Goal: Task Accomplishment & Management: Manage account settings

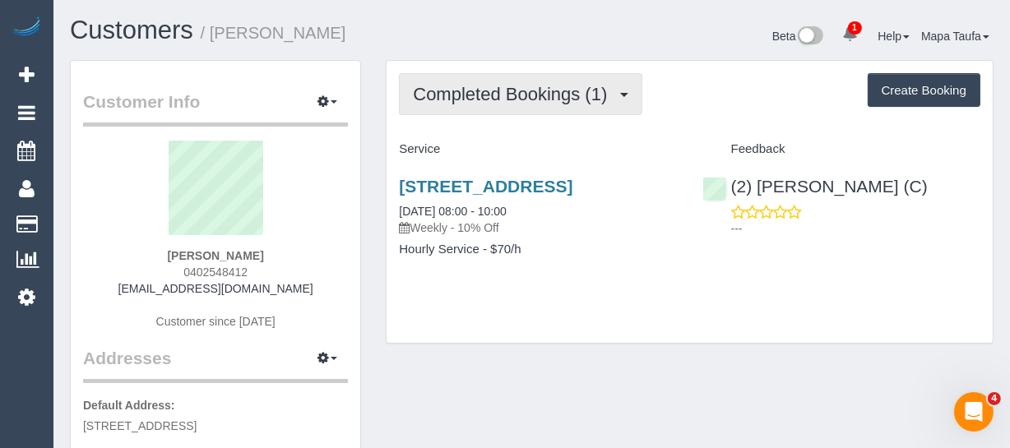
click at [515, 81] on button "Completed Bookings (1)" at bounding box center [520, 94] width 243 height 42
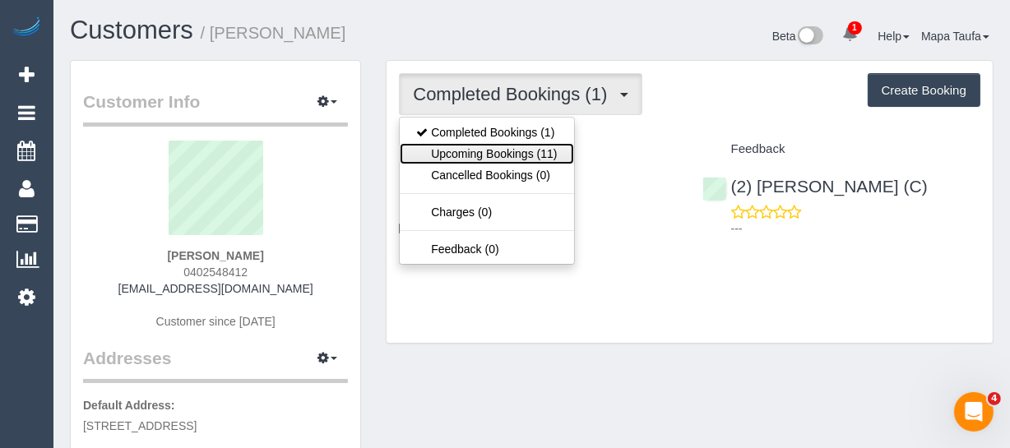
click at [516, 158] on link "Upcoming Bookings (11)" at bounding box center [486, 153] width 173 height 21
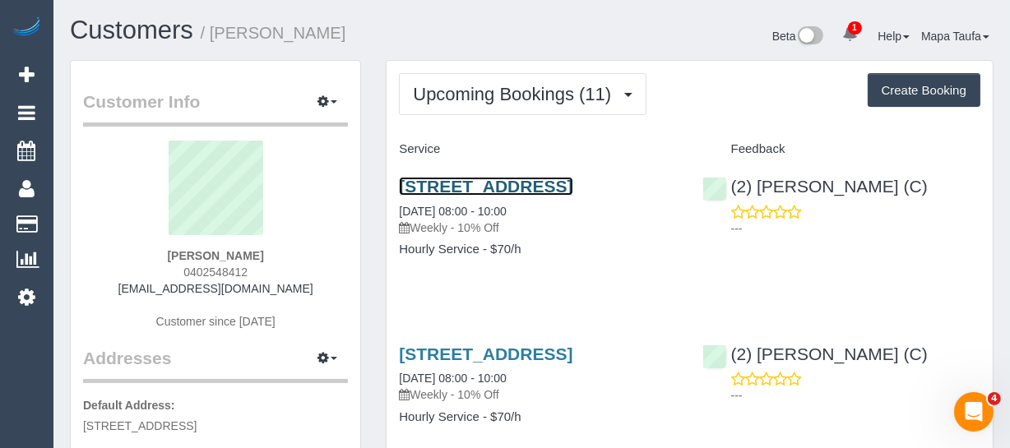
click at [450, 194] on link "236 La Trobe Street, Scape Aurora 2307, Melbourne, VIC 3000" at bounding box center [485, 186] width 173 height 19
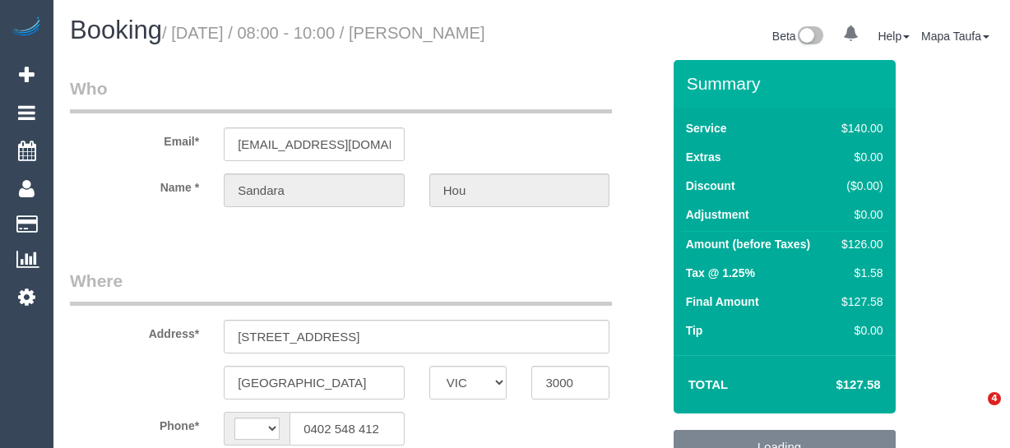
select select "VIC"
select select "string:AU"
select select "string:stripe-pm_1S2rsM2GScqysDRVcXx3rgME"
select select "object:703"
select select "number:28"
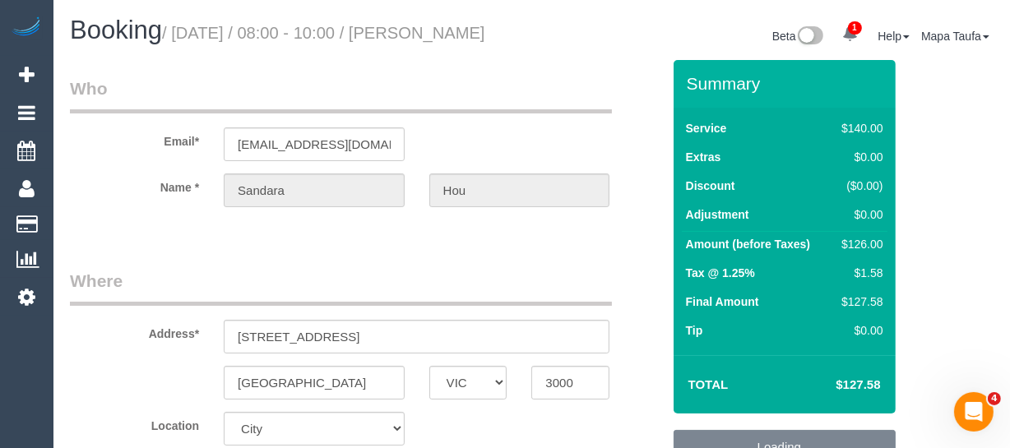
select select "number:14"
select select "number:20"
select select "number:24"
select select "number:34"
select select "number:11"
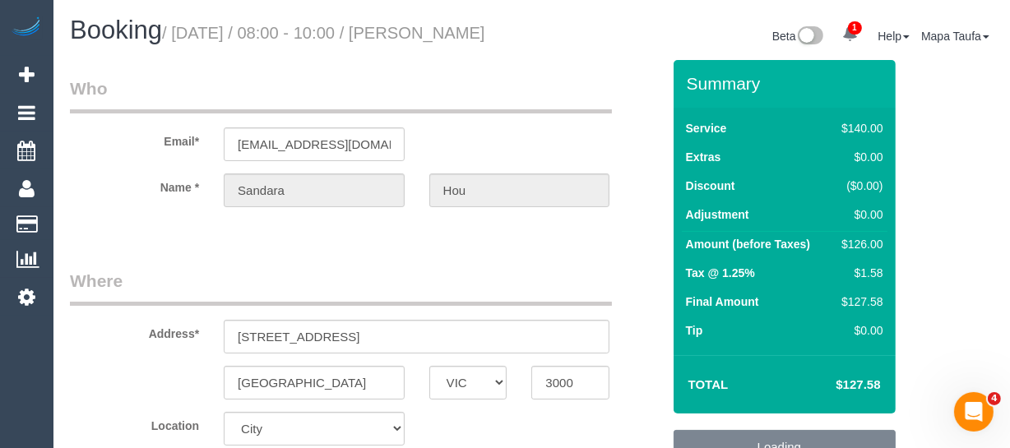
select select "object:854"
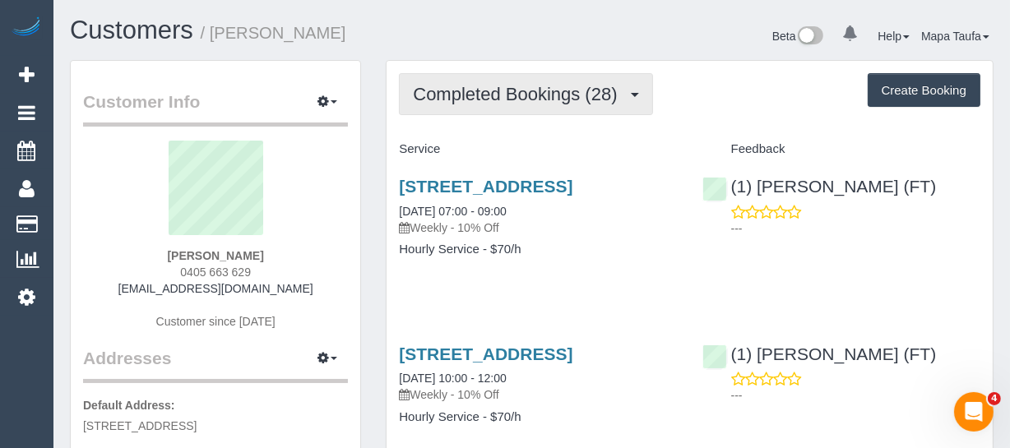
click at [451, 98] on span "Completed Bookings (28)" at bounding box center [519, 94] width 212 height 21
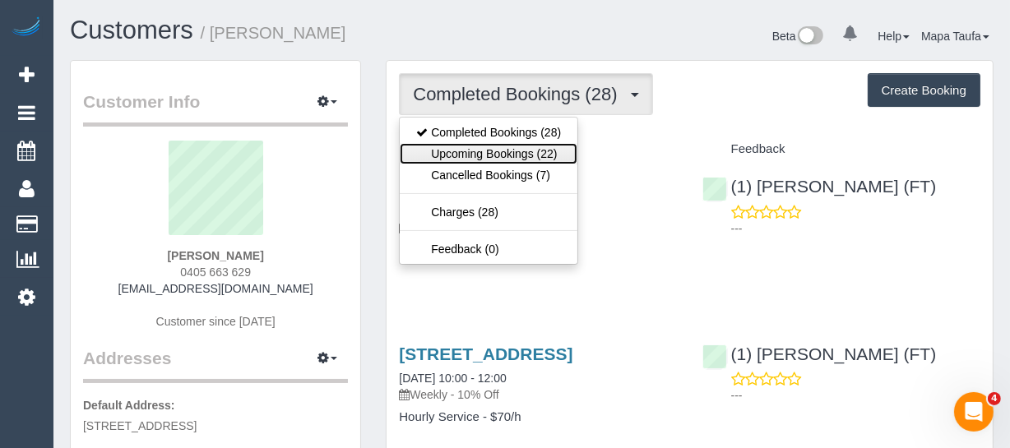
click at [448, 155] on link "Upcoming Bookings (22)" at bounding box center [489, 153] width 178 height 21
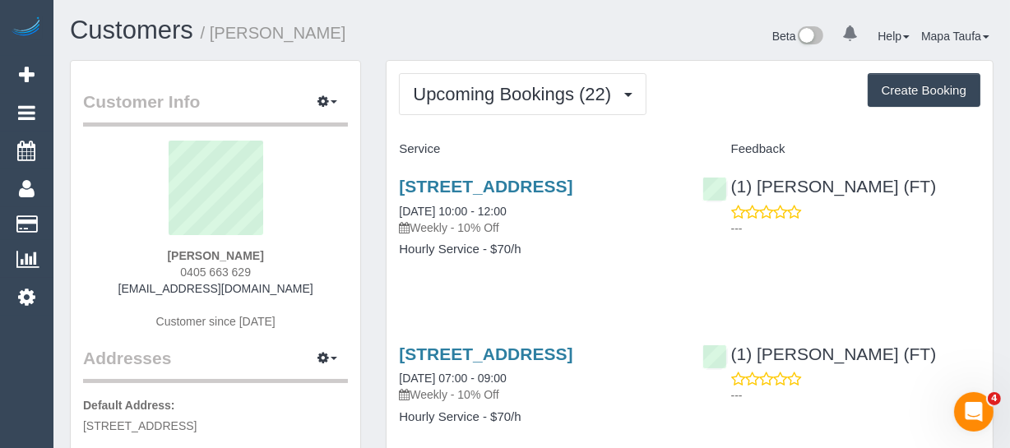
scroll to position [74, 0]
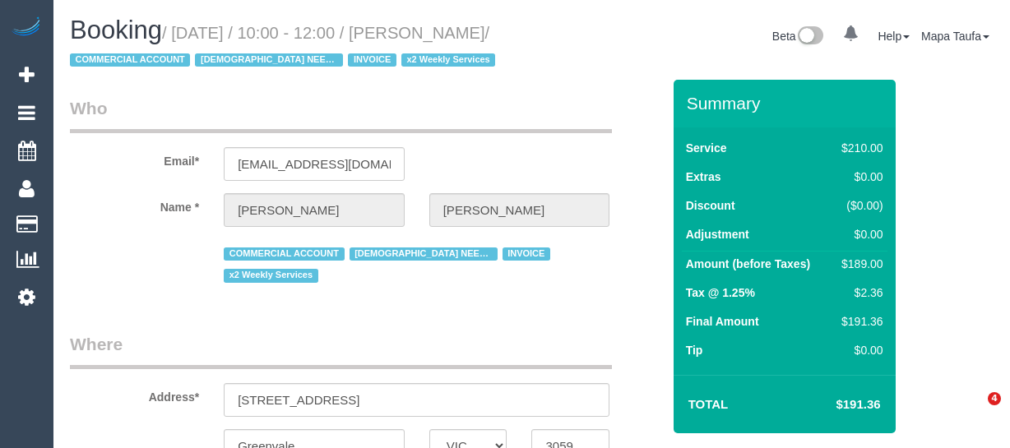
select select "VIC"
select select "object:286"
select select "string:AU"
select select "180"
select select "object:1082"
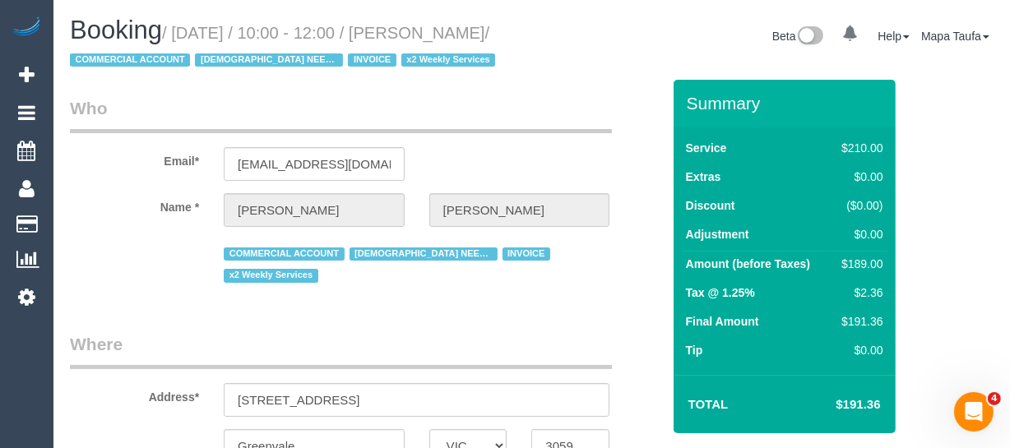
select select "number:27"
select select "number:15"
select select "number:19"
select select "number:36"
select select "number:34"
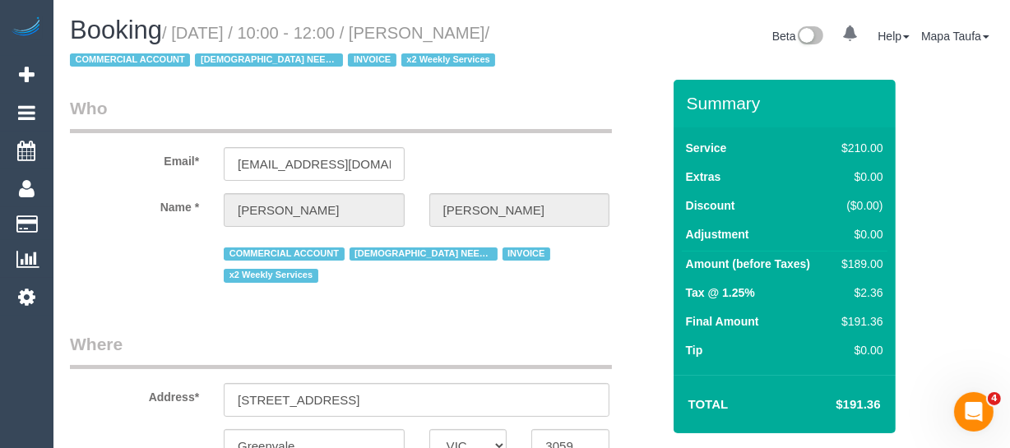
select select "number:11"
select select "spot1"
select select "VIC"
select select "180"
select select "string:check"
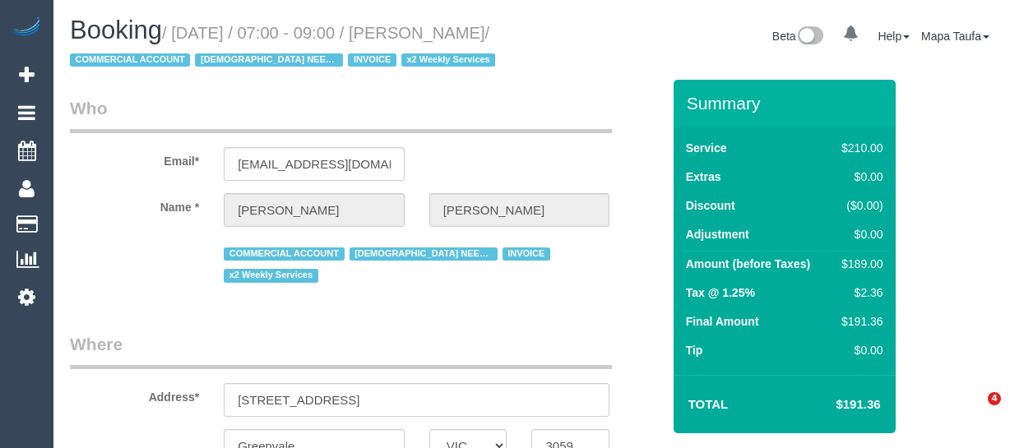
select select "number:27"
select select "number:15"
select select "number:19"
select select "number:36"
select select "number:34"
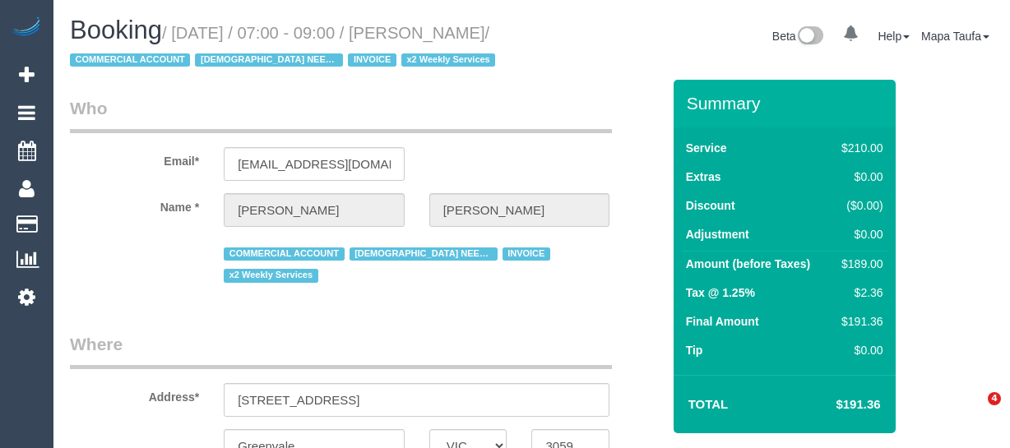
select select "number:11"
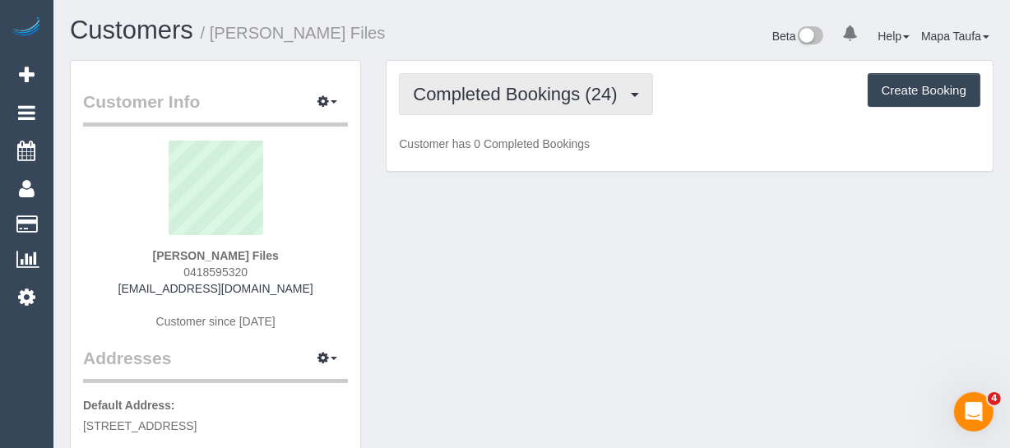
click at [460, 105] on button "Completed Bookings (24)" at bounding box center [525, 94] width 253 height 42
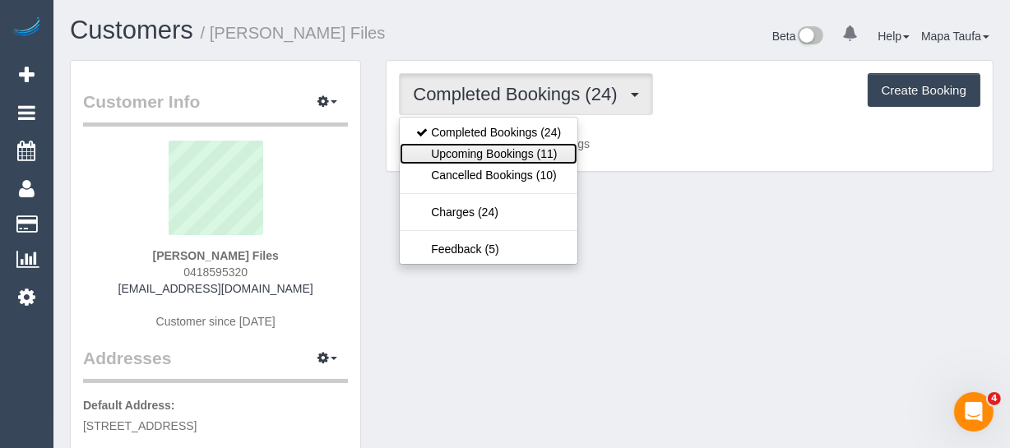
click at [475, 149] on link "Upcoming Bookings (11)" at bounding box center [489, 153] width 178 height 21
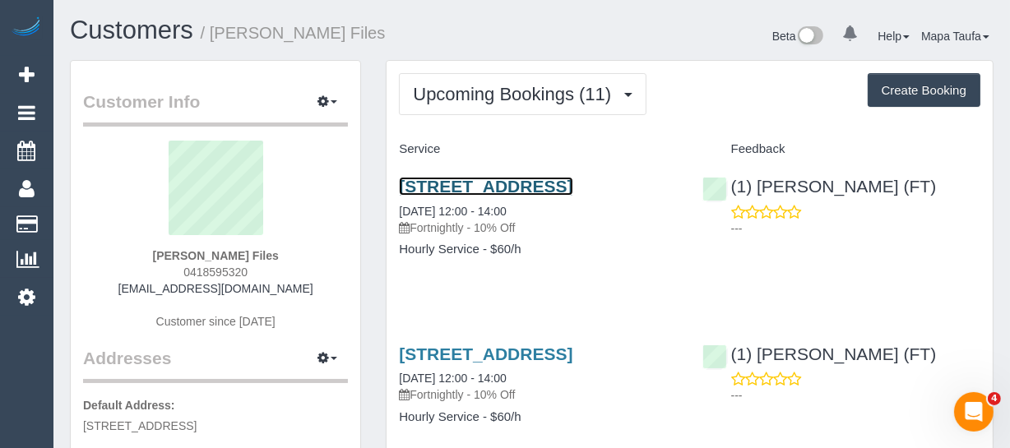
click at [433, 190] on link "6, Wisewould Street, Flemington, VIC 3031" at bounding box center [485, 186] width 173 height 19
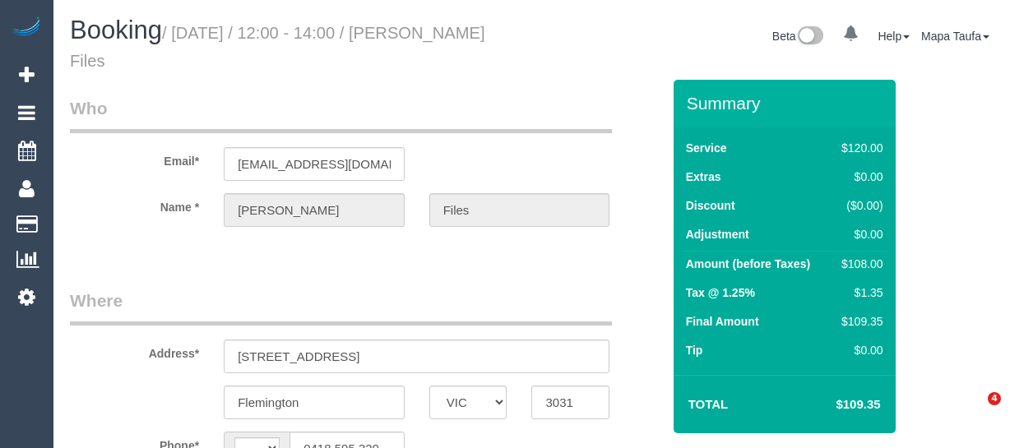
select select "VIC"
select select "string:AU"
select select "object:532"
select select "string:stripe-pm_1K4F6N2GScqysDRVkNMyL0WT"
select select "number:30"
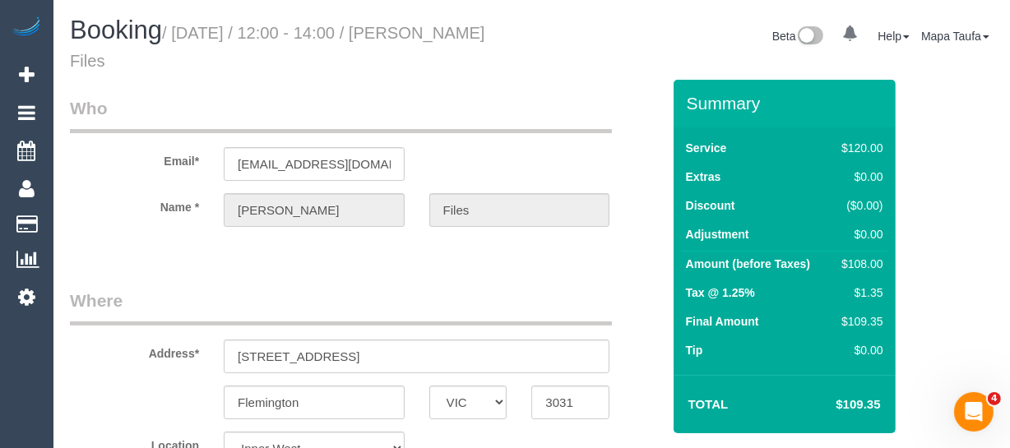
select select "number:14"
select select "number:18"
select select "number:24"
select select "number:34"
select select "number:26"
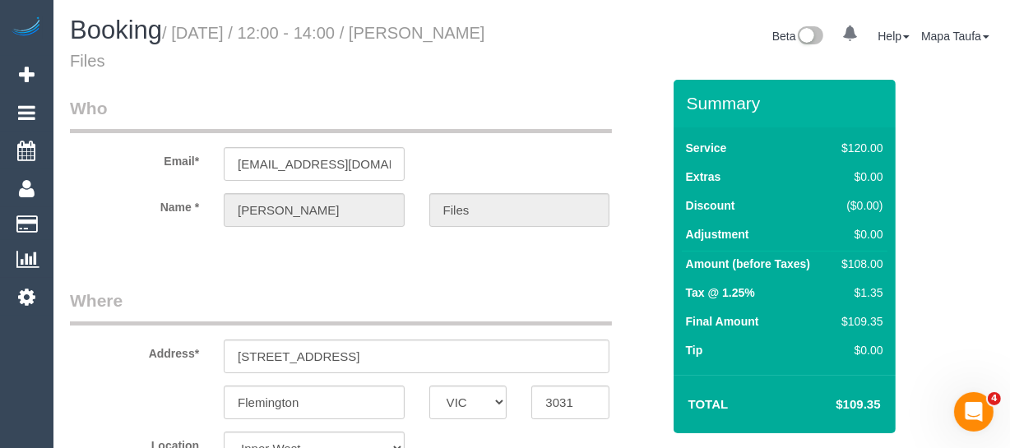
select select "object:849"
select select "spot1"
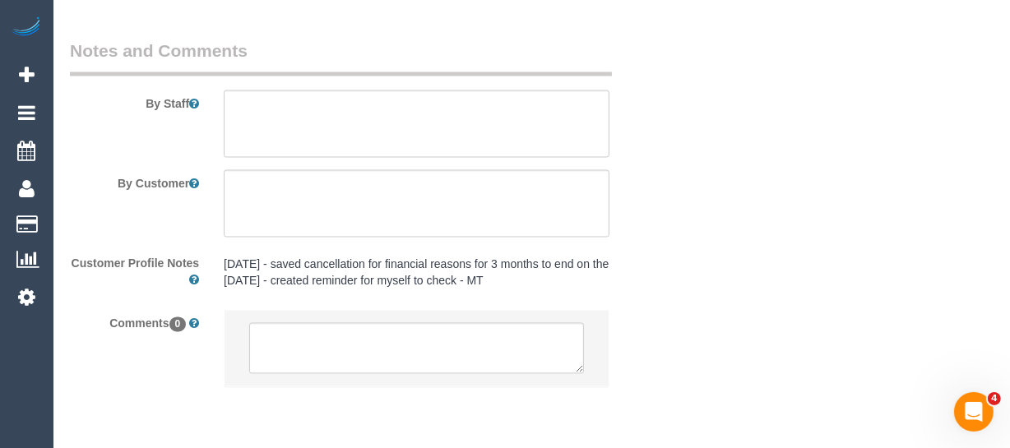
scroll to position [2753, 0]
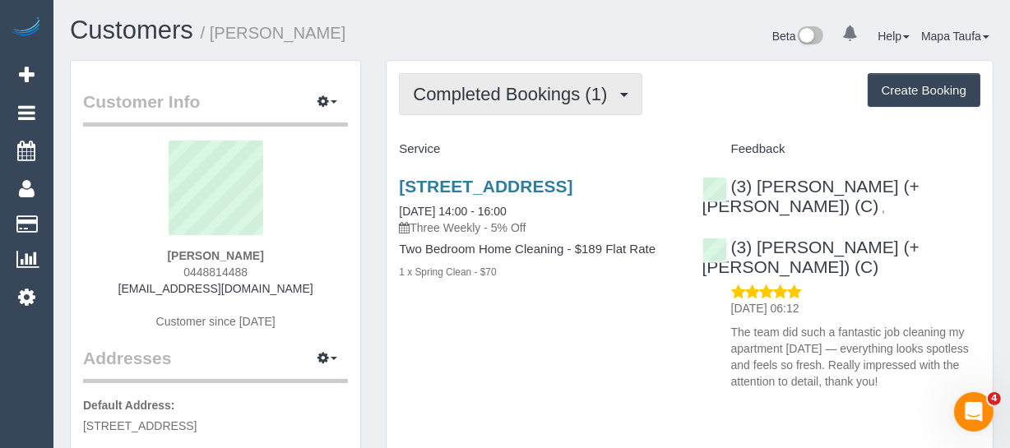
click at [489, 80] on button "Completed Bookings (1)" at bounding box center [520, 94] width 243 height 42
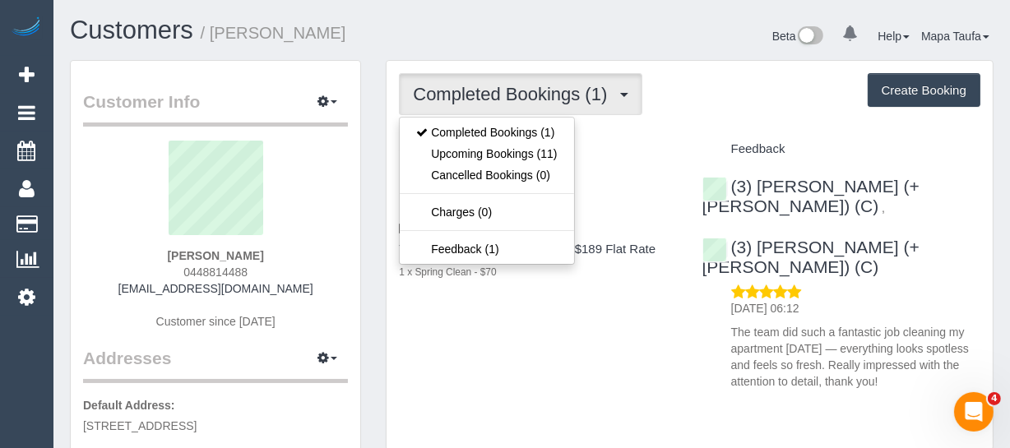
click at [464, 41] on h1 "Customers / [PERSON_NAME]" at bounding box center [295, 30] width 450 height 28
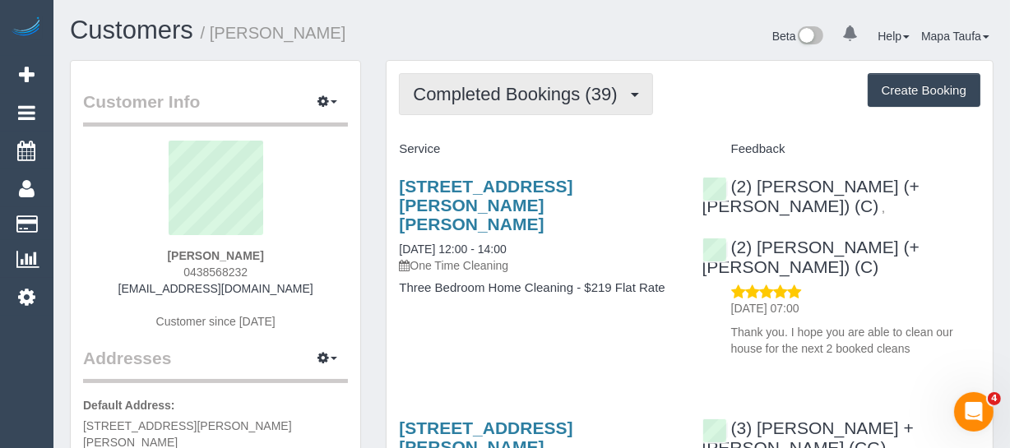
click at [483, 90] on span "Completed Bookings (39)" at bounding box center [519, 94] width 212 height 21
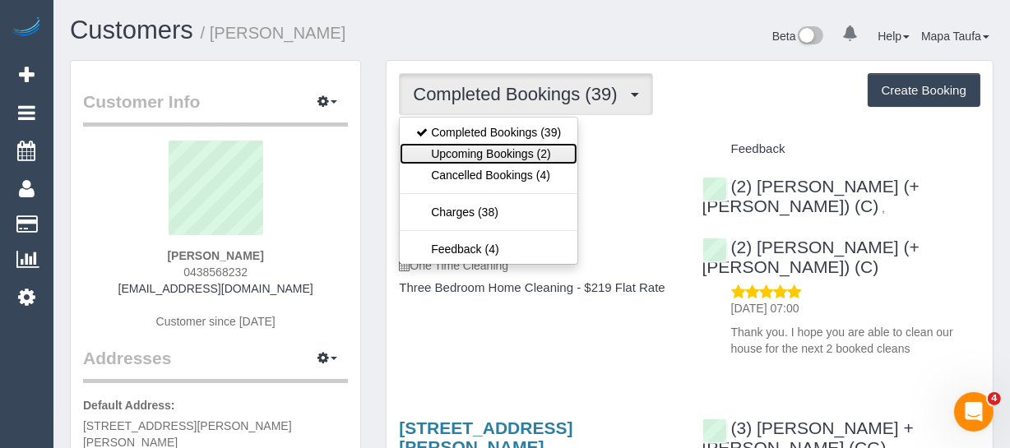
click at [518, 150] on link "Upcoming Bookings (2)" at bounding box center [489, 153] width 178 height 21
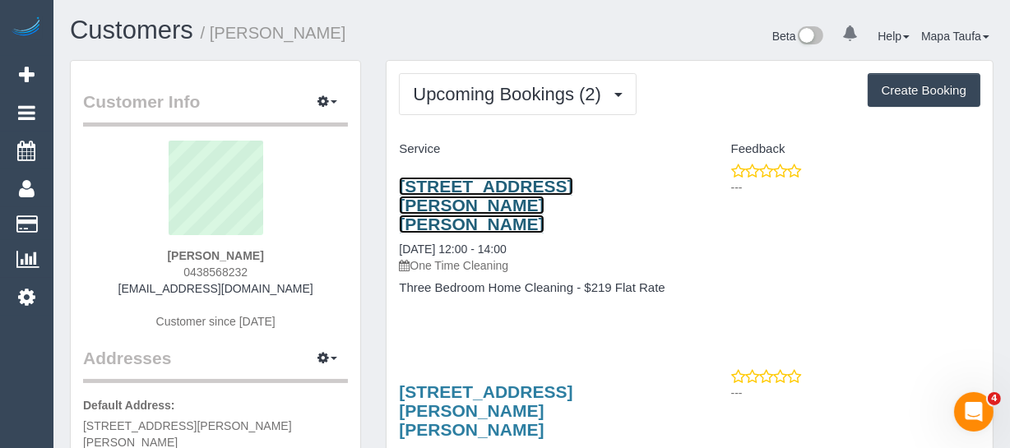
click at [427, 179] on link "29 Margaret St, Carnegie, VIC 3163" at bounding box center [485, 205] width 173 height 57
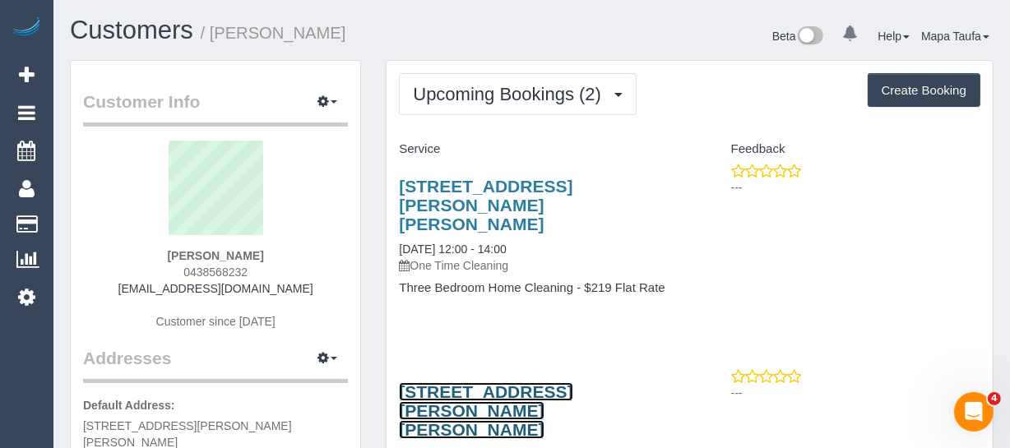
click at [451, 382] on link "29 Margaret St, Carnegie, VIC 3163" at bounding box center [485, 410] width 173 height 57
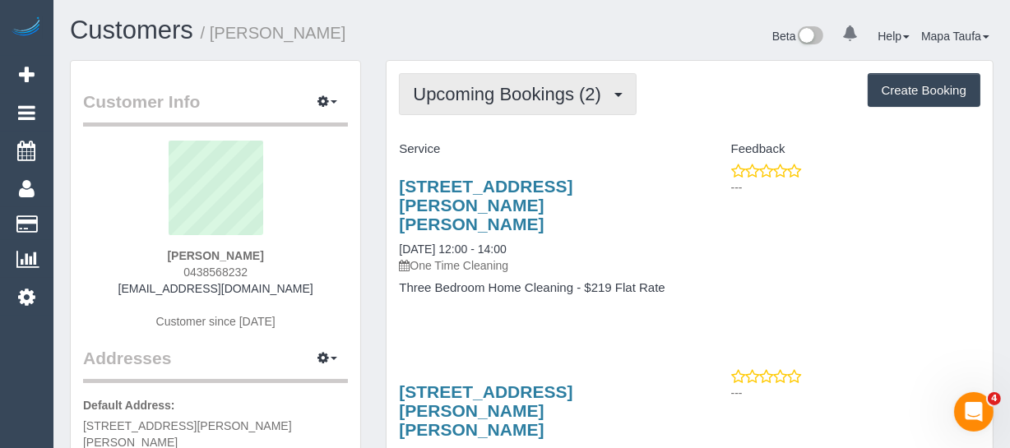
click at [531, 105] on button "Upcoming Bookings (2)" at bounding box center [518, 94] width 238 height 42
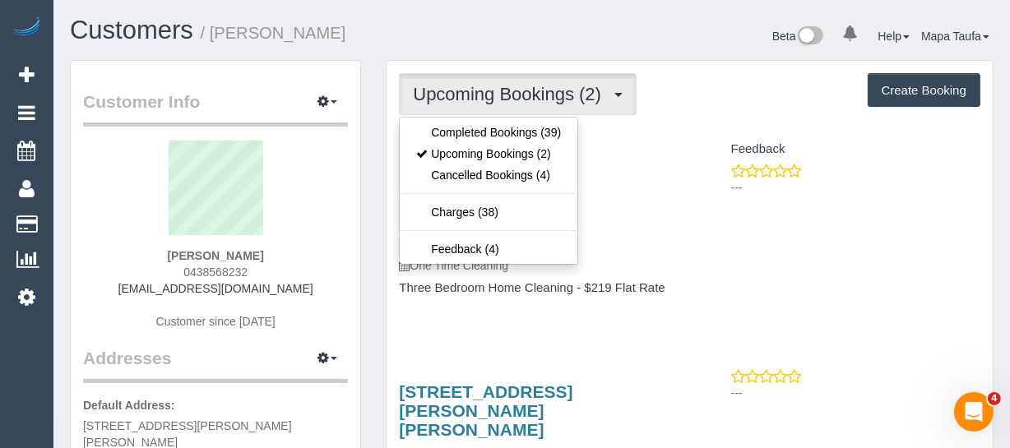
click at [530, 118] on ul "Completed Bookings (39) Upcoming Bookings (2) Cancelled Bookings (4) Charges (3…" at bounding box center [488, 191] width 179 height 148
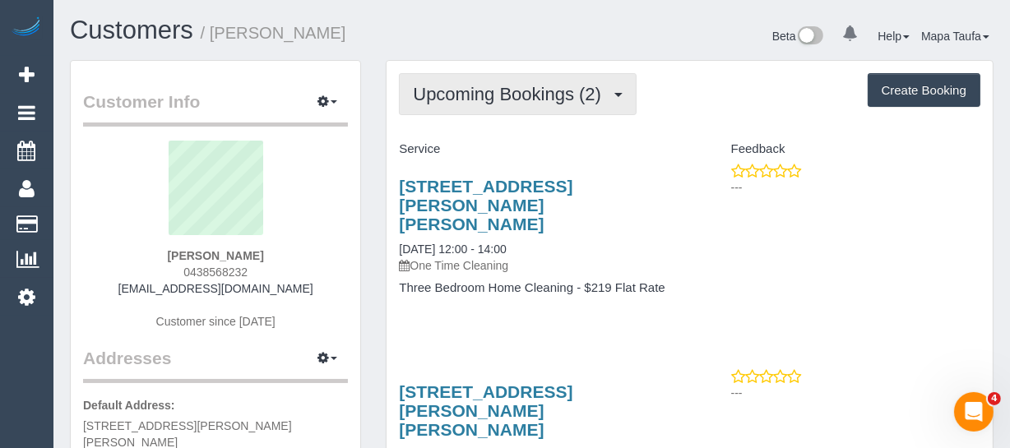
click at [520, 87] on span "Upcoming Bookings (2)" at bounding box center [511, 94] width 197 height 21
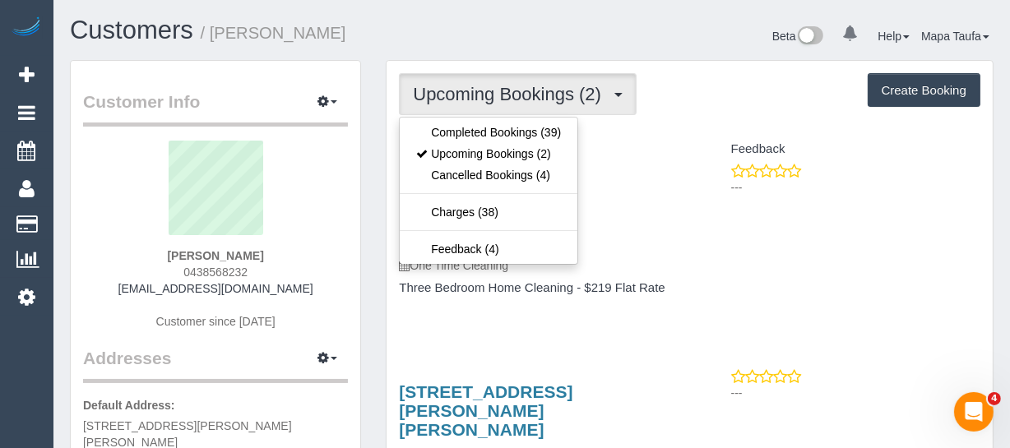
click at [514, 117] on ul "Completed Bookings (39) Upcoming Bookings (2) Cancelled Bookings (4) Charges (3…" at bounding box center [488, 191] width 179 height 148
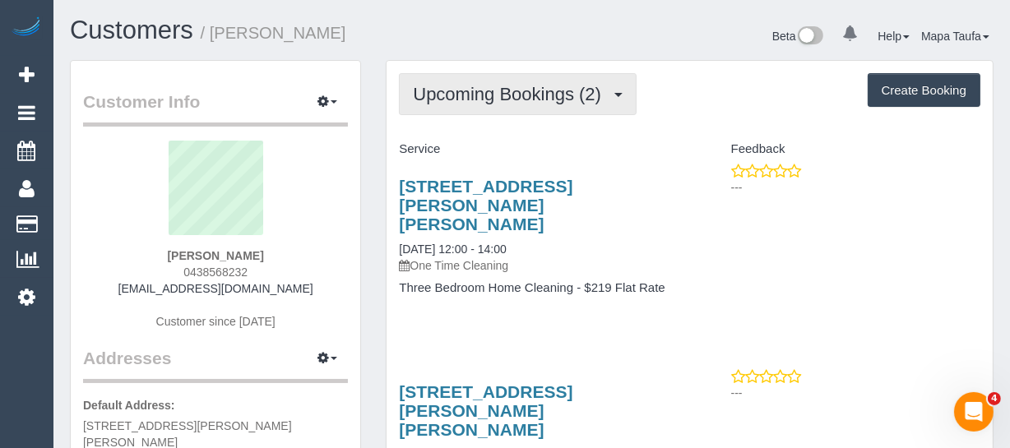
click at [506, 104] on button "Upcoming Bookings (2)" at bounding box center [518, 94] width 238 height 42
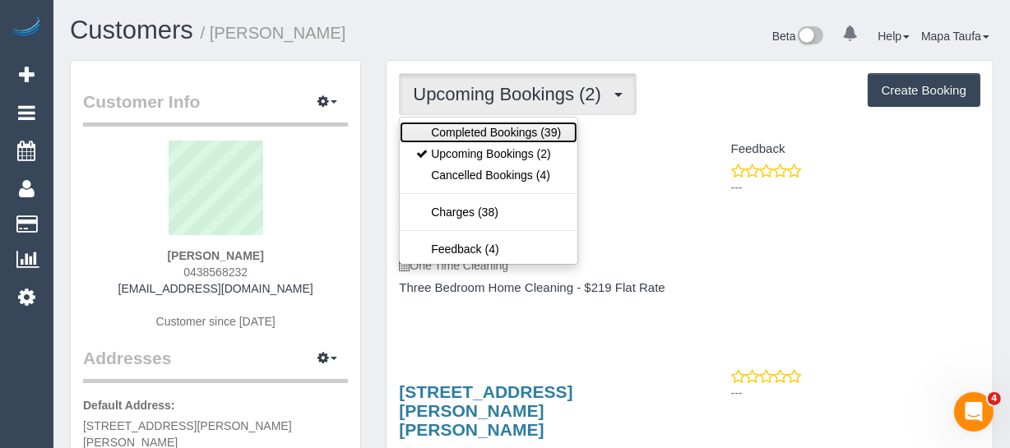
click at [508, 134] on link "Completed Bookings (39)" at bounding box center [489, 132] width 178 height 21
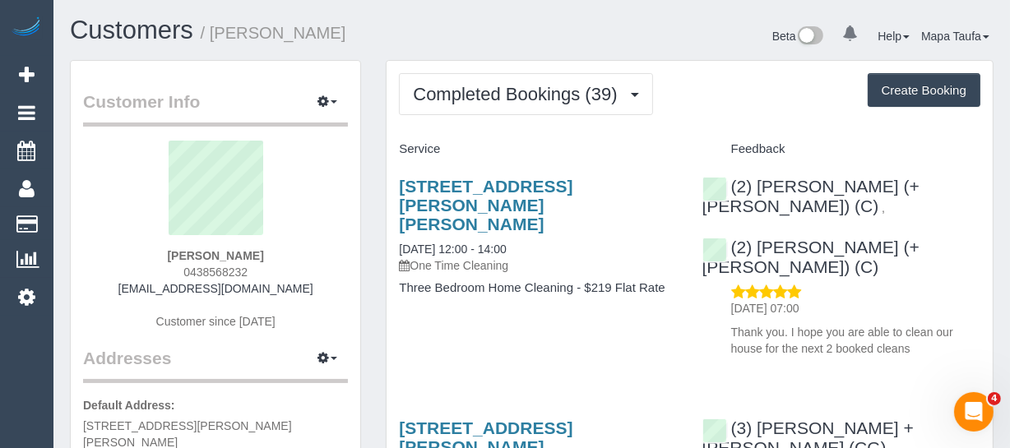
drag, startPoint x: 891, startPoint y: 184, endPoint x: 1020, endPoint y: 266, distance: 152.4
click at [760, 183] on div "(2) Chalini (+ Mayon) (C) ," at bounding box center [841, 196] width 278 height 39
click at [946, 231] on div "(2) Chalini (+ Mayon) (C) , (2) Mayon (+ Chalini) (C) 09/09/2025 07:00 Thank yo…" at bounding box center [841, 263] width 303 height 201
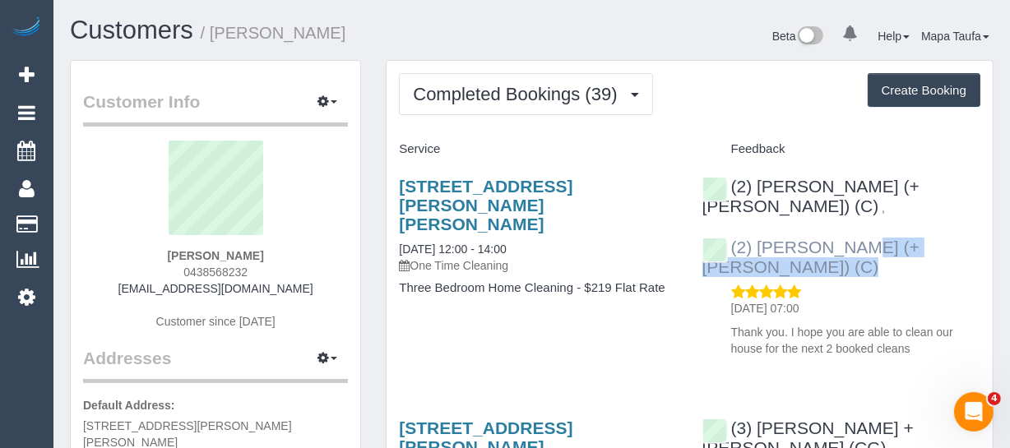
drag, startPoint x: 854, startPoint y: 229, endPoint x: 766, endPoint y: 229, distance: 88.0
click at [766, 229] on div "(2) Chalini (+ Mayon) (C) , (2) Mayon (+ Chalini) (C) 09/09/2025 07:00 Thank yo…" at bounding box center [841, 263] width 303 height 201
copy div "Mayon (+ Chalini) (C)"
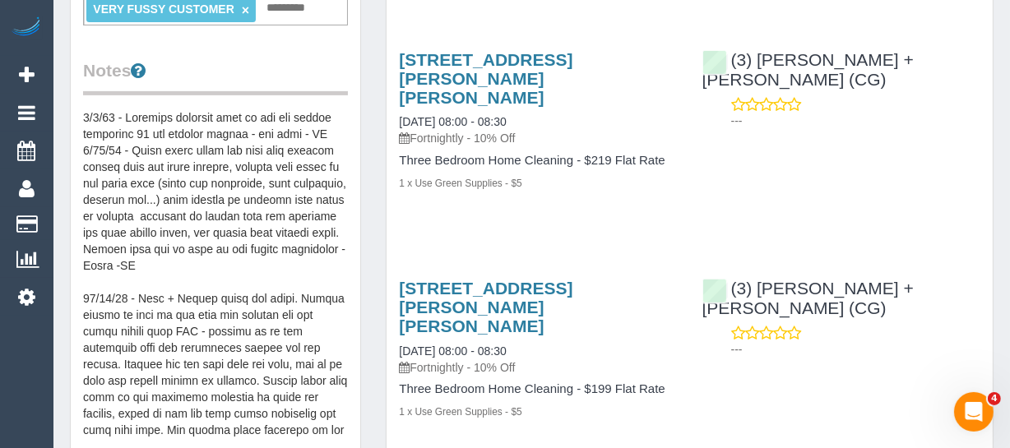
click at [86, 109] on pre at bounding box center [215, 273] width 265 height 329
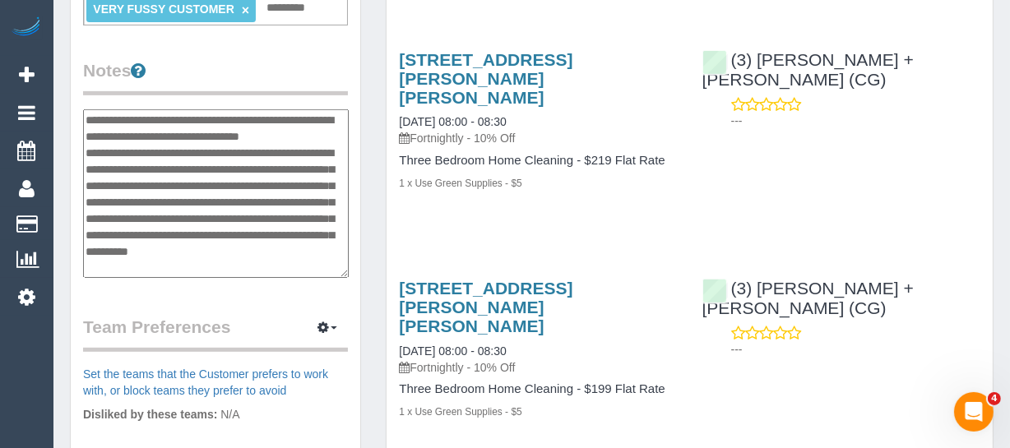
click at [85, 109] on textarea at bounding box center [216, 193] width 266 height 169
click at [84, 109] on textarea at bounding box center [216, 193] width 266 height 169
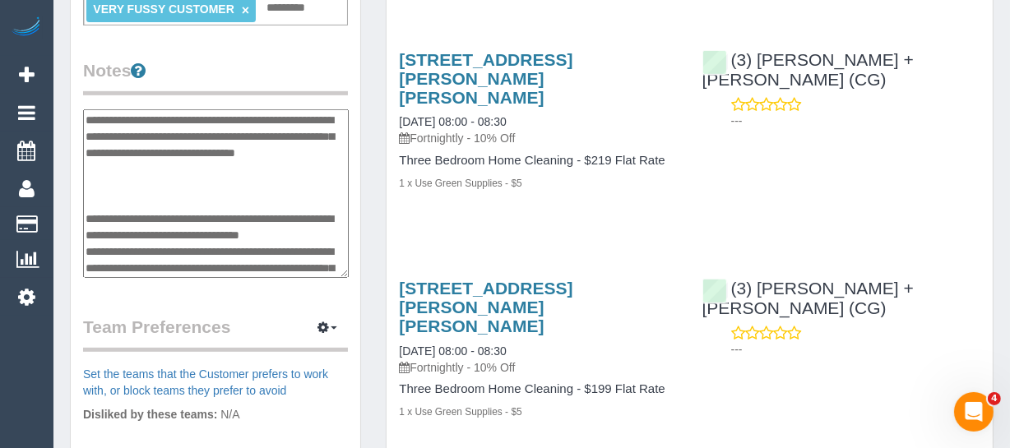
type textarea "**********"
click at [211, 61] on legend "Notes" at bounding box center [215, 76] width 265 height 37
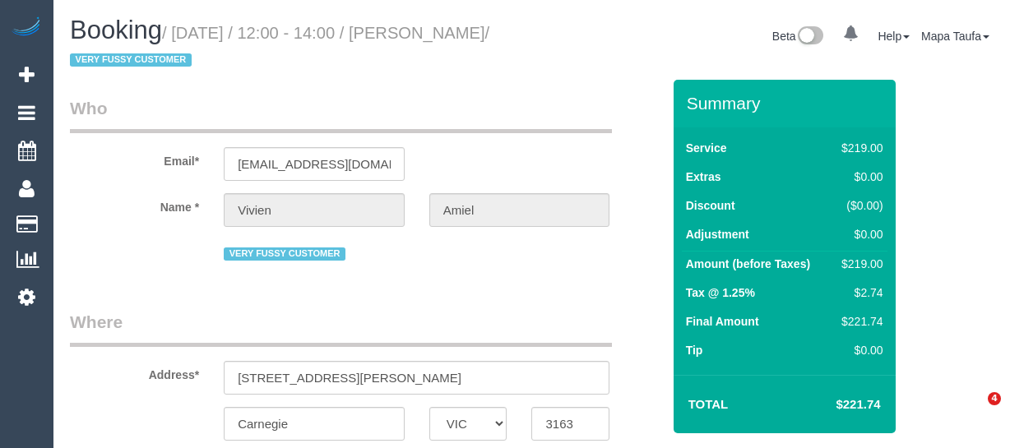
select select "VIC"
select select "object:538"
select select "string:AU"
select select "spot4"
select select "number:27"
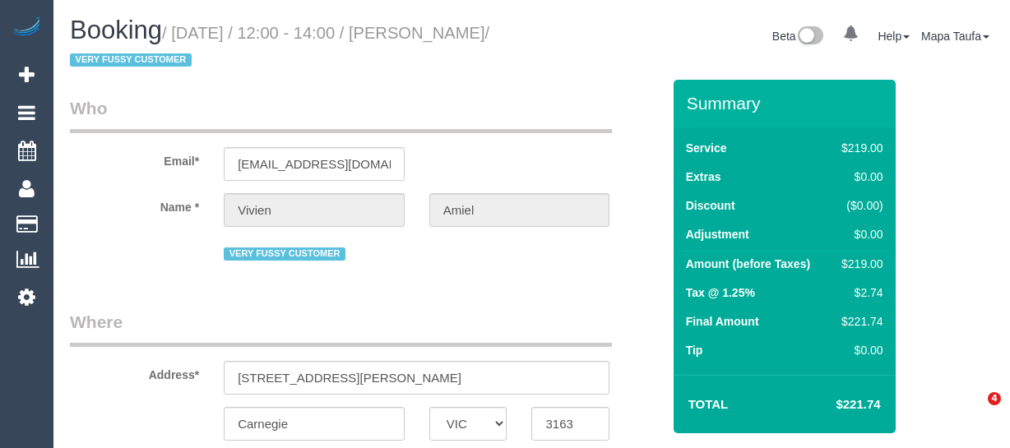
select select "number:14"
select select "number:19"
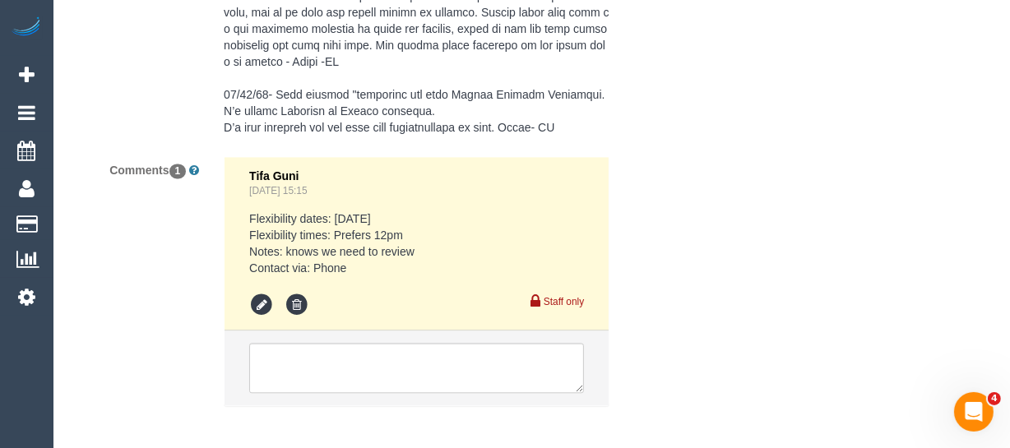
scroll to position [3370, 0]
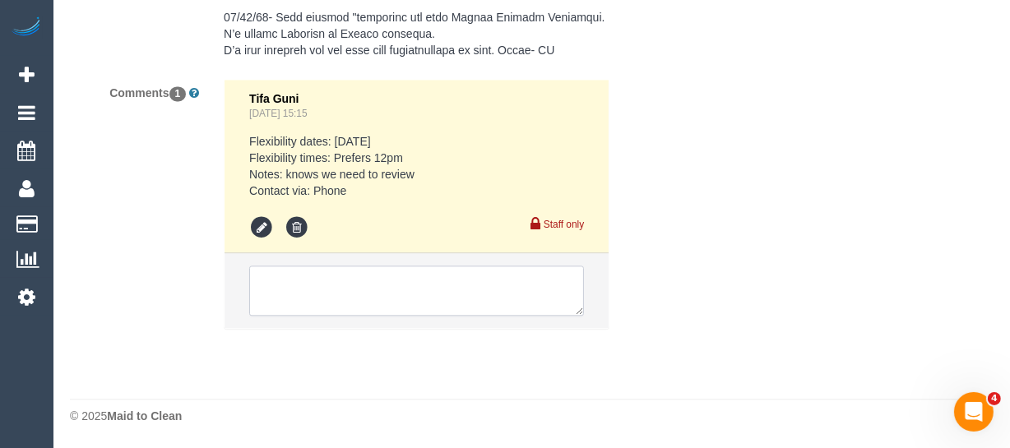
click at [357, 272] on textarea at bounding box center [416, 291] width 335 height 51
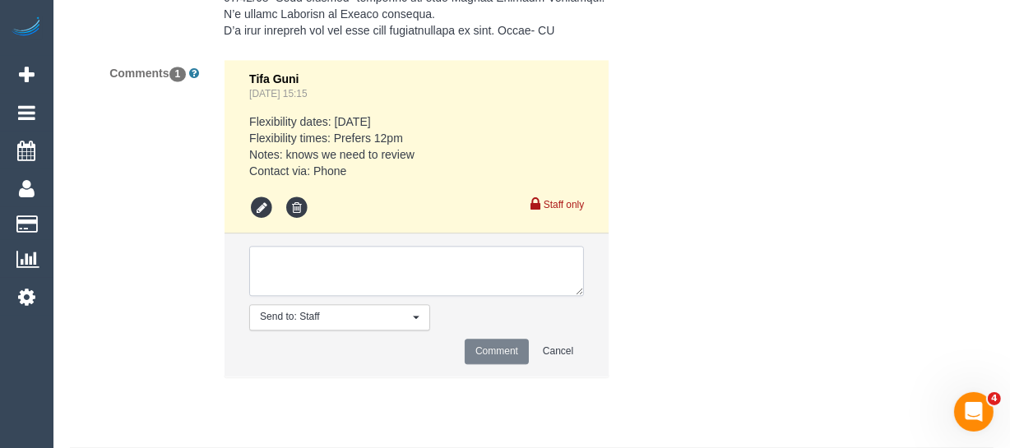
paste textarea "Requested Mayon (+ Chalini) (C) attend Advised we need to review. Contact Max M…"
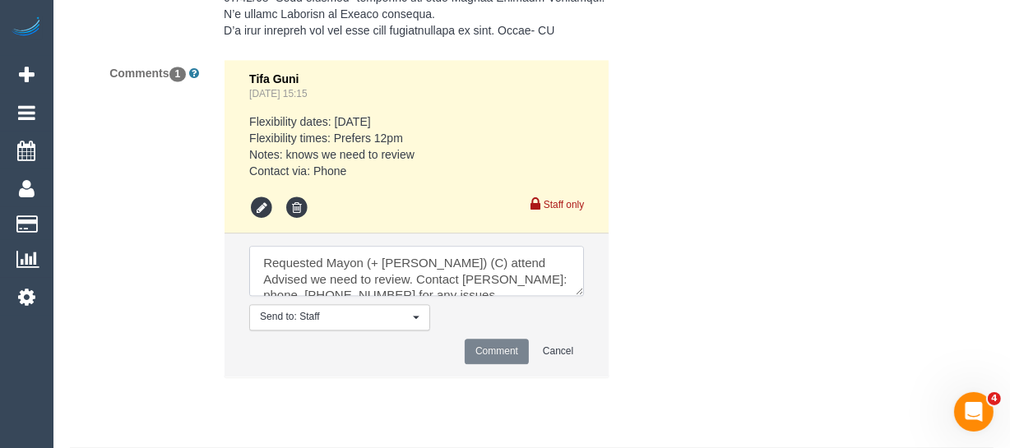
scroll to position [7, 0]
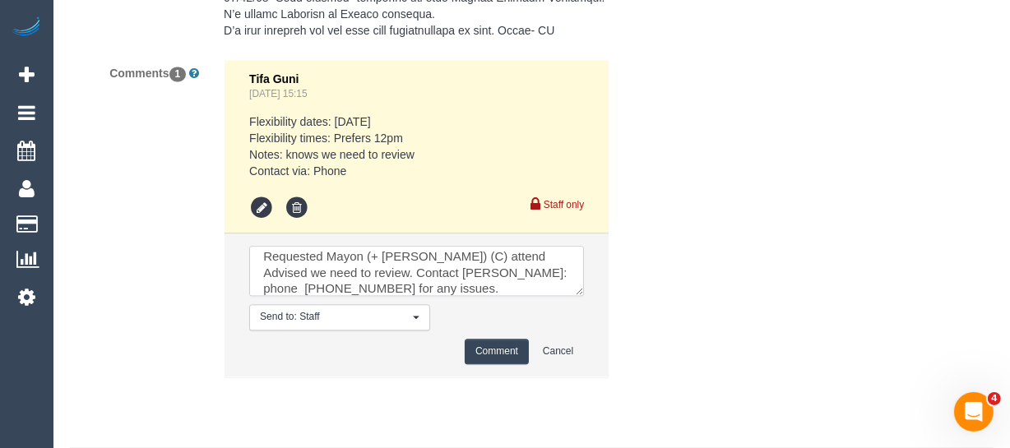
type textarea "Requested Mayon (+ Chalini) (C) attend Advised we need to review. Contact Max M…"
click at [496, 363] on button "Comment" at bounding box center [497, 351] width 64 height 25
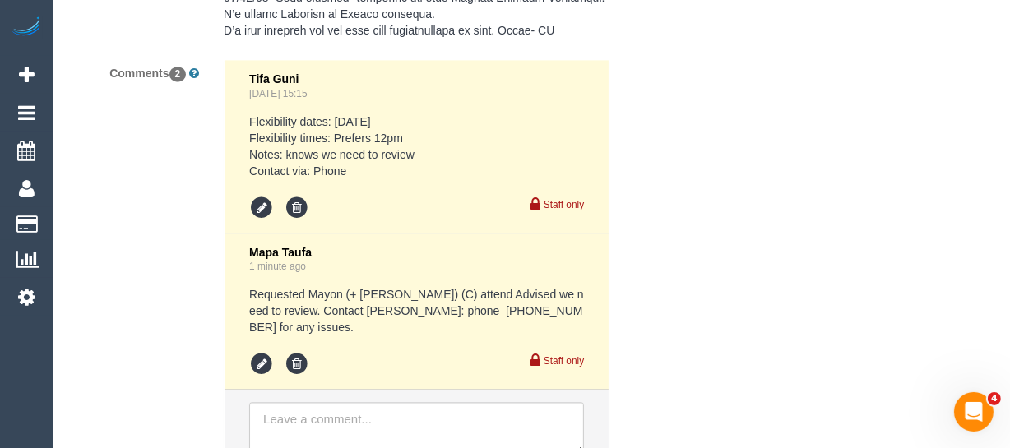
scroll to position [3445, 0]
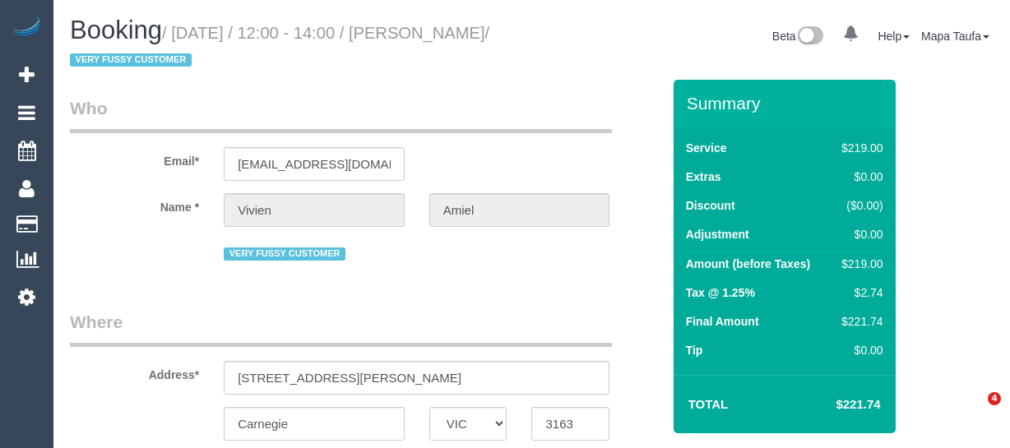
select select "VIC"
select select "object:305"
select select "string:AU"
select select "string:stripe-pm_1NUjEv2GScqysDRVlLc2vOVA"
select select "number:27"
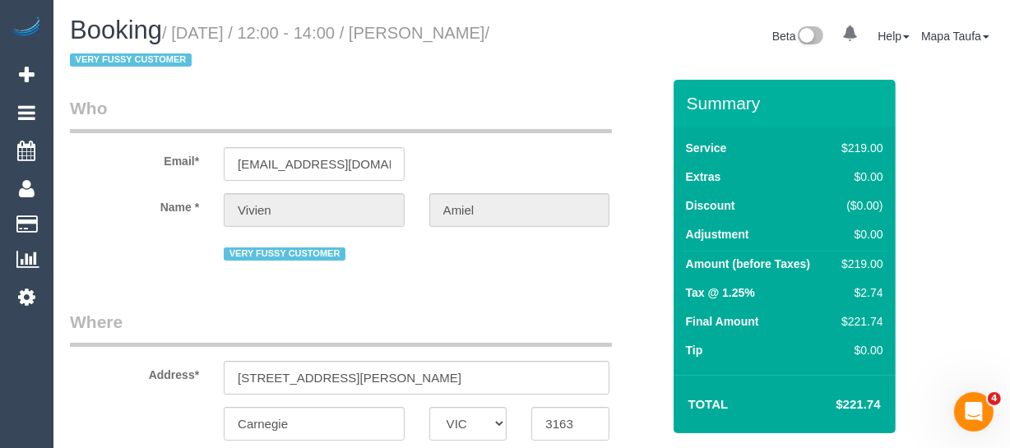
select select "number:14"
select select "number:19"
select select "number:25"
select select "object:1332"
select select "spot4"
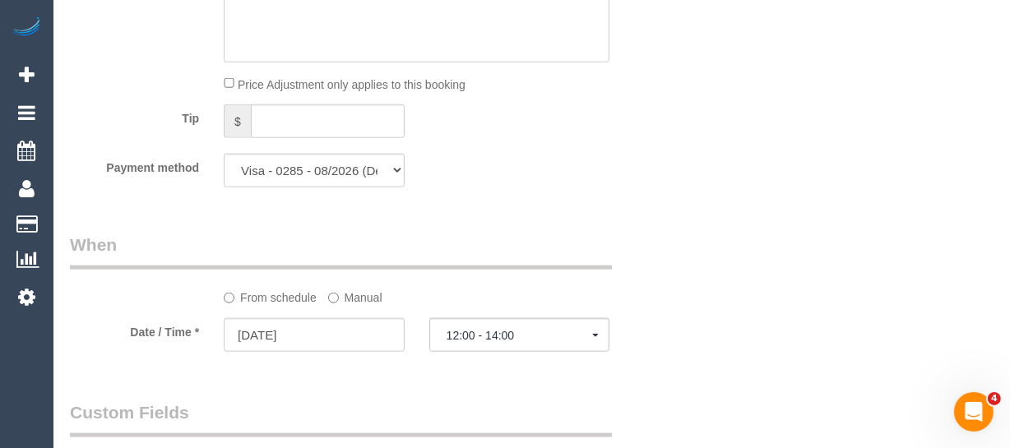
scroll to position [3370, 0]
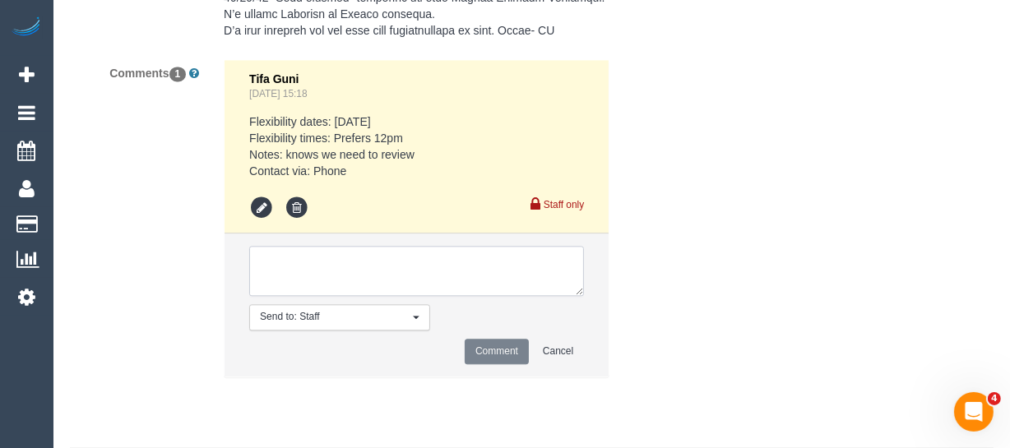
click at [411, 297] on textarea at bounding box center [416, 271] width 335 height 51
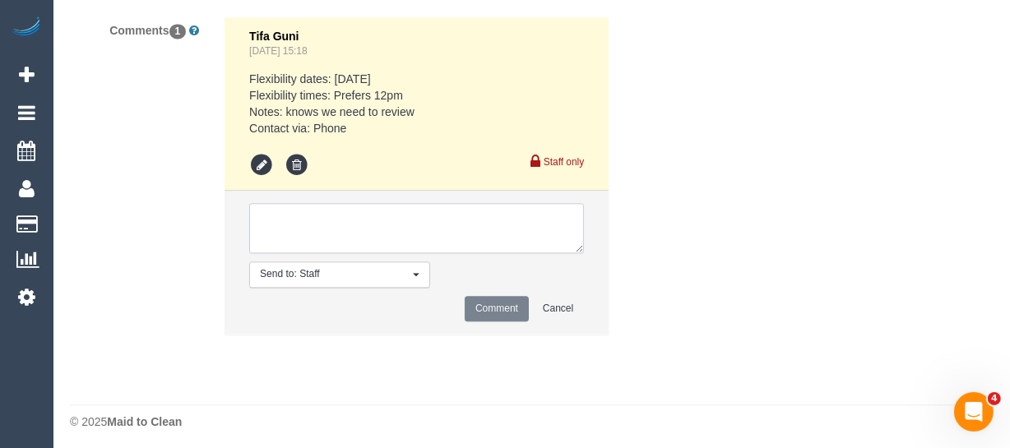
scroll to position [3437, 0]
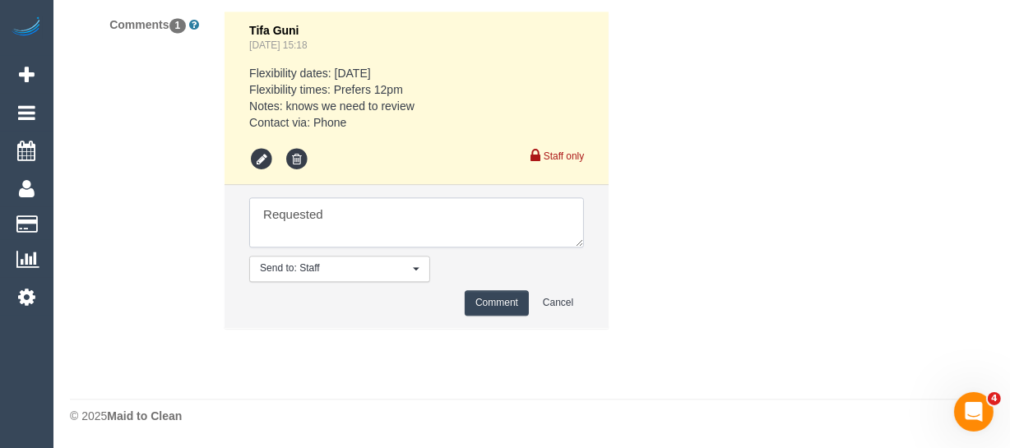
paste textarea "Mayon (+ Chalini) (C)"
click at [534, 201] on textarea at bounding box center [416, 222] width 335 height 51
paste textarea "Max Monroe: phone 0488 446 628"
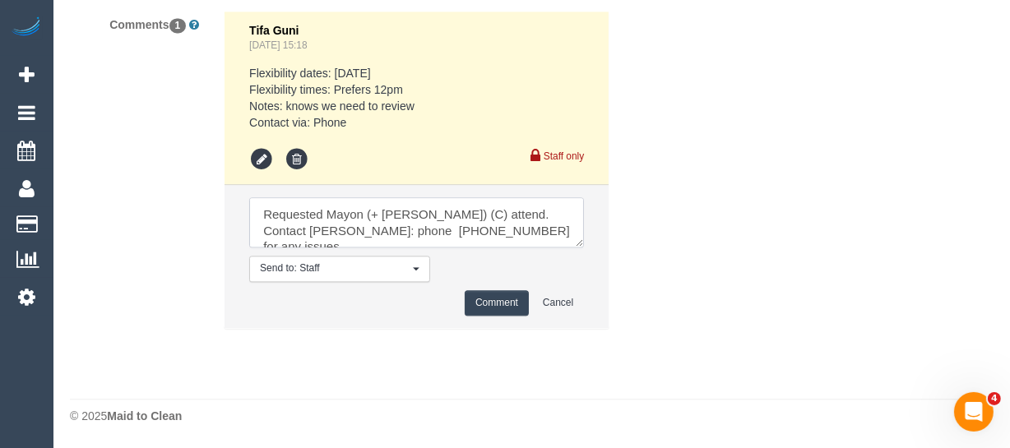
drag, startPoint x: 538, startPoint y: 234, endPoint x: 151, endPoint y: 136, distance: 398.4
click at [153, 136] on div "Comments 1 Tifa Guni Aug 29, 2025 15:18 Flexibility dates: Monday Flexibility t…" at bounding box center [366, 178] width 616 height 335
click at [510, 241] on textarea at bounding box center [416, 222] width 335 height 51
drag, startPoint x: 465, startPoint y: 216, endPoint x: 479, endPoint y: 214, distance: 15.0
click at [469, 216] on textarea at bounding box center [416, 222] width 335 height 51
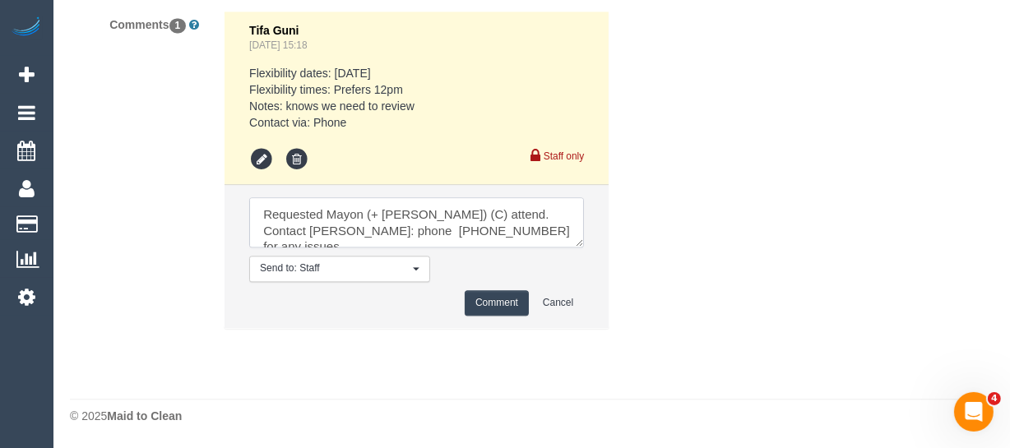
click at [482, 214] on textarea at bounding box center [416, 222] width 335 height 51
drag, startPoint x: 412, startPoint y: 226, endPoint x: 96, endPoint y: 84, distance: 346.3
click at [113, 105] on div "Comments 1 Tifa Guni Aug 29, 2025 15:18 Flexibility dates: Monday Flexibility t…" at bounding box center [366, 178] width 616 height 335
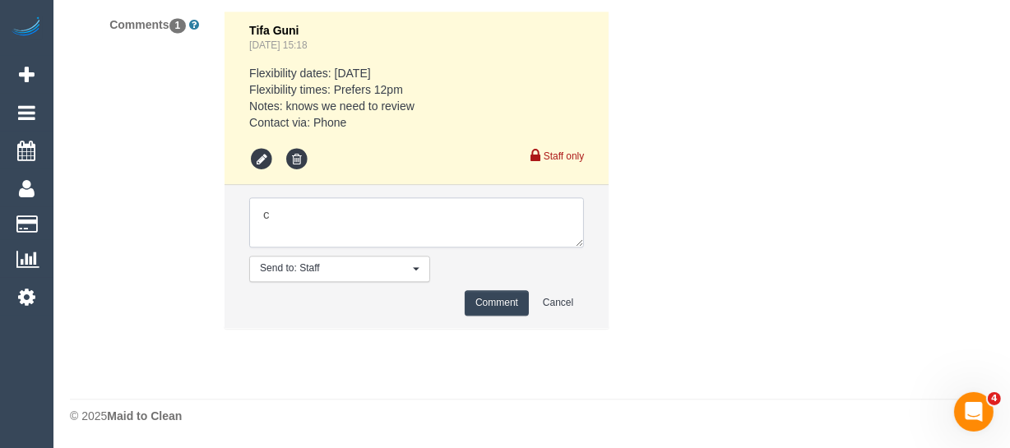
type textarea "c"
click at [485, 298] on button "Comment" at bounding box center [497, 302] width 64 height 25
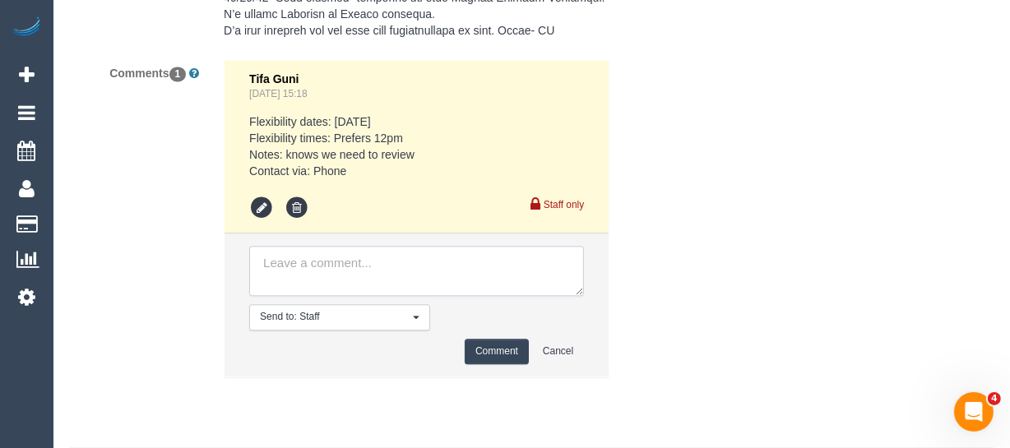
click at [331, 201] on ul "Tifa Guni Aug 29, 2025 15:18 Flexibility dates: Monday Flexibility times: Prefe…" at bounding box center [416, 218] width 384 height 317
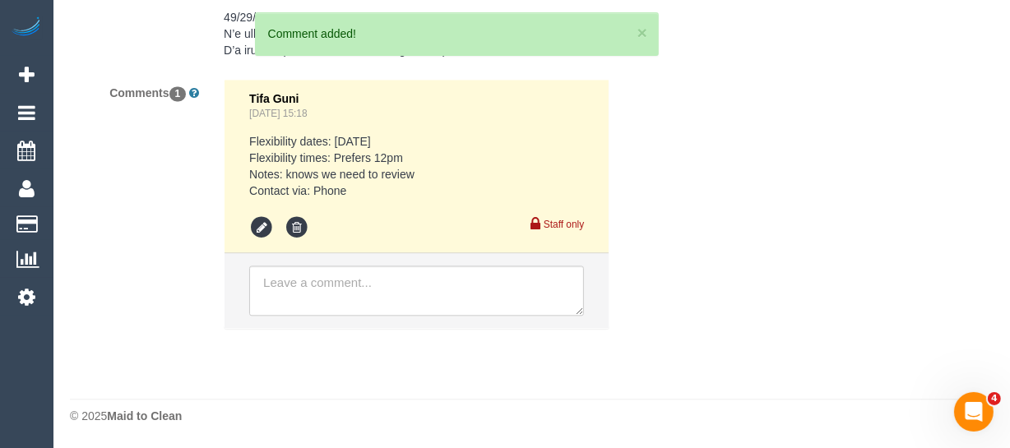
click at [331, 201] on div "Tifa Guni Aug 29, 2025 15:18 Flexibility dates: Monday Flexibility times: Prefe…" at bounding box center [416, 166] width 335 height 148
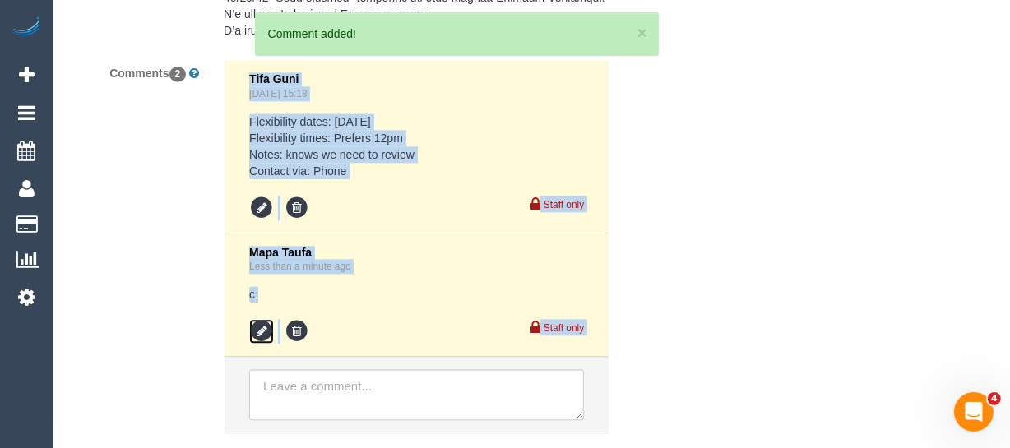
click at [270, 344] on icon at bounding box center [261, 331] width 25 height 25
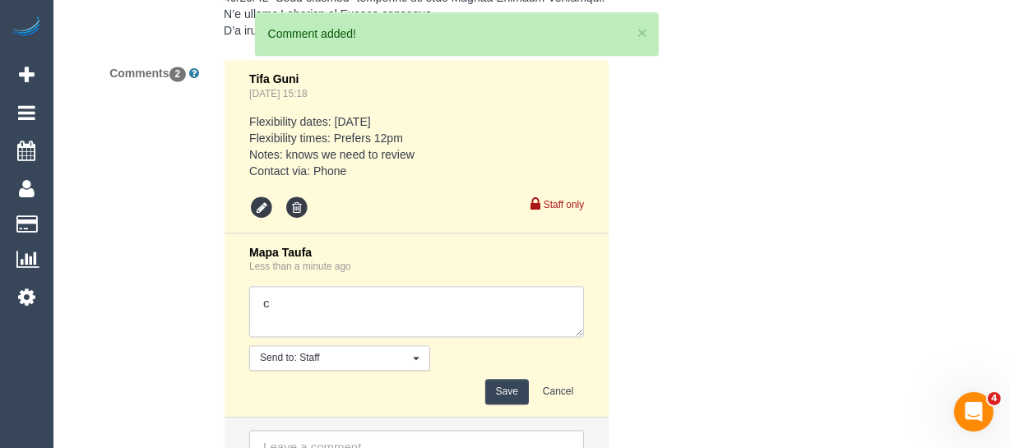
click at [298, 327] on textarea at bounding box center [416, 311] width 335 height 51
paste textarea "Requested Mayon (+ Chalini) (C) attend Advised we need to review. Contact Max M…"
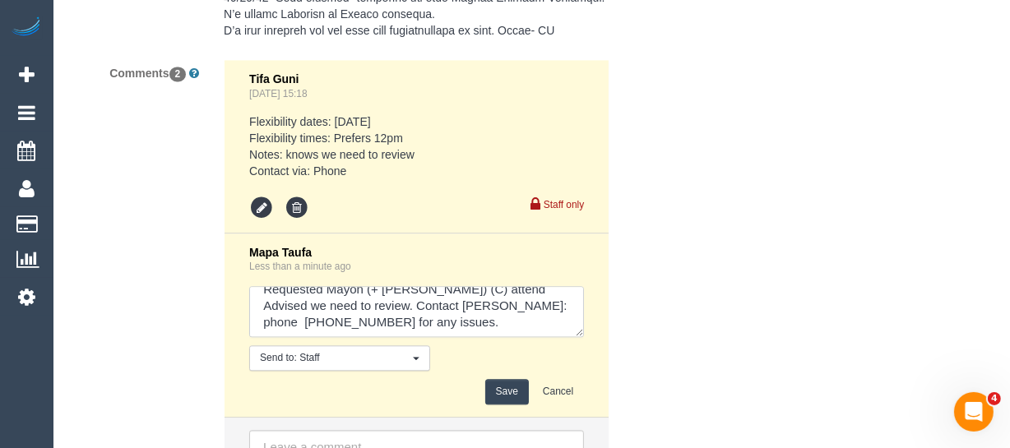
scroll to position [16, 0]
type textarea "Requested Mayon (+ Chalini) (C) attend Advised we need to review. Contact Max M…"
click at [523, 405] on button "Save" at bounding box center [507, 391] width 44 height 25
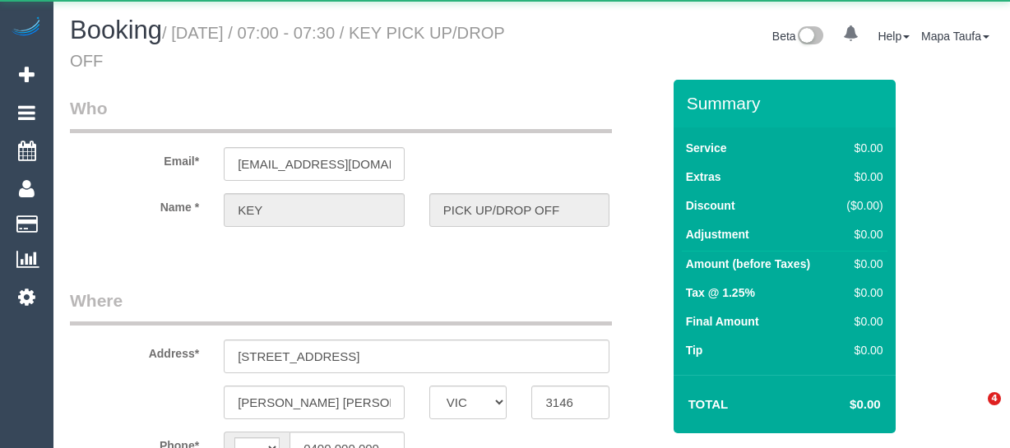
select select "VIC"
select select "string:AU"
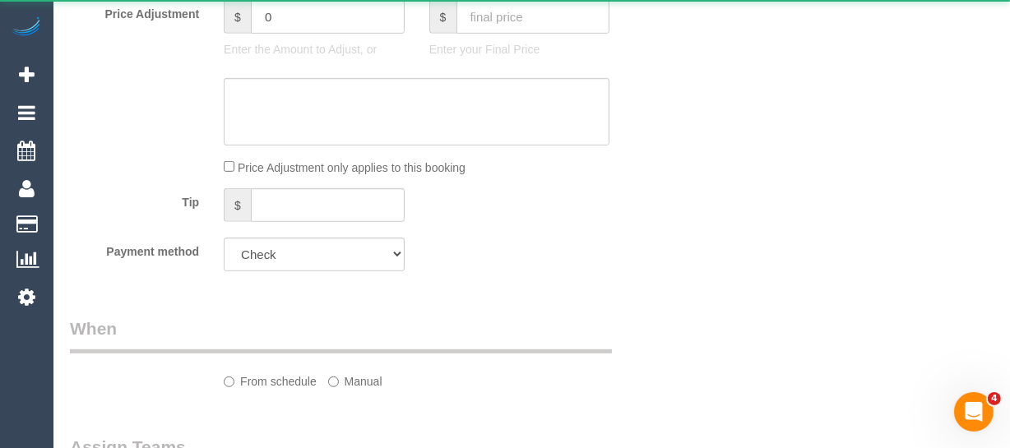
select select "object:520"
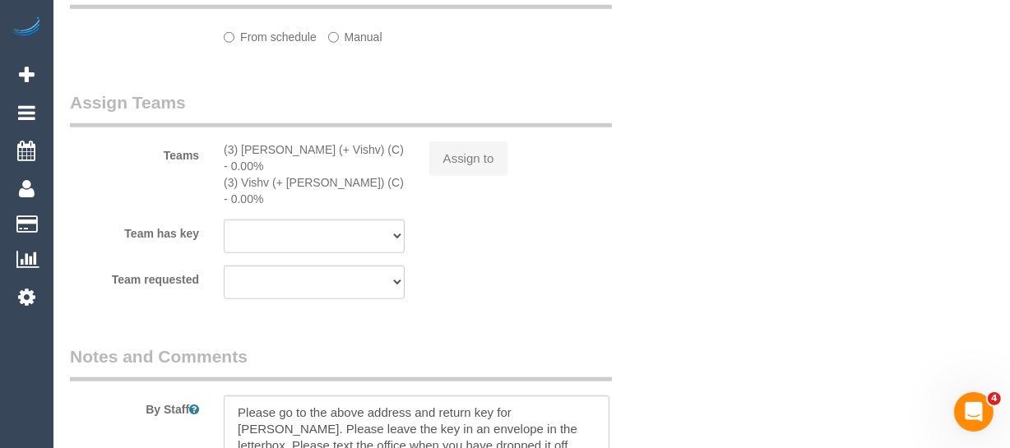
select select "number:28"
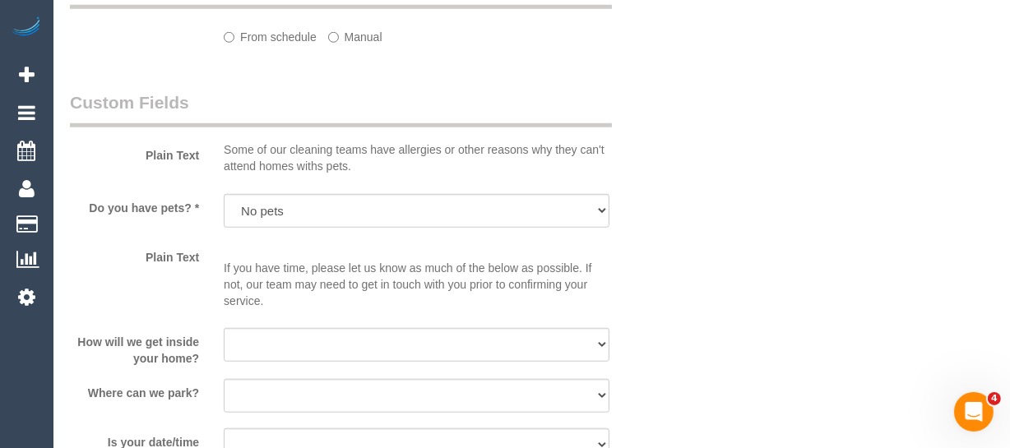
select select "object:689"
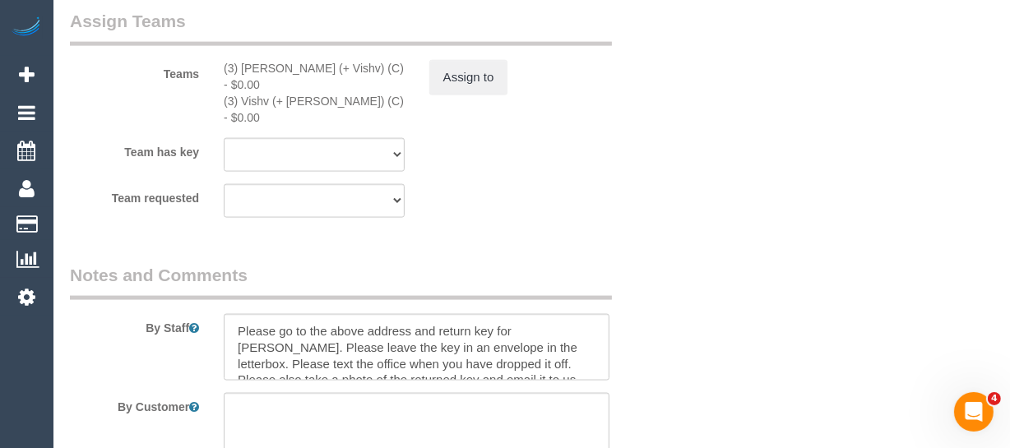
scroll to position [2246, 0]
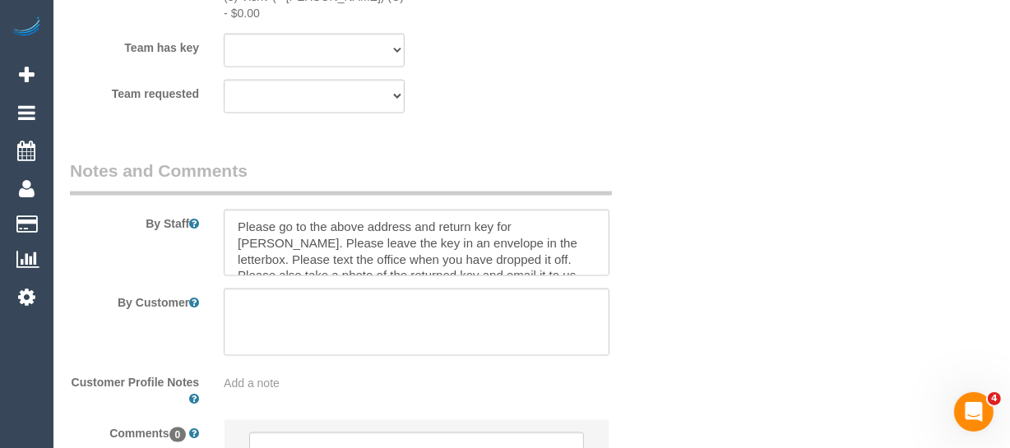
click at [612, 210] on div at bounding box center [416, 243] width 410 height 67
click at [613, 215] on div at bounding box center [416, 243] width 410 height 67
click at [615, 220] on div at bounding box center [416, 243] width 410 height 67
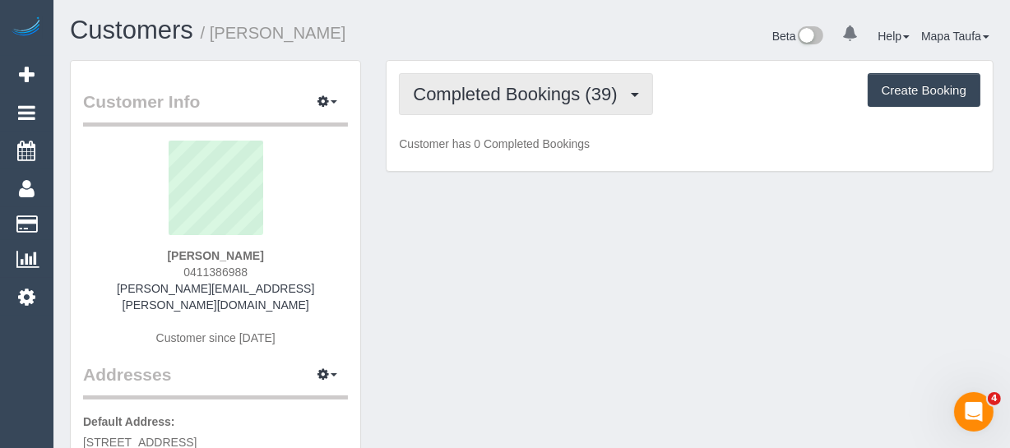
click at [465, 90] on span "Completed Bookings (39)" at bounding box center [519, 94] width 212 height 21
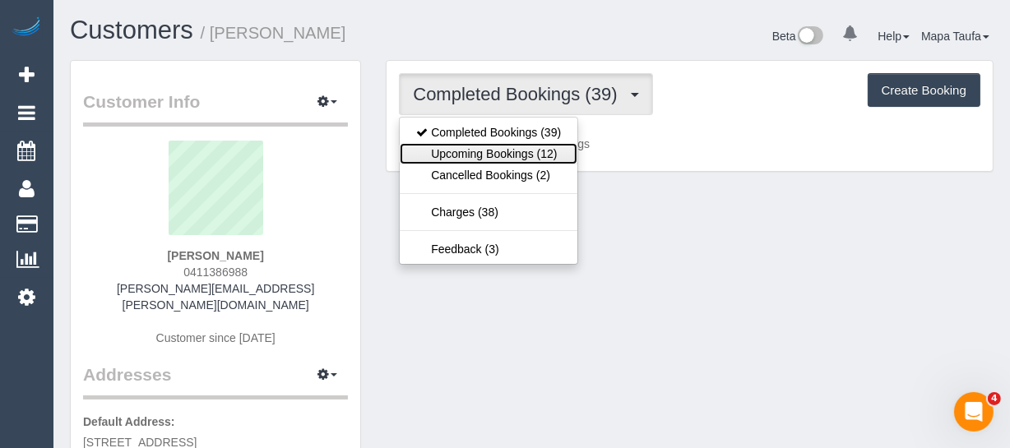
click at [477, 157] on link "Upcoming Bookings (12)" at bounding box center [489, 153] width 178 height 21
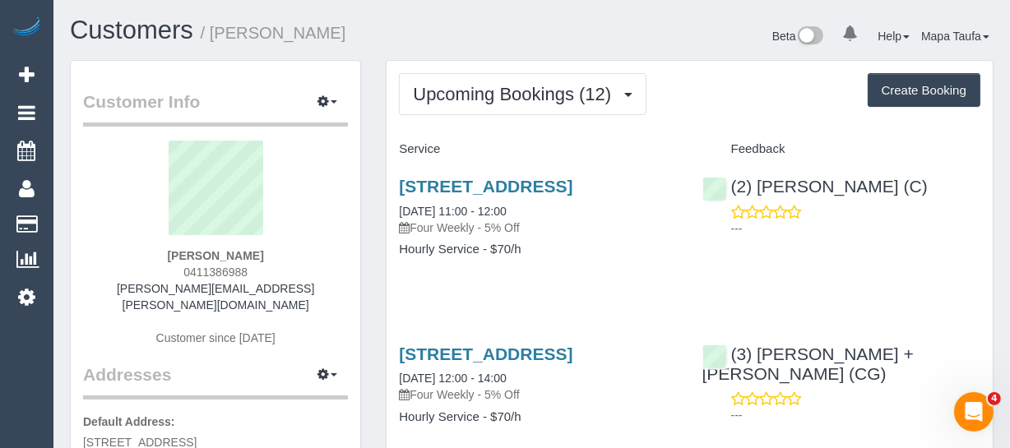
click at [465, 23] on h1 "Customers / Kali Dempster" at bounding box center [295, 30] width 450 height 28
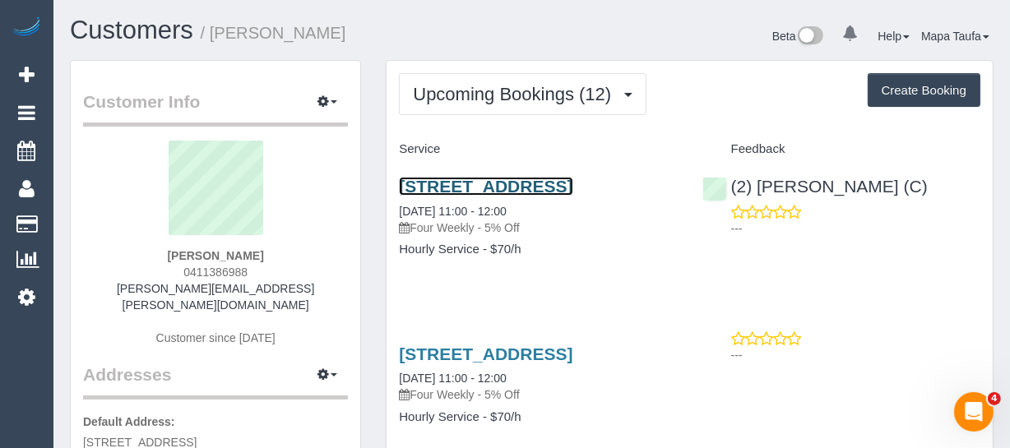
click at [428, 196] on link "1/129 Centre Rd, Brighton East, VIC 3187" at bounding box center [485, 186] width 173 height 19
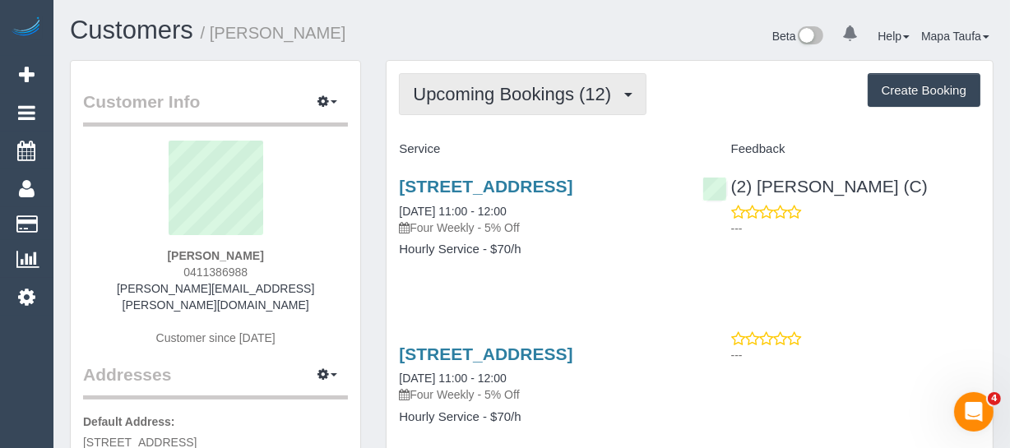
click at [558, 100] on span "Upcoming Bookings (12)" at bounding box center [516, 94] width 206 height 21
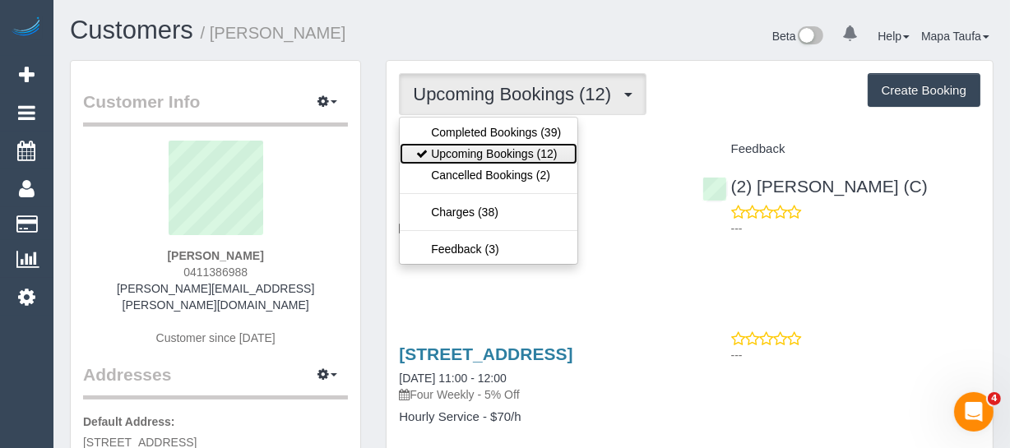
click at [529, 156] on link "Upcoming Bookings (12)" at bounding box center [489, 153] width 178 height 21
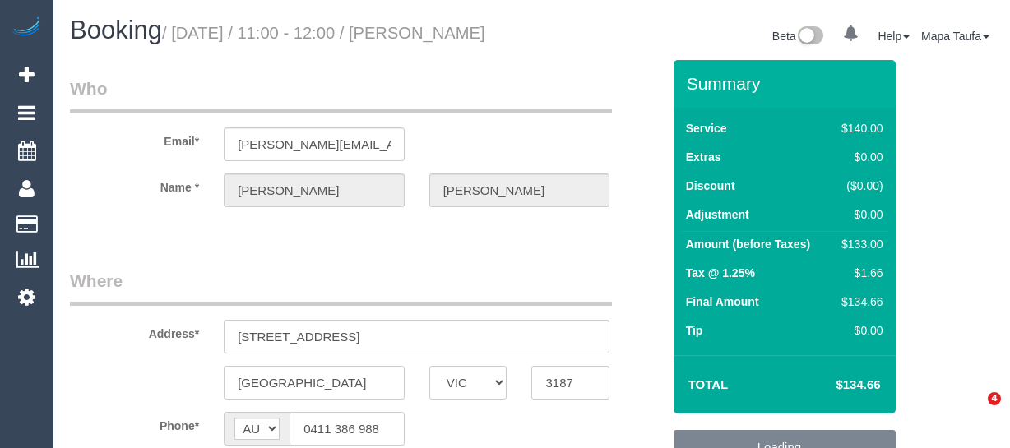
select select "VIC"
select select "string:stripe-pm_1PDb8z2GScqysDRVsu4bu6om"
select select "number:27"
select select "number:14"
select select "number:18"
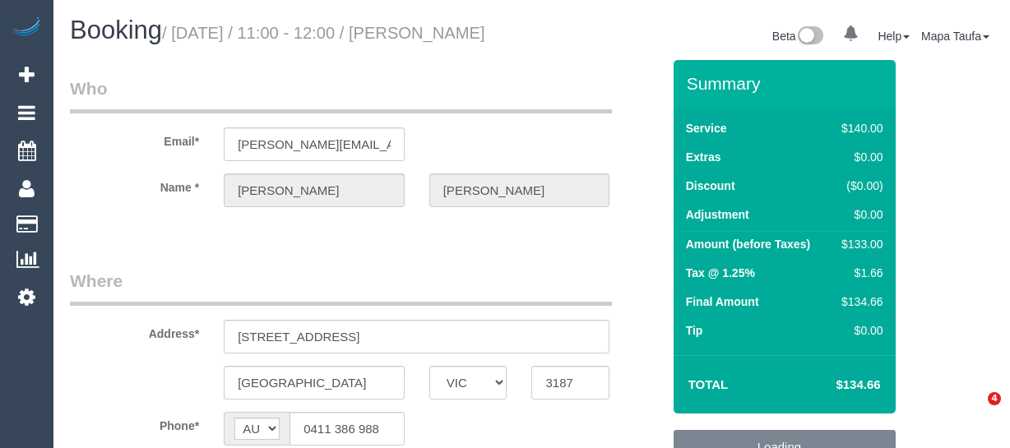
select select "number:24"
select select "number:34"
select select "number:11"
select select "object:884"
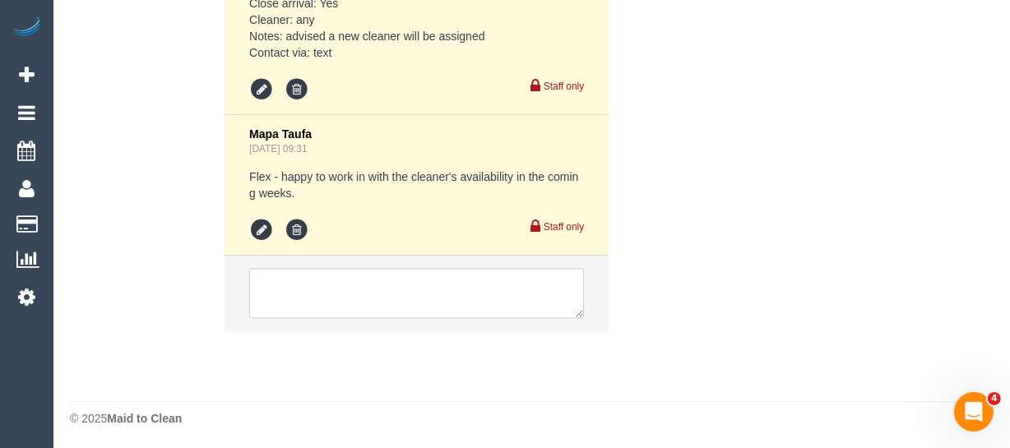
scroll to position [3593, 0]
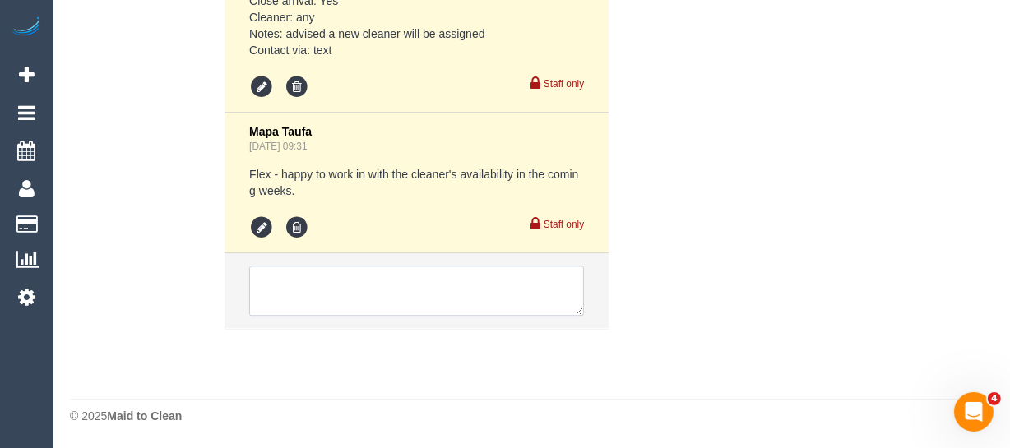
click at [332, 281] on textarea at bounding box center [416, 291] width 335 height 51
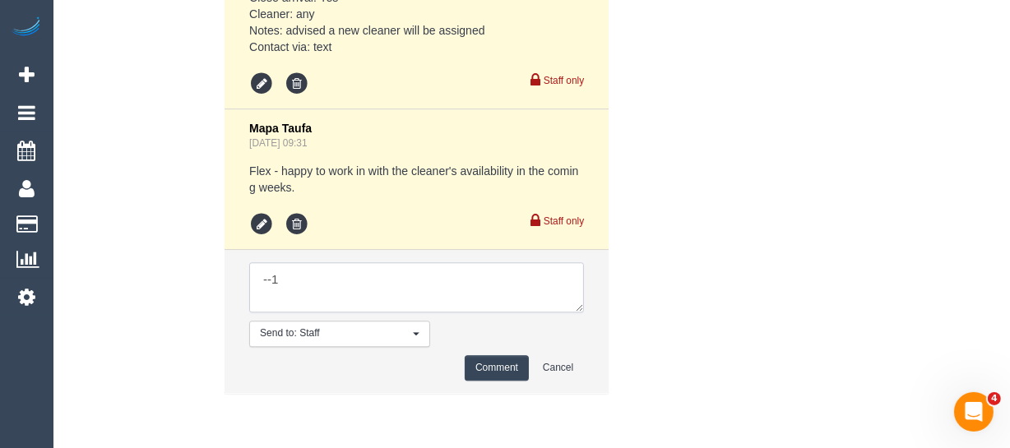
drag, startPoint x: 380, startPoint y: 294, endPoint x: 117, endPoint y: 261, distance: 265.2
click at [122, 257] on div "Comments 2 Vanessa Christou Aug 31, 2025 17:25 Cleaner(s) Unassigned: (2) Priya…" at bounding box center [366, 139] width 616 height 540
drag, startPoint x: 577, startPoint y: 311, endPoint x: 598, endPoint y: 444, distance: 134.8
click at [584, 313] on textarea at bounding box center [416, 287] width 335 height 51
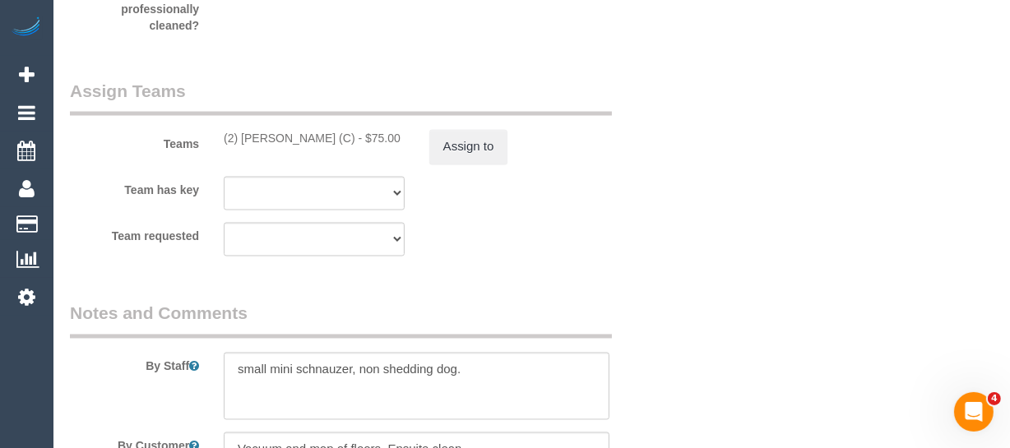
scroll to position [2622, 0]
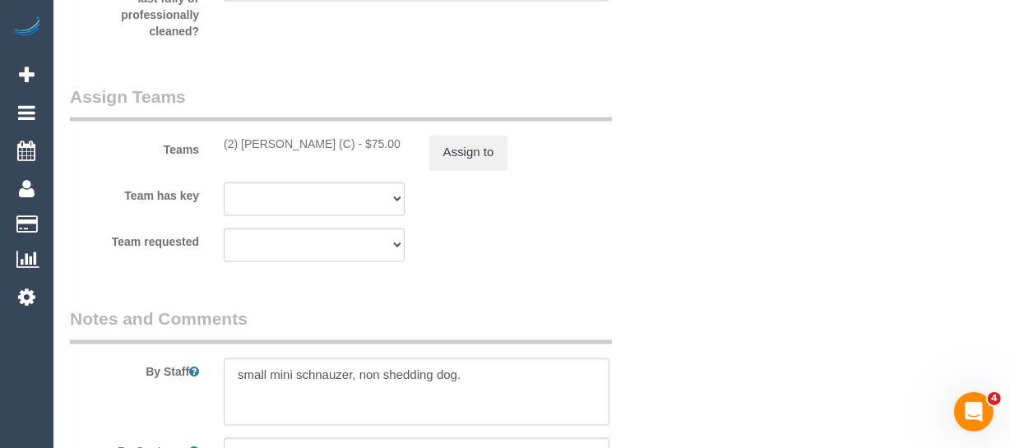
type textarea "Cleaner(s) Unassigned: Reason Unassigned: Contact via: Text Which message sent:…"
drag, startPoint x: 335, startPoint y: 164, endPoint x: 238, endPoint y: 169, distance: 97.1
click at [238, 152] on div "(2) Nadine Young (C) - $75.00" at bounding box center [314, 144] width 181 height 16
copy div "Nadine Young (C)"
click at [465, 170] on button "Assign to" at bounding box center [468, 153] width 79 height 35
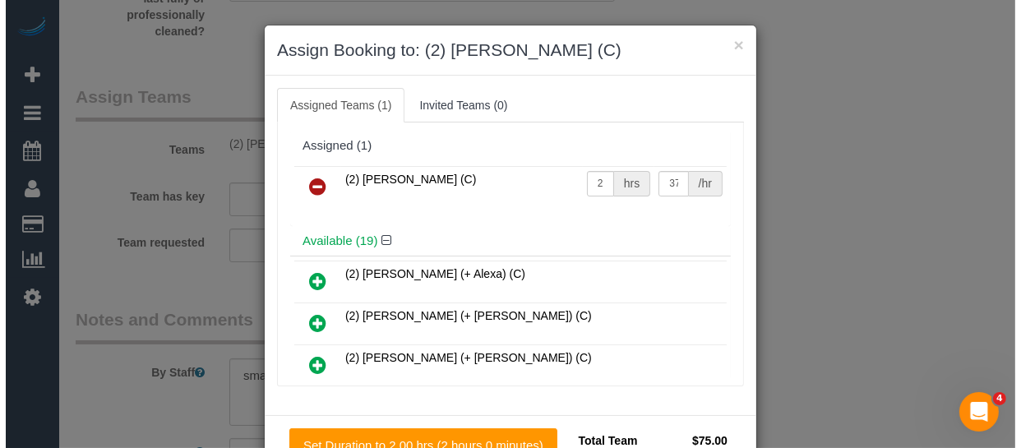
scroll to position [2606, 0]
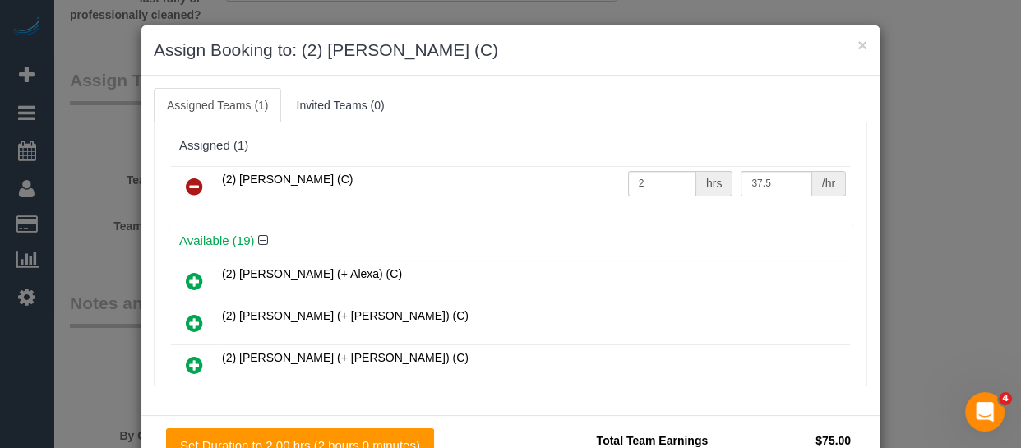
click at [186, 183] on icon at bounding box center [194, 187] width 17 height 20
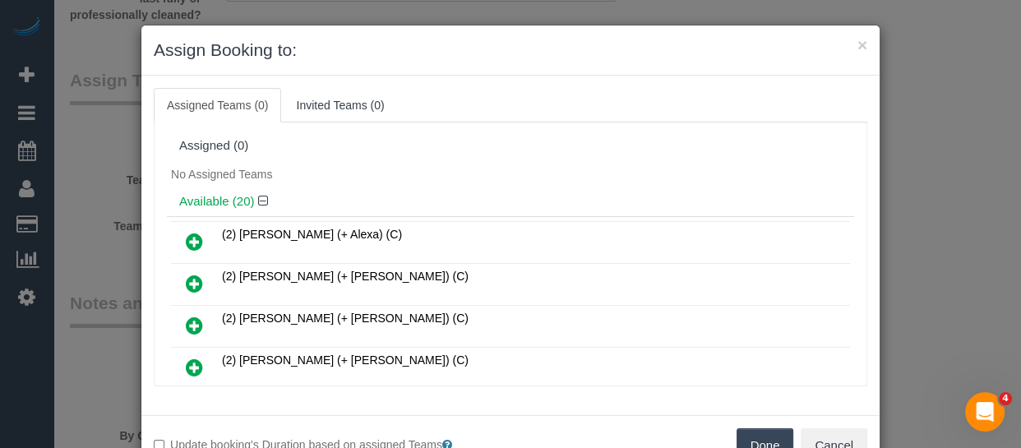
click at [768, 438] on button "Done" at bounding box center [766, 445] width 58 height 35
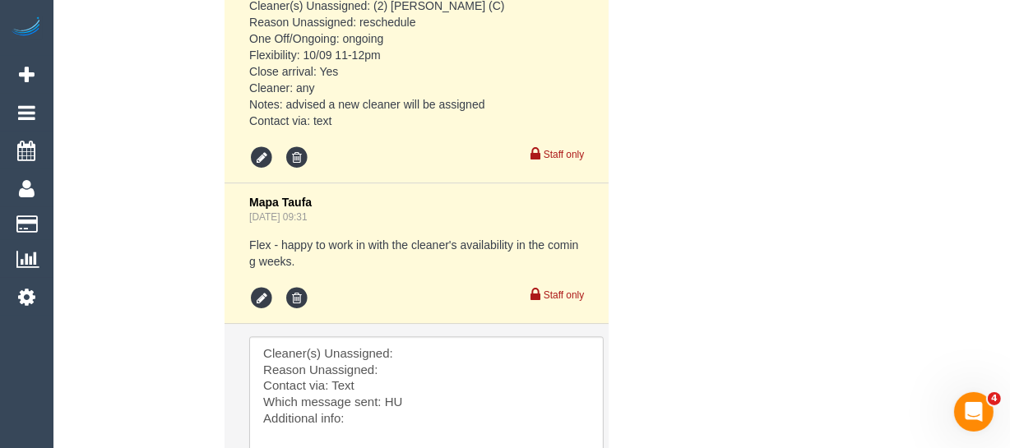
scroll to position [3743, 0]
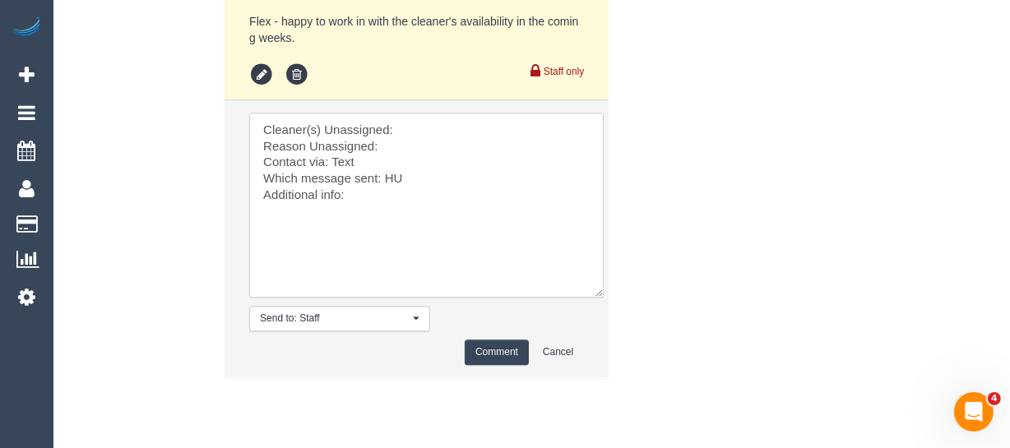
click at [414, 123] on textarea at bounding box center [426, 205] width 354 height 185
paste textarea "Nadine Young (C)"
click at [419, 150] on textarea at bounding box center [426, 205] width 354 height 185
click at [400, 182] on textarea at bounding box center [426, 205] width 354 height 185
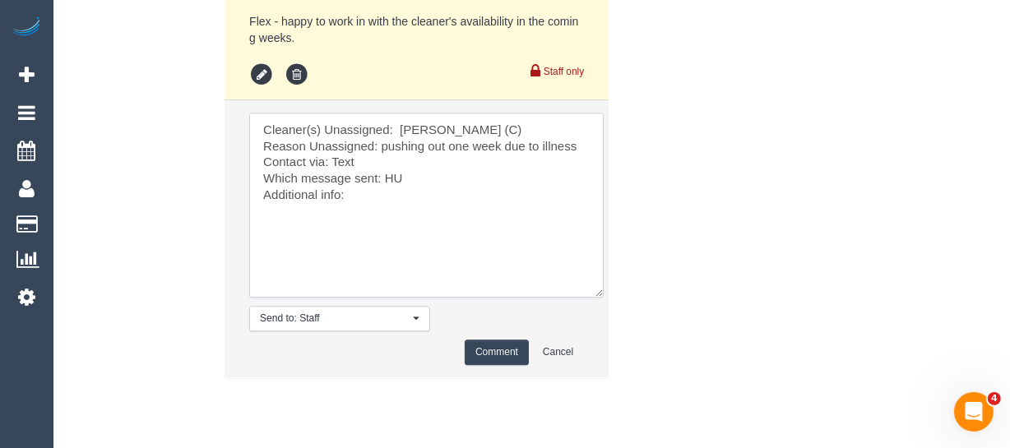
click at [396, 180] on textarea at bounding box center [426, 205] width 354 height 185
type textarea "Cleaner(s) Unassigned: Nadine Young (C) Reason Unassigned: pushing out one week…"
click at [489, 353] on button "Comment" at bounding box center [497, 352] width 64 height 25
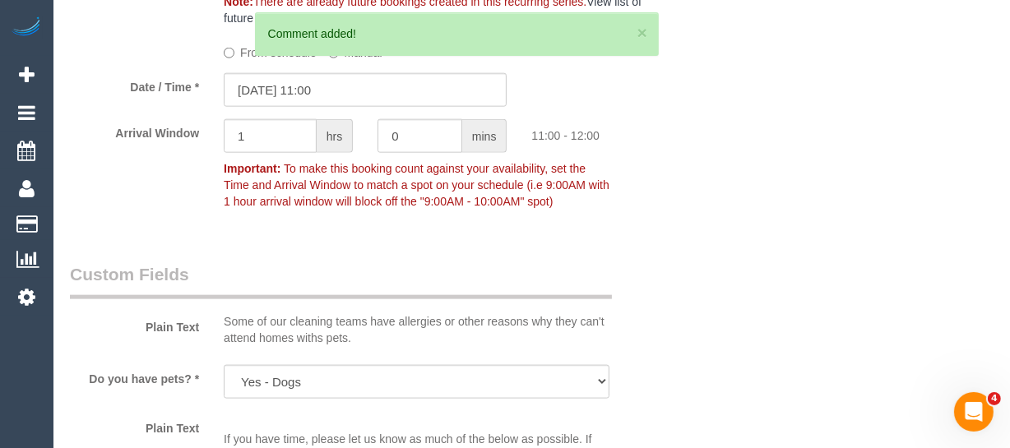
scroll to position [1750, 0]
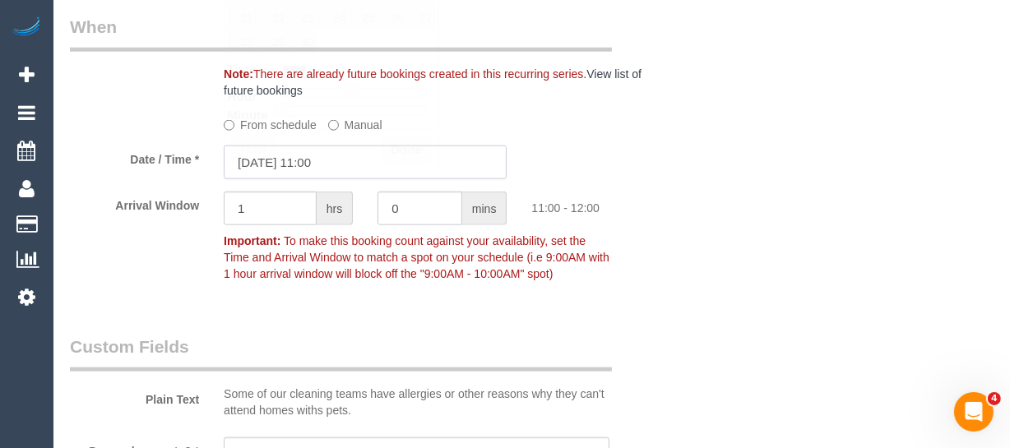
click at [319, 176] on input "10/09/2025 11:00" at bounding box center [365, 163] width 283 height 34
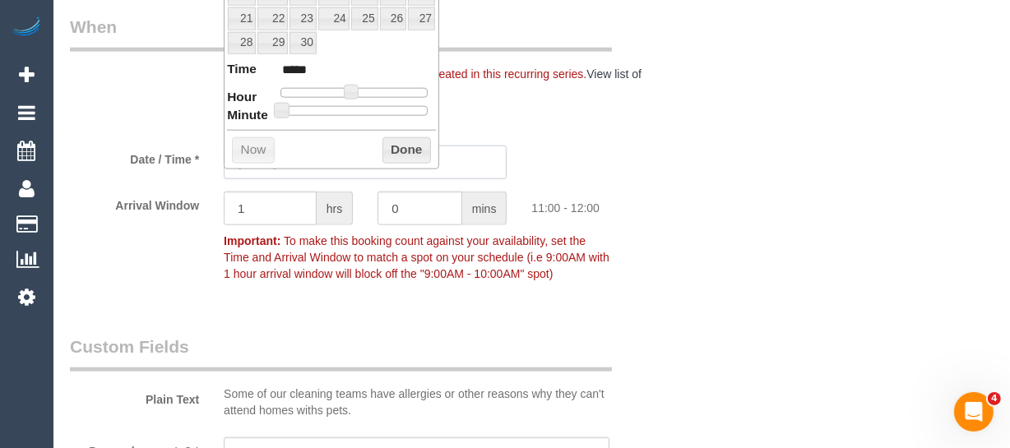
scroll to position [1600, 0]
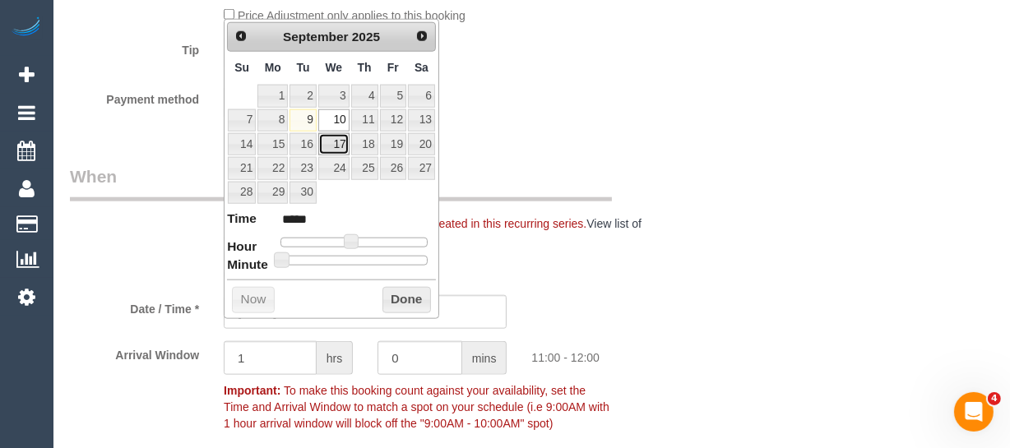
click at [345, 142] on link "17" at bounding box center [333, 144] width 31 height 22
type input "17/09/2025 11:00"
click at [396, 287] on button "Done" at bounding box center [406, 300] width 49 height 26
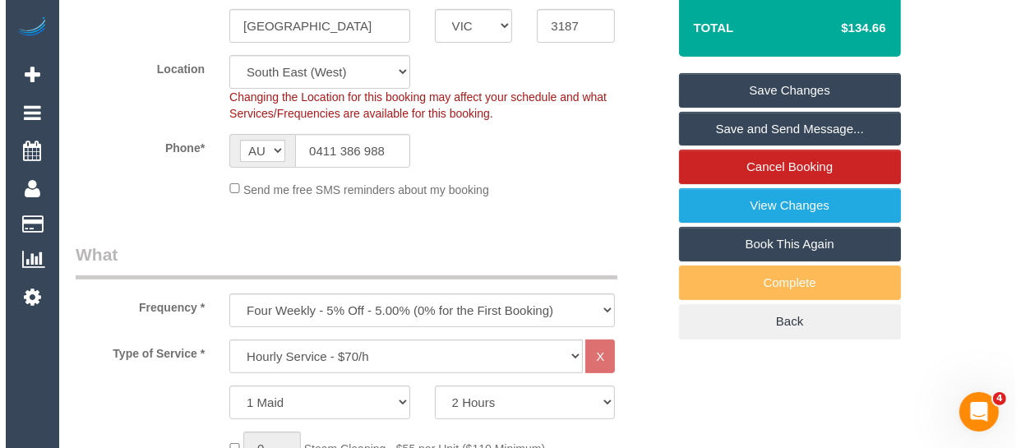
scroll to position [329, 0]
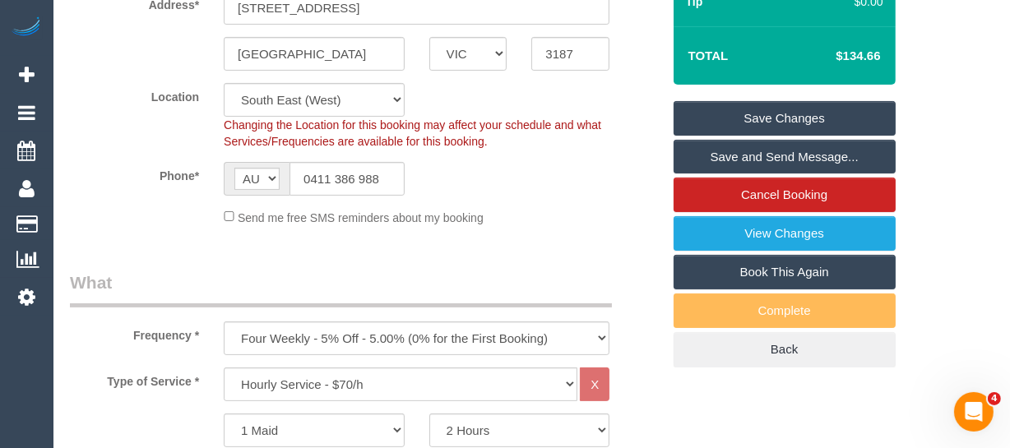
click at [750, 136] on link "Save Changes" at bounding box center [784, 118] width 222 height 35
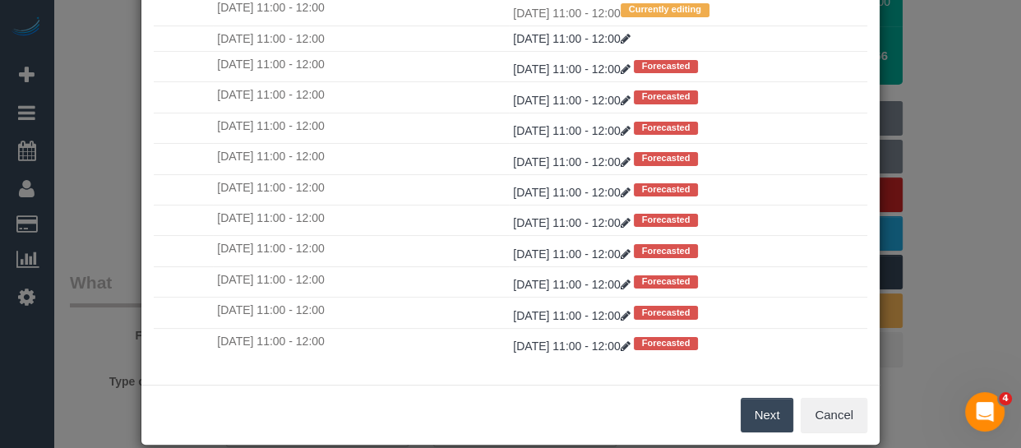
scroll to position [288, 0]
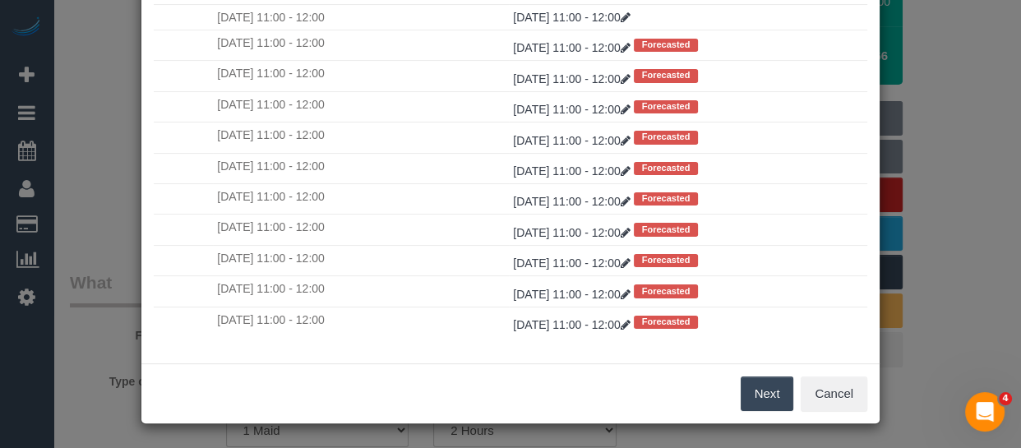
click at [750, 385] on button "Next" at bounding box center [767, 394] width 53 height 35
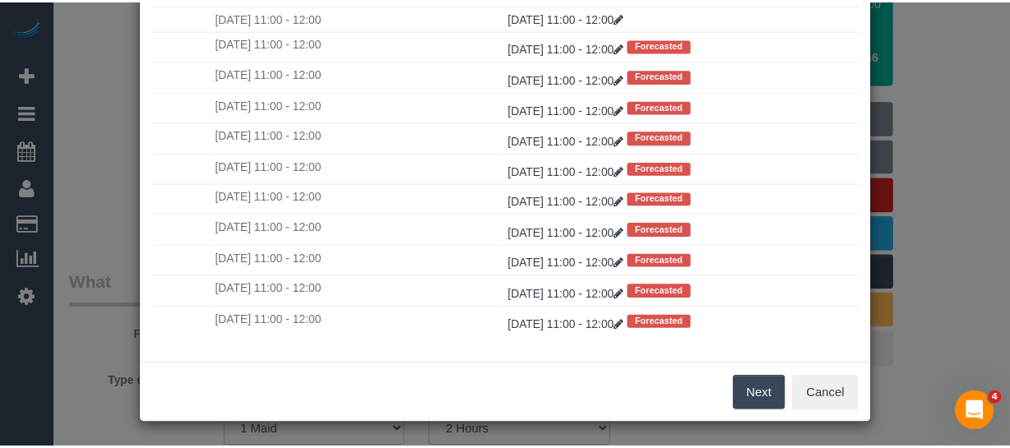
scroll to position [0, 0]
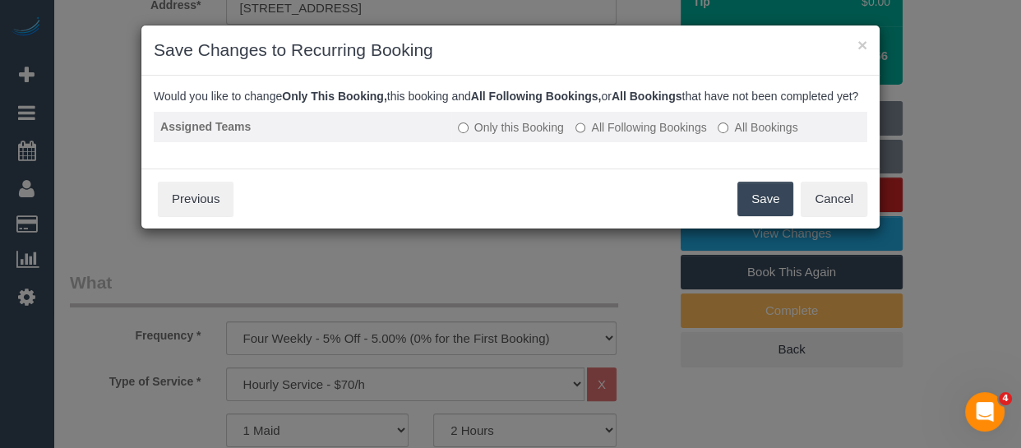
click at [612, 136] on label "All Following Bookings" at bounding box center [642, 127] width 132 height 16
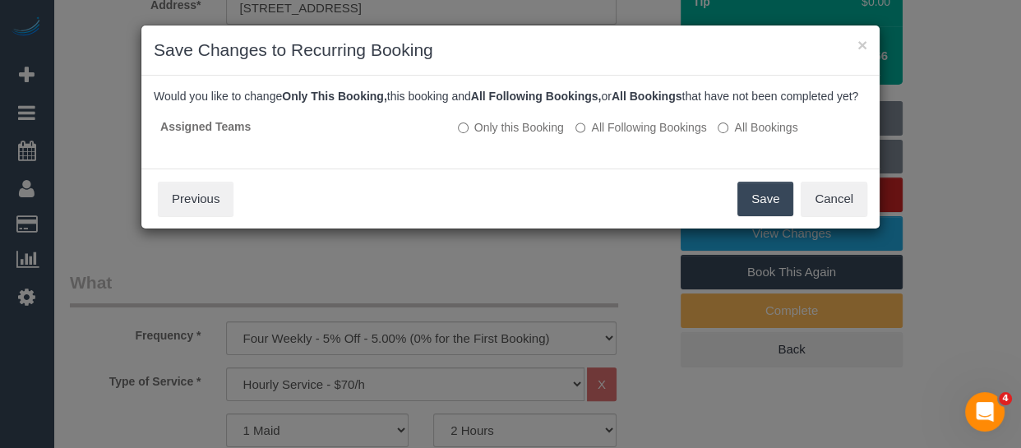
click at [756, 208] on button "Save" at bounding box center [766, 199] width 56 height 35
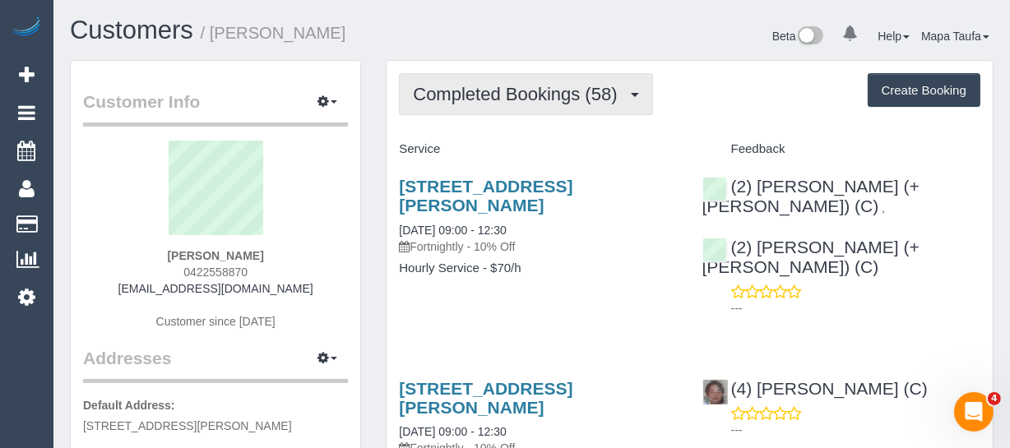
click at [444, 81] on button "Completed Bookings (58)" at bounding box center [525, 94] width 253 height 42
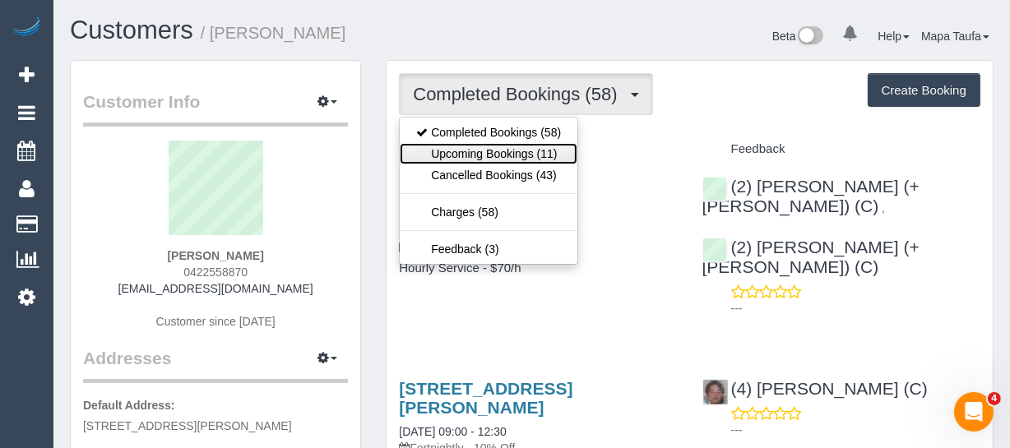
click at [474, 148] on link "Upcoming Bookings (11)" at bounding box center [489, 153] width 178 height 21
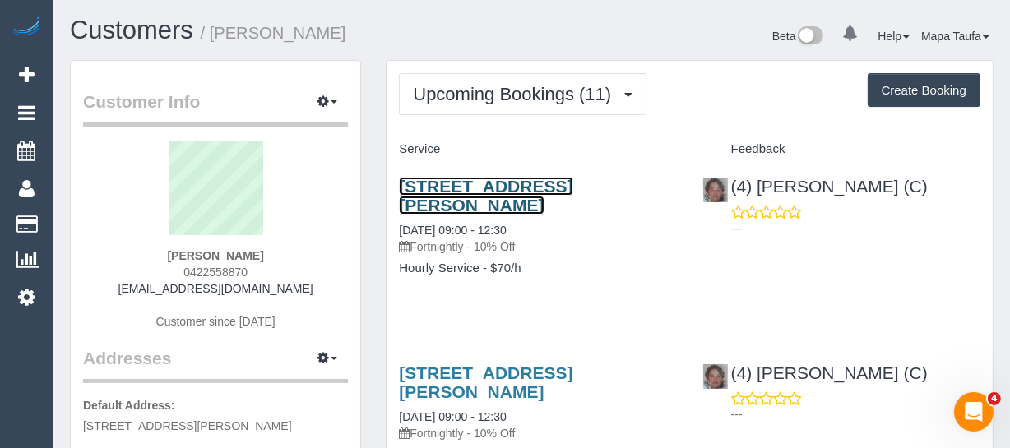
click at [428, 180] on link "21 Wilson St, 18, South Yarra, VIC 3141" at bounding box center [485, 196] width 173 height 38
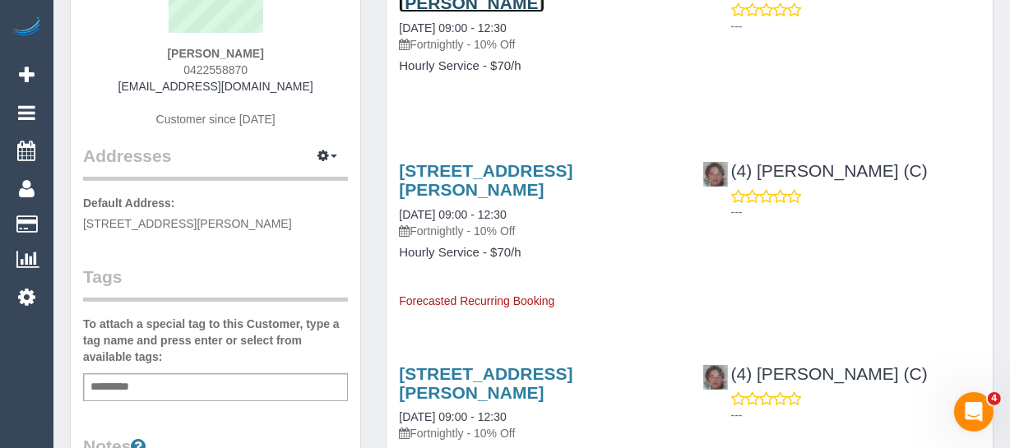
scroll to position [224, 0]
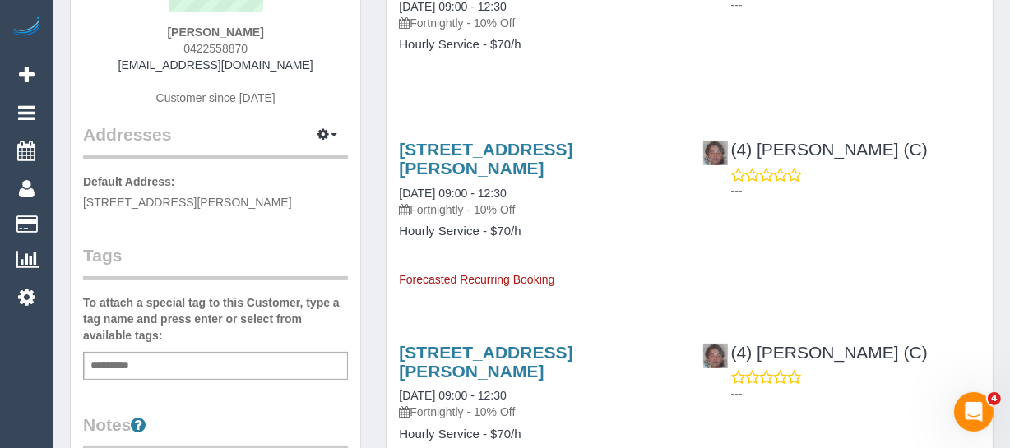
drag, startPoint x: 853, startPoint y: 11, endPoint x: 701, endPoint y: 25, distance: 152.7
drag, startPoint x: 701, startPoint y: 25, endPoint x: 626, endPoint y: 230, distance: 219.0
click at [626, 230] on h4 "Hourly Service - $70/h" at bounding box center [538, 231] width 278 height 14
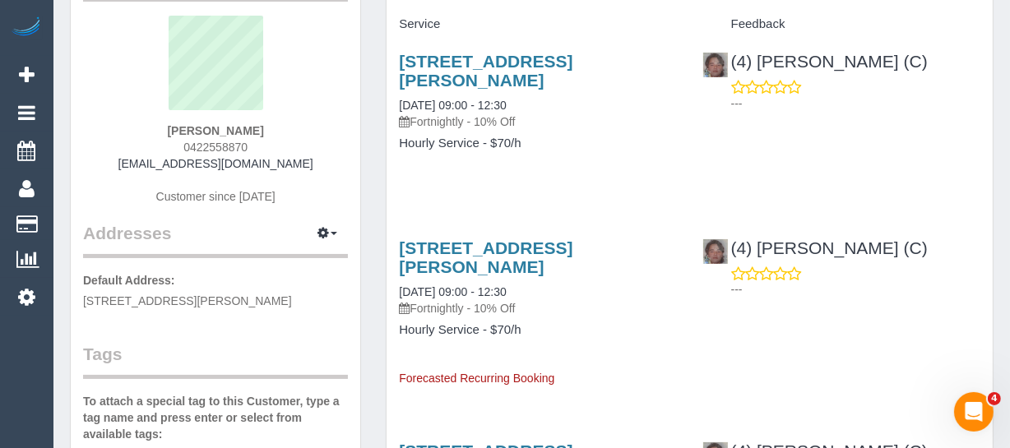
scroll to position [0, 0]
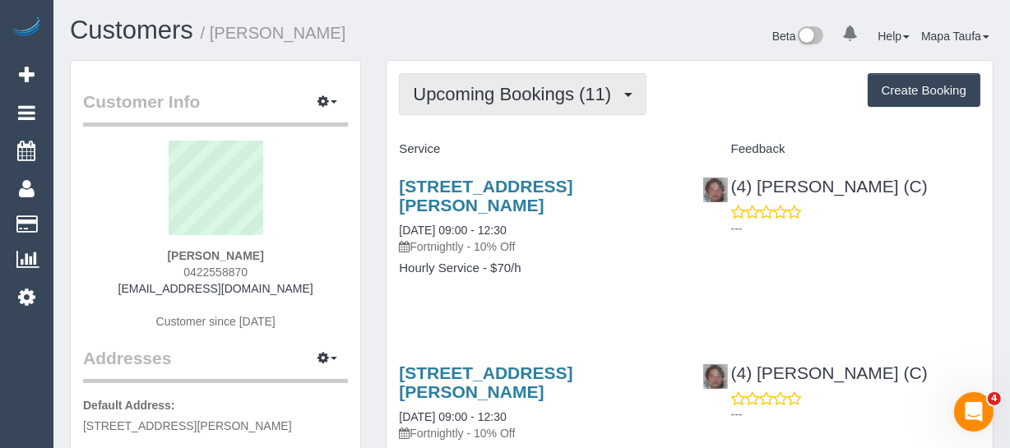
click at [474, 76] on button "Upcoming Bookings (11)" at bounding box center [522, 94] width 247 height 42
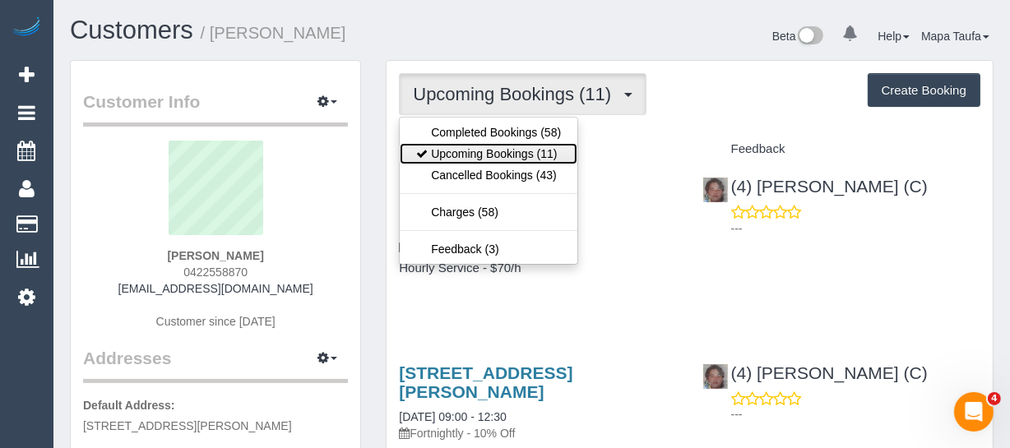
click at [481, 155] on link "Upcoming Bookings (11)" at bounding box center [489, 153] width 178 height 21
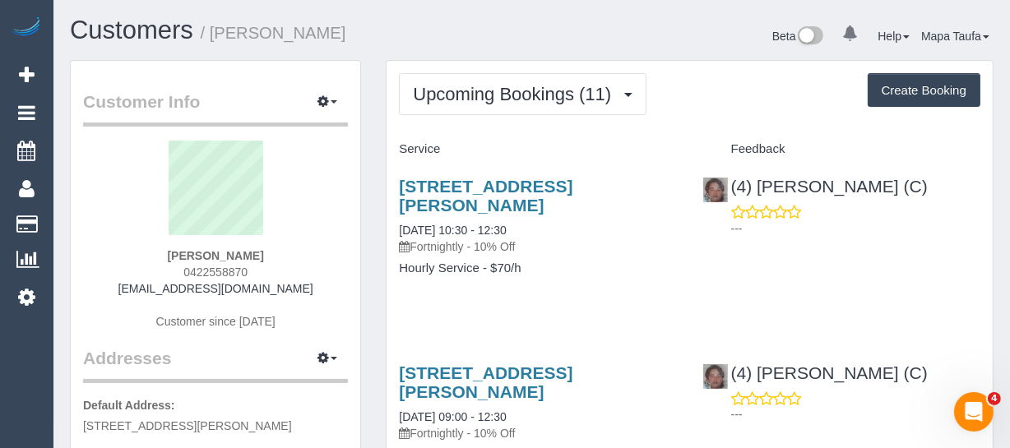
click at [490, 197] on h3 "21 Wilson St, 18, South Yarra, VIC 3141" at bounding box center [538, 196] width 278 height 38
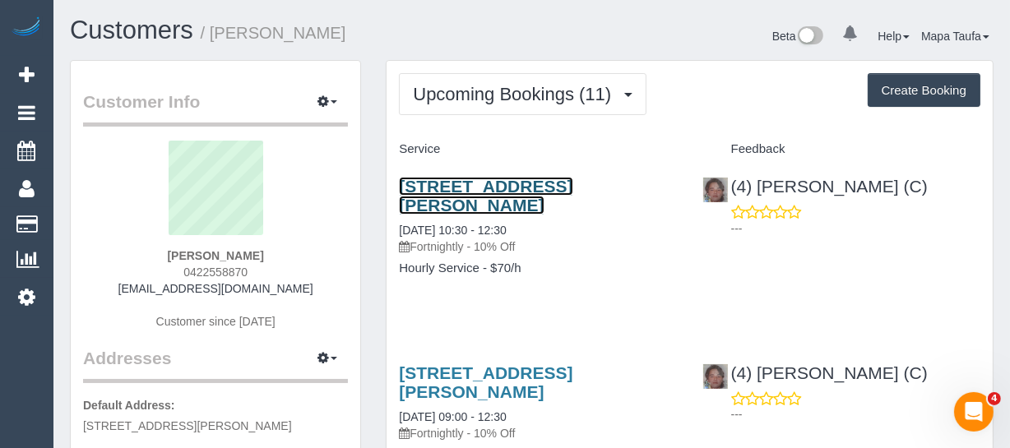
click at [498, 193] on link "21 Wilson St, 18, South Yarra, VIC 3141" at bounding box center [485, 196] width 173 height 38
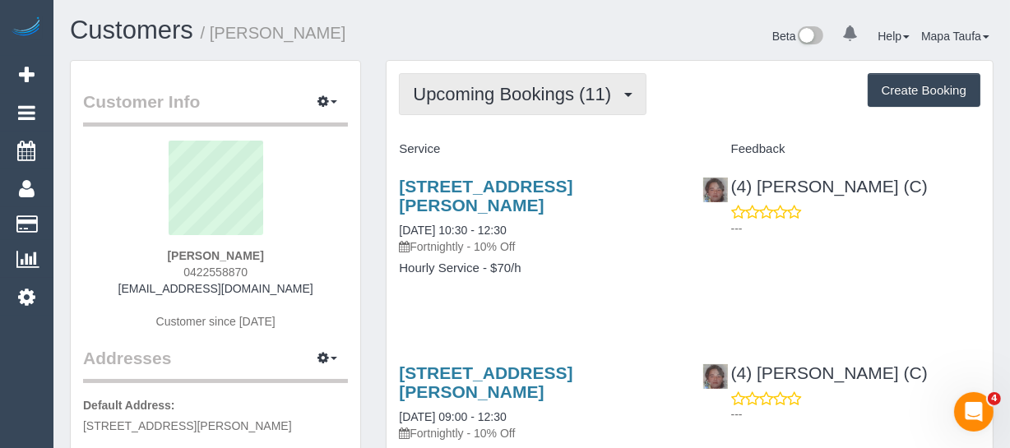
click at [463, 95] on span "Upcoming Bookings (11)" at bounding box center [516, 94] width 206 height 21
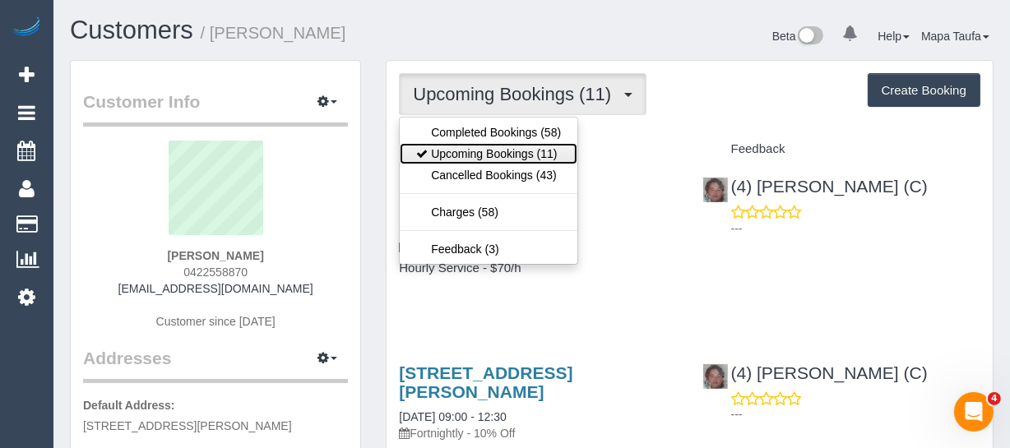
click at [469, 150] on link "Upcoming Bookings (11)" at bounding box center [489, 153] width 178 height 21
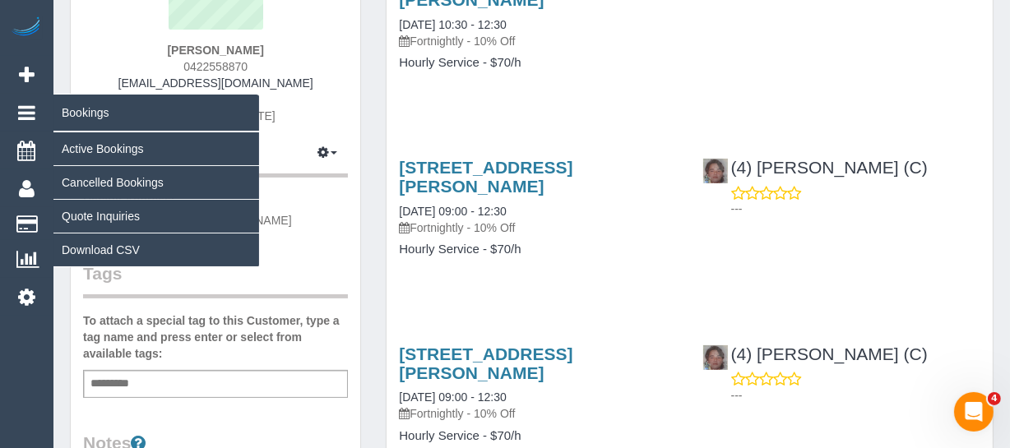
scroll to position [224, 0]
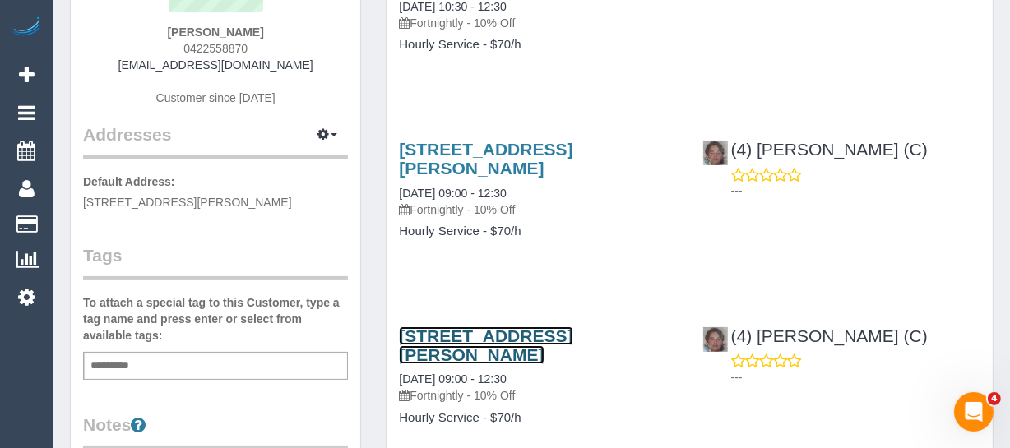
click at [474, 335] on link "21 Wilson St, 18, South Yarra, VIC 3141" at bounding box center [485, 345] width 173 height 38
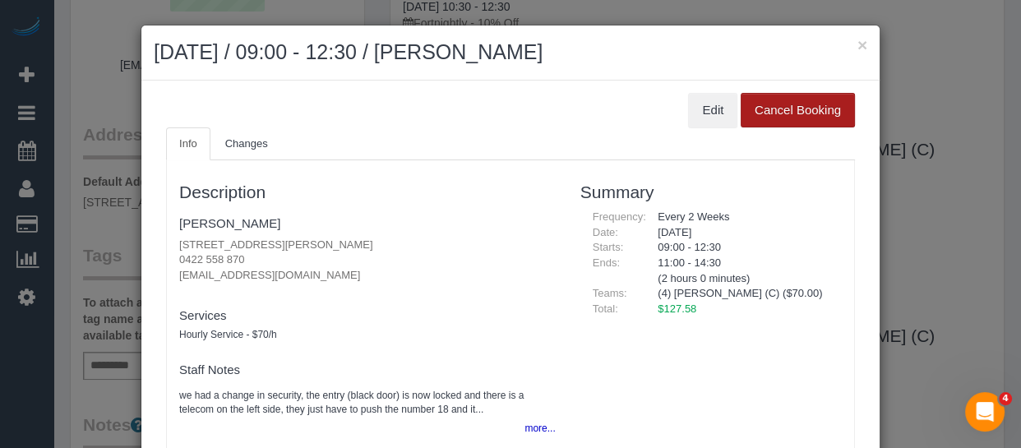
click at [762, 97] on button "Cancel Booking" at bounding box center [798, 110] width 114 height 35
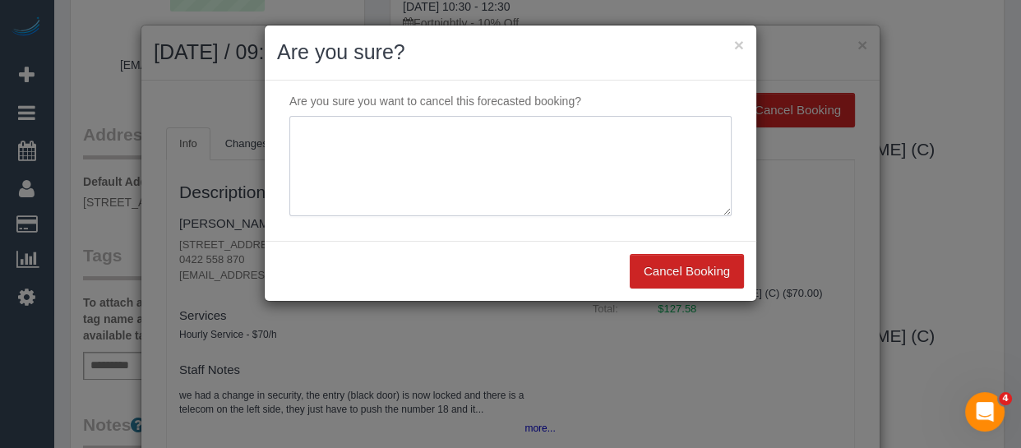
click at [457, 196] on textarea at bounding box center [510, 166] width 442 height 100
type textarea "service not needed via email -MT"
click at [701, 277] on button "Cancel Booking" at bounding box center [687, 271] width 114 height 35
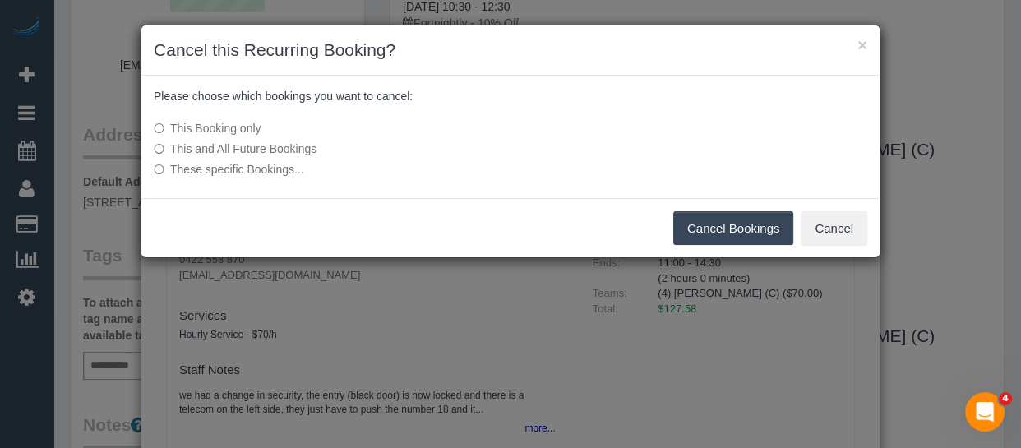
click at [164, 173] on label "These specific Bookings..." at bounding box center [388, 169] width 468 height 16
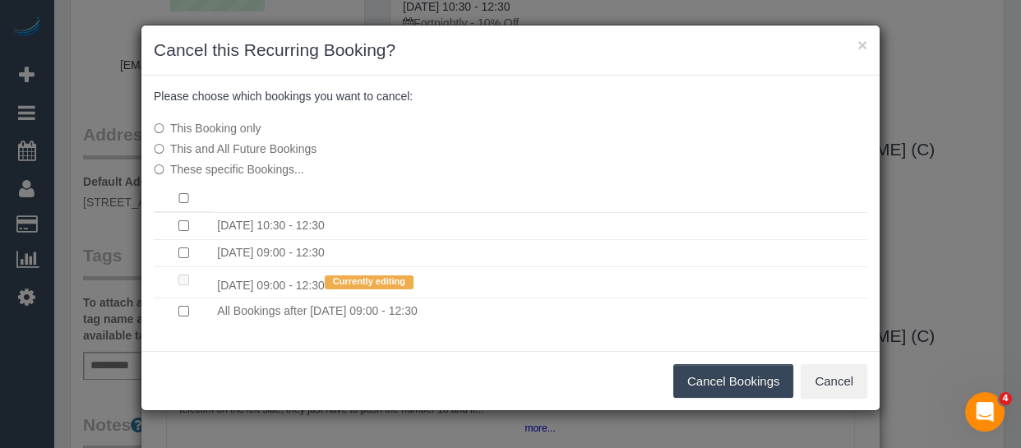
click at [720, 376] on button "Cancel Bookings" at bounding box center [733, 381] width 121 height 35
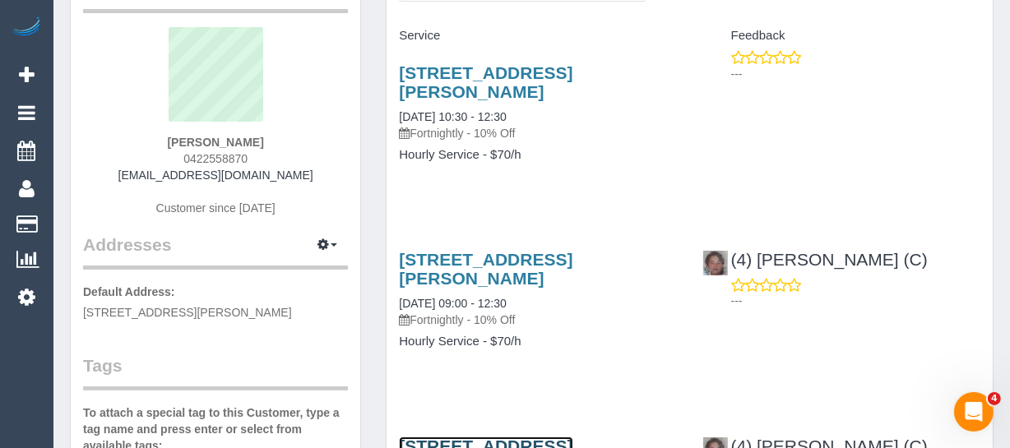
scroll to position [0, 0]
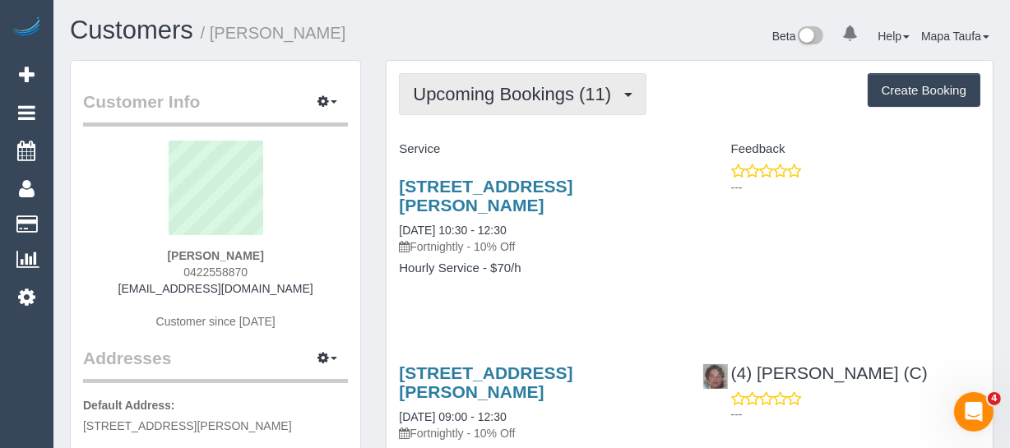
click at [530, 106] on button "Upcoming Bookings (11)" at bounding box center [522, 94] width 247 height 42
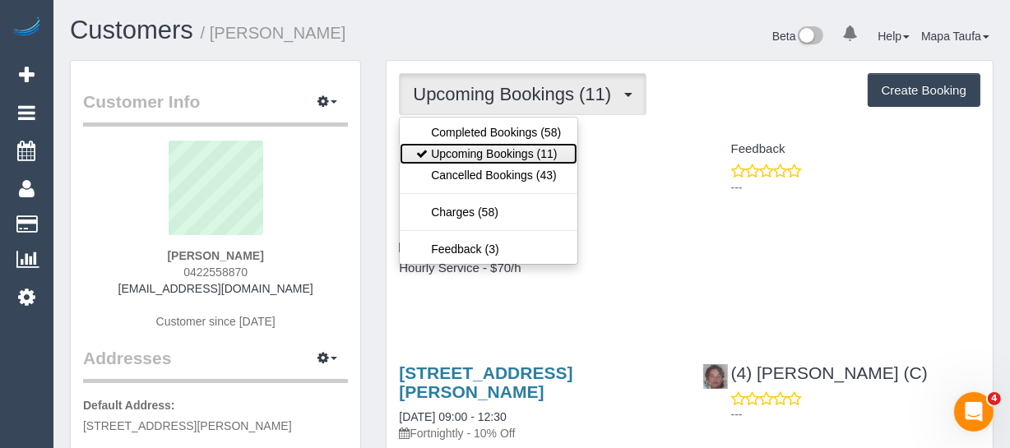
click at [507, 147] on link "Upcoming Bookings (11)" at bounding box center [489, 153] width 178 height 21
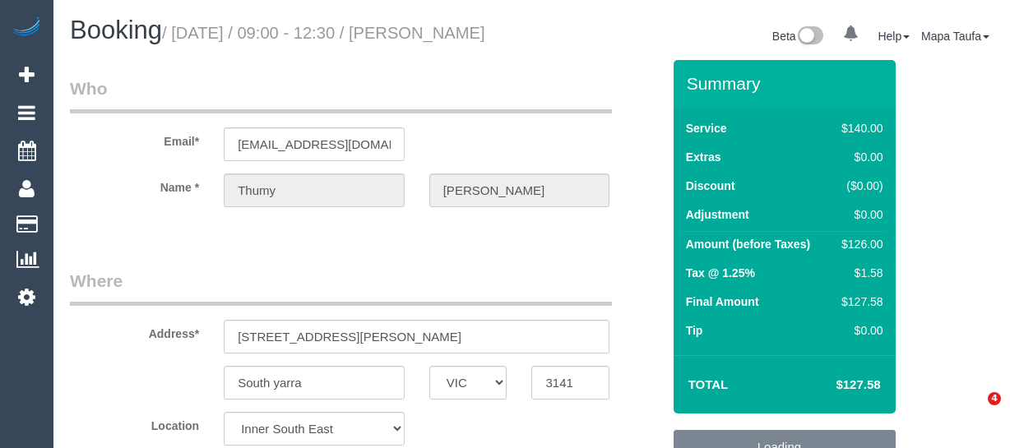
select select "VIC"
select select "object:1277"
select select "number:27"
select select "number:14"
select select "number:21"
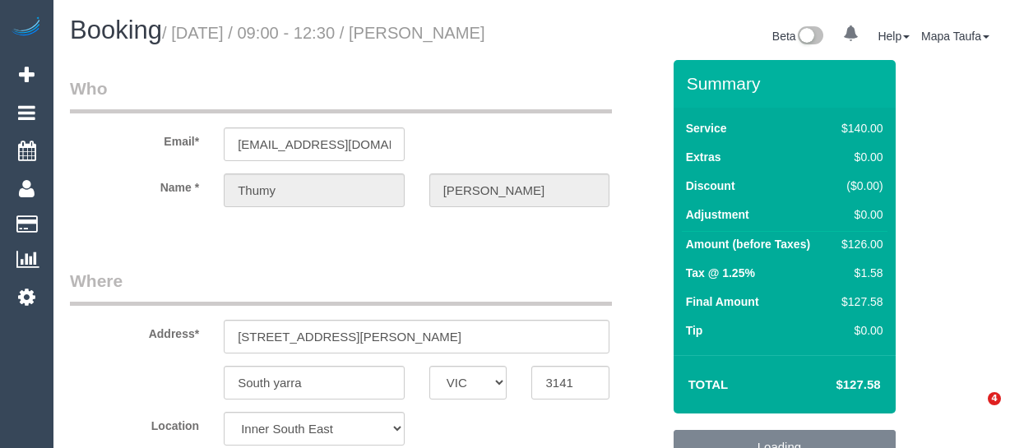
select select "number:25"
select select "number:34"
select select "number:12"
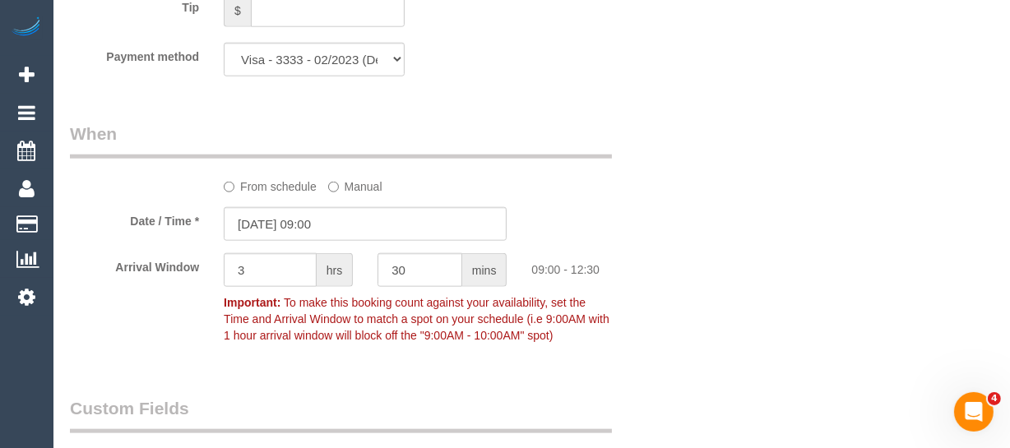
scroll to position [1644, 0]
click at [297, 193] on label "From schedule" at bounding box center [270, 182] width 93 height 22
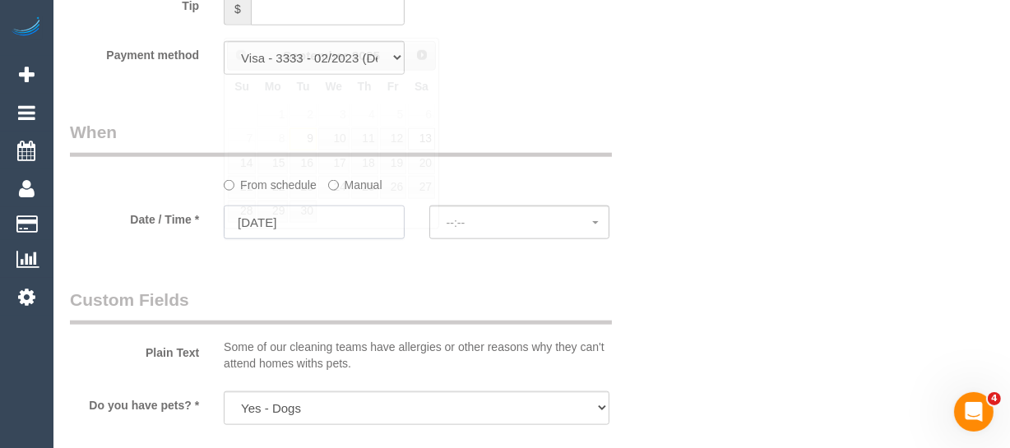
click at [330, 239] on input "[DATE]" at bounding box center [314, 223] width 181 height 34
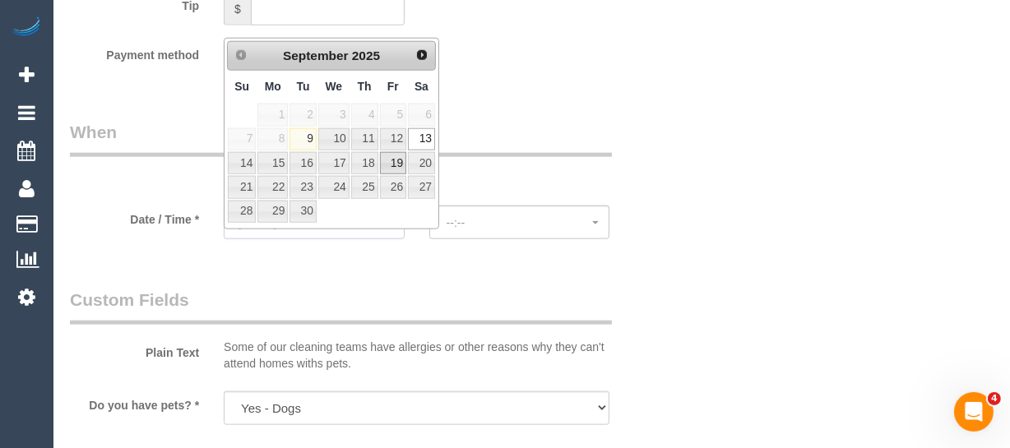
select select "spot21"
click at [395, 140] on link "12" at bounding box center [393, 139] width 26 height 22
type input "[DATE]"
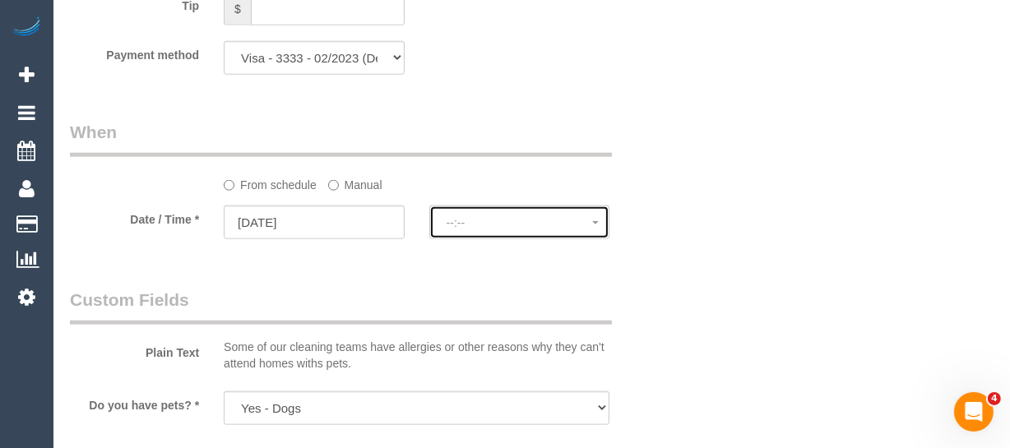
click at [458, 229] on span "--:--" at bounding box center [519, 222] width 146 height 13
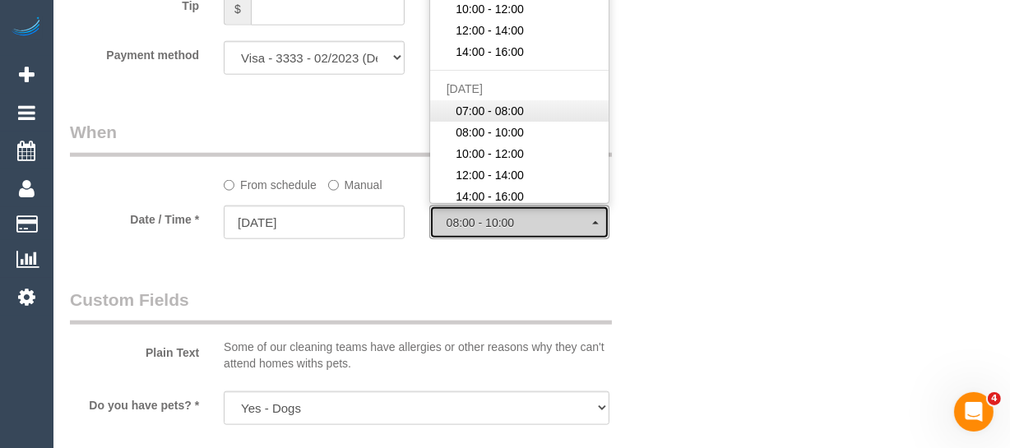
scroll to position [1570, 0]
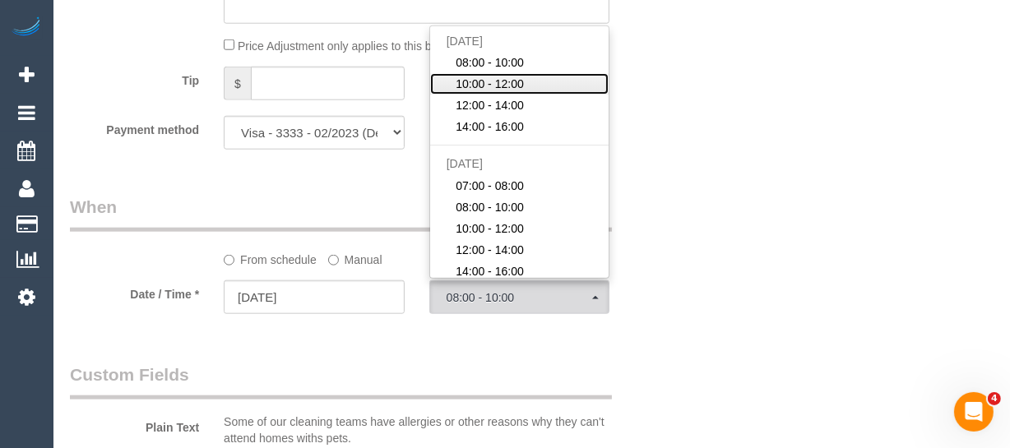
click at [500, 92] on span "10:00 - 12:00" at bounding box center [489, 84] width 68 height 16
select select "spot42"
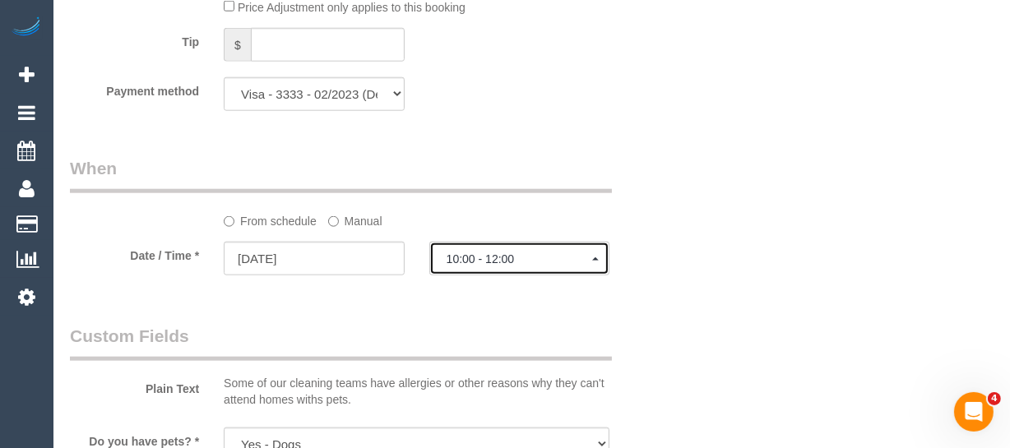
scroll to position [1644, 0]
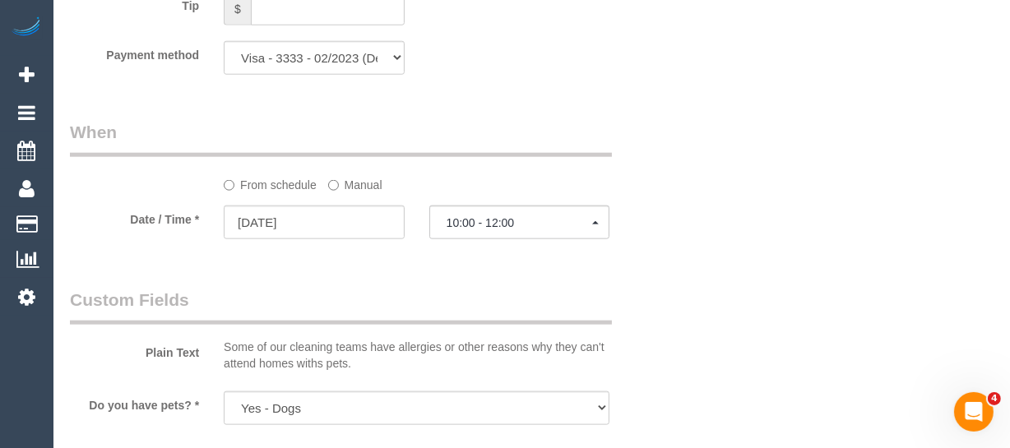
click at [370, 193] on label "Manual" at bounding box center [355, 182] width 54 height 22
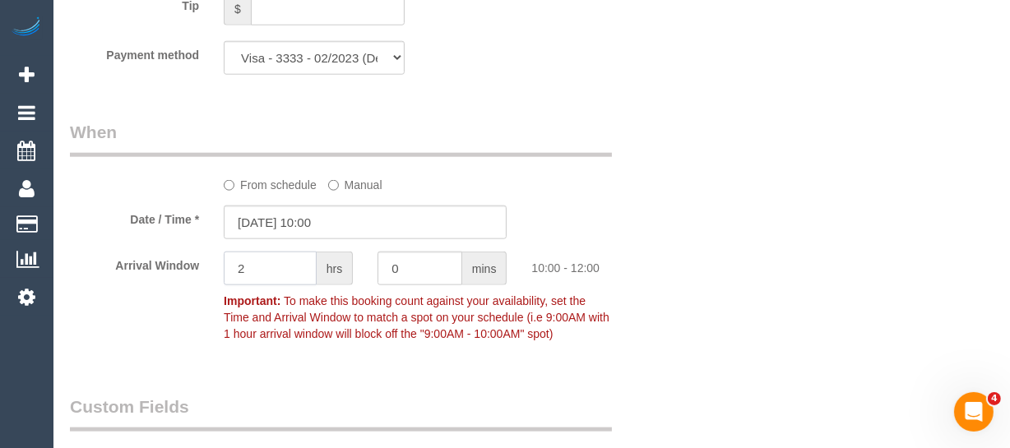
drag, startPoint x: 272, startPoint y: 303, endPoint x: 255, endPoint y: 301, distance: 17.3
click at [255, 285] on input "2" at bounding box center [270, 269] width 93 height 34
click at [360, 239] on input "[DATE] 10:00" at bounding box center [365, 223] width 283 height 34
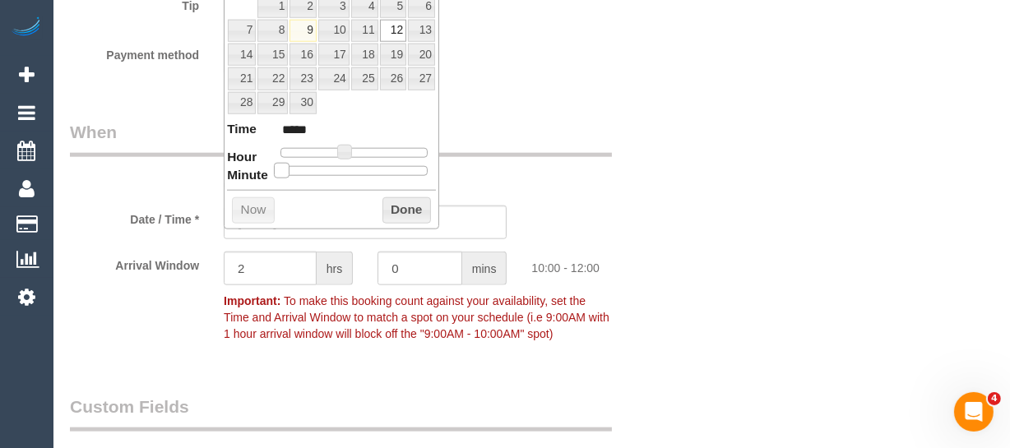
type input "[DATE] 10:05"
type input "*****"
type input "[DATE] 10:10"
type input "*****"
type input "[DATE] 10:15"
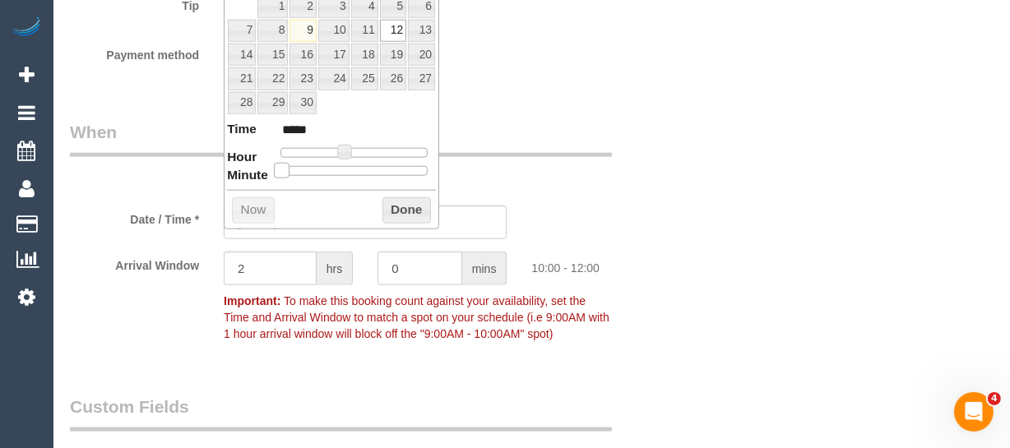
type input "*****"
type input "[DATE] 10:20"
type input "*****"
type input "[DATE] 10:25"
type input "*****"
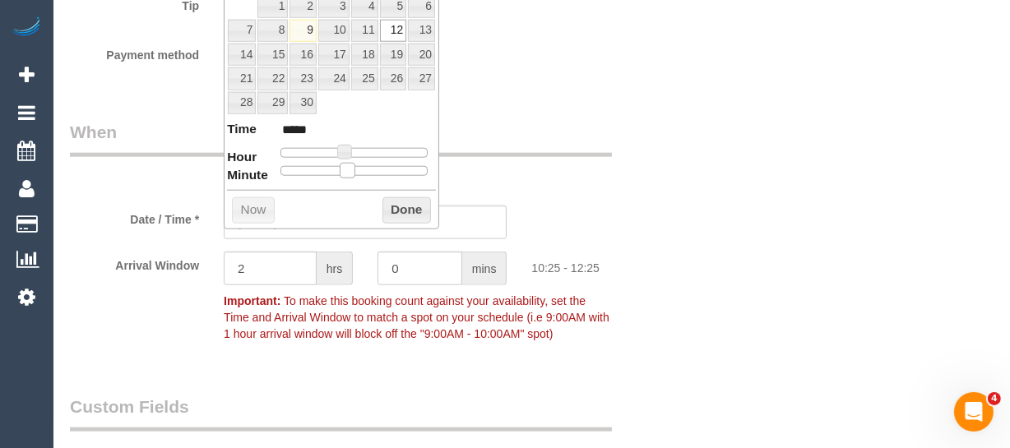
type input "[DATE] 10:30"
type input "*****"
drag, startPoint x: 275, startPoint y: 174, endPoint x: 358, endPoint y: 173, distance: 82.2
click at [358, 173] on span at bounding box center [360, 170] width 15 height 15
click at [410, 205] on button "Done" at bounding box center [406, 210] width 49 height 26
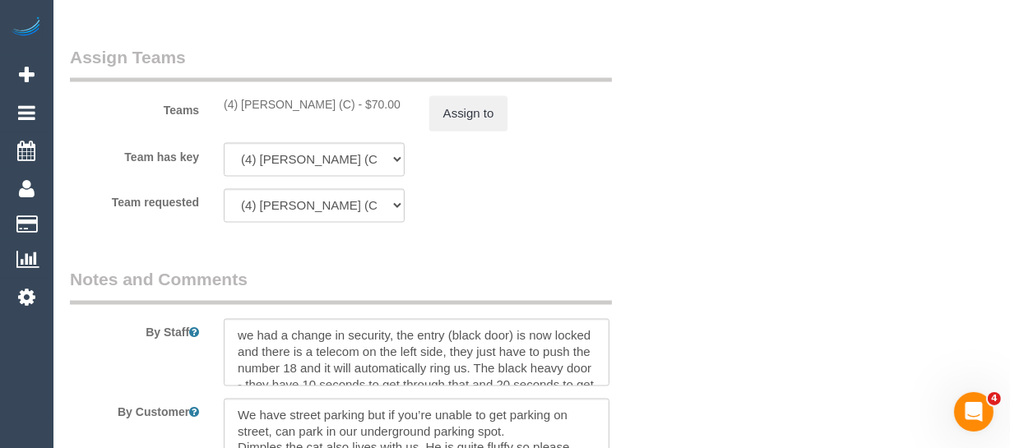
scroll to position [2615, 0]
drag, startPoint x: 335, startPoint y: 127, endPoint x: 245, endPoint y: 131, distance: 89.7
click at [245, 113] on div "(4) [PERSON_NAME] (C) - $70.00" at bounding box center [314, 105] width 181 height 16
copy div "[PERSON_NAME] (C"
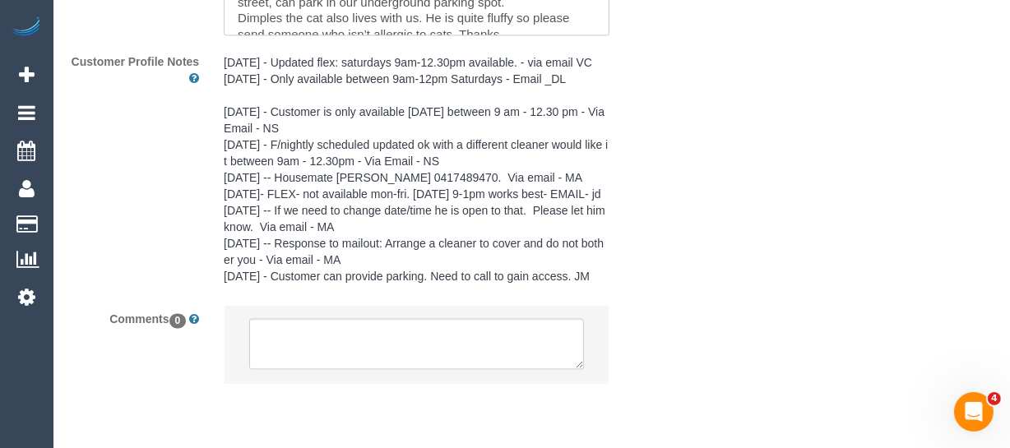
scroll to position [3137, 0]
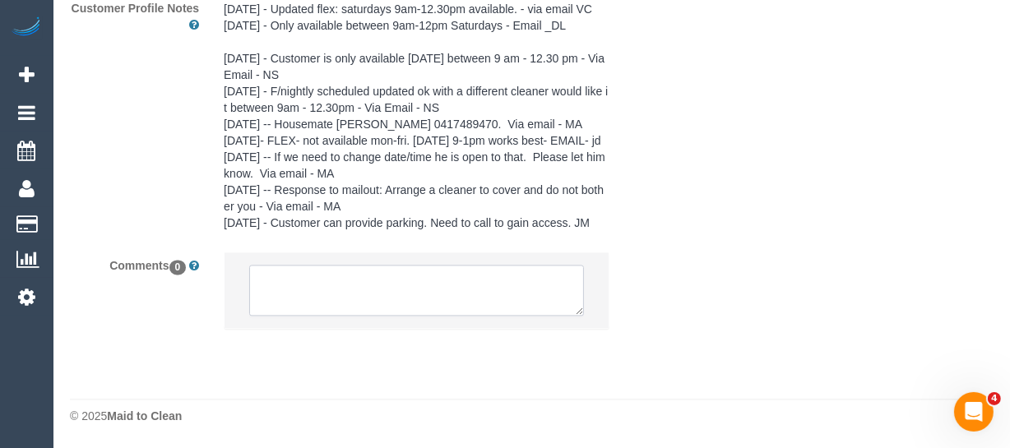
click at [392, 271] on textarea at bounding box center [416, 290] width 335 height 51
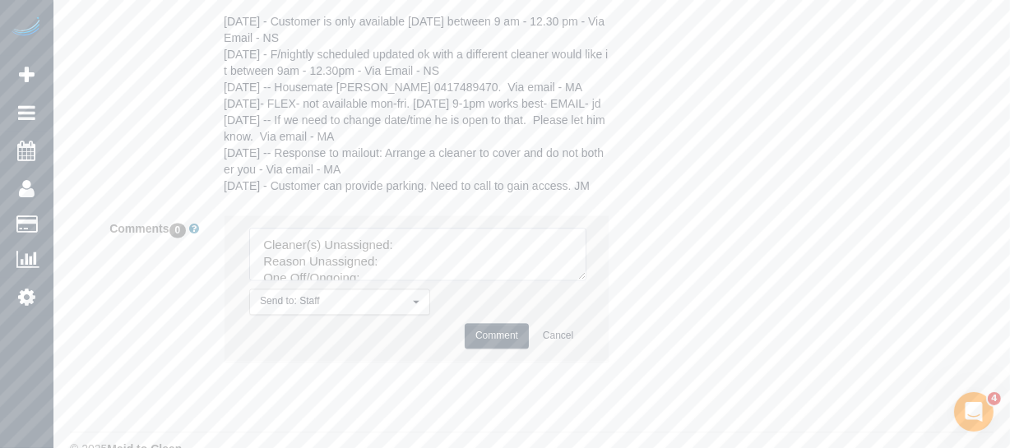
drag, startPoint x: 580, startPoint y: 312, endPoint x: 557, endPoint y: 404, distance: 93.9
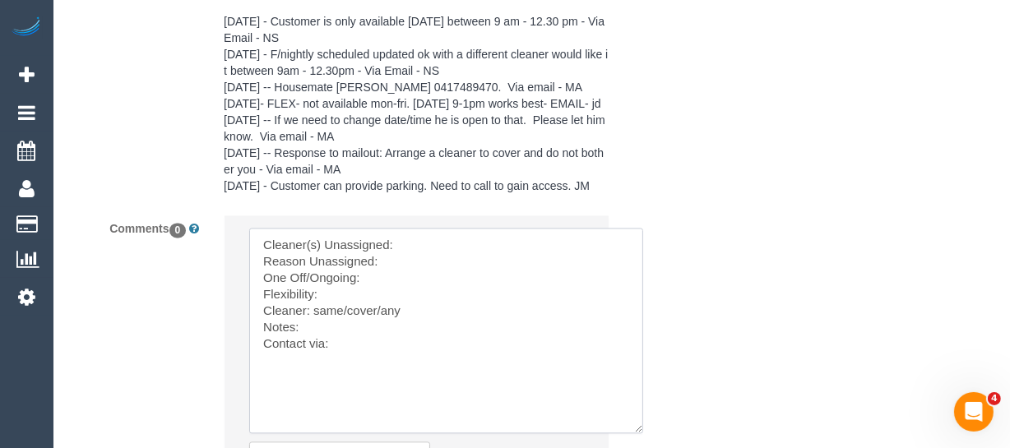
click at [437, 283] on textarea at bounding box center [446, 331] width 394 height 206
paste textarea "[PERSON_NAME] (C"
click at [426, 299] on textarea at bounding box center [446, 331] width 394 height 206
click at [366, 313] on textarea at bounding box center [446, 331] width 394 height 206
click at [317, 326] on textarea at bounding box center [446, 331] width 394 height 206
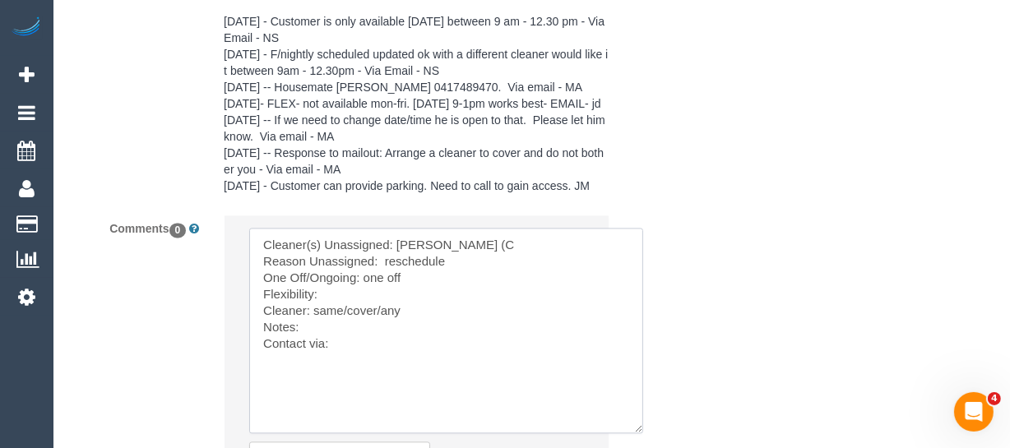
click at [345, 325] on textarea at bounding box center [446, 331] width 394 height 206
drag, startPoint x: 379, startPoint y: 345, endPoint x: 315, endPoint y: 347, distance: 64.2
click at [315, 347] on textarea at bounding box center [446, 331] width 394 height 206
click at [340, 381] on textarea at bounding box center [446, 331] width 394 height 206
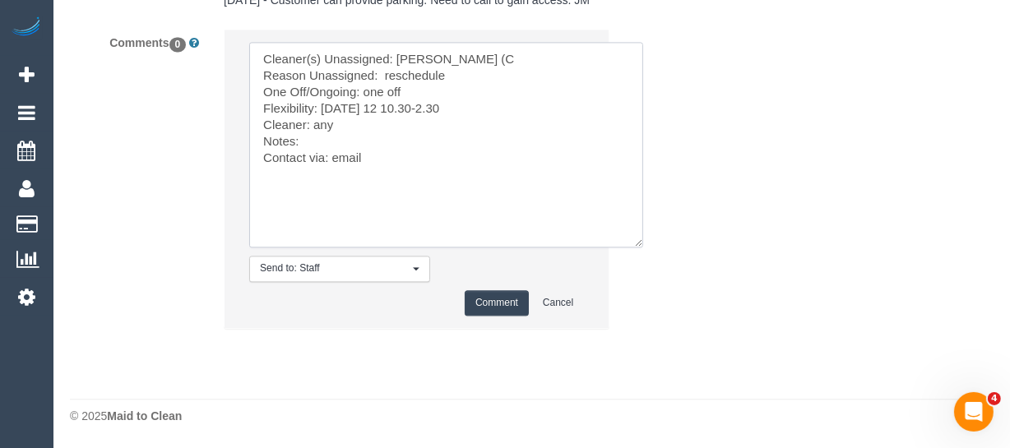
scroll to position [3359, 0]
click at [372, 109] on textarea at bounding box center [446, 145] width 394 height 206
type textarea "Cleaner(s) Unassigned: [PERSON_NAME] (C Reason Unassigned: reschedule One Off/O…"
click at [493, 291] on button "Comment" at bounding box center [497, 302] width 64 height 25
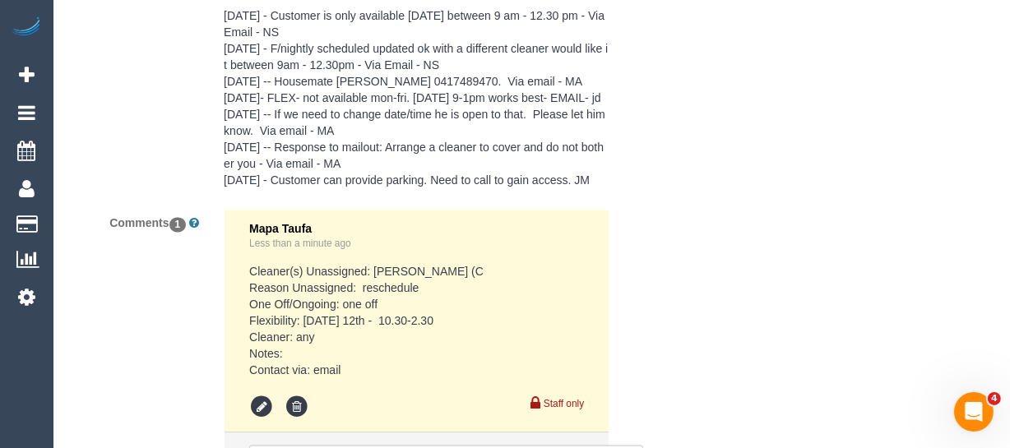
scroll to position [3134, 0]
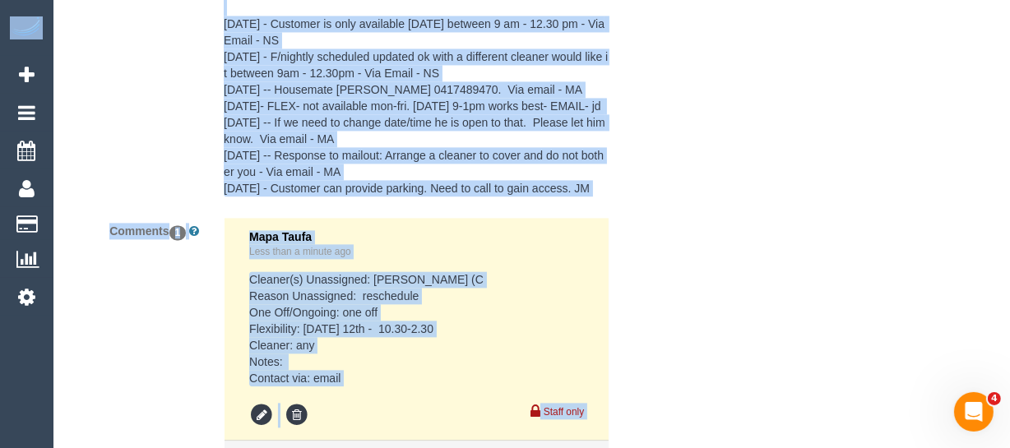
drag, startPoint x: 1009, startPoint y: 371, endPoint x: 1020, endPoint y: 342, distance: 30.7
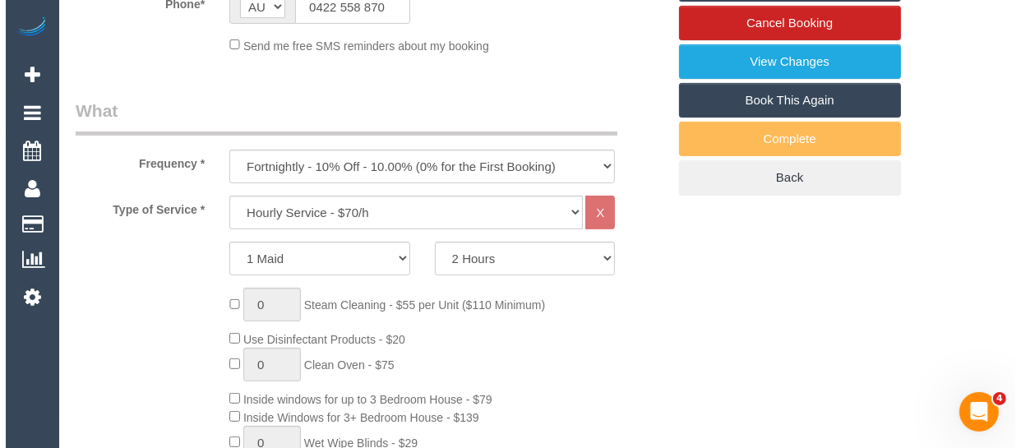
scroll to position [391, 0]
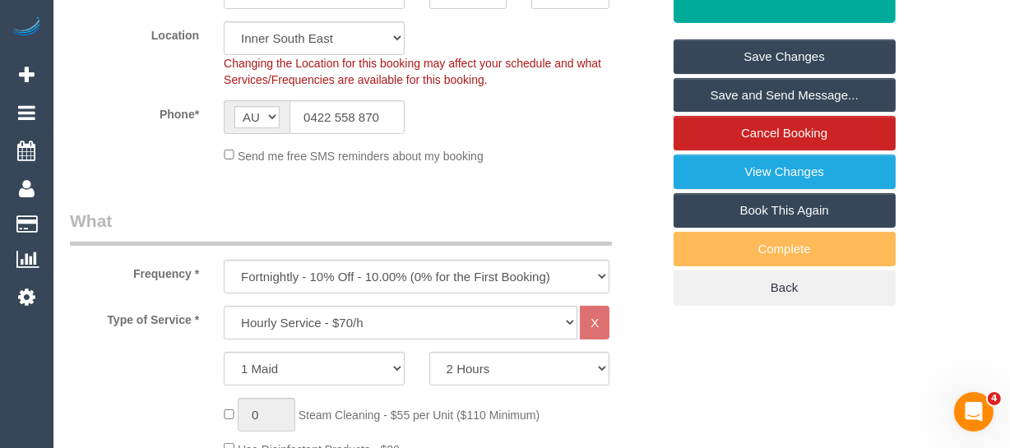
click at [761, 66] on link "Save Changes" at bounding box center [784, 56] width 222 height 35
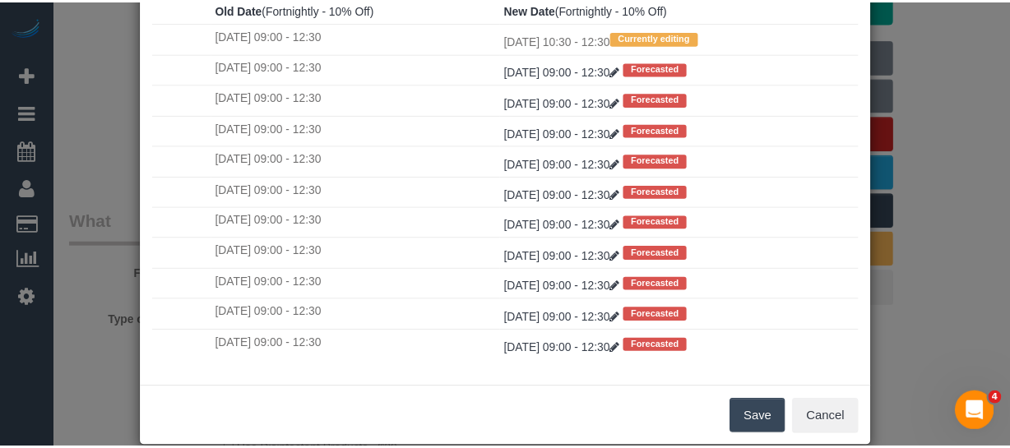
scroll to position [288, 0]
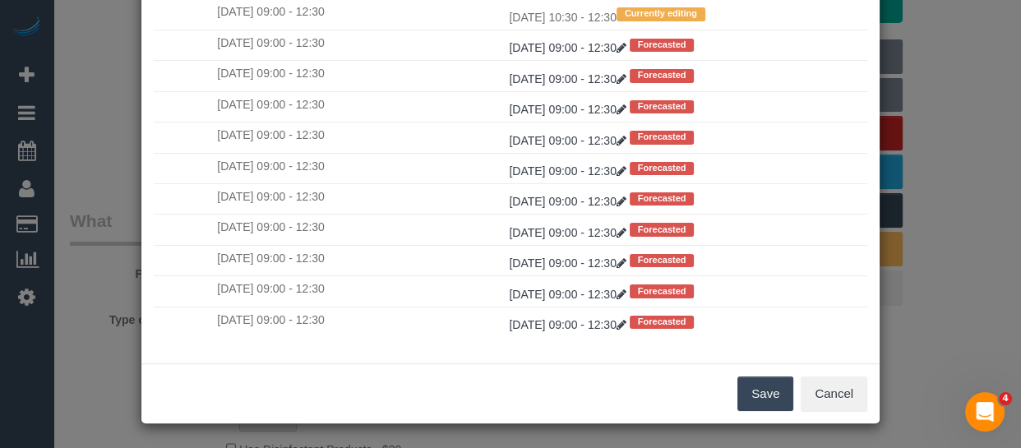
click at [753, 397] on button "Save" at bounding box center [766, 394] width 56 height 35
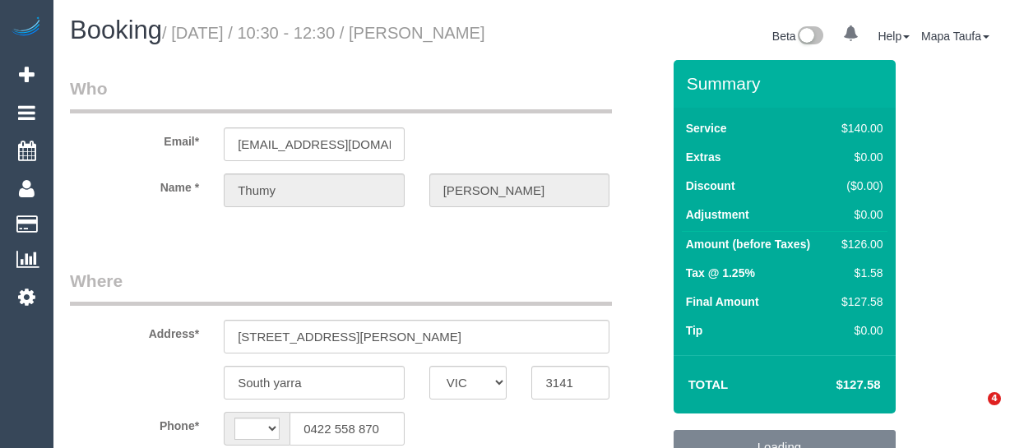
select select "VIC"
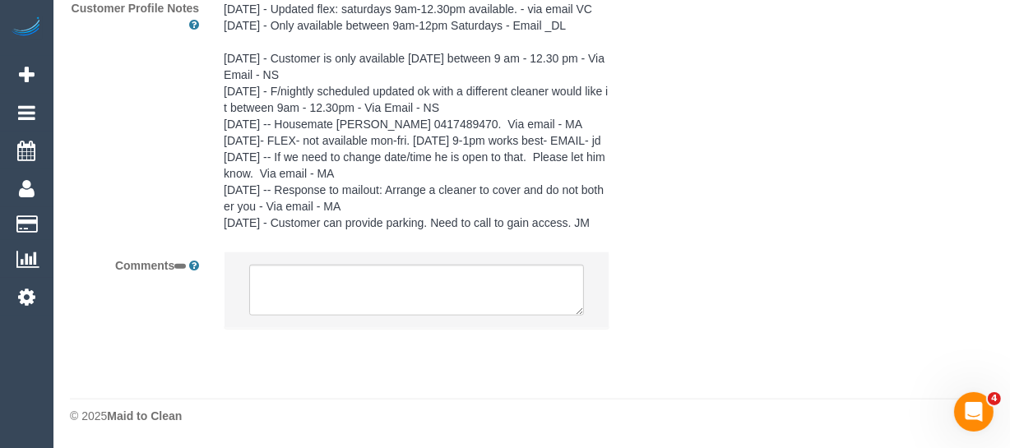
select select "string:AU"
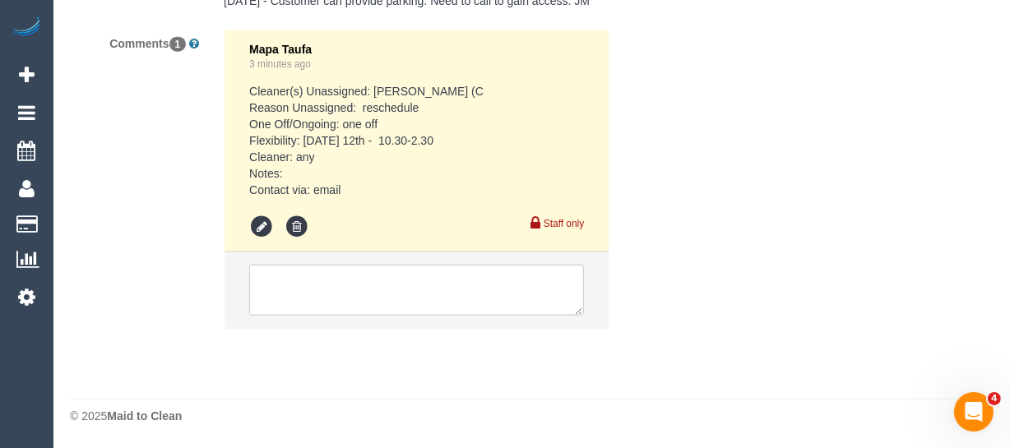
select select "object:549"
select select "string:stripe-pm_1IvJmk2GScqysDRVx8pmyf8X"
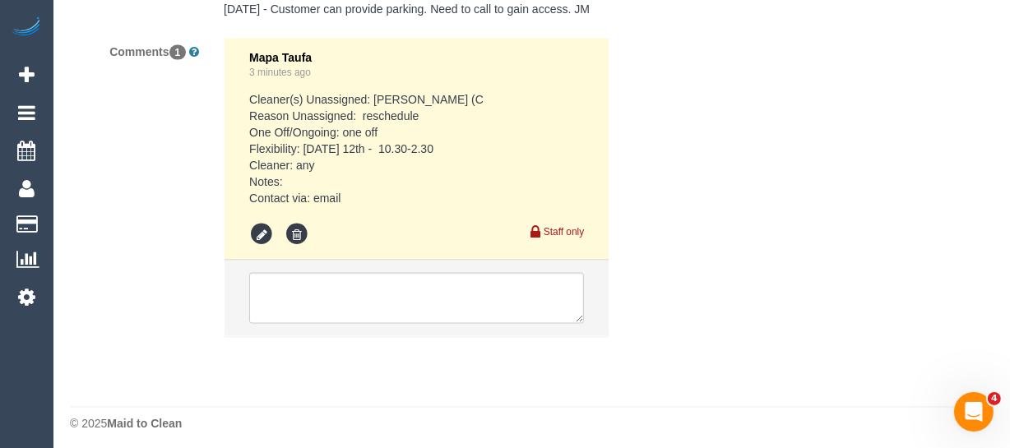
select select "object:720"
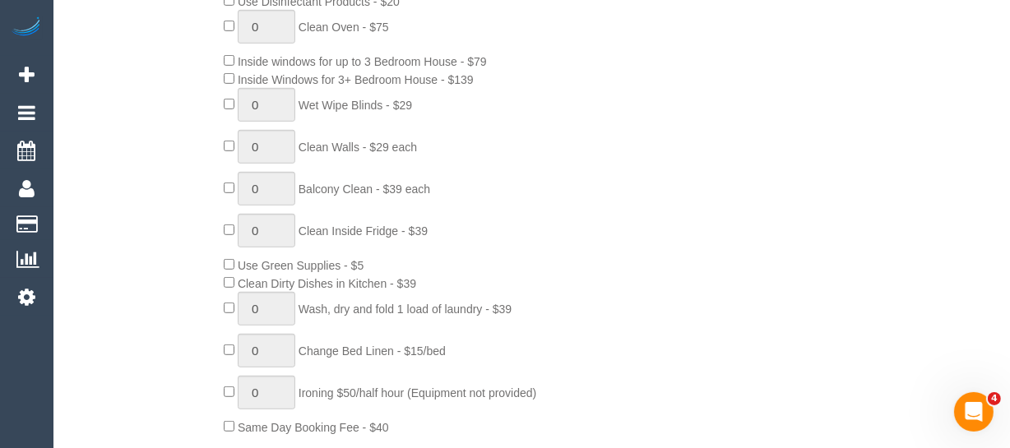
select select "number:27"
select select "number:14"
select select "number:21"
select select "number:25"
select select "number:34"
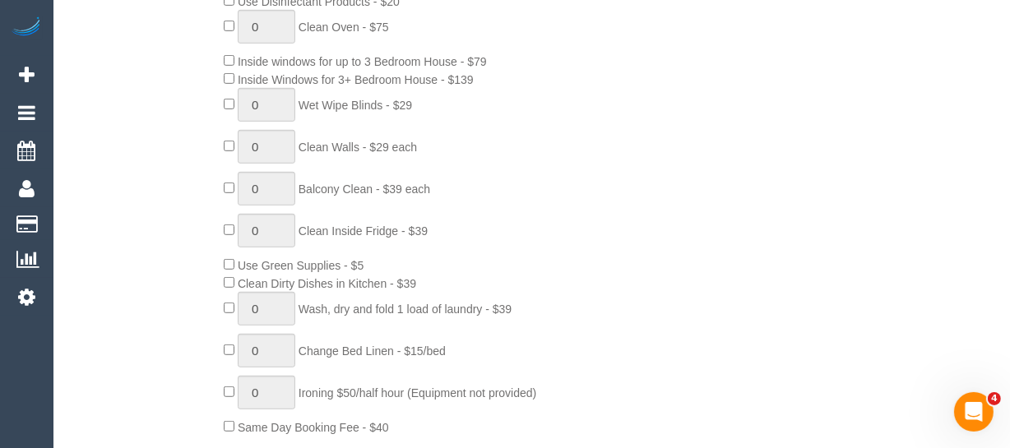
select select "number:12"
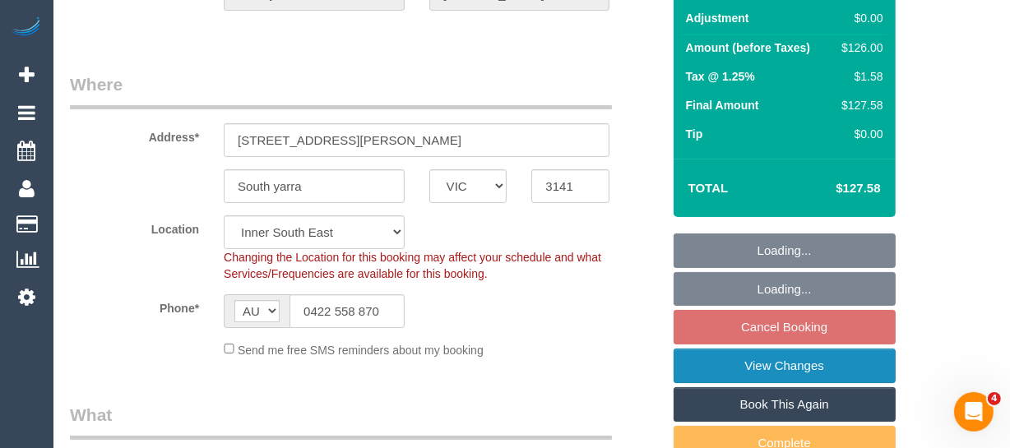
scroll to position [280, 0]
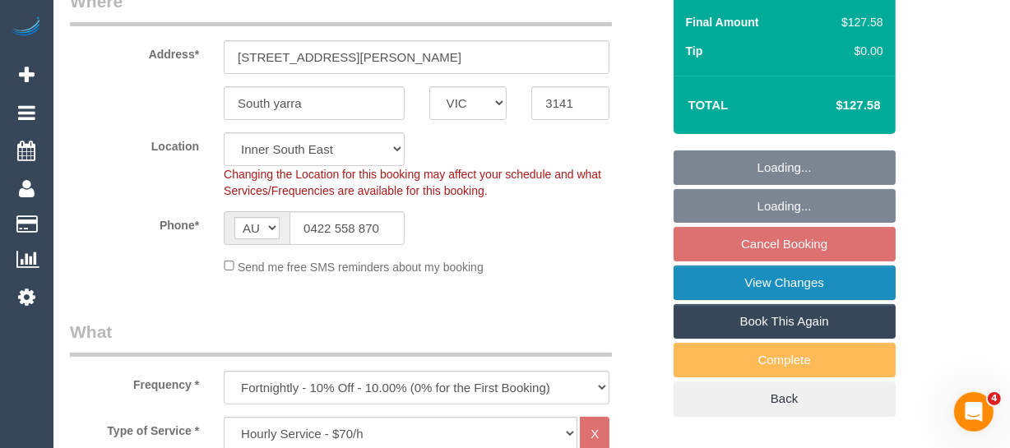
click at [798, 300] on link "View Changes" at bounding box center [784, 283] width 222 height 35
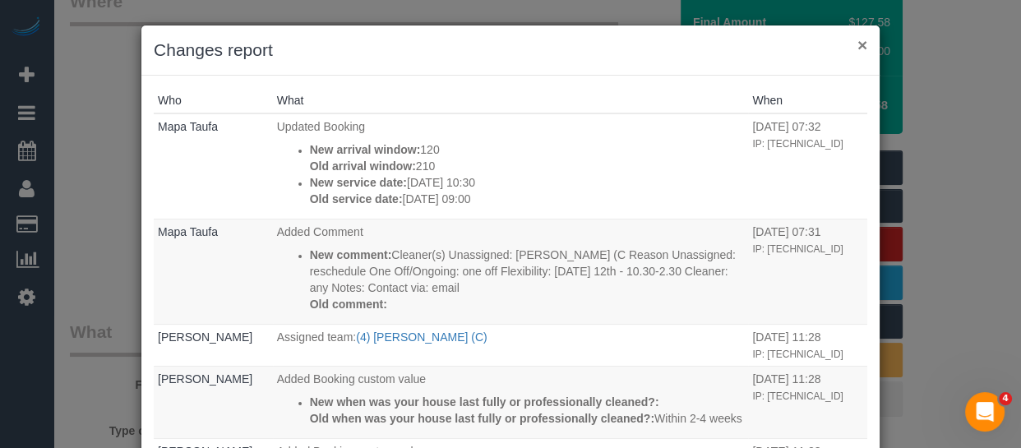
click at [861, 41] on button "×" at bounding box center [863, 44] width 10 height 17
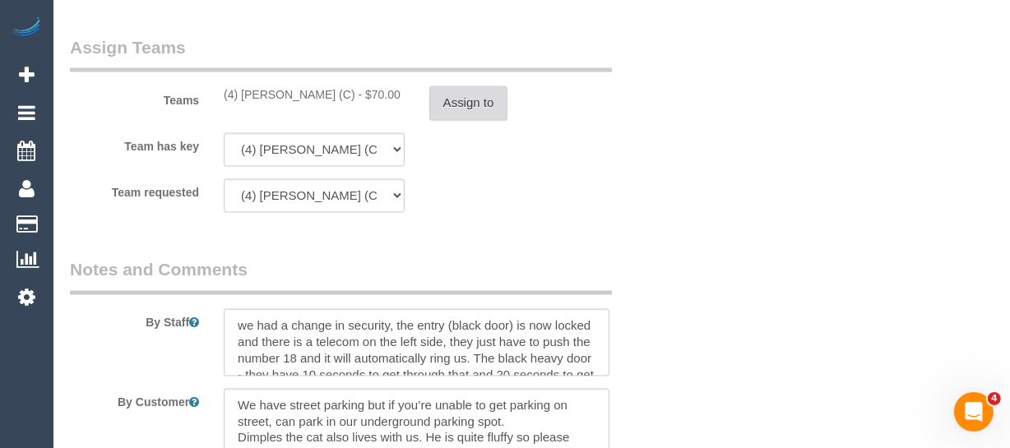
click at [486, 121] on button "Assign to" at bounding box center [468, 103] width 79 height 35
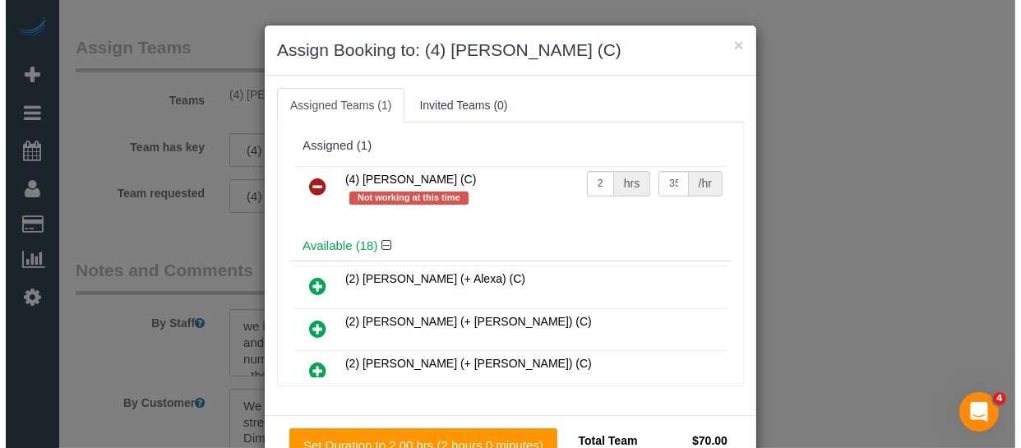
scroll to position [2655, 0]
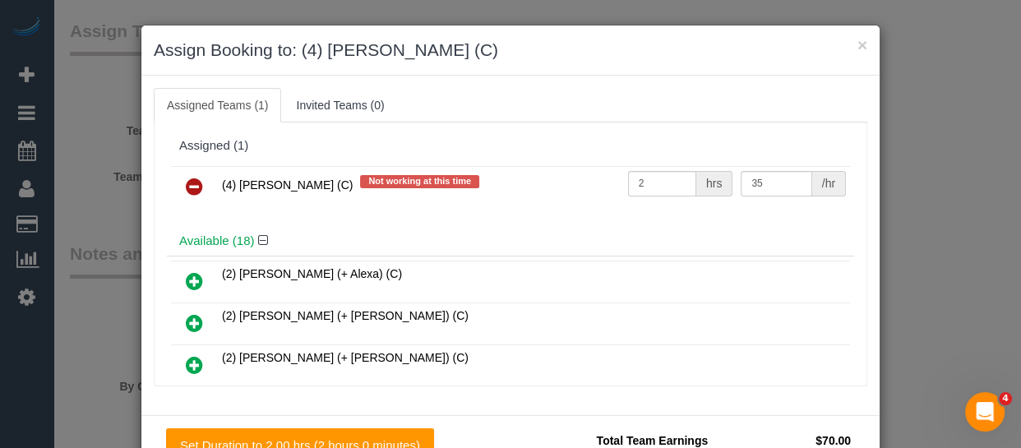
click at [191, 188] on icon at bounding box center [194, 187] width 17 height 20
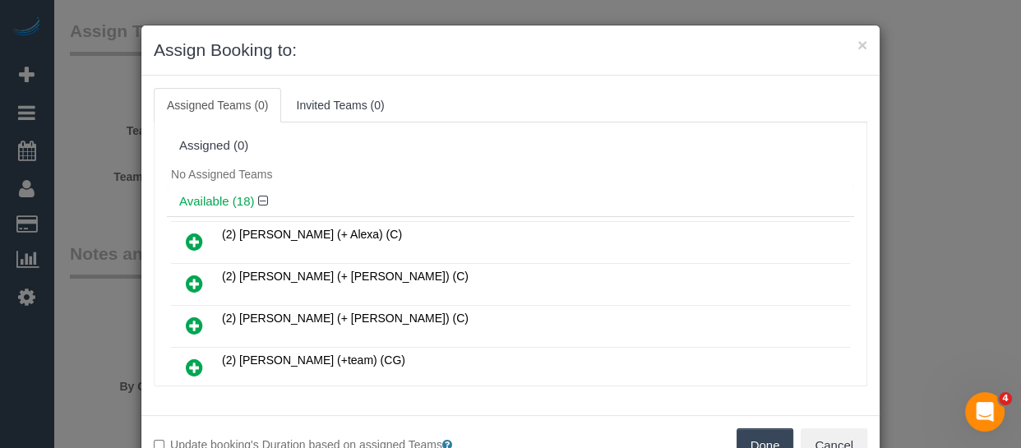
click at [780, 434] on button "Done" at bounding box center [766, 445] width 58 height 35
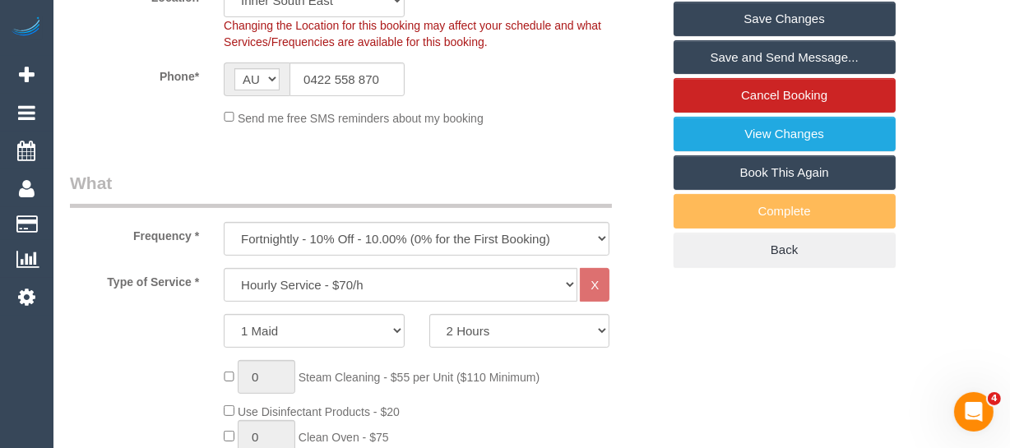
scroll to position [298, 0]
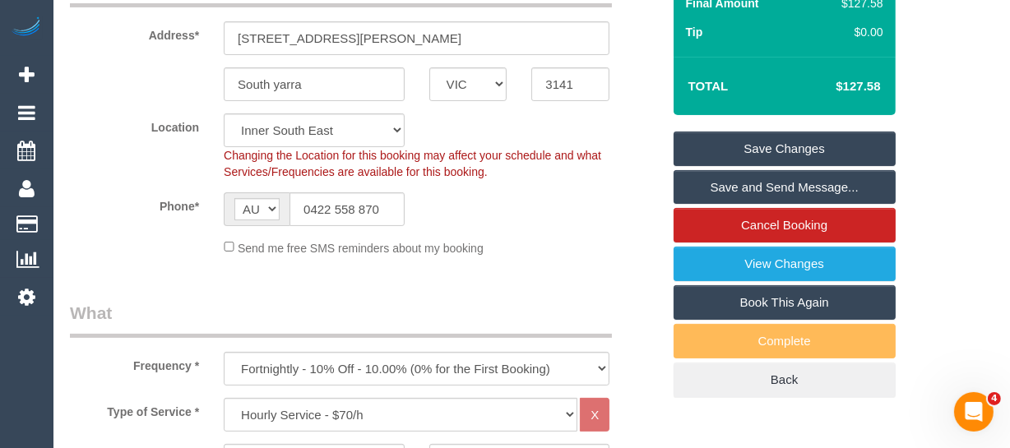
click at [854, 166] on link "Save Changes" at bounding box center [784, 149] width 222 height 35
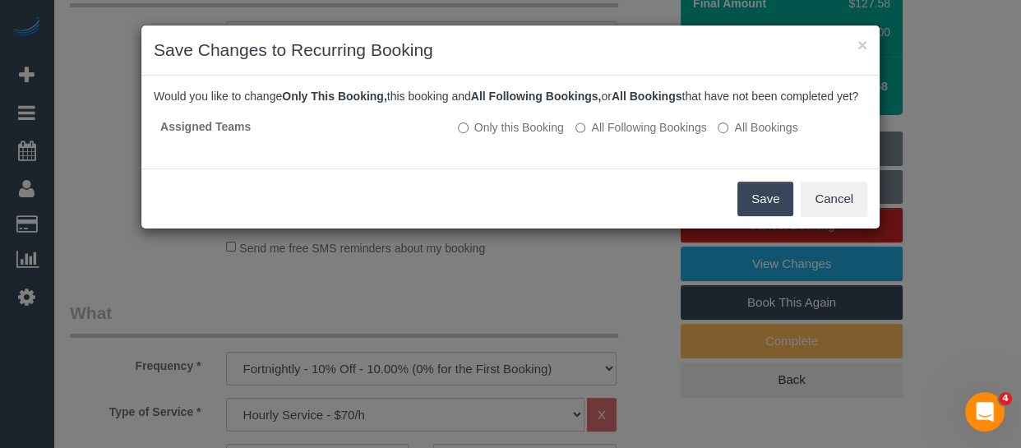
click at [766, 206] on button "Save" at bounding box center [766, 199] width 56 height 35
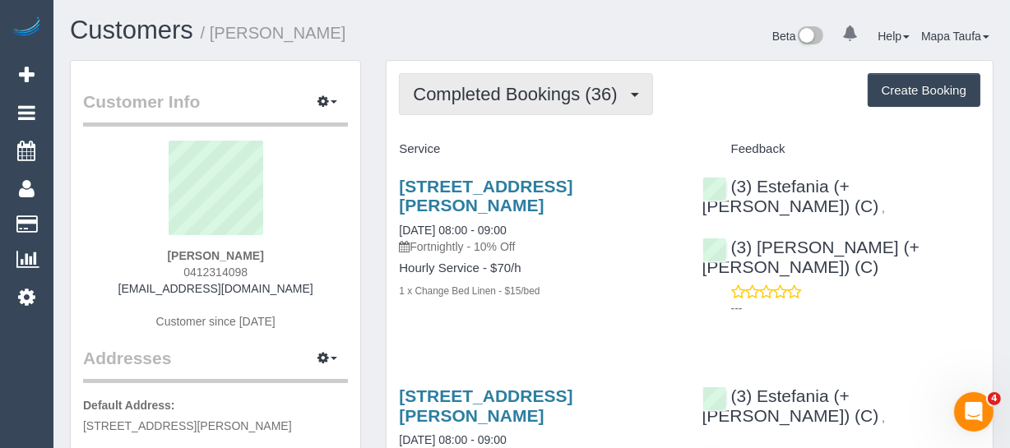
click at [536, 103] on button "Completed Bookings (36)" at bounding box center [525, 94] width 253 height 42
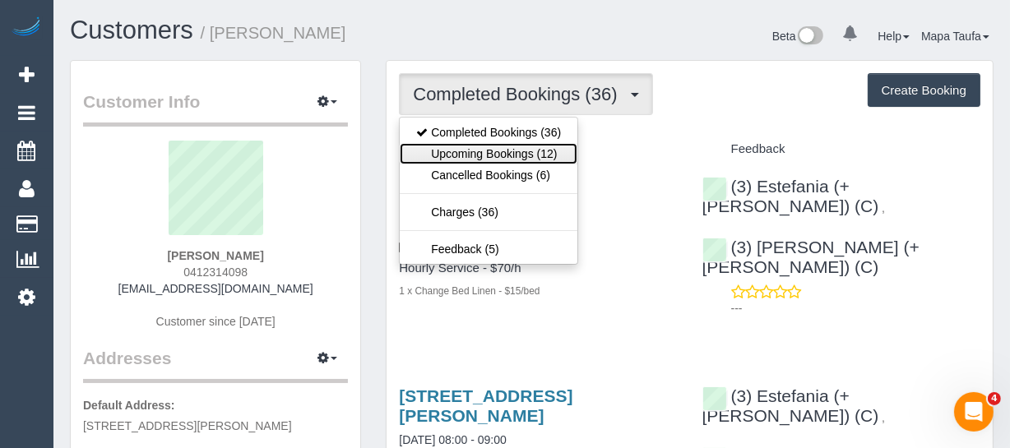
click at [514, 154] on link "Upcoming Bookings (12)" at bounding box center [489, 153] width 178 height 21
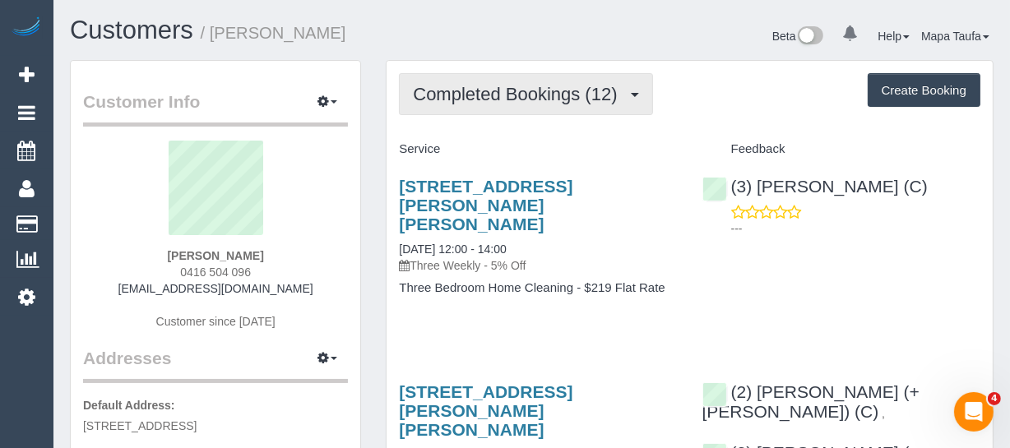
click at [474, 90] on span "Completed Bookings (12)" at bounding box center [519, 94] width 212 height 21
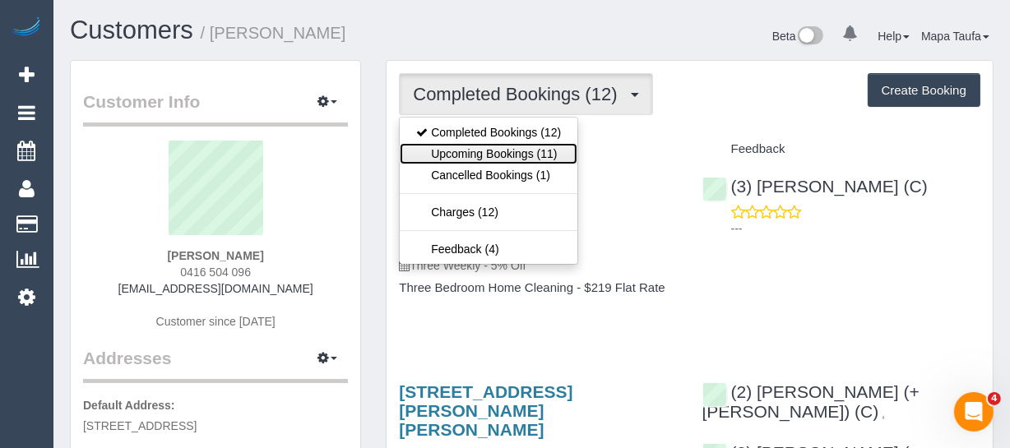
click at [492, 152] on link "Upcoming Bookings (11)" at bounding box center [489, 153] width 178 height 21
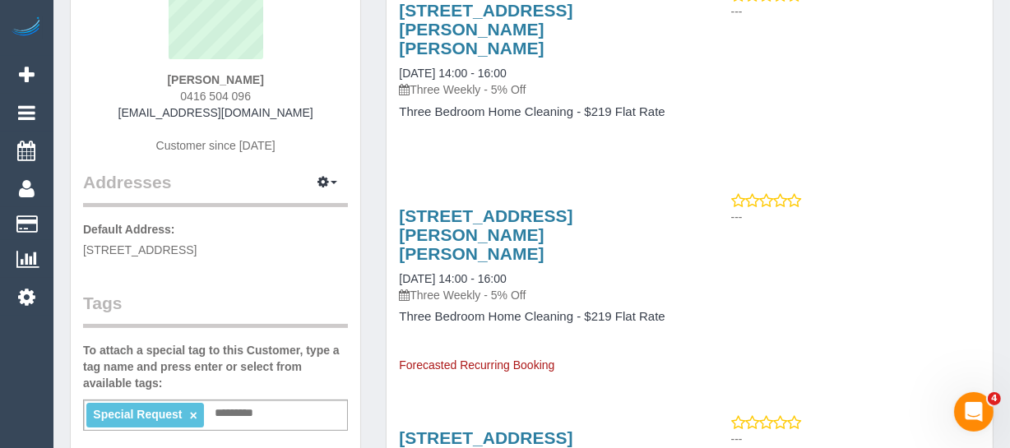
scroll to position [149, 0]
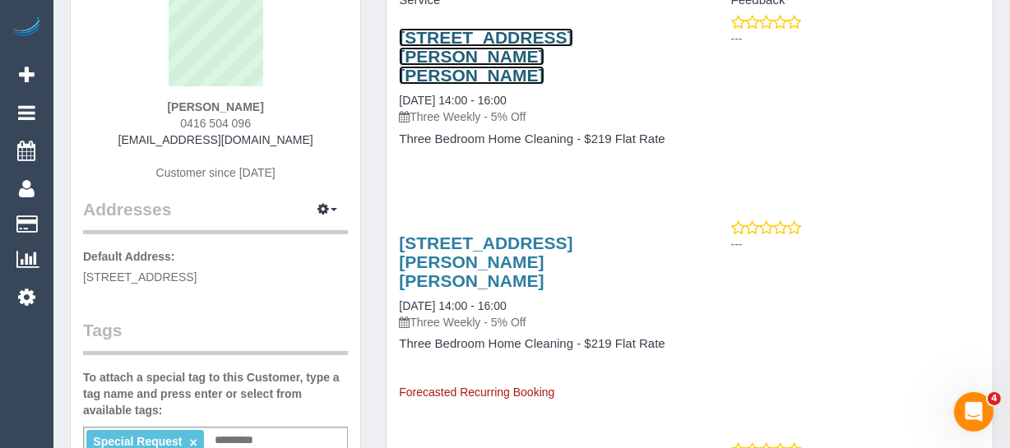
click at [460, 49] on link "Unit 2/115-117 Landells Rd, Pascoe Vale, VIC 3044" at bounding box center [485, 56] width 173 height 57
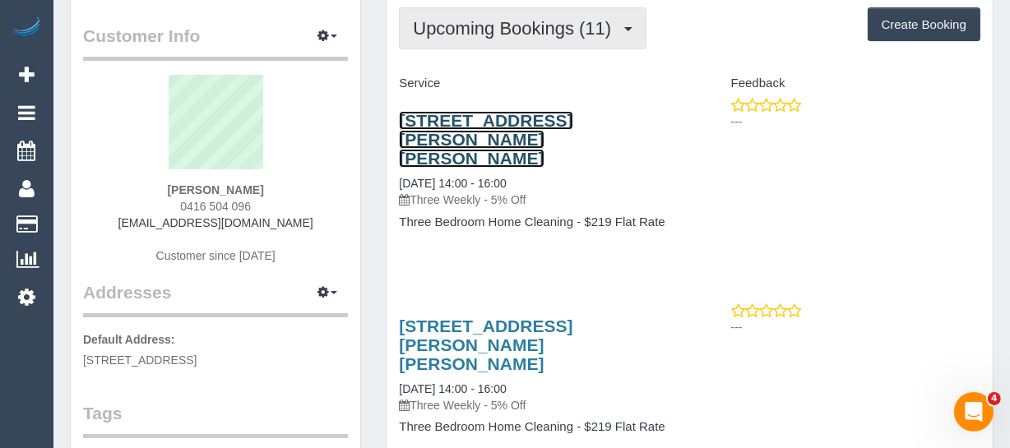
scroll to position [0, 0]
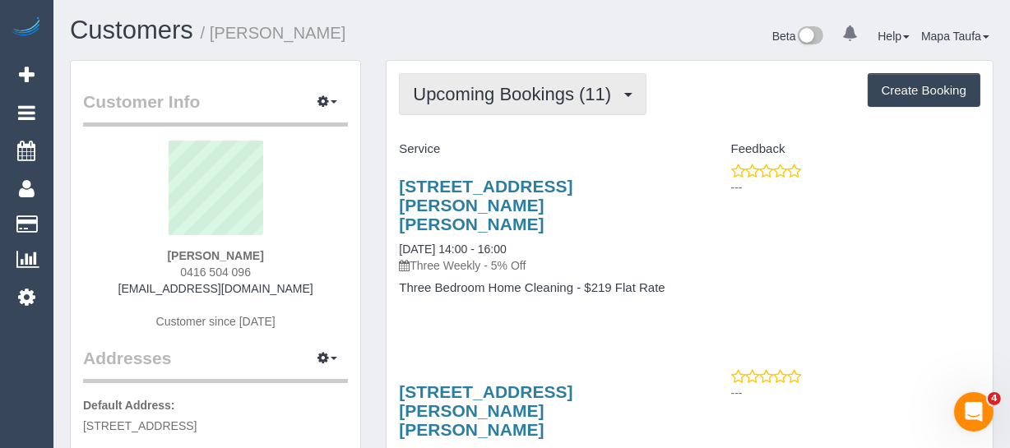
click at [460, 84] on span "Upcoming Bookings (11)" at bounding box center [516, 94] width 206 height 21
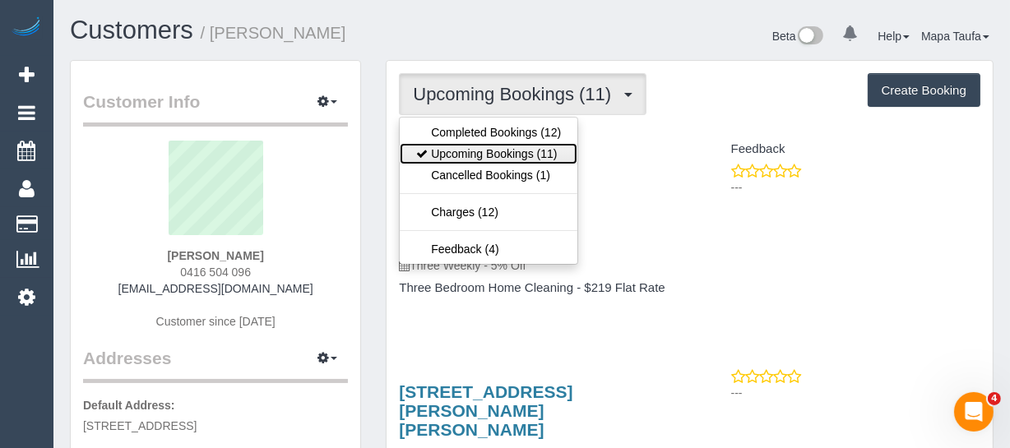
click at [469, 151] on link "Upcoming Bookings (11)" at bounding box center [489, 153] width 178 height 21
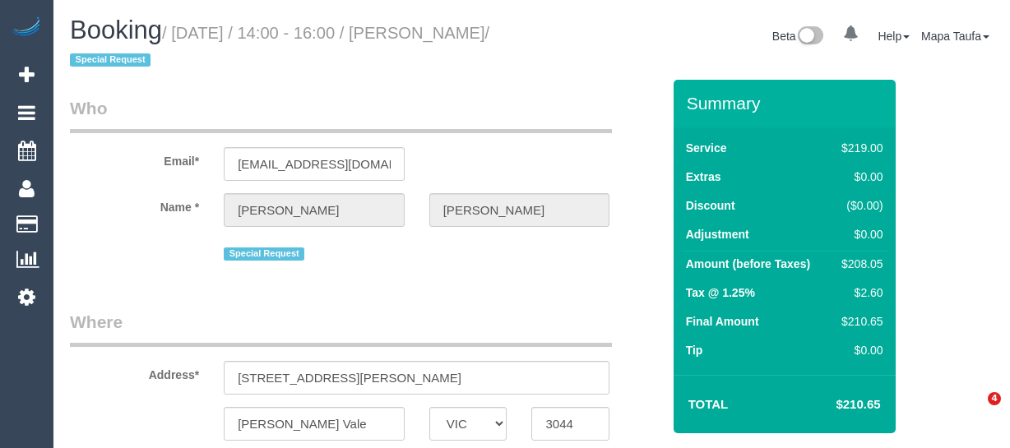
select select "VIC"
select select "string:AU"
select select "object:531"
select select "string:stripe-pm_1Qhlb12GScqysDRVJbUSMyOt"
select select "spot5"
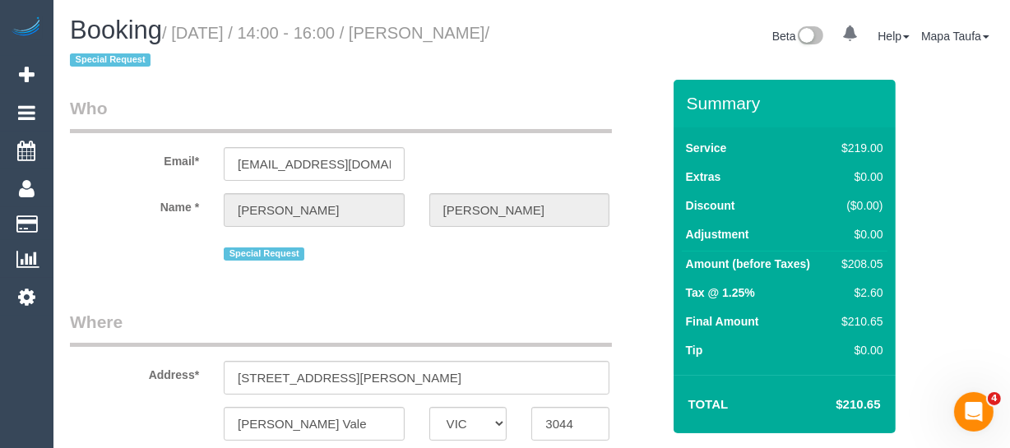
select select "number:29"
select select "number:14"
select select "number:19"
select select "number:25"
select select "number:33"
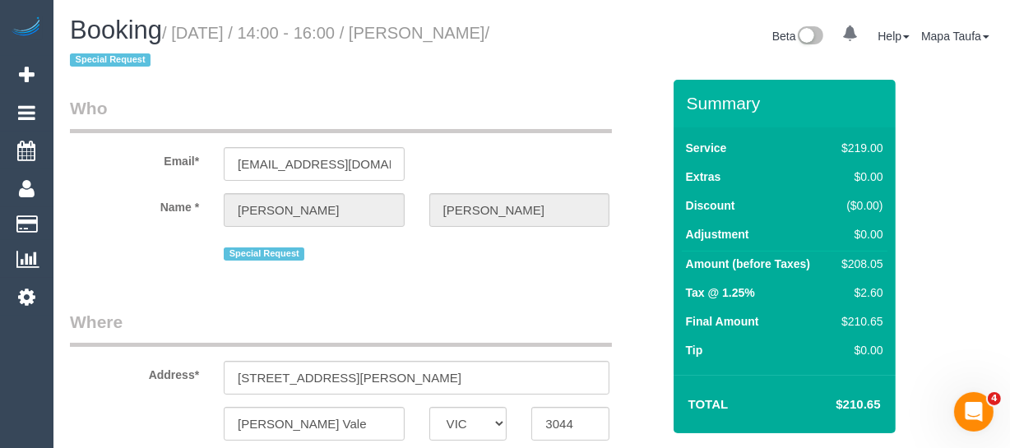
select select "object:1501"
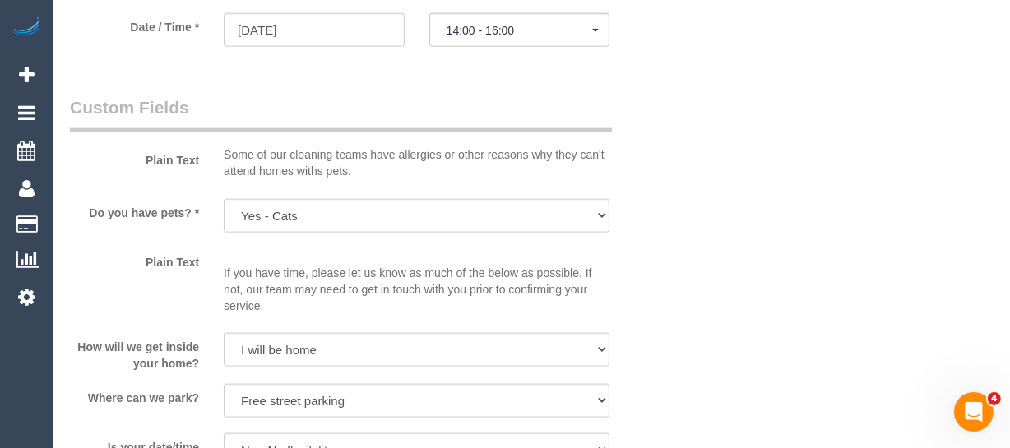
scroll to position [1943, 0]
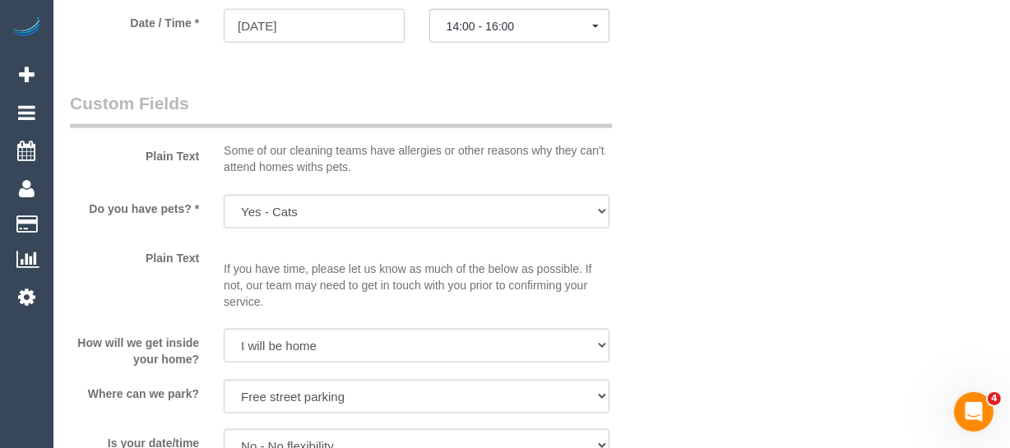
click at [294, 43] on input "[DATE]" at bounding box center [314, 26] width 181 height 34
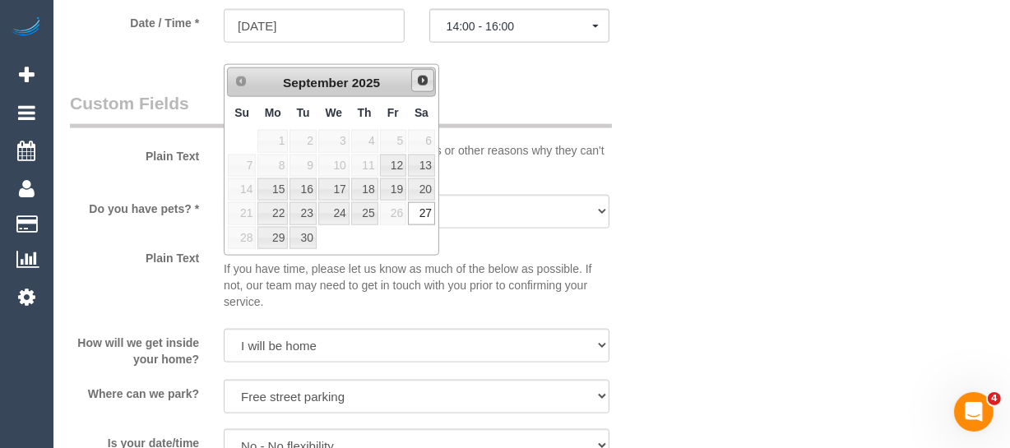
click at [425, 86] on link "Next" at bounding box center [422, 80] width 23 height 23
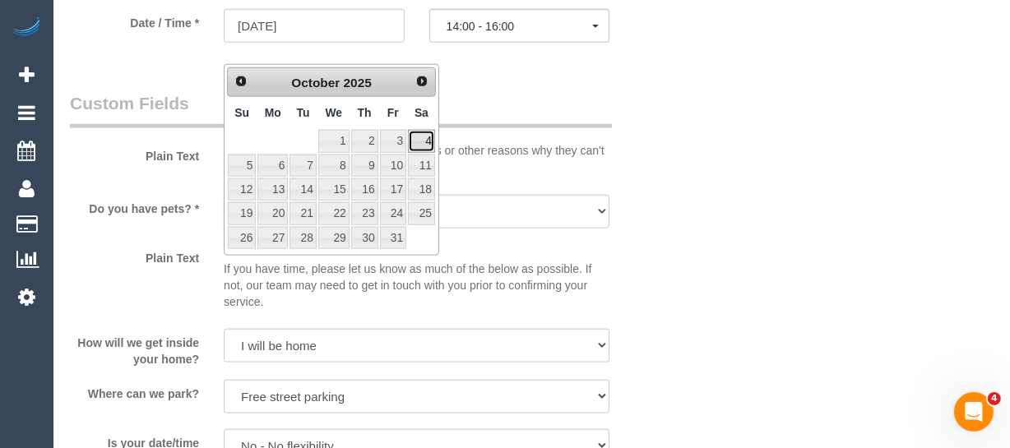
click at [423, 139] on link "4" at bounding box center [421, 141] width 27 height 22
type input "[DATE]"
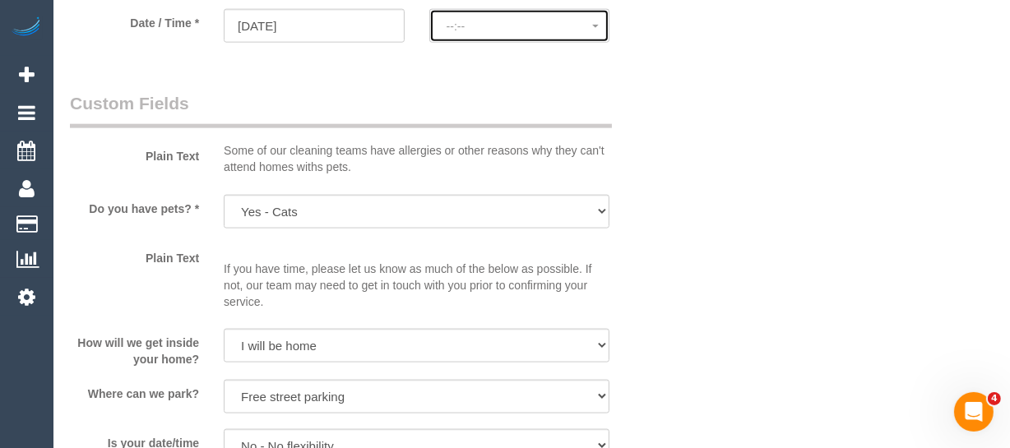
click at [478, 43] on button "--:--" at bounding box center [519, 26] width 181 height 34
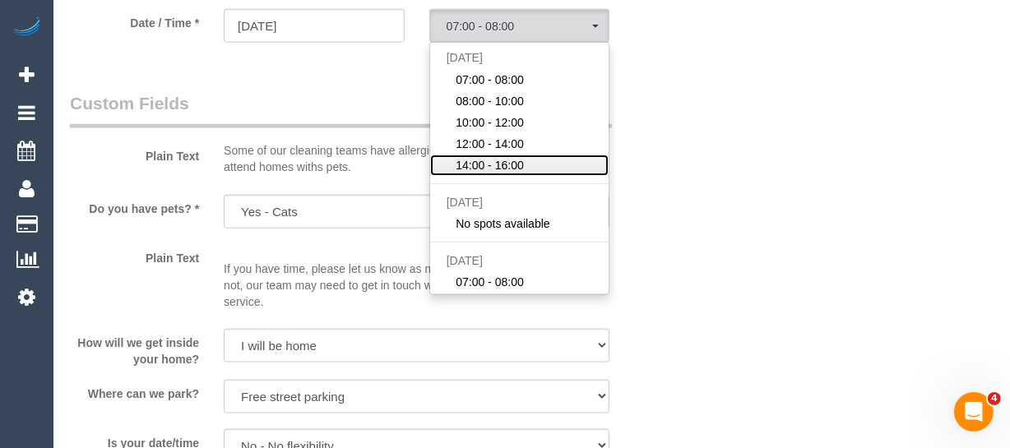
click at [492, 173] on span "14:00 - 16:00" at bounding box center [489, 165] width 68 height 16
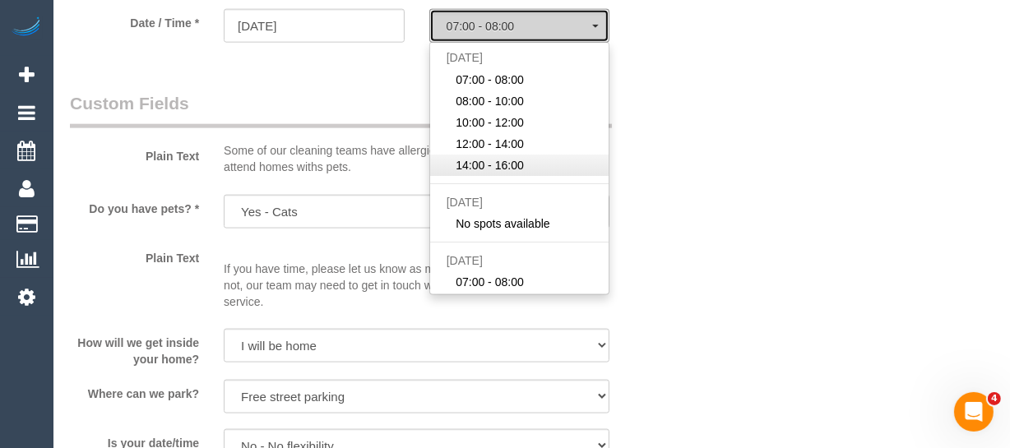
select select "spot26"
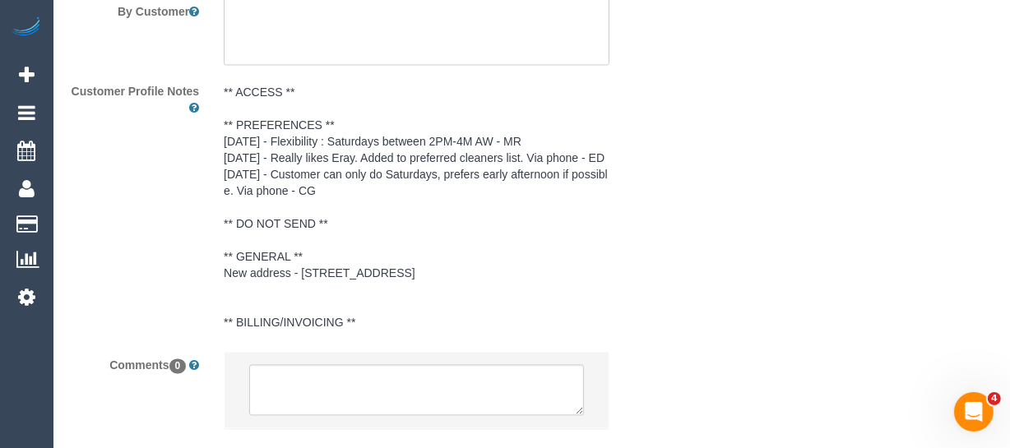
scroll to position [3132, 0]
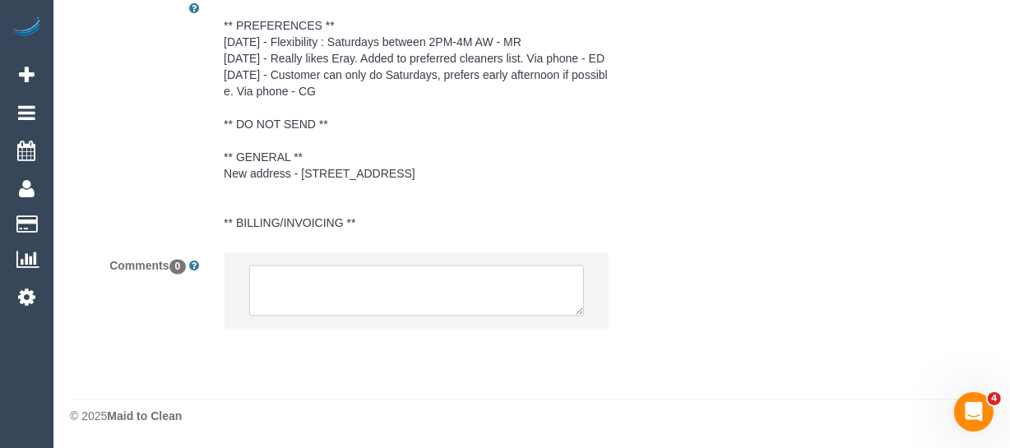
click at [363, 280] on textarea at bounding box center [416, 290] width 335 height 51
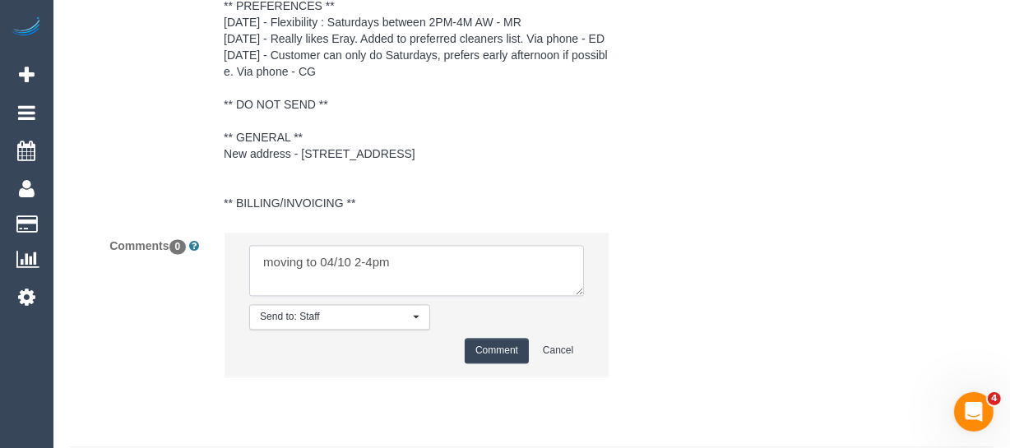
type textarea "moving to 04/10 2-4pm"
click at [495, 363] on button "Comment" at bounding box center [497, 350] width 64 height 25
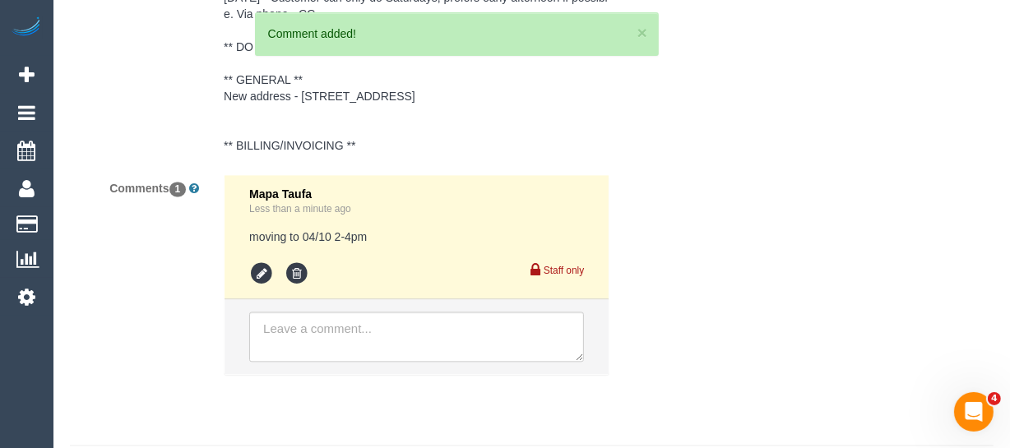
scroll to position [3255, 0]
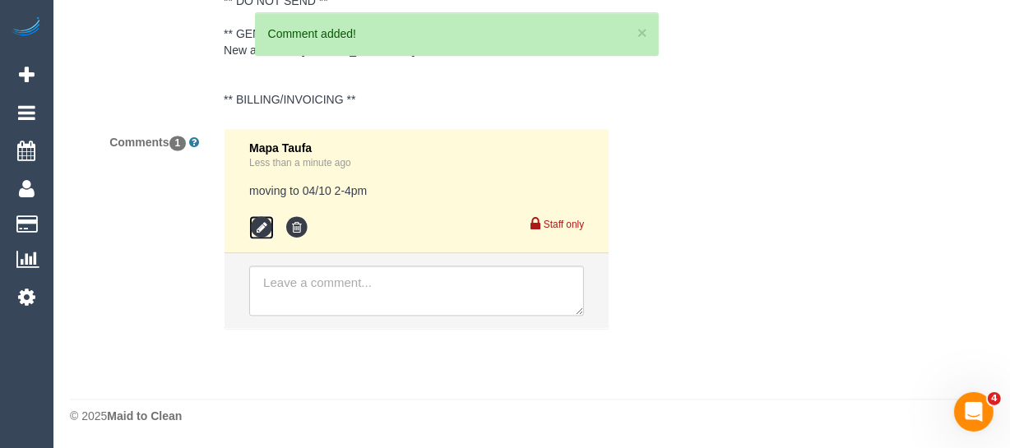
click at [257, 229] on icon at bounding box center [261, 227] width 25 height 25
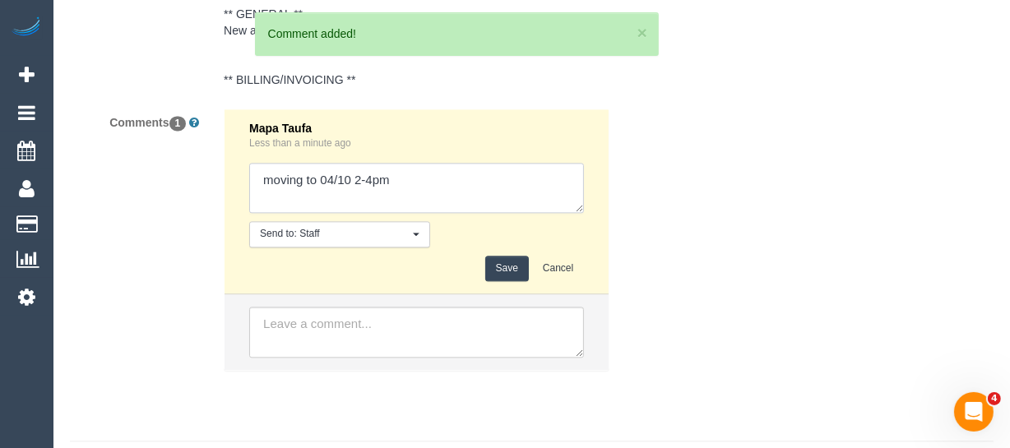
click at [421, 210] on textarea at bounding box center [416, 188] width 335 height 51
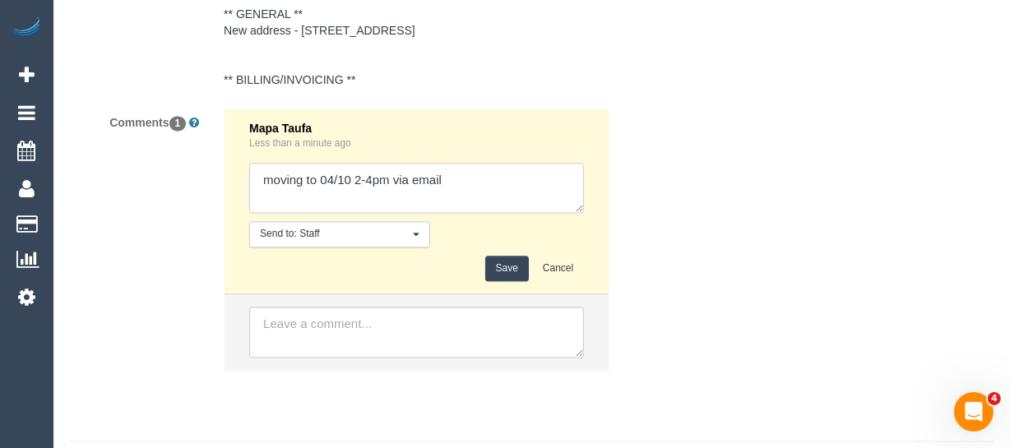
type textarea "moving to 04/10 2-4pm via email"
click at [497, 280] on button "Save" at bounding box center [507, 268] width 44 height 25
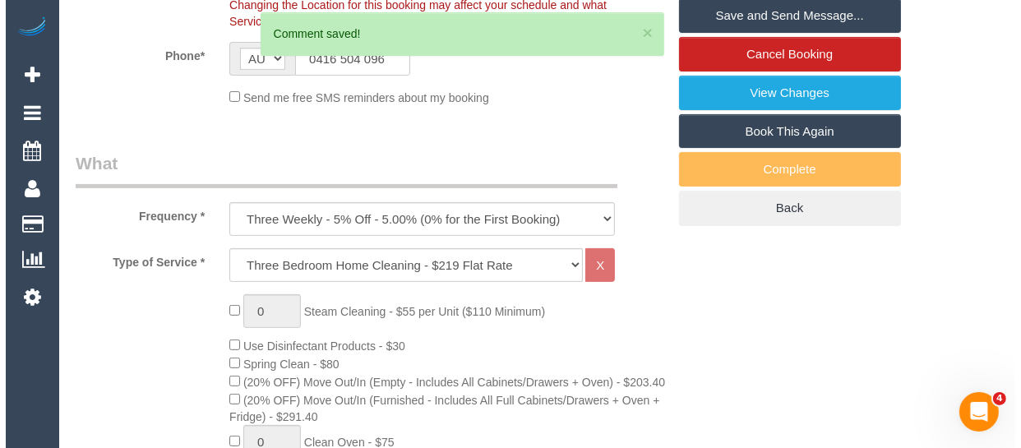
scroll to position [289, 0]
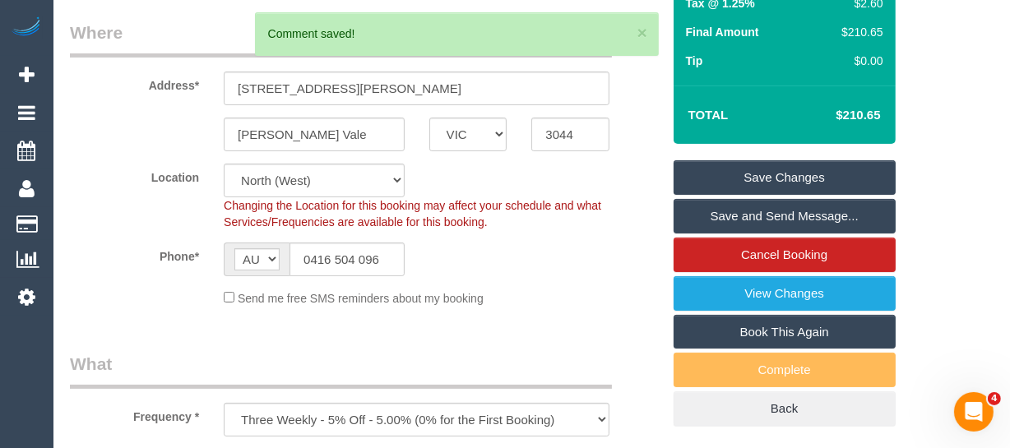
click at [789, 175] on link "Save Changes" at bounding box center [784, 177] width 222 height 35
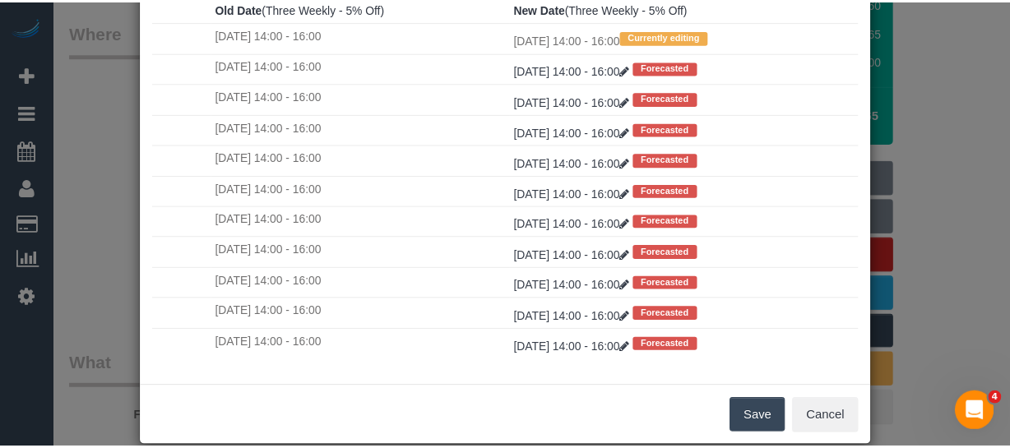
scroll to position [288, 0]
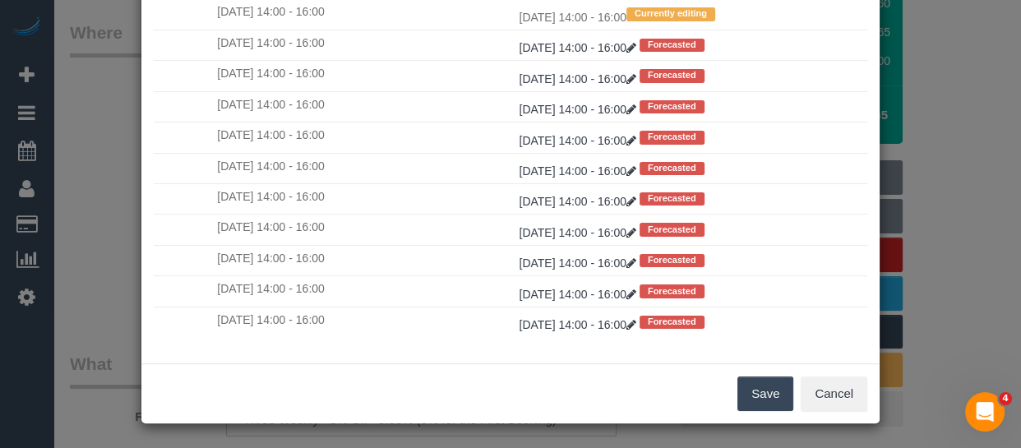
click at [764, 388] on button "Save" at bounding box center [766, 394] width 56 height 35
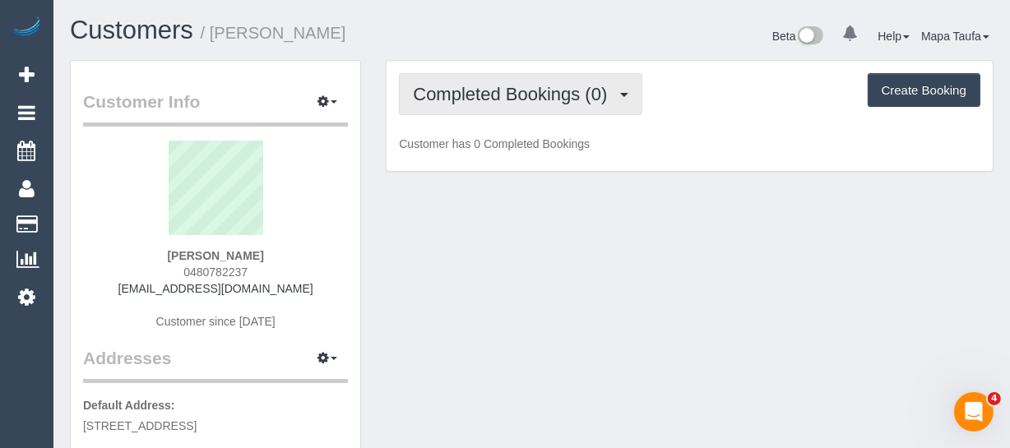
click at [473, 92] on span "Completed Bookings (0)" at bounding box center [514, 94] width 202 height 21
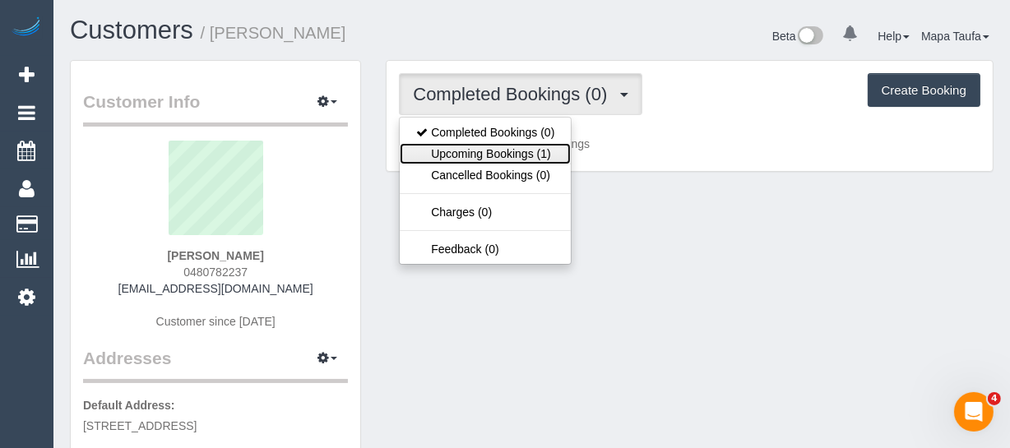
click at [487, 144] on link "Upcoming Bookings (1)" at bounding box center [485, 153] width 171 height 21
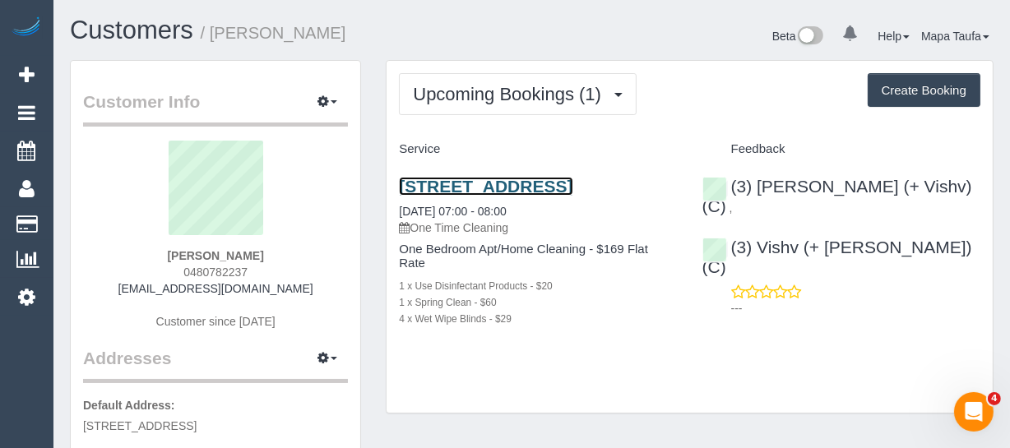
click at [426, 196] on link "530 Toorak Road, 39, Toorak, VIC 3142" at bounding box center [485, 186] width 173 height 19
drag, startPoint x: 266, startPoint y: 266, endPoint x: 172, endPoint y: 274, distance: 94.1
click at [172, 274] on div "Lee Turner 0480782237 leeturner2145@gmail.com Customer since 2025" at bounding box center [215, 244] width 265 height 206
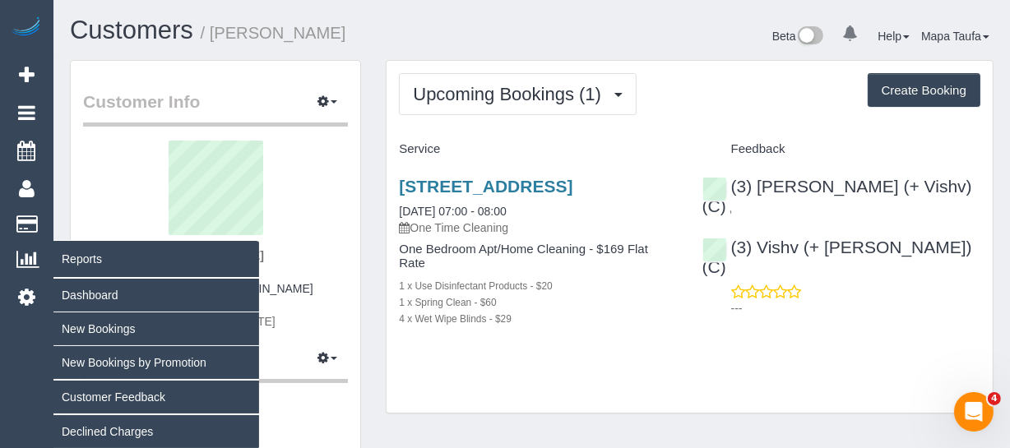
copy span "0480782237"
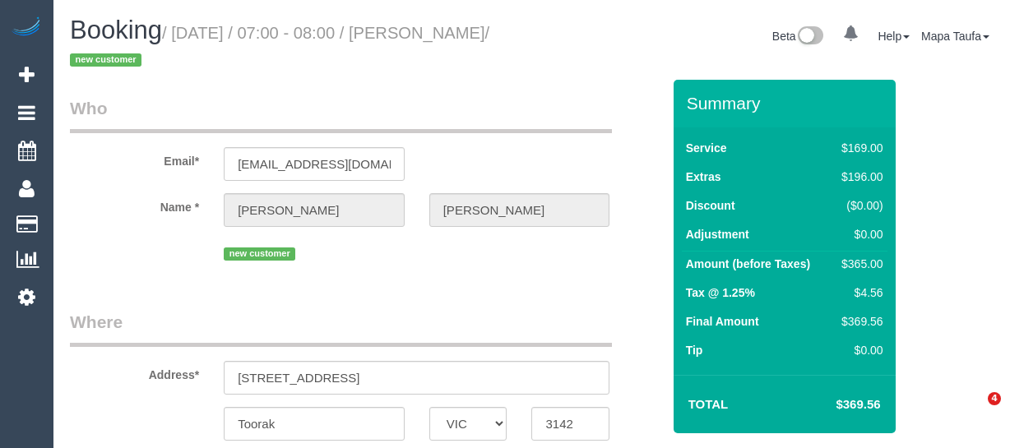
select select "VIC"
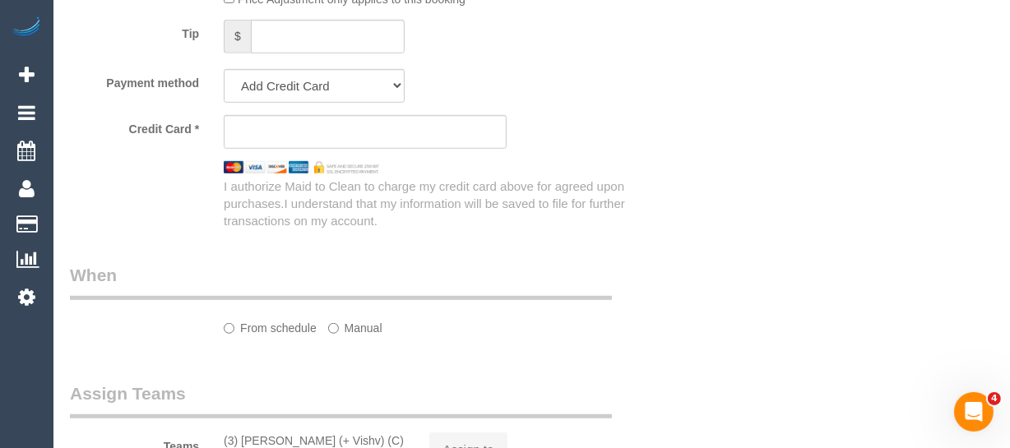
select select "string:AU"
select select "object:566"
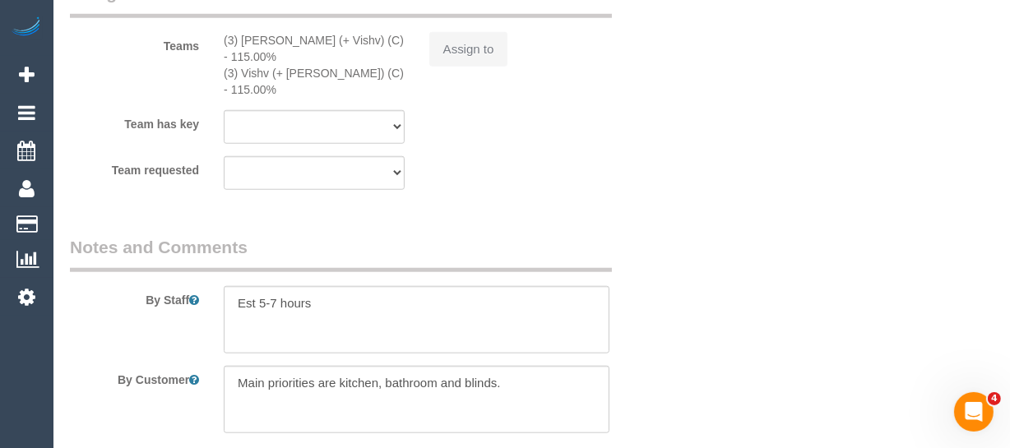
select select "string:stripe-pm_1S4bjc2GScqysDRVTse6BE4y"
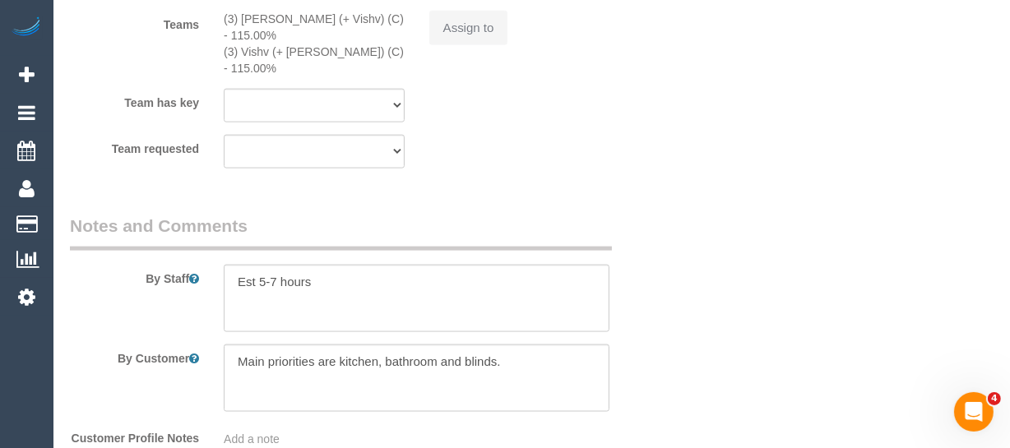
select select "number:28"
select select "number:14"
select select "number:18"
select select "number:24"
select select "number:33"
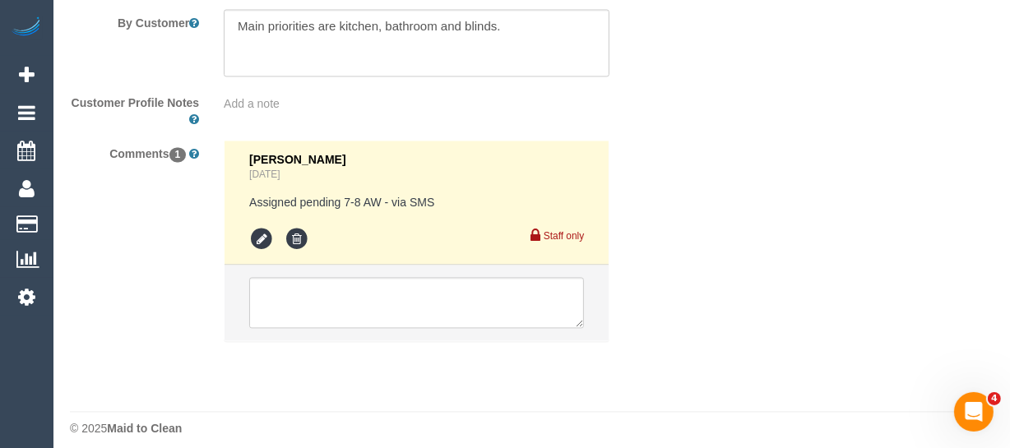
select select "object:1395"
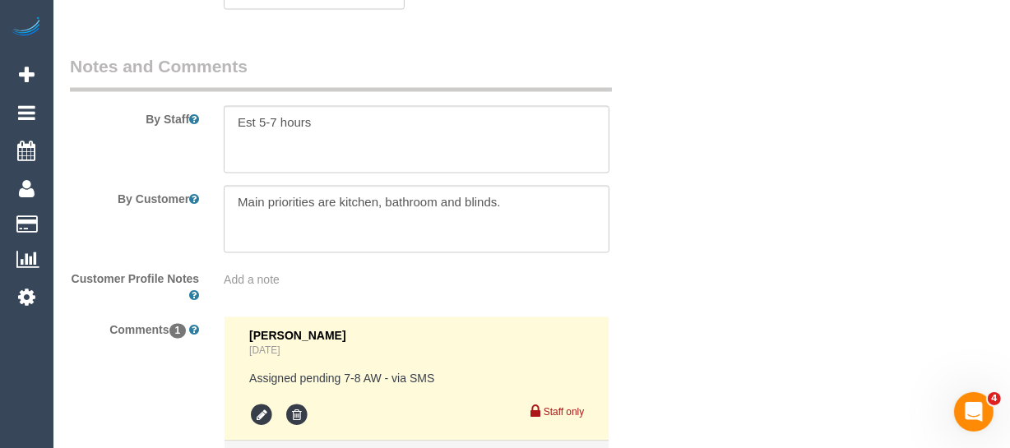
select select "spot1"
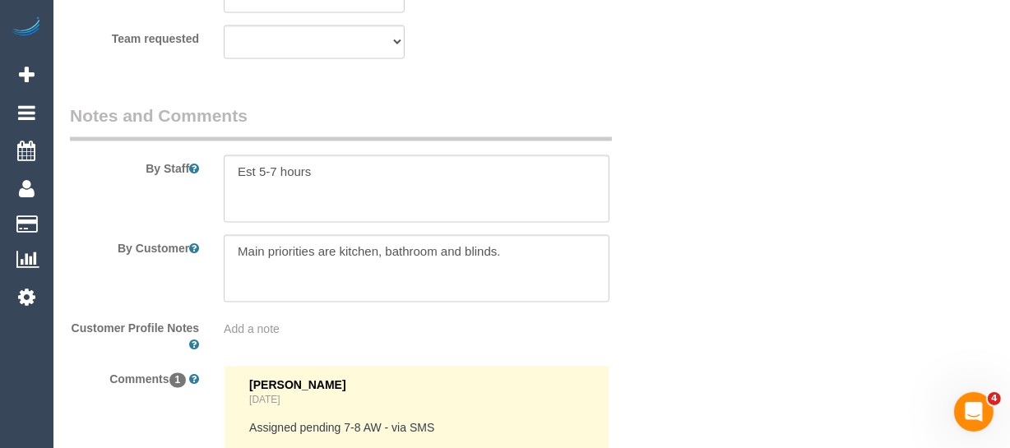
scroll to position [2930, 0]
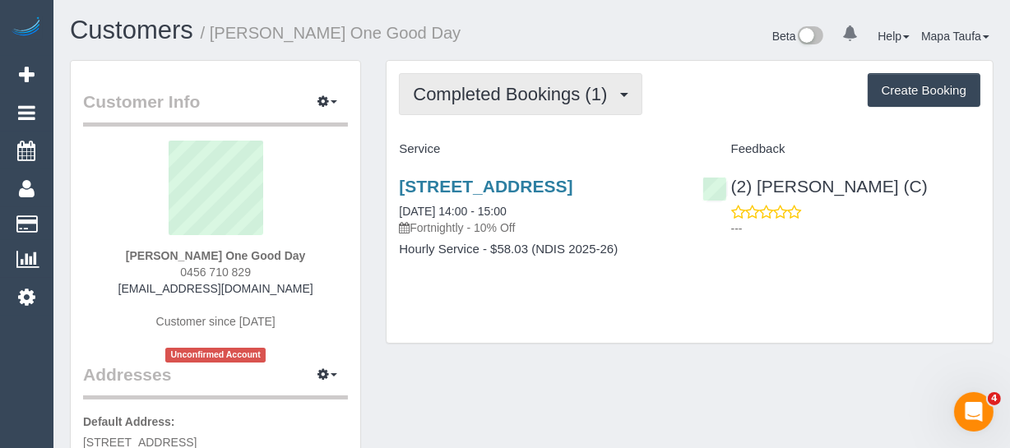
click at [553, 90] on span "Completed Bookings (1)" at bounding box center [514, 94] width 202 height 21
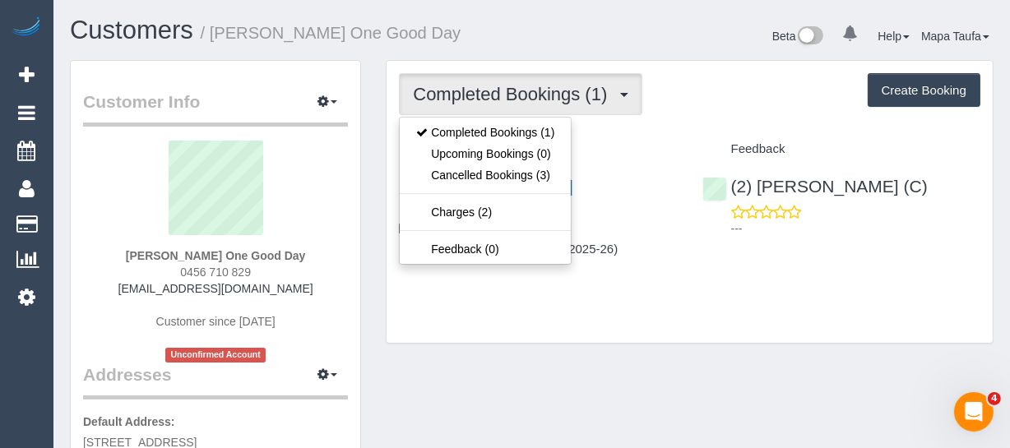
click at [684, 106] on div "Completed Bookings (1) Completed Bookings (1) Upcoming Bookings (0) Cancelled B…" at bounding box center [689, 94] width 581 height 42
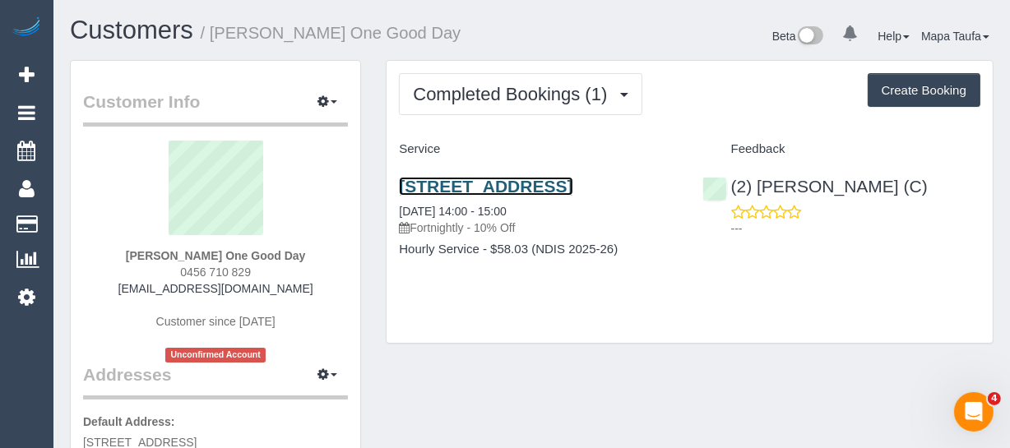
click at [572, 183] on link "309/95 Tram Rd, Doncaster, VIC 3108" at bounding box center [485, 186] width 173 height 19
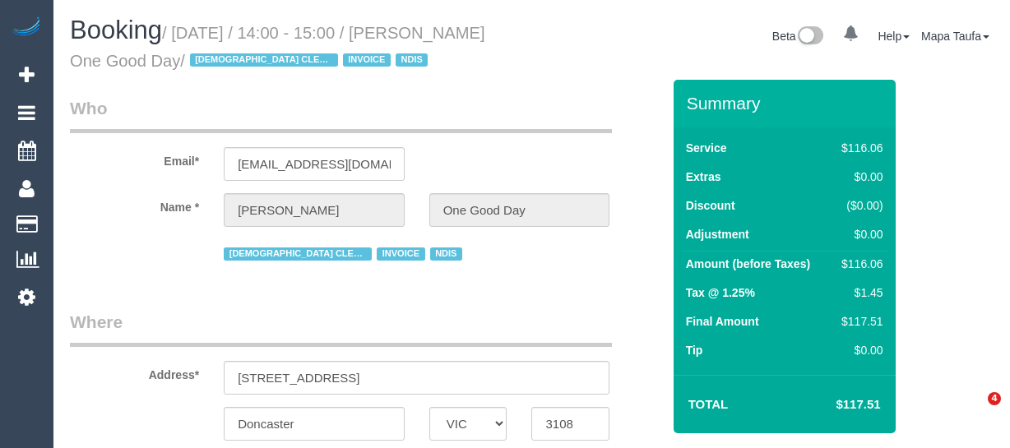
select select "VIC"
select select "number:28"
select select "number:14"
select select "number:18"
select select "number:24"
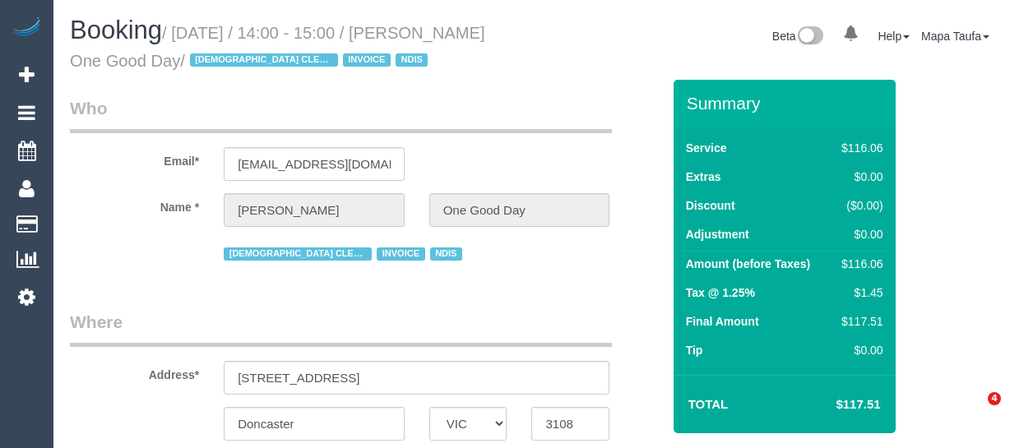
select select "number:35"
select select "object:1138"
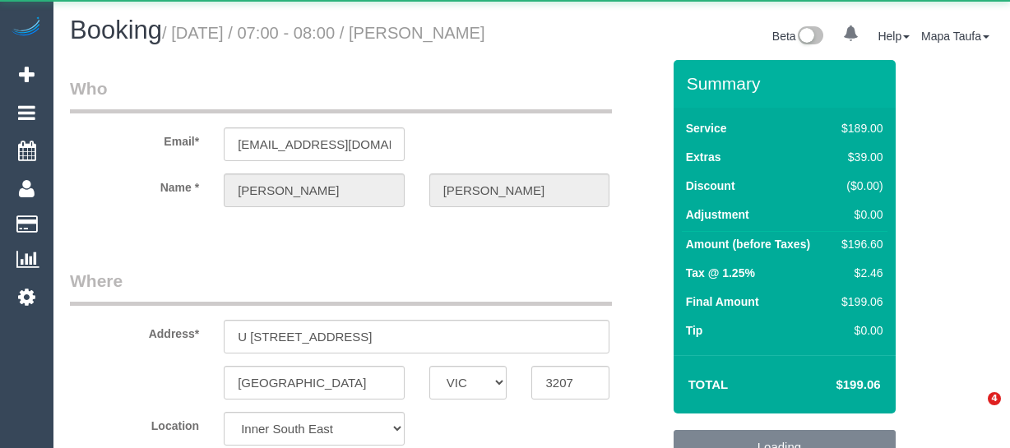
select select "VIC"
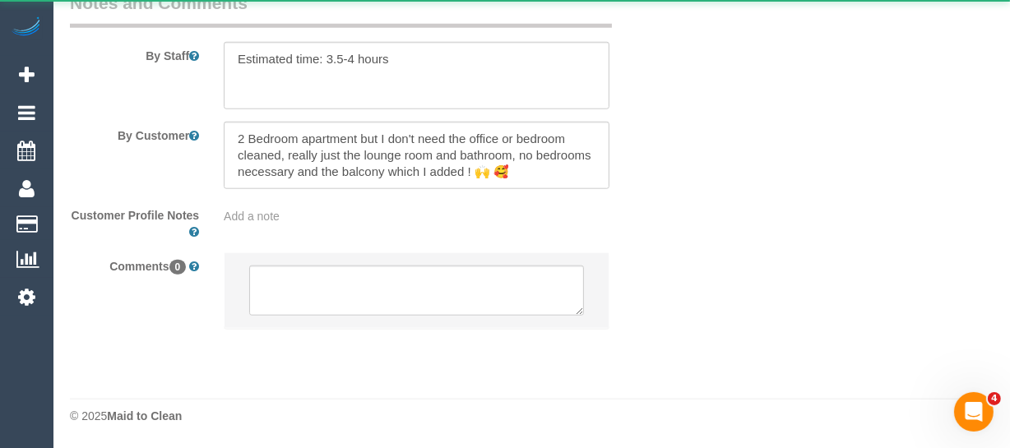
select select "string:AU"
select select "object:680"
select select "number:28"
select select "number:15"
select select "number:18"
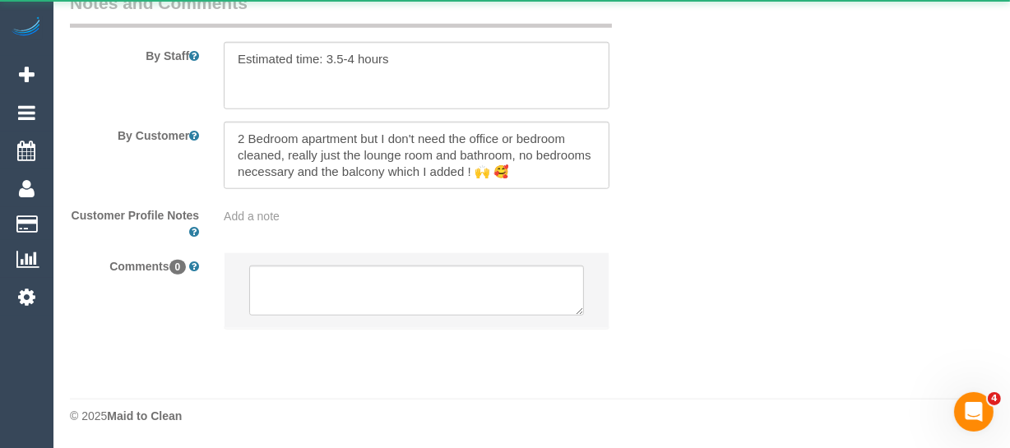
select select "number:22"
select select "number:34"
select select "number:13"
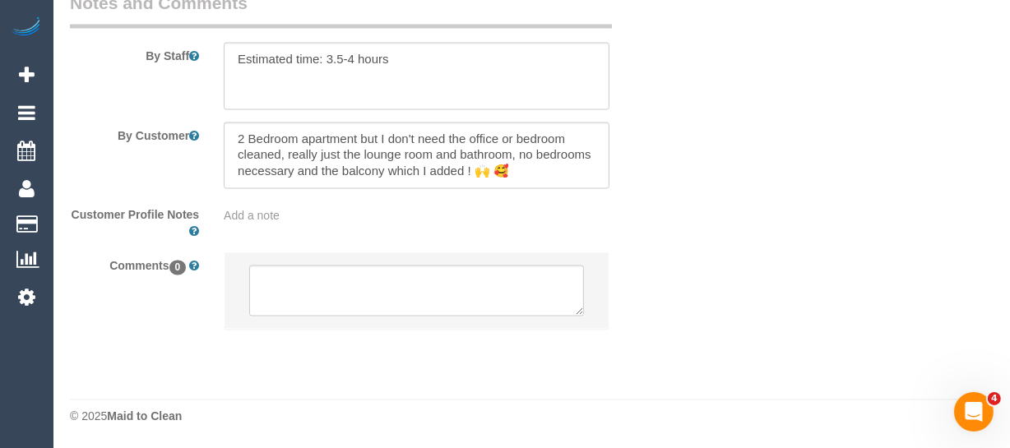
select select "object:783"
select select "spot1"
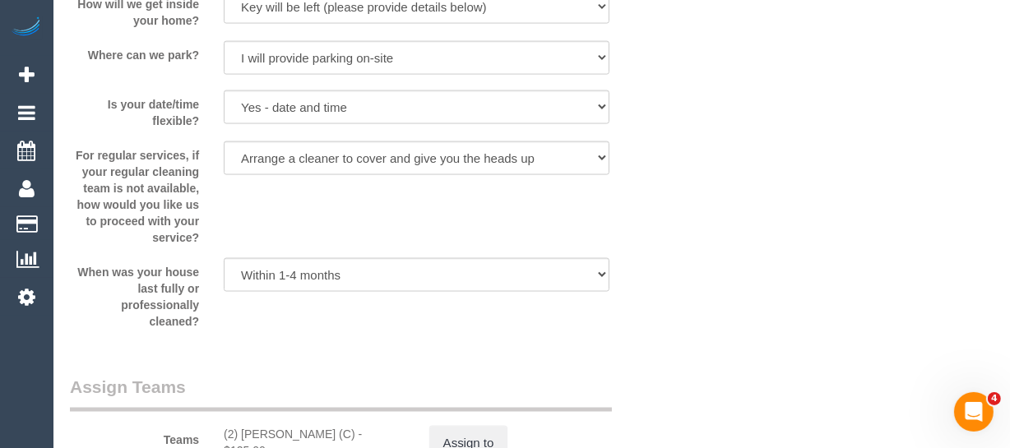
scroll to position [2186, 0]
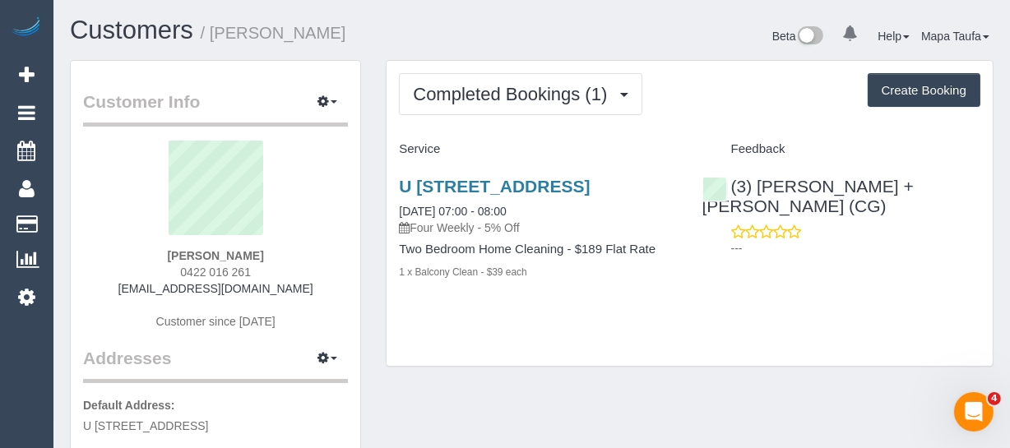
drag, startPoint x: 270, startPoint y: 273, endPoint x: 169, endPoint y: 275, distance: 101.1
click at [169, 275] on div "Nikolaj Frey 0422 016 261 lopudesigns@gmail.com Customer since 2025" at bounding box center [215, 244] width 265 height 206
click at [282, 274] on div "Nikolaj Frey 0422 016 261 lopudesigns@gmail.com Customer since 2025" at bounding box center [215, 244] width 265 height 206
drag, startPoint x: 268, startPoint y: 270, endPoint x: 146, endPoint y: 270, distance: 122.5
click at [146, 270] on div "Nikolaj Frey 0422 016 261 lopudesigns@gmail.com Customer since 2025" at bounding box center [215, 244] width 265 height 206
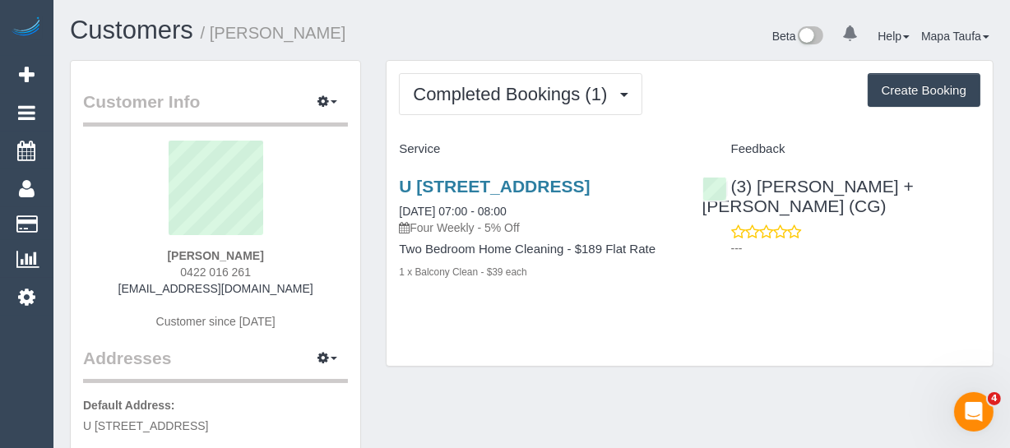
copy span "0422 016 261"
click at [272, 282] on link "lopudesigns@gmail.com" at bounding box center [215, 288] width 195 height 13
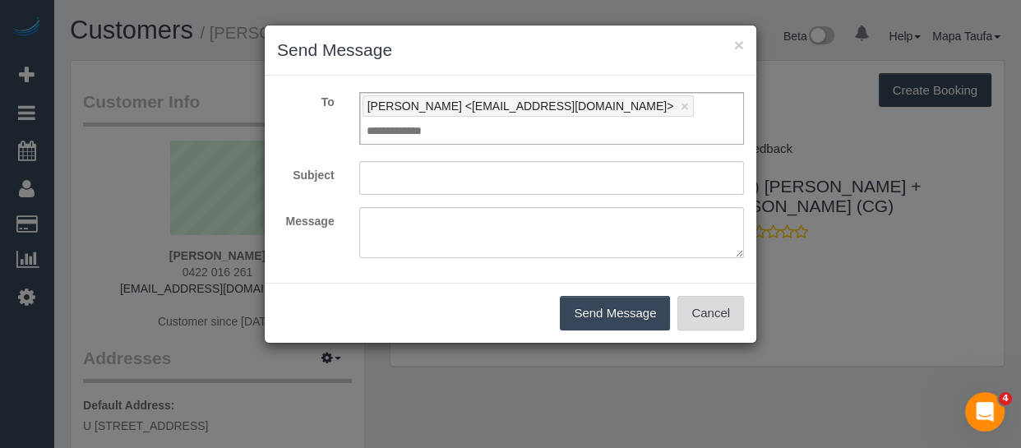
click at [722, 303] on button "Cancel" at bounding box center [710, 313] width 67 height 35
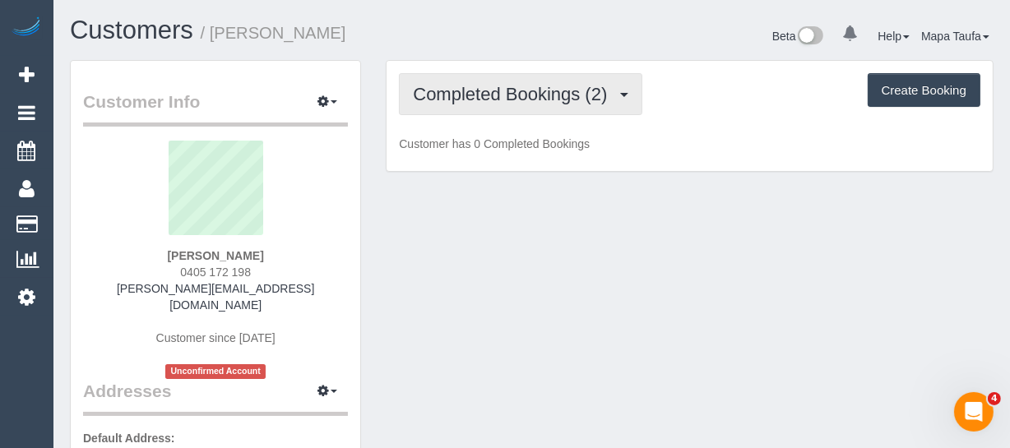
click at [474, 90] on span "Completed Bookings (2)" at bounding box center [514, 94] width 202 height 21
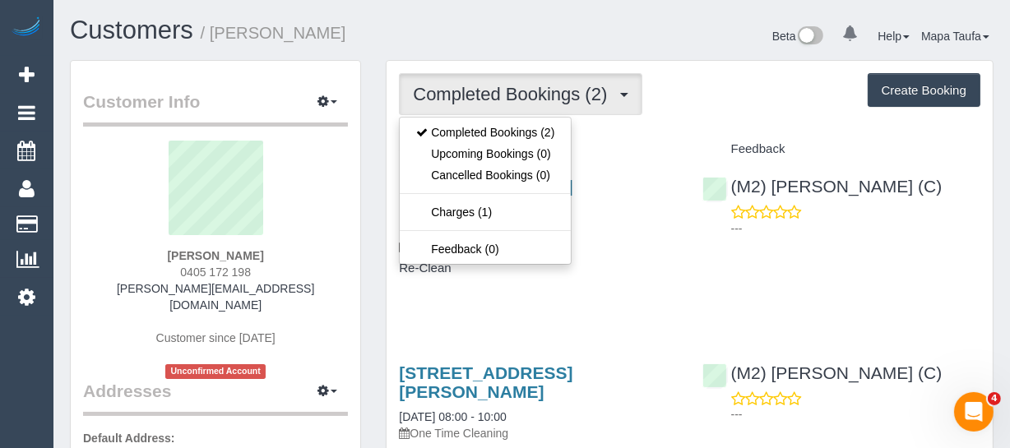
click at [737, 127] on div "Completed Bookings (2) Completed Bookings (2) Upcoming Bookings (0) Cancelled B…" at bounding box center [689, 325] width 606 height 528
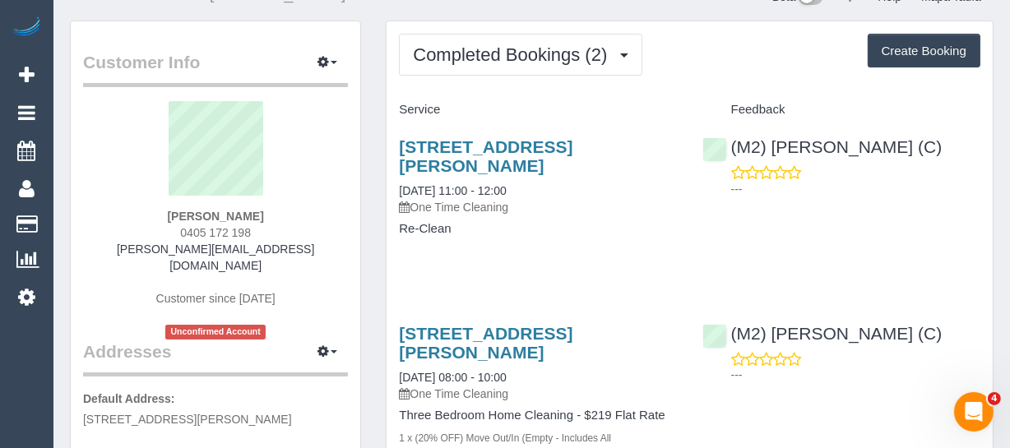
scroll to position [74, 0]
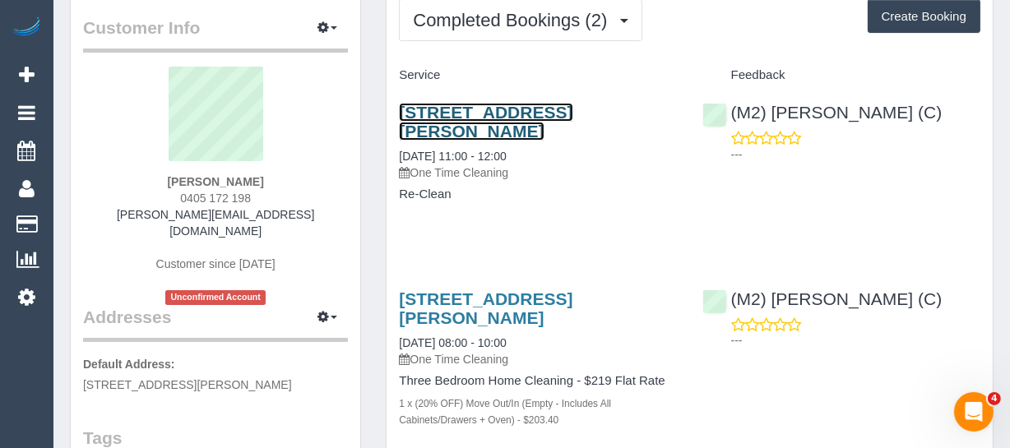
click at [496, 113] on link "2b Kaye Crescent, Laverton, VIC 3028" at bounding box center [485, 122] width 173 height 38
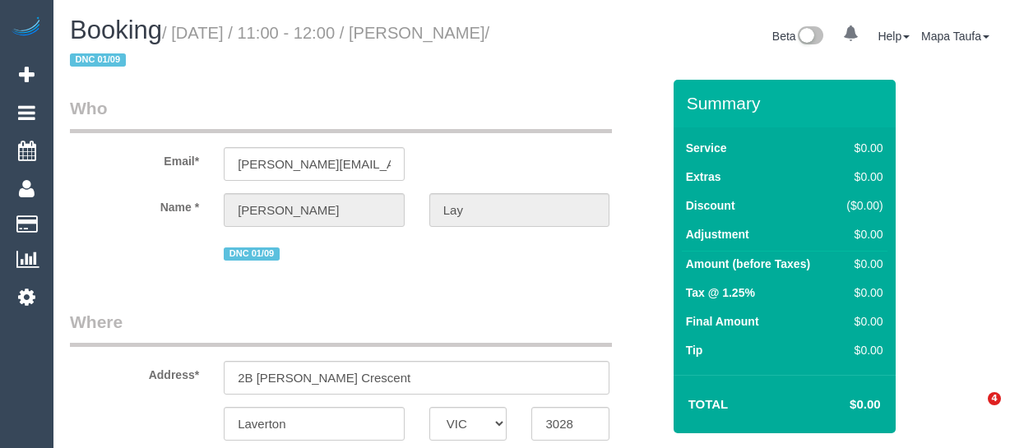
select select "VIC"
select select "string:AU"
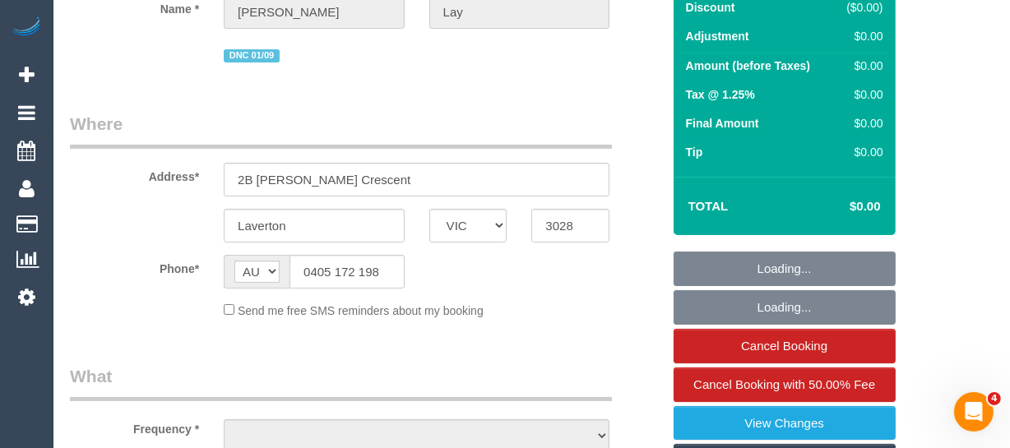
select select "string:stripe-pm_1S0WkY2GScqysDRV8vQYO4Aa"
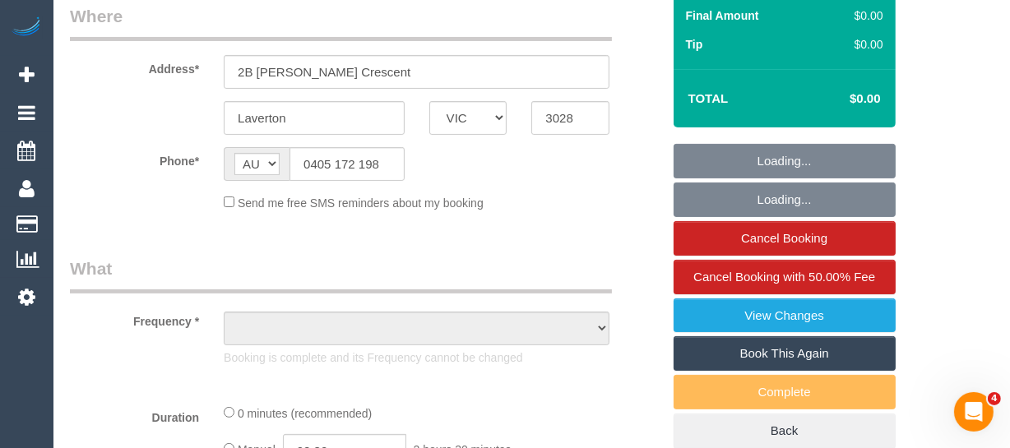
select select "object:627"
select select "number:28"
select select "number:14"
select select "number:18"
select select "number:24"
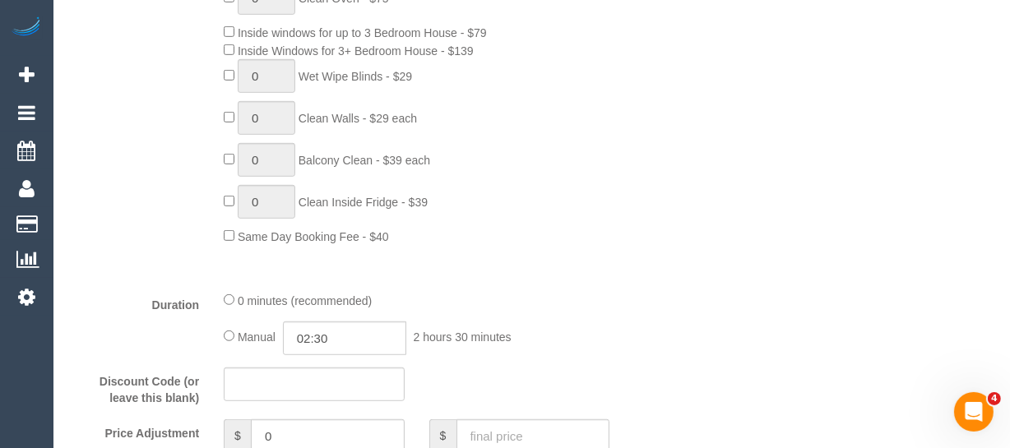
select select "object:2073"
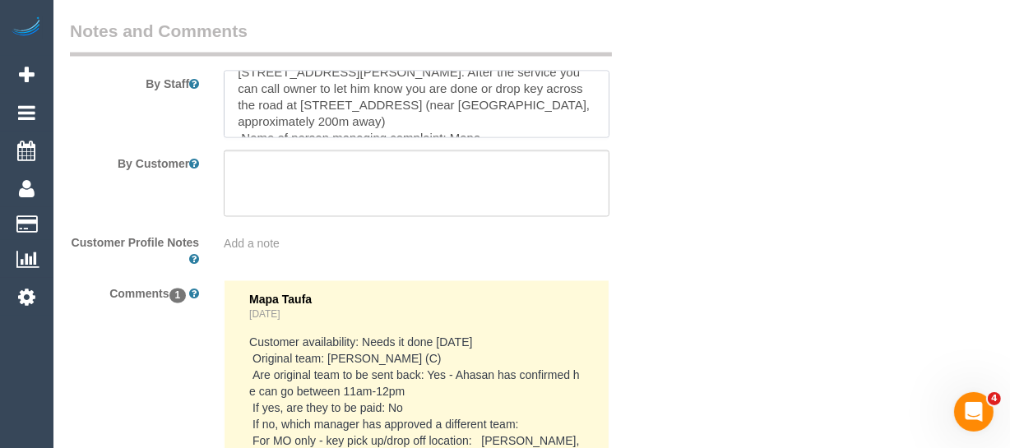
scroll to position [246, 0]
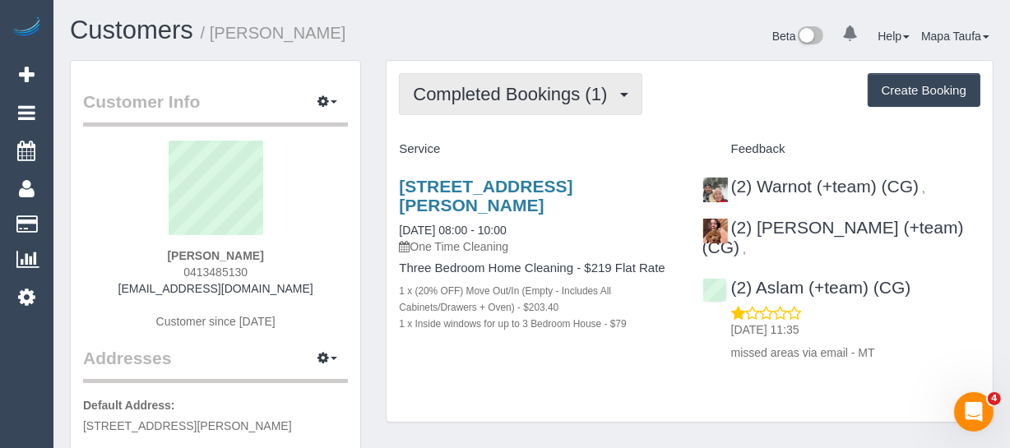
click at [437, 105] on button "Completed Bookings (1)" at bounding box center [520, 94] width 243 height 42
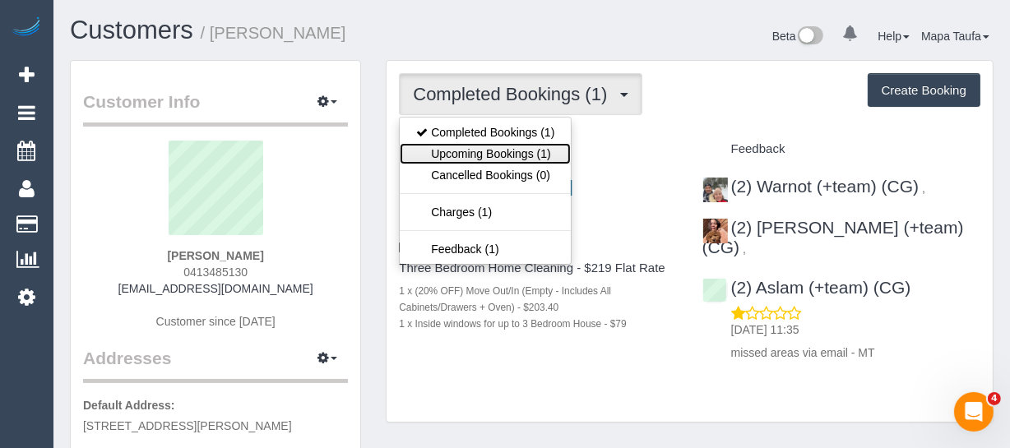
click at [473, 149] on link "Upcoming Bookings (1)" at bounding box center [485, 153] width 171 height 21
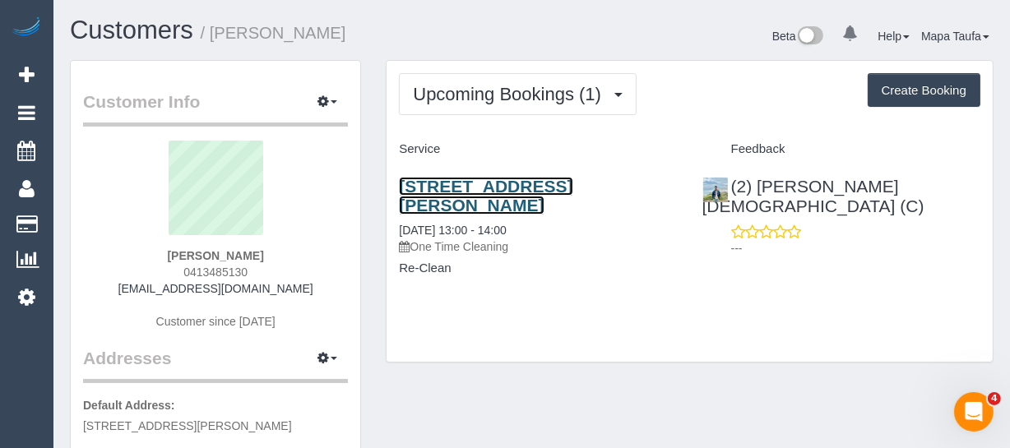
click at [476, 191] on link "[STREET_ADDRESS][PERSON_NAME]" at bounding box center [485, 196] width 173 height 38
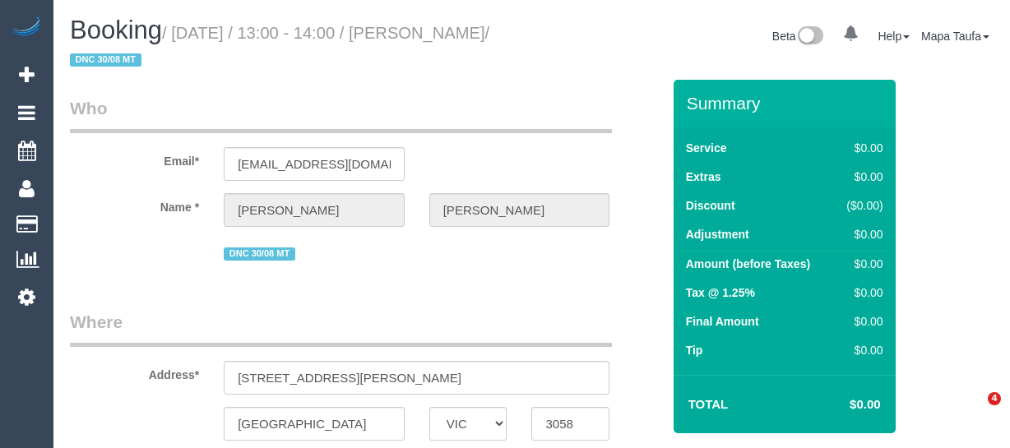
select select "VIC"
select select "string:AU"
select select "object:583"
select select "string:stripe-pm_1Ry1ER2GScqysDRVt0ZAC5Tt"
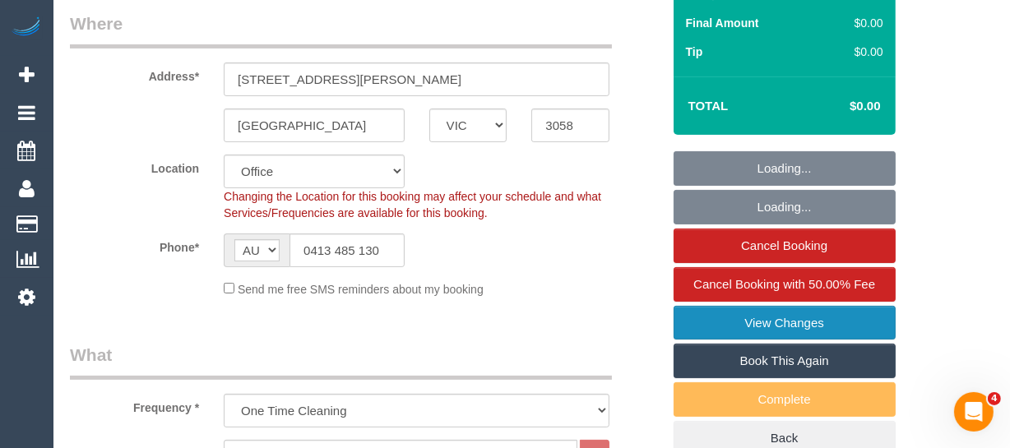
select select "object:647"
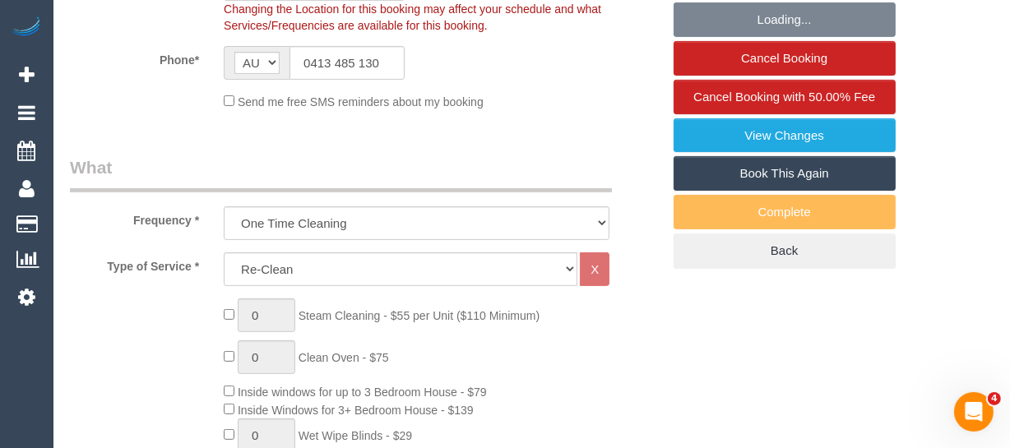
select select "number:28"
select select "number:17"
select select "number:18"
select select "number:24"
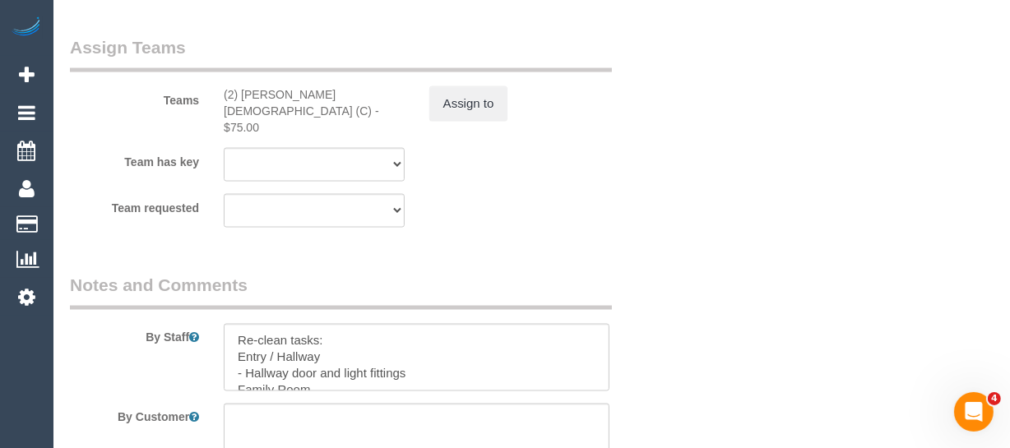
scroll to position [2541, 0]
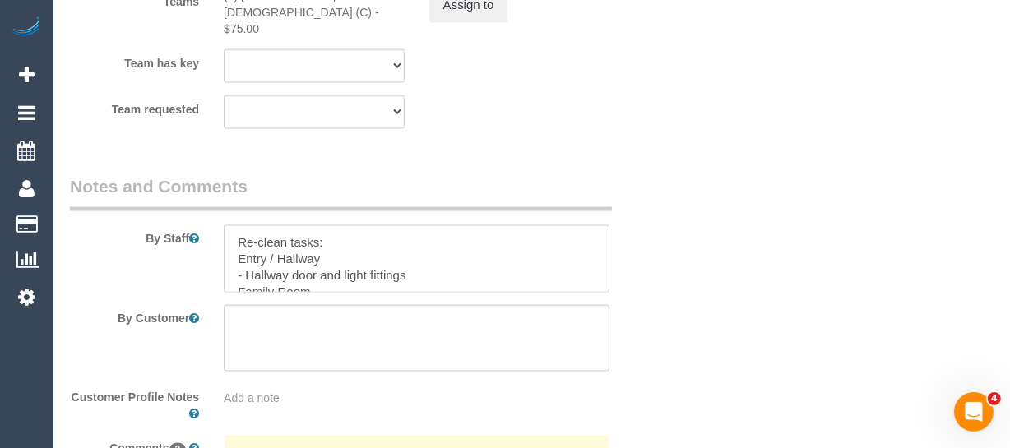
click at [371, 238] on textarea at bounding box center [417, 258] width 386 height 67
click at [331, 256] on textarea at bounding box center [417, 258] width 386 height 67
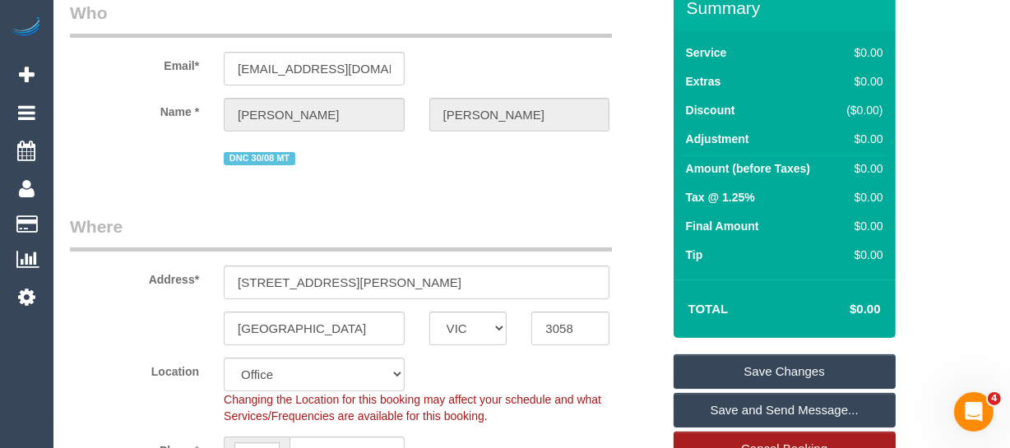
scroll to position [298, 0]
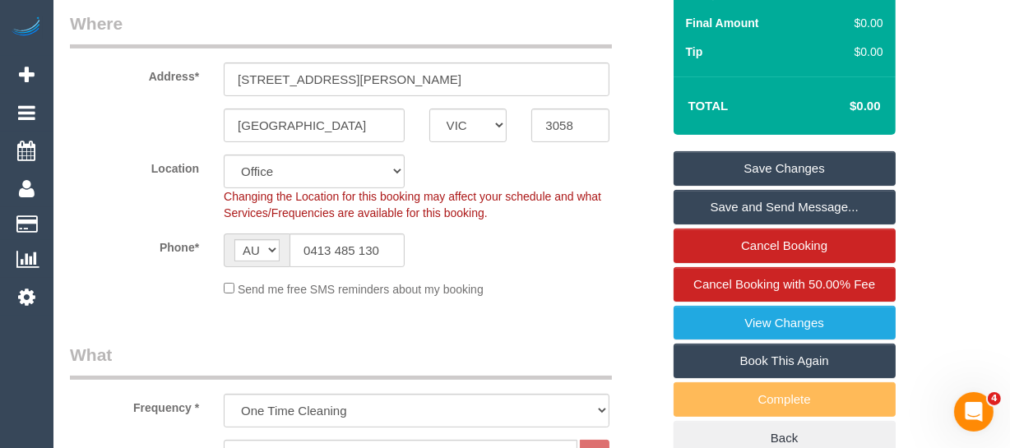
type textarea "Re-clean tasks: Entry / Hallway - spot clean scuff marks near entry on wall. - …"
click at [742, 156] on link "Save Changes" at bounding box center [784, 168] width 222 height 35
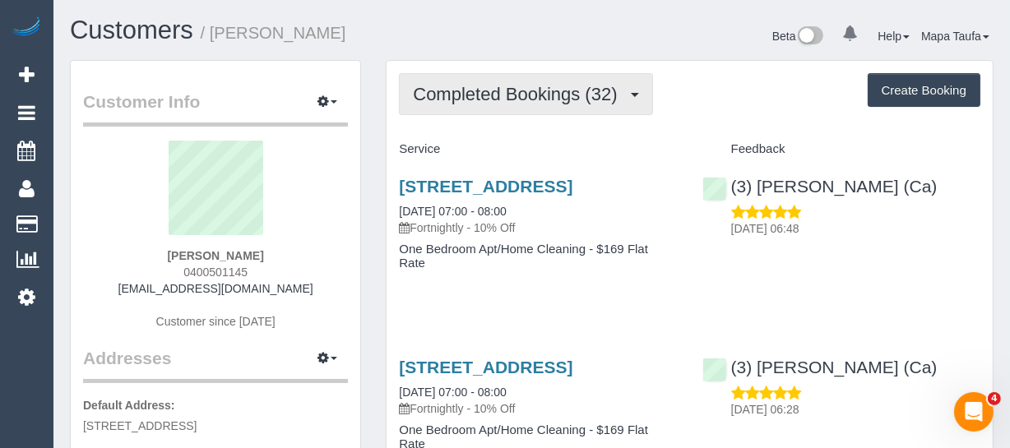
click at [557, 97] on span "Completed Bookings (32)" at bounding box center [519, 94] width 212 height 21
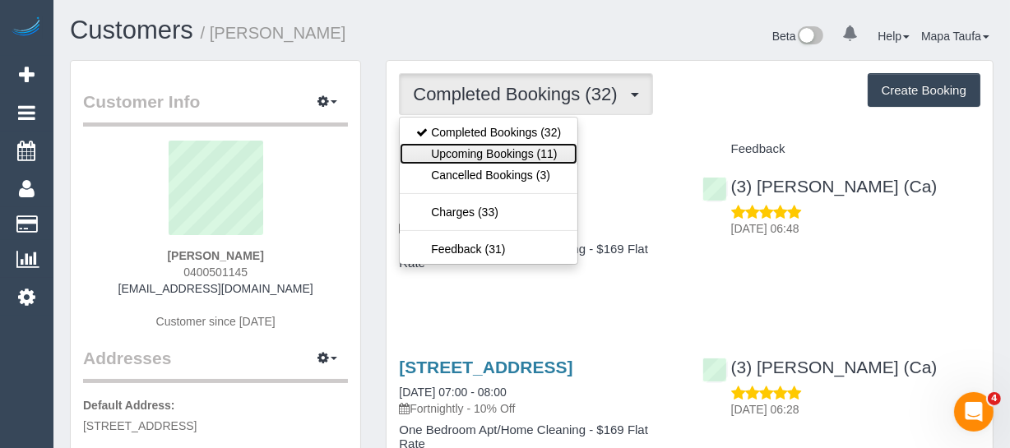
click at [529, 146] on link "Upcoming Bookings (11)" at bounding box center [489, 153] width 178 height 21
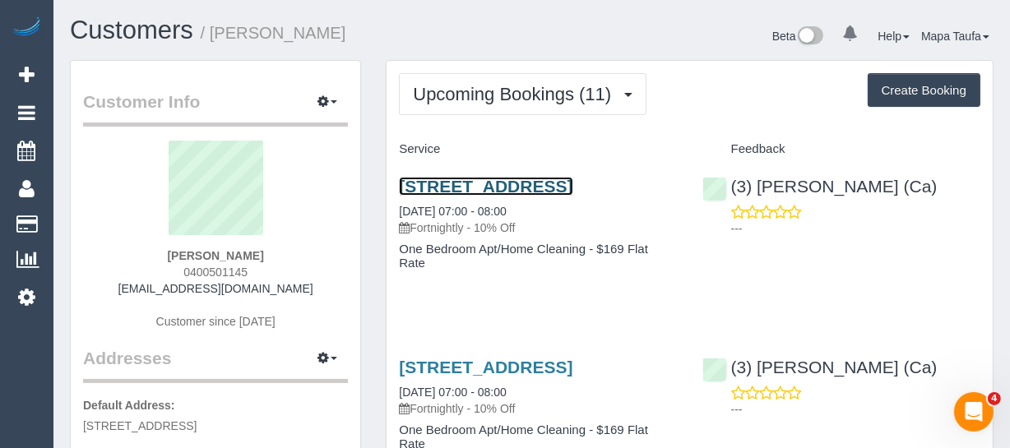
click at [455, 189] on link "[STREET_ADDRESS]" at bounding box center [485, 186] width 173 height 19
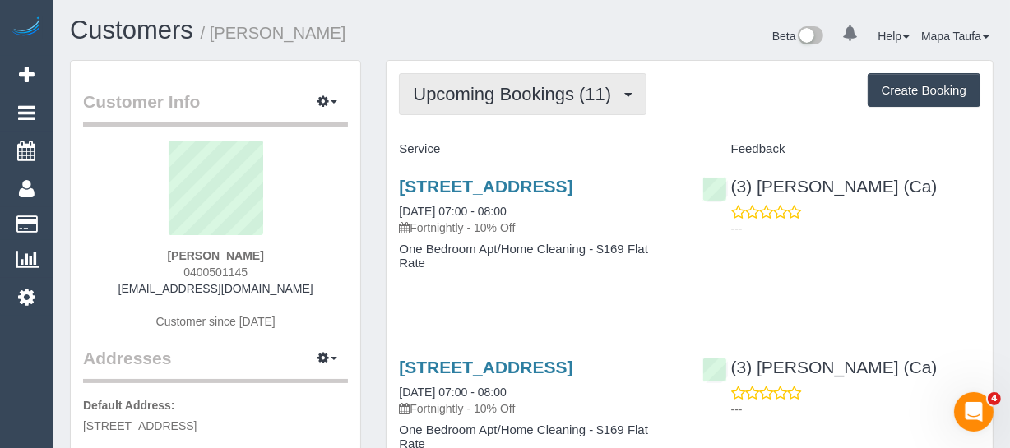
click at [469, 90] on span "Upcoming Bookings (11)" at bounding box center [516, 94] width 206 height 21
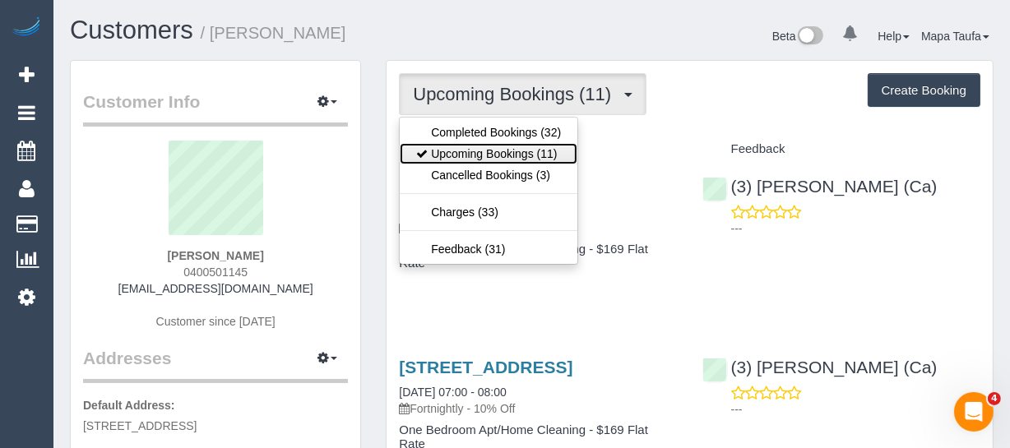
click at [479, 146] on link "Upcoming Bookings (11)" at bounding box center [489, 153] width 178 height 21
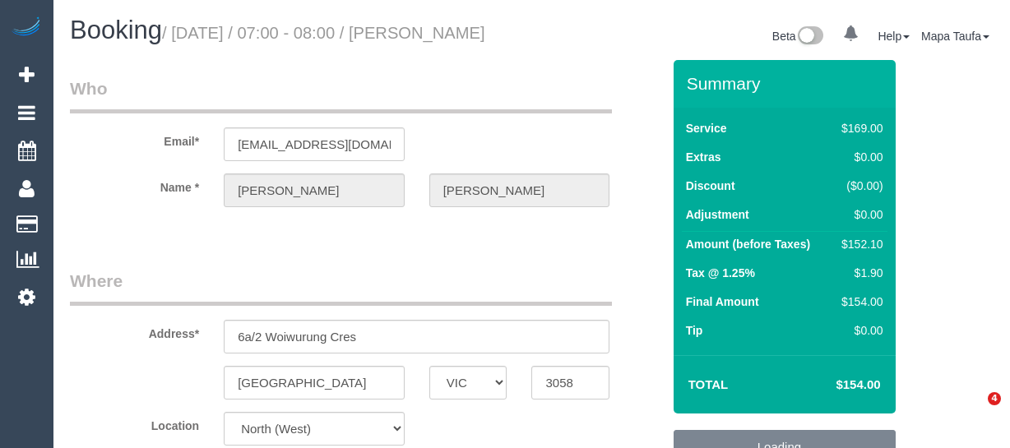
select select "VIC"
select select "object:635"
select select "number:28"
select select "number:14"
select select "number:19"
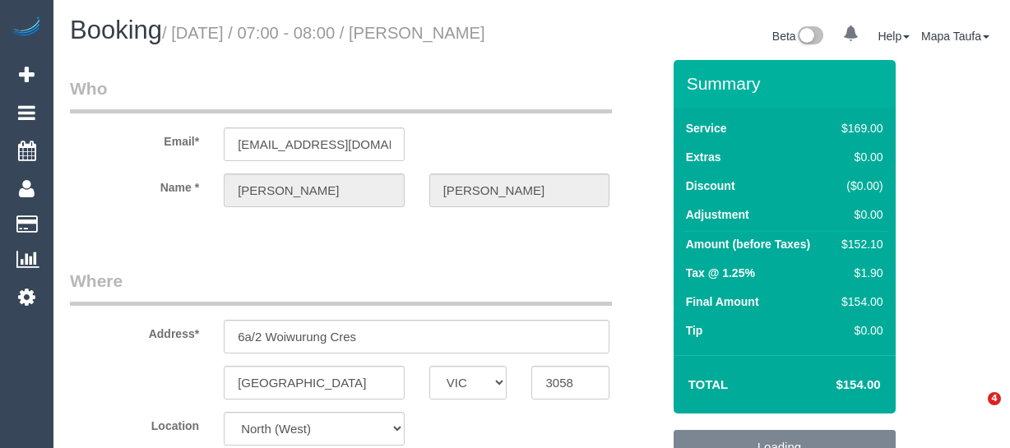
select select "number:23"
select select "number:34"
select select "number:13"
select select "spot1"
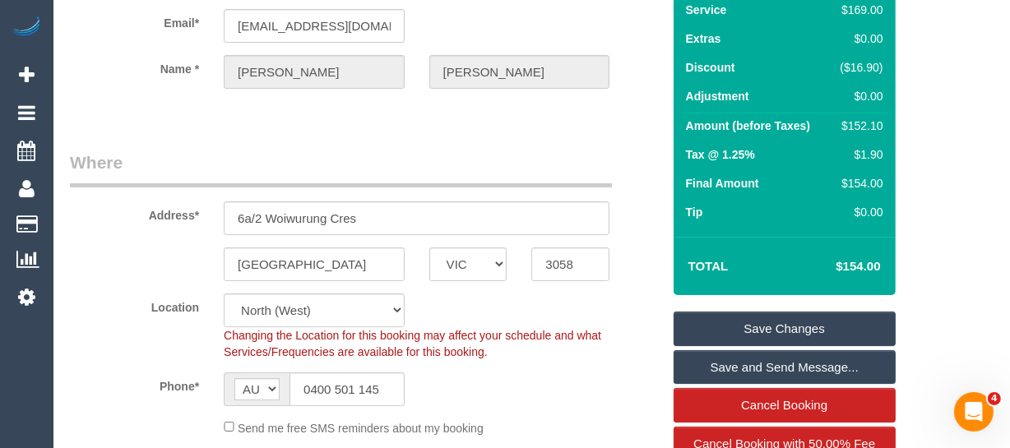
scroll to position [298, 0]
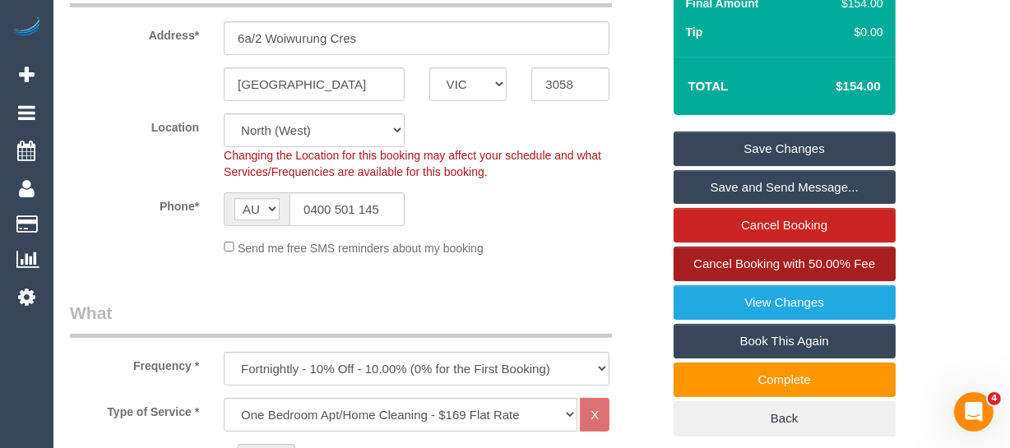
click at [802, 271] on span "Cancel Booking with 50.00% Fee" at bounding box center [784, 264] width 182 height 14
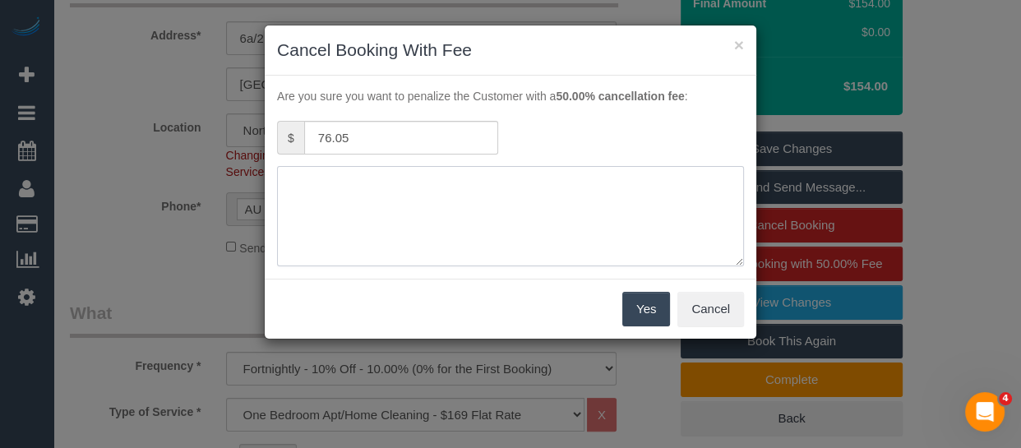
click at [349, 192] on textarea at bounding box center [510, 216] width 467 height 100
type textarea "service not needed adv fee via text -MT"
click at [657, 308] on button "Yes" at bounding box center [646, 309] width 48 height 35
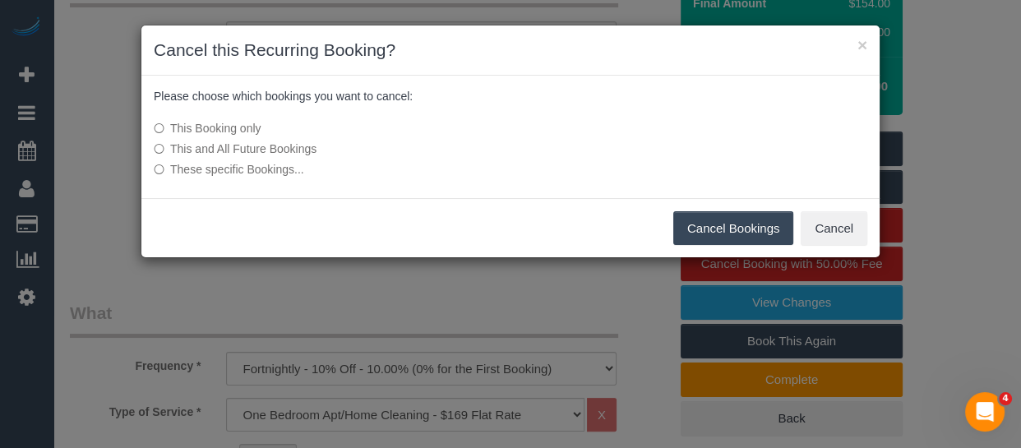
click at [697, 229] on button "Cancel Bookings" at bounding box center [733, 228] width 121 height 35
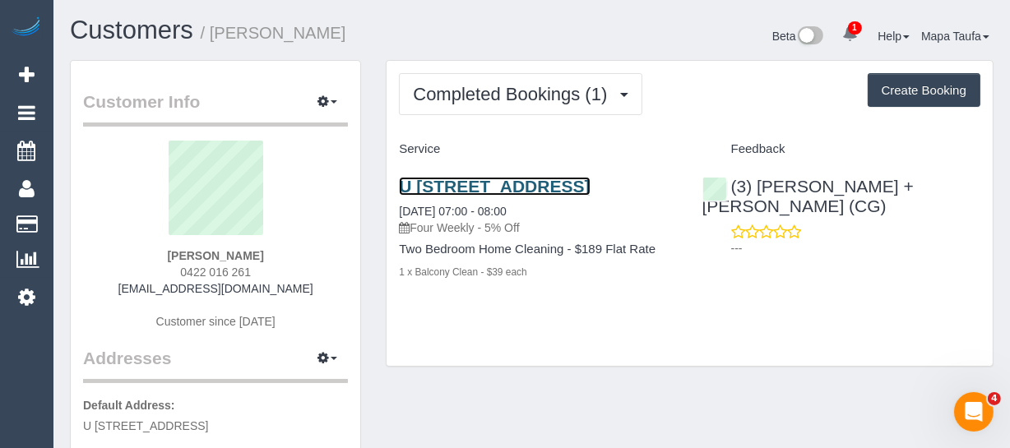
click at [537, 187] on link "U [STREET_ADDRESS]" at bounding box center [494, 186] width 191 height 19
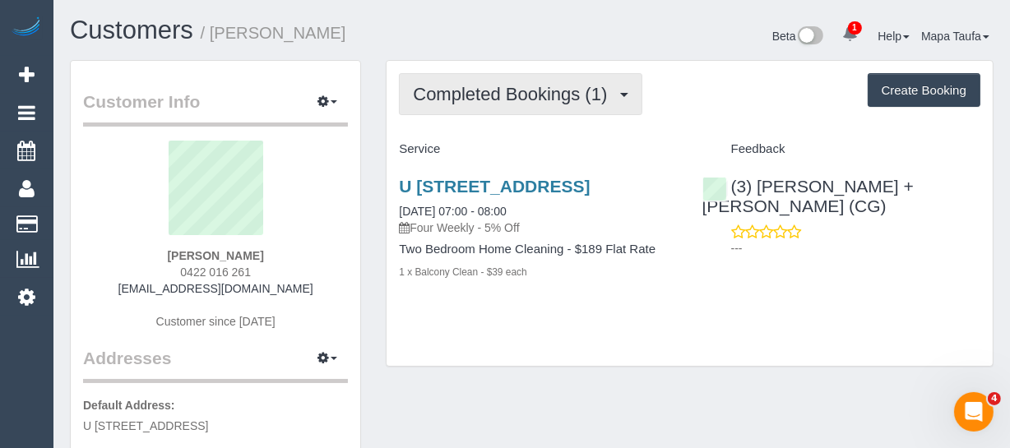
click at [500, 98] on span "Completed Bookings (1)" at bounding box center [514, 94] width 202 height 21
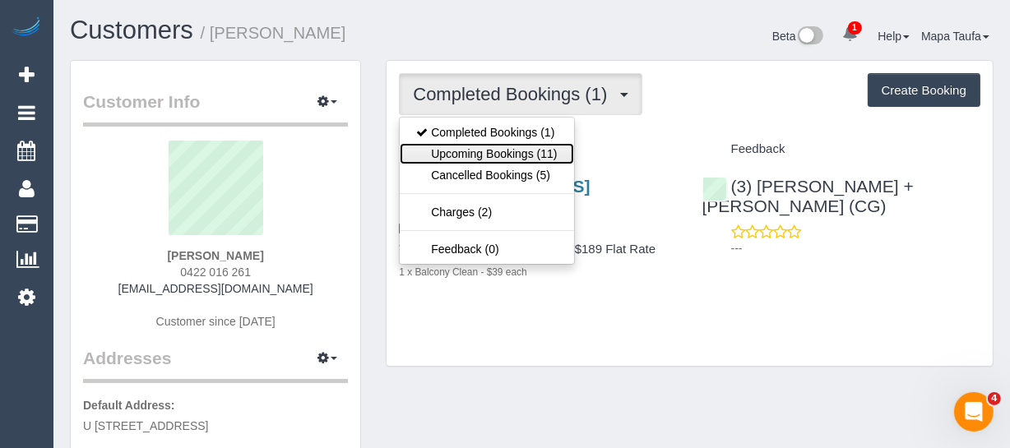
click at [509, 147] on link "Upcoming Bookings (11)" at bounding box center [486, 153] width 173 height 21
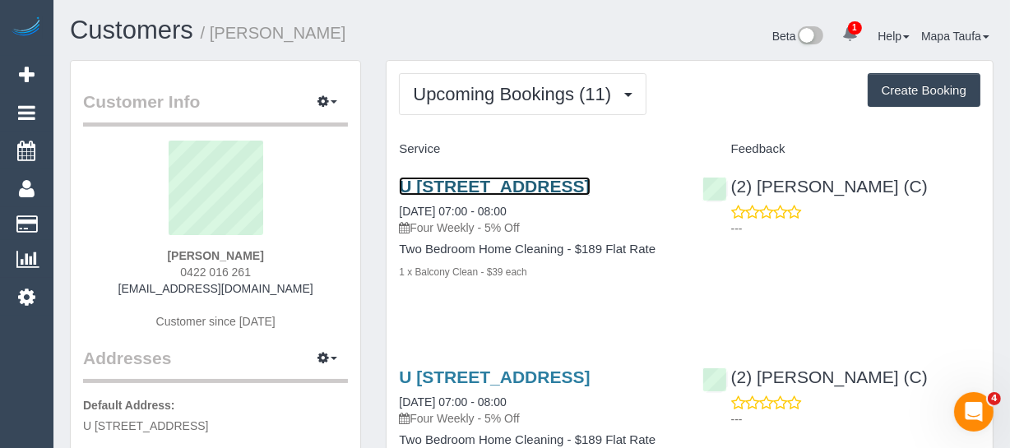
click at [506, 181] on link "U 404 / 101 Bay Street, 404, Port Melbourne, VIC 3207" at bounding box center [494, 186] width 191 height 19
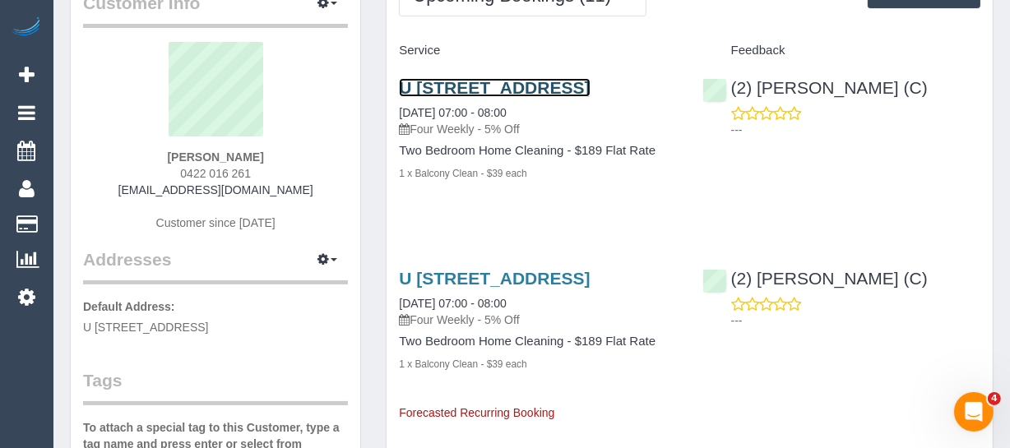
scroll to position [74, 0]
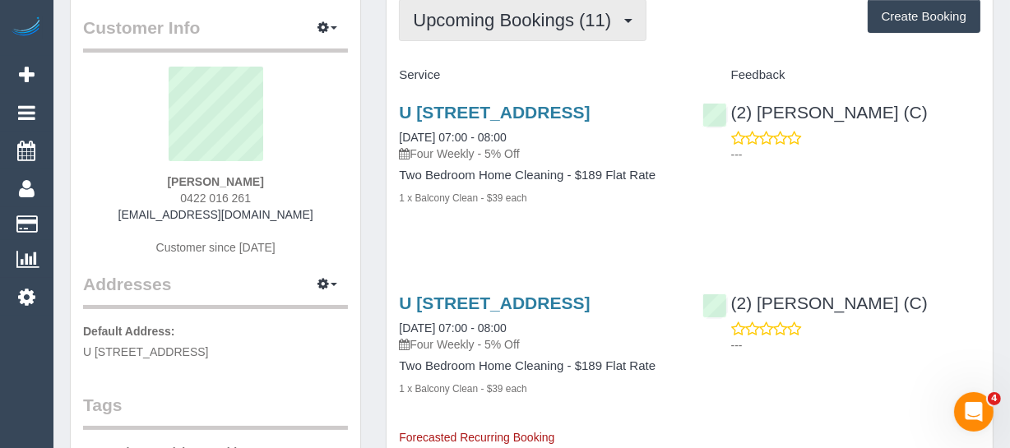
click at [496, 33] on button "Upcoming Bookings (11)" at bounding box center [522, 20] width 247 height 42
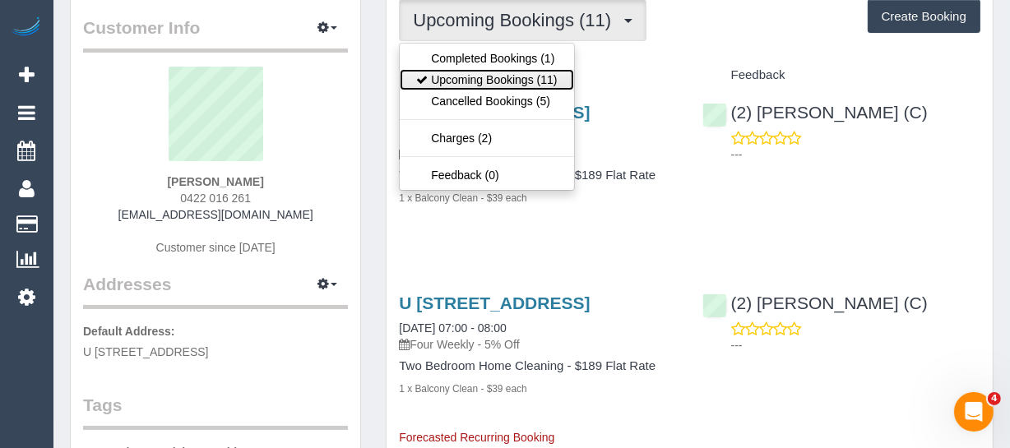
click at [485, 74] on link "Upcoming Bookings (11)" at bounding box center [486, 79] width 173 height 21
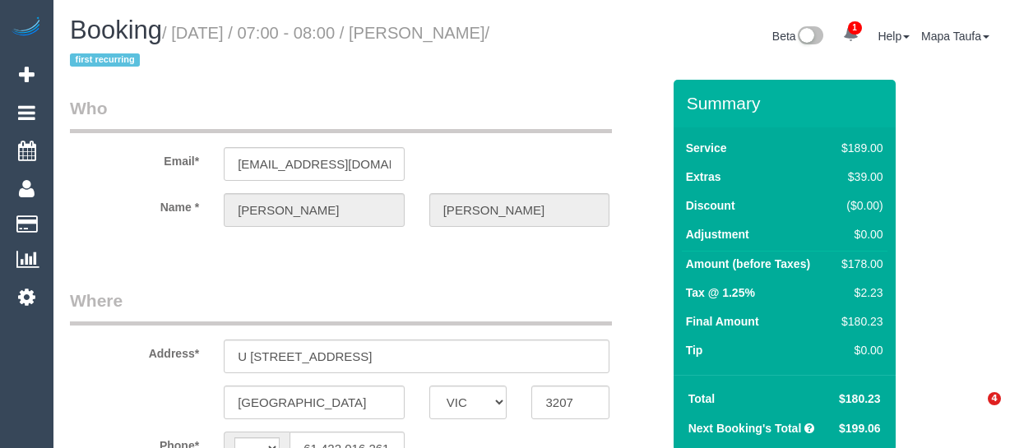
select select "VIC"
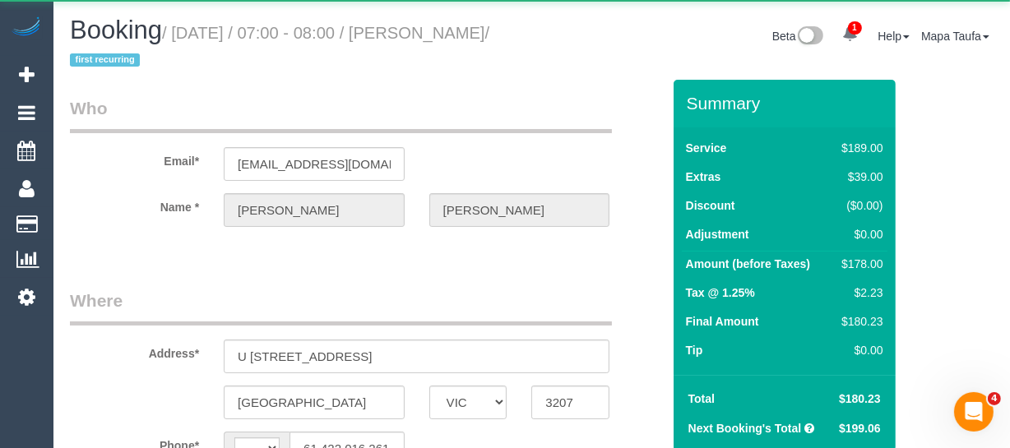
select select "string:AU"
select select "object:576"
select select "string:stripe-pm_1R4ak82GScqysDRVAcJ7Urdz"
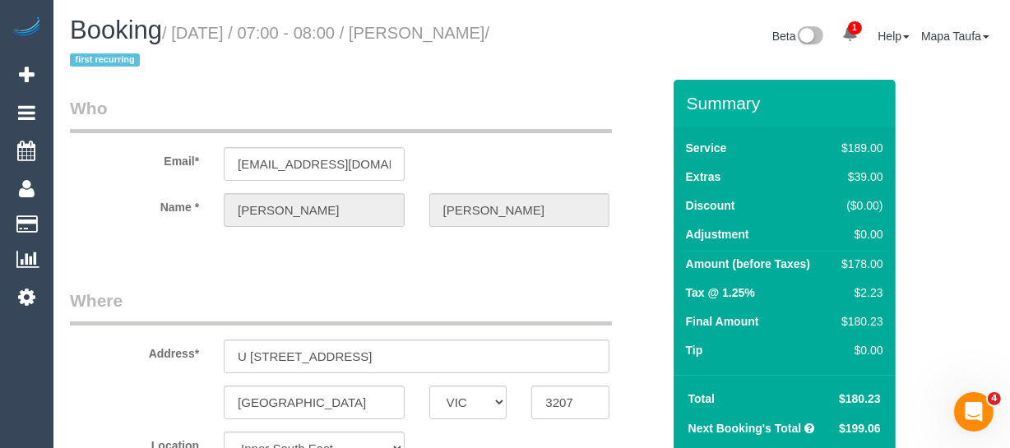
select select "number:28"
select select "number:15"
select select "number:18"
select select "number:22"
select select "number:34"
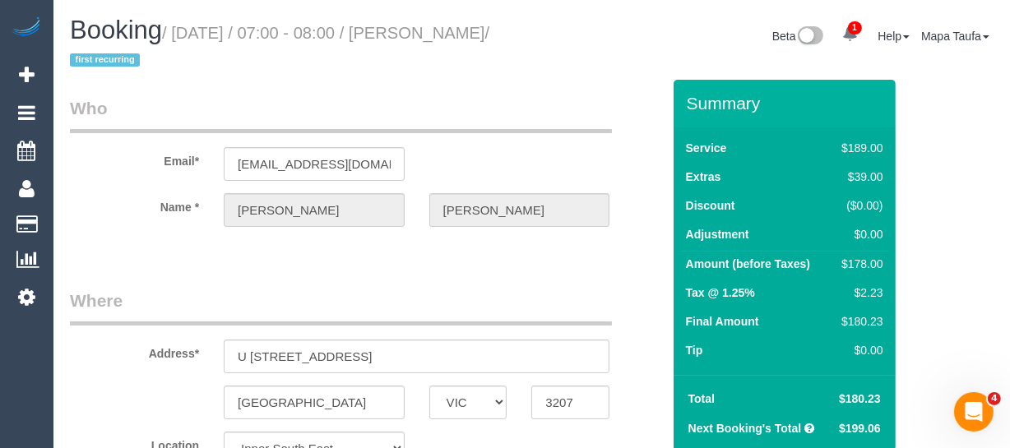
select select "number:13"
select select "spot1"
select select "object:1412"
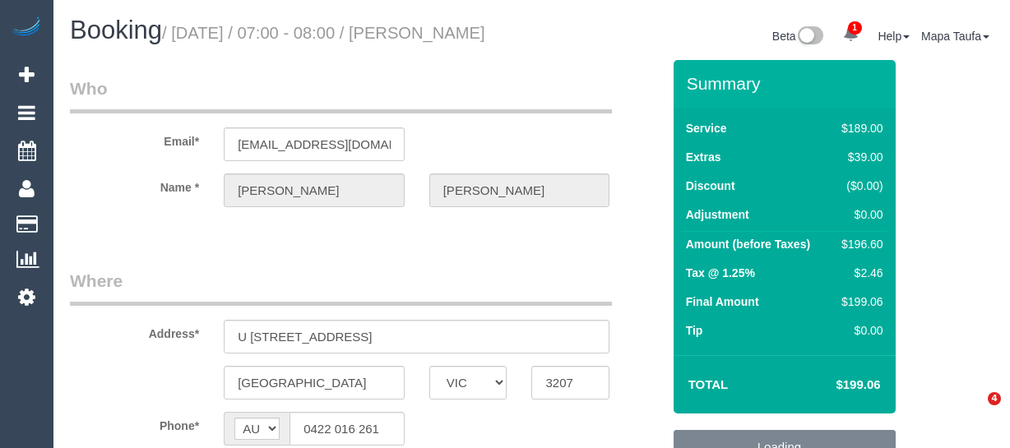
select select "VIC"
select select "object:541"
select select "string:stripe-pm_1R4ak82GScqysDRVAcJ7Urdz"
select select "object:792"
select select "number:28"
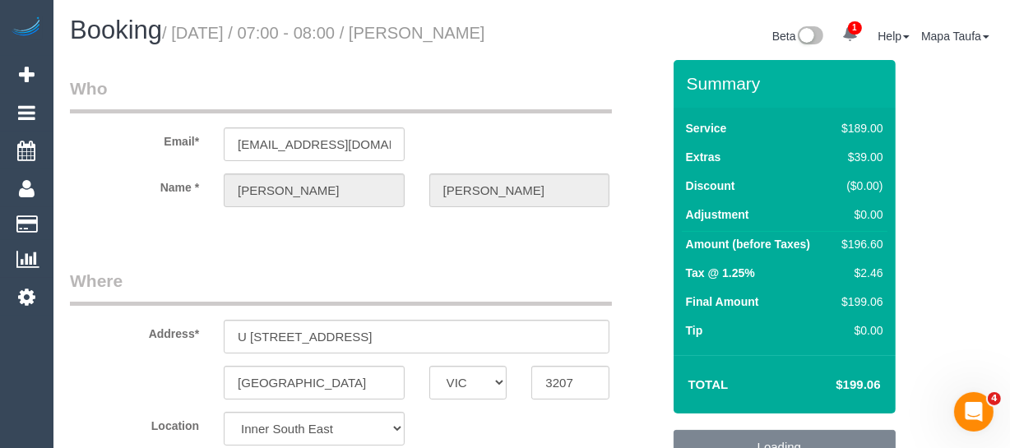
select select "number:15"
select select "number:18"
select select "number:22"
select select "number:34"
select select "number:13"
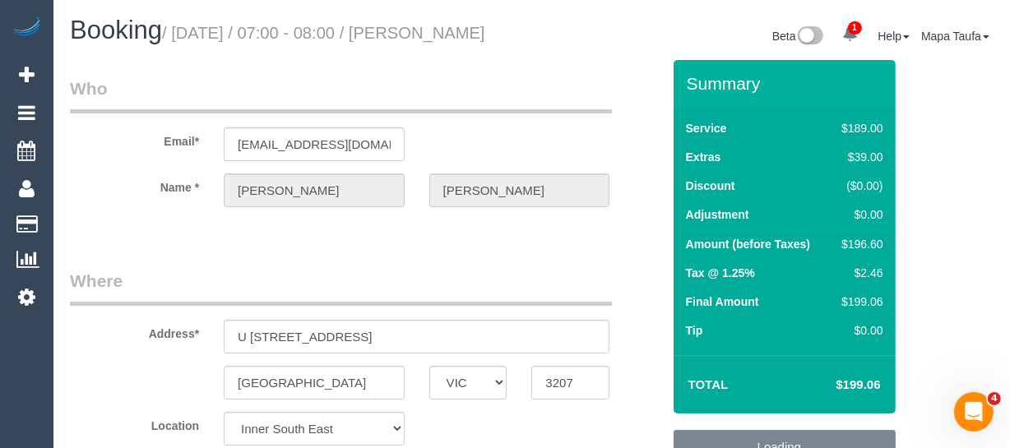
select select "spot1"
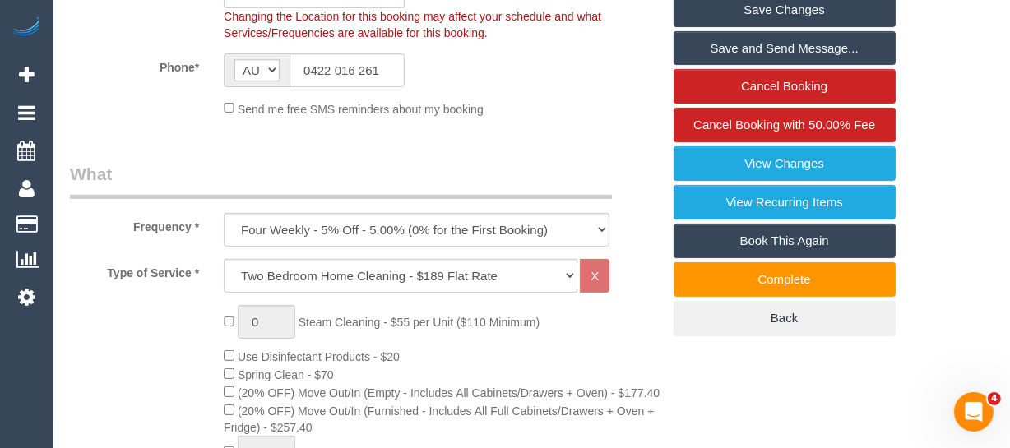
scroll to position [360, 0]
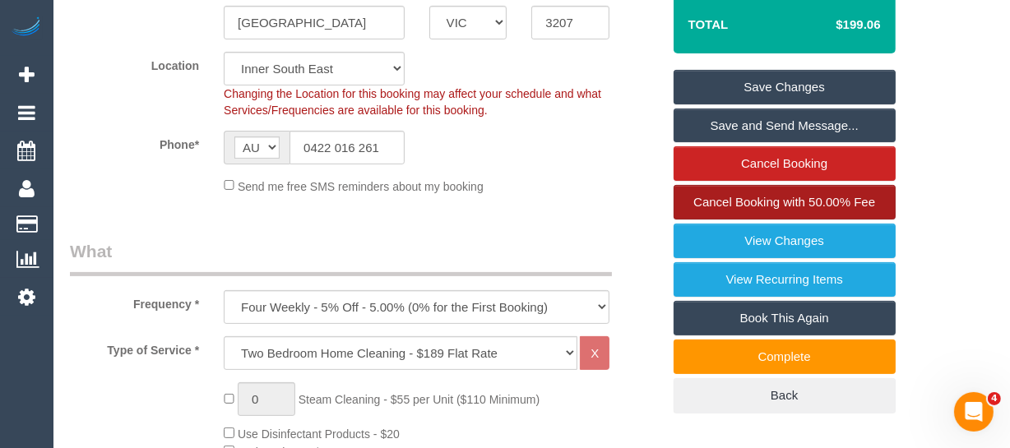
click at [809, 209] on span "Cancel Booking with 50.00% Fee" at bounding box center [784, 202] width 182 height 14
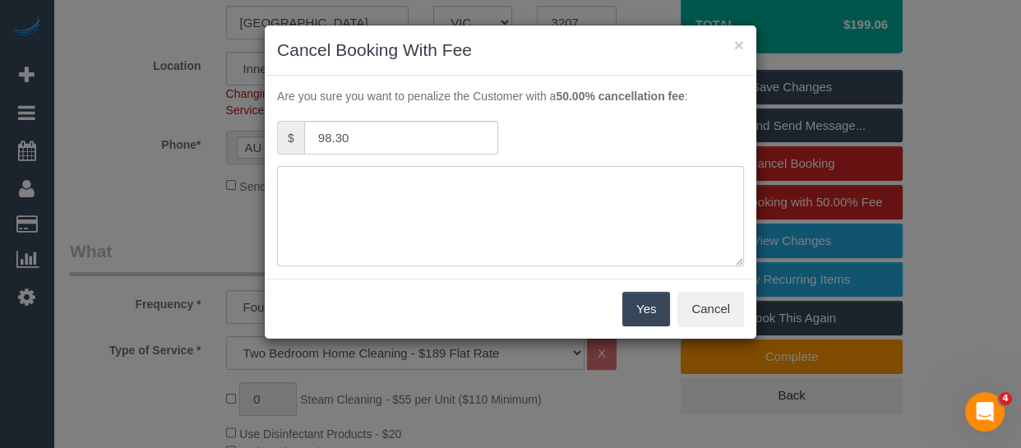
click at [513, 203] on textarea at bounding box center [510, 216] width 467 height 100
type textarea "no parking. x2 called x2 text - MT"
click at [636, 309] on button "Yes" at bounding box center [646, 309] width 48 height 35
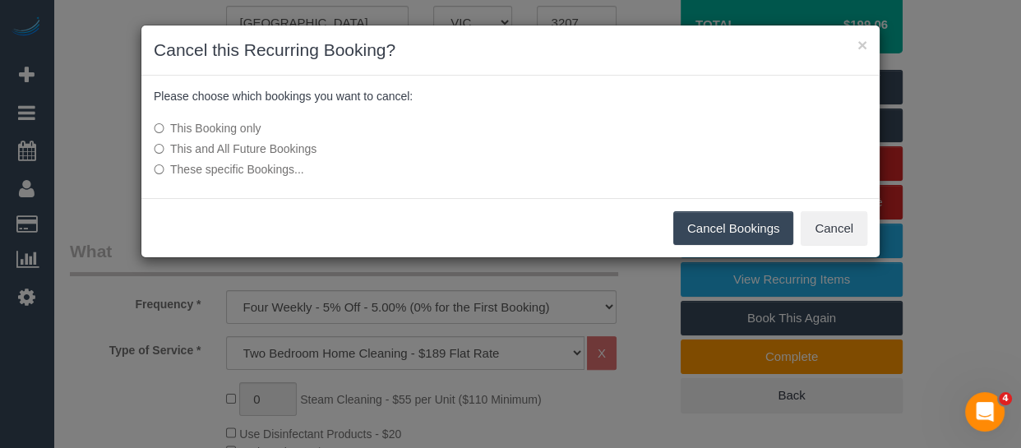
click at [707, 221] on button "Cancel Bookings" at bounding box center [733, 228] width 121 height 35
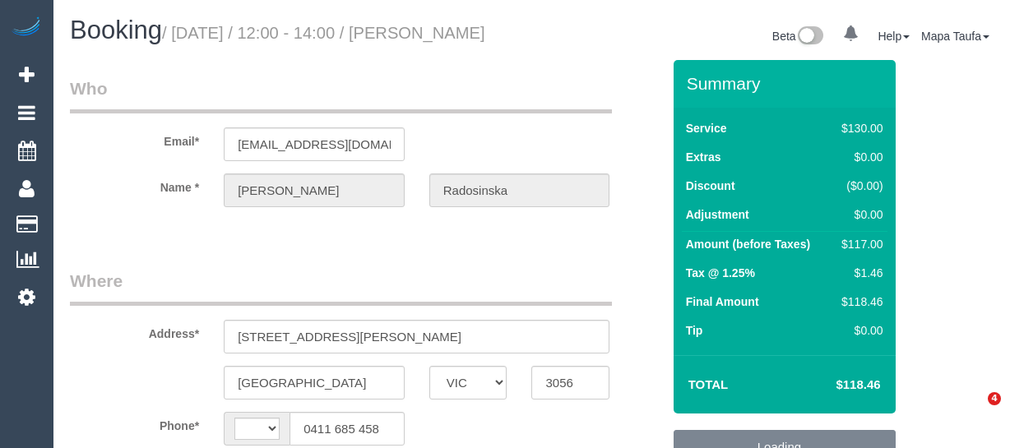
select select "VIC"
select select "string:AU"
select select "object:537"
select select "string:stripe-pm_1KmAck2GScqysDRVknr6robV"
select select "number:28"
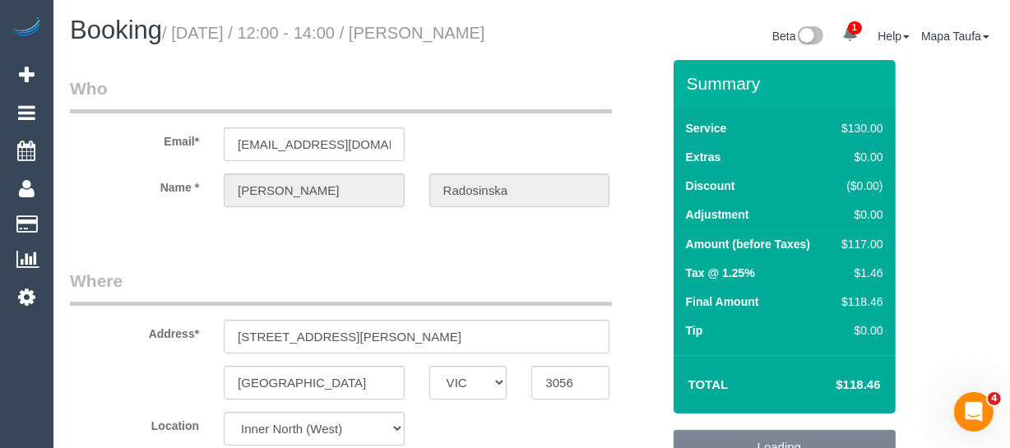
select select "number:14"
select select "number:18"
select select "number:22"
select select "number:11"
select select "object:854"
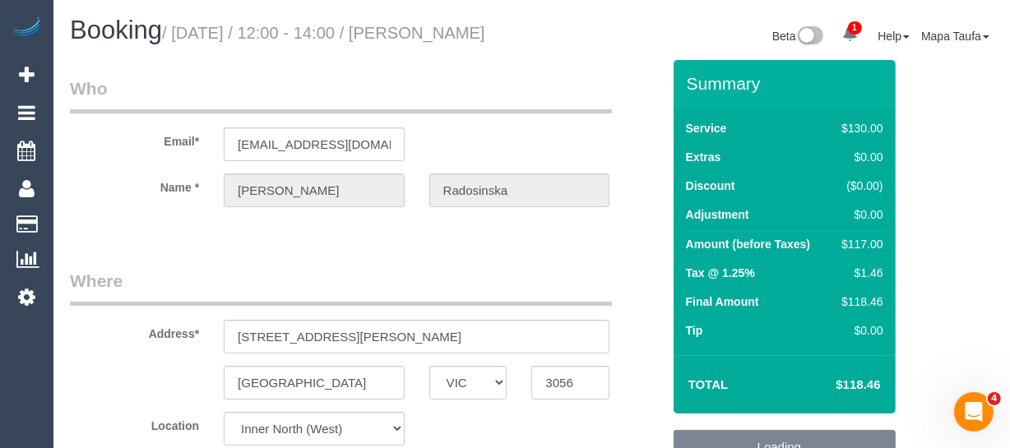
select select "spot4"
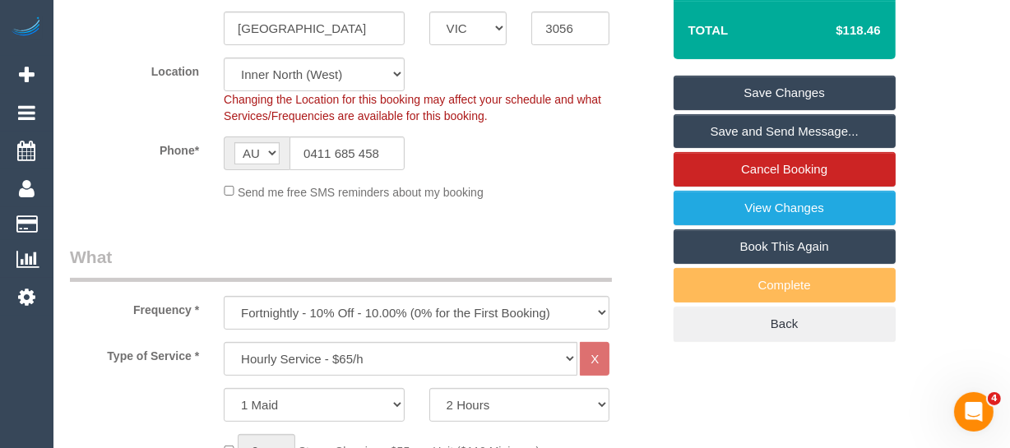
scroll to position [258, 0]
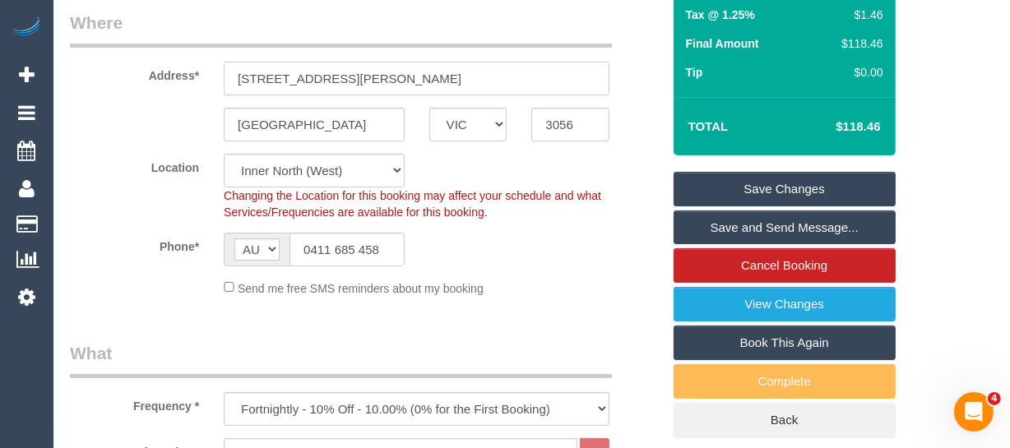
click at [426, 95] on input "[STREET_ADDRESS][PERSON_NAME]" at bounding box center [417, 79] width 386 height 34
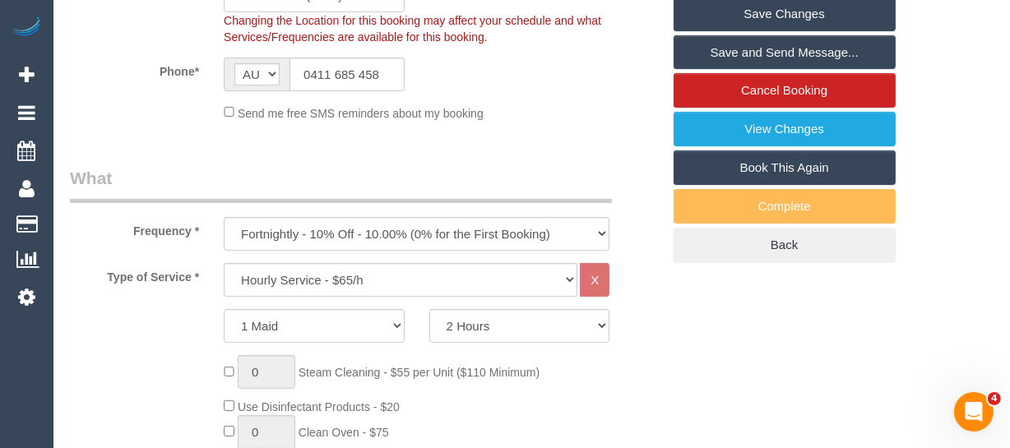
scroll to position [0, 0]
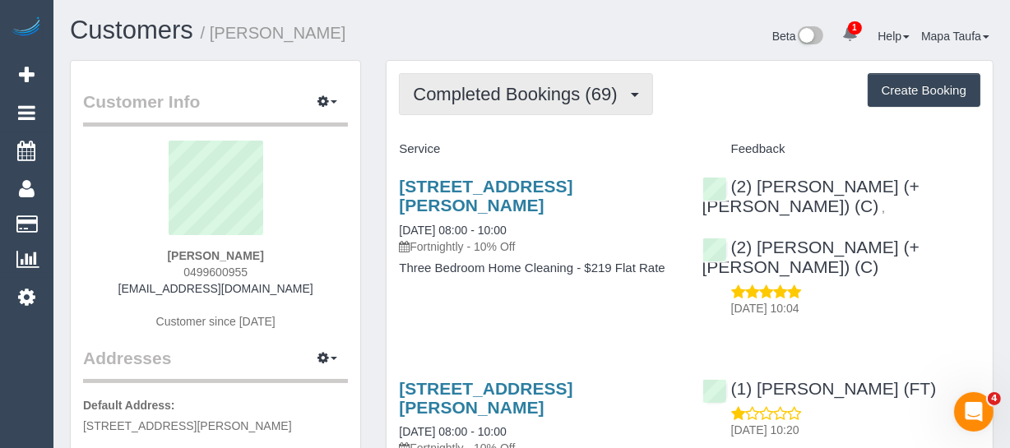
drag, startPoint x: 462, startPoint y: 85, endPoint x: 462, endPoint y: 101, distance: 16.4
click at [461, 85] on span "Completed Bookings (69)" at bounding box center [519, 94] width 212 height 21
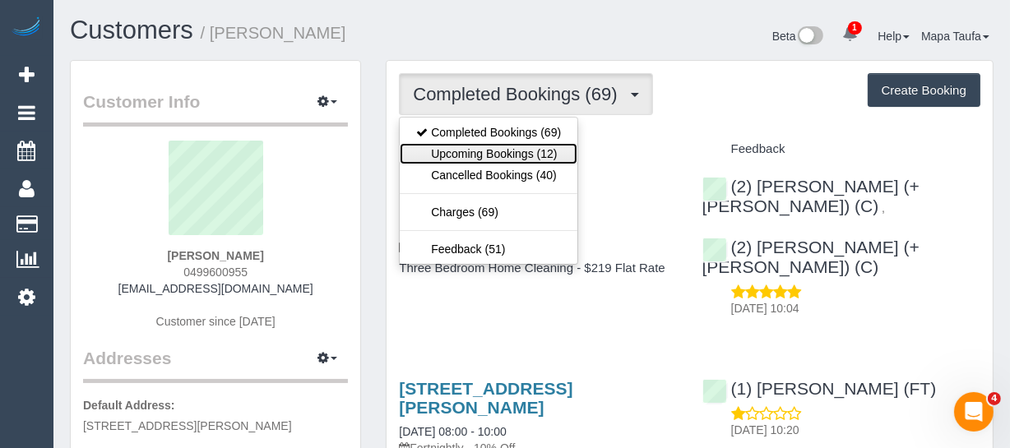
click at [459, 143] on link "Upcoming Bookings (12)" at bounding box center [489, 153] width 178 height 21
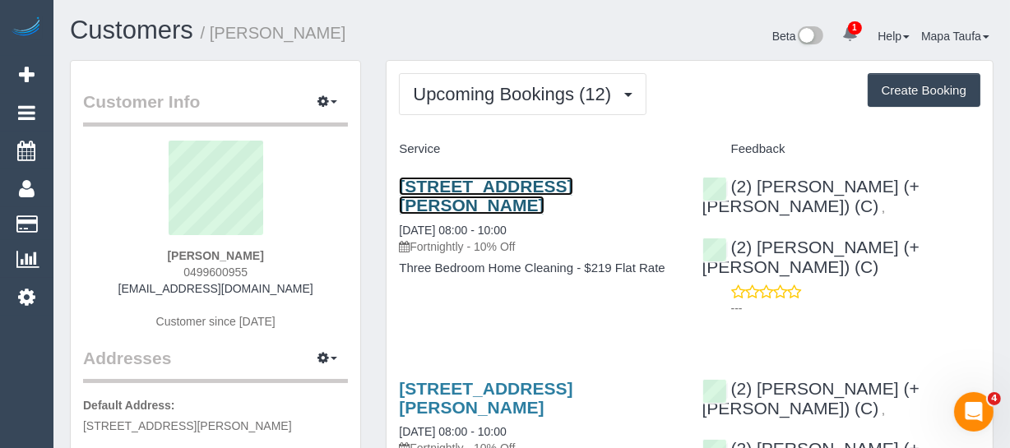
click at [467, 180] on link "16 Celia St, 1, Bentleigh East, VIC 3165" at bounding box center [485, 196] width 173 height 38
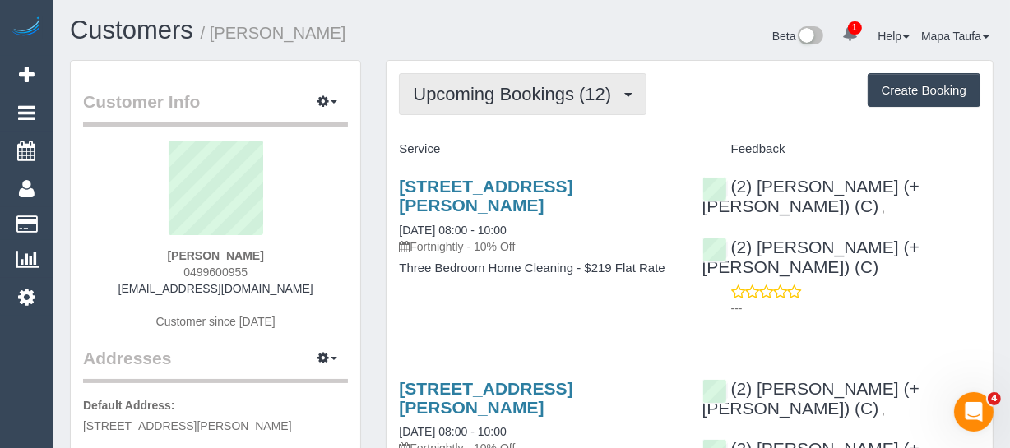
click at [438, 98] on span "Upcoming Bookings (12)" at bounding box center [516, 94] width 206 height 21
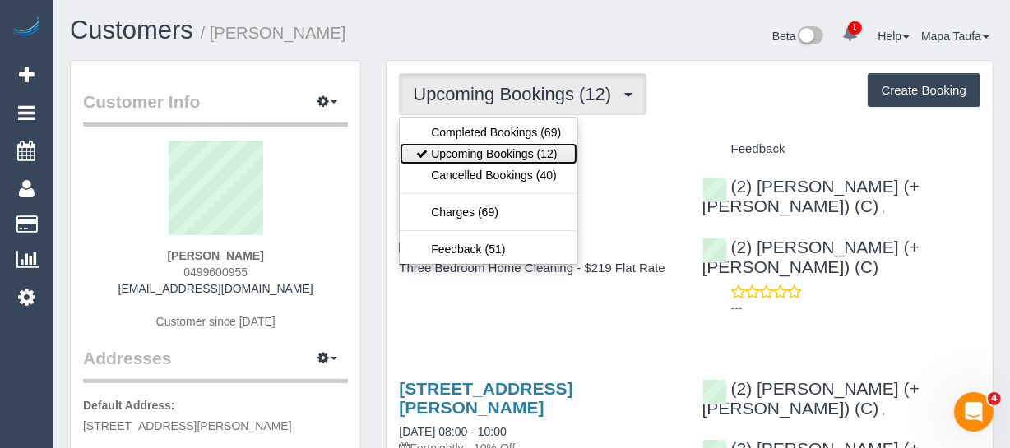
drag, startPoint x: 474, startPoint y: 157, endPoint x: 418, endPoint y: 118, distance: 68.4
click at [474, 157] on link "Upcoming Bookings (12)" at bounding box center [489, 153] width 178 height 21
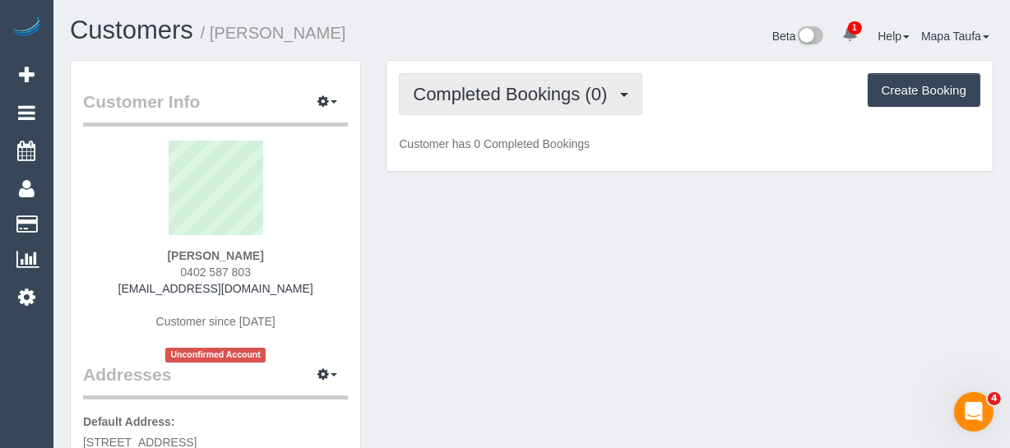
click at [555, 90] on span "Completed Bookings (0)" at bounding box center [514, 94] width 202 height 21
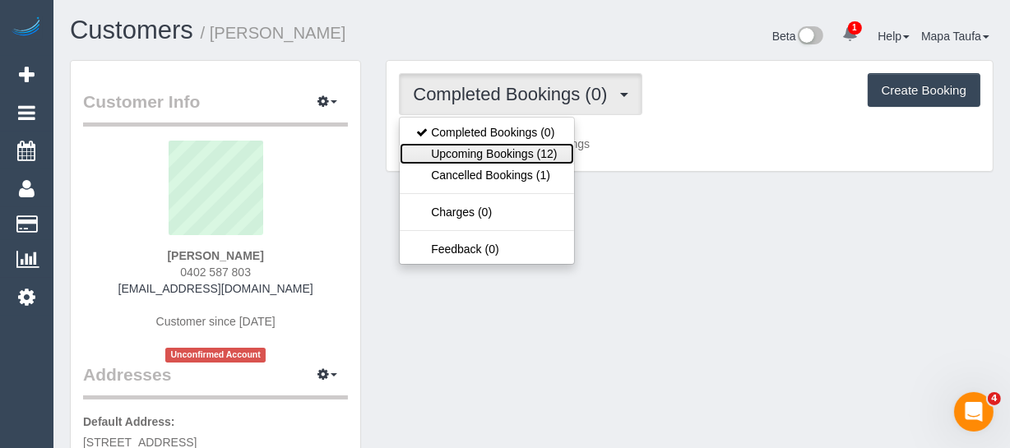
click at [535, 158] on link "Upcoming Bookings (12)" at bounding box center [486, 153] width 173 height 21
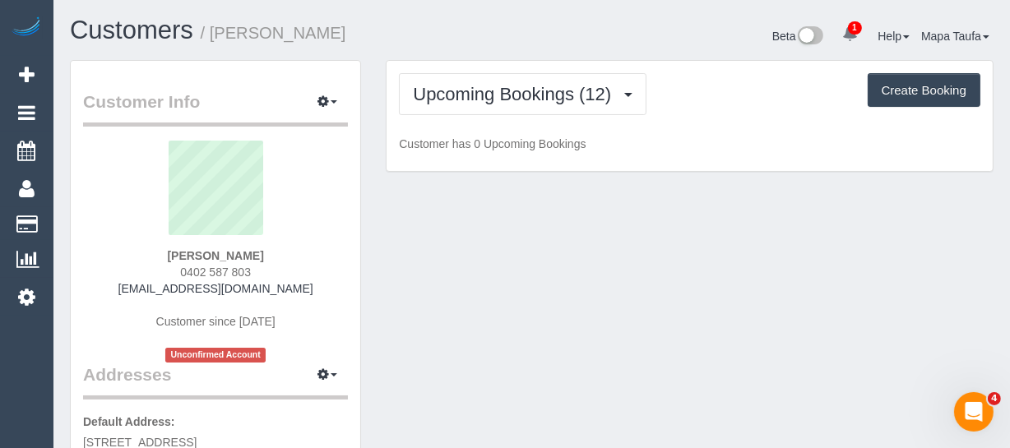
click at [696, 137] on p "Customer has 0 Upcoming Bookings" at bounding box center [689, 144] width 581 height 16
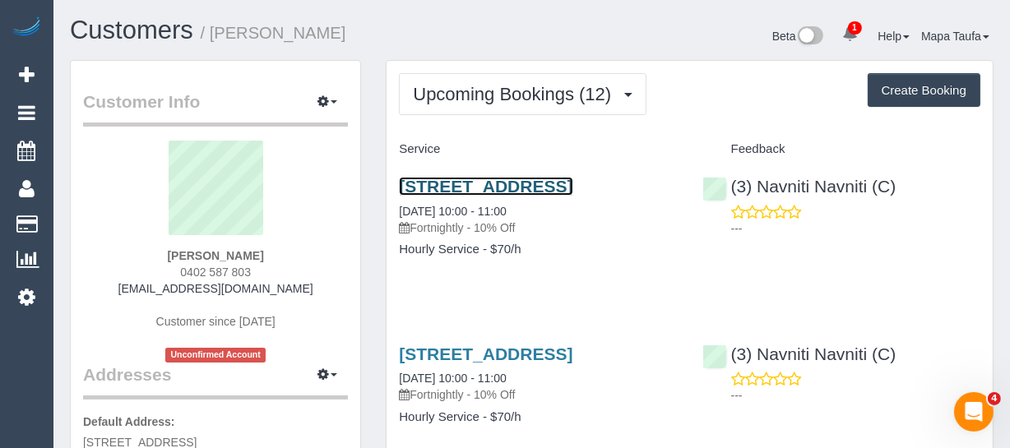
click at [534, 190] on link "[STREET_ADDRESS]" at bounding box center [485, 186] width 173 height 19
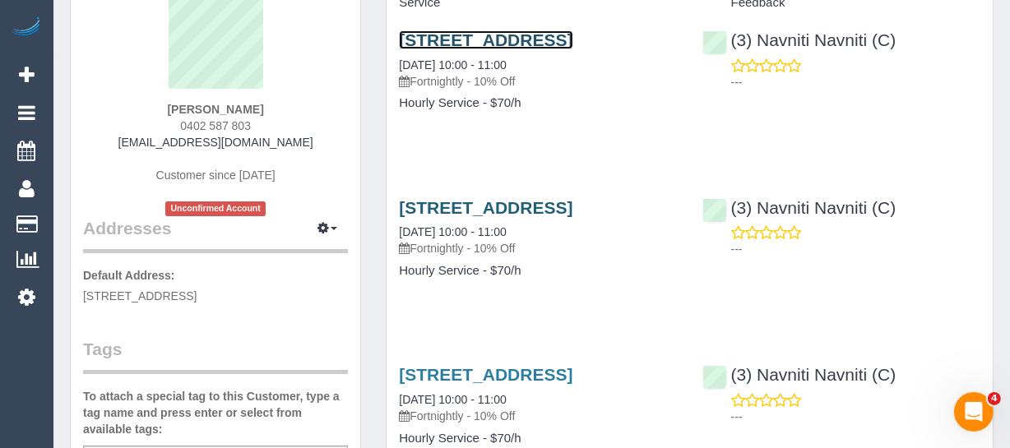
scroll to position [149, 0]
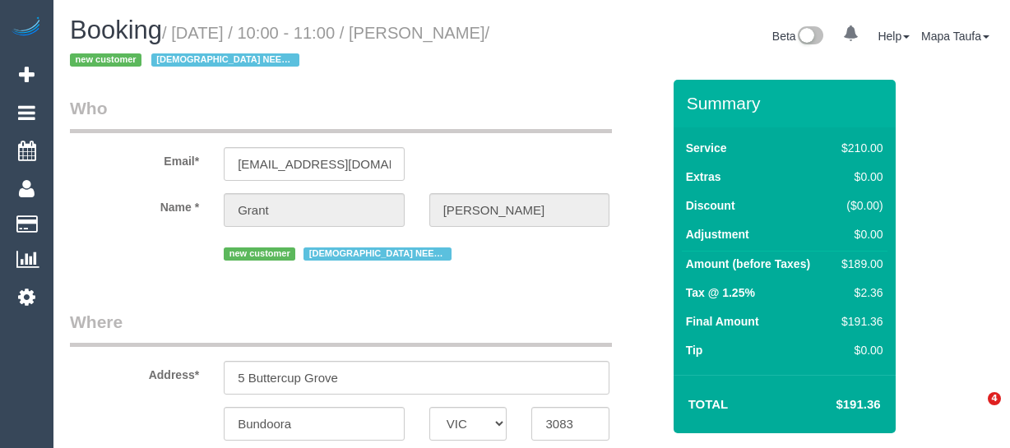
select select "VIC"
select select "string:AU"
select select "object:589"
select select "string:stripe-pm_1RvnLP2GScqysDRVt4v4WotE"
select select "180"
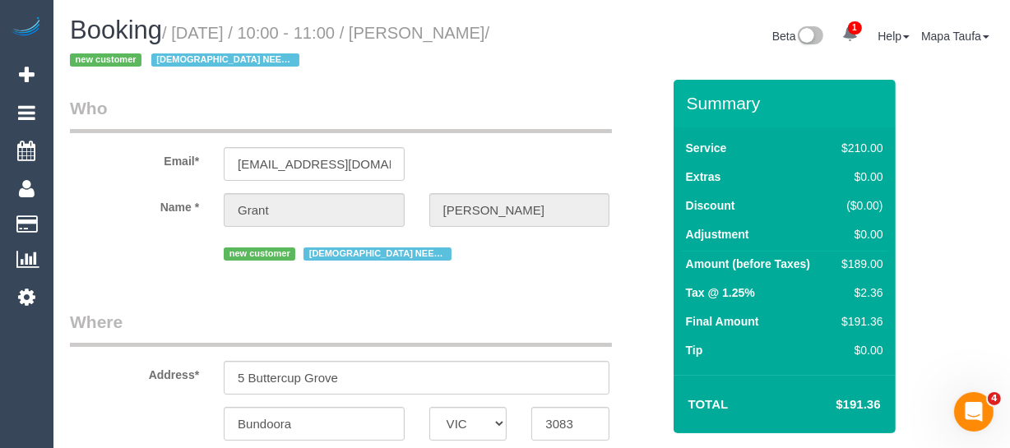
select select "number:28"
select select "number:14"
select select "number:19"
select select "number:25"
select select "number:35"
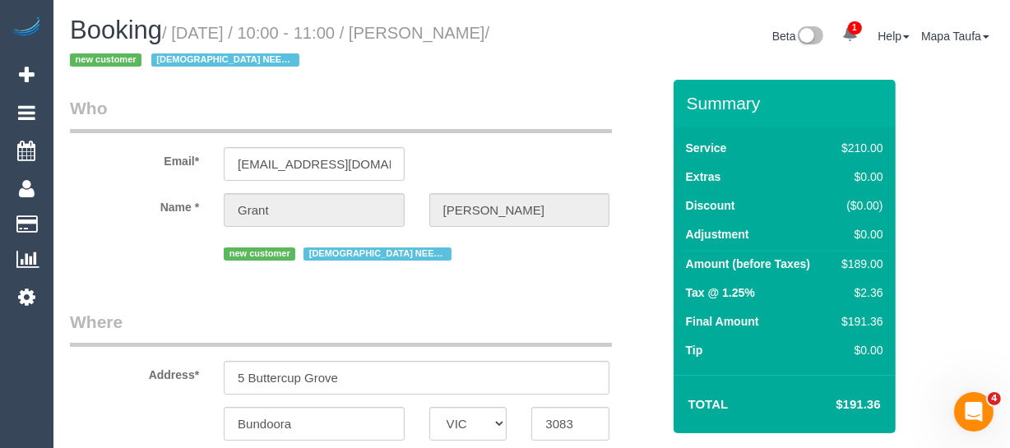
select select "number:12"
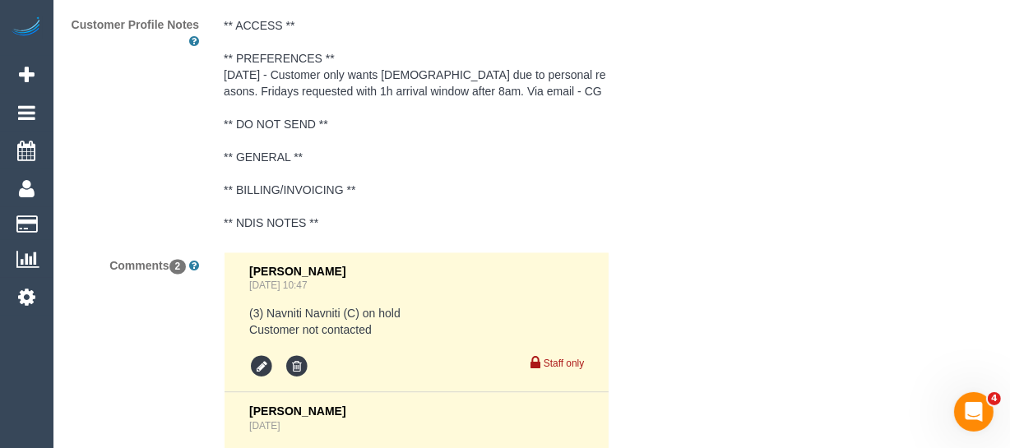
select select "object:1529"
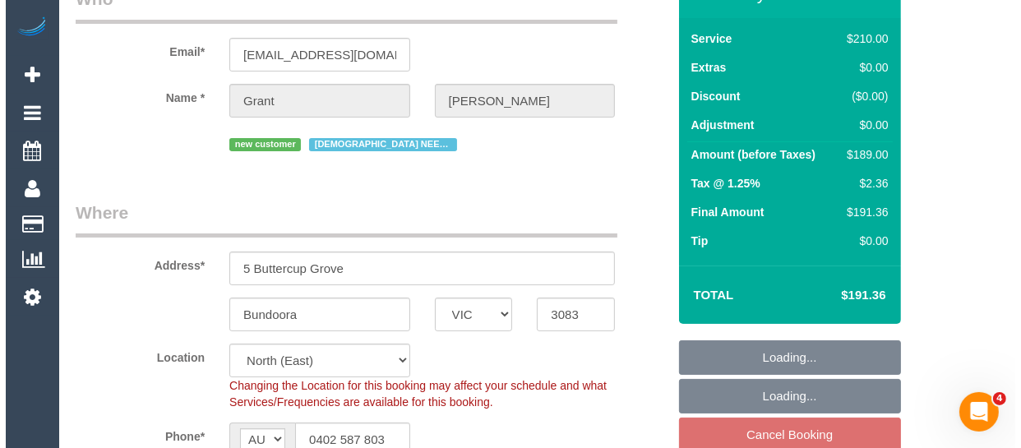
scroll to position [298, 0]
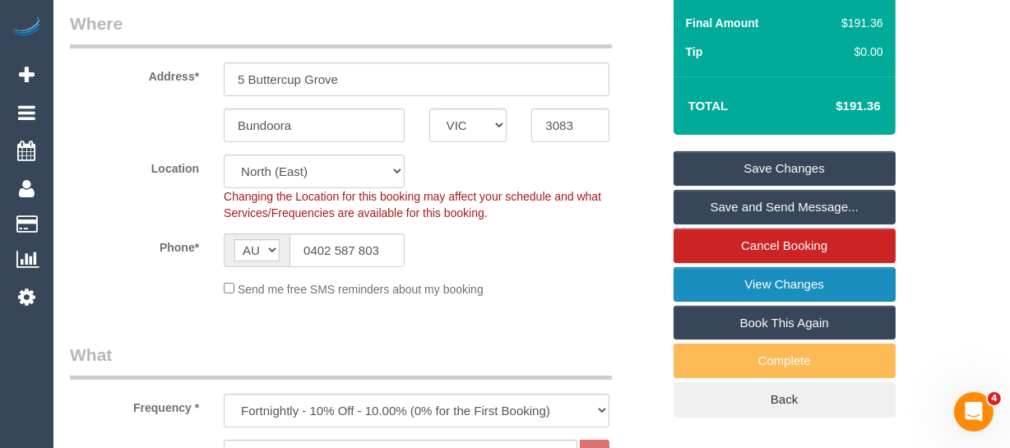
click at [772, 281] on link "View Changes" at bounding box center [784, 284] width 222 height 35
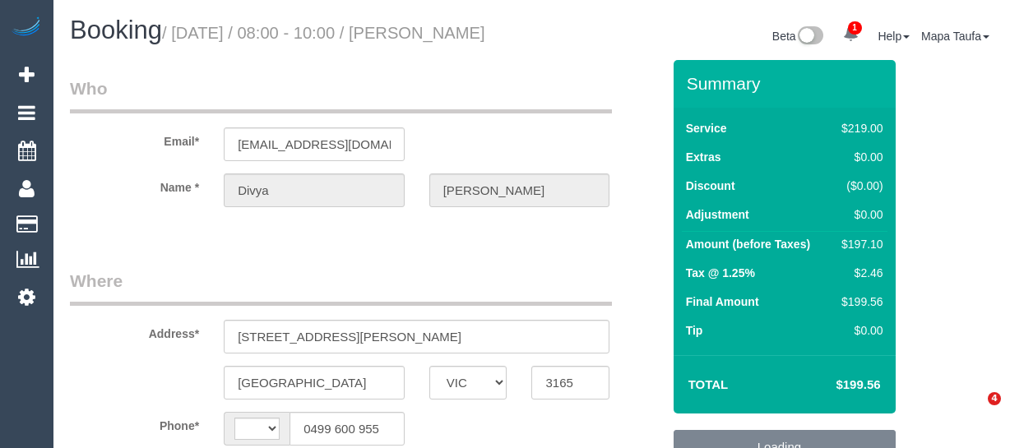
select select "VIC"
select select "string:AU"
select select "string:stripe-pm_1HrBrP2GScqysDRVSxMklvwU"
select select "object:694"
select select "number:27"
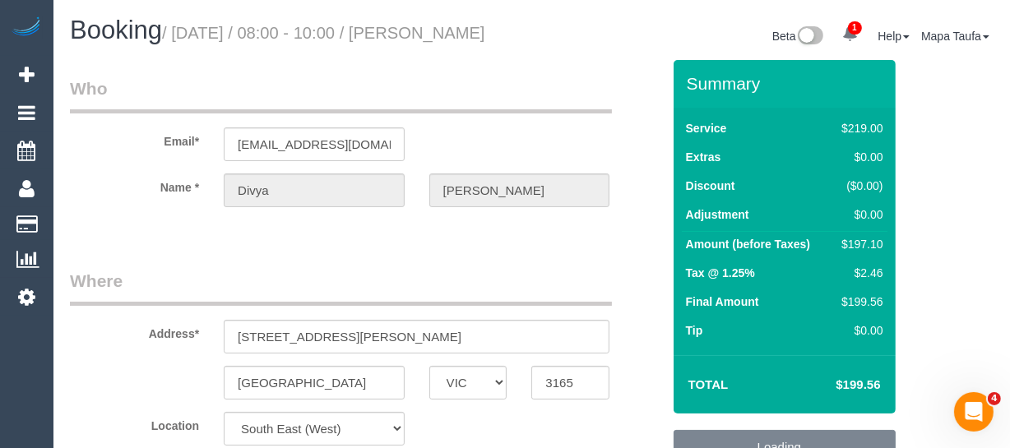
select select "number:14"
select select "number:19"
select select "number:25"
select select "number:35"
select select "number:12"
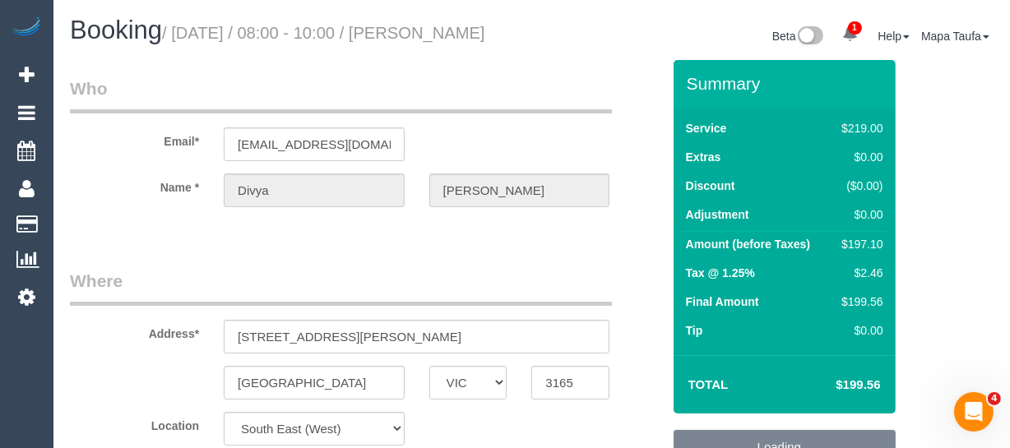
select select "spot1"
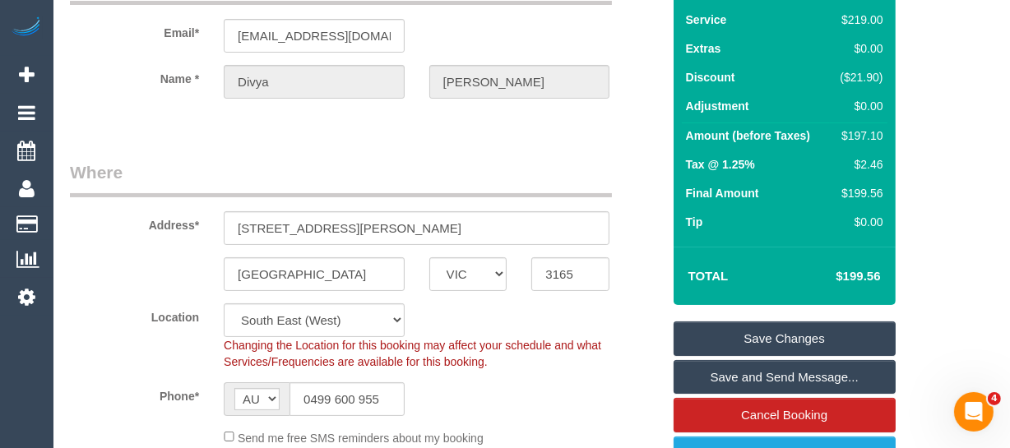
scroll to position [224, 0]
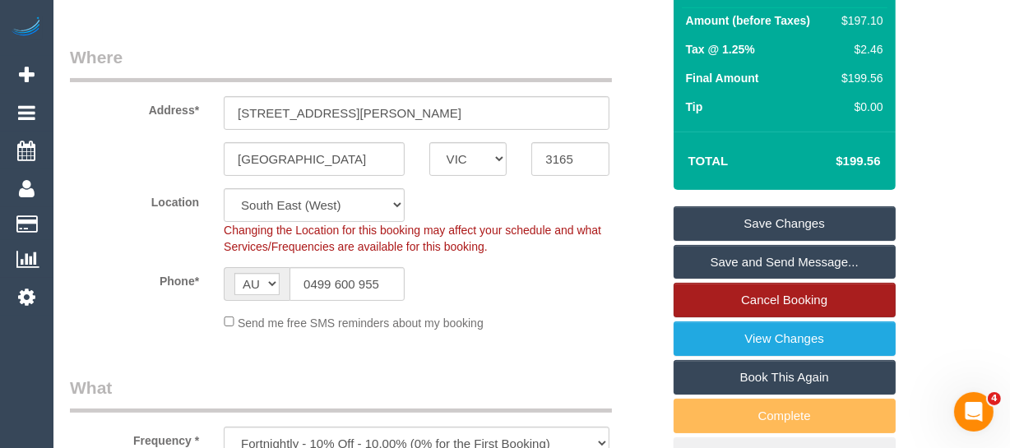
click at [800, 310] on link "Cancel Booking" at bounding box center [784, 300] width 222 height 35
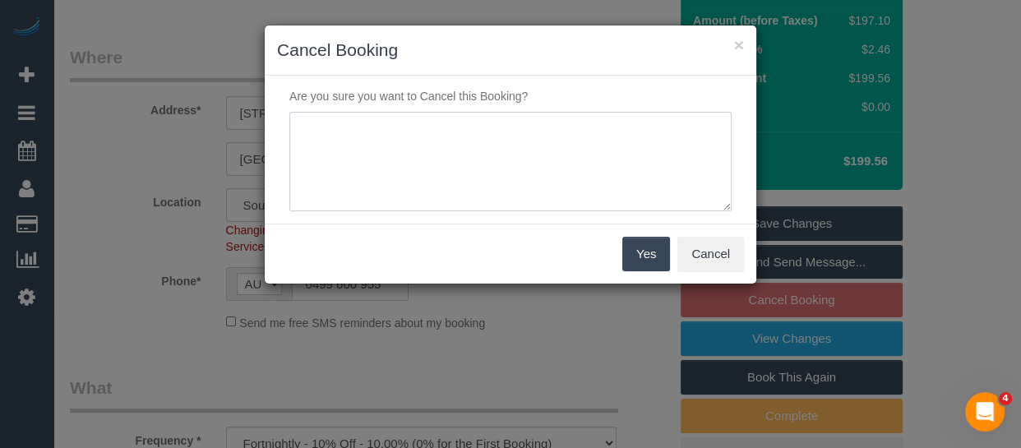
click at [384, 159] on textarea at bounding box center [510, 162] width 442 height 100
type textarea "service not needed via email -MT"
click at [639, 251] on button "Yes" at bounding box center [646, 254] width 48 height 35
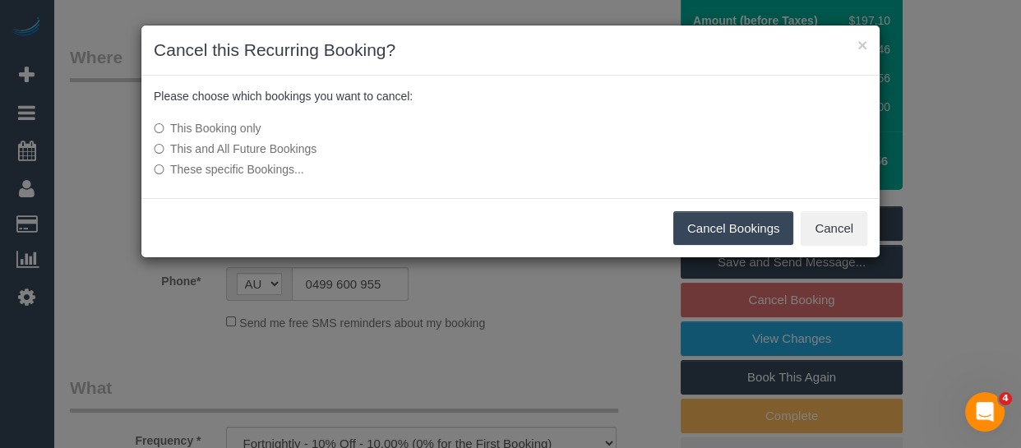
click at [738, 225] on button "Cancel Bookings" at bounding box center [733, 228] width 121 height 35
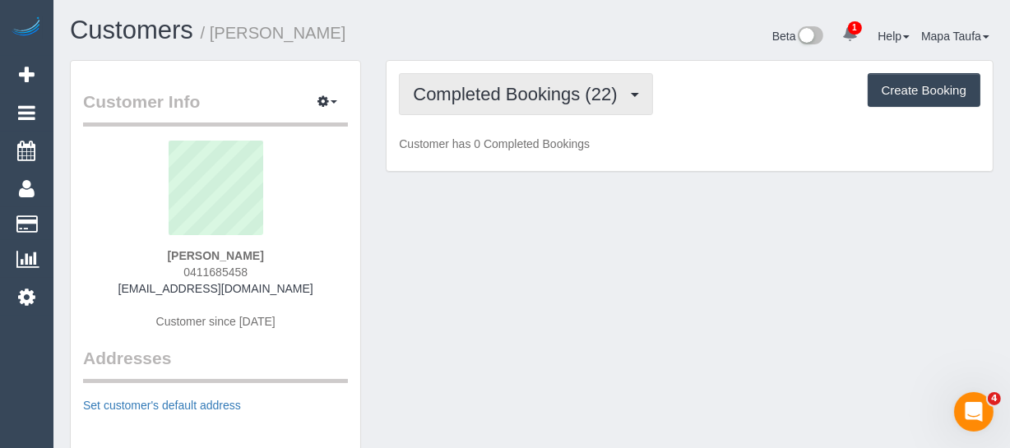
click at [489, 100] on span "Completed Bookings (22)" at bounding box center [519, 94] width 212 height 21
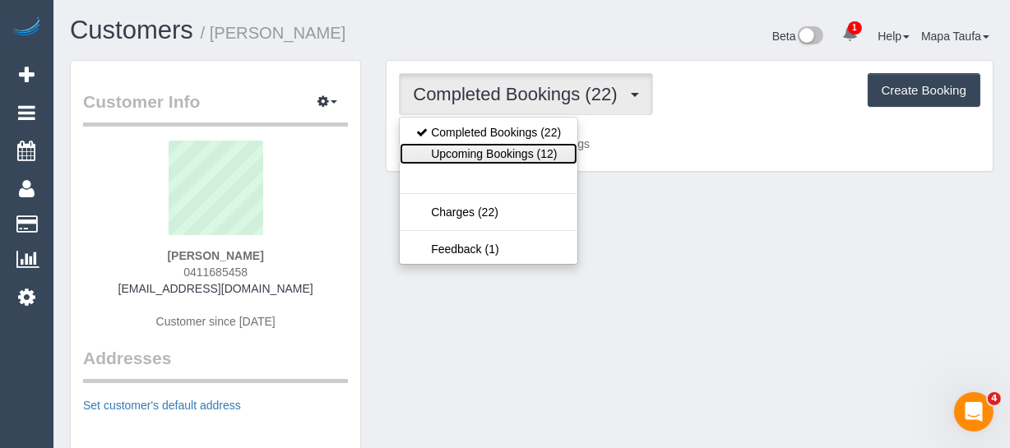
click at [493, 148] on link "Upcoming Bookings (12)" at bounding box center [489, 153] width 178 height 21
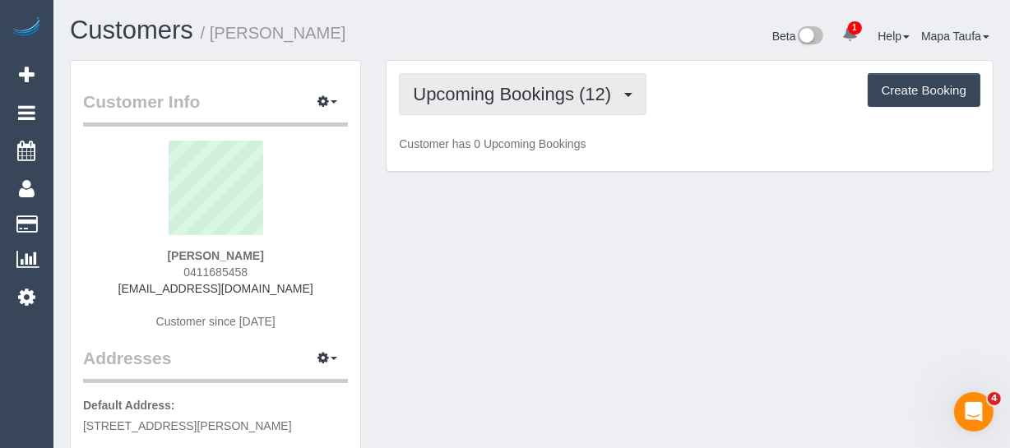
click at [546, 75] on button "Upcoming Bookings (12)" at bounding box center [522, 94] width 247 height 42
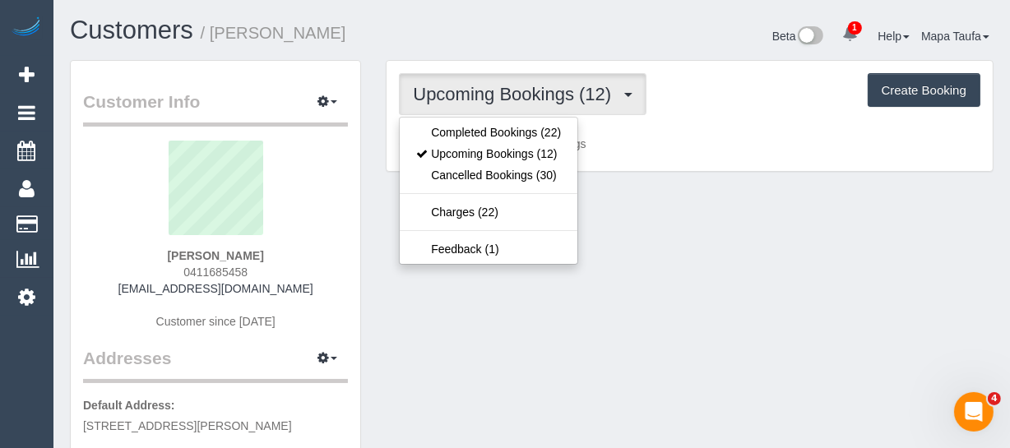
click at [558, 41] on div "Beta 1 Your Notifications You have 0 alerts × You have 2 to charge for 09/09/20…" at bounding box center [769, 38] width 474 height 44
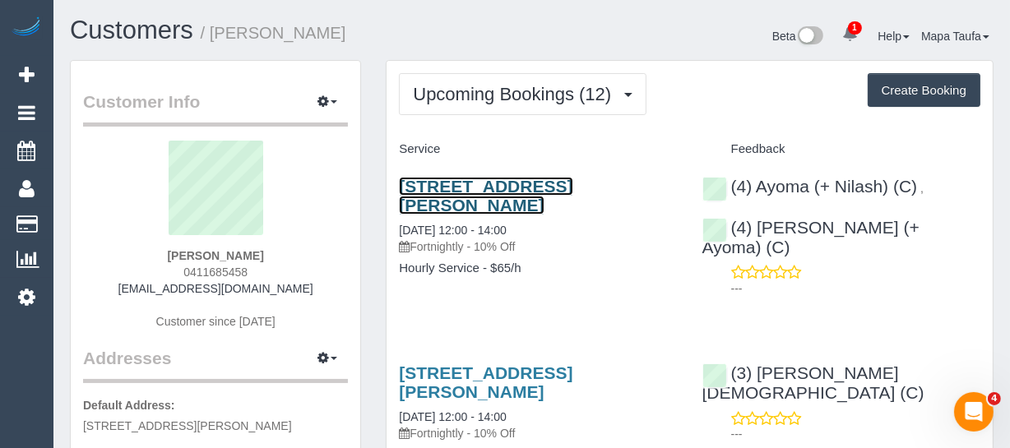
click at [497, 198] on link "37-43 Breese Street, 601, Brunswick, VIC 3056" at bounding box center [485, 196] width 173 height 38
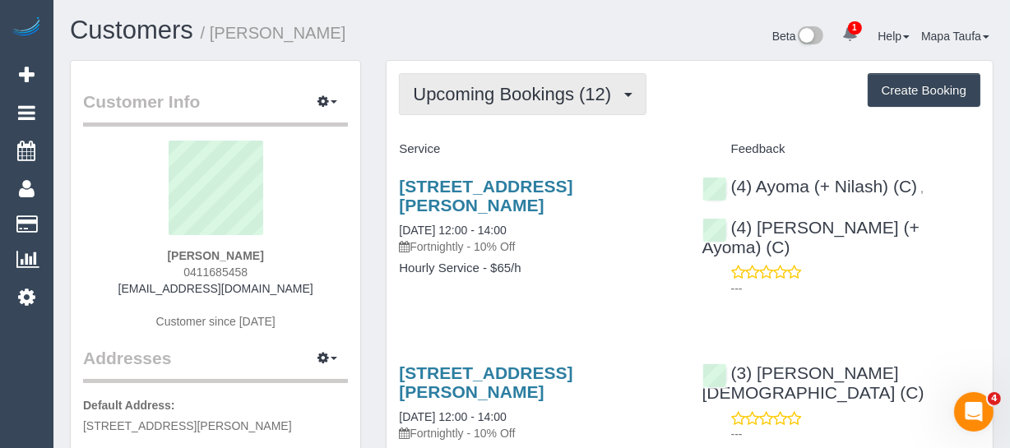
click at [543, 97] on span "Upcoming Bookings (12)" at bounding box center [516, 94] width 206 height 21
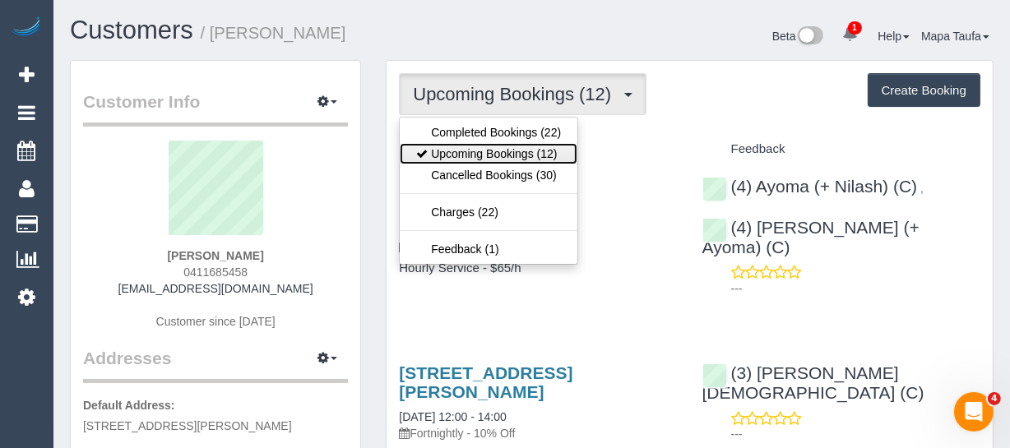
click at [513, 156] on link "Upcoming Bookings (12)" at bounding box center [489, 153] width 178 height 21
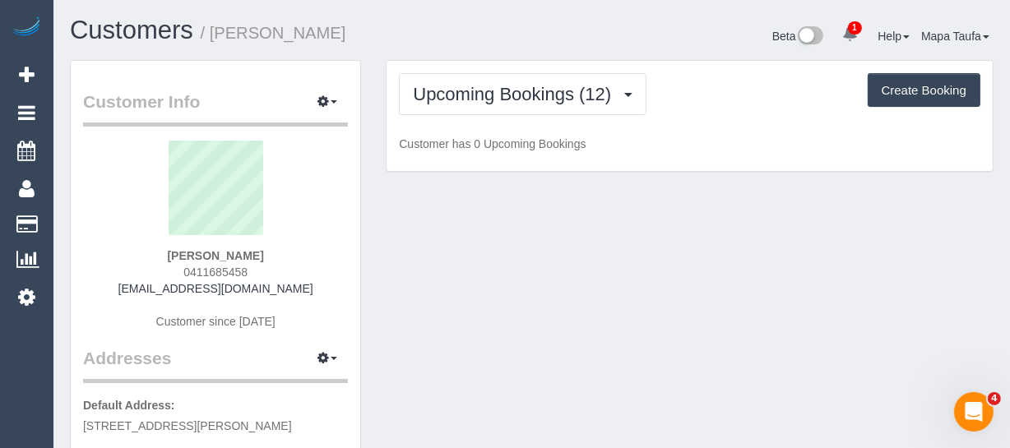
click at [748, 110] on div "Upcoming Bookings (12) Completed Bookings (22) Upcoming Bookings (12) Cancelled…" at bounding box center [689, 94] width 581 height 42
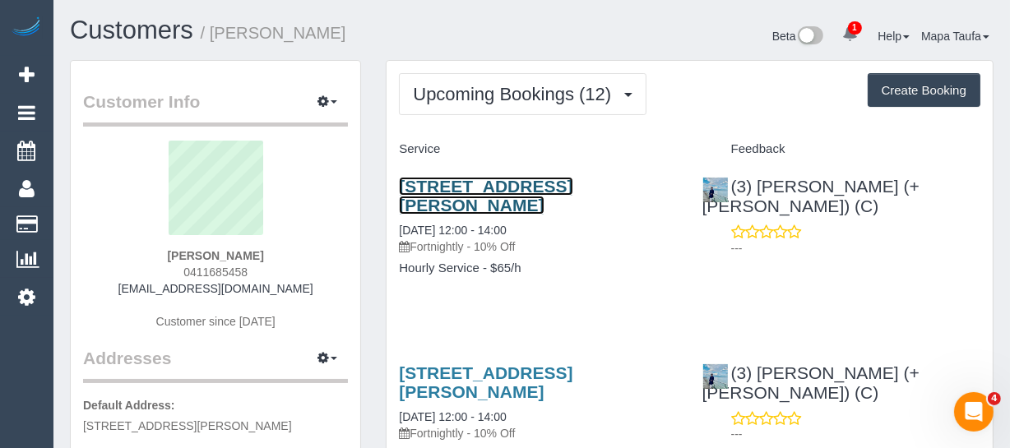
click at [502, 191] on link "37-43 Breese Street, 601, Brunswick, VIC 3056" at bounding box center [485, 196] width 173 height 38
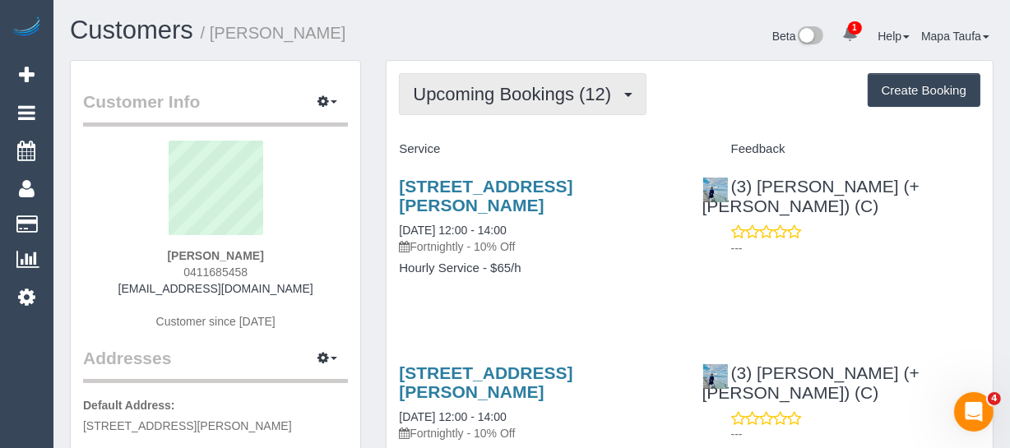
click at [497, 94] on span "Upcoming Bookings (12)" at bounding box center [516, 94] width 206 height 21
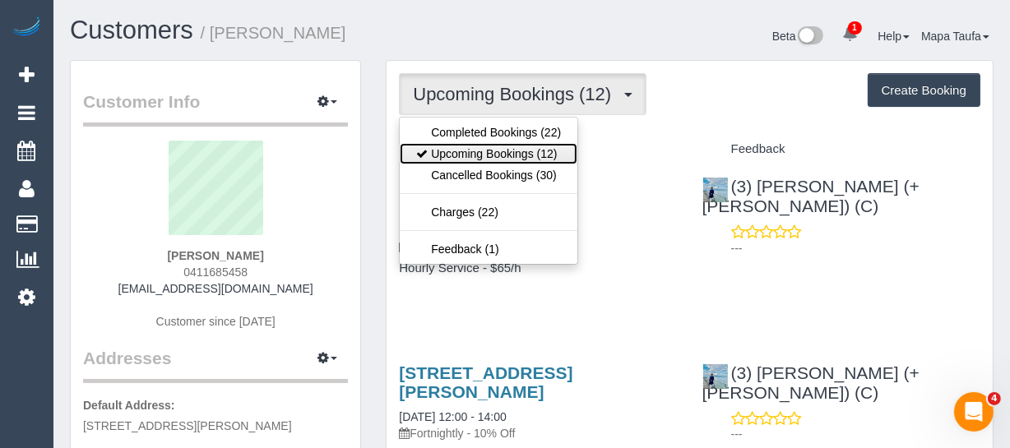
click at [474, 144] on link "Upcoming Bookings (12)" at bounding box center [489, 153] width 178 height 21
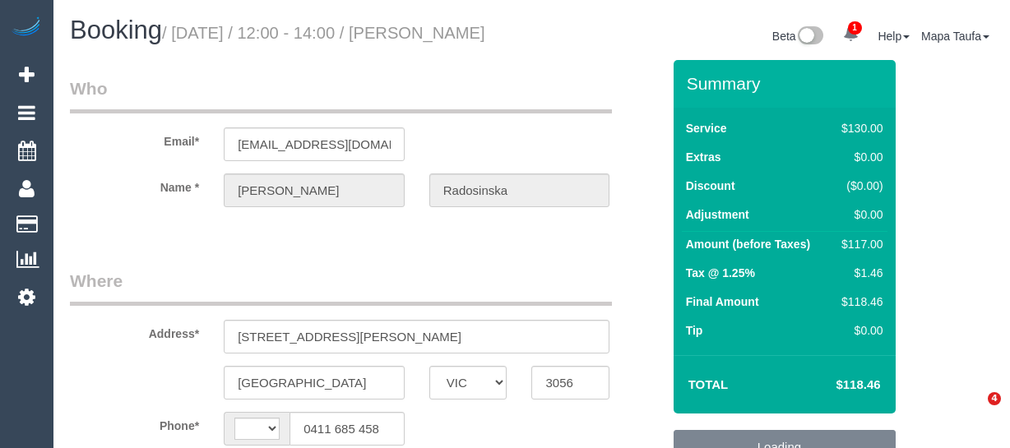
select select "VIC"
select select "object:303"
select select "string:AU"
select select "number:28"
select select "number:14"
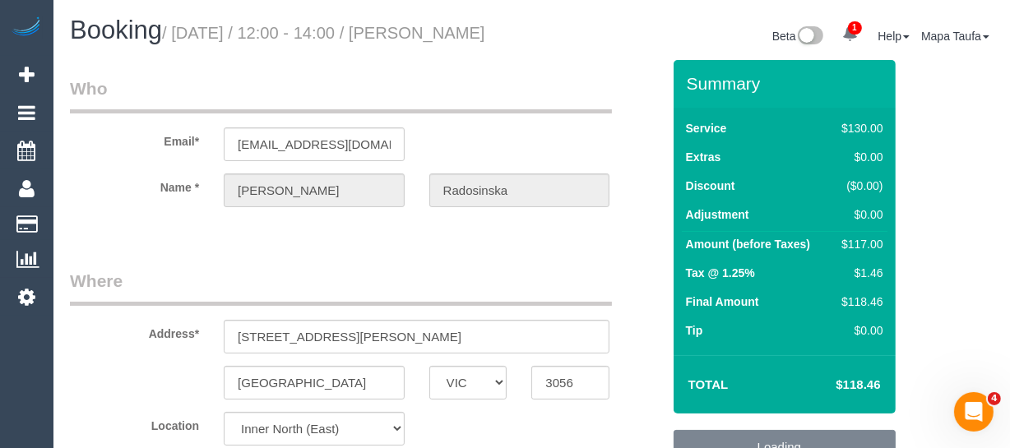
select select "number:18"
select select "number:22"
select select "number:11"
select select "object:719"
select select "string:stripe-pm_1KmAck2GScqysDRVknr6robV"
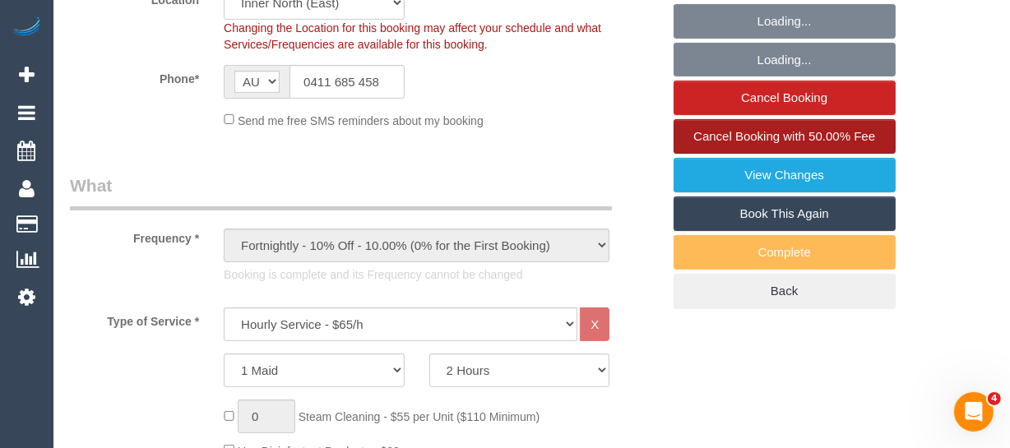
scroll to position [448, 0]
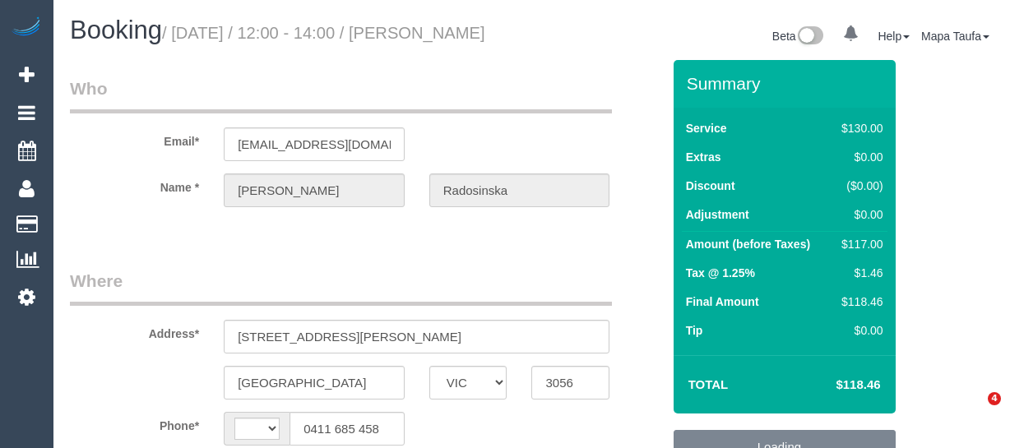
select select "VIC"
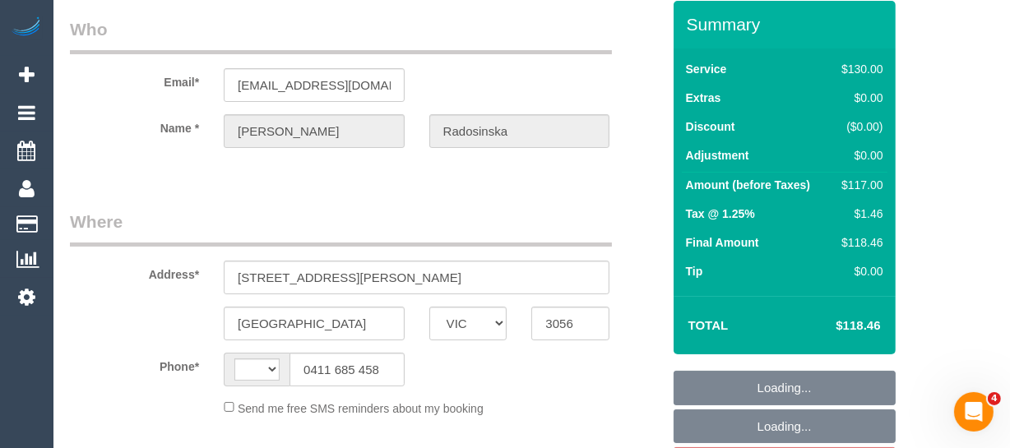
select select "string:AU"
select select "object:537"
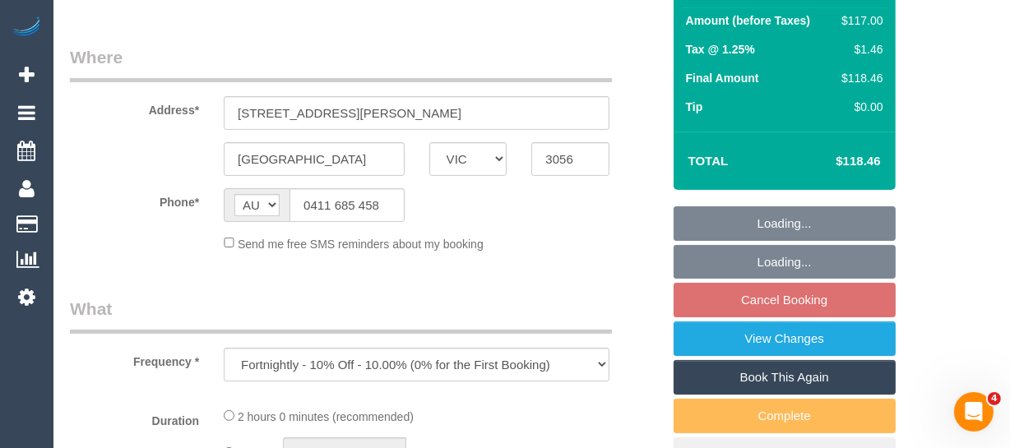
select select "string:stripe-pm_1KmAck2GScqysDRVknr6robV"
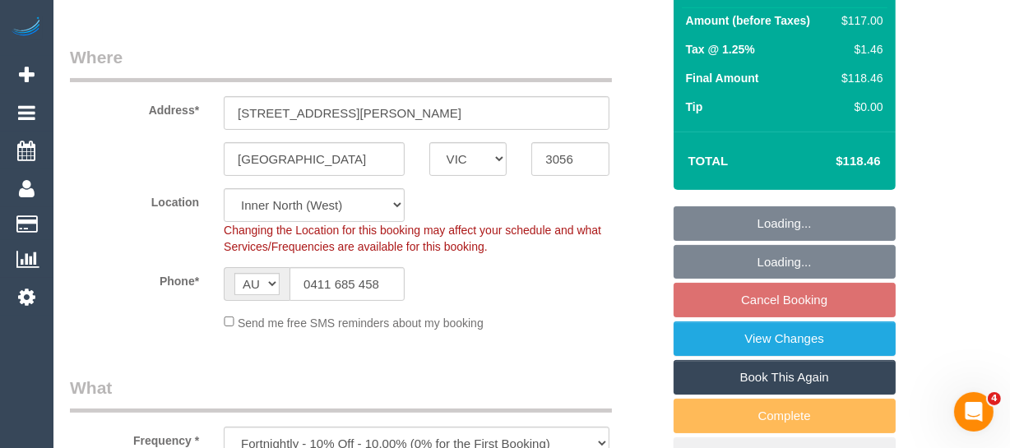
select select "number:28"
select select "number:14"
select select "number:18"
select select "number:22"
select select "number:11"
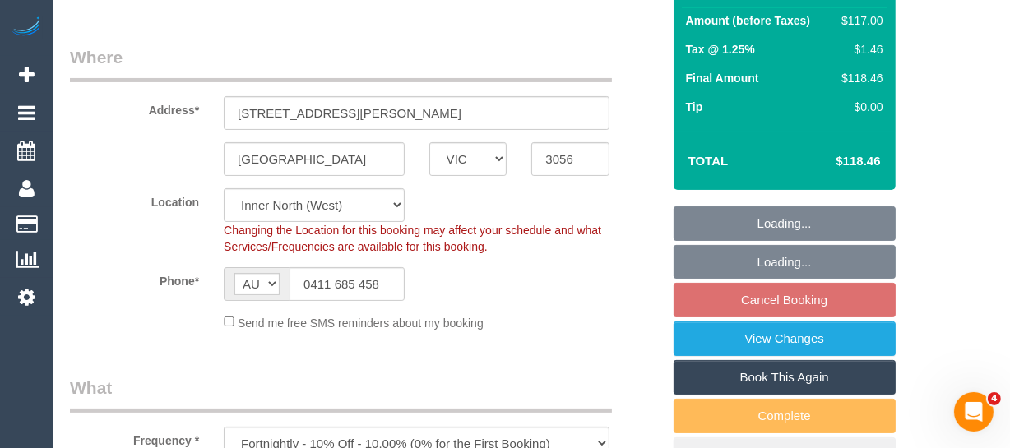
select select "object:854"
select select "spot3"
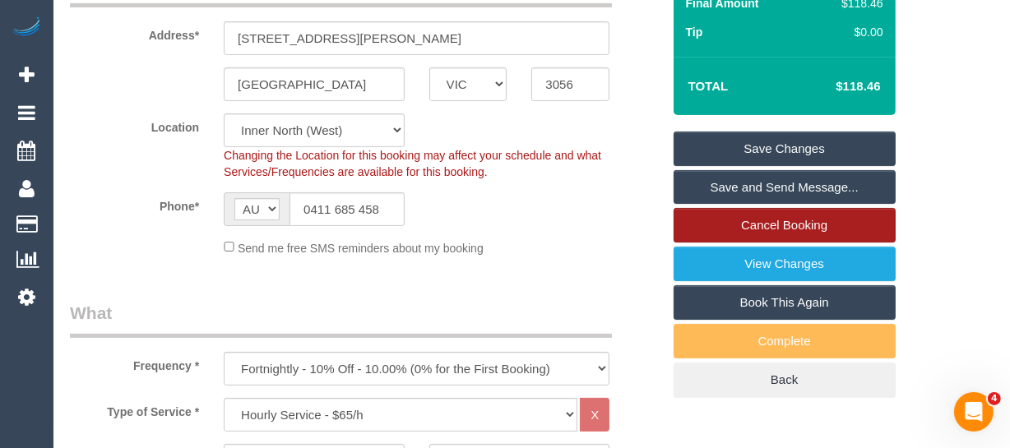
click at [780, 243] on link "Cancel Booking" at bounding box center [784, 225] width 222 height 35
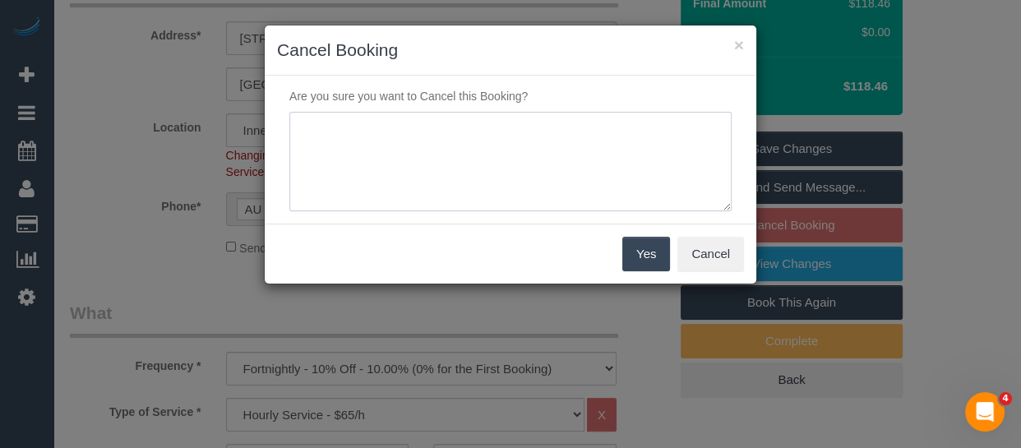
click at [503, 156] on textarea at bounding box center [510, 162] width 442 height 100
type textarea "can no longer provide parking via text -MT"
click at [653, 252] on button "Yes" at bounding box center [646, 254] width 48 height 35
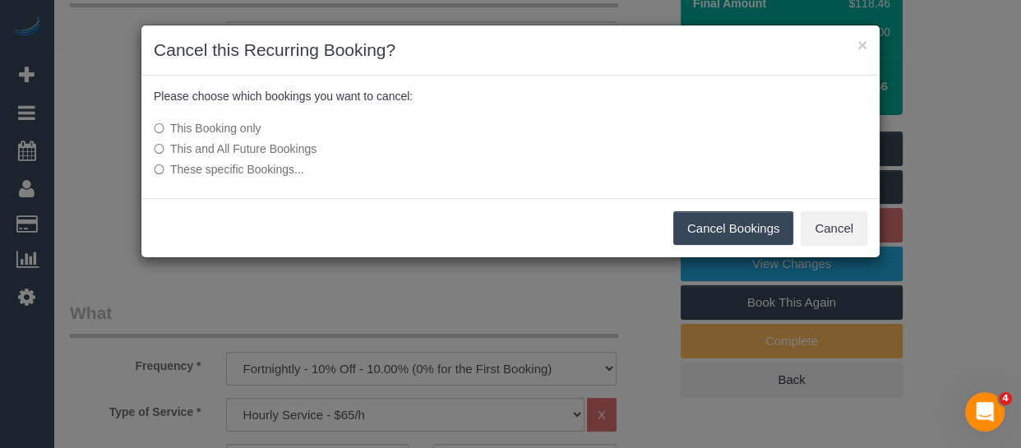
click at [289, 137] on div "This Booking only This and All Future Bookings These specific Bookings..." at bounding box center [387, 149] width 492 height 74
click at [293, 144] on label "This and All Future Bookings" at bounding box center [388, 149] width 468 height 16
click at [289, 153] on label "This and All Future Bookings" at bounding box center [388, 149] width 468 height 16
click at [714, 233] on button "Cancel Bookings" at bounding box center [733, 228] width 121 height 35
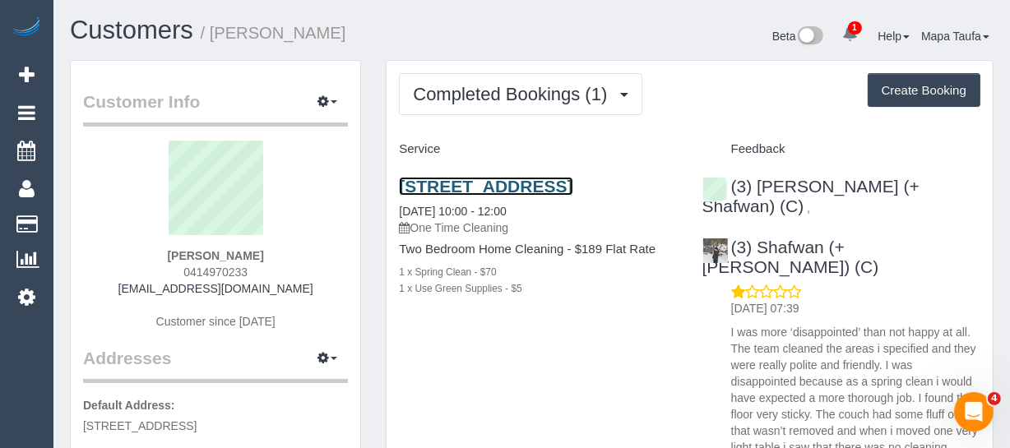
click at [425, 181] on link "[STREET_ADDRESS]" at bounding box center [485, 186] width 173 height 19
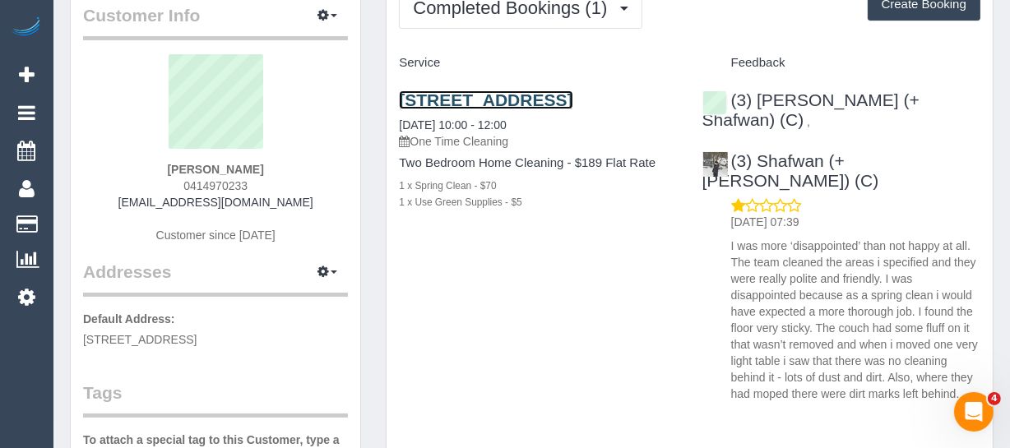
scroll to position [298, 0]
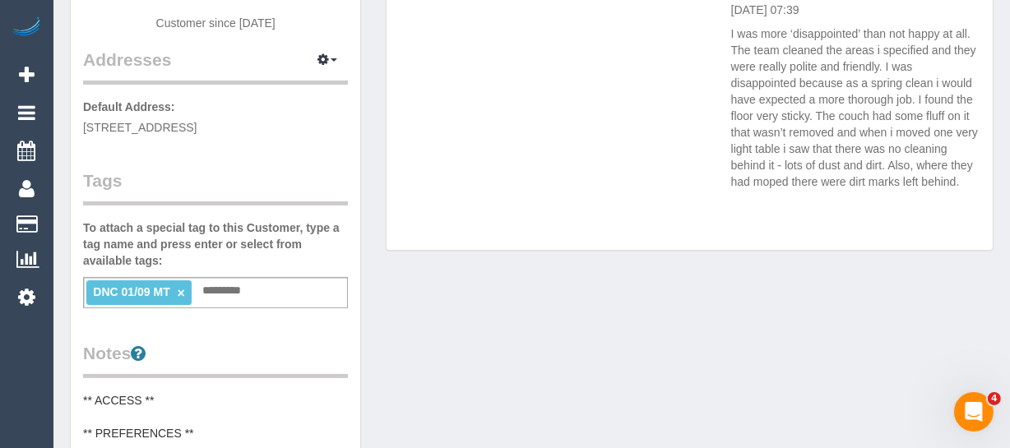
click at [184, 291] on ti-tag-item "DNC 01/09 MT ×" at bounding box center [139, 291] width 92 height 13
click at [179, 294] on link "×" at bounding box center [181, 293] width 7 height 14
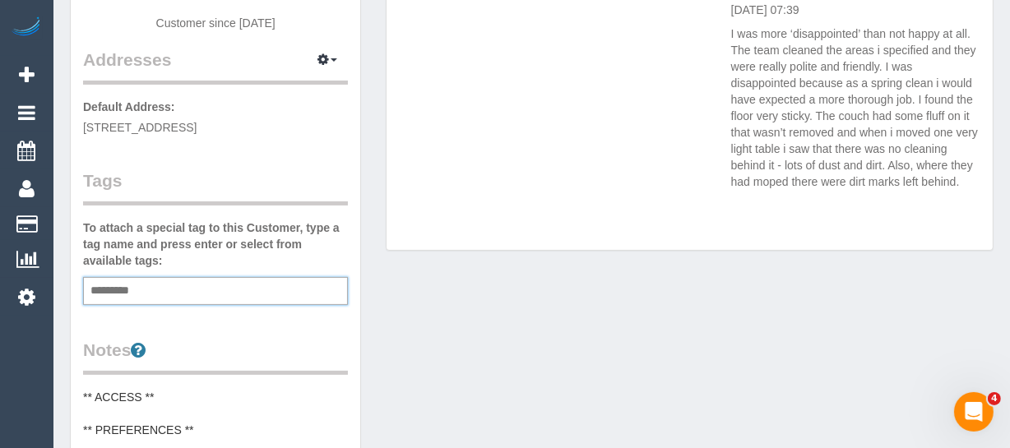
click at [523, 301] on div "Customer Info Edit Contact Info Send Message Email Preferences Special Sales Ta…" at bounding box center [532, 378] width 948 height 1233
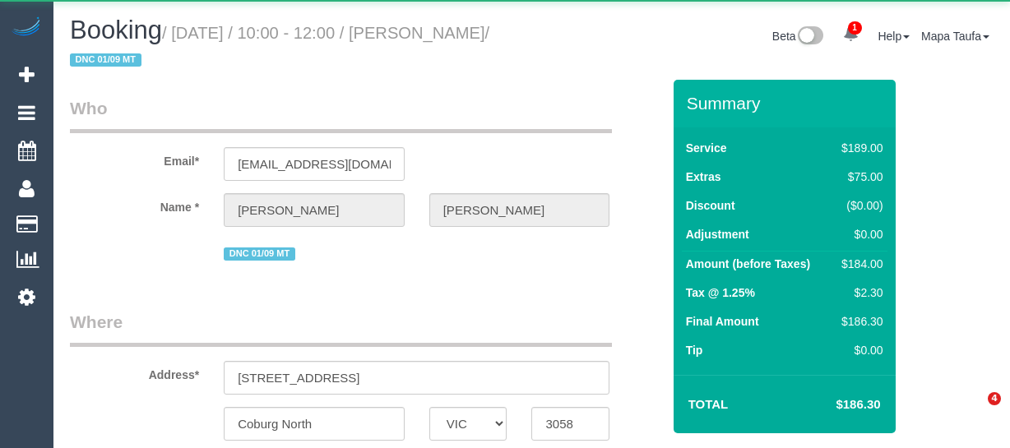
select select "VIC"
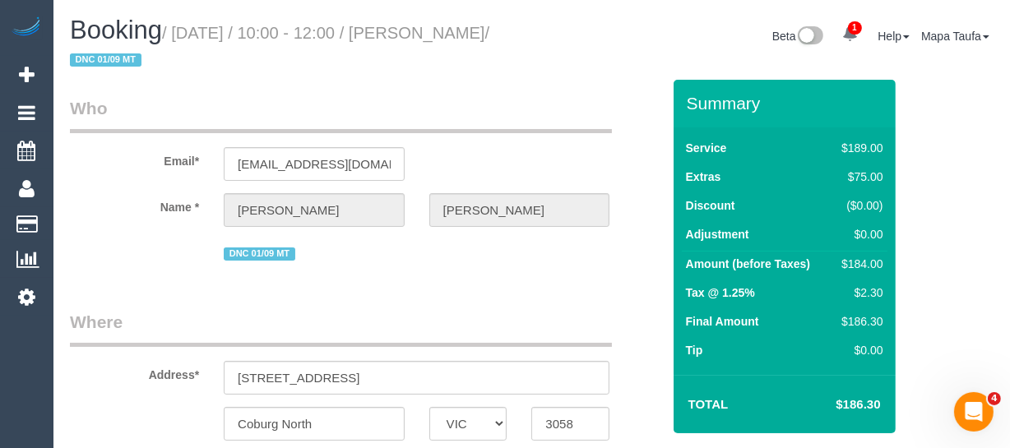
select select "string:AU"
select select "object:559"
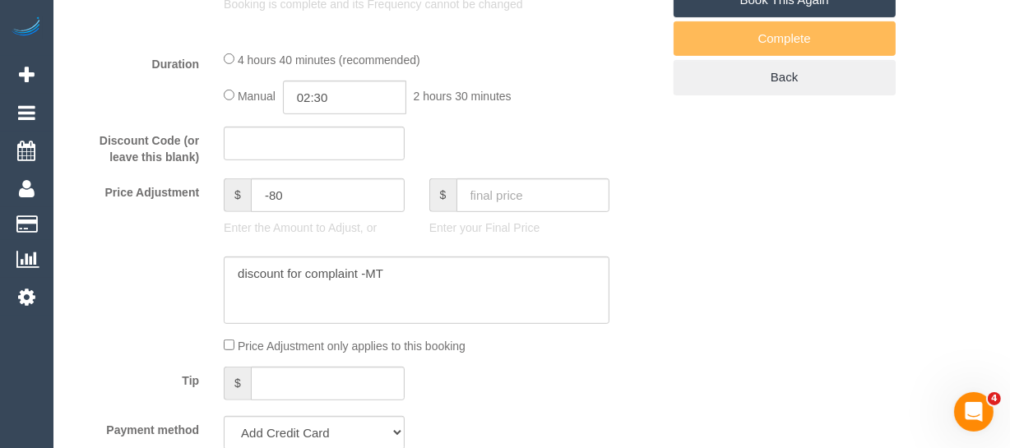
select select "string:stripe-pm_1RxkHu2GScqysDRVxh5tYe4Q"
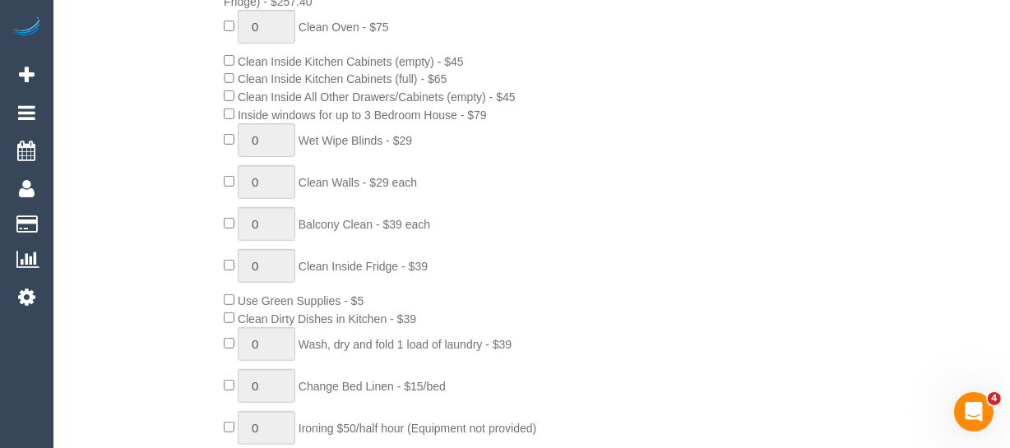
select select "number:27"
select select "number:15"
select select "number:19"
select select "number:24"
select select "number:13"
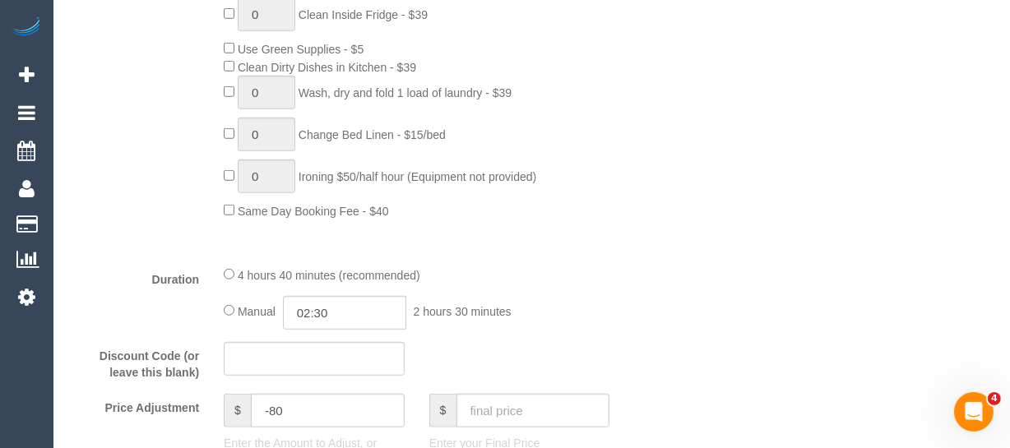
select select "object:1544"
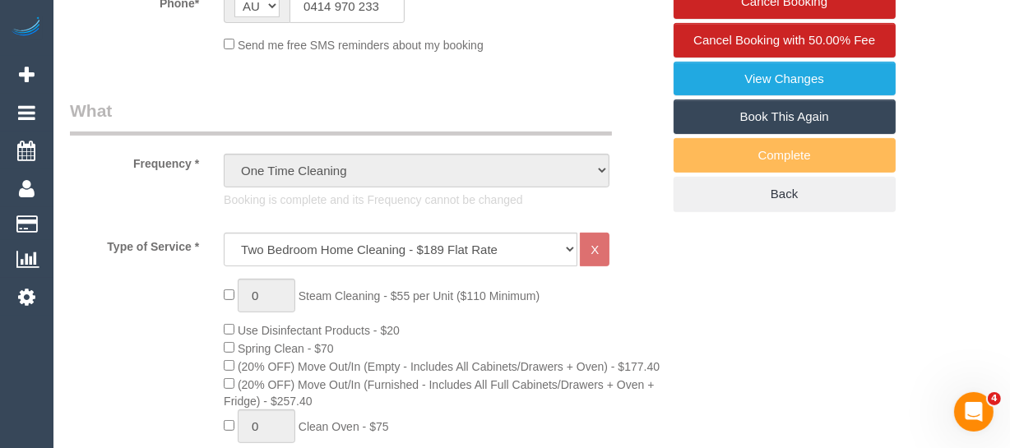
scroll to position [164, 0]
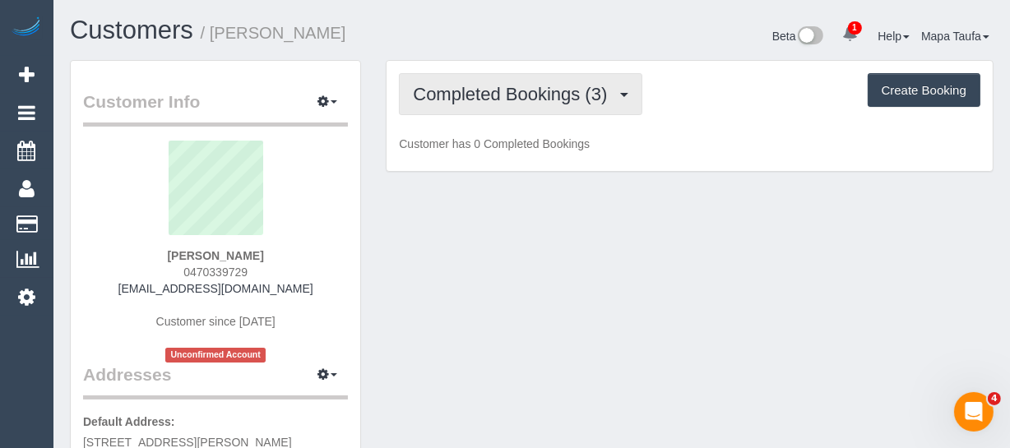
click at [479, 89] on span "Completed Bookings (3)" at bounding box center [514, 94] width 202 height 21
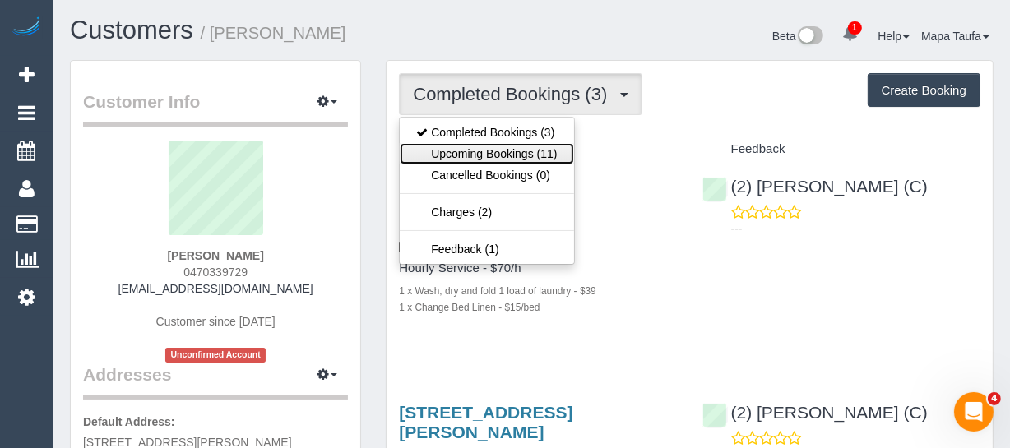
click at [481, 156] on link "Upcoming Bookings (11)" at bounding box center [486, 153] width 173 height 21
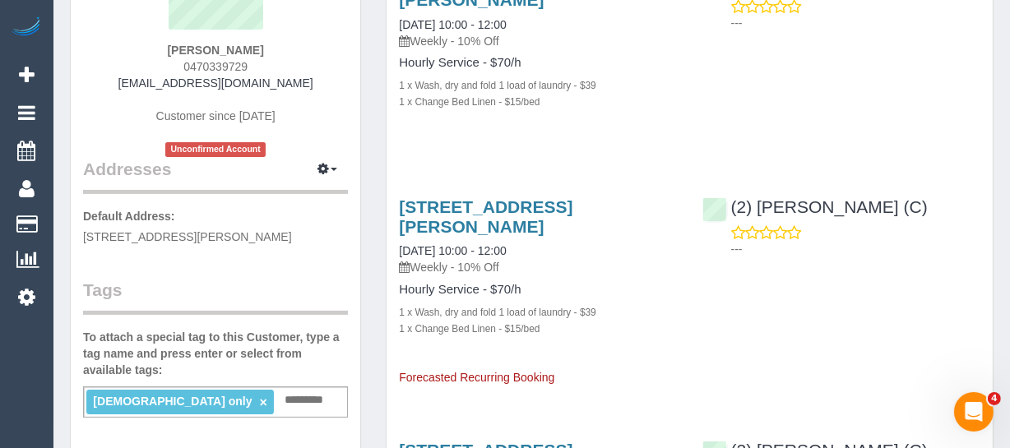
scroll to position [224, 0]
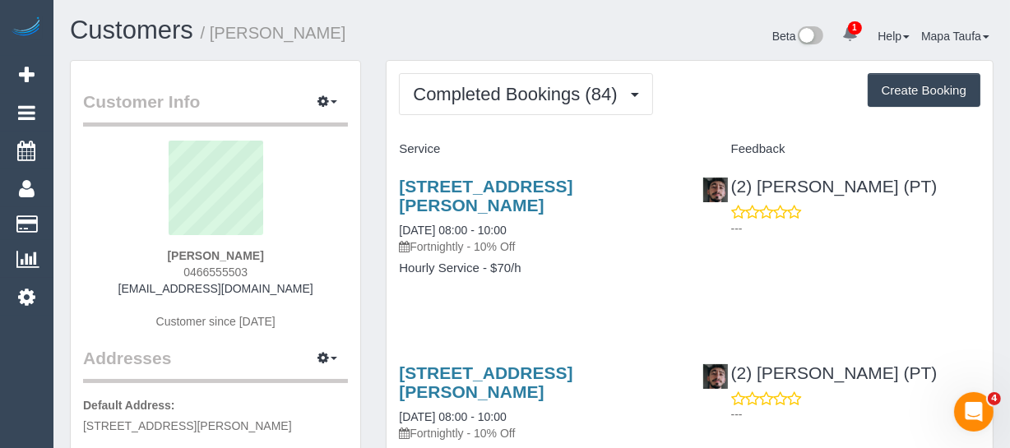
drag, startPoint x: 260, startPoint y: 271, endPoint x: 179, endPoint y: 274, distance: 80.6
click at [179, 274] on div "[PERSON_NAME] 0466555503 [EMAIL_ADDRESS][DOMAIN_NAME] Customer since [DATE]" at bounding box center [215, 244] width 265 height 206
copy span "0466555503"
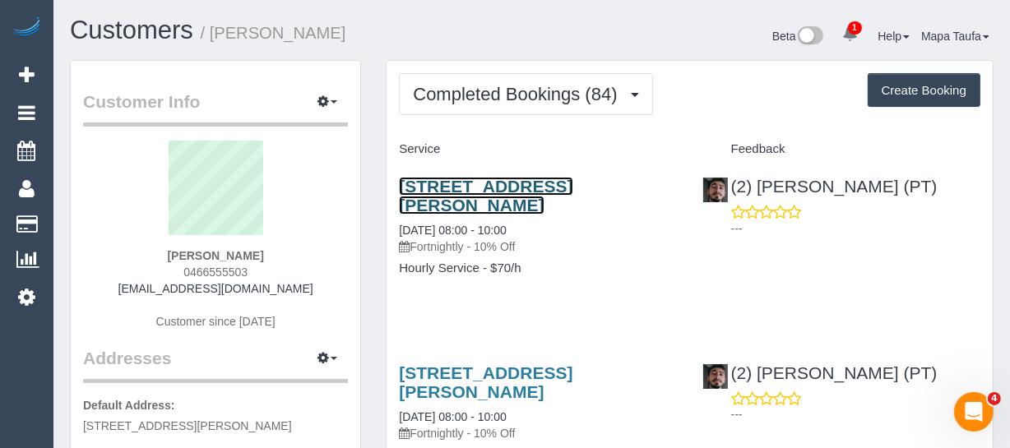
click at [479, 195] on link "280 Albert Street, 606, East Melbourne, VIC 3002" at bounding box center [485, 196] width 173 height 38
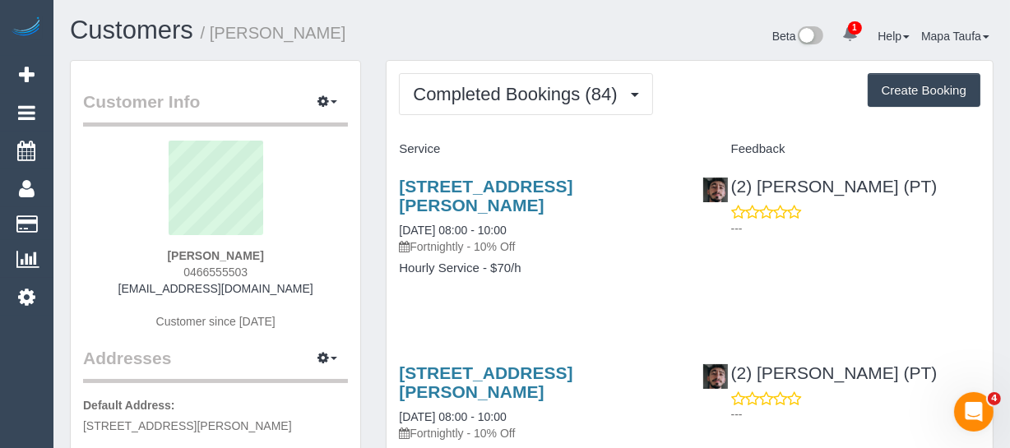
drag, startPoint x: 308, startPoint y: 259, endPoint x: 290, endPoint y: 264, distance: 18.0
click at [308, 259] on div "Anish Rai 0466555503 an1sh@me.com Customer since 2021" at bounding box center [215, 244] width 265 height 206
drag, startPoint x: 218, startPoint y: 271, endPoint x: 180, endPoint y: 272, distance: 37.8
click at [180, 272] on div "Anish Rai 0466555503 an1sh@me.com Customer since 2021" at bounding box center [215, 244] width 265 height 206
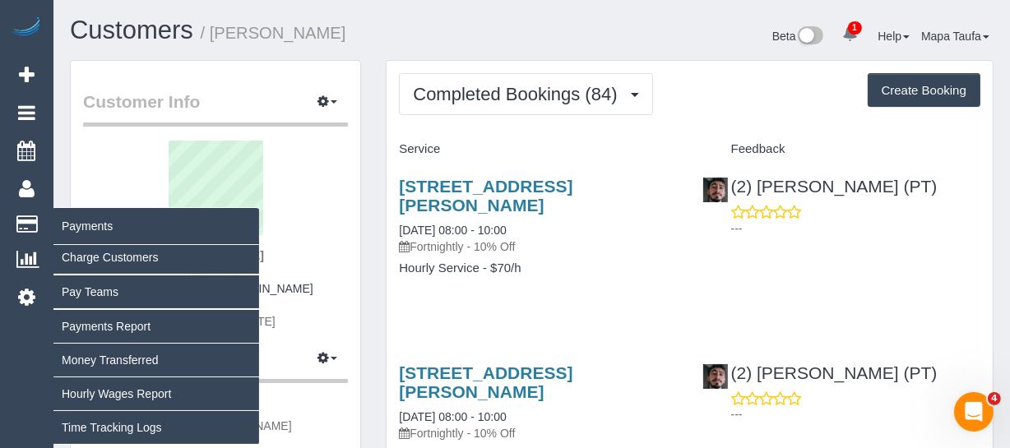
copy span "0466555503"
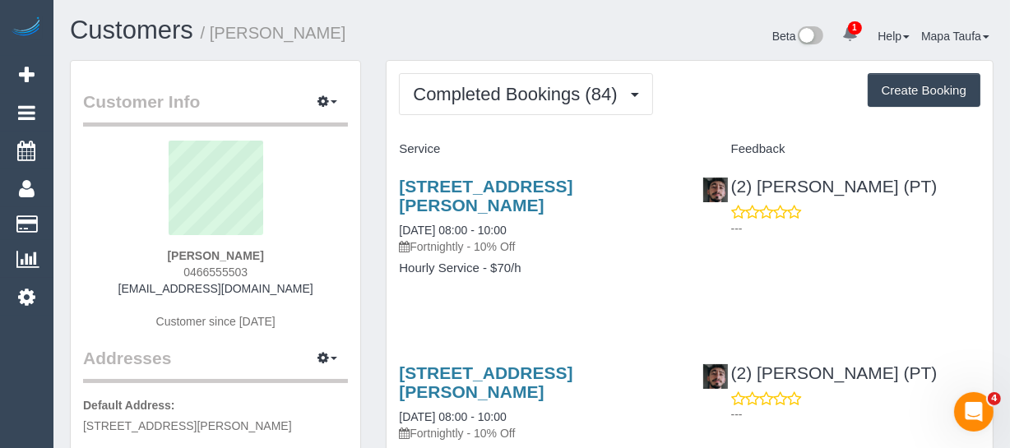
click at [303, 285] on div "Anish Rai 0466555503 an1sh@me.com Customer since 2021" at bounding box center [215, 244] width 265 height 206
drag, startPoint x: 273, startPoint y: 286, endPoint x: 169, endPoint y: 289, distance: 104.4
click at [169, 289] on div "Anish Rai 0466555503 an1sh@me.com Customer since 2021" at bounding box center [215, 244] width 265 height 206
copy link "[EMAIL_ADDRESS][DOMAIN_NAME]"
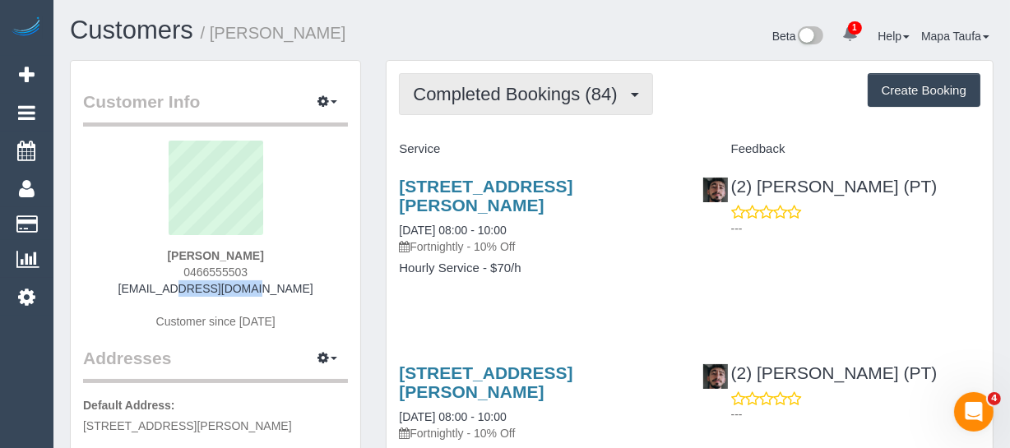
click at [430, 107] on button "Completed Bookings (84)" at bounding box center [525, 94] width 253 height 42
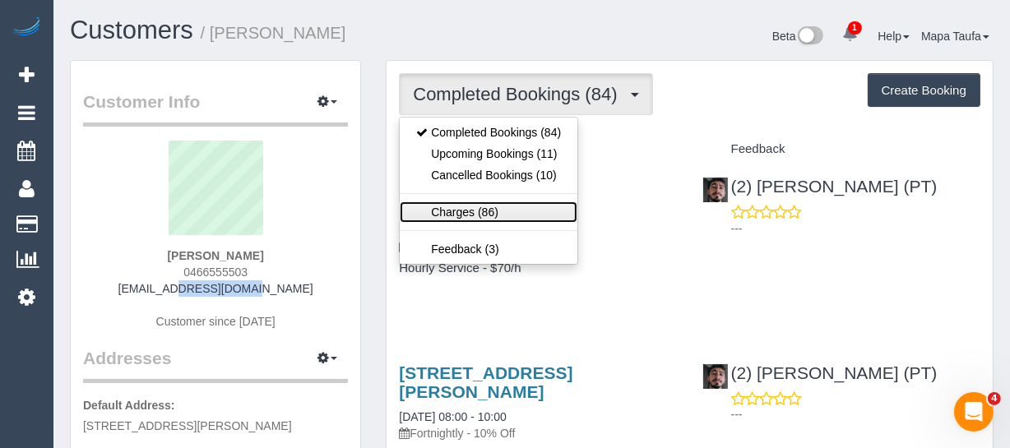
click at [464, 213] on link "Charges (86)" at bounding box center [489, 211] width 178 height 21
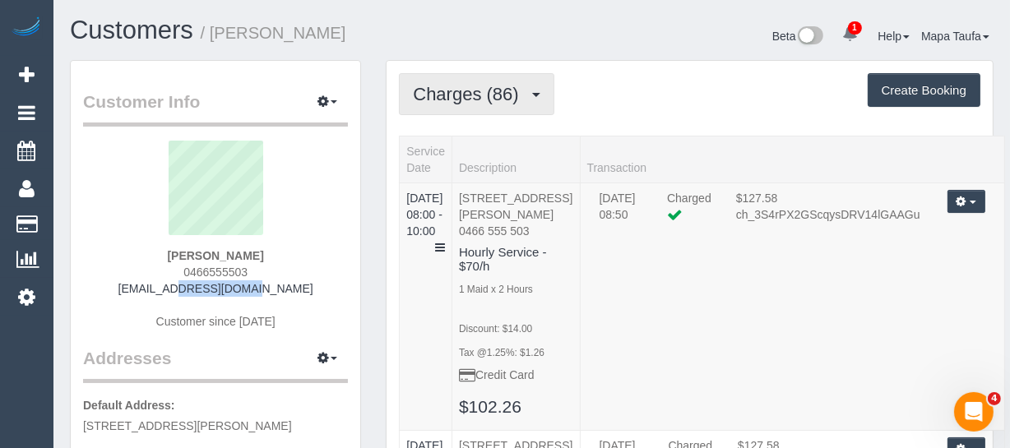
click at [429, 99] on span "Charges (86)" at bounding box center [469, 94] width 113 height 21
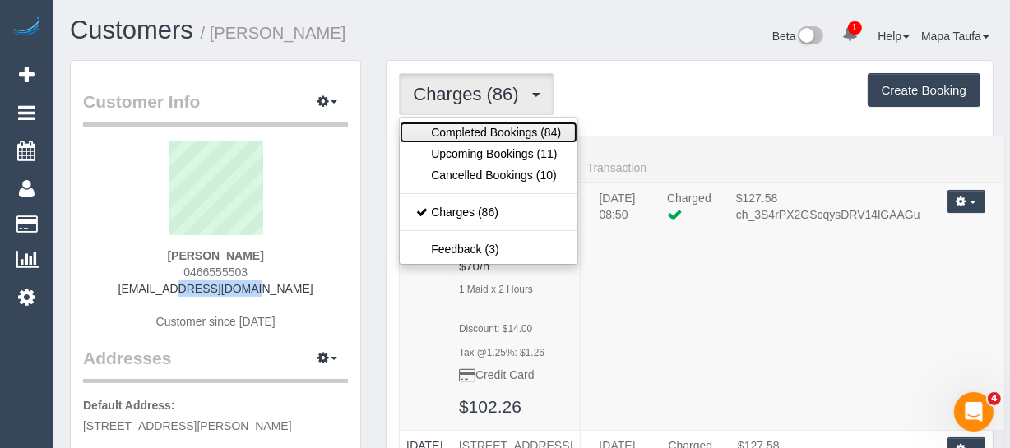
click at [438, 124] on link "Completed Bookings (84)" at bounding box center [489, 132] width 178 height 21
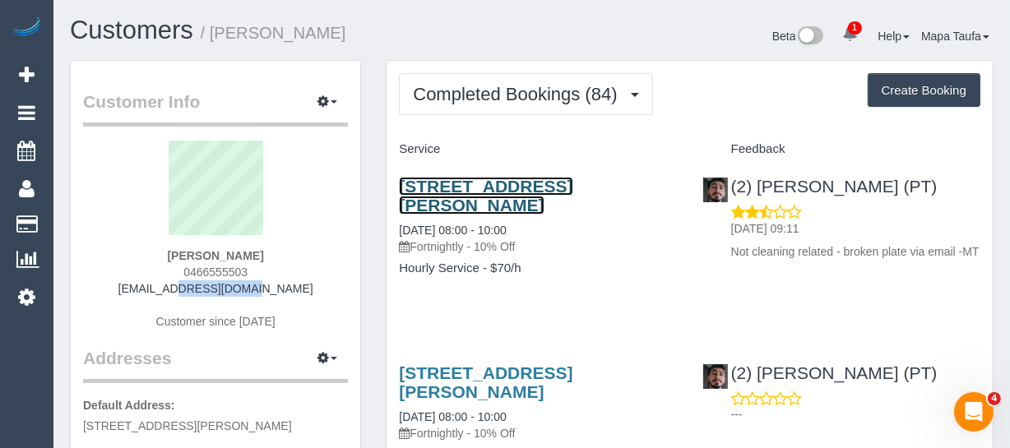
click at [485, 197] on link "280 Albert Street, 606, East Melbourne, VIC 3002" at bounding box center [485, 196] width 173 height 38
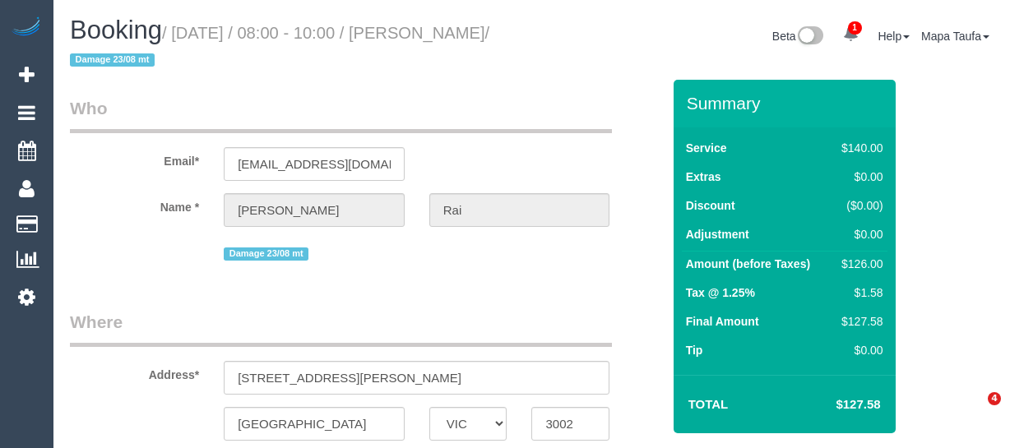
select select "VIC"
select select "number:28"
select select "number:15"
select select "number:21"
select select "number:22"
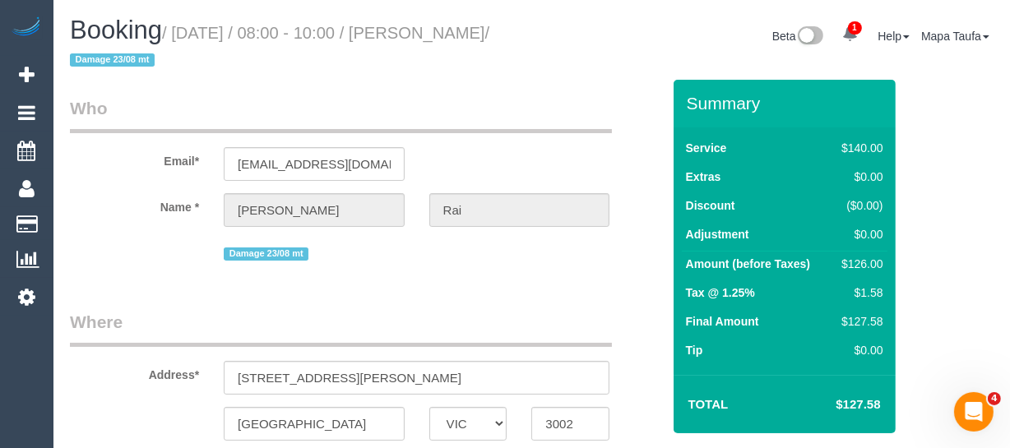
select select "number:13"
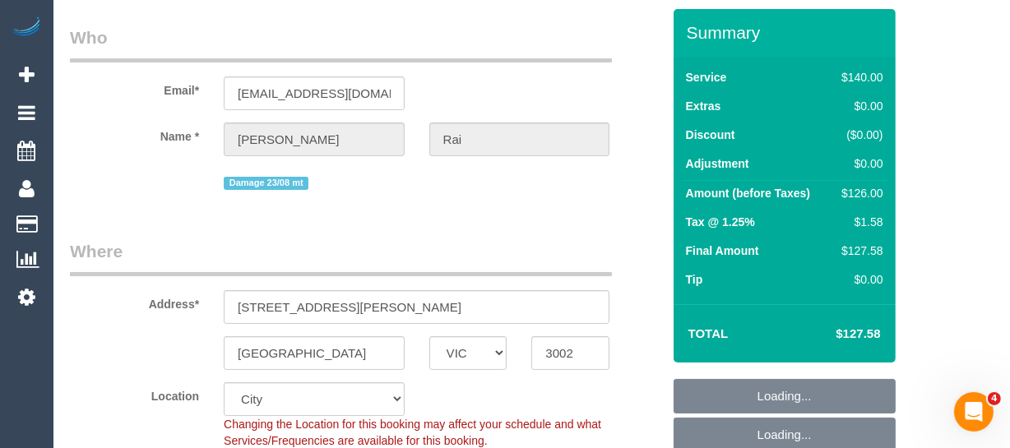
select select "object:1299"
drag, startPoint x: 881, startPoint y: 335, endPoint x: 843, endPoint y: 336, distance: 37.9
click at [843, 336] on div "Total $127.58" at bounding box center [784, 333] width 222 height 58
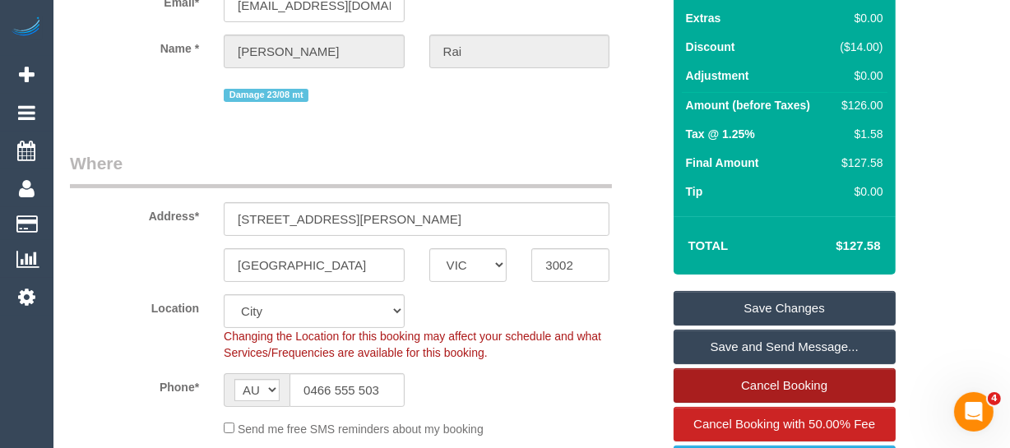
scroll to position [295, 0]
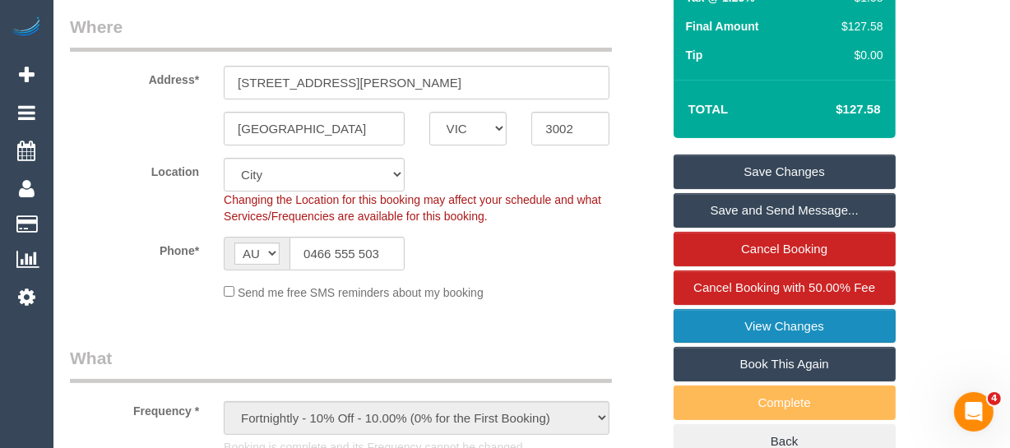
click at [801, 321] on link "View Changes" at bounding box center [784, 326] width 222 height 35
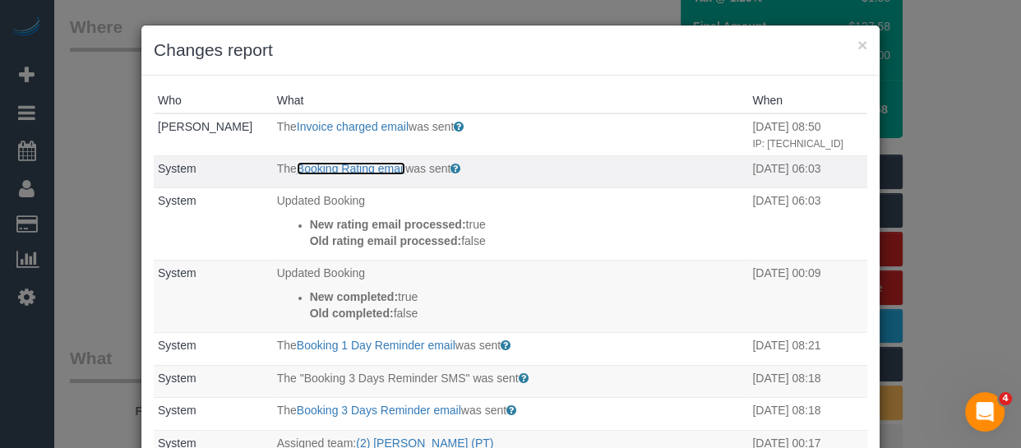
click at [330, 175] on link "Booking Rating email" at bounding box center [351, 168] width 109 height 13
click at [858, 38] on button "×" at bounding box center [863, 44] width 10 height 17
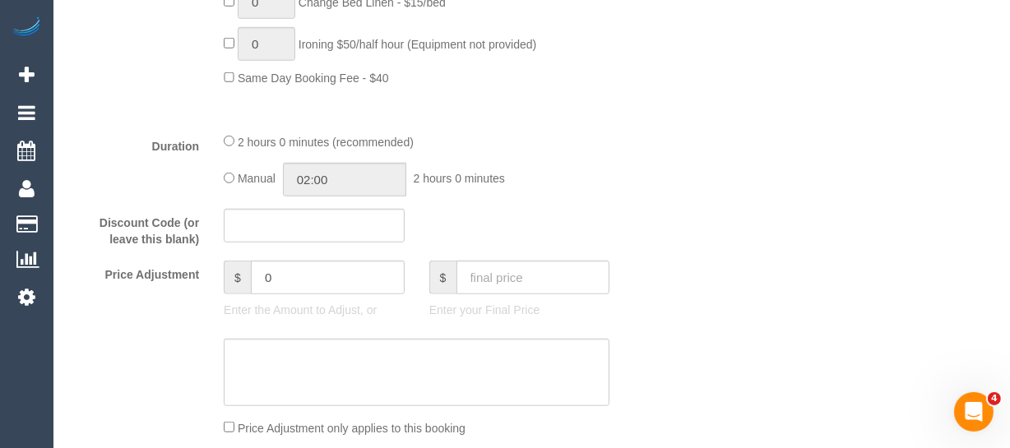
scroll to position [1491, 0]
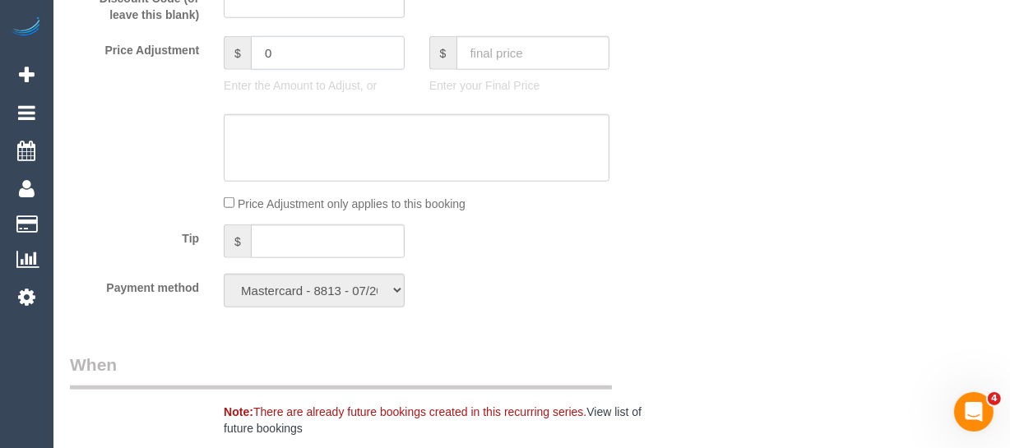
drag, startPoint x: 280, startPoint y: 51, endPoint x: 174, endPoint y: 41, distance: 105.7
click at [174, 41] on div "Price Adjustment $ 0 Enter the Amount to Adjust, or $ Enter your Final Price" at bounding box center [366, 69] width 616 height 66
type input "-25"
click at [294, 150] on textarea at bounding box center [417, 147] width 386 height 67
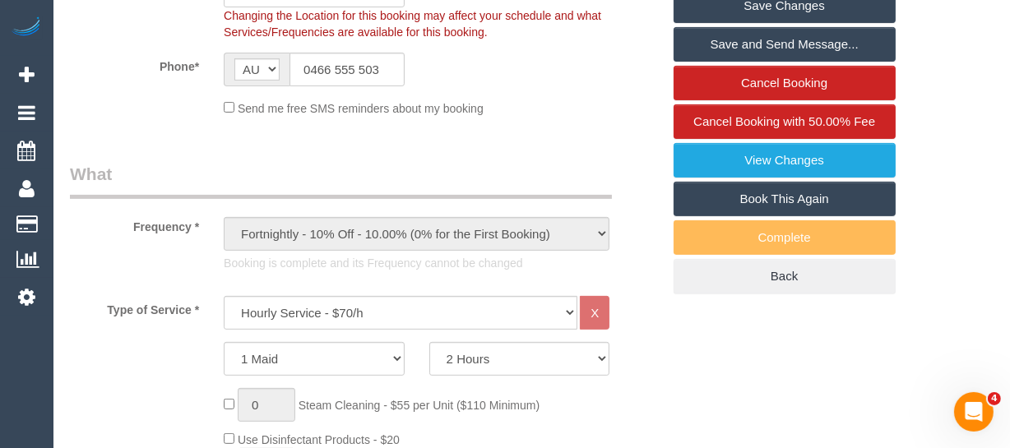
scroll to position [370, 0]
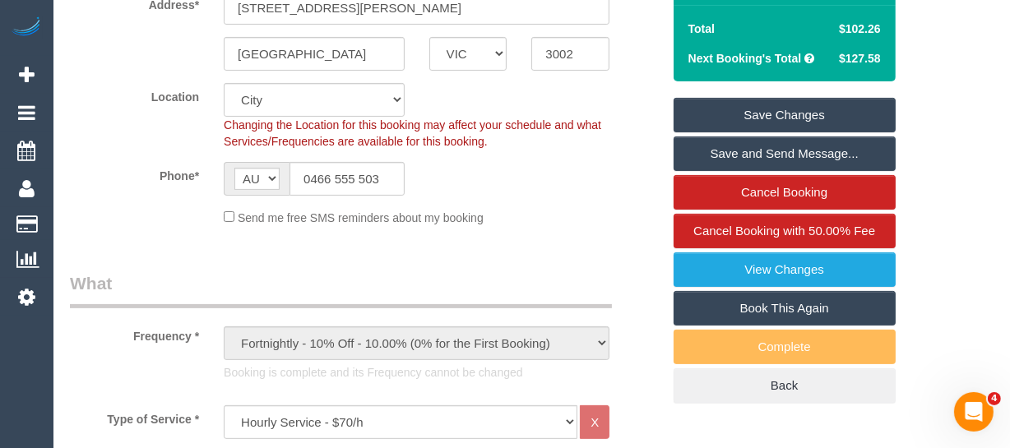
type textarea "discount for damage - MT"
click at [813, 99] on link "Save Changes" at bounding box center [784, 115] width 222 height 35
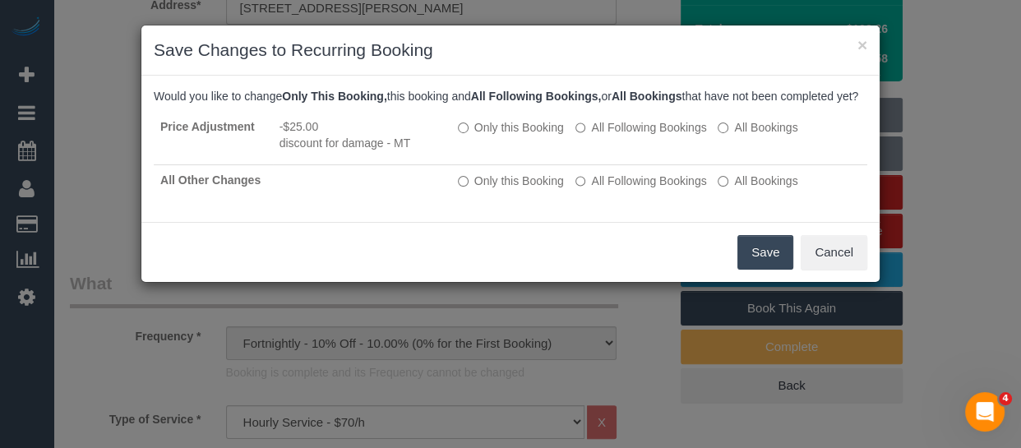
click at [746, 263] on button "Save" at bounding box center [766, 252] width 56 height 35
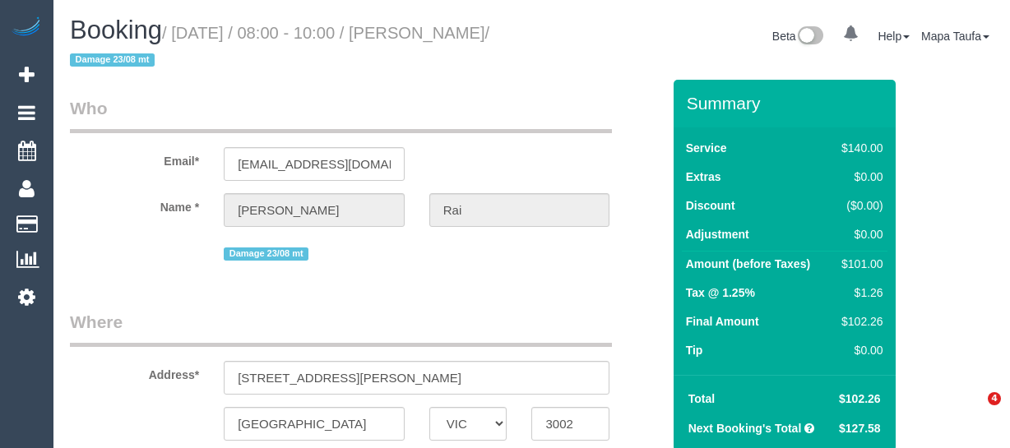
select select "VIC"
select select "string:stripe-pm_1MvBG52GScqysDRViVM7oLef"
select select "string:AU"
select select "number:28"
select select "number:15"
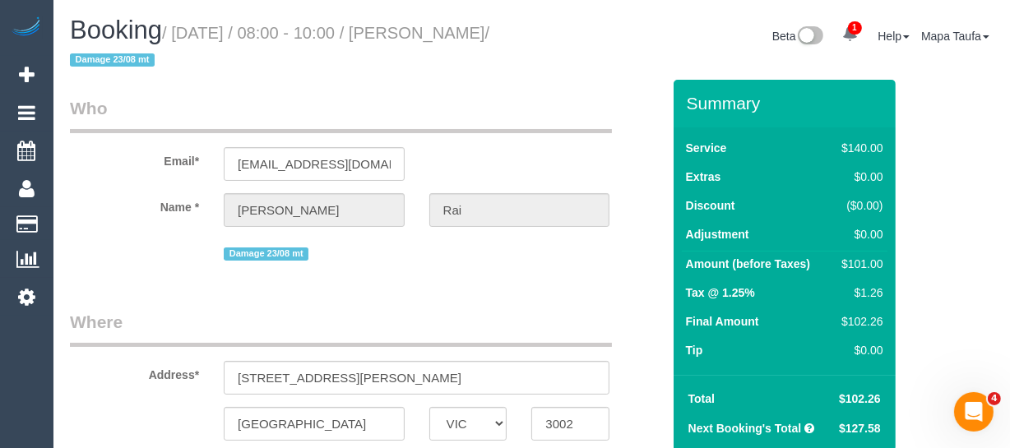
select select "number:21"
select select "number:22"
select select "number:13"
select select "object:1302"
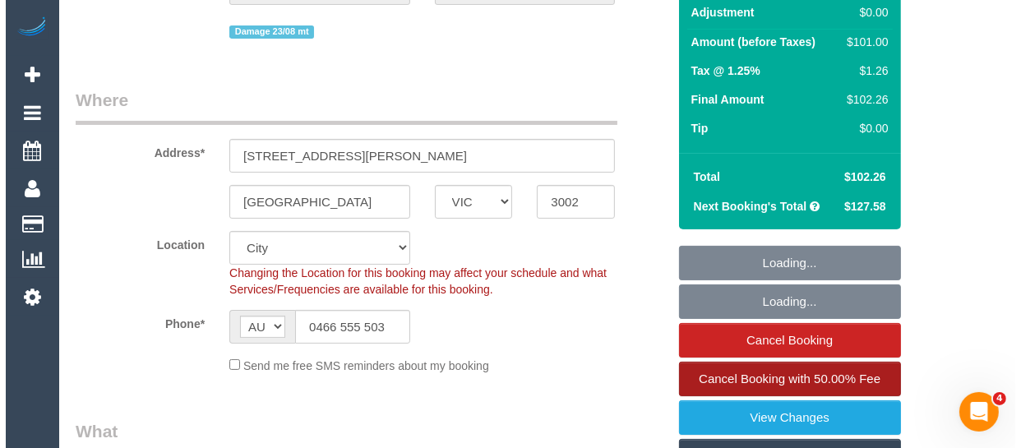
scroll to position [224, 0]
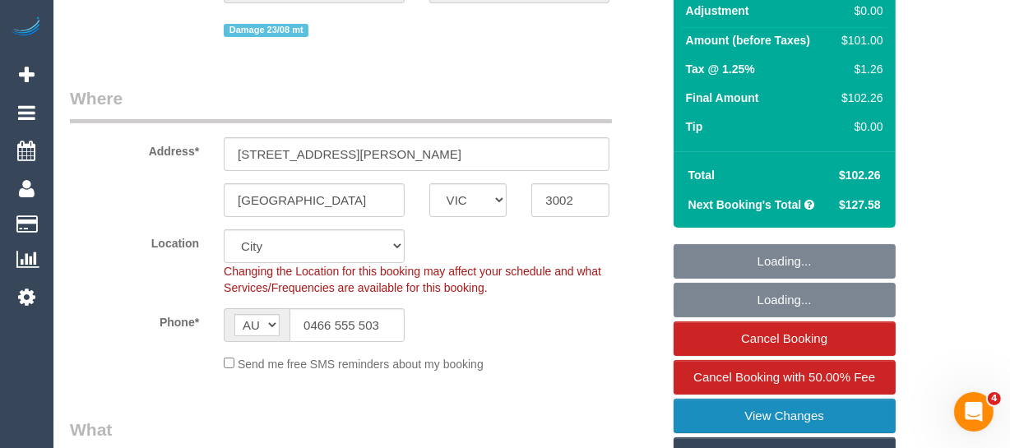
click at [788, 405] on link "View Changes" at bounding box center [784, 416] width 222 height 35
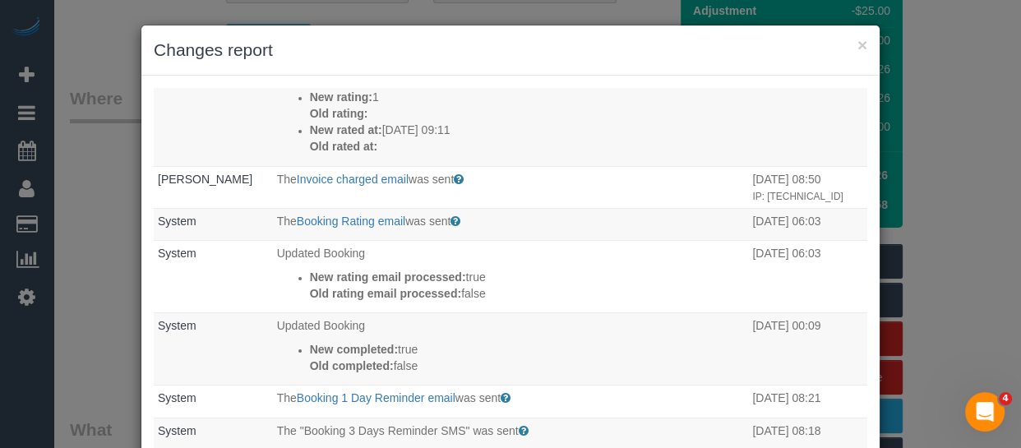
click at [860, 53] on h3 "Changes report" at bounding box center [511, 50] width 714 height 25
click at [851, 45] on div "× Changes report" at bounding box center [510, 50] width 738 height 50
click at [858, 44] on button "×" at bounding box center [863, 44] width 10 height 17
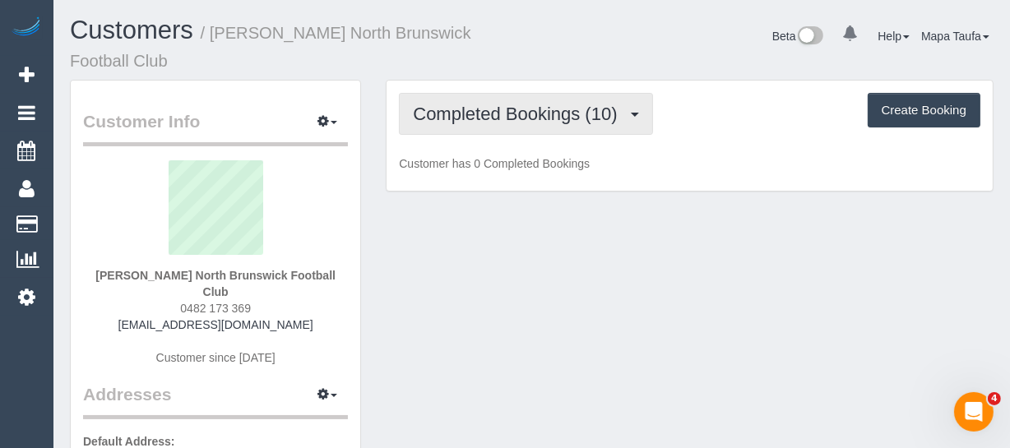
click at [552, 106] on span "Completed Bookings (10)" at bounding box center [519, 114] width 212 height 21
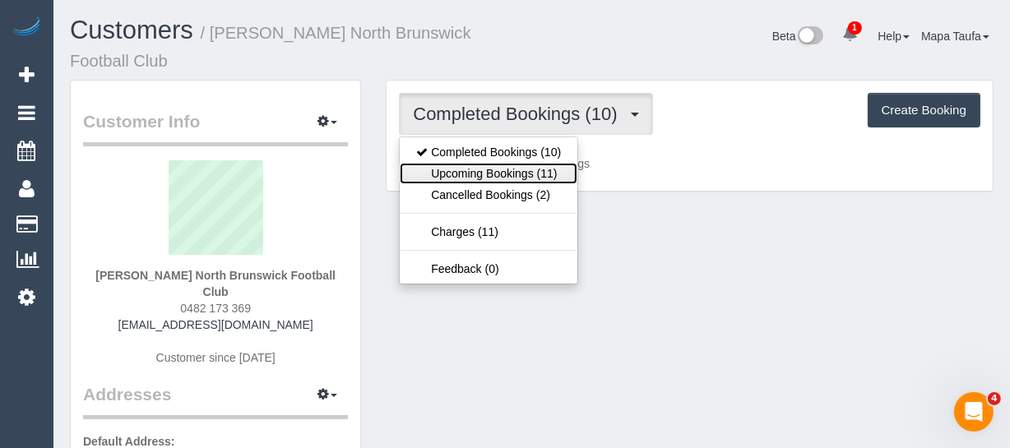
click at [520, 171] on link "Upcoming Bookings (11)" at bounding box center [489, 173] width 178 height 21
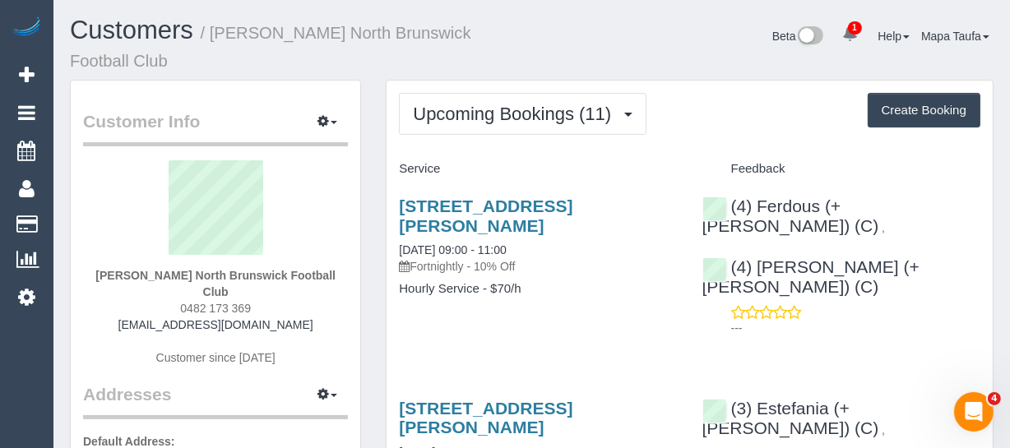
click at [850, 23] on span "1" at bounding box center [855, 27] width 14 height 13
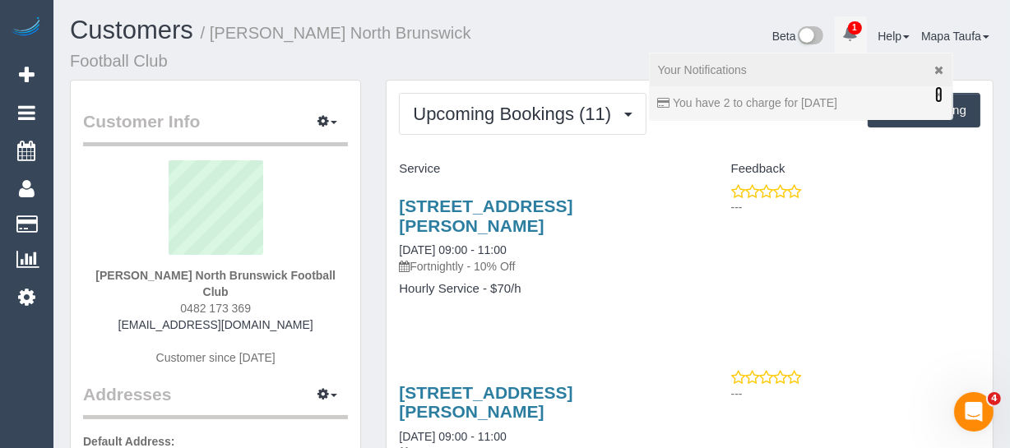
click at [935, 92] on link "×" at bounding box center [938, 94] width 7 height 16
click at [927, 67] on div "Your Notifications" at bounding box center [801, 70] width 286 height 16
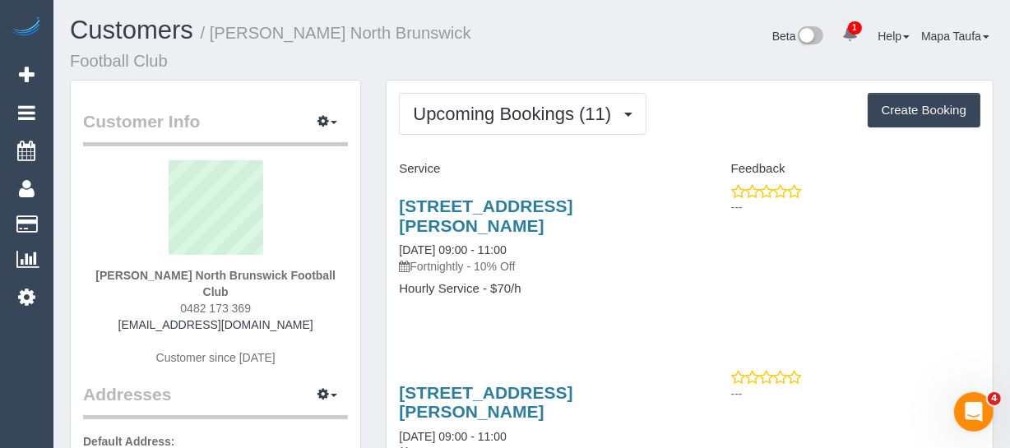
click at [599, 23] on div "Beta 1 Your Notifications You have 0 alerts × You have 2 to charge for 09/09/20…" at bounding box center [769, 38] width 474 height 44
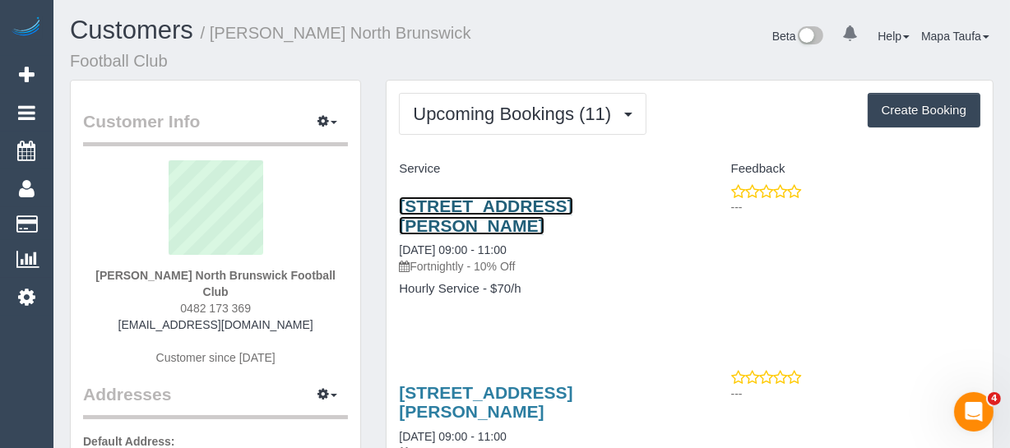
click at [534, 206] on link "174a Donald Street, Brunswick East, VIC 3057" at bounding box center [485, 216] width 173 height 38
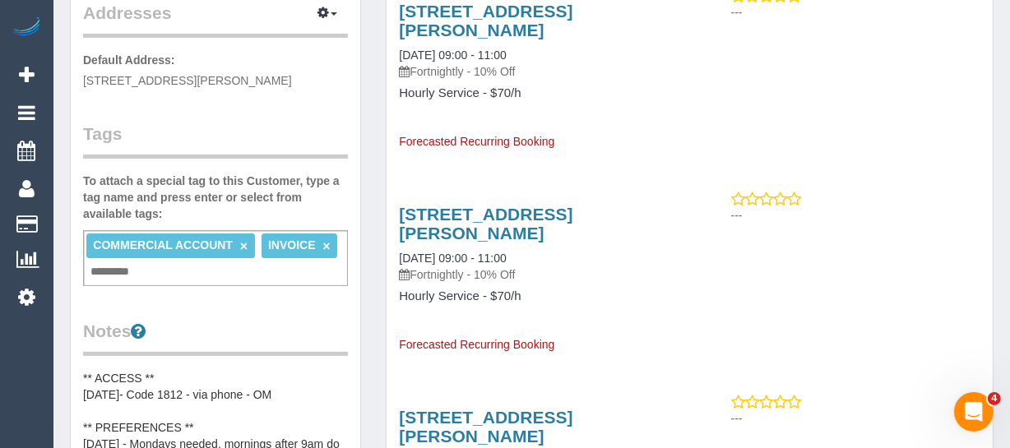
scroll to position [523, 0]
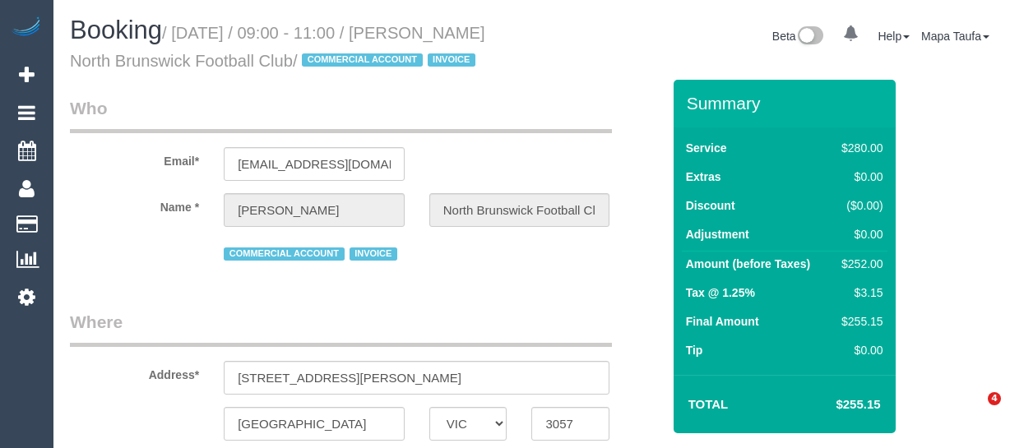
select select "VIC"
select select "string:AU"
select select "object:540"
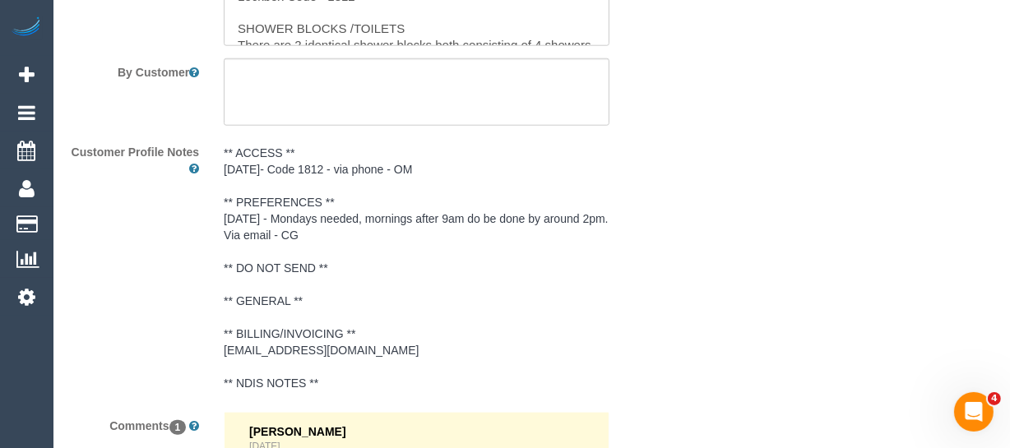
select select "2"
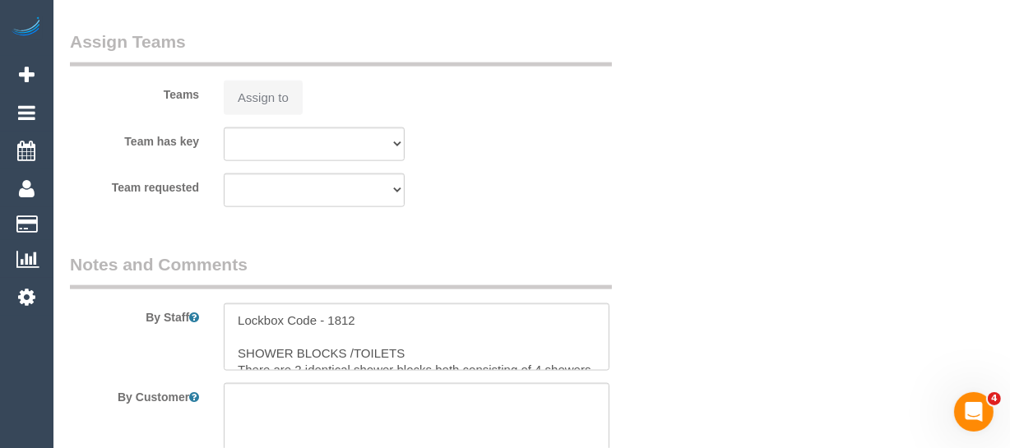
select select "number:28"
select select "number:14"
select select "number:18"
select select "number:25"
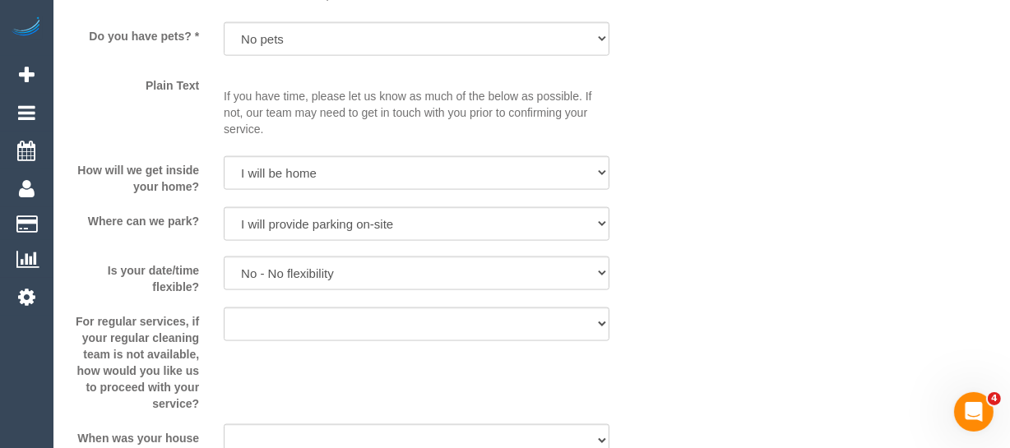
select select "object:857"
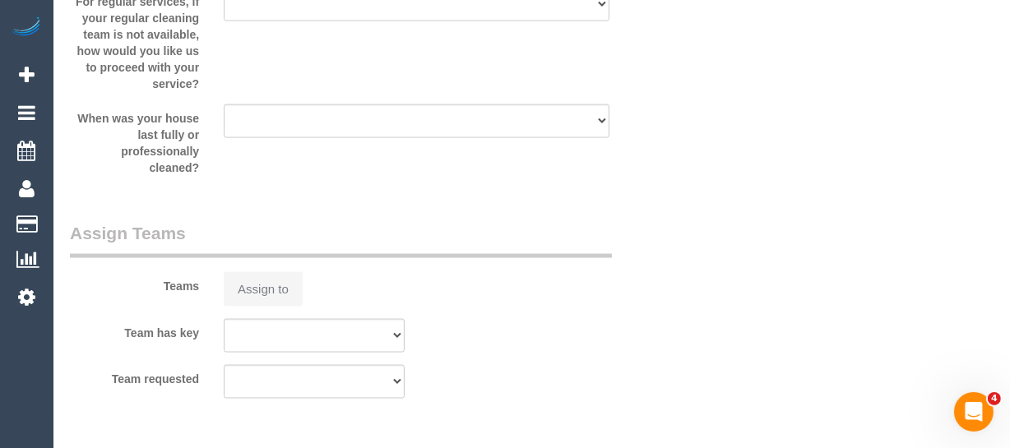
select select "spot3"
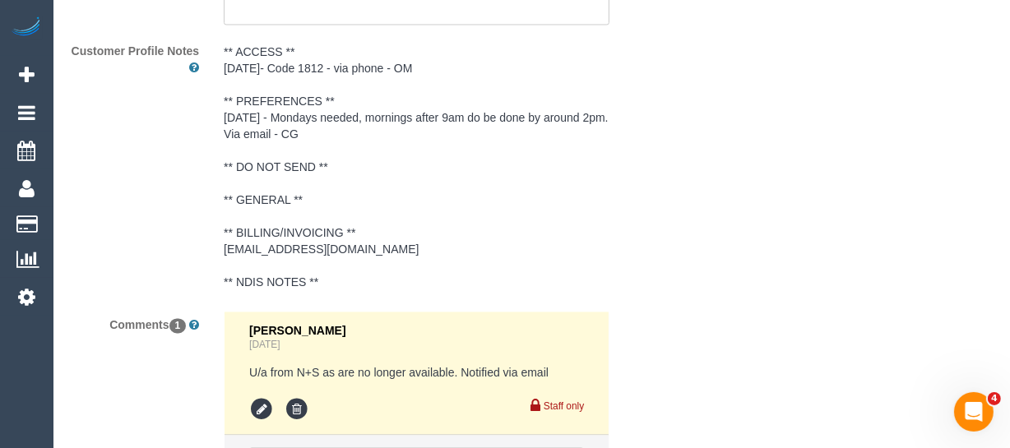
scroll to position [3204, 0]
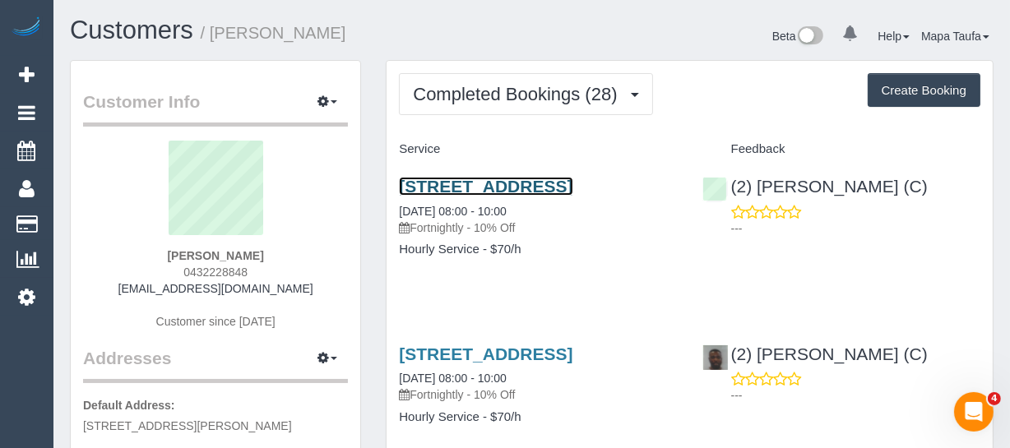
click at [428, 188] on link "49 High St, Northcote, VIC 3070" at bounding box center [485, 186] width 173 height 19
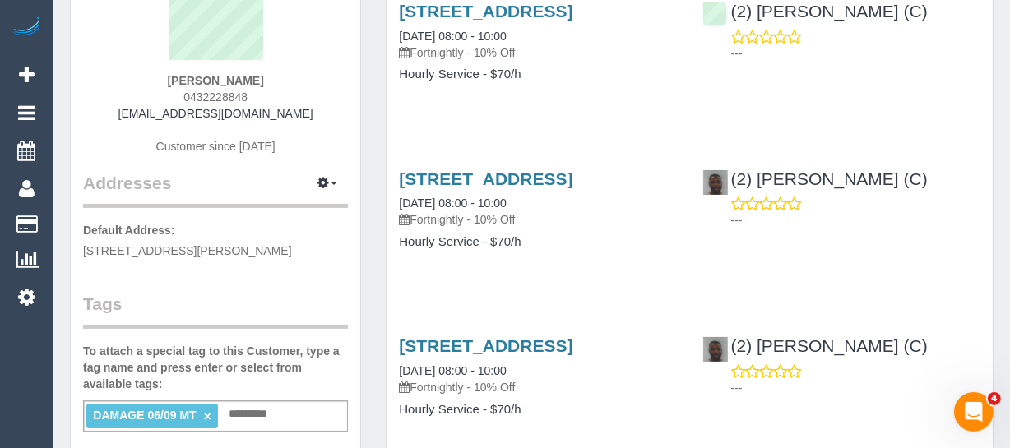
scroll to position [149, 0]
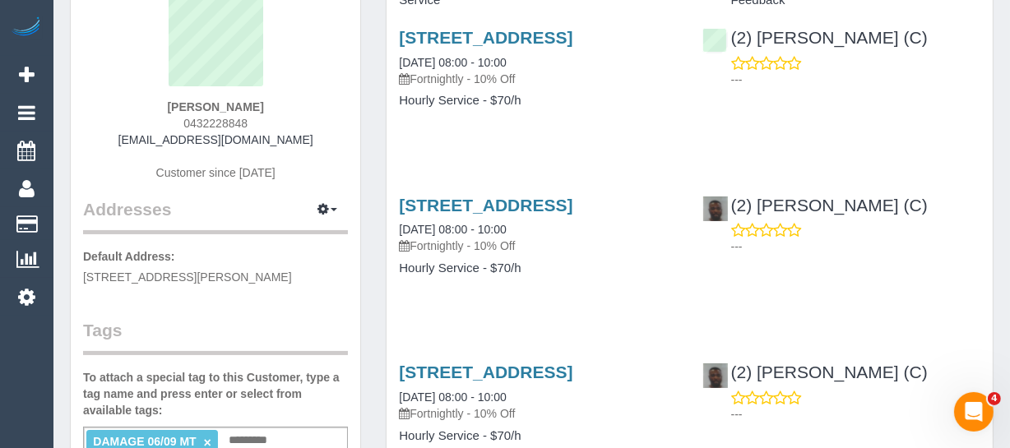
drag, startPoint x: 249, startPoint y: 119, endPoint x: 156, endPoint y: 119, distance: 92.9
click at [156, 119] on div "Nicole Coleman 0432228848 nicolejanecoleman@gmail.com Customer since 2023" at bounding box center [215, 95] width 265 height 206
copy span "0432228848"
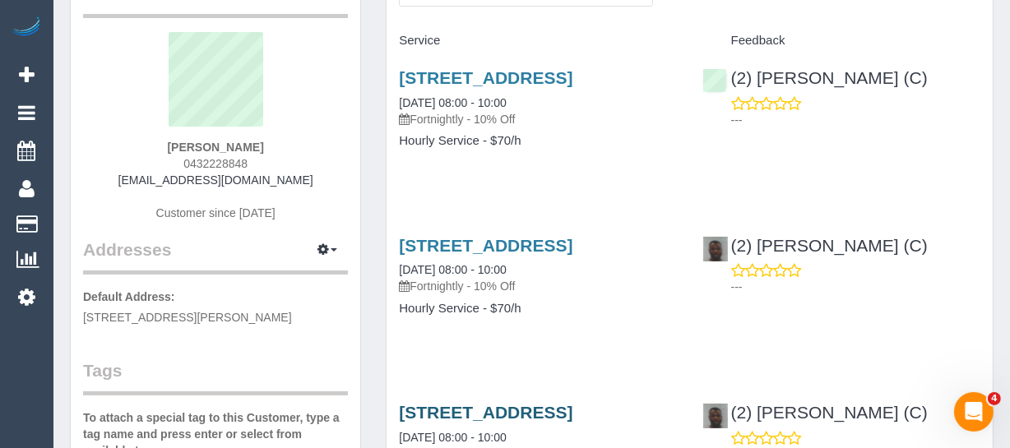
scroll to position [224, 0]
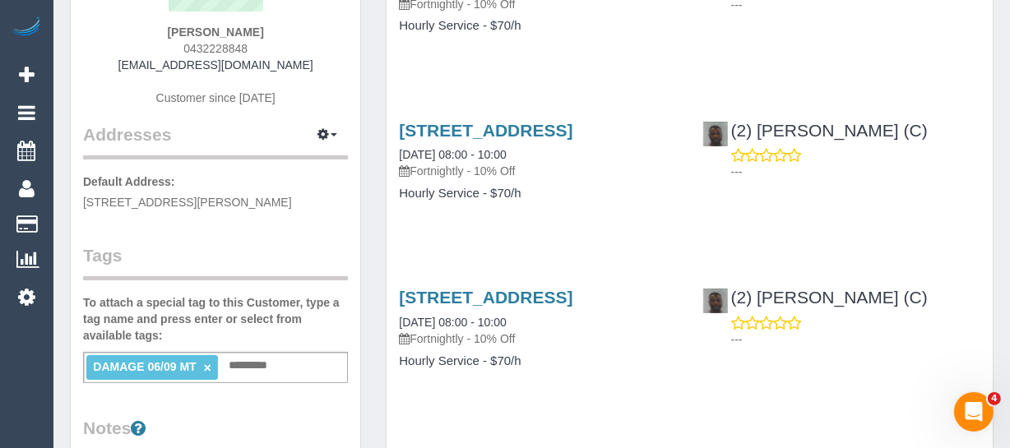
click at [274, 45] on div "Nicole Coleman 0432228848 nicolejanecoleman@gmail.com Customer since 2023" at bounding box center [215, 20] width 265 height 206
drag, startPoint x: 272, startPoint y: 31, endPoint x: 161, endPoint y: 31, distance: 111.0
click at [161, 31] on div "Nicole Coleman 0432228848 nicolejanecoleman@gmail.com Customer since 2023" at bounding box center [215, 20] width 265 height 206
copy strong "Nicole Coleman"
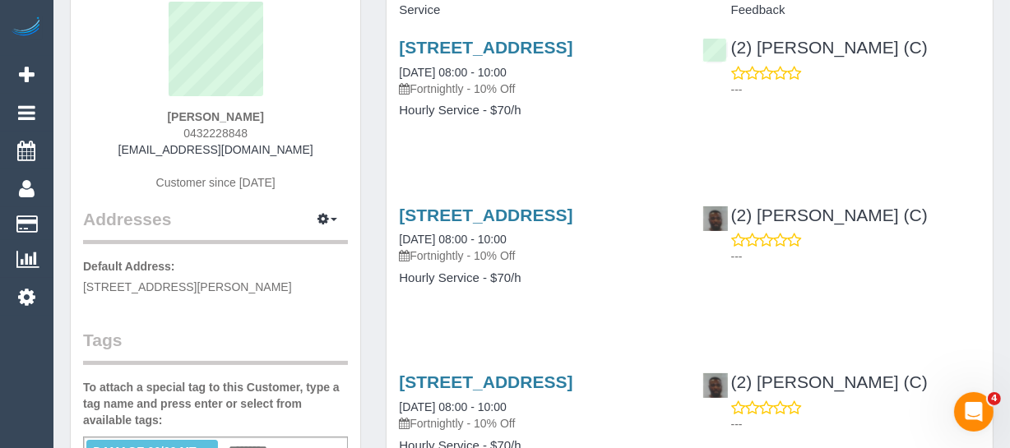
scroll to position [0, 0]
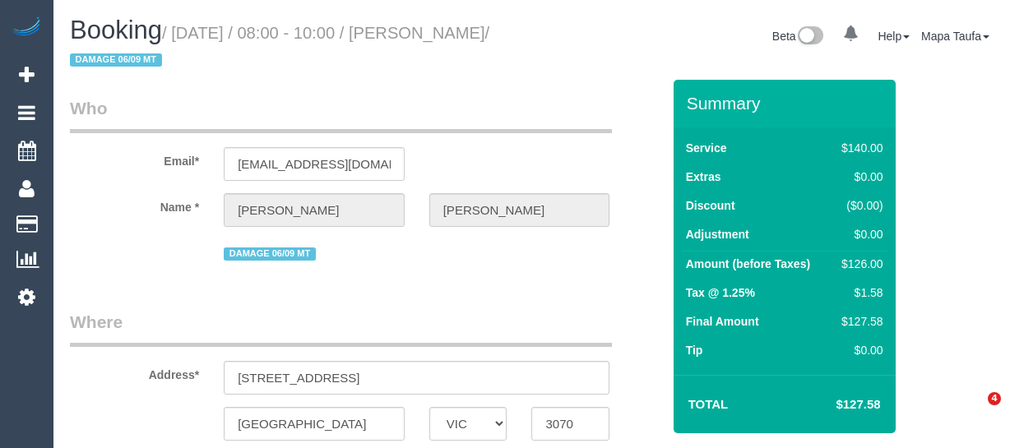
select select "VIC"
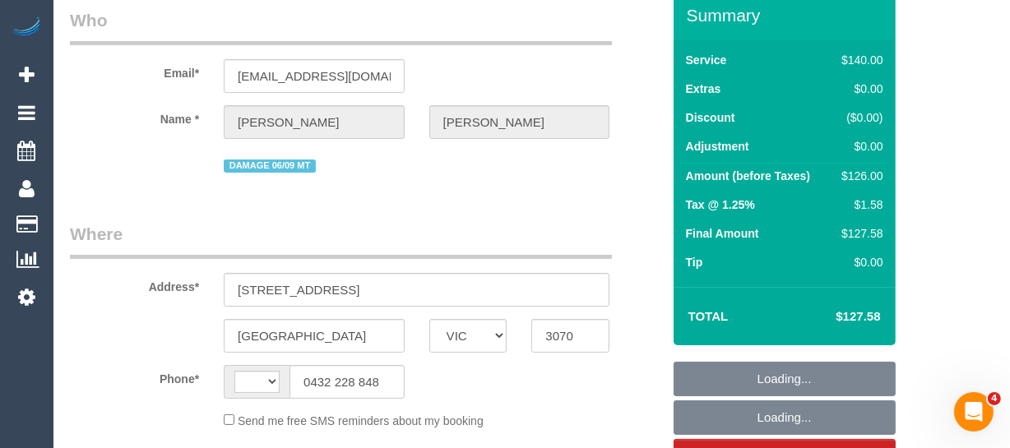
select select "object:338"
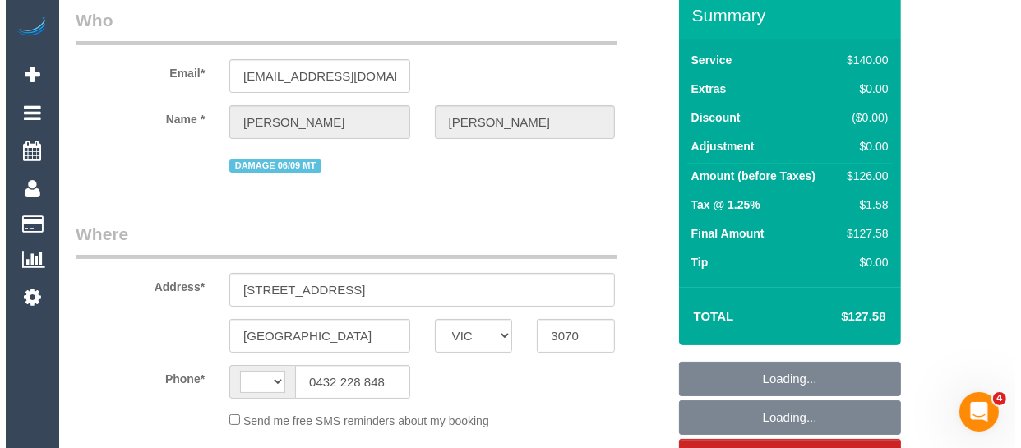
scroll to position [298, 0]
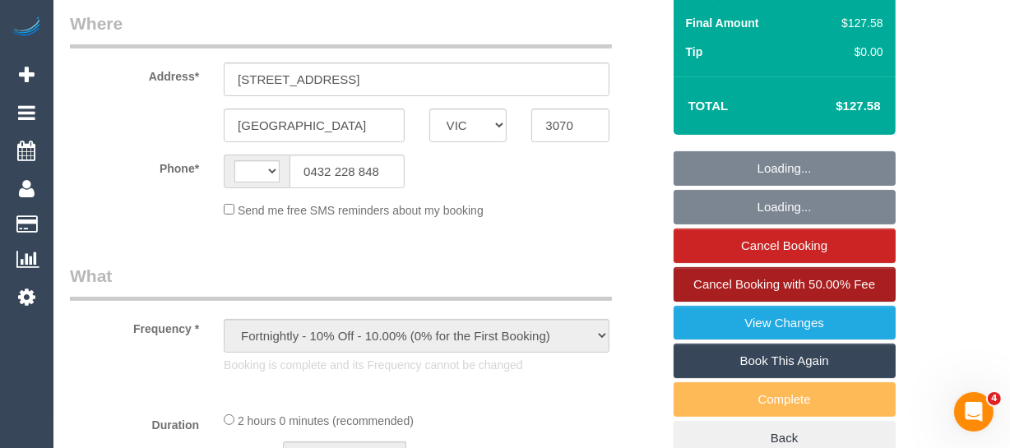
select select "string:AU"
select select "string:stripe-pm_1OeXIO2GScqysDRVB2ZB50hU"
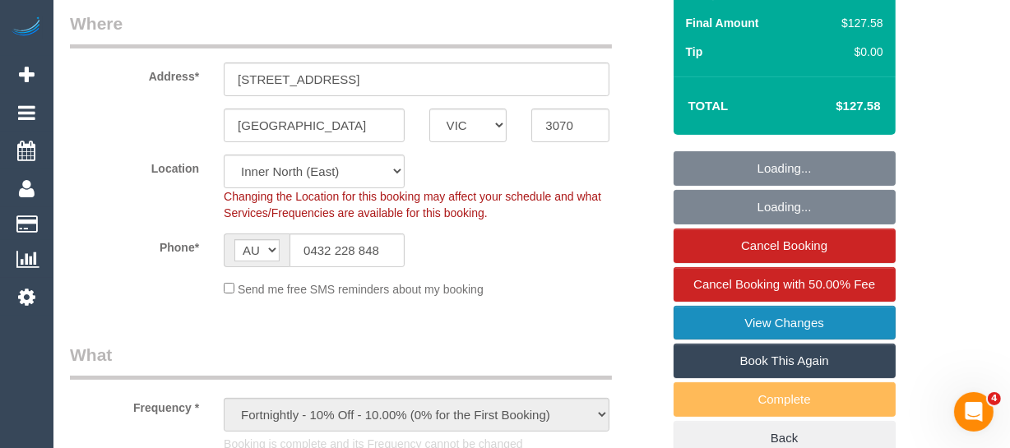
select select "object:592"
select select "number:27"
select select "number:14"
select select "number:18"
select select "number:24"
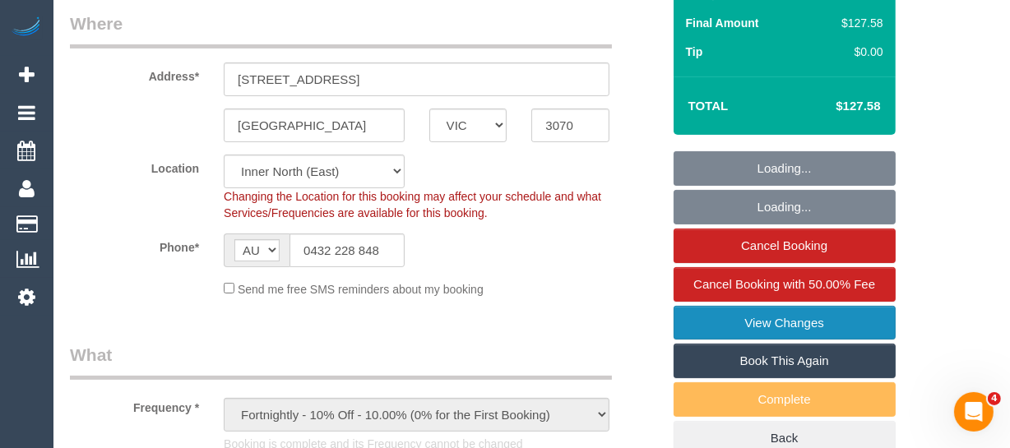
select select "number:33"
select select "number:12"
click at [796, 320] on link "View Changes" at bounding box center [784, 323] width 222 height 35
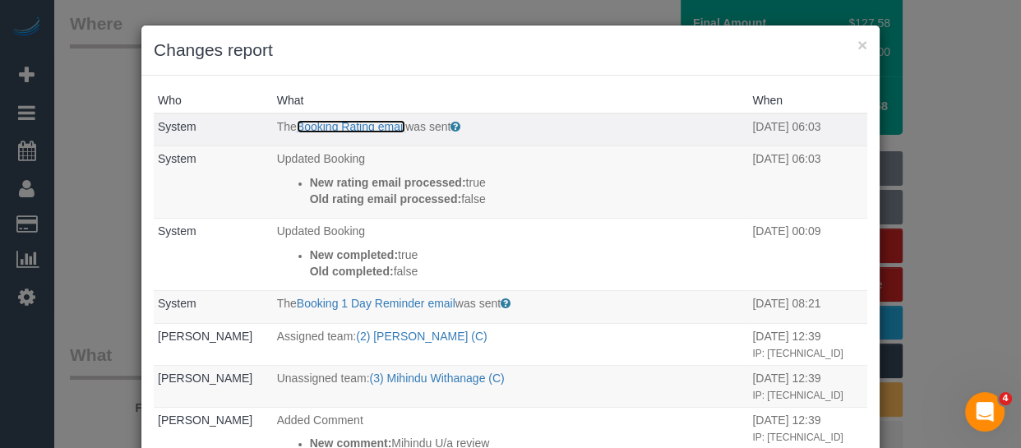
click at [335, 127] on link "Booking Rating email" at bounding box center [351, 126] width 109 height 13
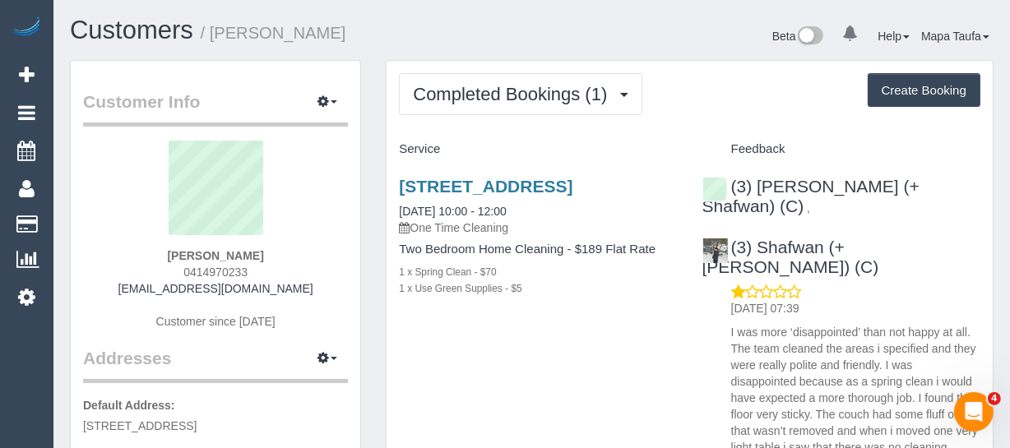
drag, startPoint x: 181, startPoint y: 247, endPoint x: 171, endPoint y: 247, distance: 9.9
click at [173, 247] on div "[PERSON_NAME] 0414970233 [EMAIL_ADDRESS][DOMAIN_NAME] Customer since [DATE]" at bounding box center [215, 244] width 265 height 206
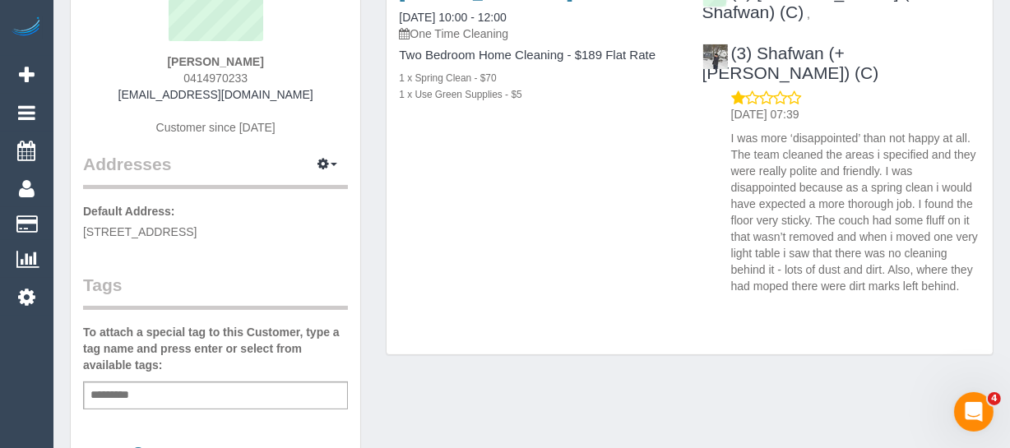
scroll to position [74, 0]
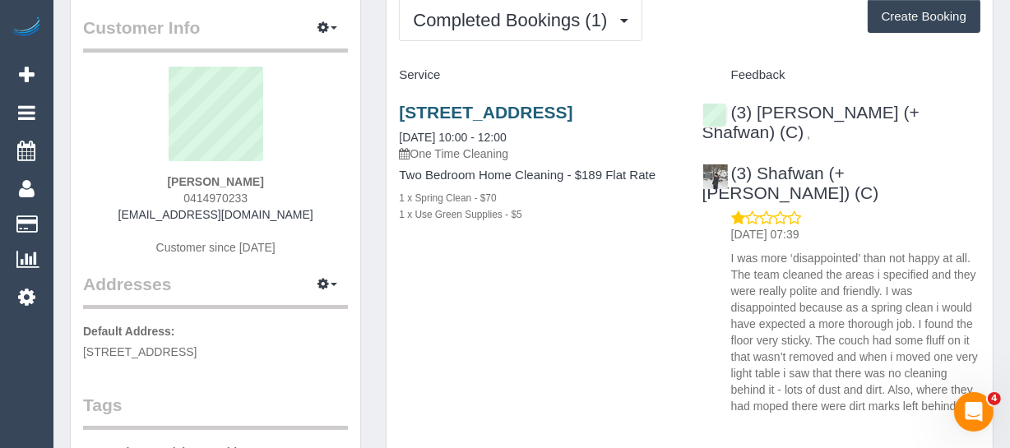
drag, startPoint x: 497, startPoint y: 131, endPoint x: 399, endPoint y: 109, distance: 101.0
click at [399, 109] on h3 "[STREET_ADDRESS]" at bounding box center [538, 112] width 278 height 19
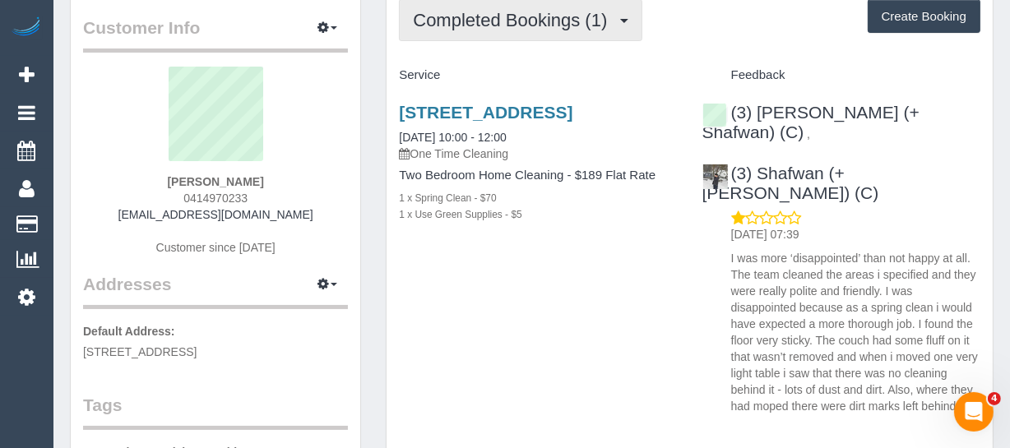
copy link "[STREET_ADDRESS]"
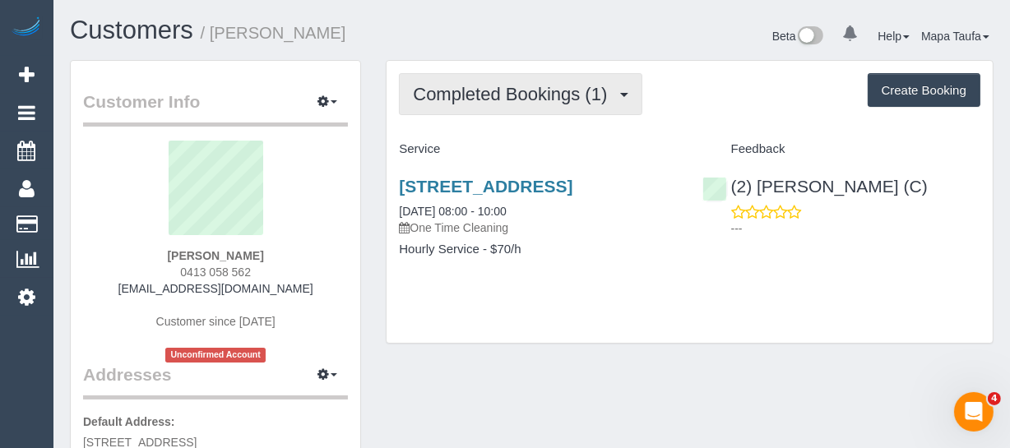
click at [429, 93] on span "Completed Bookings (1)" at bounding box center [514, 94] width 202 height 21
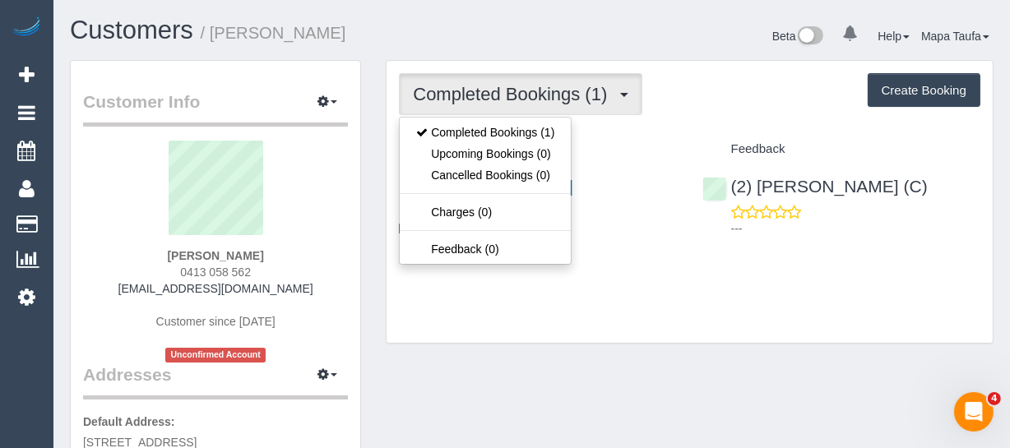
click at [636, 131] on div "Completed Bookings (1) Completed Bookings (1) Upcoming Bookings (0) Cancelled B…" at bounding box center [689, 202] width 606 height 282
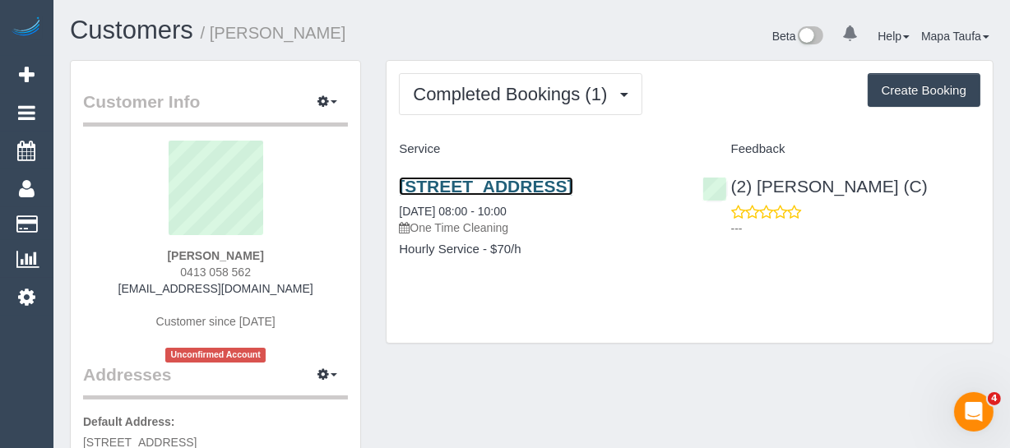
click at [495, 192] on link "[STREET_ADDRESS]" at bounding box center [485, 186] width 173 height 19
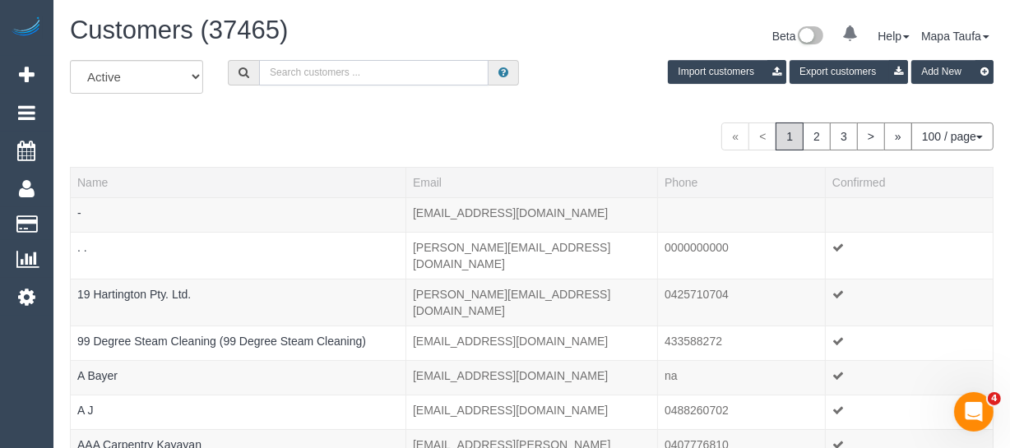
click at [311, 74] on input "text" at bounding box center [373, 72] width 229 height 25
paste input "[PERSON_NAME]"
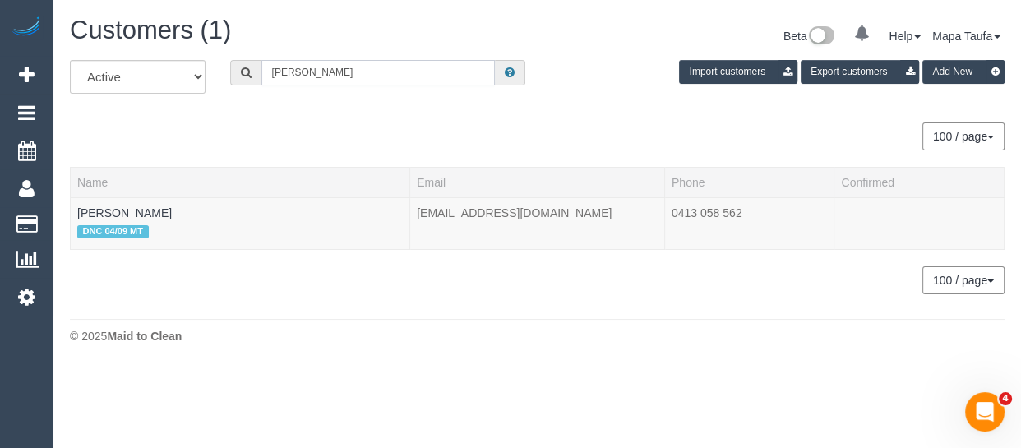
type input "[PERSON_NAME]"
click at [129, 214] on link "Travis Graeske" at bounding box center [124, 212] width 95 height 13
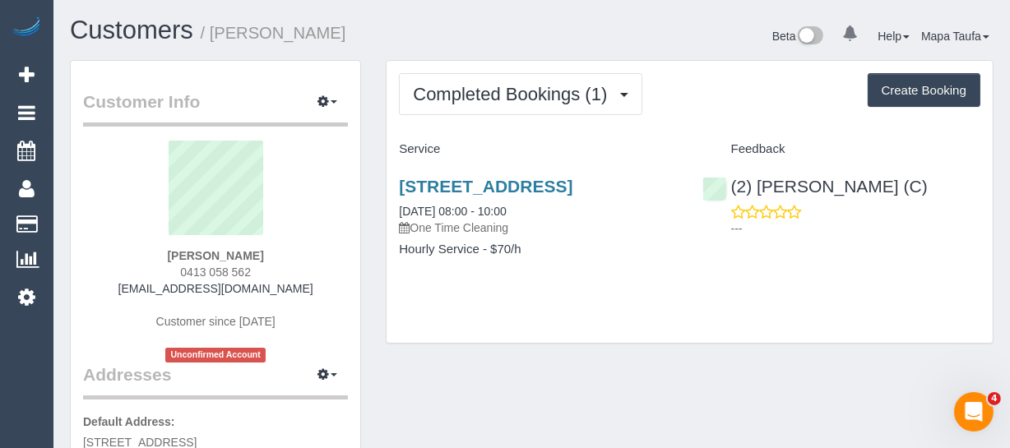
drag, startPoint x: 264, startPoint y: 268, endPoint x: 152, endPoint y: 257, distance: 112.3
click at [140, 261] on div "Travis Graeske 0413 058 562 travg@live.com Customer since 2025 Unconfirmed Acco…" at bounding box center [215, 252] width 265 height 222
click at [256, 268] on div "Travis Graeske 0413 058 562 travg@live.com Customer since 2025 Unconfirmed Acco…" at bounding box center [215, 252] width 265 height 222
drag, startPoint x: 215, startPoint y: 271, endPoint x: 178, endPoint y: 271, distance: 37.8
click at [178, 271] on div "Travis Graeske 0413 058 562 travg@live.com Customer since 2025 Unconfirmed Acco…" at bounding box center [215, 252] width 265 height 222
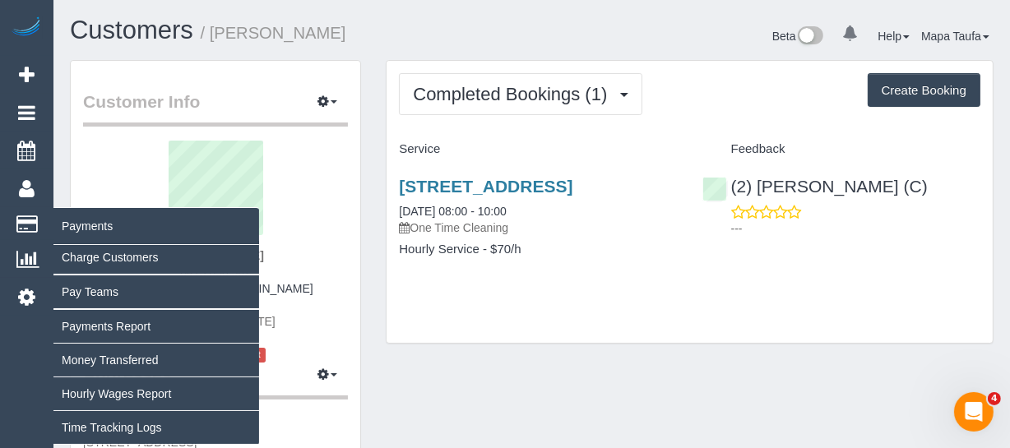
copy span "0413 058 562"
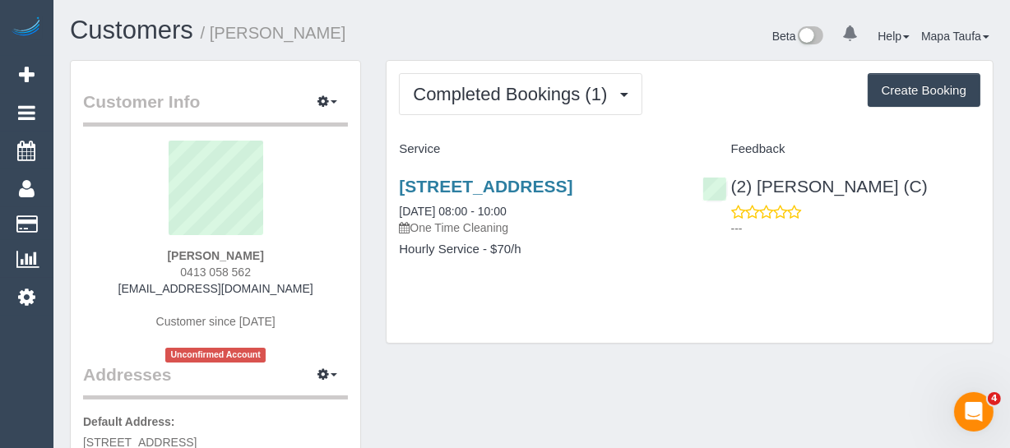
click at [286, 249] on div "Travis Graeske 0413 058 562 travg@live.com Customer since 2025 Unconfirmed Acco…" at bounding box center [215, 252] width 265 height 222
drag, startPoint x: 189, startPoint y: 270, endPoint x: 166, endPoint y: 270, distance: 23.0
click at [166, 270] on div "Travis Graeske 0413 058 562 travg@live.com Customer since 2025 Unconfirmed Acco…" at bounding box center [215, 252] width 265 height 222
copy span "0413 058 562"
click at [453, 189] on link "Unit 3, 37 Boisdale Street, Surrey Hills, VIC 3127" at bounding box center [485, 186] width 173 height 19
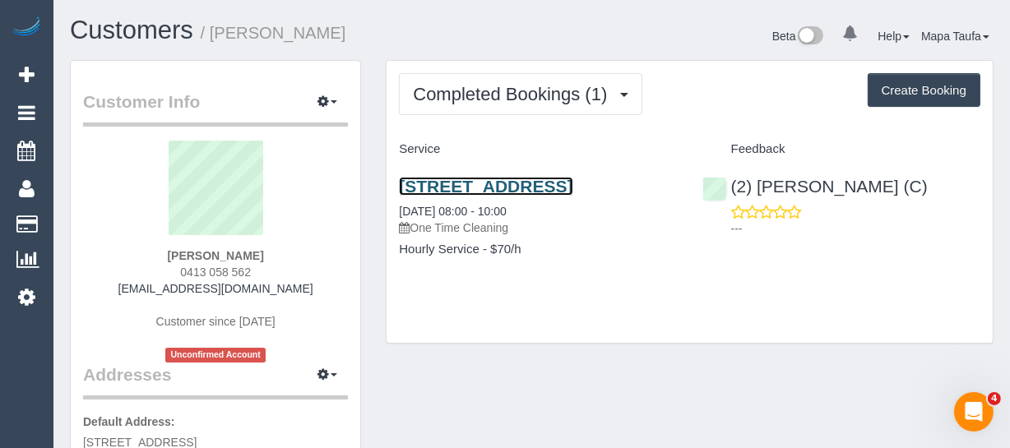
click at [482, 196] on link "Unit 3, 37 Boisdale Street, Surrey Hills, VIC 3127" at bounding box center [485, 186] width 173 height 19
click at [441, 184] on link "Unit 3, 37 Boisdale Street, Surrey Hills, VIC 3127" at bounding box center [485, 186] width 173 height 19
click at [677, 140] on div "Service" at bounding box center [537, 150] width 303 height 28
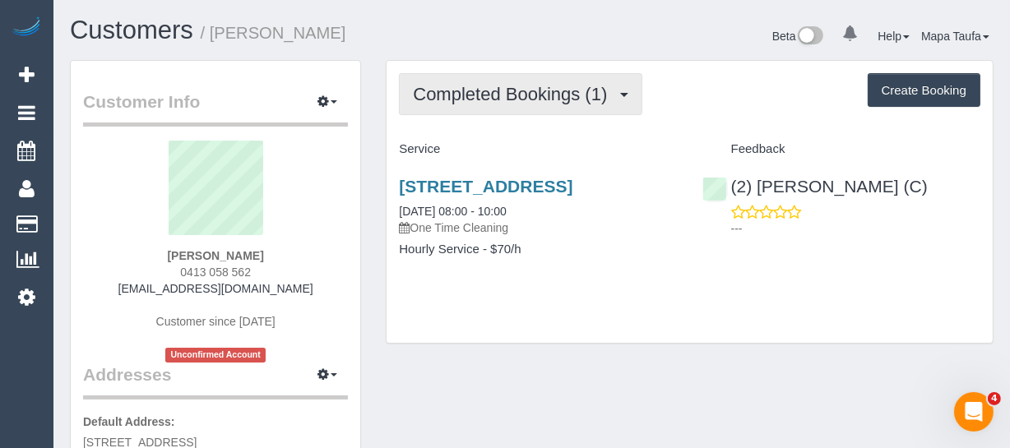
click at [483, 85] on span "Completed Bookings (1)" at bounding box center [514, 94] width 202 height 21
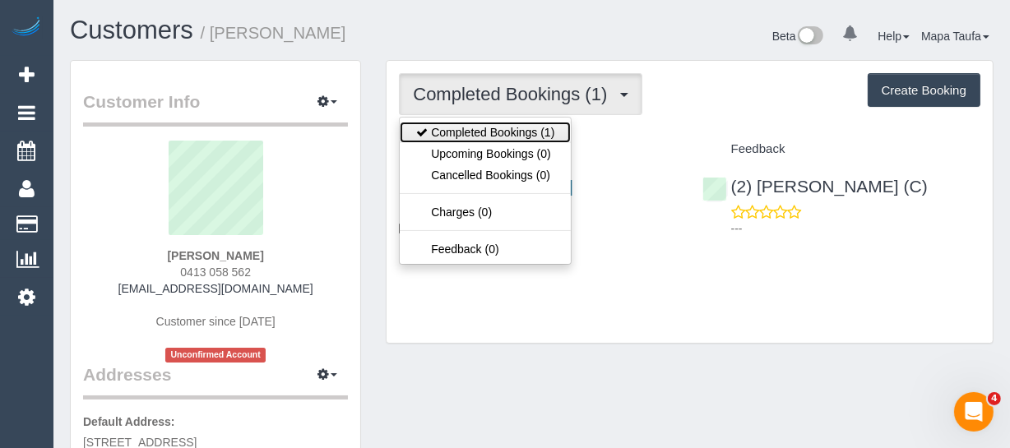
click at [460, 132] on link "Completed Bookings (1)" at bounding box center [485, 132] width 171 height 21
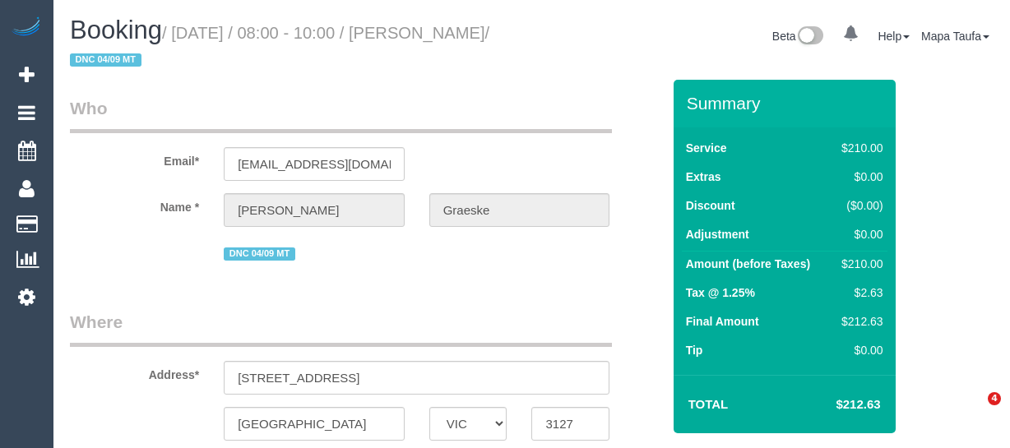
select select "VIC"
select select "string:stripe-pm_1S39Fg2GScqysDRV1TkmmTTg"
select select "object:706"
select select "string:AU"
select select "180"
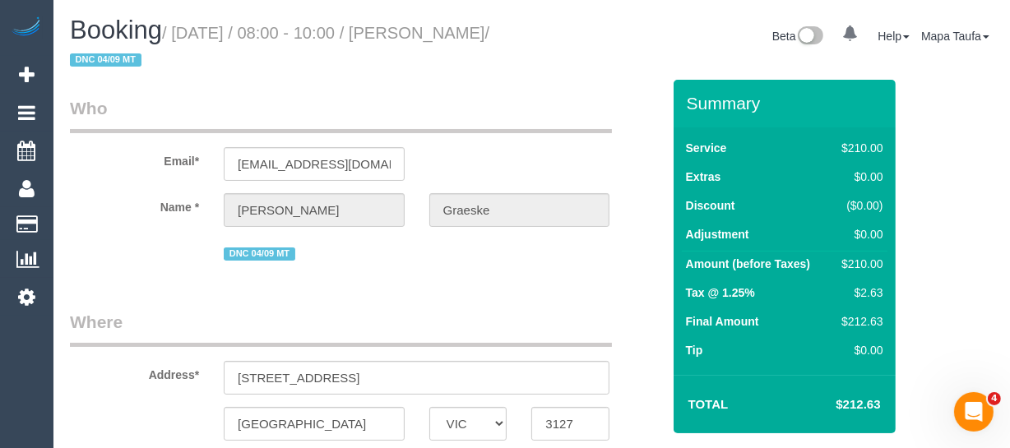
select select "spot1"
select select "number:28"
drag, startPoint x: 990, startPoint y: 198, endPoint x: 742, endPoint y: 98, distance: 267.0
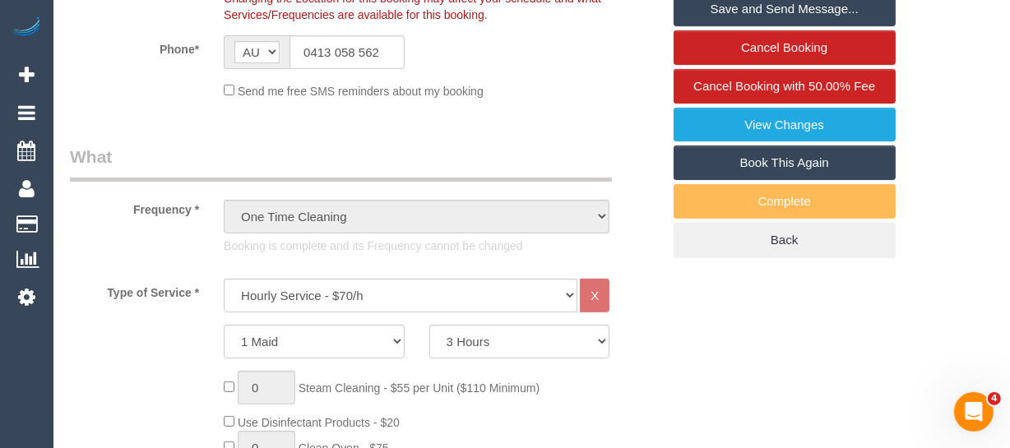
scroll to position [523, 0]
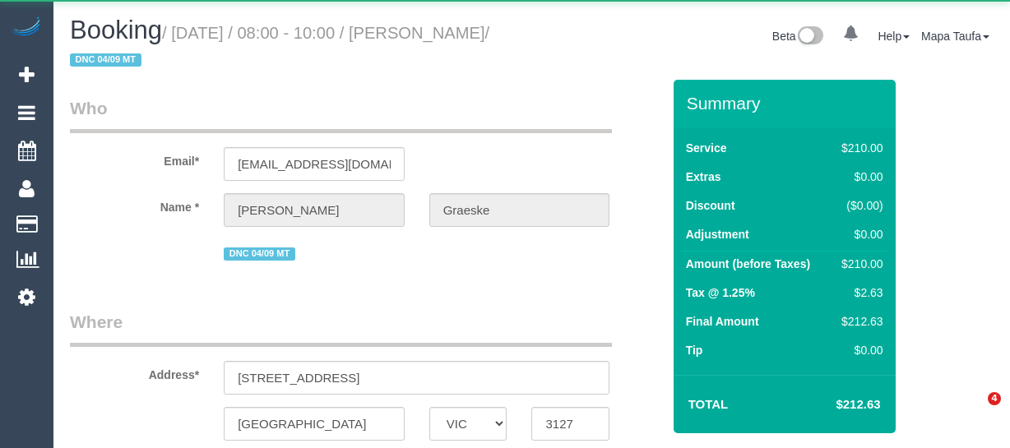
select select "VIC"
select select "180"
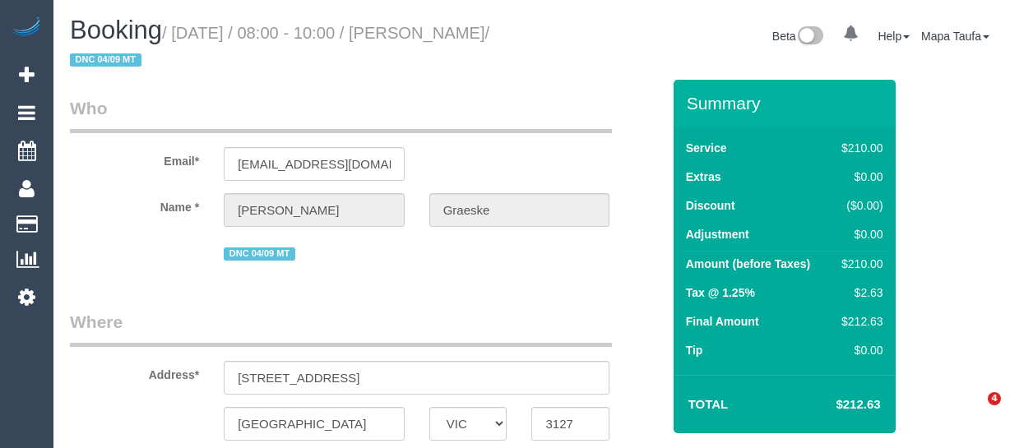
select select "string:AU"
select select "string:stripe-pm_1S39Fg2GScqysDRV1TkmmTTg"
select select "number:28"
select select "object:1481"
select select "spot1"
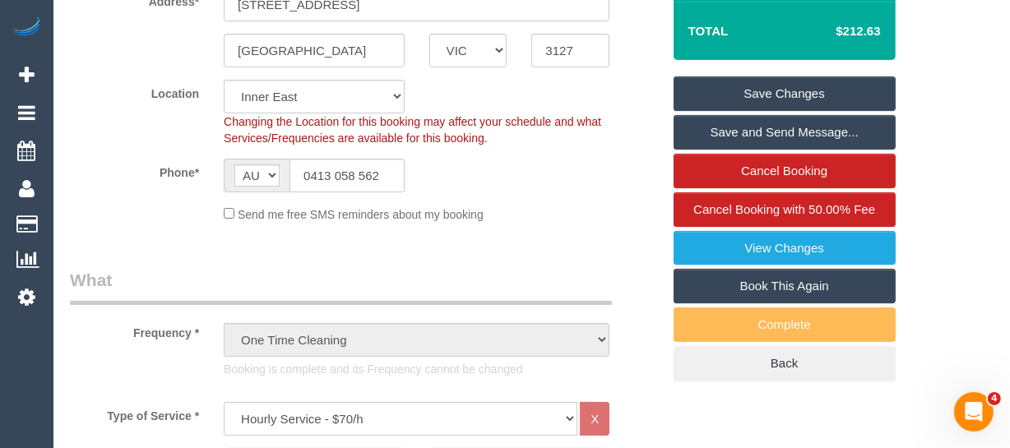
scroll to position [673, 0]
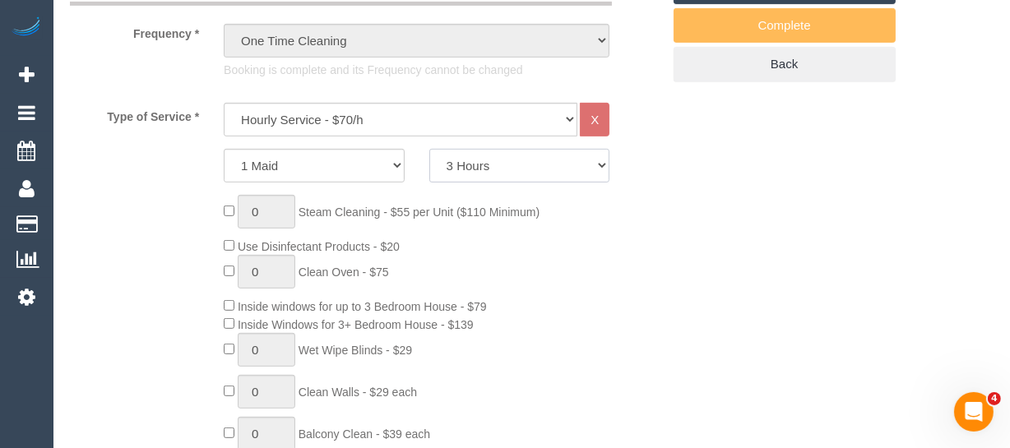
click at [498, 169] on select "2 Hours 2.5 Hours 3 Hours 3.5 Hours 4 Hours 4.5 Hours 5 Hours 5.5 Hours 6 Hours…" at bounding box center [519, 166] width 181 height 34
select select "120"
click at [429, 149] on select "2 Hours 2.5 Hours 3 Hours 3.5 Hours 4 Hours 4.5 Hours 5 Hours 5.5 Hours 6 Hours…" at bounding box center [519, 166] width 181 height 34
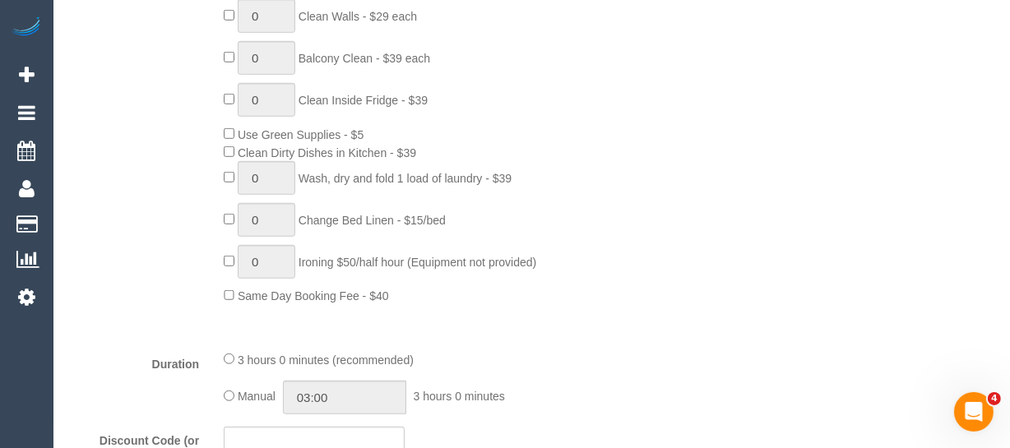
scroll to position [1195, 0]
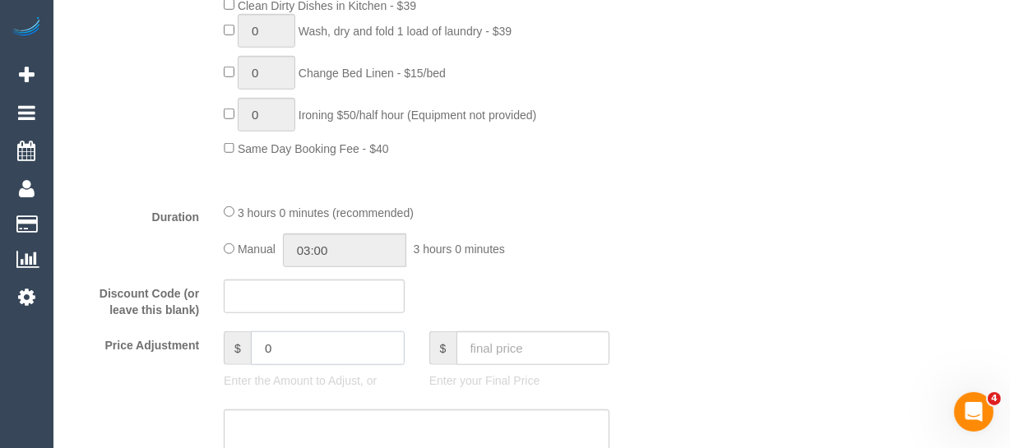
click at [150, 322] on fieldset "What Frequency * One Time Cleaning Weekly - 10% Off - 10.00% (0% for the First …" at bounding box center [365, 30] width 591 height 1169
type input "-70"
drag, startPoint x: 622, startPoint y: 340, endPoint x: 1020, endPoint y: 249, distance: 407.5
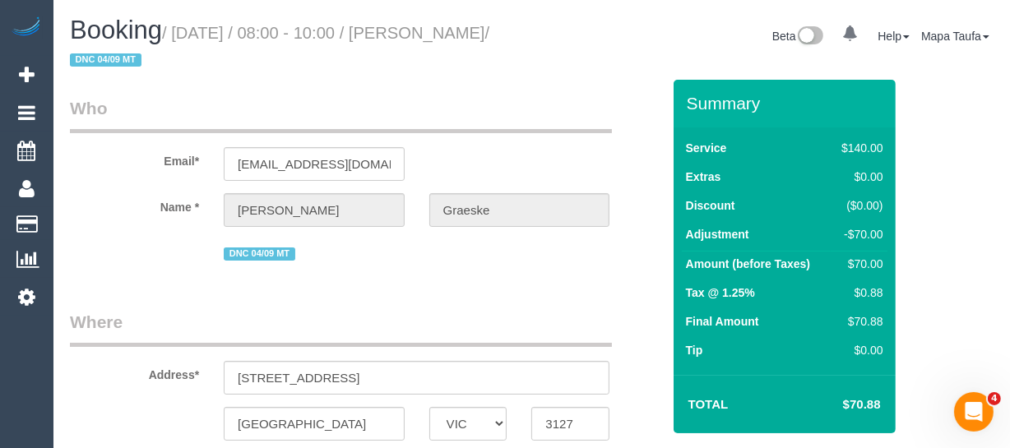
select select "spot6"
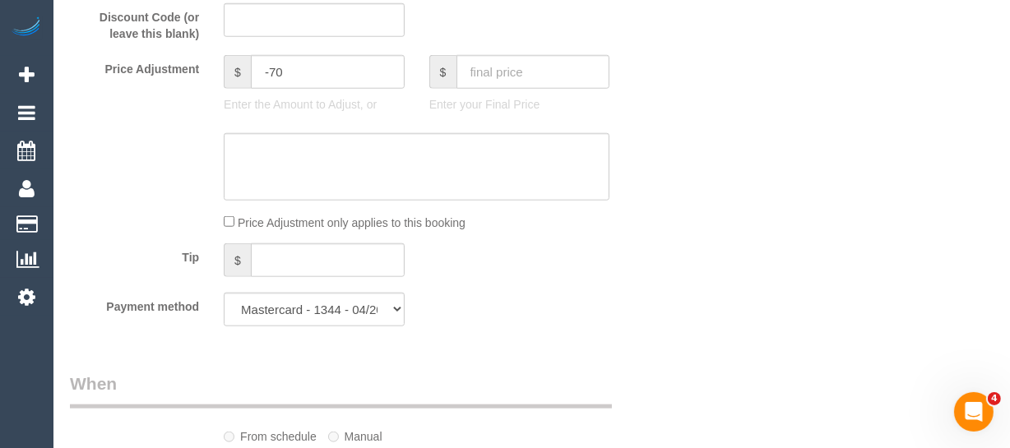
scroll to position [1340, 0]
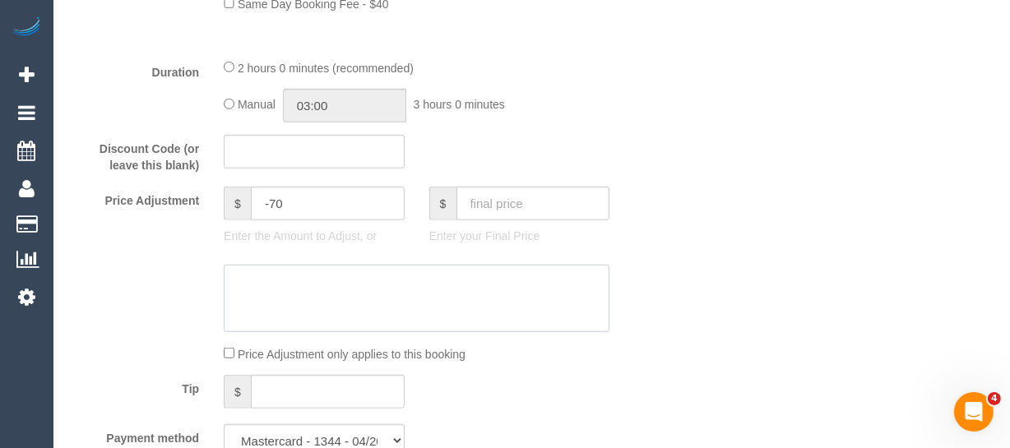
click at [359, 270] on textarea at bounding box center [417, 298] width 386 height 67
type textarea "ded"
click at [313, 205] on input "-70" at bounding box center [328, 204] width 154 height 34
type input "-70.88"
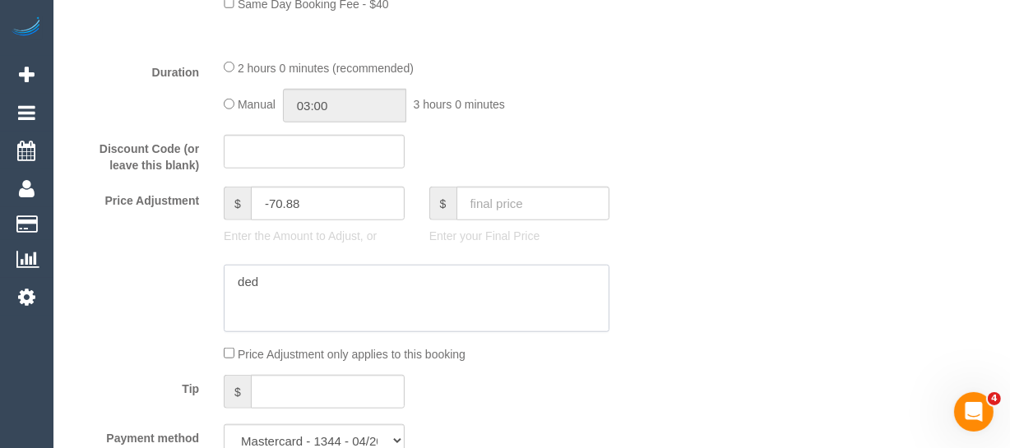
click at [322, 320] on textarea at bounding box center [417, 298] width 386 height 67
click at [310, 290] on textarea at bounding box center [417, 298] width 386 height 67
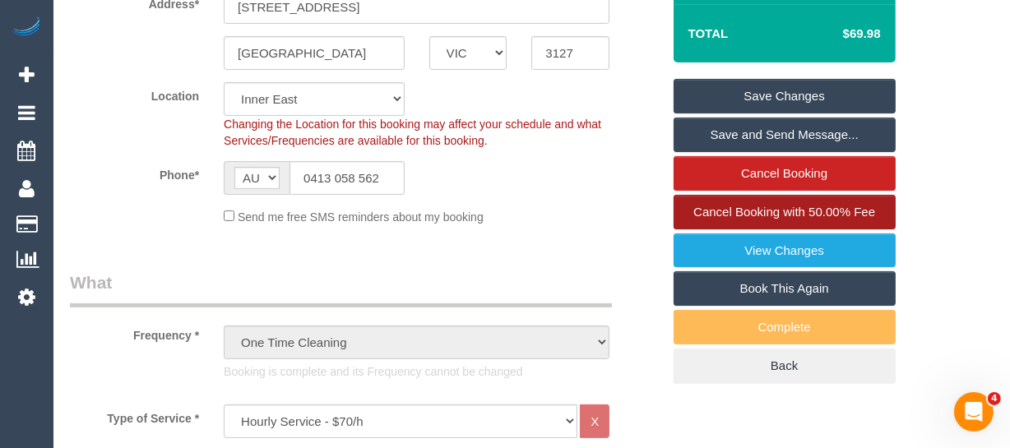
scroll to position [369, 0]
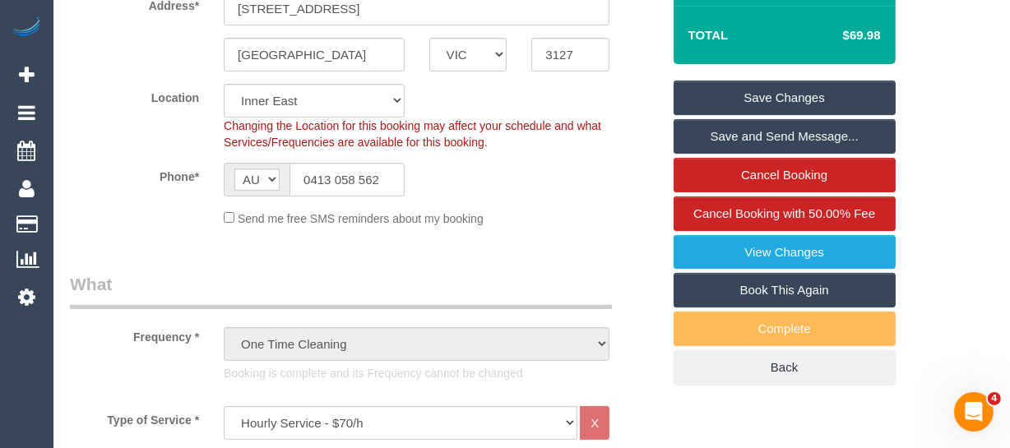
type textarea "deduct due to complaint -MT"
click at [801, 82] on link "Save Changes" at bounding box center [784, 98] width 222 height 35
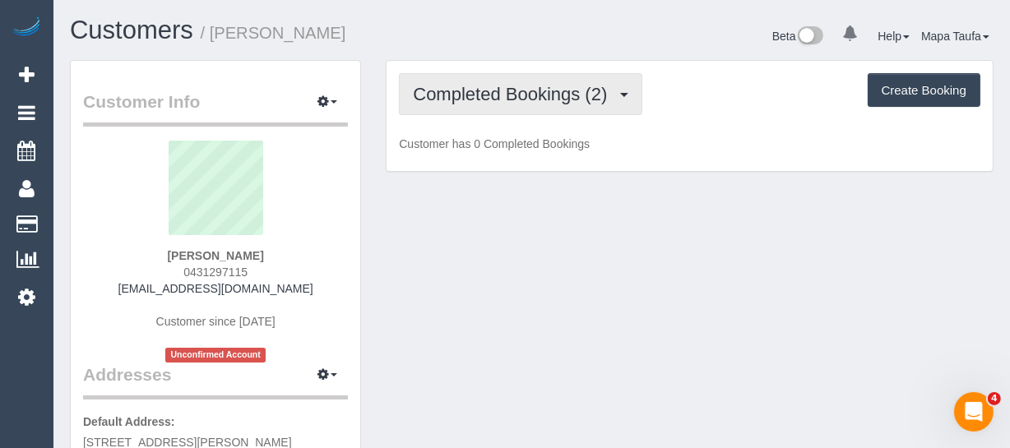
click at [492, 89] on span "Completed Bookings (2)" at bounding box center [514, 94] width 202 height 21
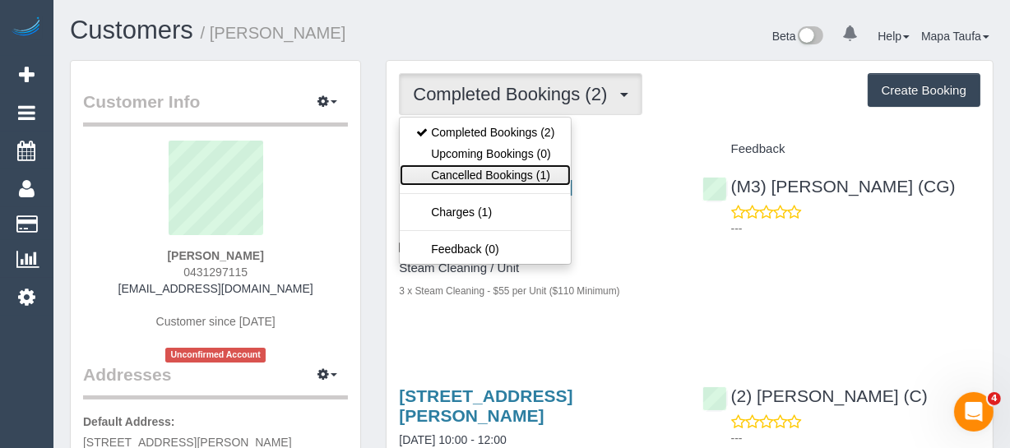
click at [487, 173] on link "Cancelled Bookings (1)" at bounding box center [485, 174] width 171 height 21
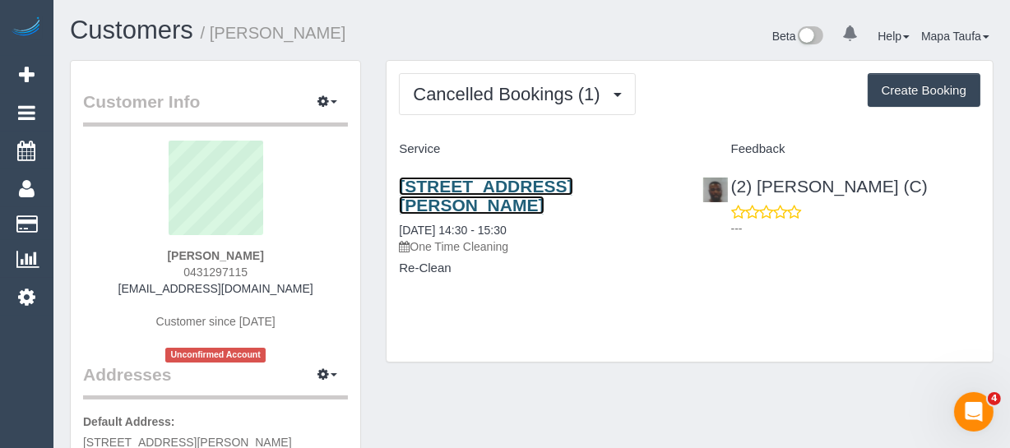
click at [434, 205] on link "[STREET_ADDRESS][PERSON_NAME]" at bounding box center [485, 196] width 173 height 38
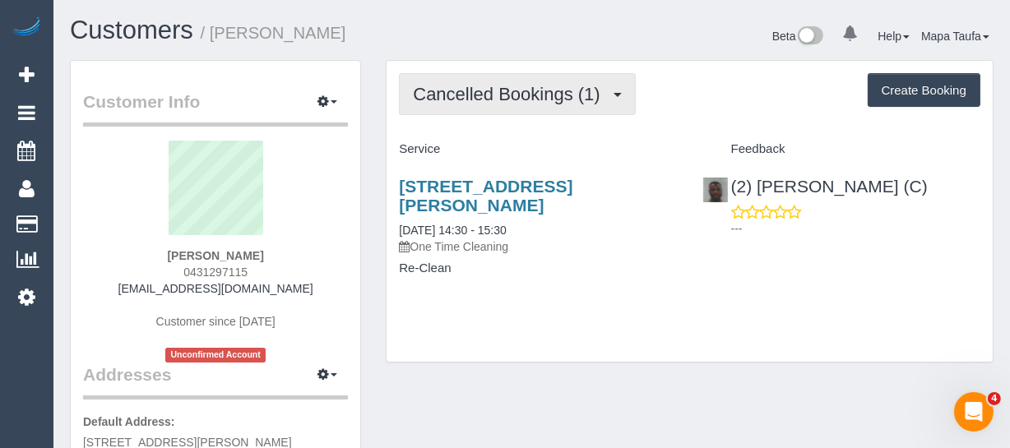
click at [497, 101] on span "Cancelled Bookings (1)" at bounding box center [510, 94] width 195 height 21
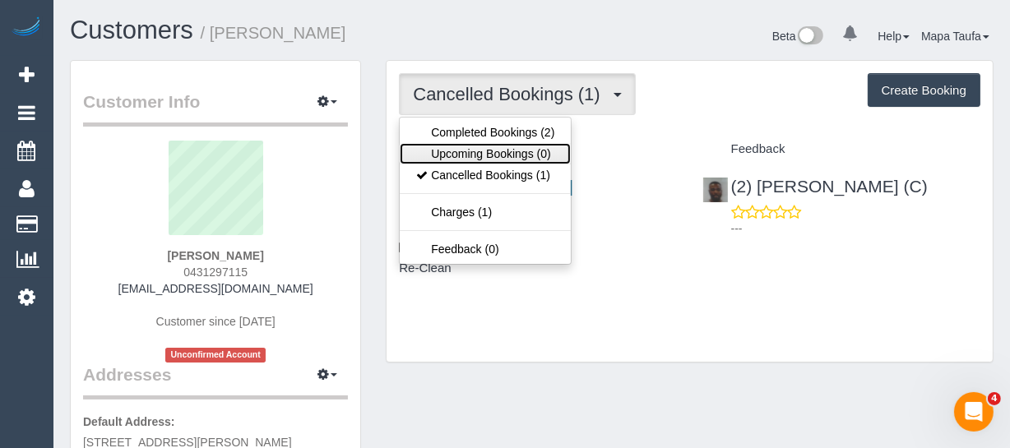
click at [487, 149] on link "Upcoming Bookings (0)" at bounding box center [485, 153] width 171 height 21
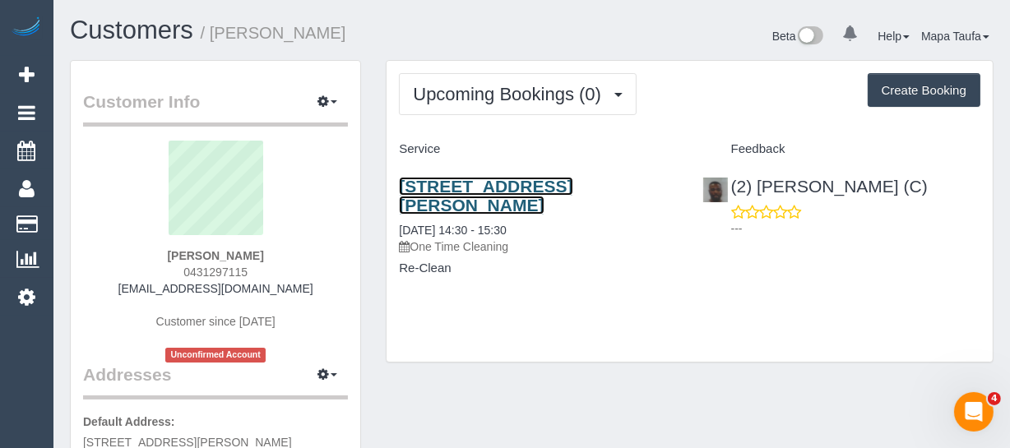
click at [492, 187] on link "4 Bik Lane, 101, Fitzroy North, VIC 3068" at bounding box center [485, 196] width 173 height 38
click at [452, 182] on link "4 Bik Lane, 101, Fitzroy North, VIC 3068" at bounding box center [485, 196] width 173 height 38
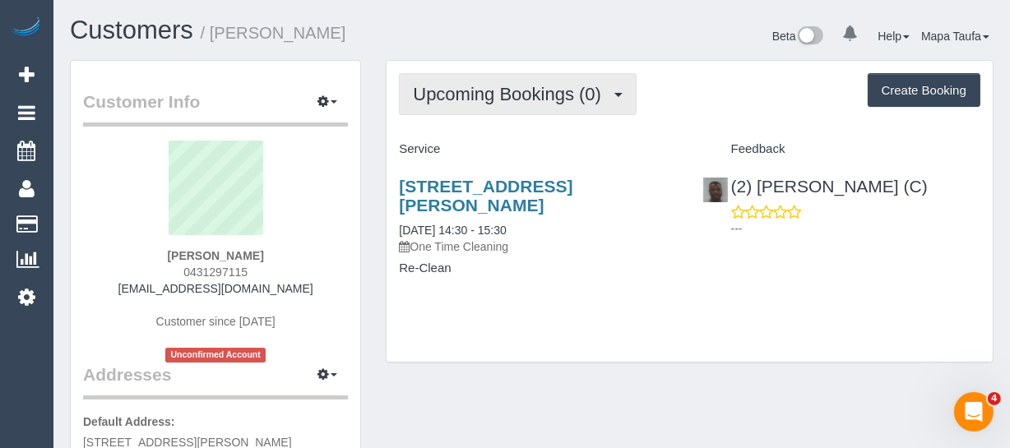
click at [454, 95] on span "Upcoming Bookings (0)" at bounding box center [511, 94] width 197 height 21
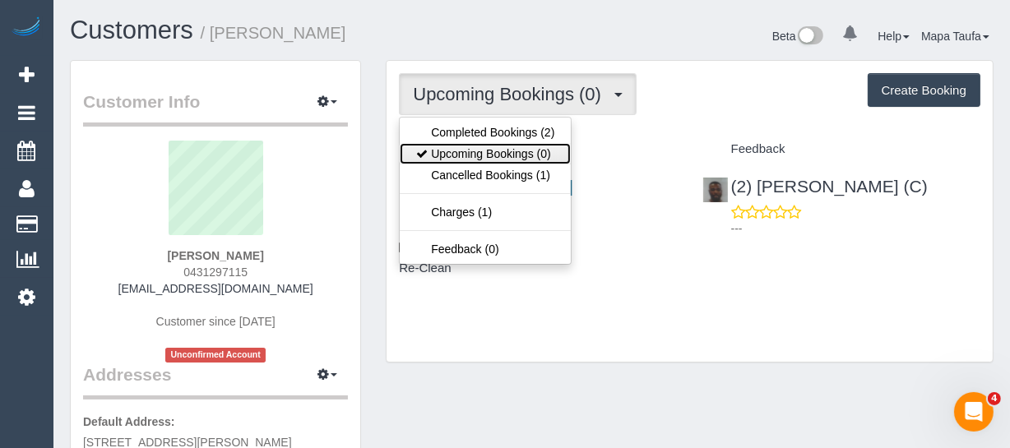
click at [455, 153] on link "Upcoming Bookings (0)" at bounding box center [485, 153] width 171 height 21
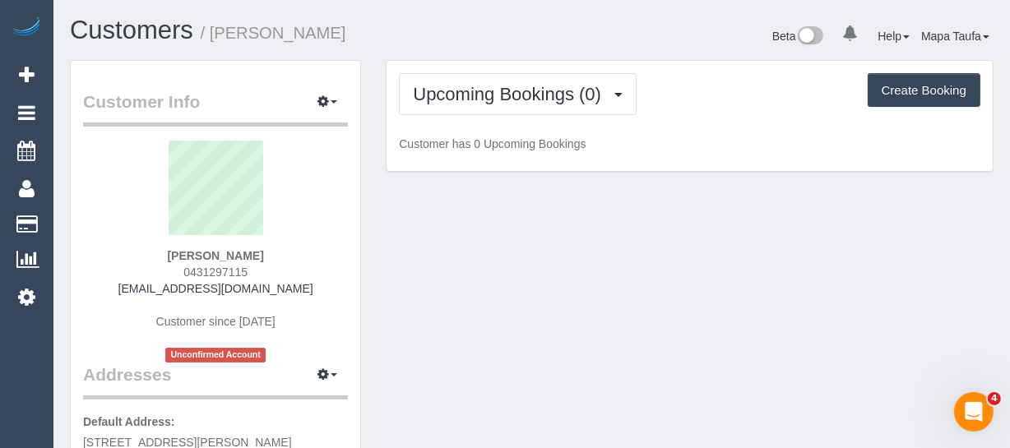
click at [494, 44] on h1 "Customers / Lachlan Boddy" at bounding box center [295, 30] width 450 height 28
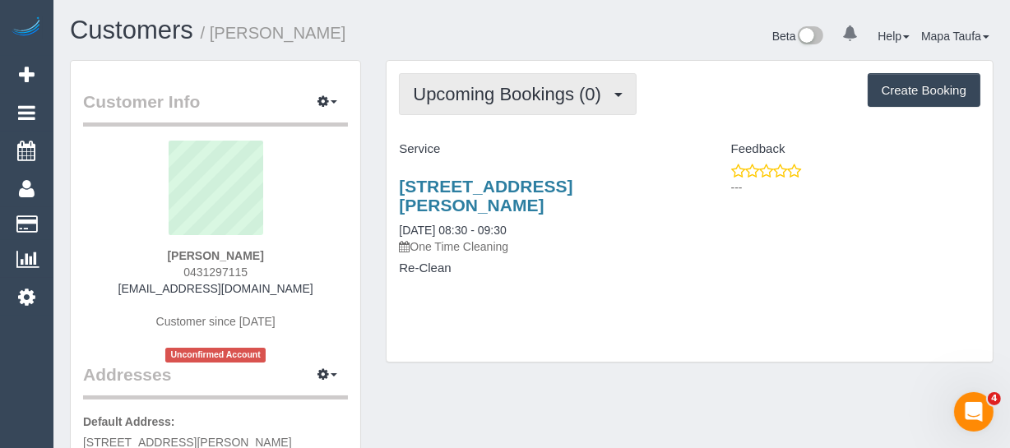
click at [476, 104] on button "Upcoming Bookings (0)" at bounding box center [518, 94] width 238 height 42
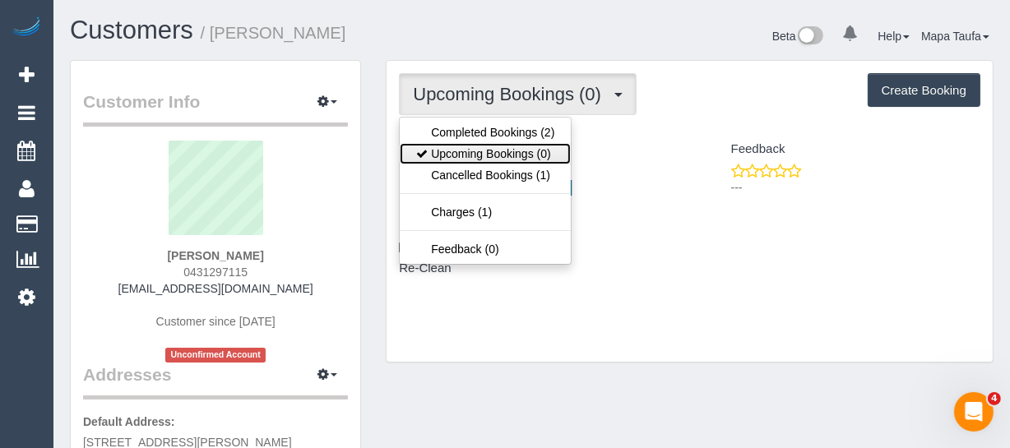
click at [489, 151] on link "Upcoming Bookings (0)" at bounding box center [485, 153] width 171 height 21
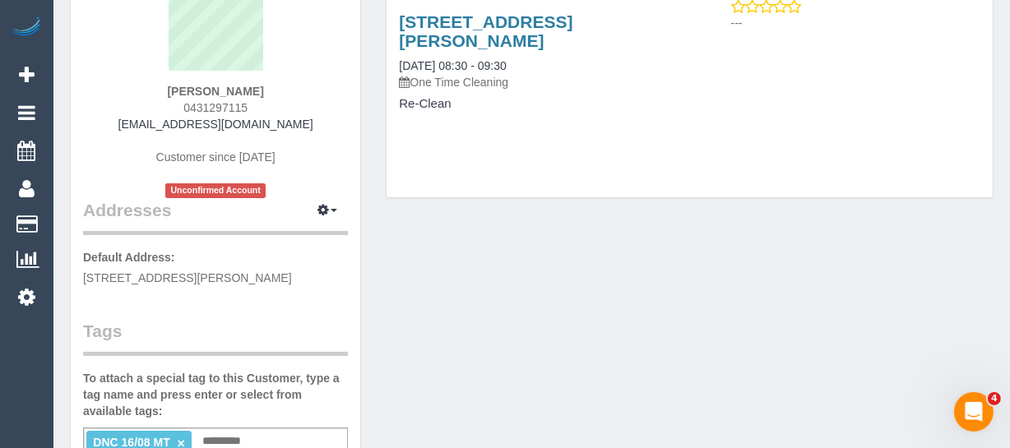
scroll to position [74, 0]
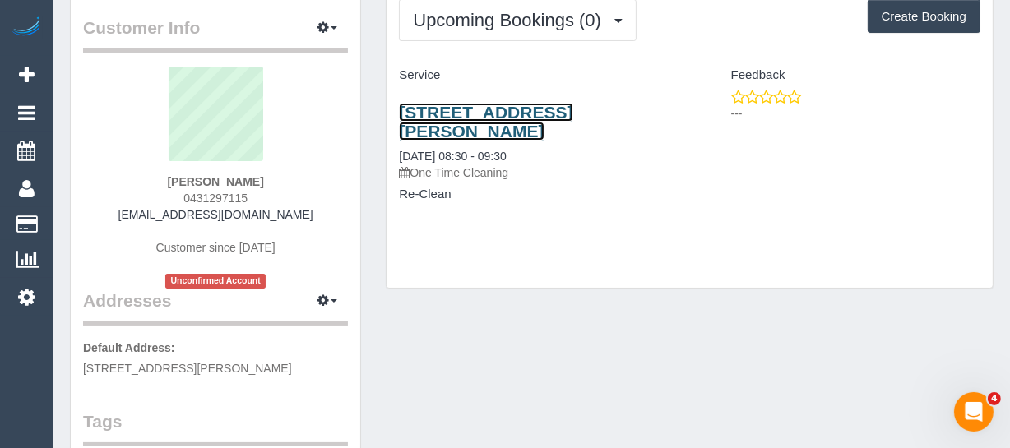
click at [452, 123] on link "4 Bik Lane, 101, Fitzroy North, VIC 3068" at bounding box center [485, 122] width 173 height 38
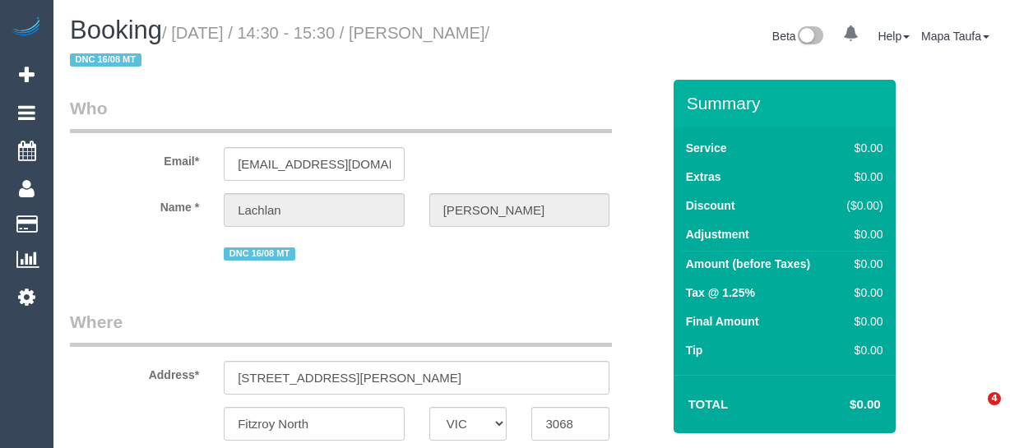
select select "VIC"
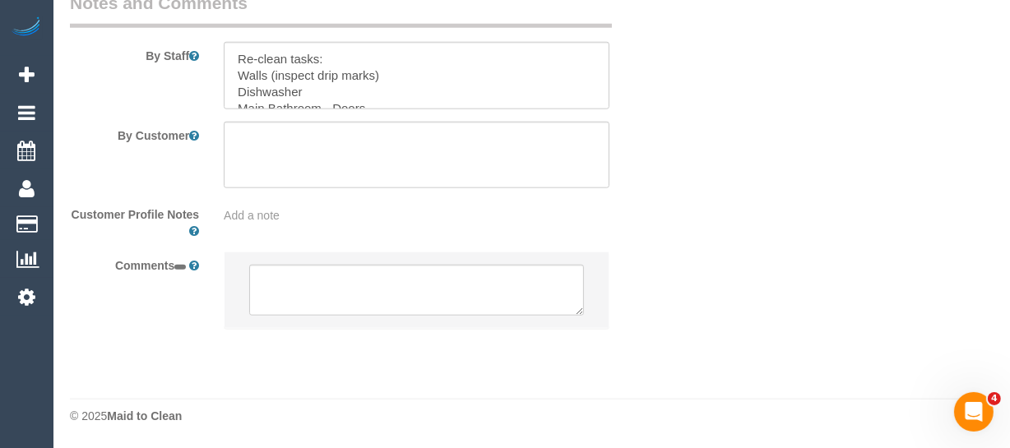
select select "string:AU"
select select "object:580"
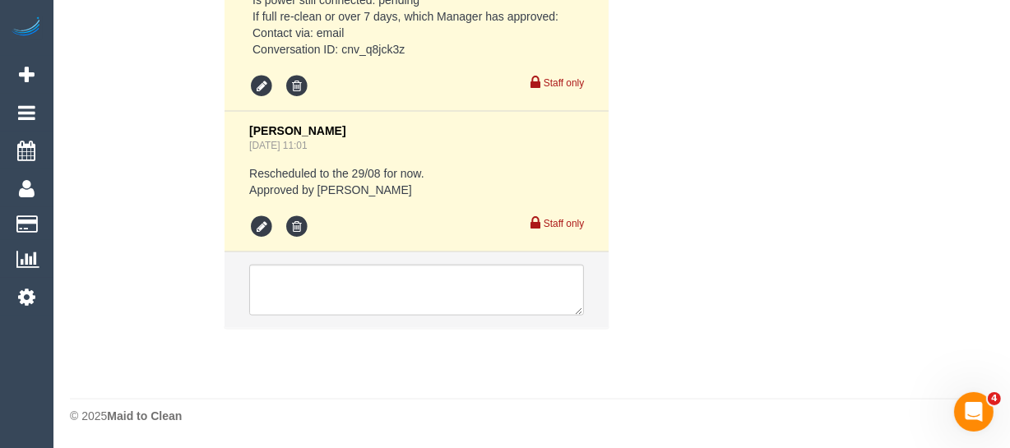
select select "string:stripe-pm_1RutRM2GScqysDRVB29IUe5m"
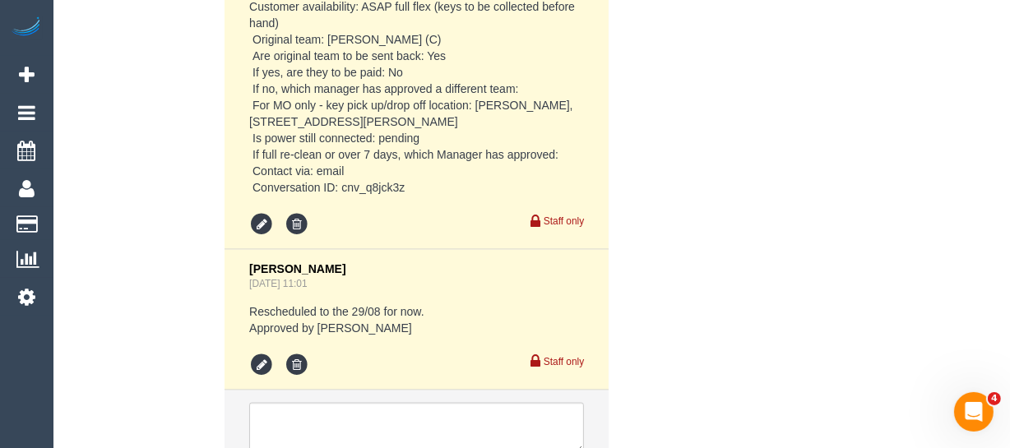
select select "object:804"
select select "number:28"
select select "number:14"
select select "number:19"
select select "number:24"
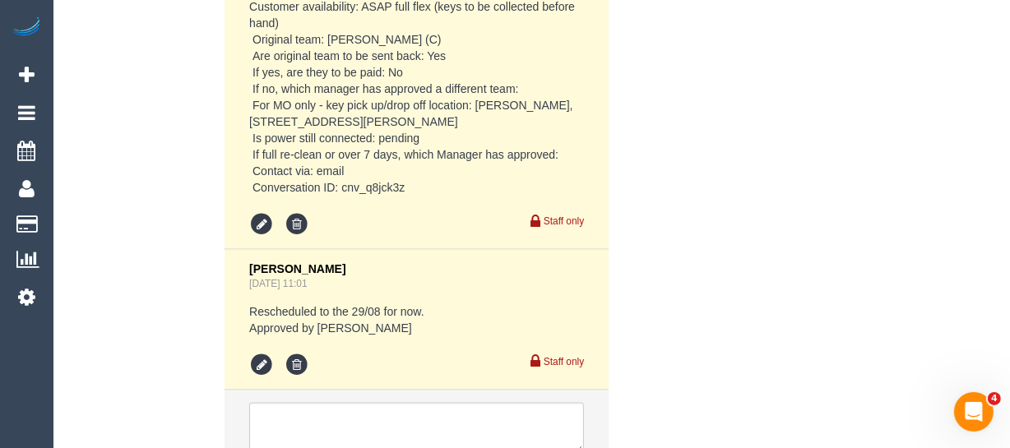
select select "number:26"
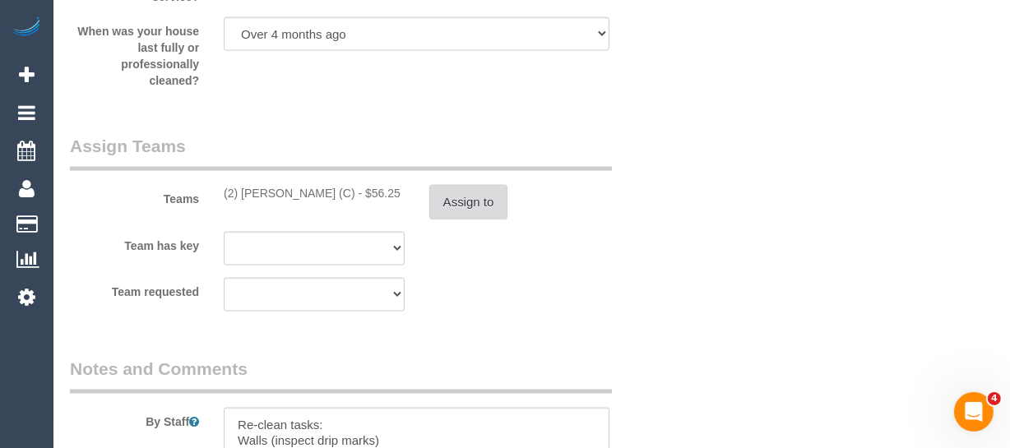
click at [456, 204] on button "Assign to" at bounding box center [468, 202] width 79 height 35
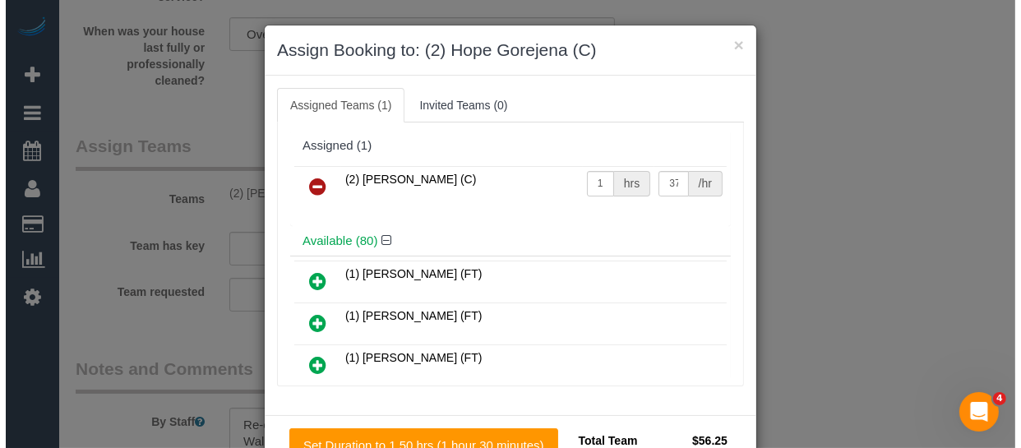
scroll to position [2327, 0]
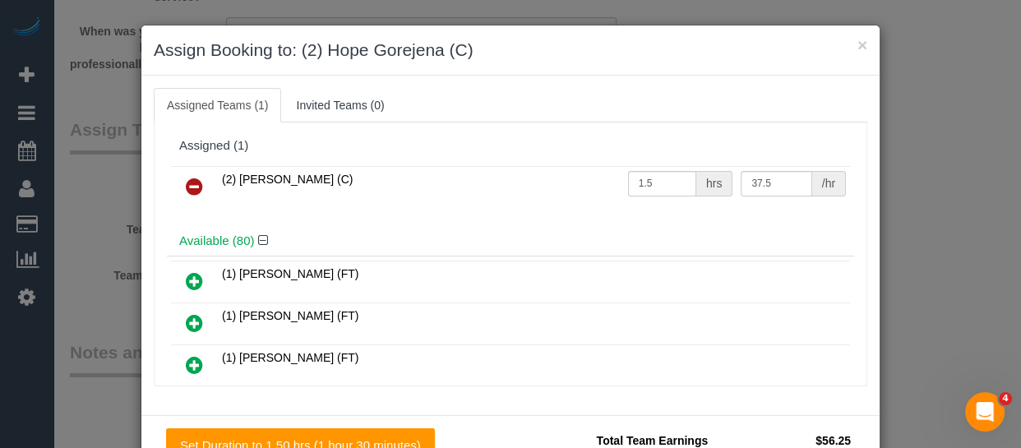
click at [186, 190] on icon at bounding box center [194, 187] width 17 height 20
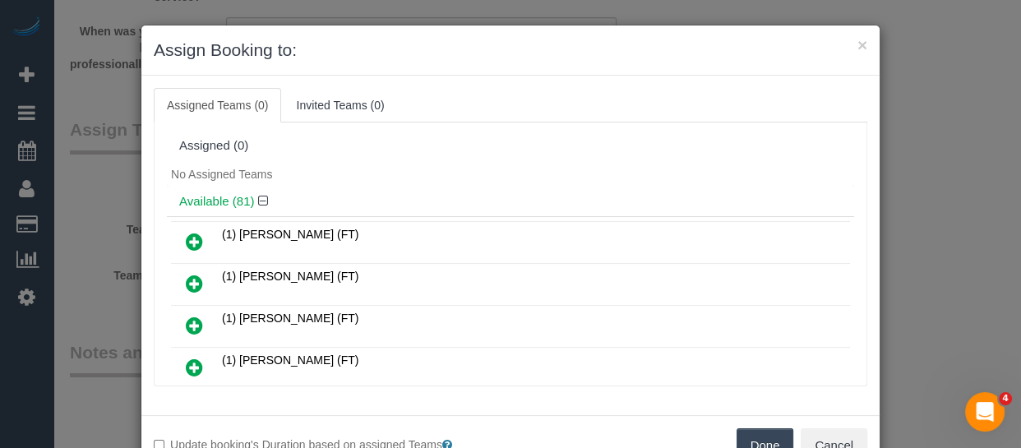
click at [746, 437] on button "Done" at bounding box center [766, 445] width 58 height 35
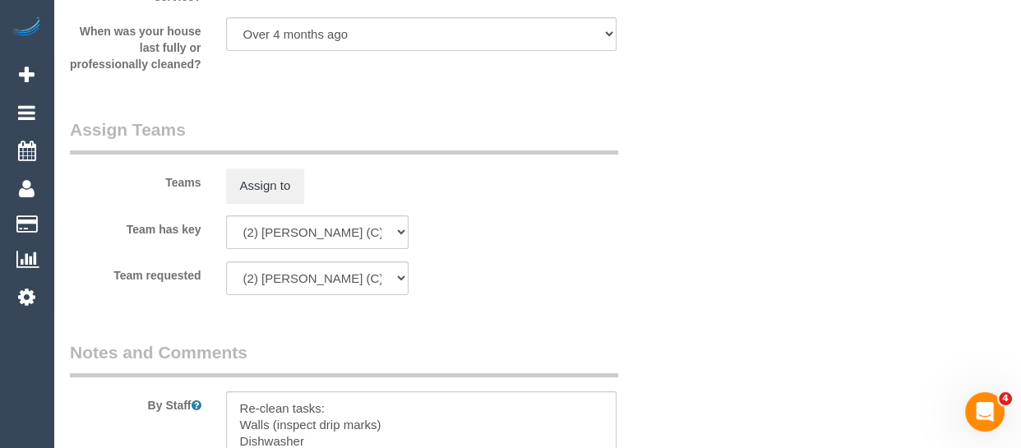
click at [770, 437] on div "× Assign Booking to: Assigned Teams (0) Invited Teams (0) Assigned (0) No Assig…" at bounding box center [510, 224] width 1021 height 448
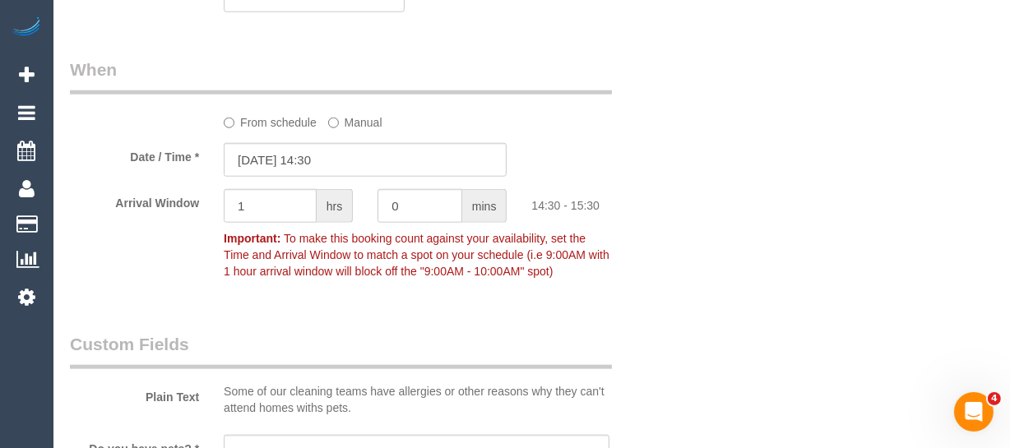
scroll to position [1521, 0]
click at [285, 164] on input "29/08/2025 14:30" at bounding box center [365, 162] width 283 height 34
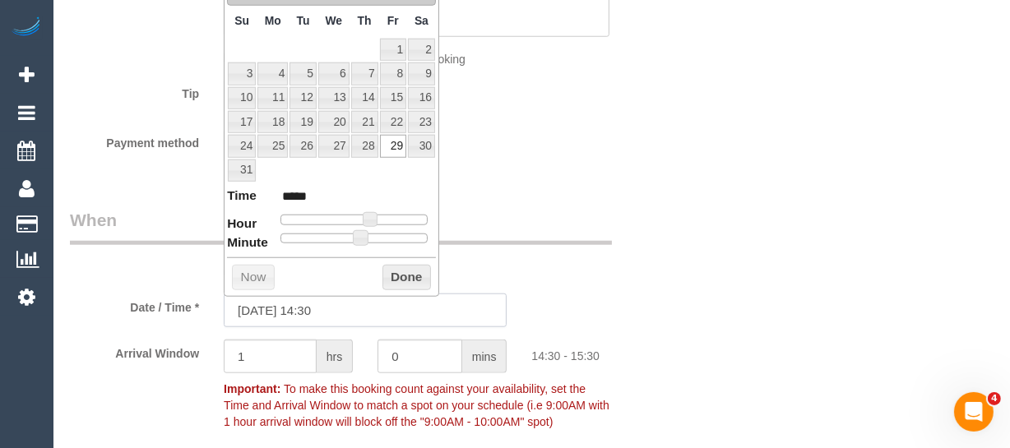
scroll to position [1297, 0]
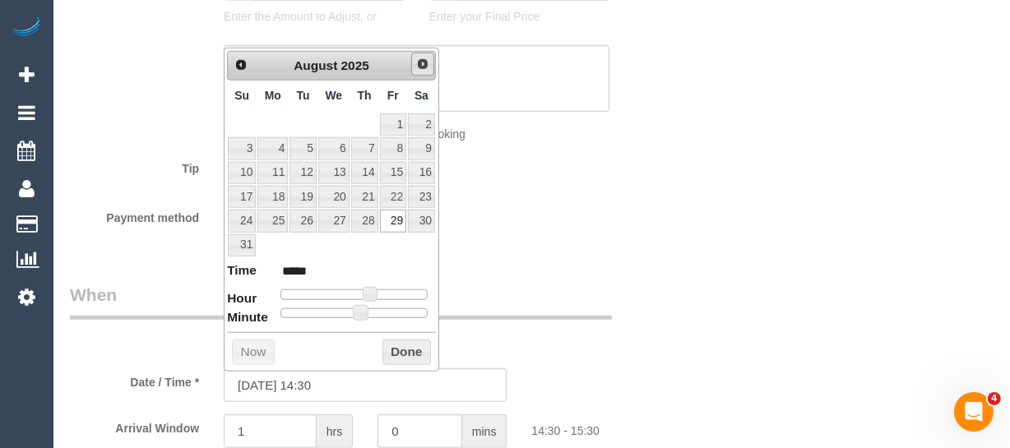
click at [429, 64] on link "Next" at bounding box center [422, 64] width 23 height 23
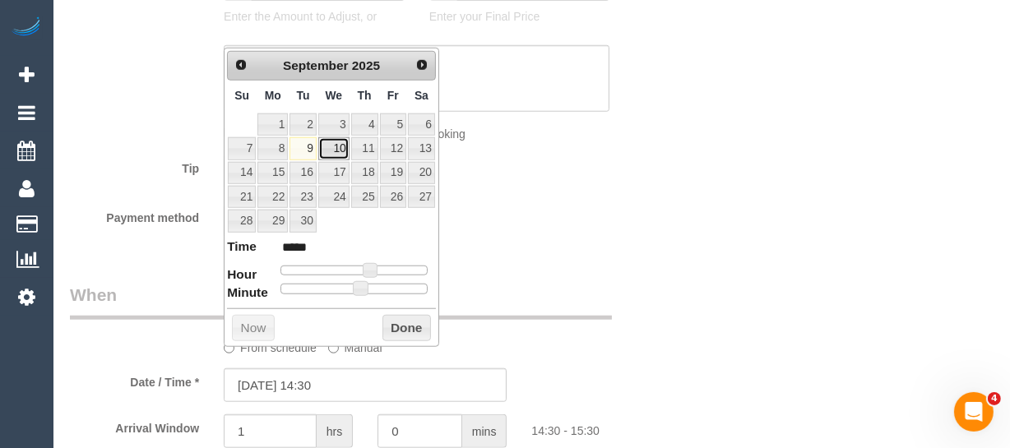
click at [330, 147] on link "10" at bounding box center [333, 148] width 31 height 22
click at [405, 326] on button "Done" at bounding box center [406, 328] width 49 height 26
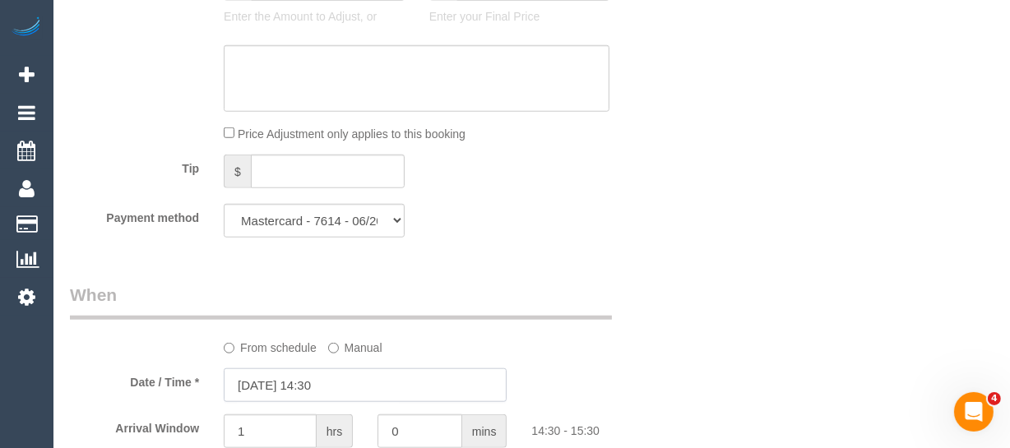
click at [350, 391] on input "10/09/2025 14:30" at bounding box center [365, 385] width 283 height 34
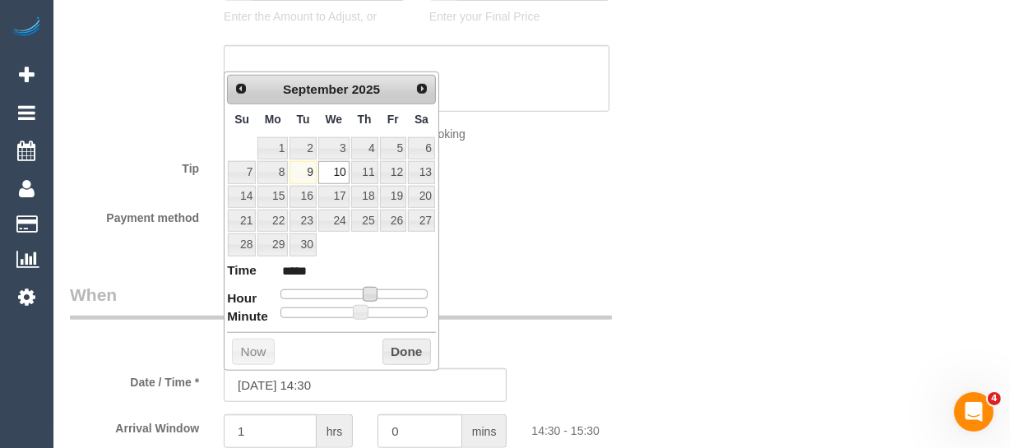
type input "10/09/2025 13:30"
type input "*****"
type input "10/09/2025 11:30"
type input "*****"
type input "10/09/2025 10:30"
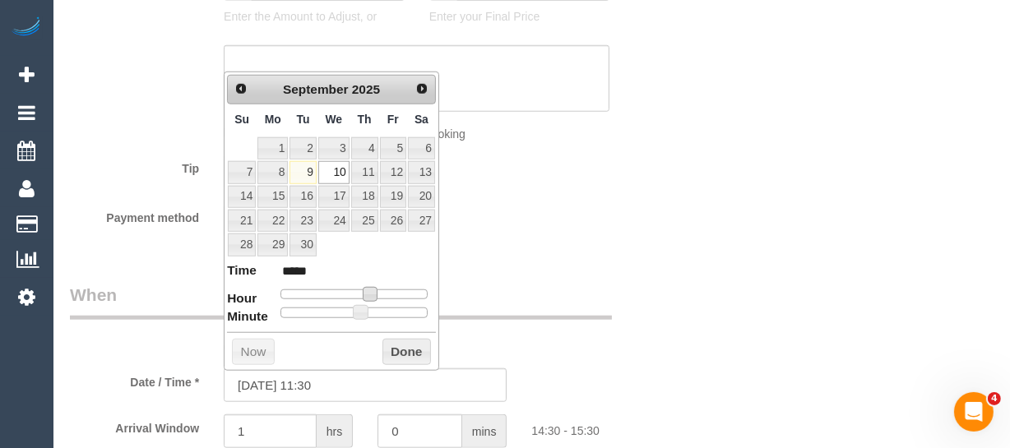
type input "*****"
type input "10/09/2025 09:30"
type input "*****"
type input "[DATE] 08:30"
type input "*****"
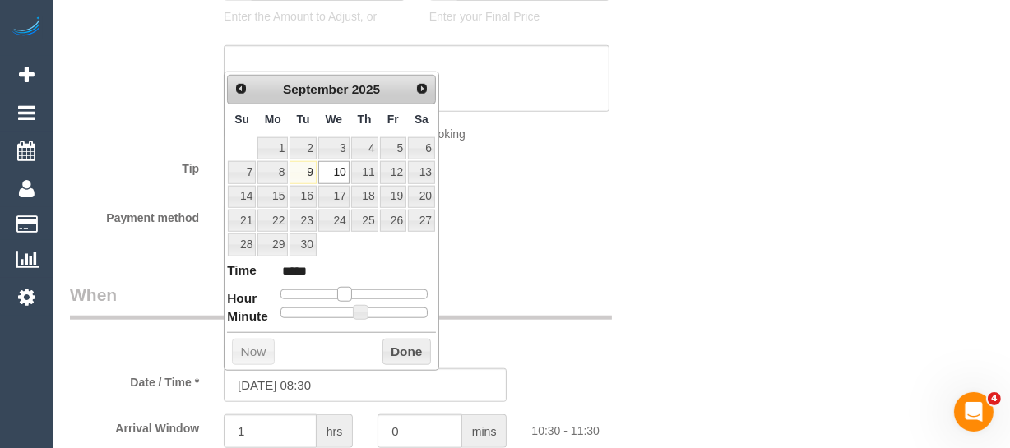
type input "10/09/2025 10:30"
type input "*****"
type input "10/09/2025 09:30"
type input "*****"
type input "10/09/2025 08:30"
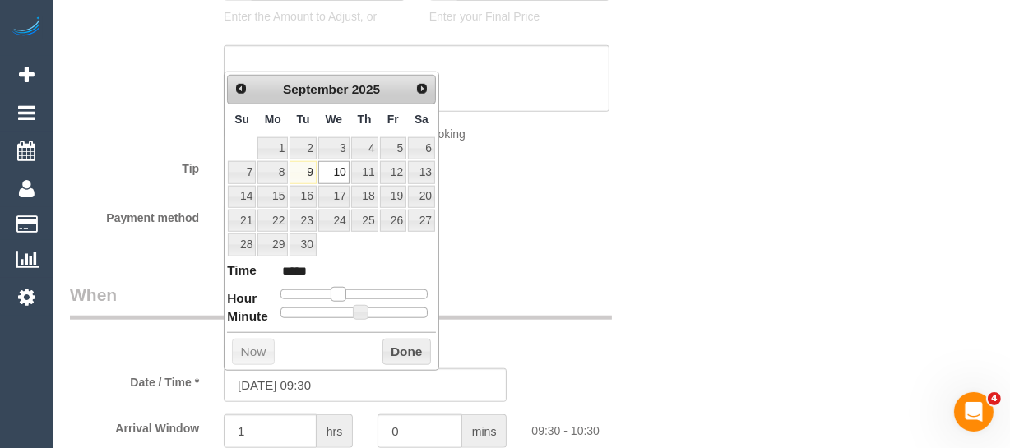
type input "*****"
click at [330, 289] on span at bounding box center [331, 294] width 15 height 15
click at [409, 349] on button "Done" at bounding box center [406, 352] width 49 height 26
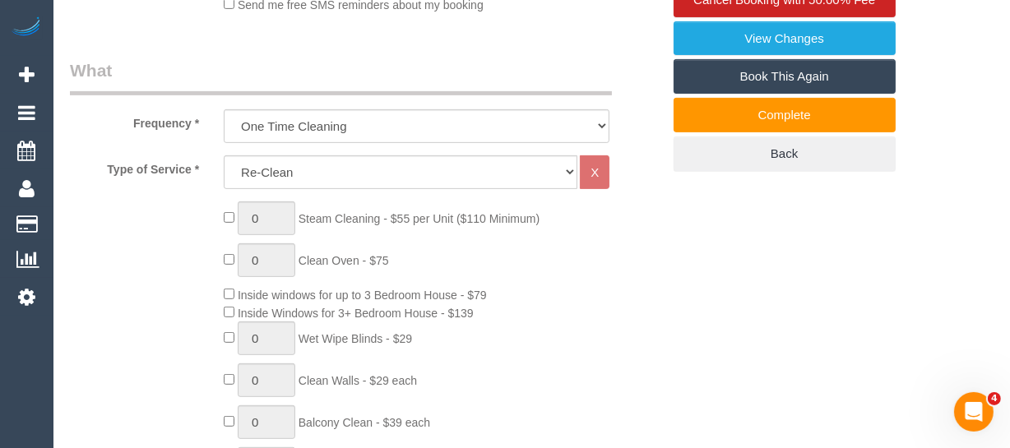
scroll to position [26, 0]
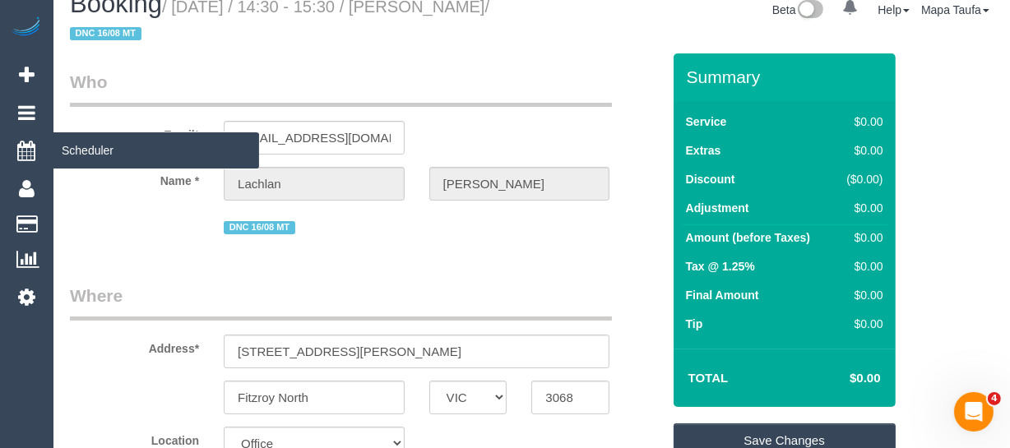
click at [738, 213] on label "Adjustment" at bounding box center [717, 208] width 63 height 16
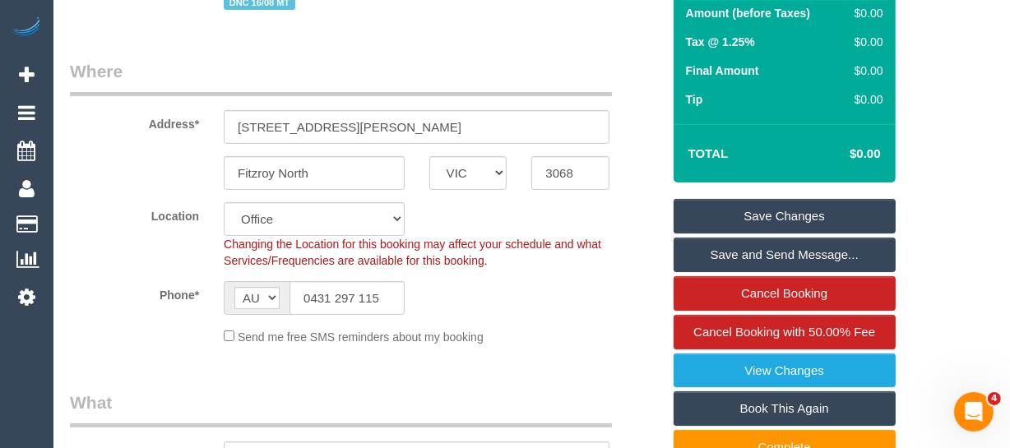
click at [830, 214] on link "Save Changes" at bounding box center [784, 216] width 222 height 35
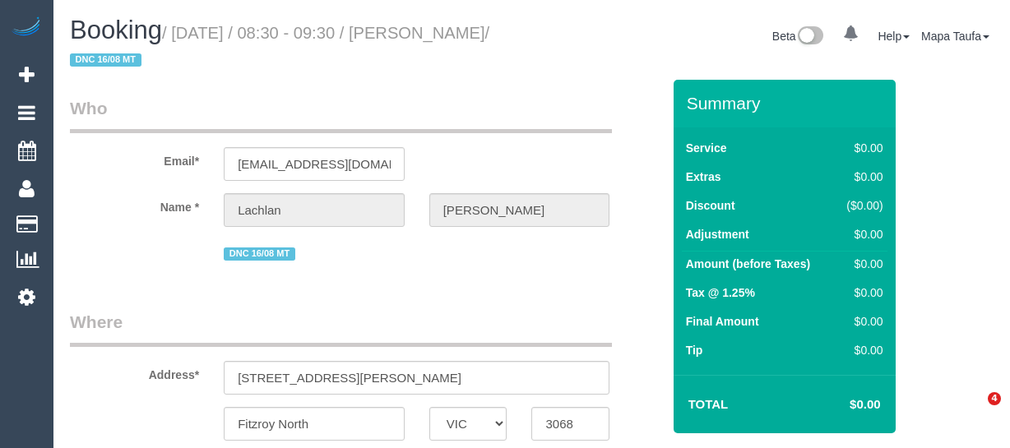
select select "VIC"
select select "object:634"
select select "number:28"
select select "number:14"
select select "number:19"
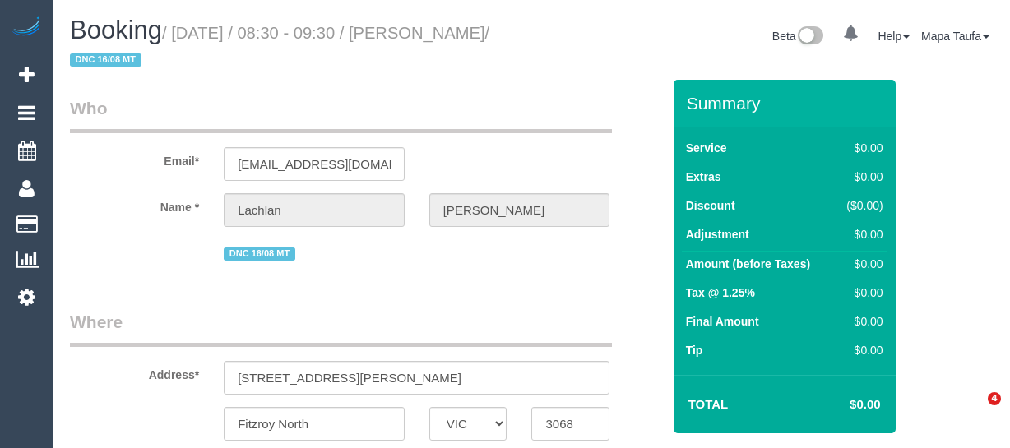
select select "number:24"
select select "number:26"
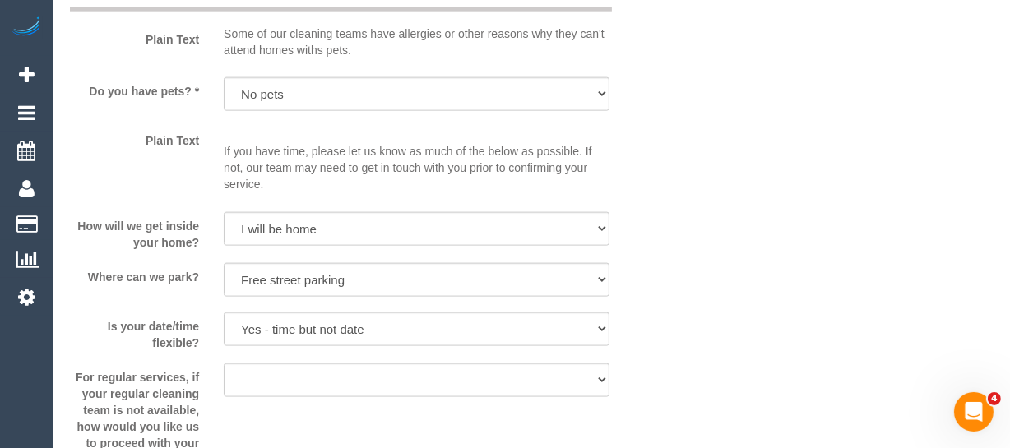
scroll to position [3153, 0]
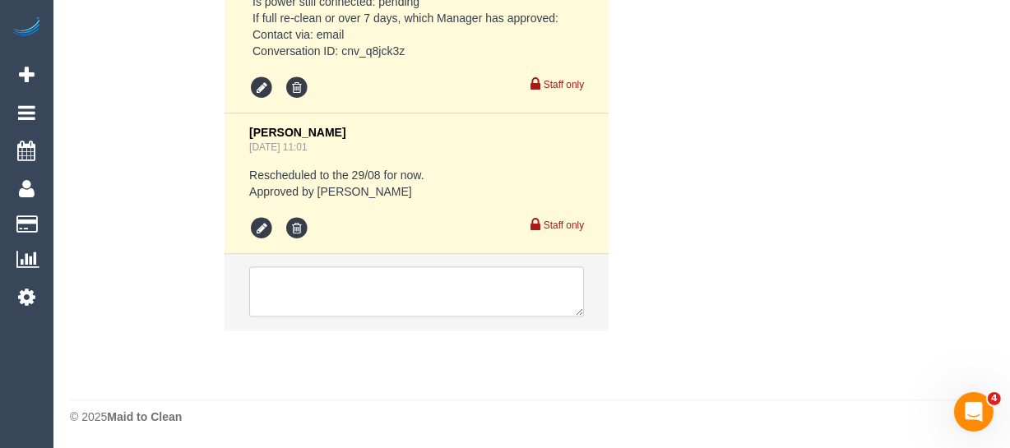
click at [391, 287] on textarea at bounding box center [416, 291] width 335 height 51
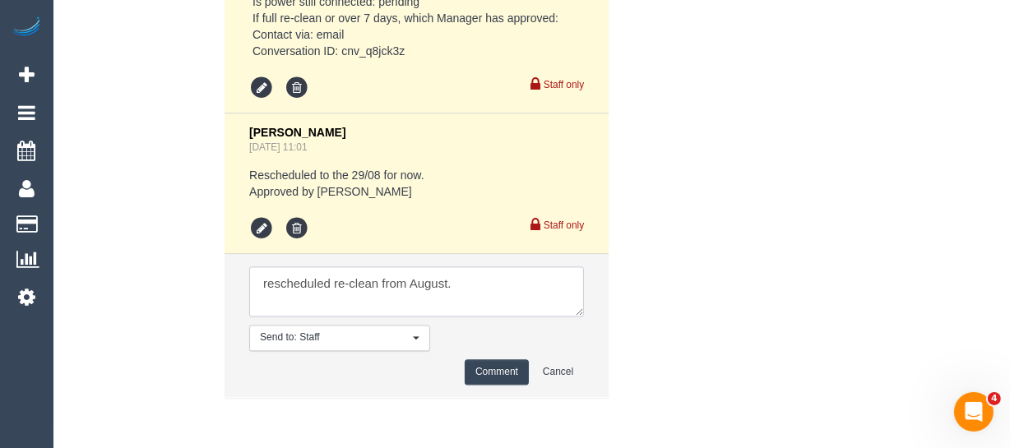
type textarea "rescheduled re-clean from August."
click at [486, 364] on button "Comment" at bounding box center [497, 371] width 64 height 25
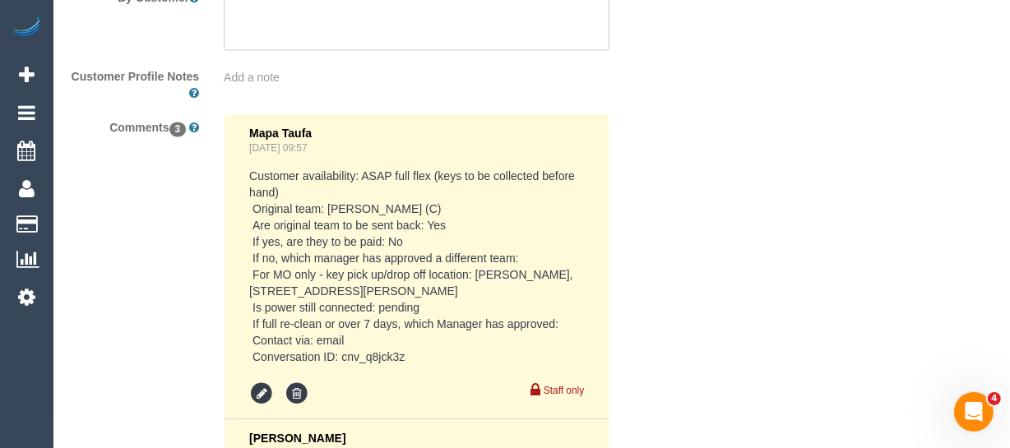
scroll to position [2828, 0]
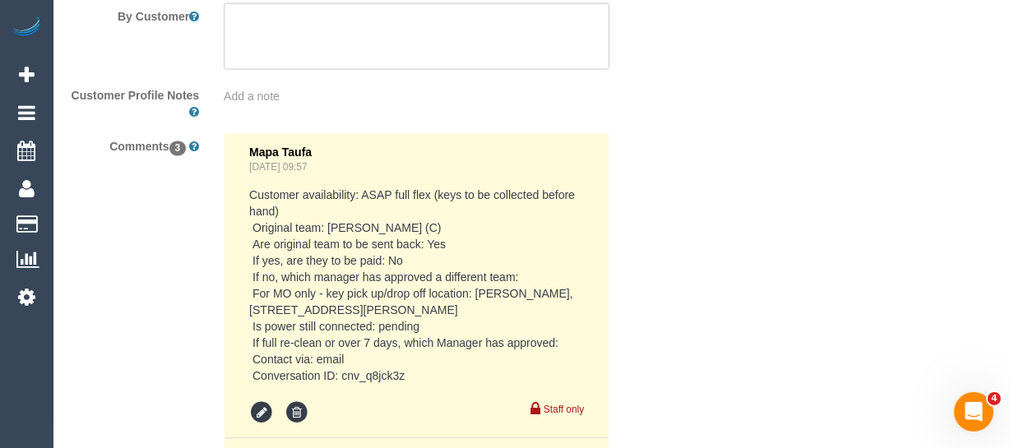
drag, startPoint x: 411, startPoint y: 220, endPoint x: 244, endPoint y: 181, distance: 171.5
click at [244, 181] on li "Mapa Taufa Aug 27, 2025 09:57 Customer availability: ASAP full flex (keys to be…" at bounding box center [416, 285] width 384 height 305
copy pre "Customer availability: ASAP full flex (keys to be collected before hand) Origin…"
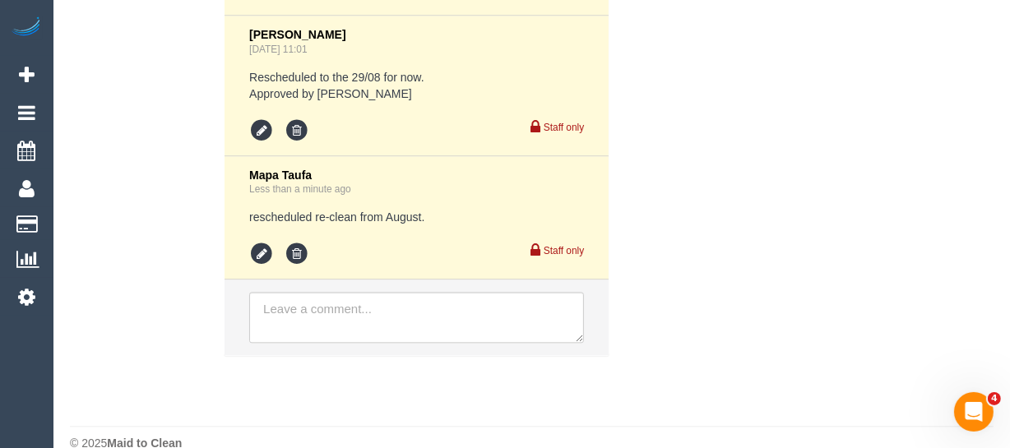
scroll to position [3277, 0]
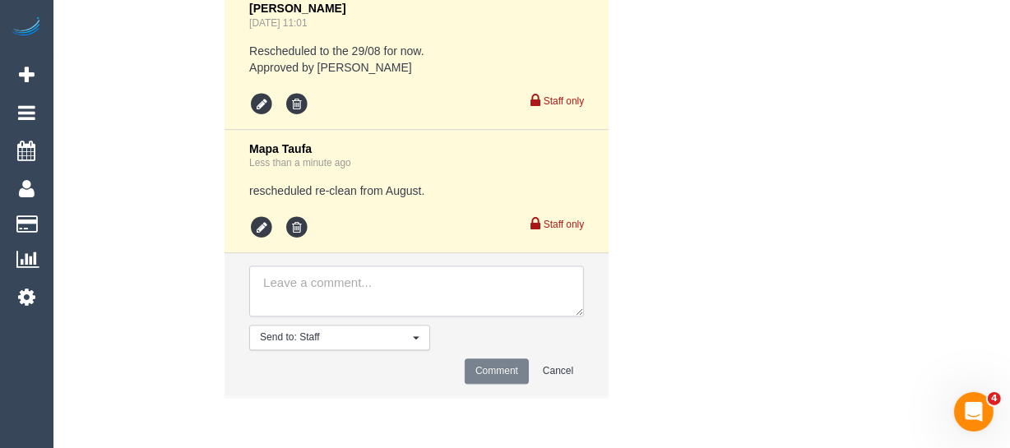
click at [339, 291] on textarea at bounding box center [416, 291] width 335 height 51
paste textarea "Customer availability: ASAP full flex (keys to be collected before hand) Origin…"
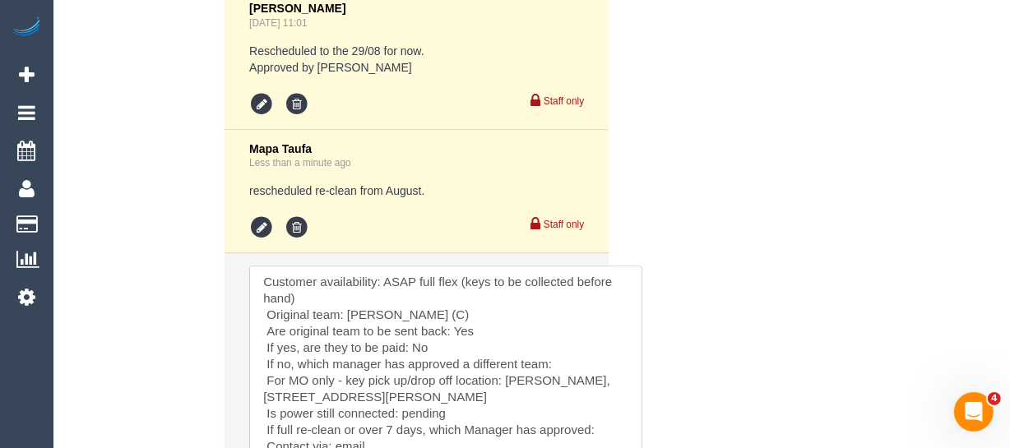
scroll to position [0, 0]
drag, startPoint x: 574, startPoint y: 312, endPoint x: 631, endPoint y: 473, distance: 170.3
drag, startPoint x: 327, startPoint y: 298, endPoint x: 460, endPoint y: 284, distance: 133.9
click at [460, 284] on textarea at bounding box center [445, 373] width 393 height 214
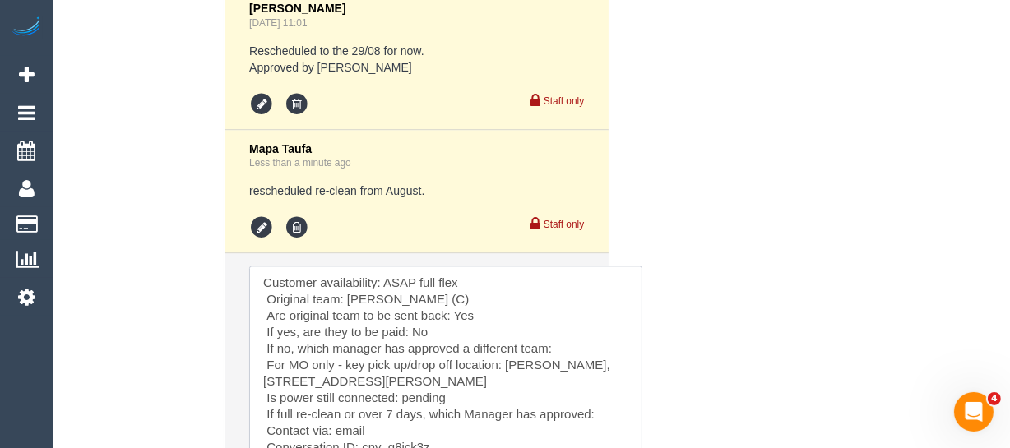
scroll to position [3352, 0]
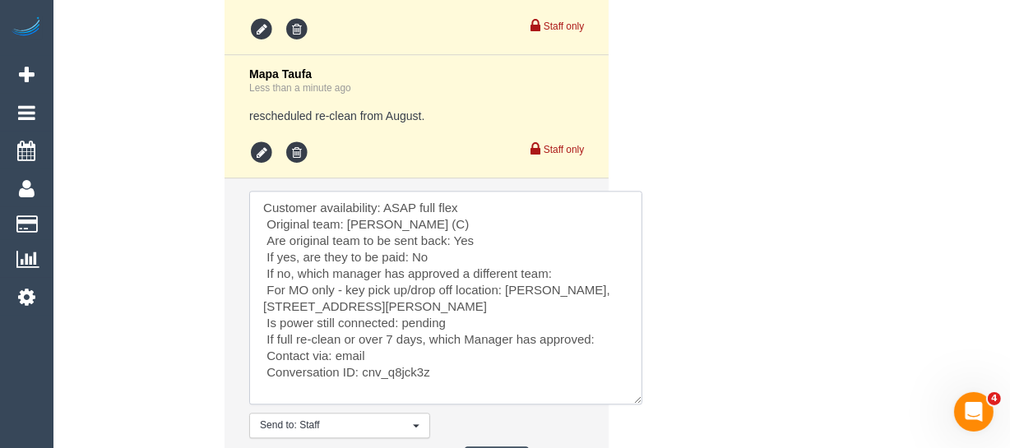
click at [477, 320] on textarea at bounding box center [445, 298] width 393 height 214
drag, startPoint x: 476, startPoint y: 301, endPoint x: 344, endPoint y: 286, distance: 133.2
click at [344, 286] on textarea at bounding box center [445, 298] width 393 height 214
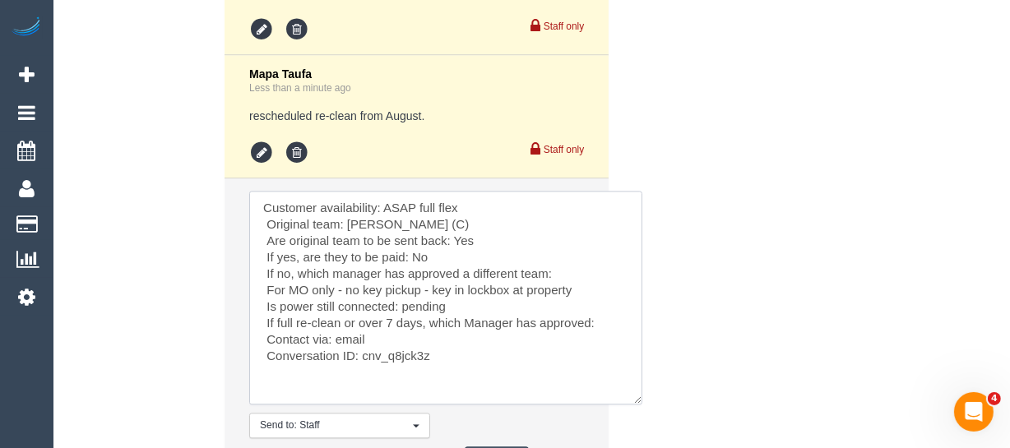
scroll to position [3502, 0]
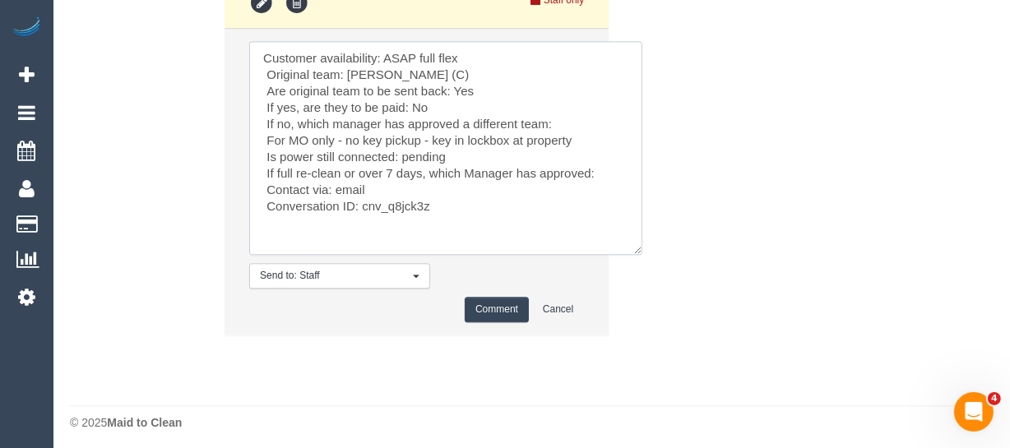
type textarea "Customer availability: ASAP full flex Original team: Sewmina De Silva (C) Are o…"
click at [486, 306] on button "Comment" at bounding box center [497, 309] width 64 height 25
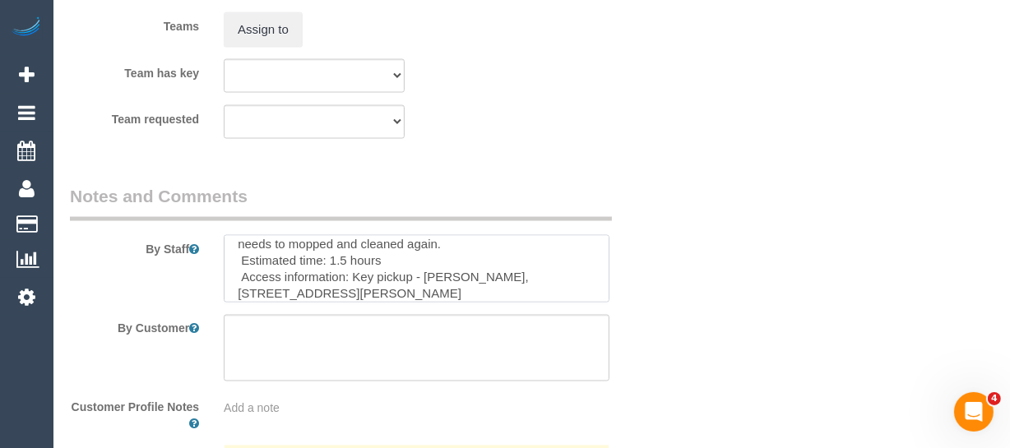
scroll to position [119, 0]
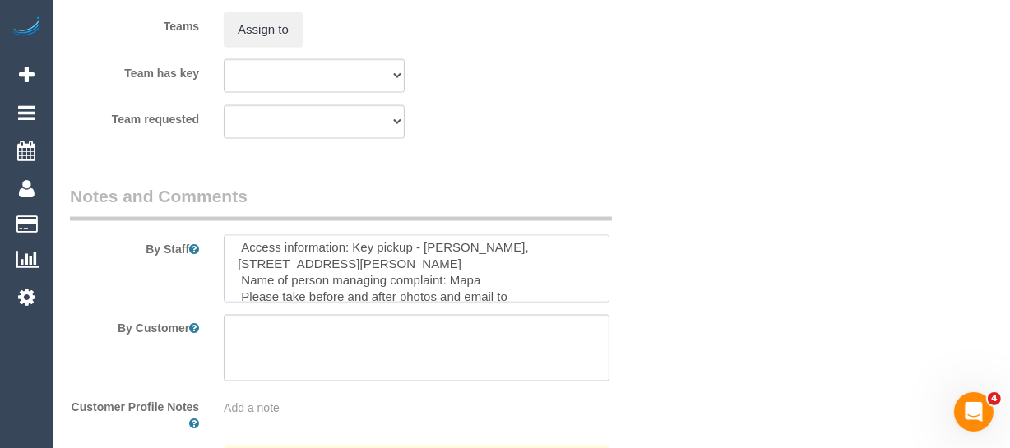
drag, startPoint x: 418, startPoint y: 264, endPoint x: 351, endPoint y: 252, distance: 67.6
click at [351, 252] on textarea at bounding box center [417, 268] width 386 height 67
paste textarea "Directly opposite the front door of 101/4 Bik Lane there are some gas meters."
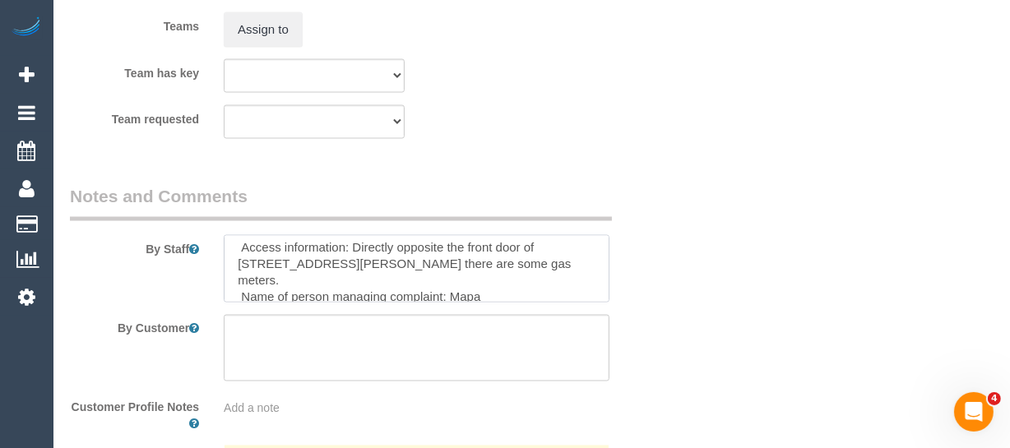
click at [462, 268] on textarea at bounding box center [417, 268] width 386 height 67
type textarea "Re-clean tasks: Walls (inspect drip marks) Dishwasher Main Bathroom - Doors Lau…"
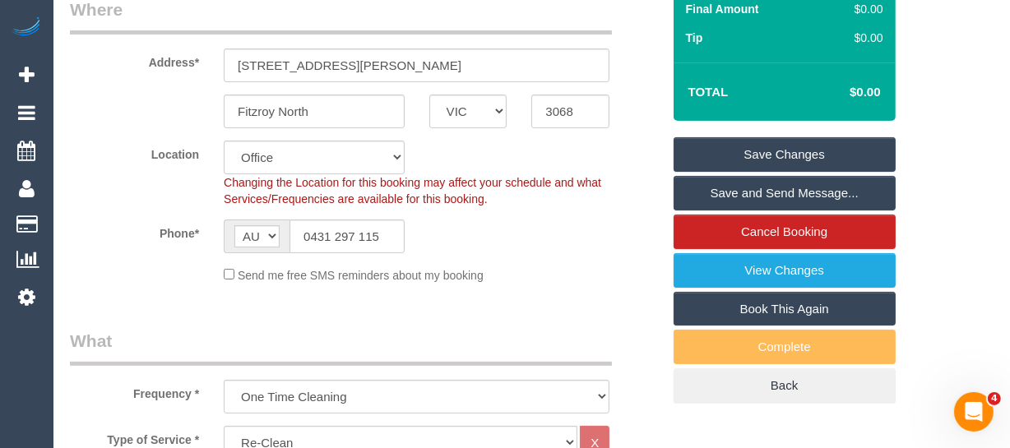
scroll to position [304, 0]
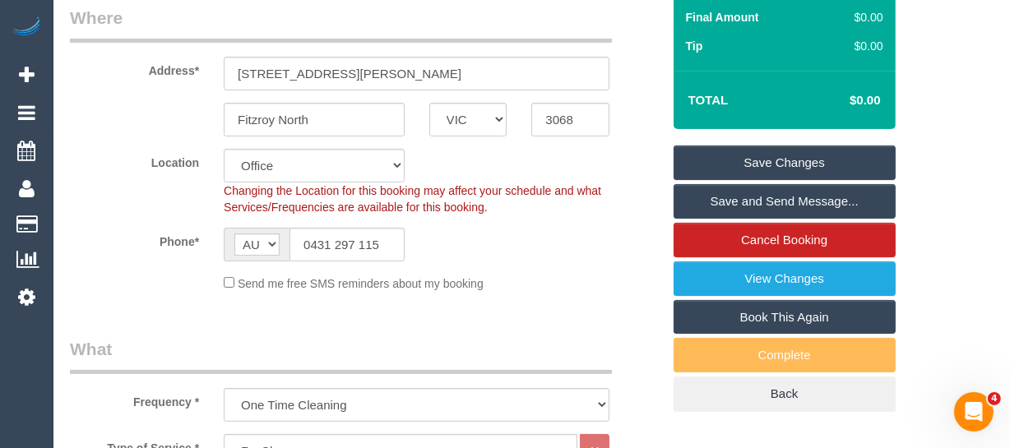
click at [738, 156] on link "Save Changes" at bounding box center [784, 163] width 222 height 35
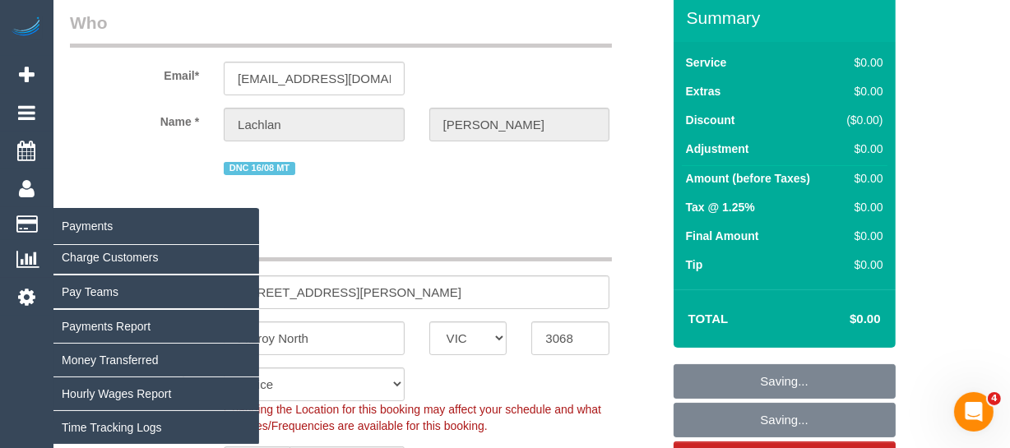
scroll to position [81, 0]
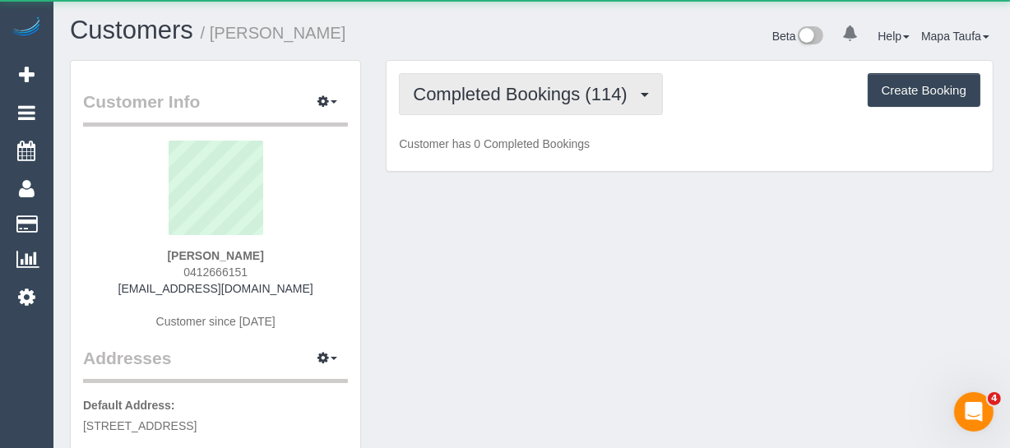
click at [487, 78] on button "Completed Bookings (114)" at bounding box center [531, 94] width 264 height 42
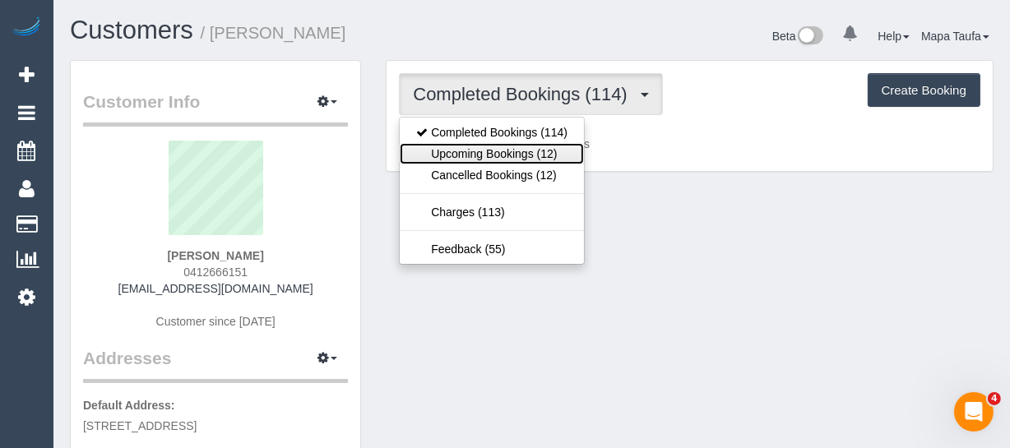
click at [494, 155] on link "Upcoming Bookings (12)" at bounding box center [492, 153] width 184 height 21
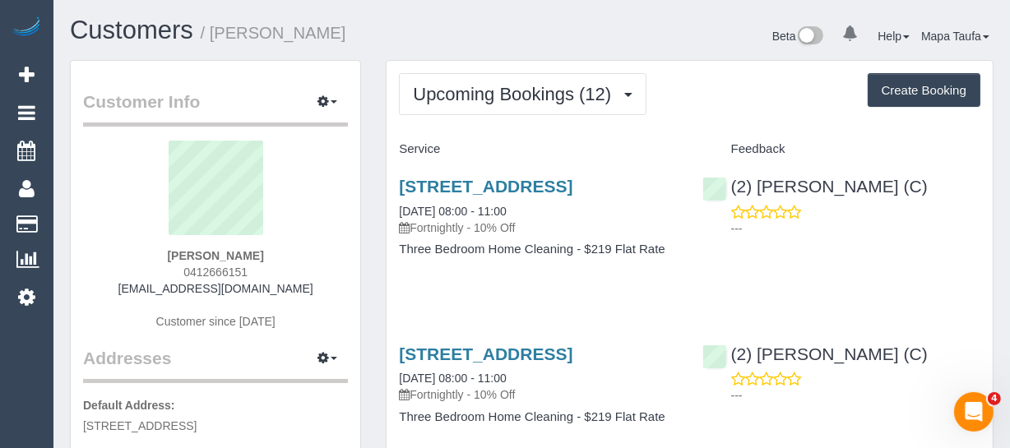
click at [526, 38] on div "Customers / [PERSON_NAME]" at bounding box center [295, 33] width 474 height 35
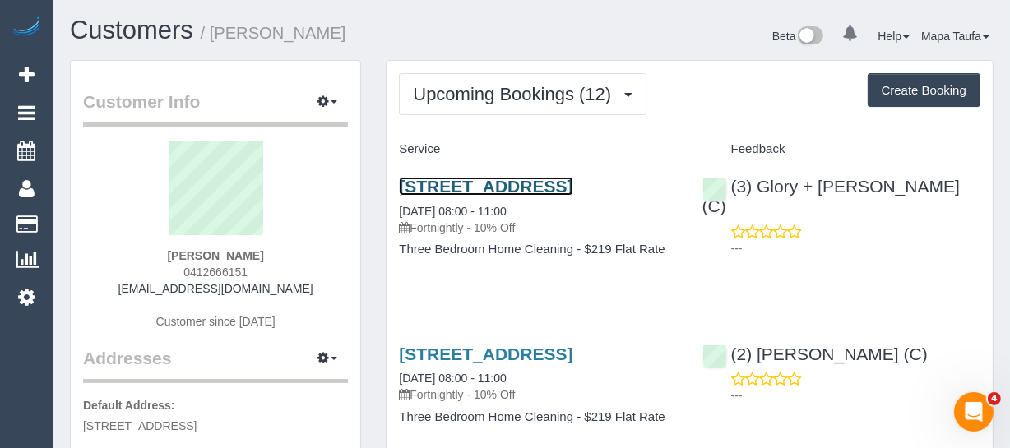
click at [487, 196] on link "[STREET_ADDRESS]" at bounding box center [485, 186] width 173 height 19
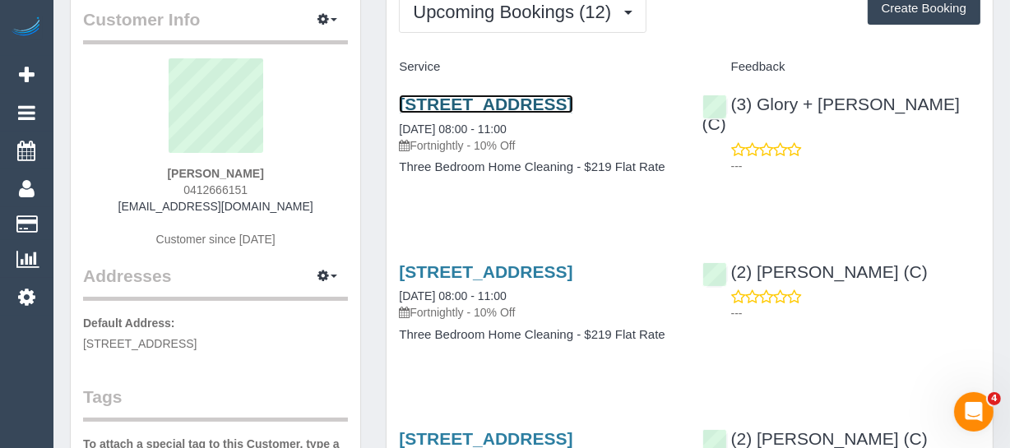
scroll to position [74, 0]
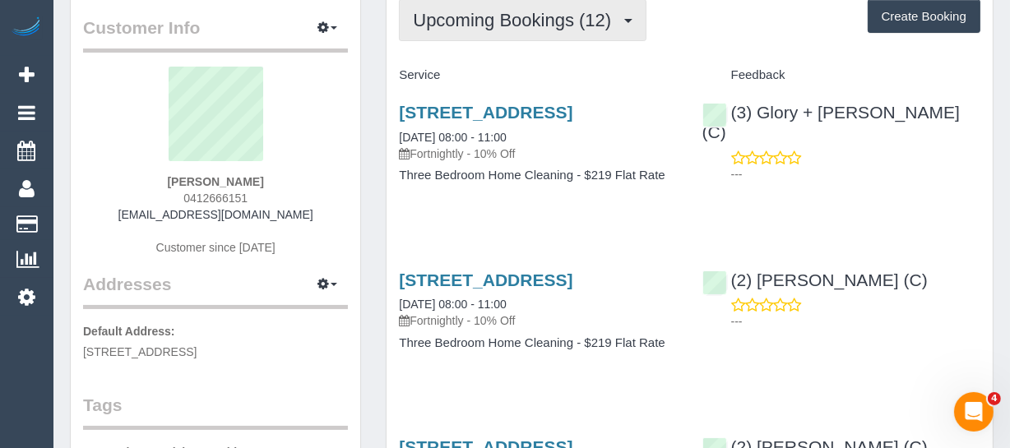
click at [532, 34] on button "Upcoming Bookings (12)" at bounding box center [522, 20] width 247 height 42
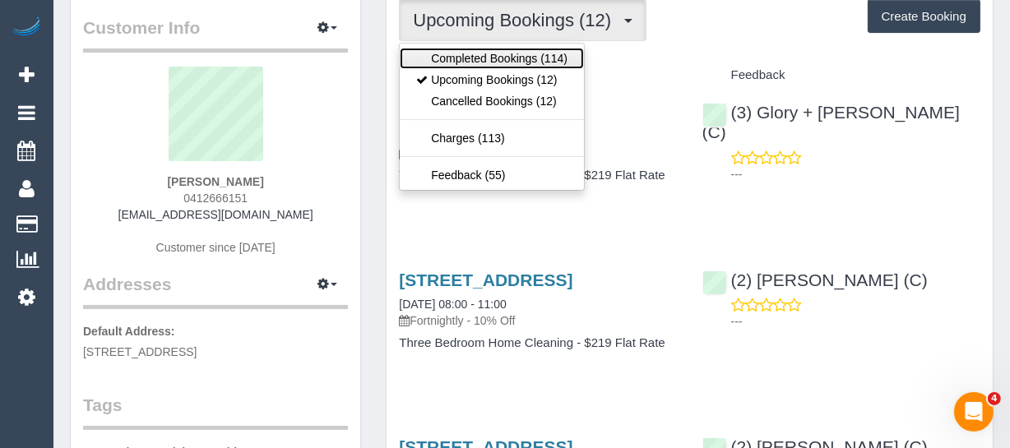
click at [517, 54] on link "Completed Bookings (114)" at bounding box center [492, 58] width 184 height 21
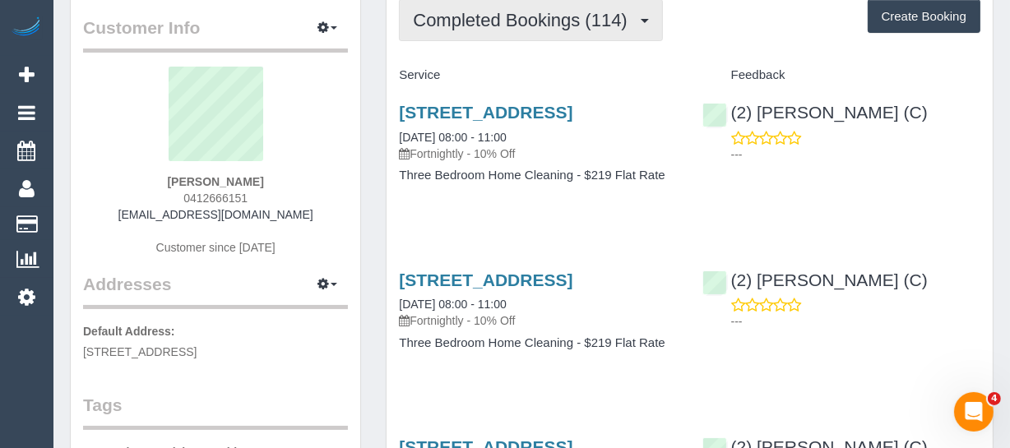
click at [588, 23] on span "Completed Bookings (114)" at bounding box center [524, 20] width 222 height 21
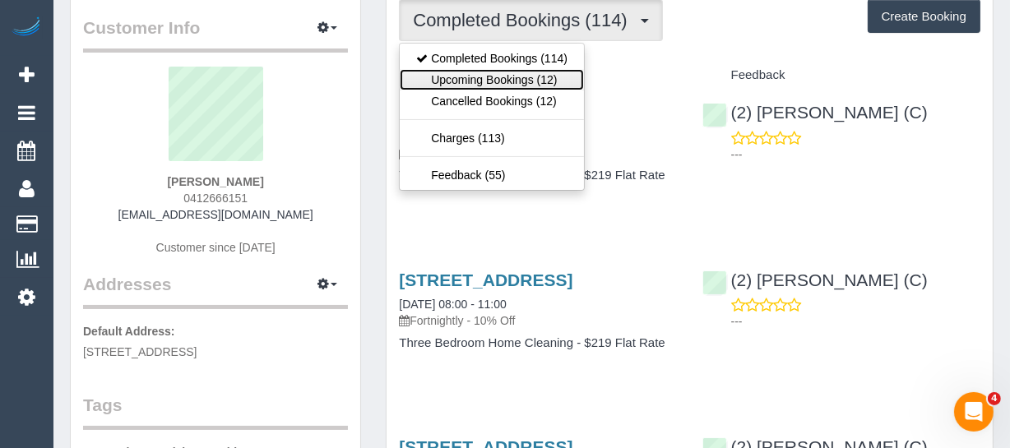
click at [540, 77] on link "Upcoming Bookings (12)" at bounding box center [492, 79] width 184 height 21
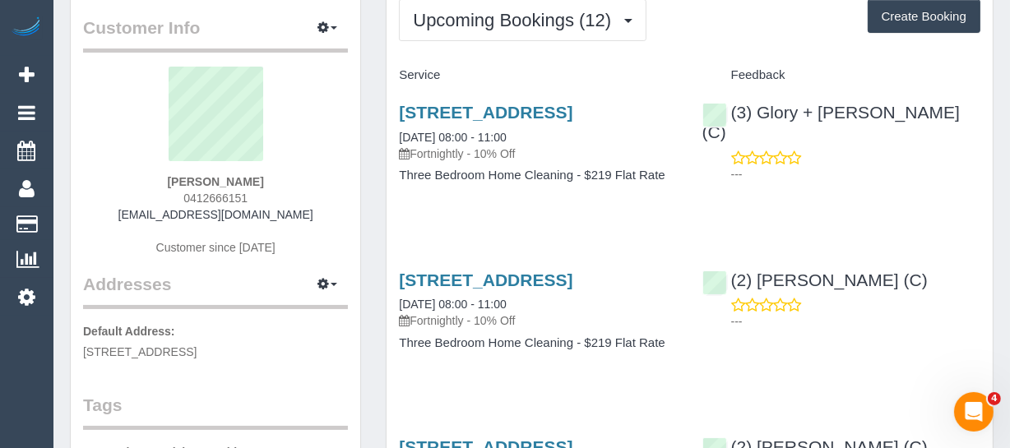
drag, startPoint x: 258, startPoint y: 197, endPoint x: 180, endPoint y: 196, distance: 78.1
click at [180, 196] on div "[PERSON_NAME] 0412666151 [EMAIL_ADDRESS][DOMAIN_NAME] Customer since [DATE]" at bounding box center [215, 170] width 265 height 206
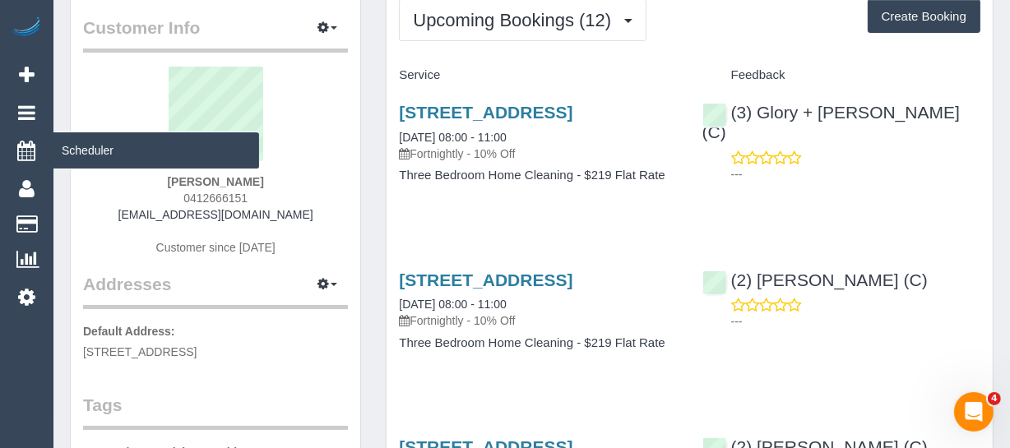
copy span "0412666151"
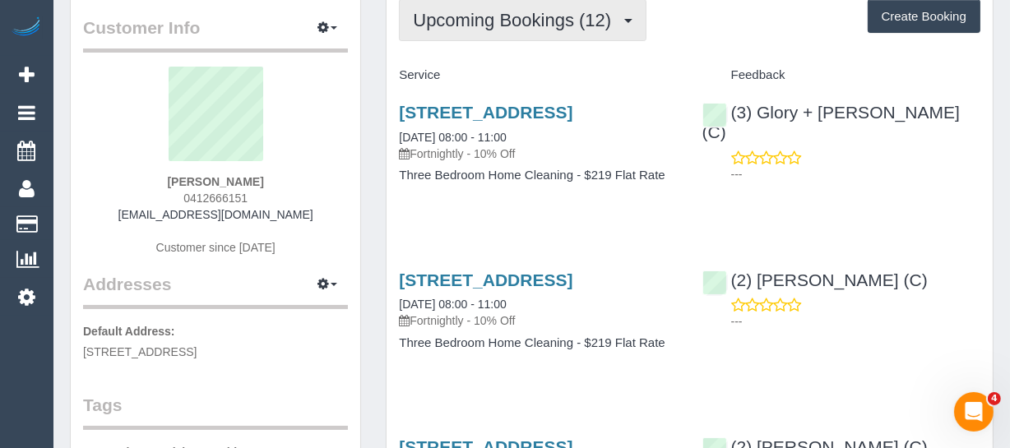
click at [462, 21] on span "Upcoming Bookings (12)" at bounding box center [516, 20] width 206 height 21
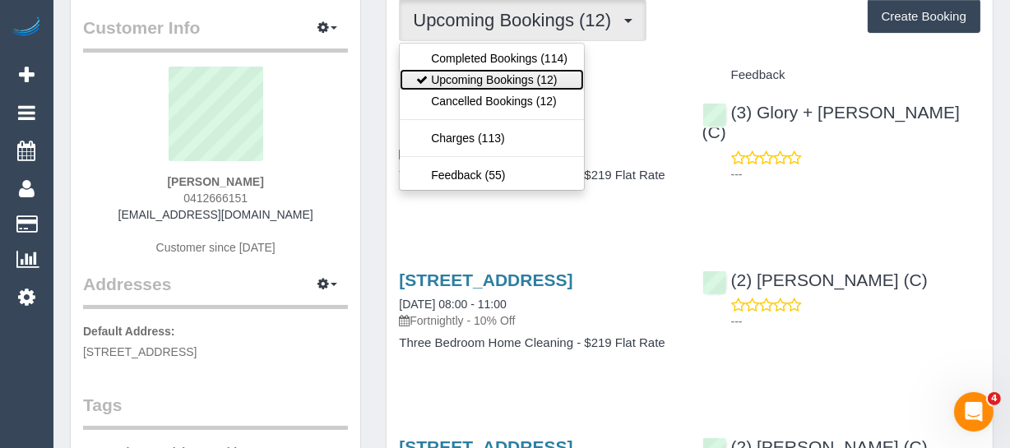
click at [519, 86] on link "Upcoming Bookings (12)" at bounding box center [492, 79] width 184 height 21
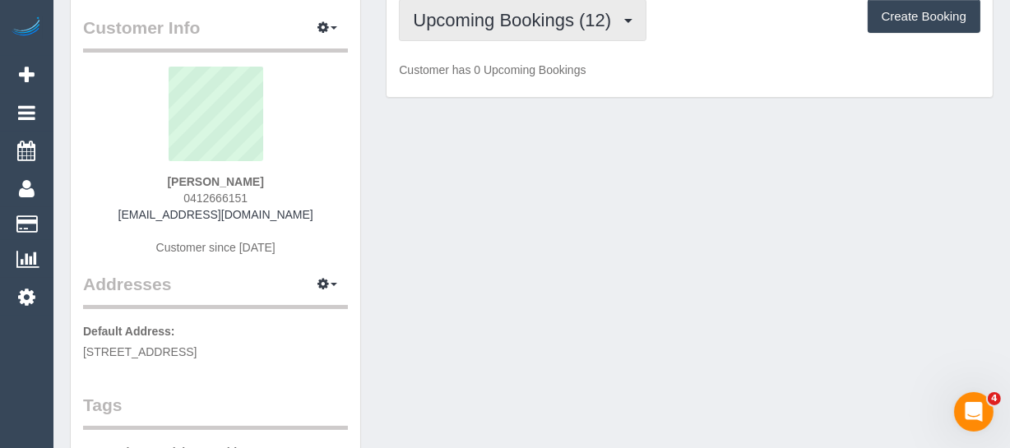
click at [502, 25] on span "Upcoming Bookings (12)" at bounding box center [516, 20] width 206 height 21
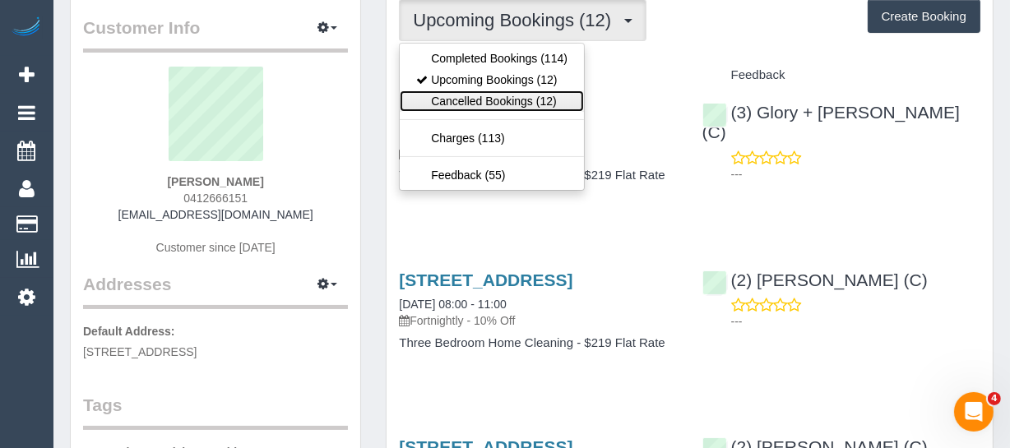
click at [510, 91] on link "Cancelled Bookings (12)" at bounding box center [492, 100] width 184 height 21
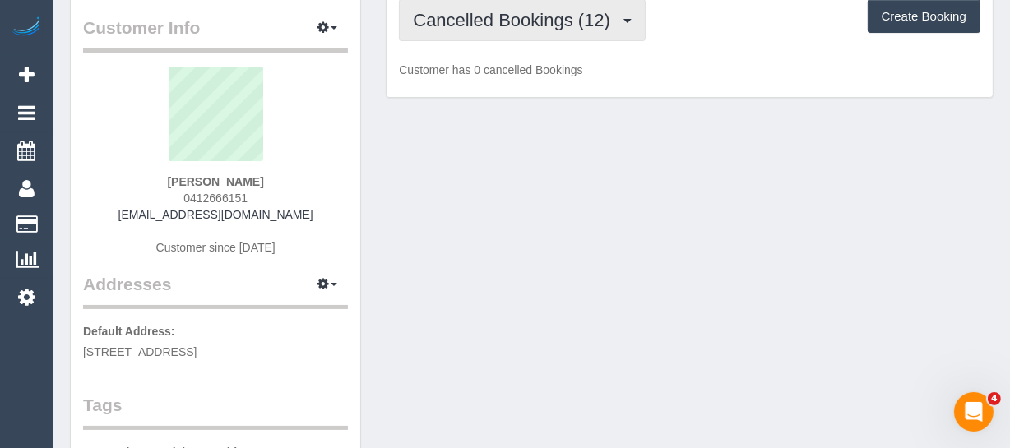
click at [519, 25] on span "Cancelled Bookings (12)" at bounding box center [516, 20] width 206 height 21
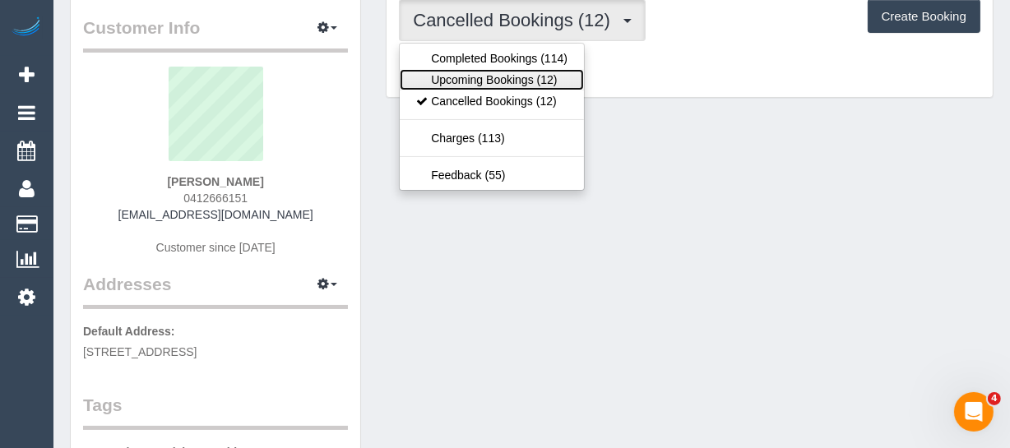
click at [509, 84] on link "Upcoming Bookings (12)" at bounding box center [492, 79] width 184 height 21
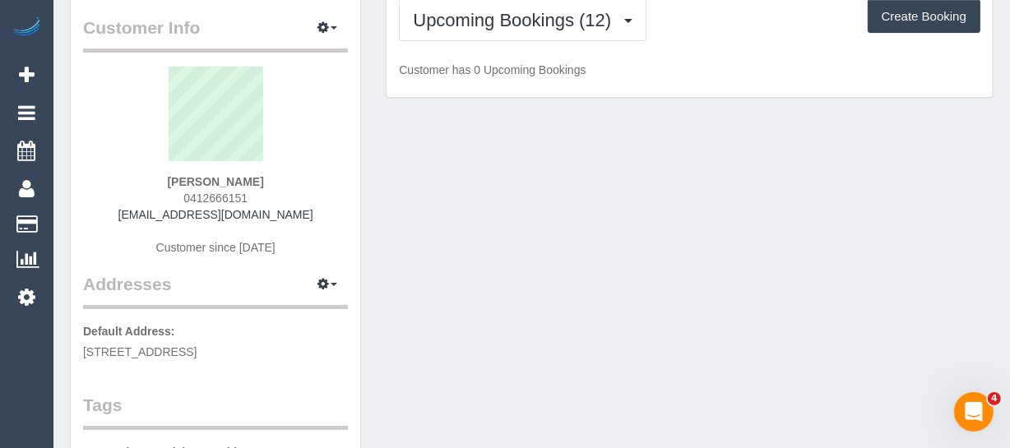
click at [747, 47] on div "Upcoming Bookings (12) Completed Bookings (114) Upcoming Bookings (12) Cancelle…" at bounding box center [689, 42] width 606 height 111
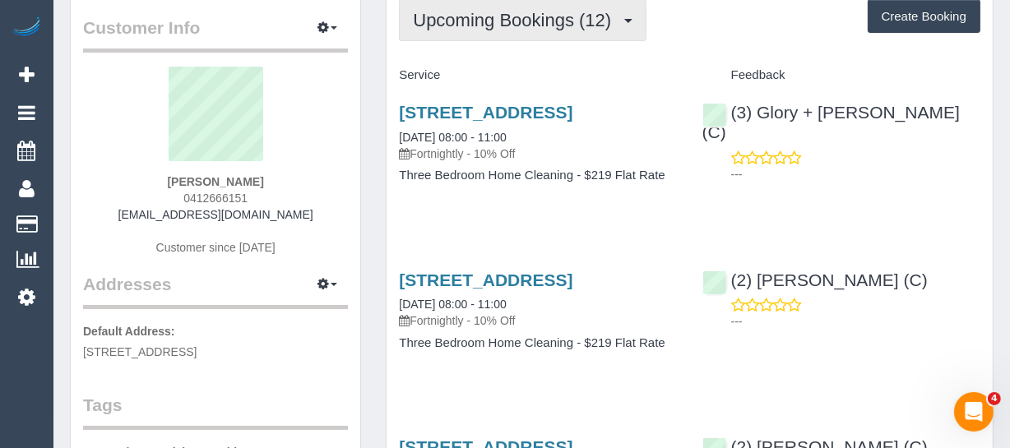
click at [555, 33] on button "Upcoming Bookings (12)" at bounding box center [522, 20] width 247 height 42
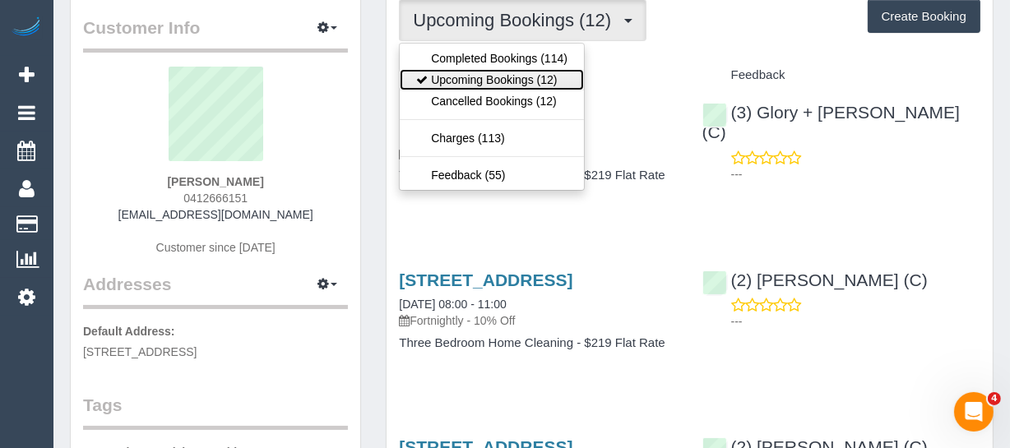
click at [552, 76] on link "Upcoming Bookings (12)" at bounding box center [492, 79] width 184 height 21
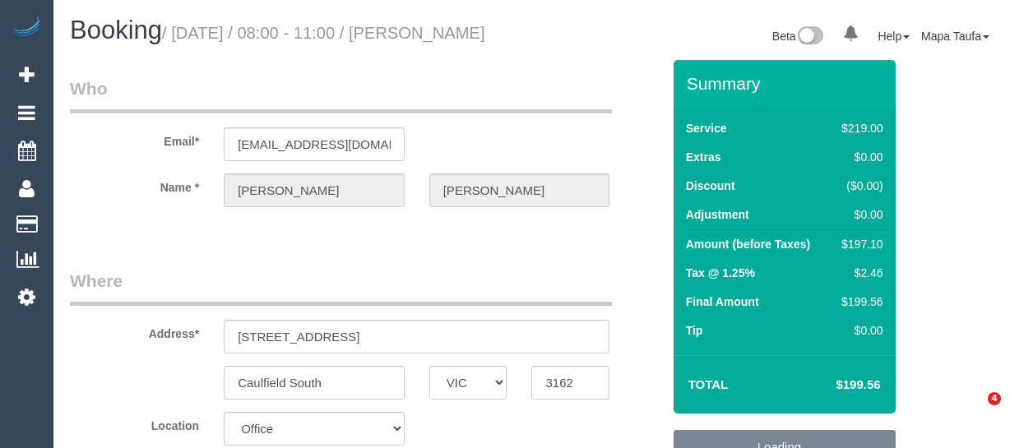
select select "VIC"
select select "string:stripe-pm_1IdQco2GScqysDRVnXvIGH2Q"
select select "21130"
select select "number:28"
select select "number:14"
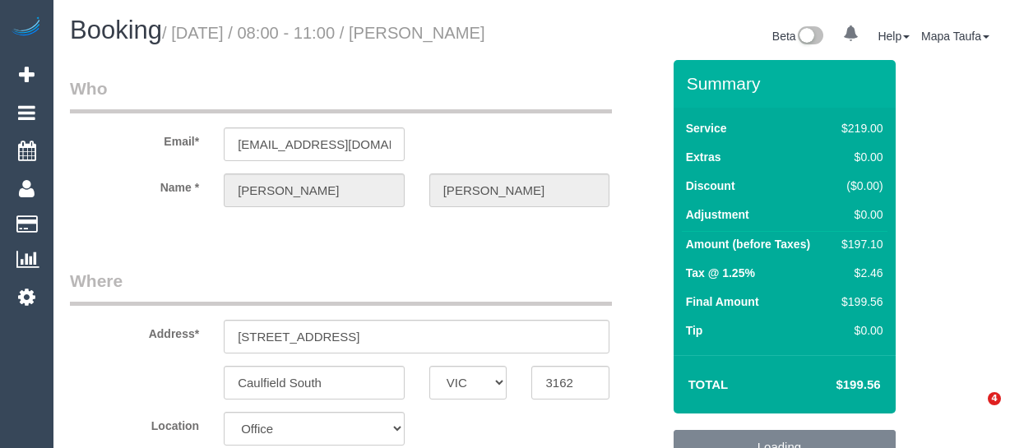
select select "number:19"
select select "number:35"
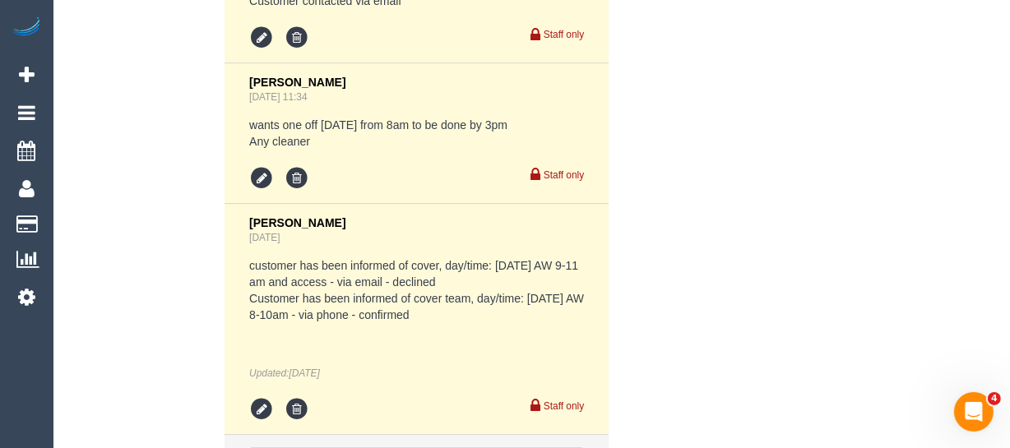
scroll to position [3593, 0]
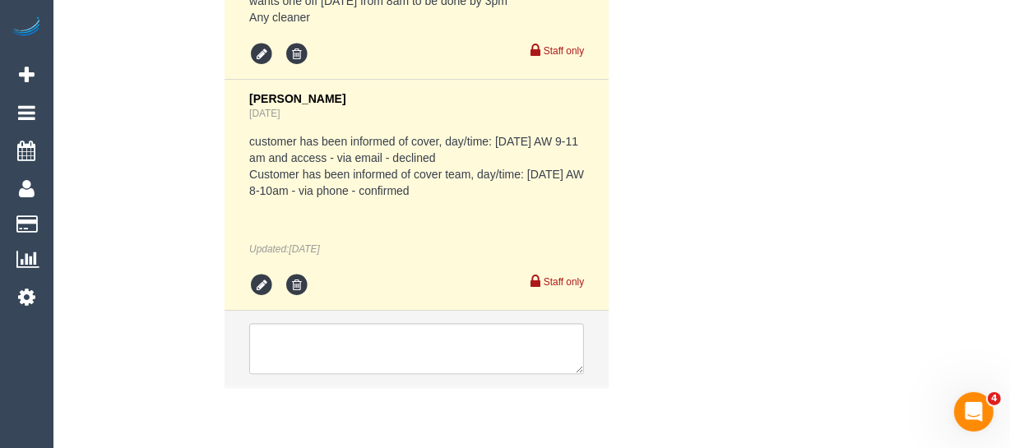
drag, startPoint x: 1015, startPoint y: 41, endPoint x: 21, endPoint y: 6, distance: 994.7
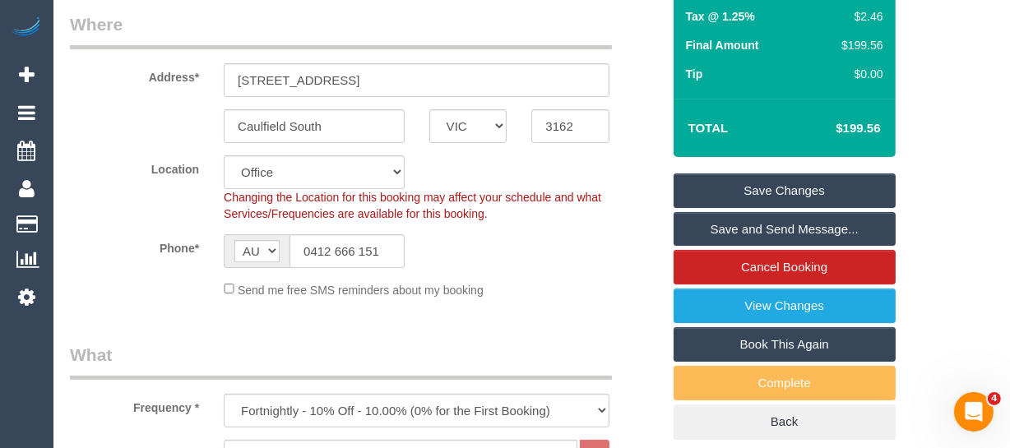
scroll to position [280, 0]
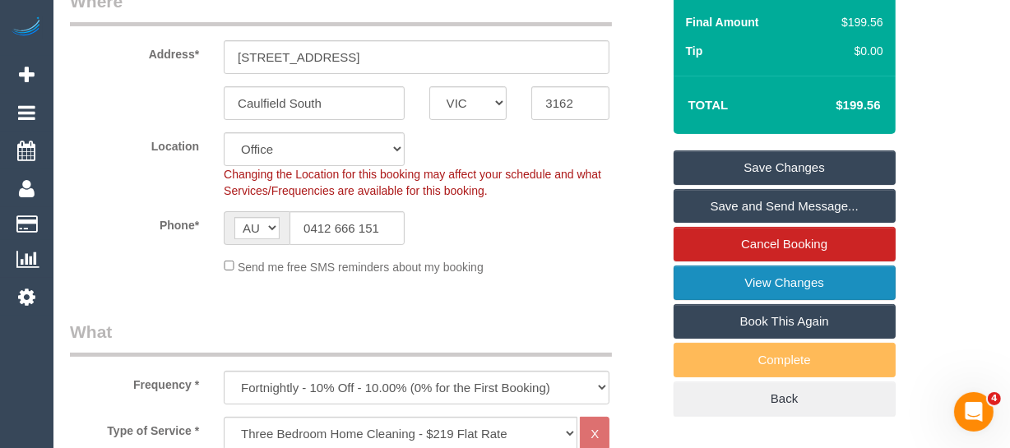
click at [792, 296] on link "View Changes" at bounding box center [784, 283] width 222 height 35
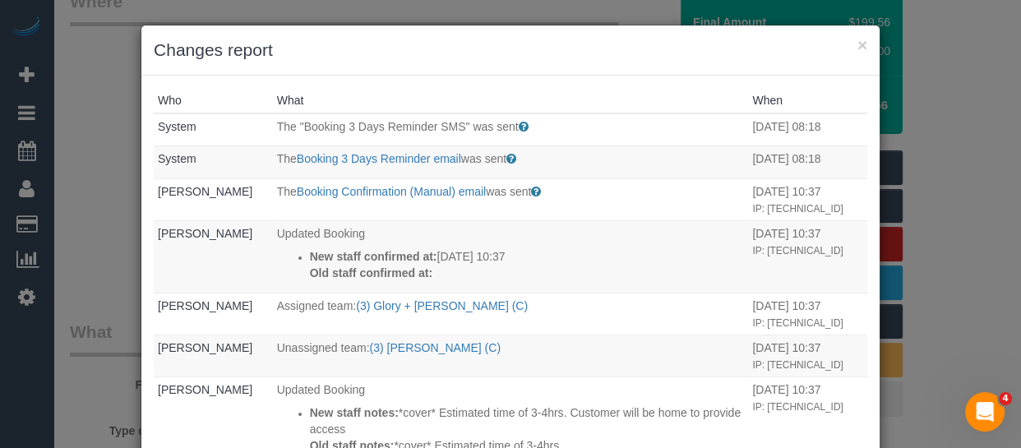
click at [865, 48] on div "× Changes report" at bounding box center [510, 50] width 738 height 50
click at [858, 49] on button "×" at bounding box center [863, 44] width 10 height 17
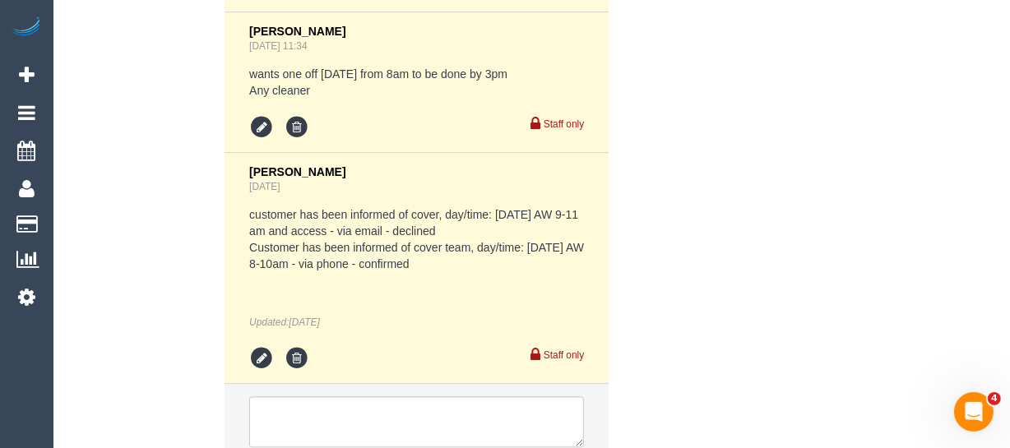
scroll to position [3689, 0]
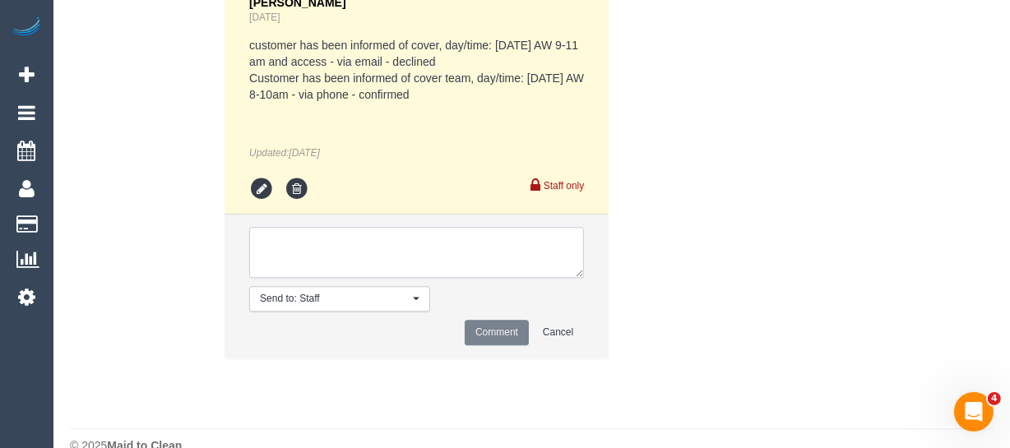
click at [441, 278] on textarea at bounding box center [416, 252] width 335 height 51
type textarea "T"
click at [370, 278] on textarea at bounding box center [416, 252] width 335 height 51
click at [517, 278] on textarea at bounding box center [416, 252] width 335 height 51
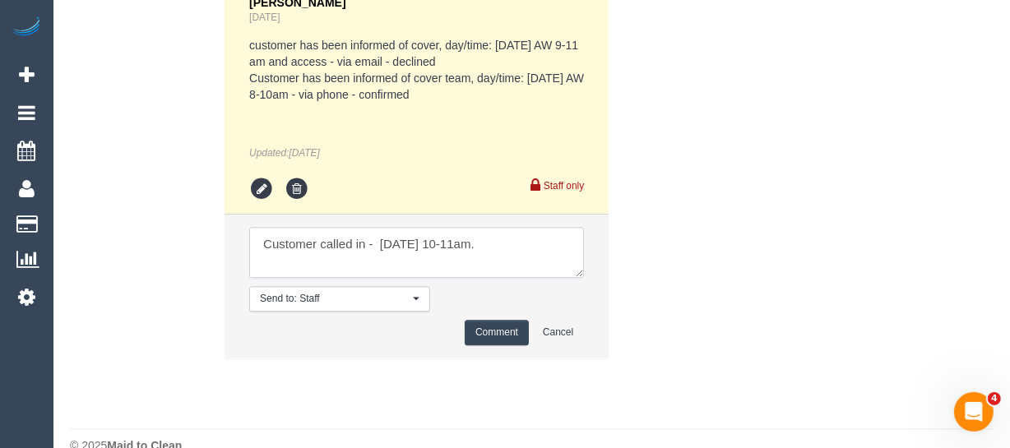
click at [517, 278] on textarea at bounding box center [416, 252] width 335 height 51
click at [339, 278] on textarea at bounding box center [416, 252] width 335 height 51
type textarea "Customer called in - tomorrow 10-11am."
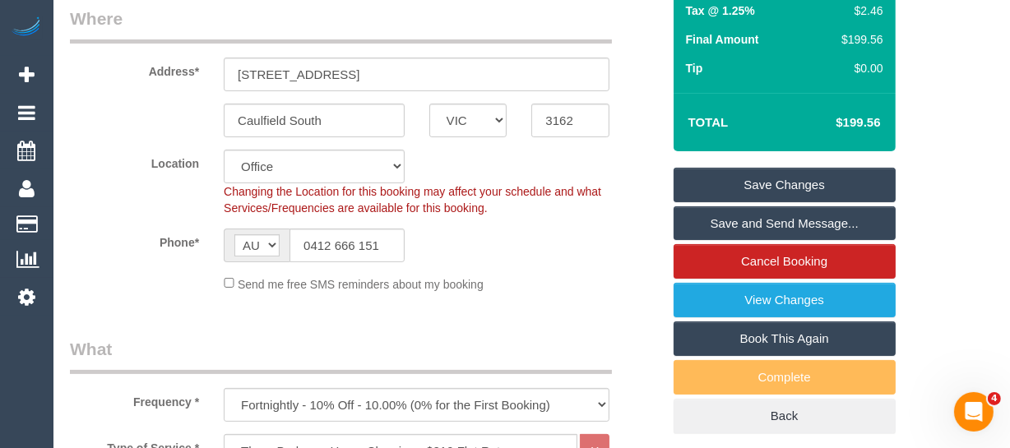
scroll to position [298, 0]
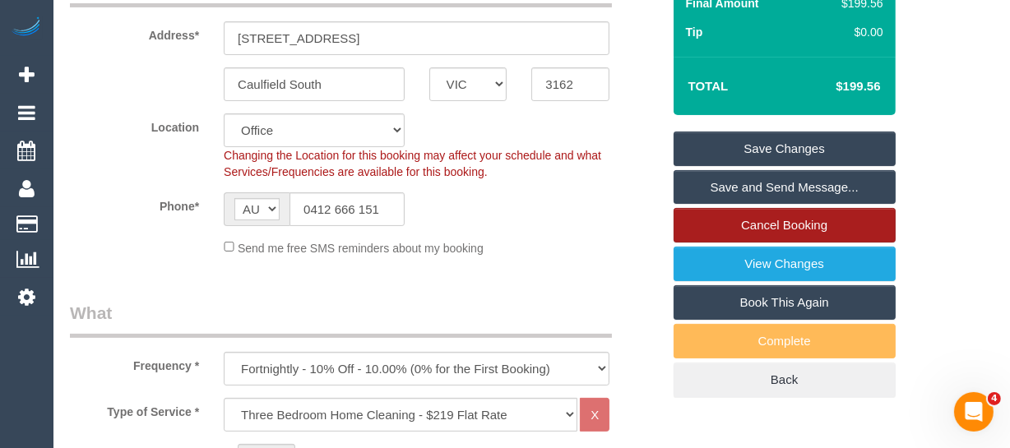
click at [805, 238] on link "Cancel Booking" at bounding box center [784, 225] width 222 height 35
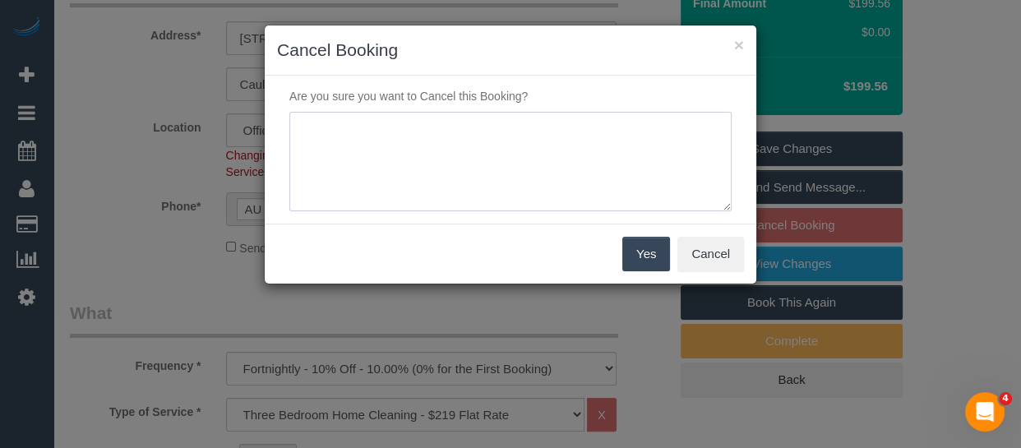
click at [539, 177] on textarea at bounding box center [510, 162] width 442 height 100
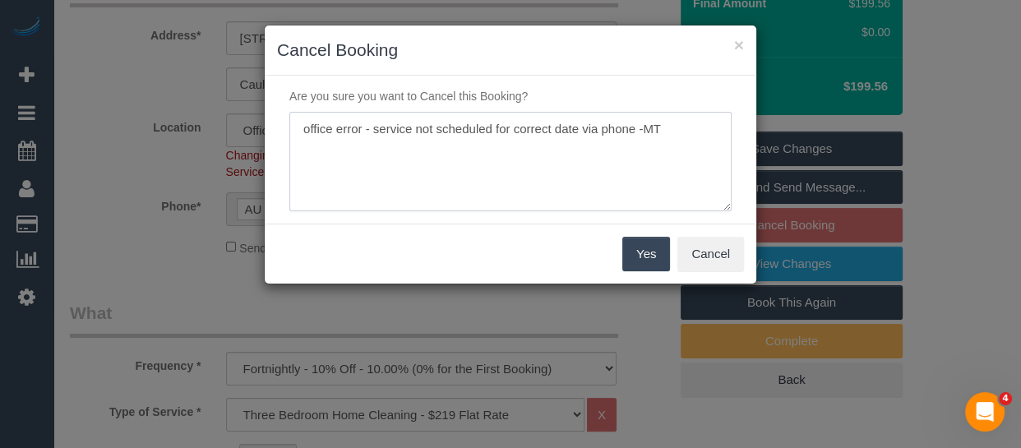
type textarea "office error - service not scheduled for correct date via phone -MT"
click at [637, 249] on button "Yes" at bounding box center [646, 254] width 48 height 35
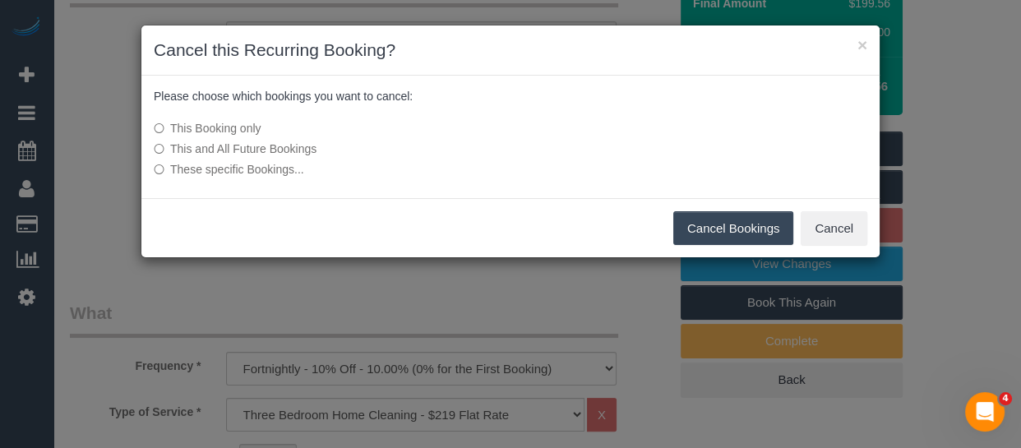
click at [738, 233] on button "Cancel Bookings" at bounding box center [733, 228] width 121 height 35
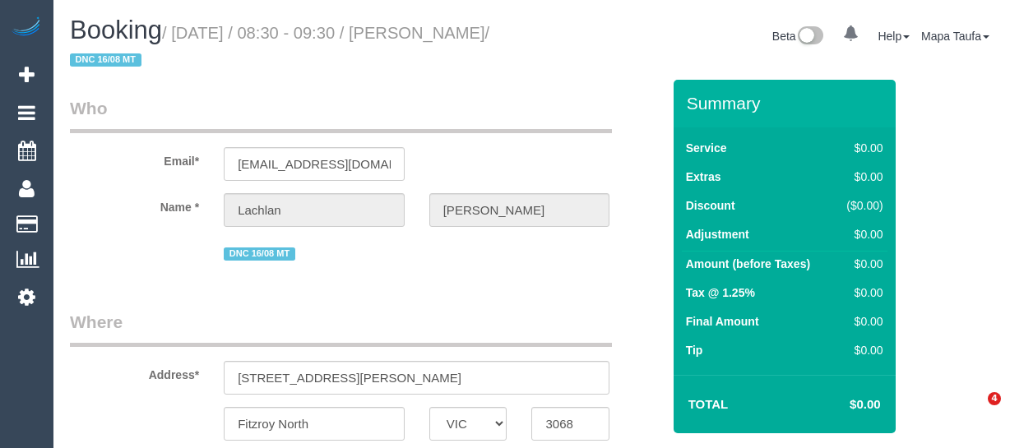
select select "VIC"
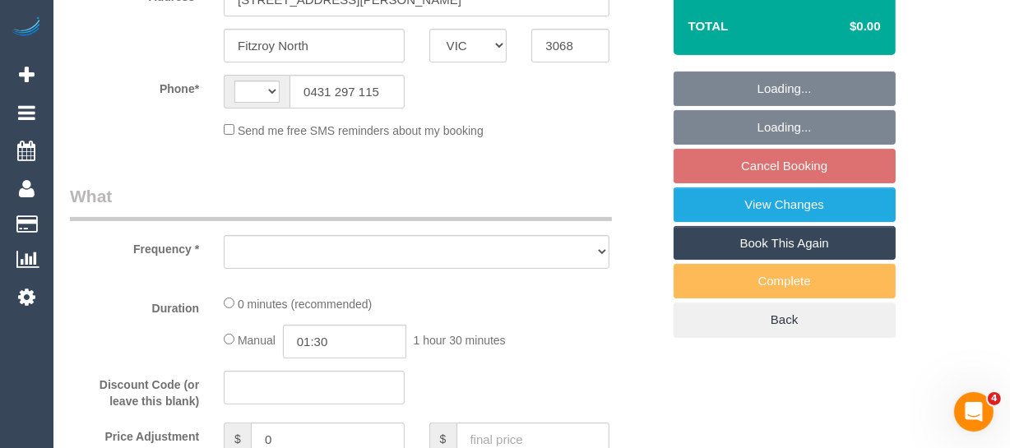
select select "string:AU"
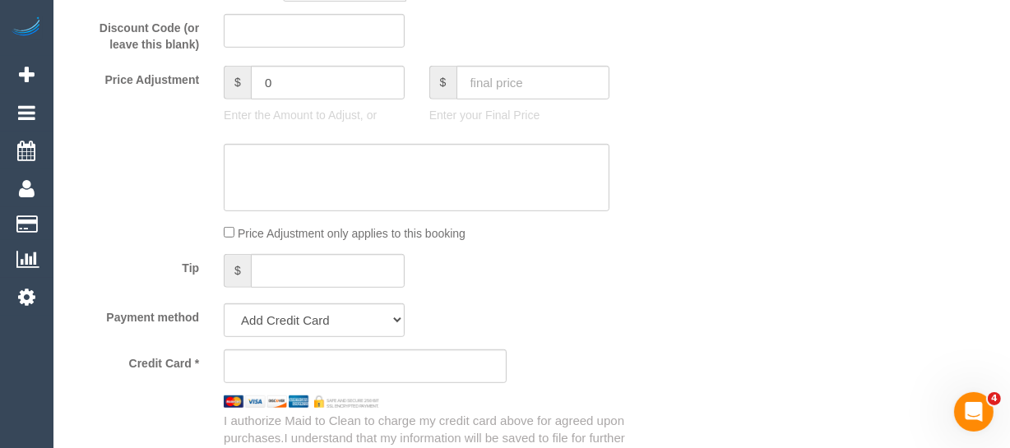
select select "object:663"
select select "string:stripe-pm_1RutRM2GScqysDRVB29IUe5m"
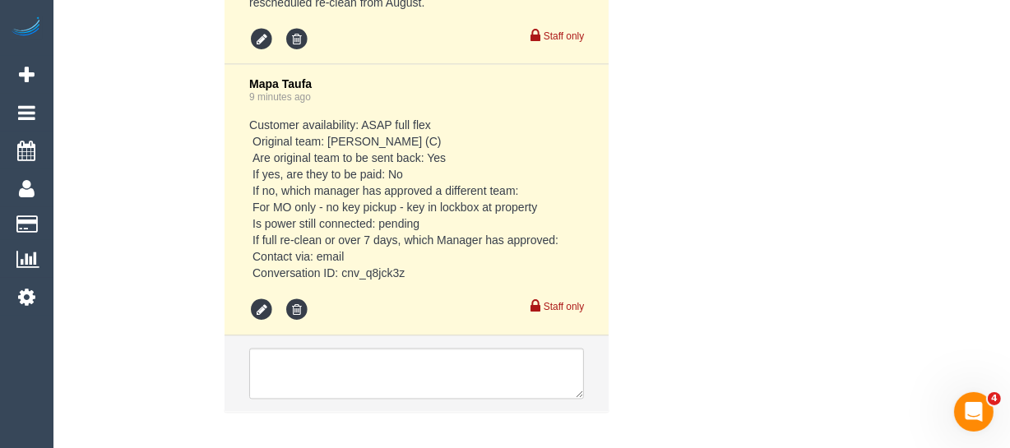
select select "object:670"
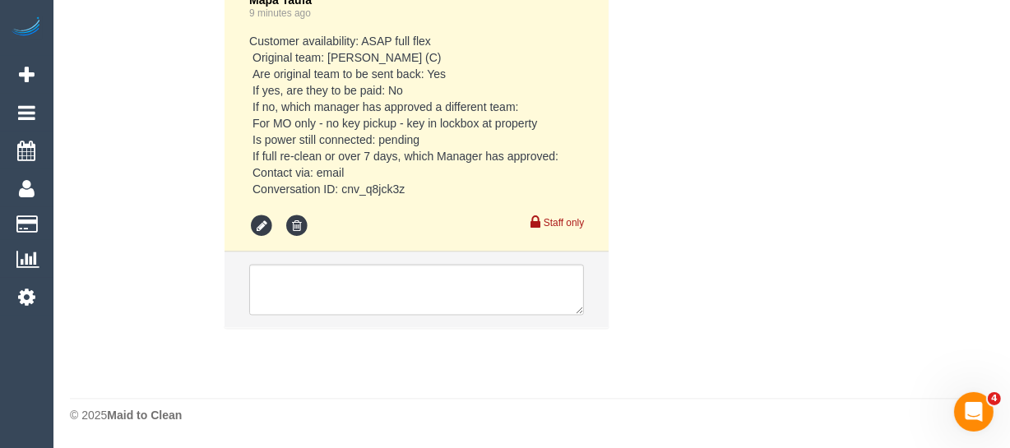
select select "number:28"
select select "number:14"
select select "number:19"
select select "number:24"
select select "number:26"
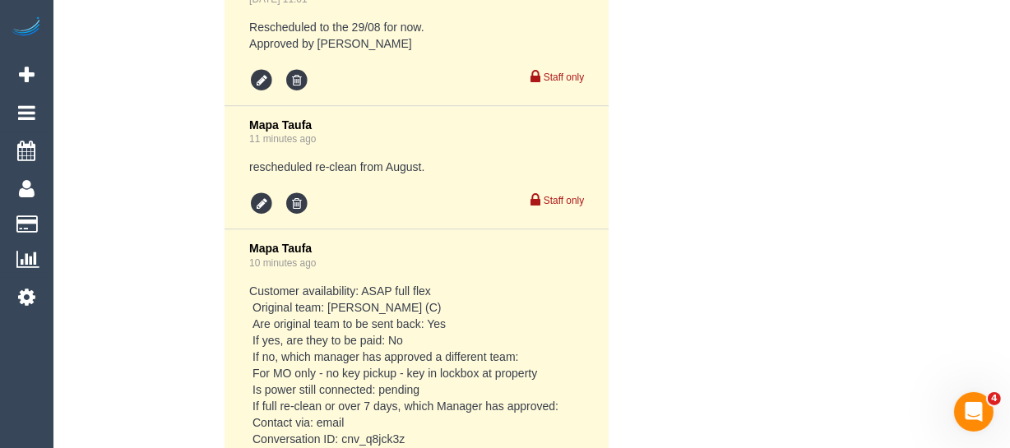
scroll to position [3379, 0]
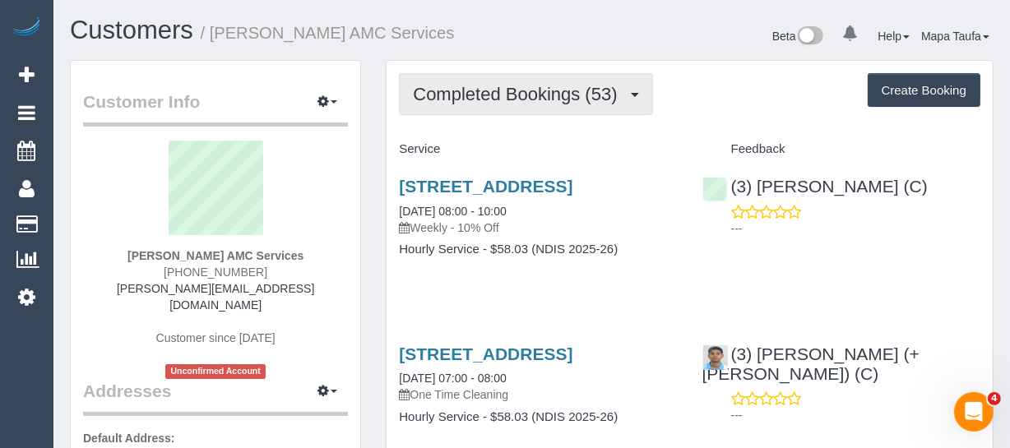
drag, startPoint x: 443, startPoint y: 107, endPoint x: 450, endPoint y: 133, distance: 27.1
click at [443, 108] on button "Completed Bookings (53)" at bounding box center [525, 94] width 253 height 42
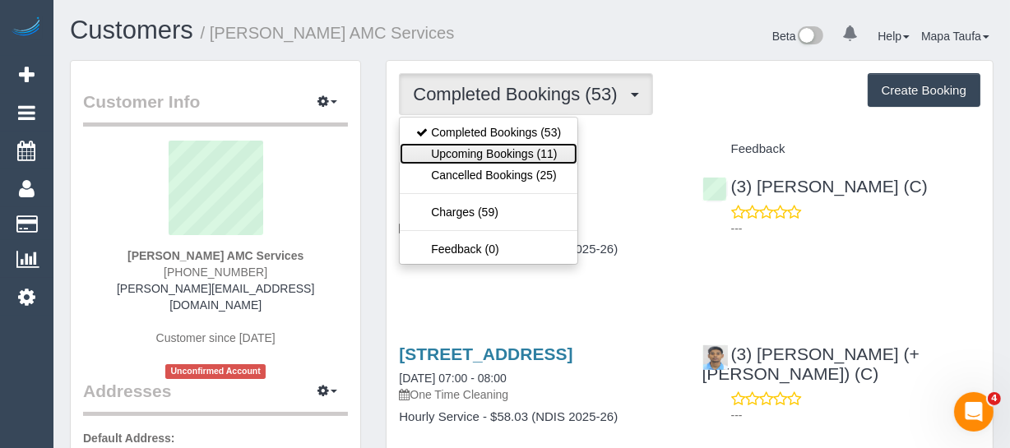
click at [455, 152] on link "Upcoming Bookings (11)" at bounding box center [489, 153] width 178 height 21
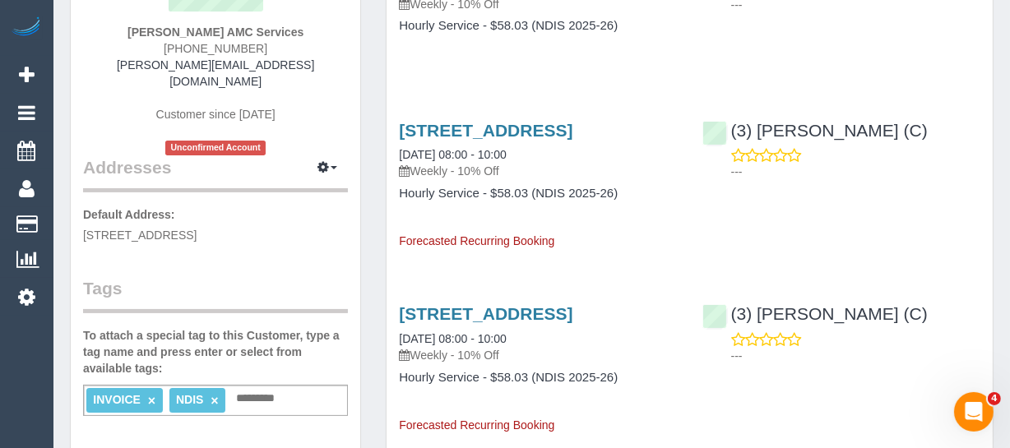
scroll to position [74, 0]
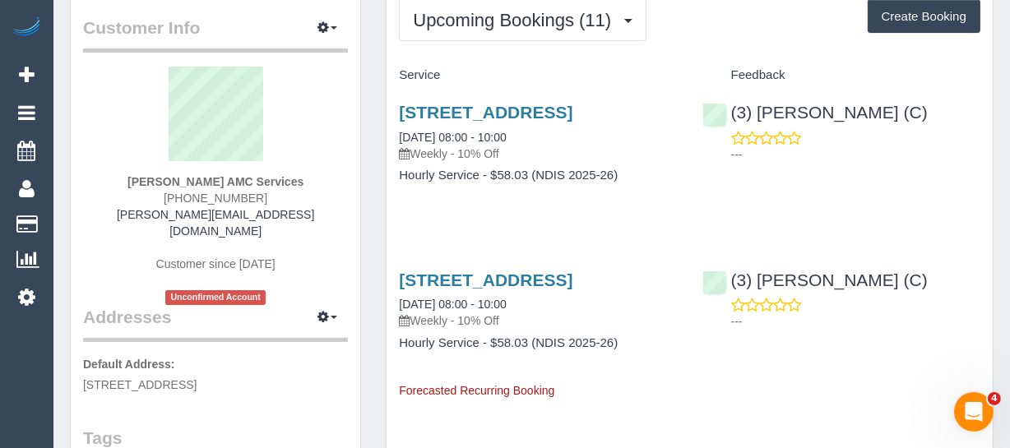
drag, startPoint x: 267, startPoint y: 196, endPoint x: 178, endPoint y: 195, distance: 88.8
click at [178, 195] on div "[PERSON_NAME] AMC Services [PHONE_NUMBER] [PERSON_NAME][EMAIL_ADDRESS][DOMAIN_N…" at bounding box center [215, 186] width 265 height 238
copy span "03) 8371 2317"
click at [946, 115] on div "(3) [PERSON_NAME] (C) ---" at bounding box center [841, 129] width 303 height 81
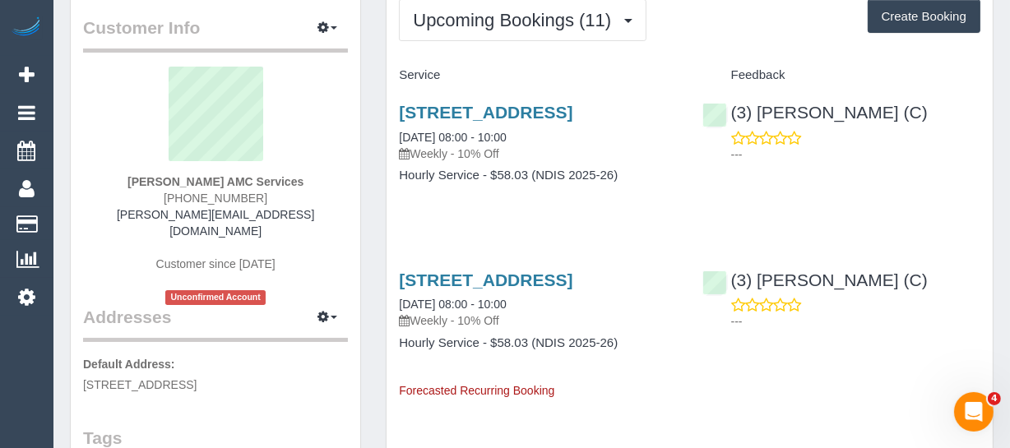
click at [409, 207] on div "[STREET_ADDRESS] [DATE] 08:00 - 10:00 Weekly - 10% Off Hourly Service - $58.03 …" at bounding box center [537, 152] width 303 height 127
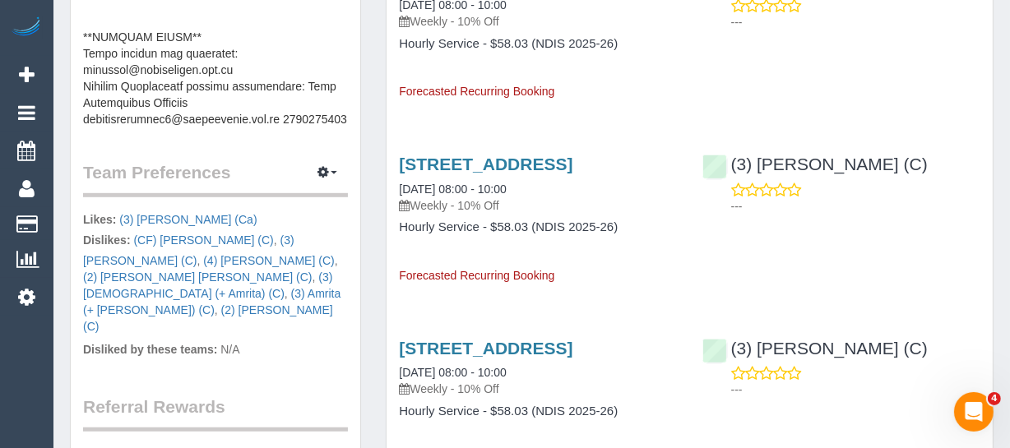
scroll to position [822, 0]
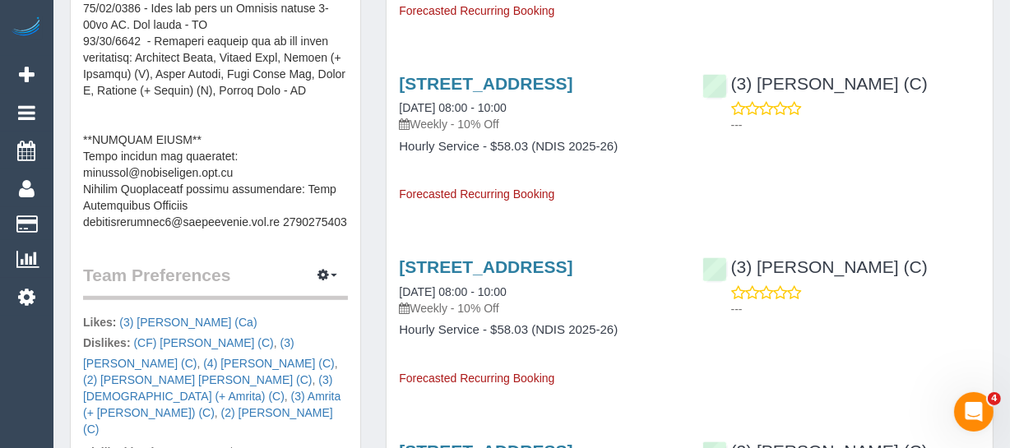
click at [104, 204] on pre at bounding box center [215, 65] width 265 height 329
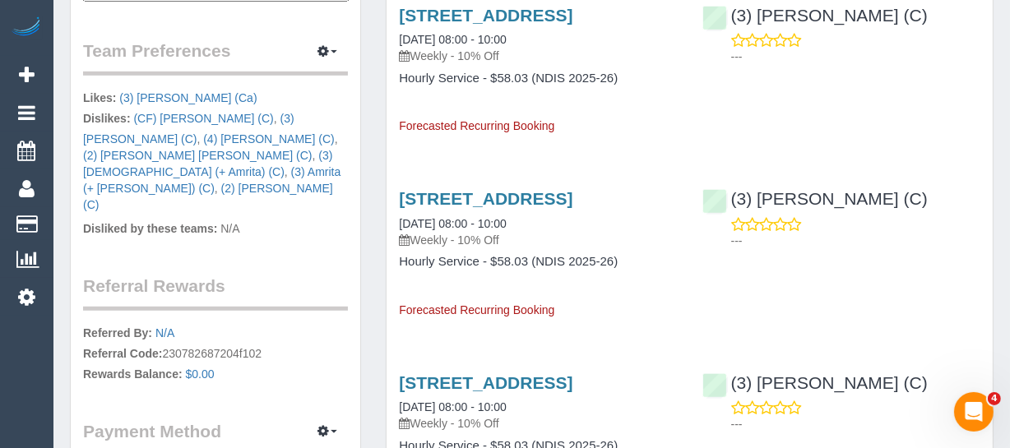
scroll to position [747, 0]
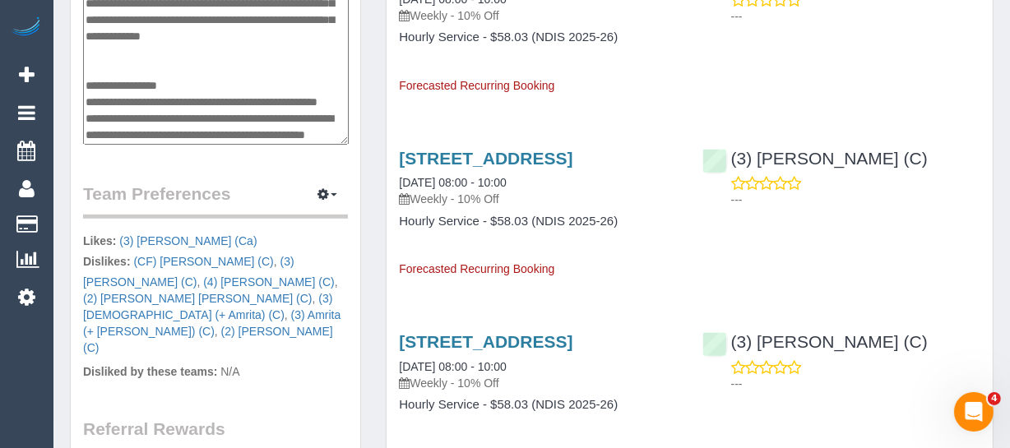
click at [115, 119] on textarea at bounding box center [216, 60] width 266 height 169
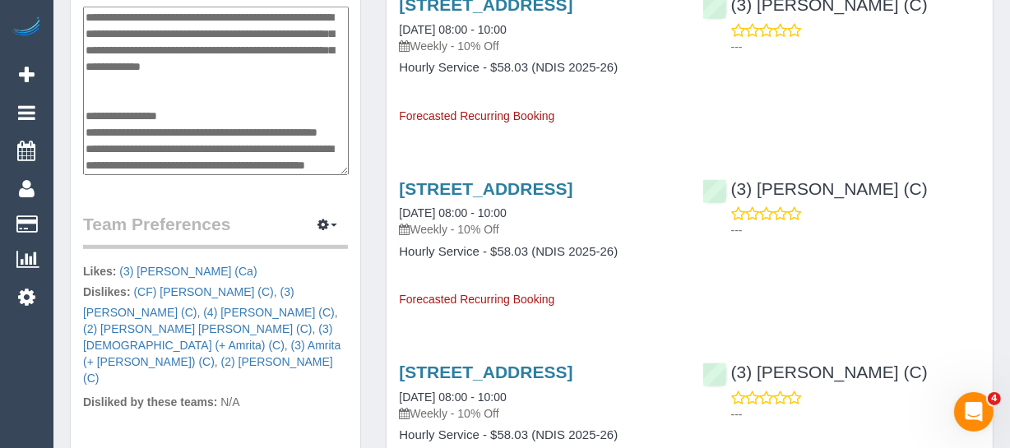
scroll to position [673, 0]
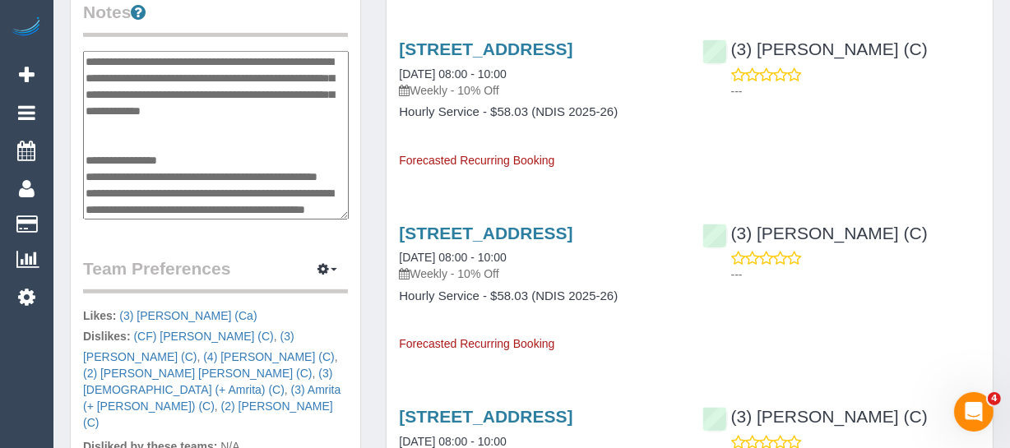
click at [289, 67] on textarea at bounding box center [216, 135] width 266 height 169
click at [506, 81] on link "[DATE] 08:00 - 10:00" at bounding box center [452, 73] width 107 height 13
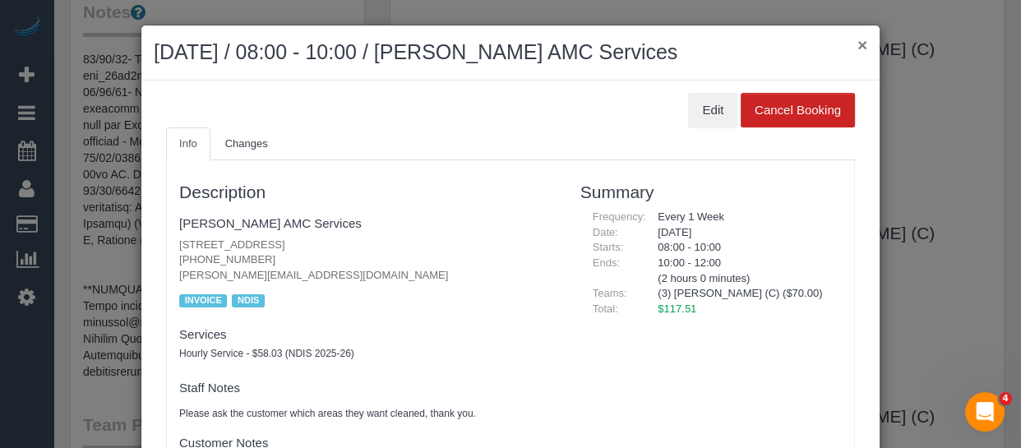
drag, startPoint x: 859, startPoint y: 41, endPoint x: 851, endPoint y: 39, distance: 8.4
click at [859, 43] on button "×" at bounding box center [863, 44] width 10 height 17
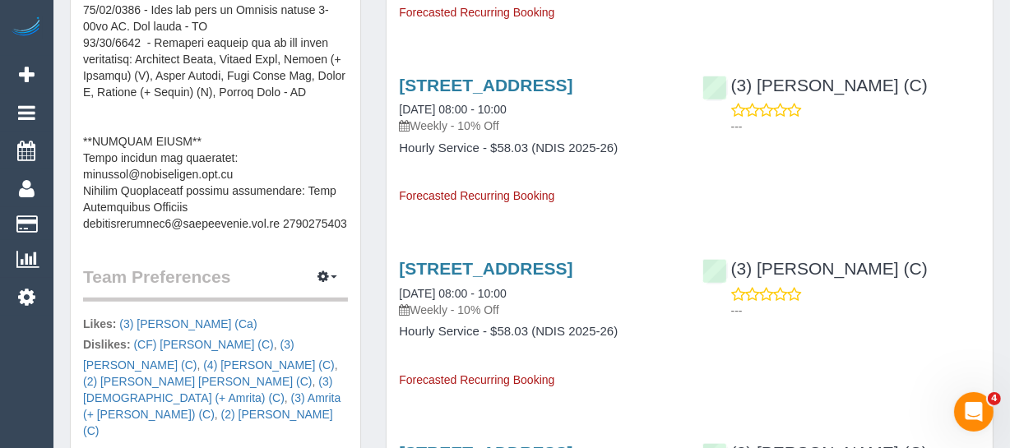
scroll to position [822, 0]
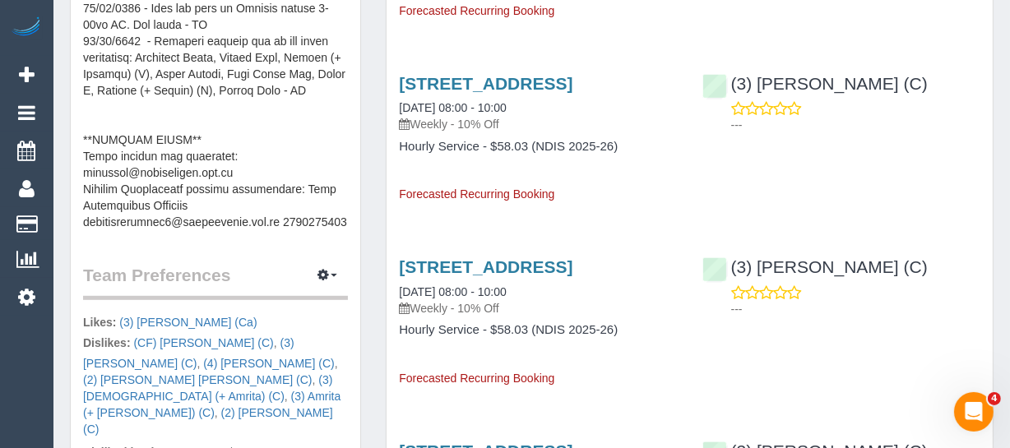
click at [197, 183] on pre at bounding box center [215, 65] width 265 height 329
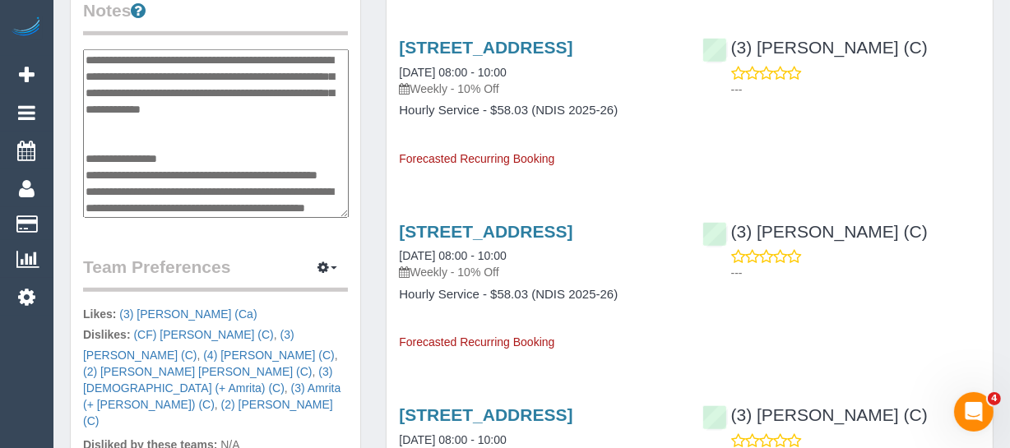
scroll to position [673, 0]
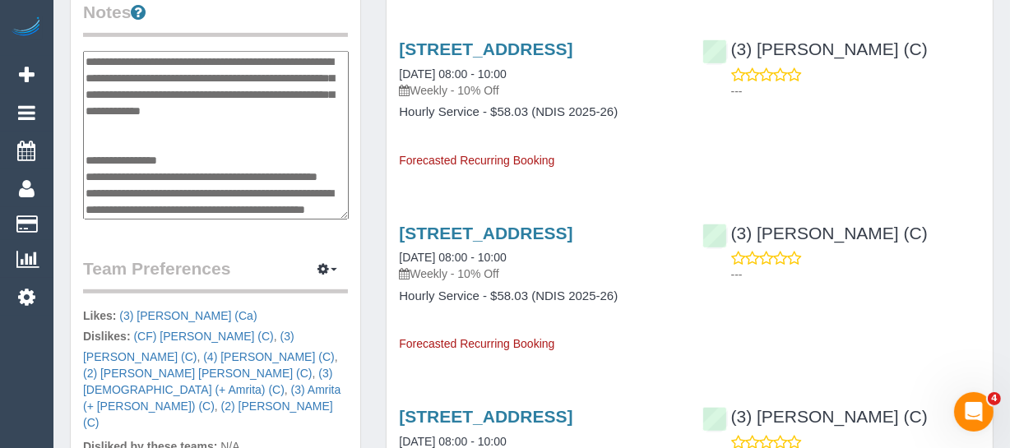
click at [135, 187] on textarea at bounding box center [216, 135] width 266 height 169
click at [887, 161] on div "[STREET_ADDRESS] [DATE] 08:00 - 10:00 Weekly - 10% Off Hourly Service - $58.03 …" at bounding box center [689, 96] width 606 height 143
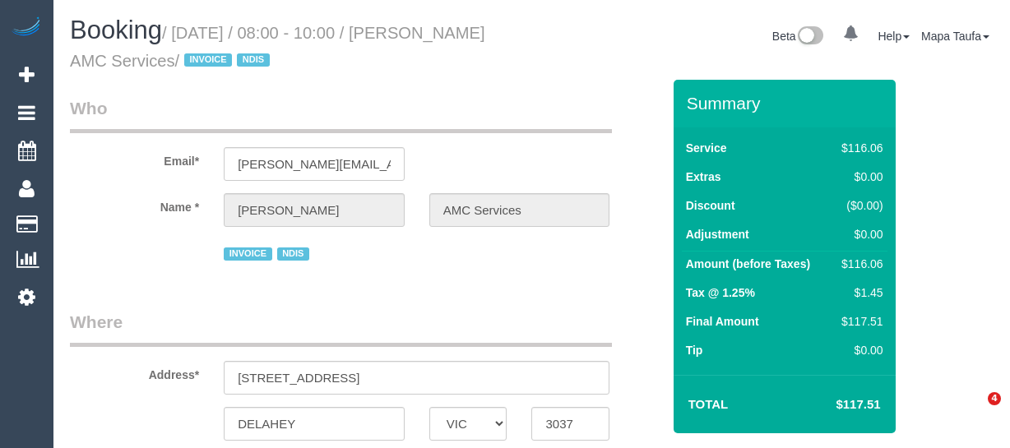
select select "VIC"
select select "number:28"
select select "number:14"
select select "number:18"
select select "number:36"
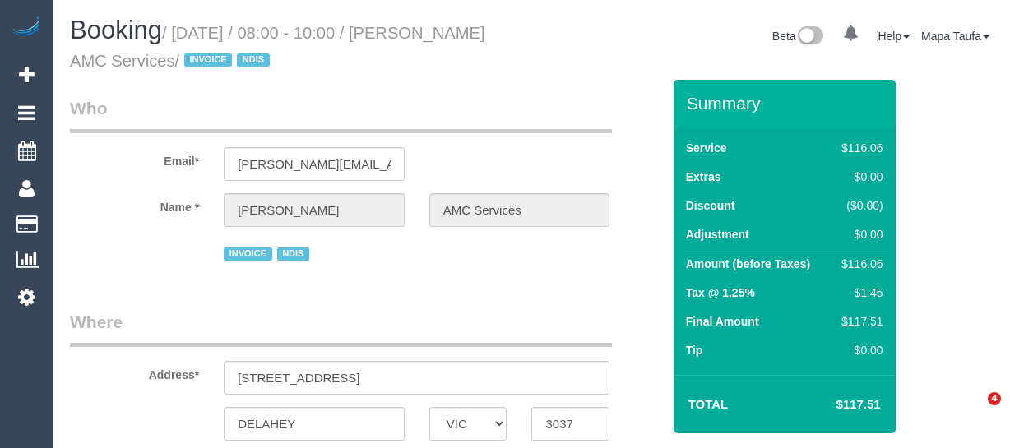
select select "number:35"
select select "number:12"
select select "object:2030"
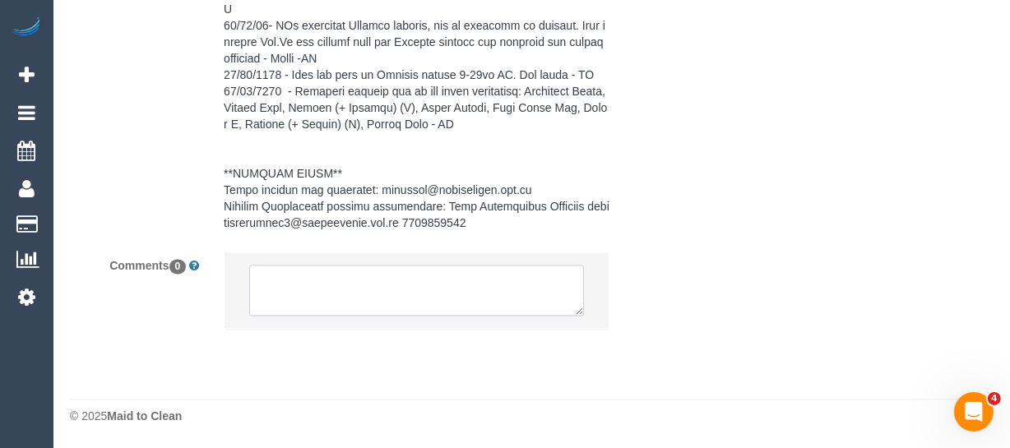
click at [518, 298] on textarea at bounding box center [416, 290] width 335 height 51
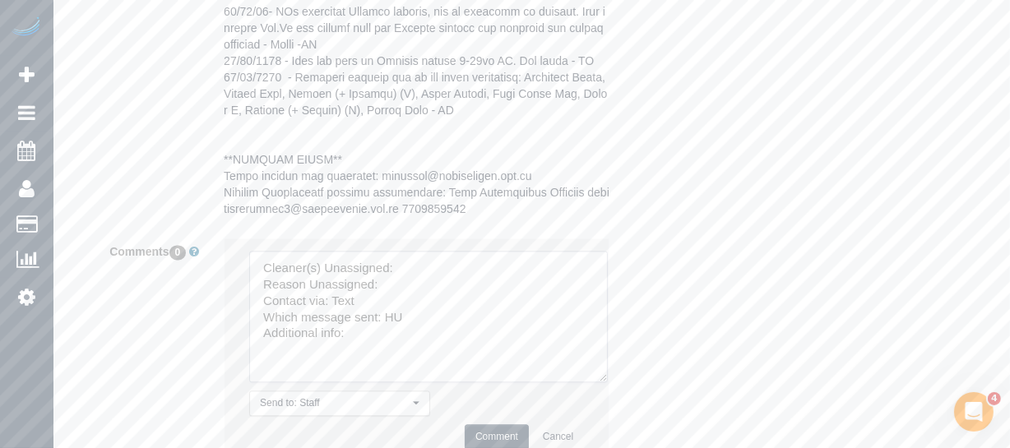
drag, startPoint x: 583, startPoint y: 312, endPoint x: 616, endPoint y: 434, distance: 126.8
click at [608, 382] on textarea at bounding box center [428, 317] width 358 height 132
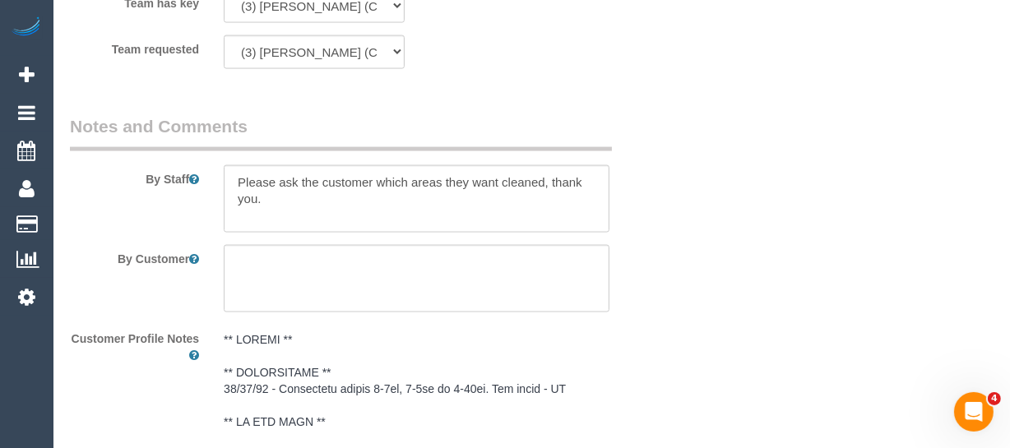
scroll to position [2134, 0]
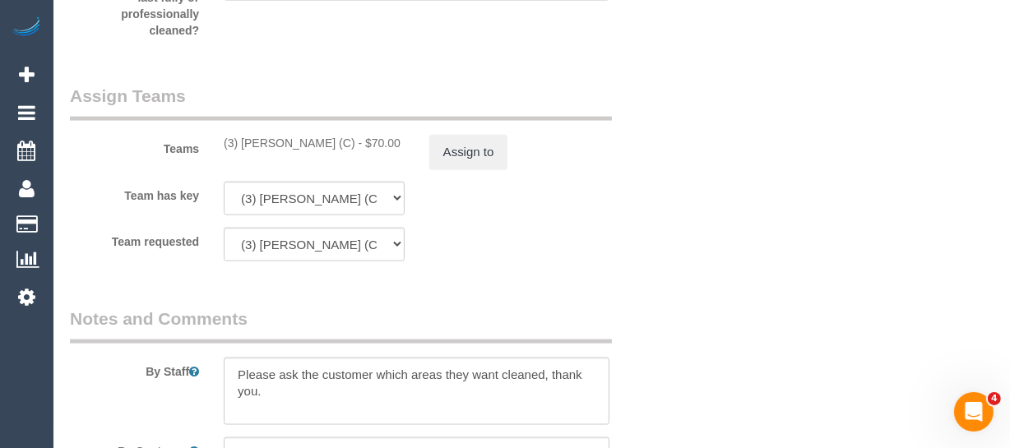
type textarea "Cleaner(s) Unassigned: Reason Unassigned: Contact via: Text Which message sent:…"
drag, startPoint x: 336, startPoint y: 140, endPoint x: 243, endPoint y: 141, distance: 93.7
click at [243, 141] on div "(3) [PERSON_NAME] (C) - $70.00" at bounding box center [314, 143] width 181 height 16
copy div "[PERSON_NAME] (C)"
click at [483, 157] on button "Assign to" at bounding box center [468, 152] width 79 height 35
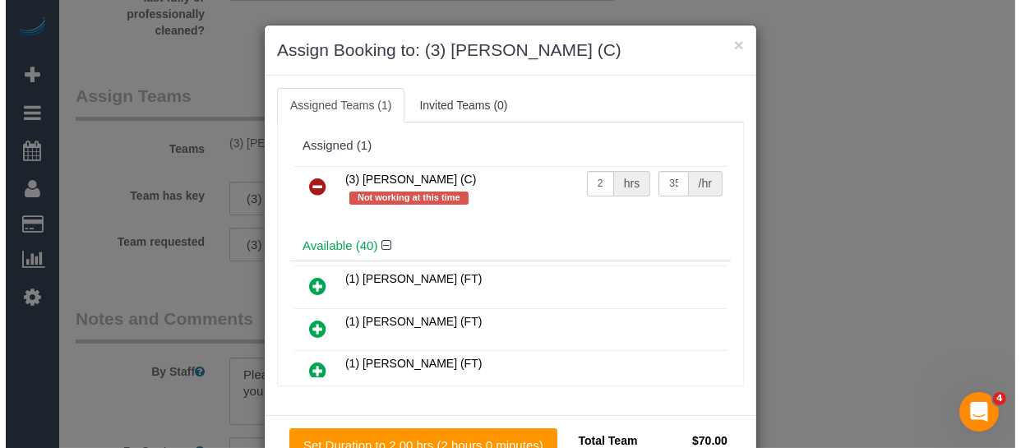
scroll to position [2118, 0]
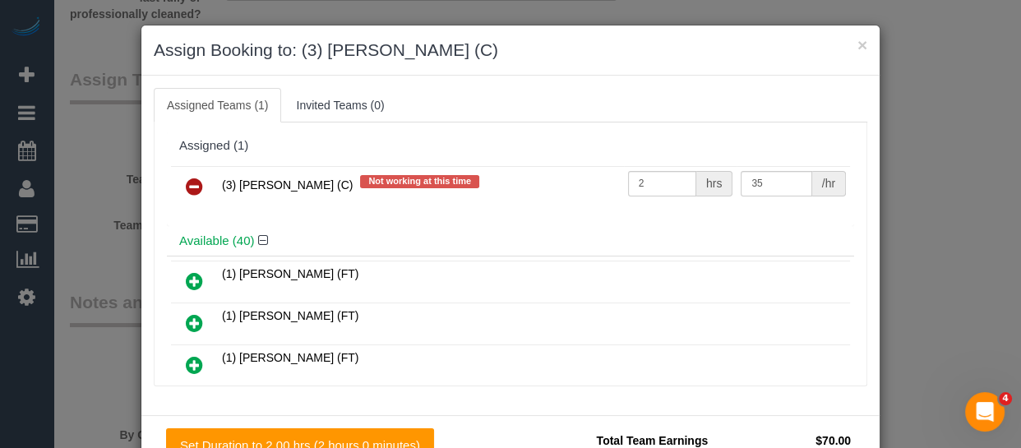
click at [197, 183] on link at bounding box center [194, 187] width 39 height 33
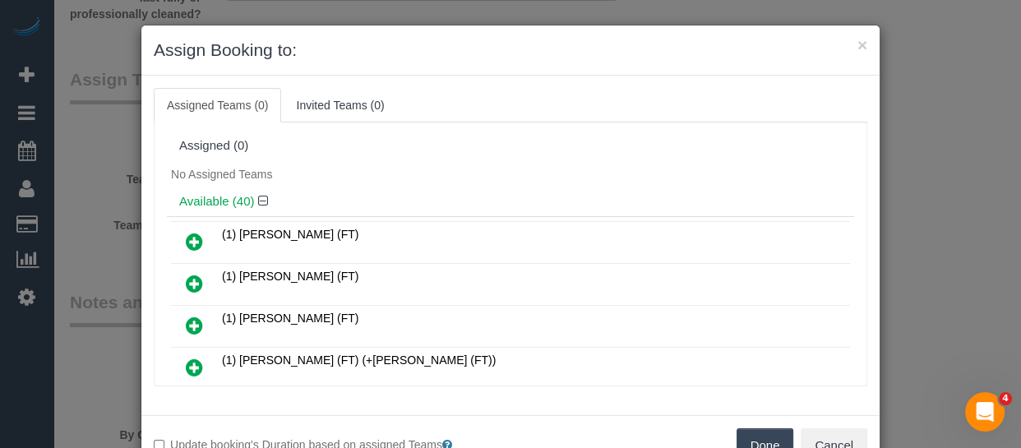
click at [772, 442] on button "Done" at bounding box center [766, 445] width 58 height 35
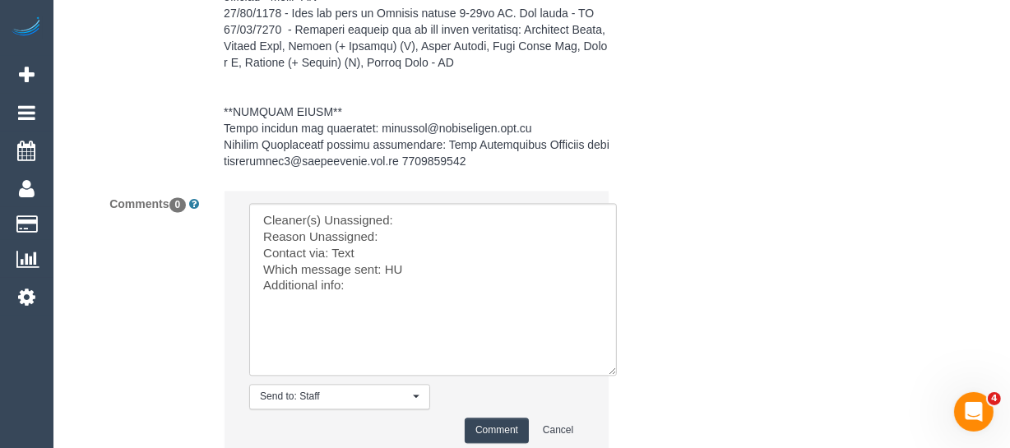
scroll to position [3330, 0]
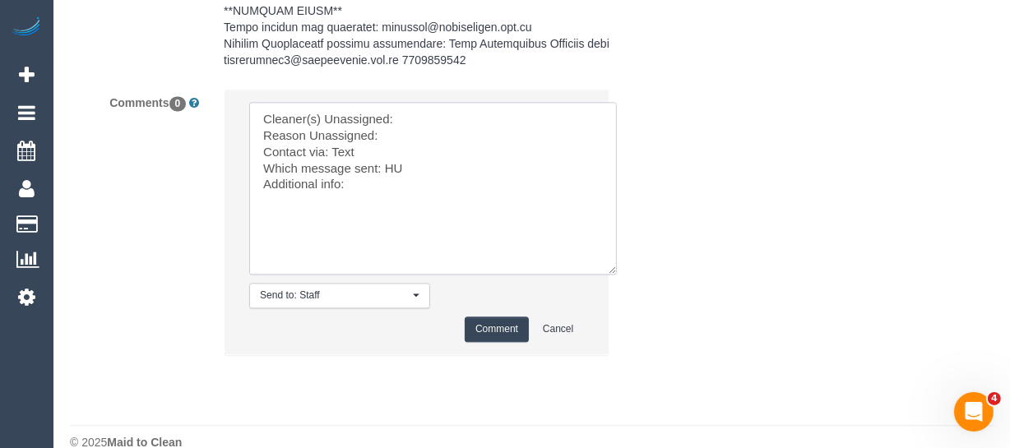
click at [419, 132] on textarea at bounding box center [433, 188] width 368 height 173
paste textarea "Goswin Kanta (C)"
click at [408, 155] on textarea at bounding box center [433, 188] width 368 height 173
click at [363, 166] on textarea at bounding box center [433, 188] width 368 height 173
click at [391, 179] on textarea at bounding box center [433, 188] width 368 height 173
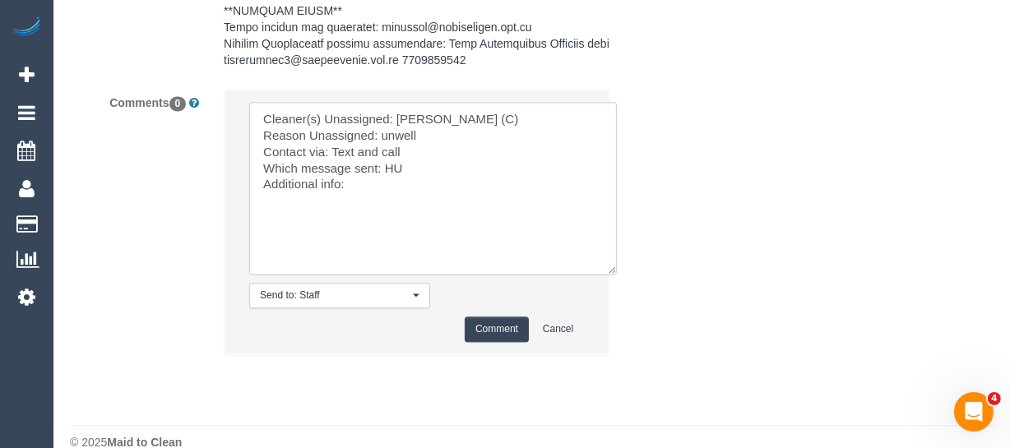
click at [391, 179] on textarea at bounding box center [433, 188] width 368 height 173
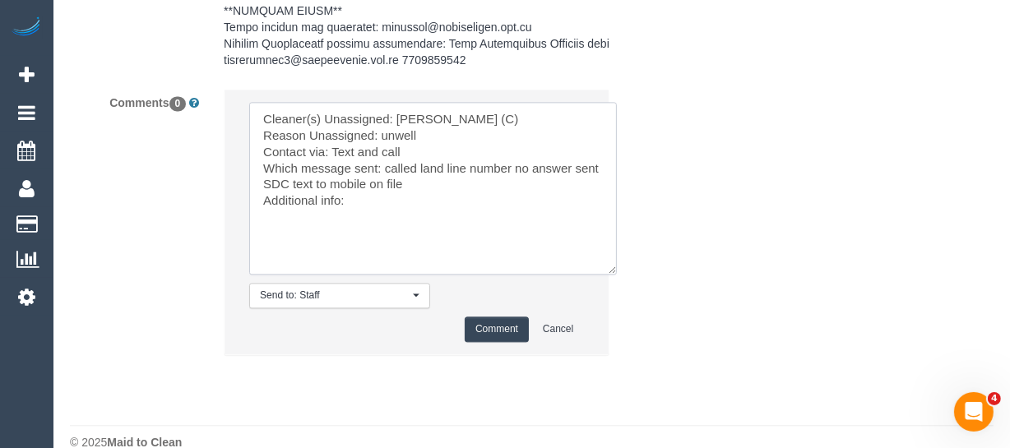
type textarea "Cleaner(s) Unassigned: Goswin Kanta (C) Reason Unassigned: unwell Contact via: …"
click at [489, 340] on button "Comment" at bounding box center [497, 329] width 64 height 25
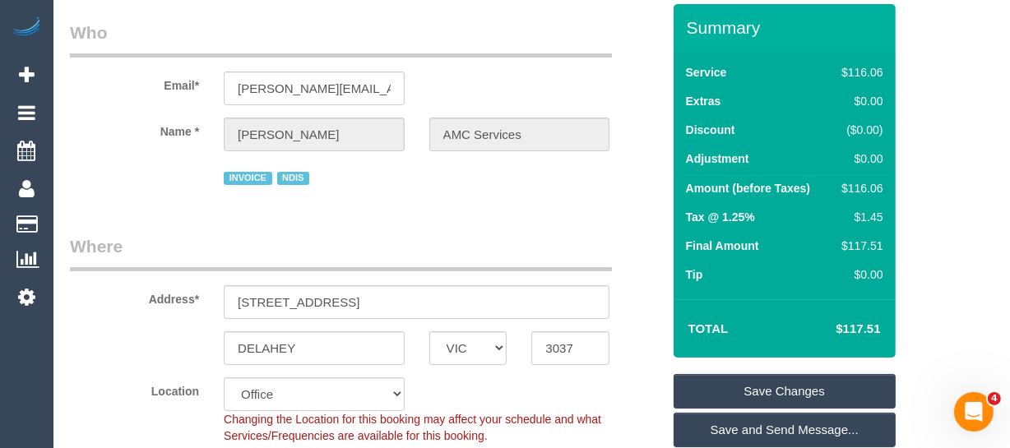
scroll to position [224, 0]
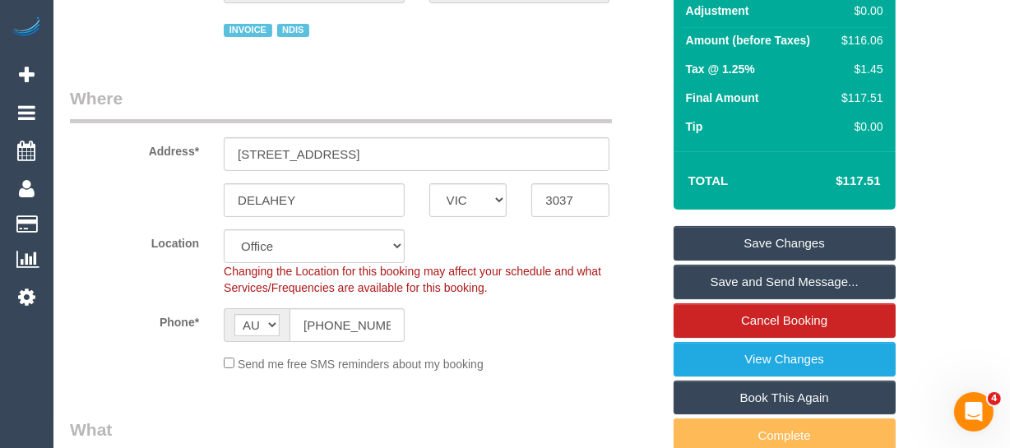
click at [824, 238] on link "Save Changes" at bounding box center [784, 243] width 222 height 35
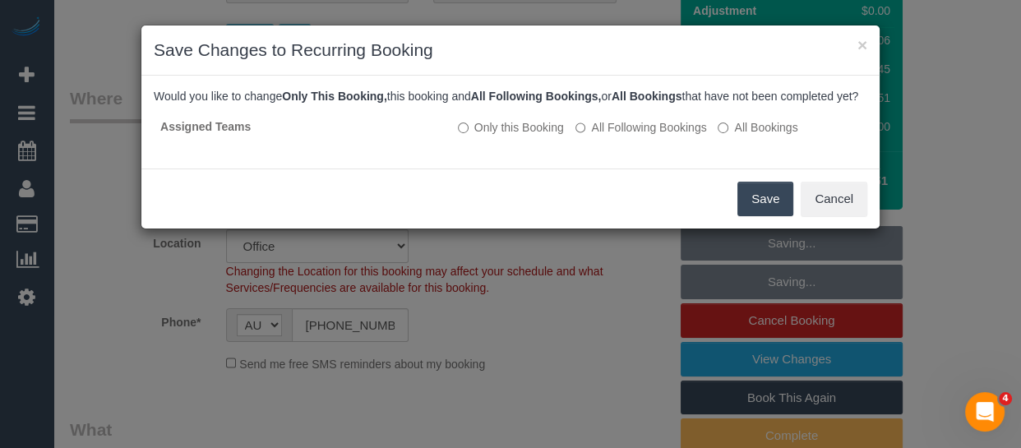
click at [756, 216] on button "Save" at bounding box center [766, 199] width 56 height 35
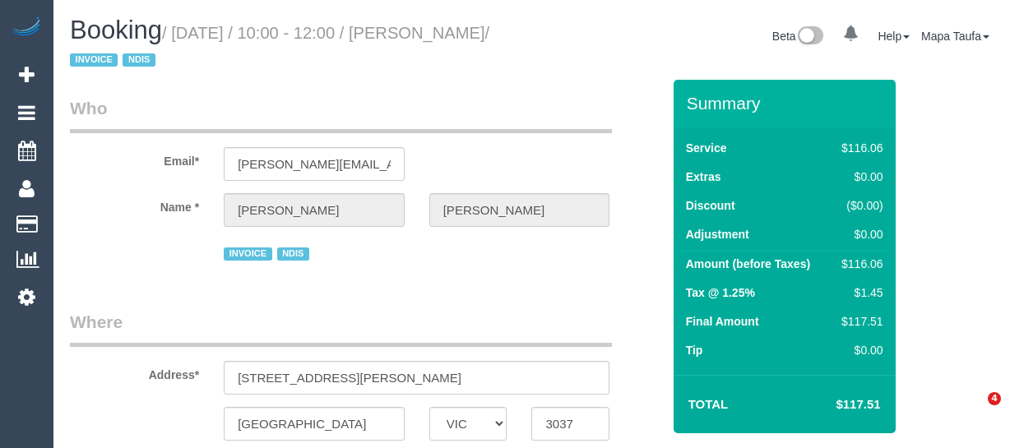
select select "VIC"
select select "string:AU"
select select "object:525"
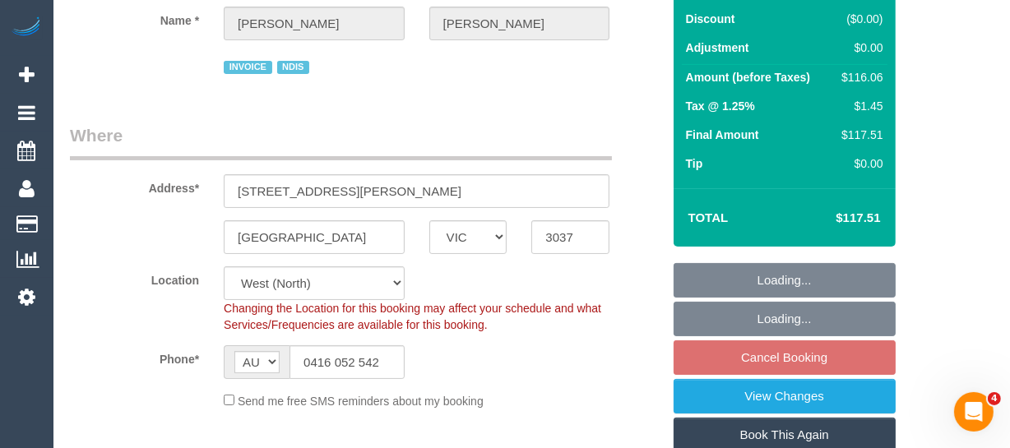
select select "number:30"
select select "number:14"
select select "number:19"
select select "number:36"
select select "number:34"
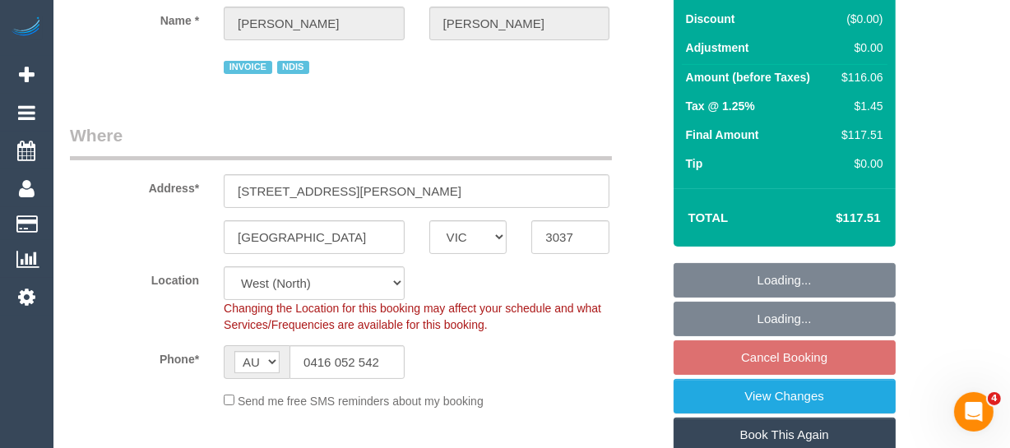
select select "number:26"
select select "object:1290"
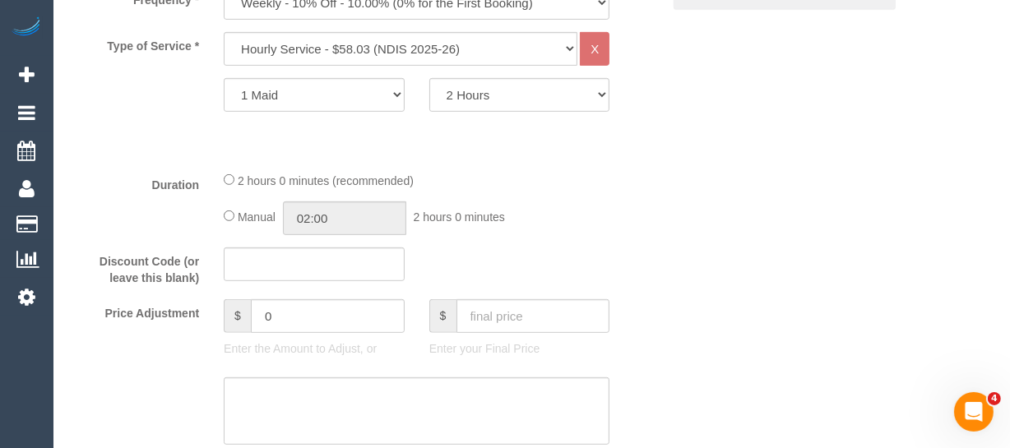
select select "spot1"
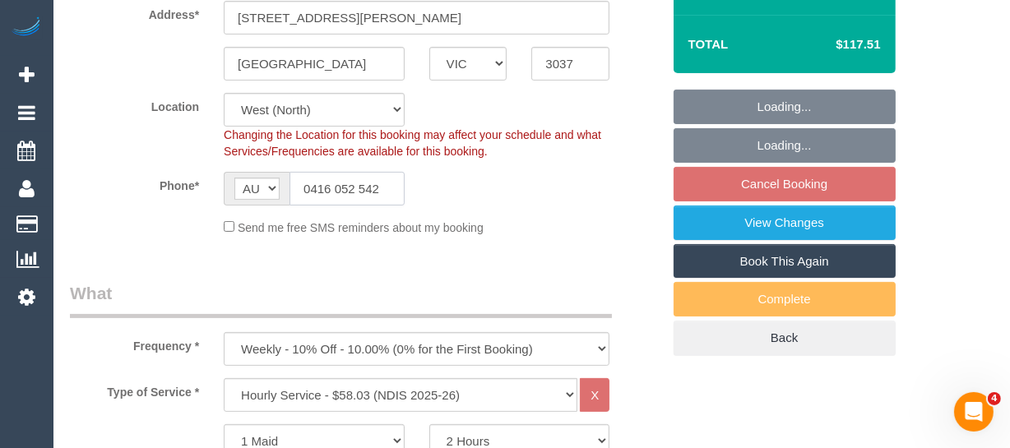
click at [362, 175] on input "0416 052 542" at bounding box center [346, 189] width 115 height 34
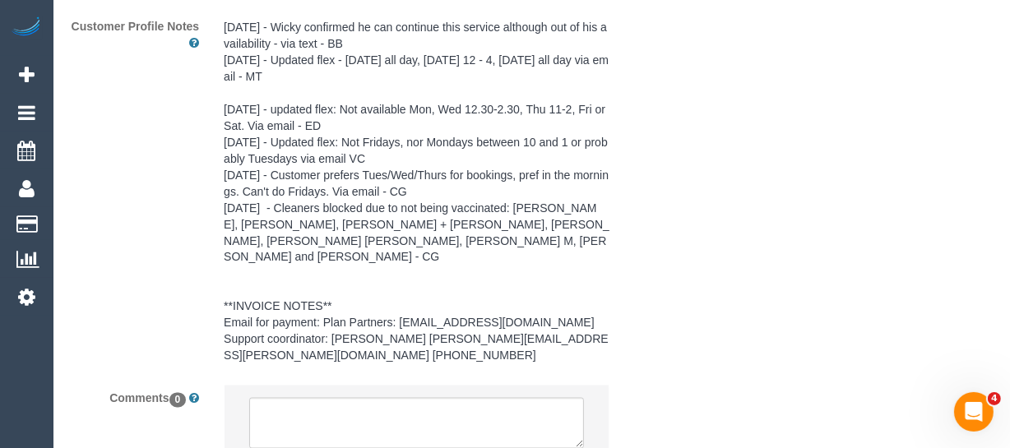
scroll to position [2647, 0]
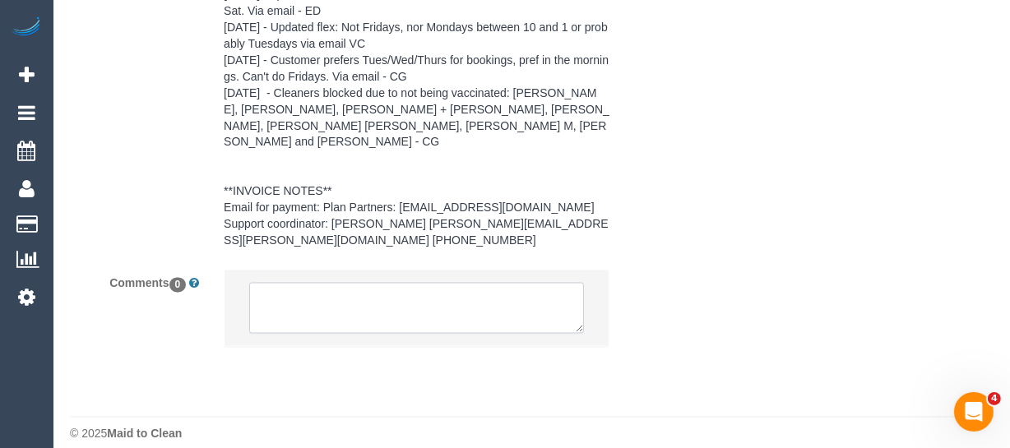
click at [352, 284] on textarea at bounding box center [416, 308] width 335 height 51
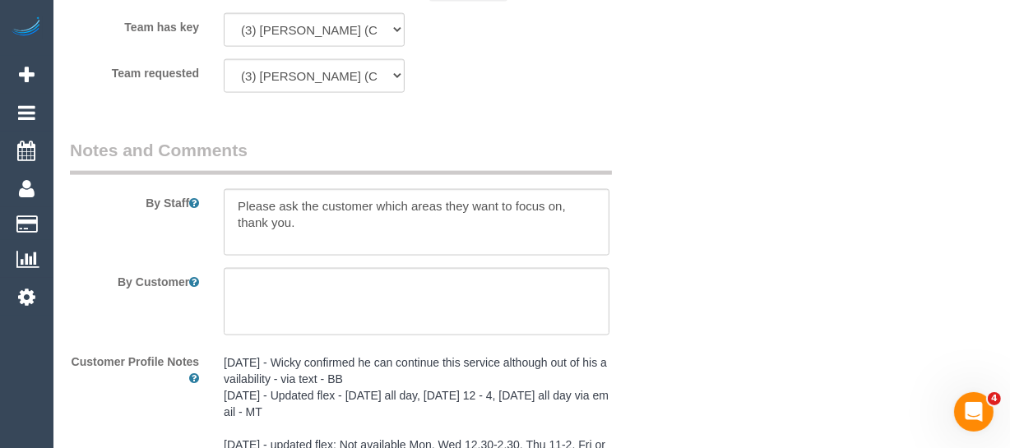
scroll to position [2124, 0]
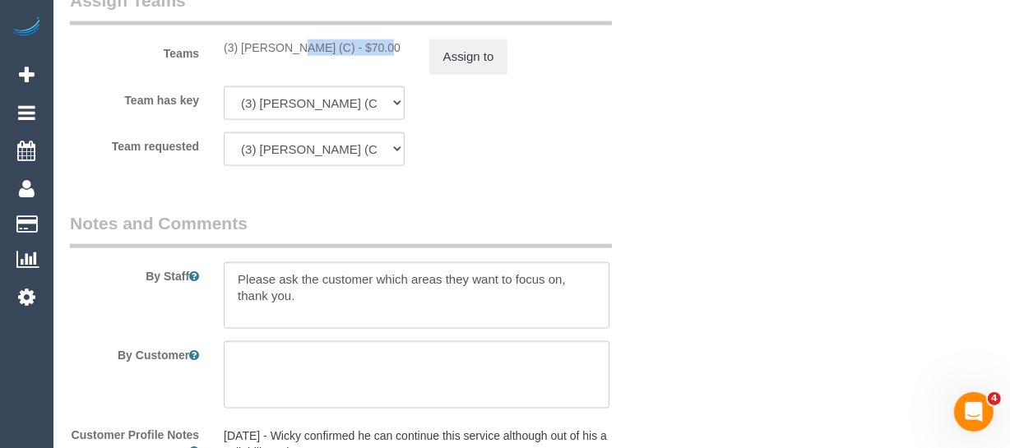
drag, startPoint x: 332, startPoint y: 50, endPoint x: 244, endPoint y: 43, distance: 88.3
click at [244, 43] on div "(3) [PERSON_NAME] (C) - $70.00" at bounding box center [314, 47] width 181 height 16
copy div "[PERSON_NAME] (C)"
click at [454, 53] on button "Assign to" at bounding box center [468, 56] width 79 height 35
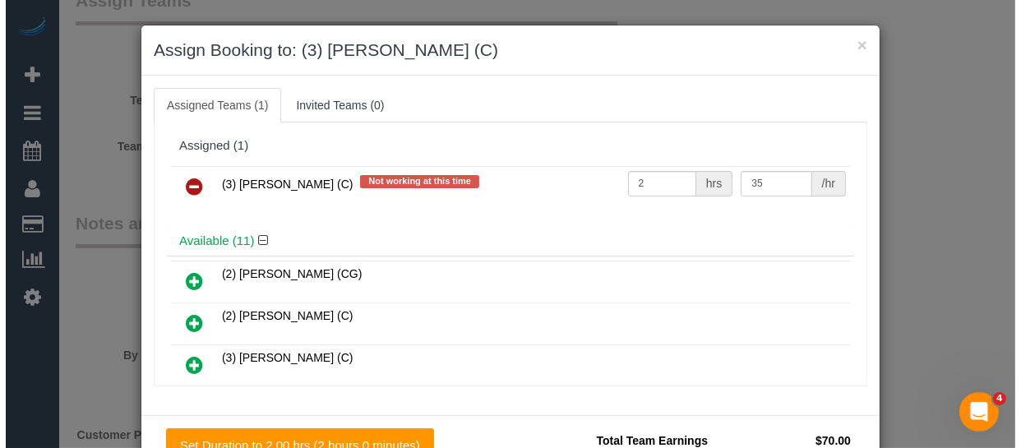
scroll to position [2107, 0]
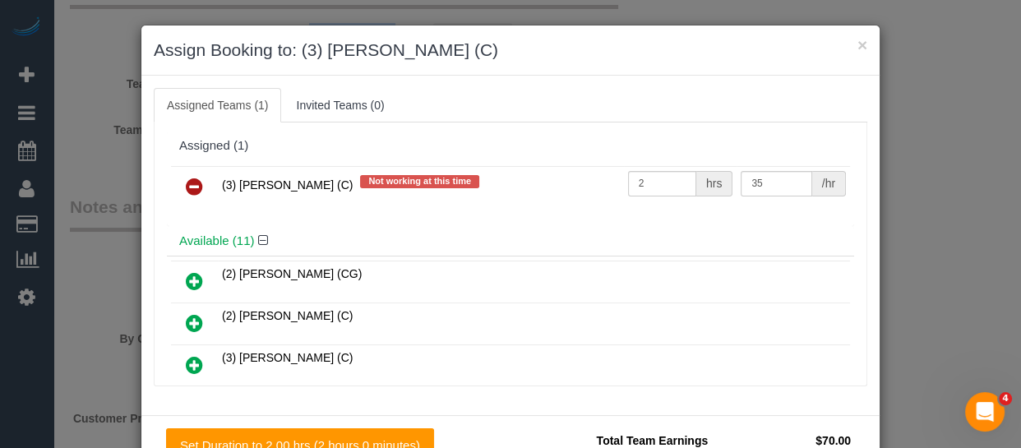
click at [198, 192] on link at bounding box center [194, 187] width 39 height 33
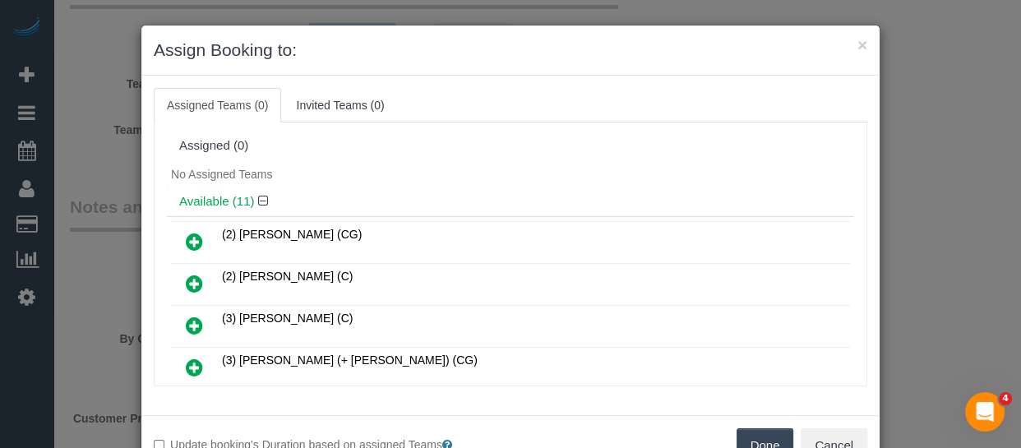
click at [748, 432] on button "Done" at bounding box center [766, 445] width 58 height 35
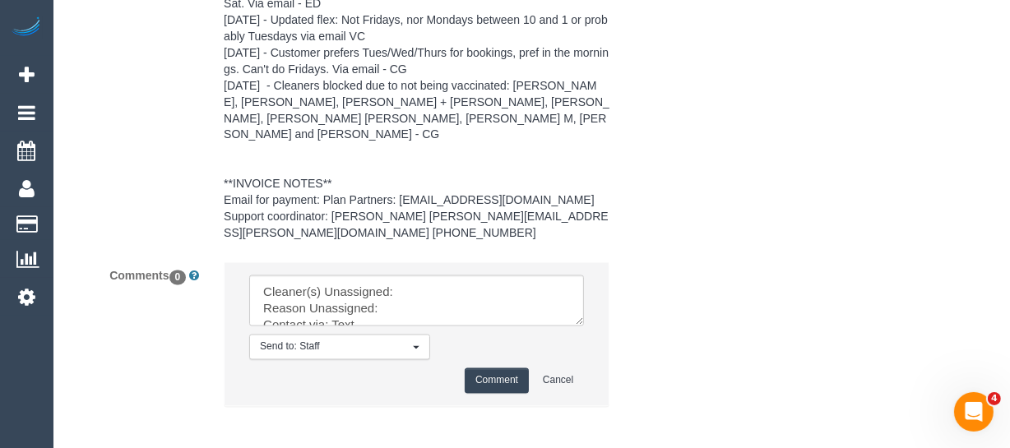
scroll to position [2714, 0]
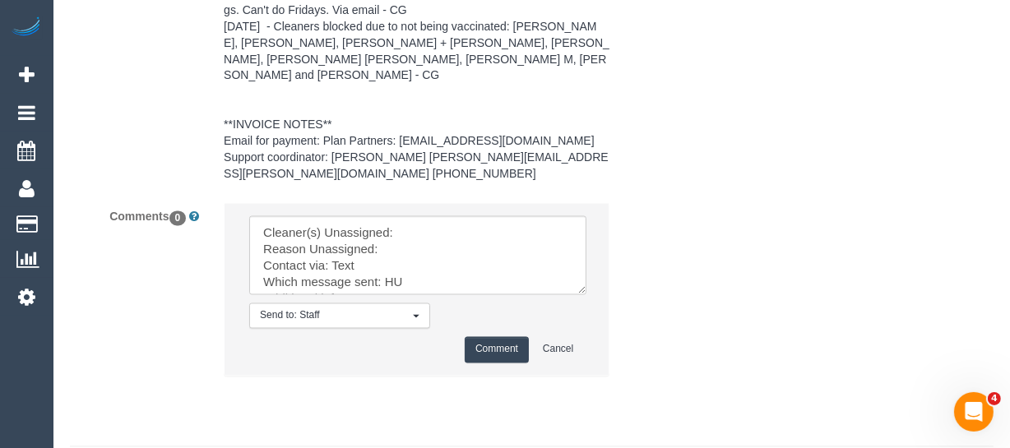
drag, startPoint x: 577, startPoint y: 265, endPoint x: 519, endPoint y: 303, distance: 70.0
click at [586, 295] on textarea at bounding box center [417, 255] width 337 height 79
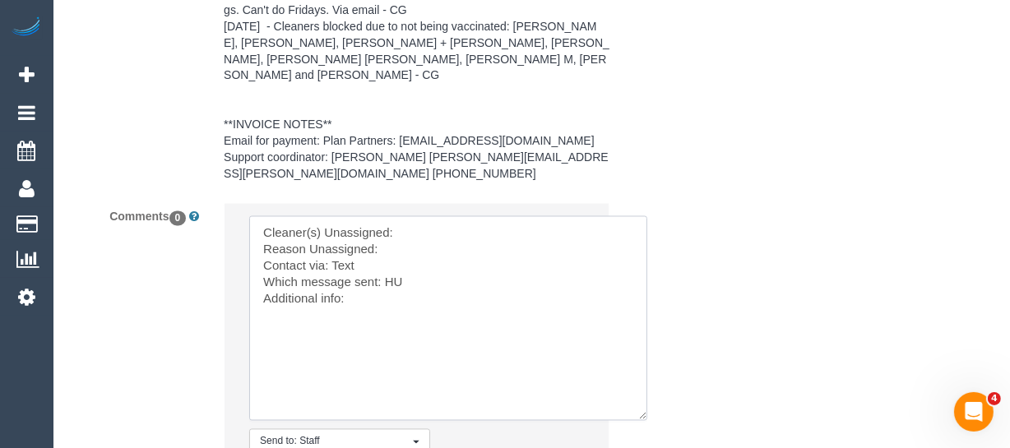
click at [423, 216] on textarea at bounding box center [448, 318] width 398 height 205
paste textarea "[PERSON_NAME] (C)"
click at [418, 229] on textarea at bounding box center [448, 318] width 398 height 205
click at [340, 244] on textarea at bounding box center [448, 318] width 398 height 205
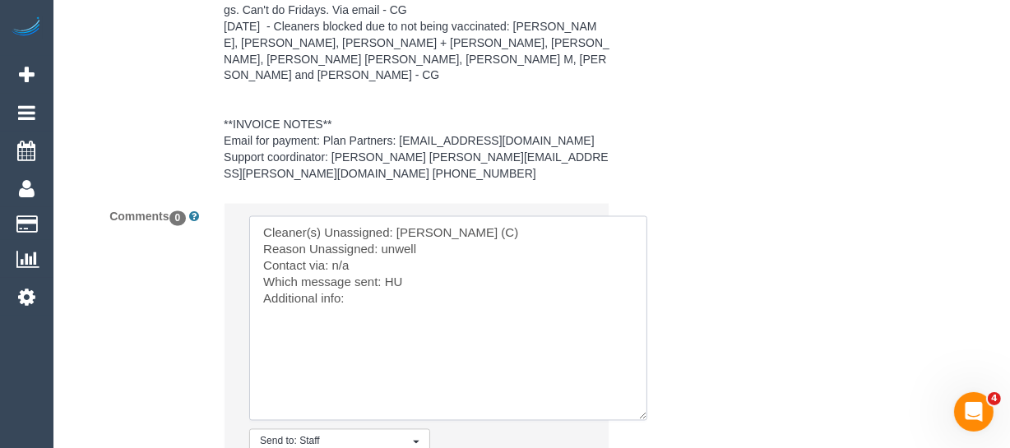
click at [391, 290] on textarea at bounding box center [448, 318] width 398 height 205
click at [395, 268] on textarea at bounding box center [448, 318] width 398 height 205
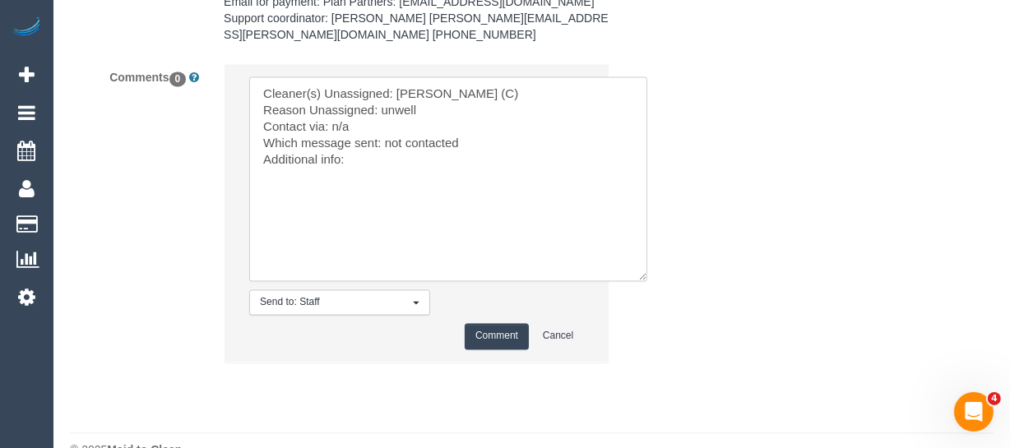
scroll to position [2864, 0]
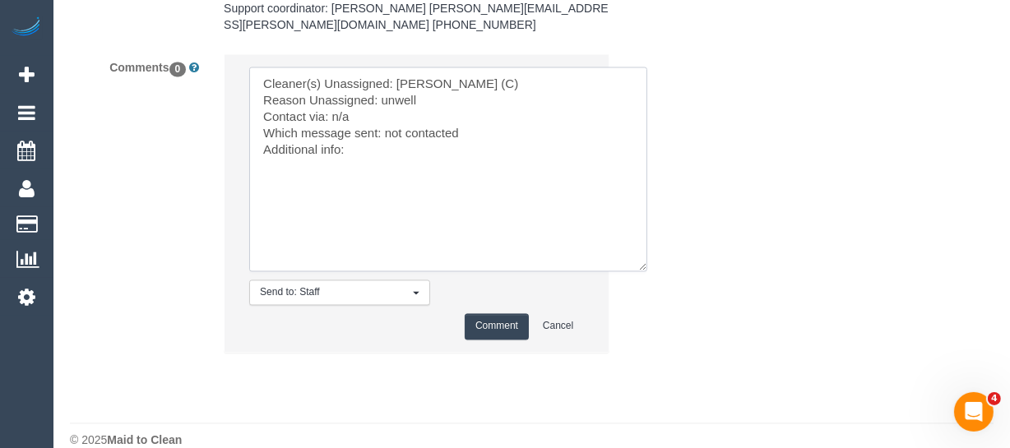
type textarea "Cleaner(s) Unassigned: [PERSON_NAME] (C) Reason Unassigned: unwell Contact via:…"
click at [501, 313] on button "Comment" at bounding box center [497, 325] width 64 height 25
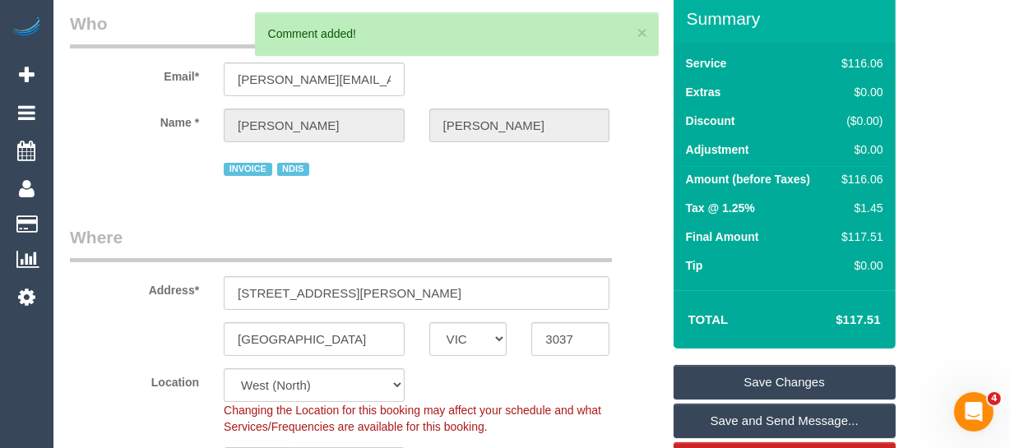
scroll to position [224, 0]
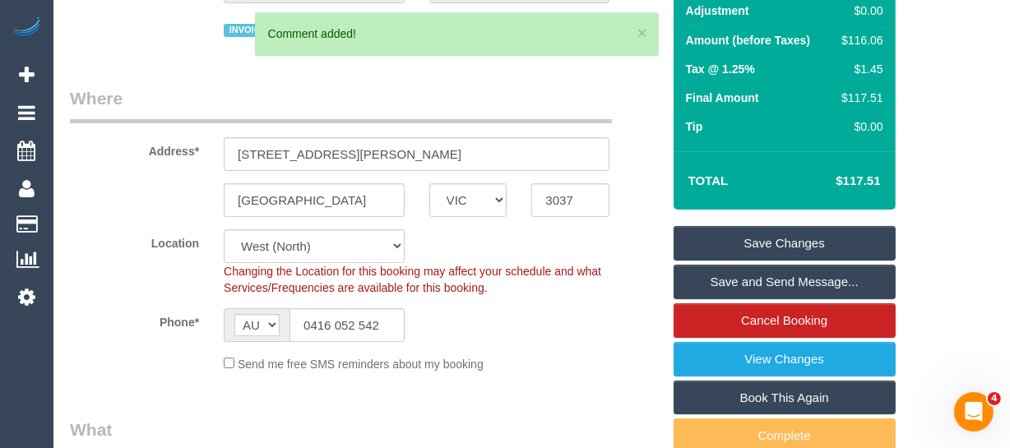
click at [751, 233] on link "Save Changes" at bounding box center [784, 243] width 222 height 35
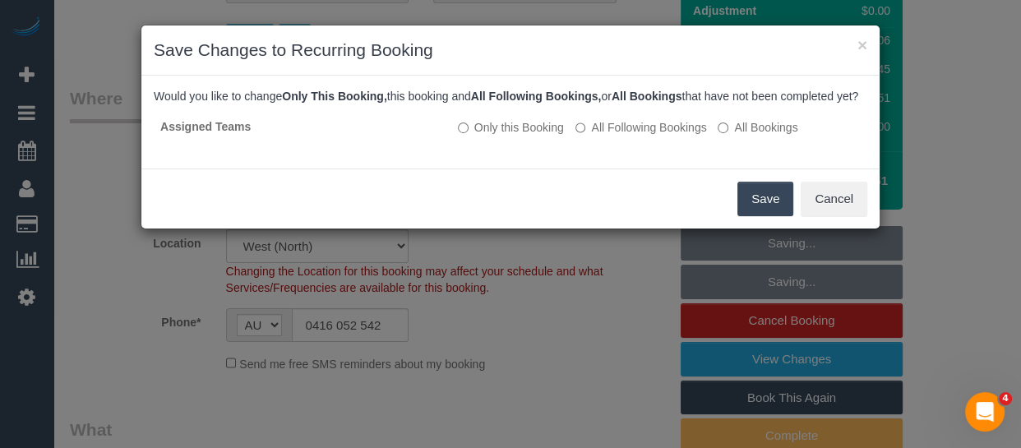
click at [748, 216] on button "Save" at bounding box center [766, 199] width 56 height 35
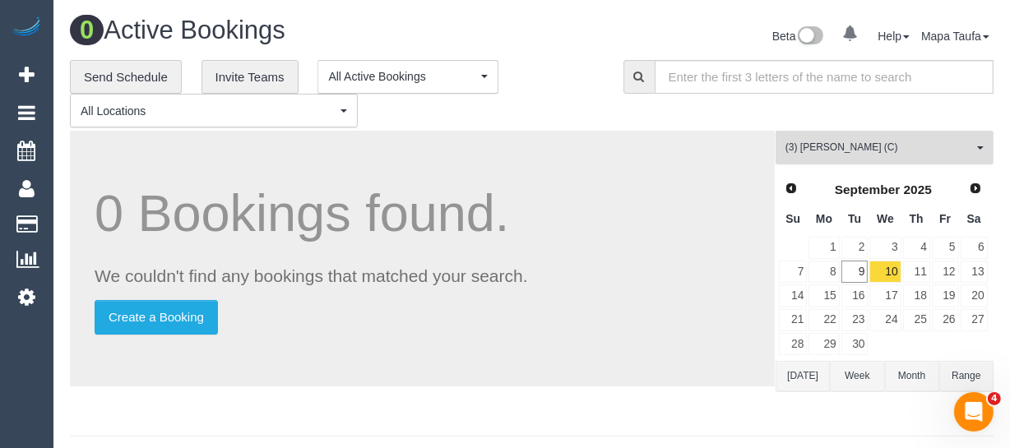
click at [845, 154] on span "(3) [PERSON_NAME] (C)" at bounding box center [878, 148] width 187 height 14
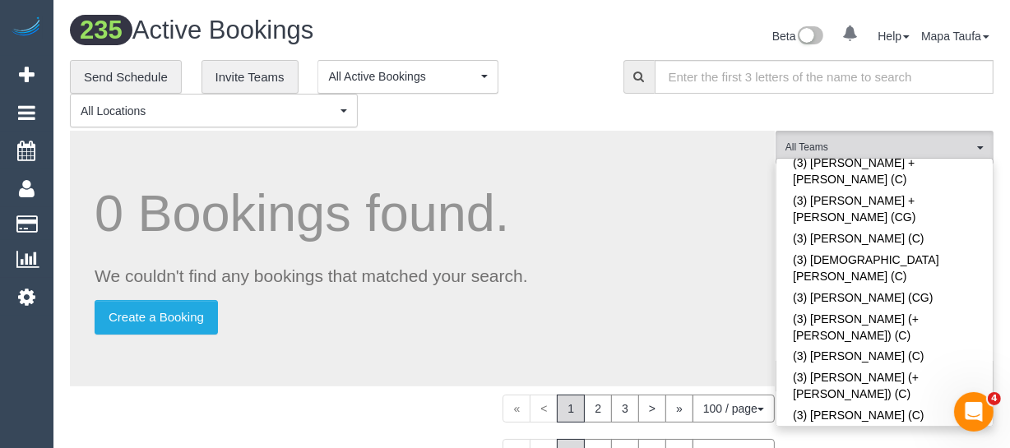
scroll to position [4384, 0]
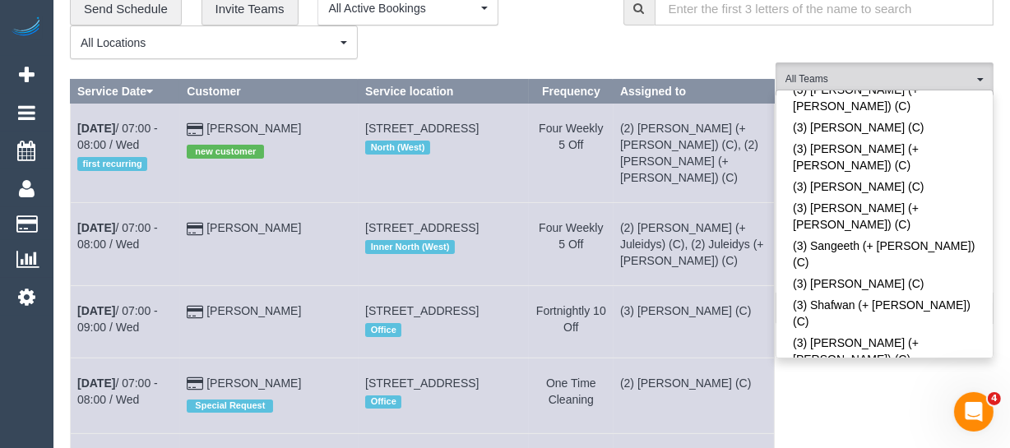
scroll to position [2076, 0]
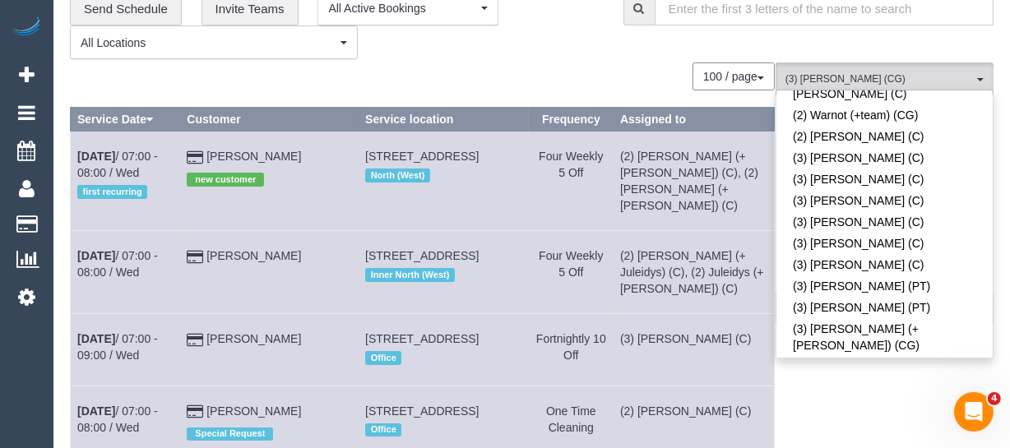
click at [580, 79] on div "100 / page 10 / page 20 / page 30 / page 40 / page 50 / page 100 / page" at bounding box center [422, 76] width 705 height 28
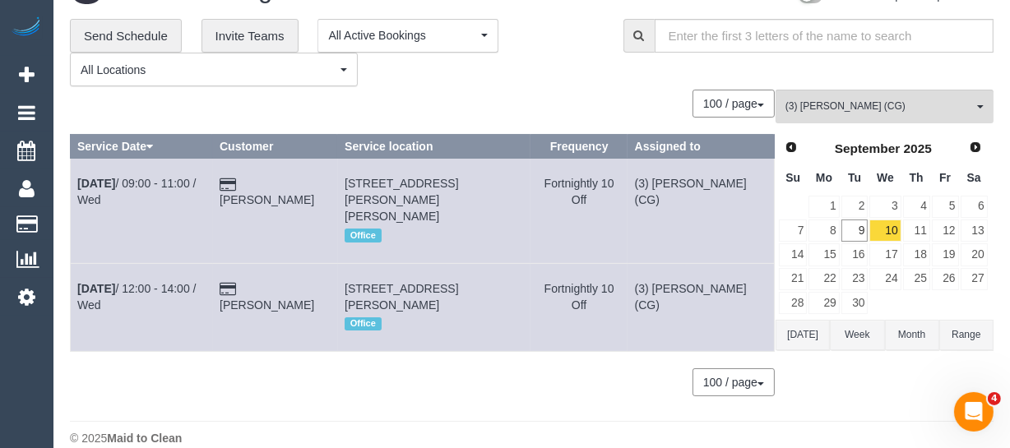
scroll to position [0, 0]
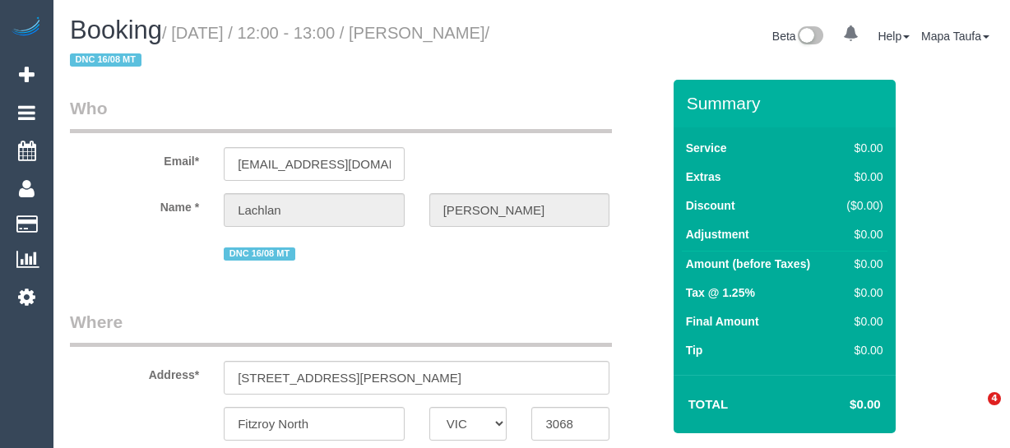
select select "VIC"
select select "string:AU"
select select "object:630"
select select "string:stripe-pm_1RutRM2GScqysDRVB29IUe5m"
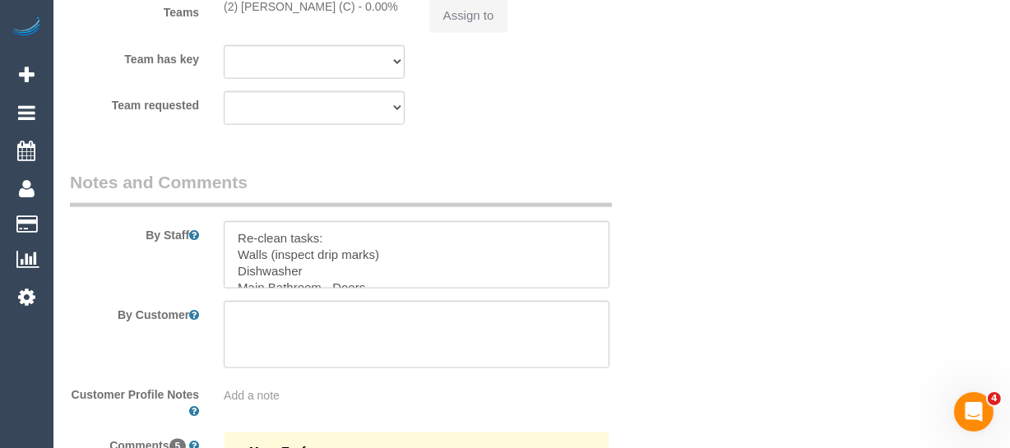
select select "object:840"
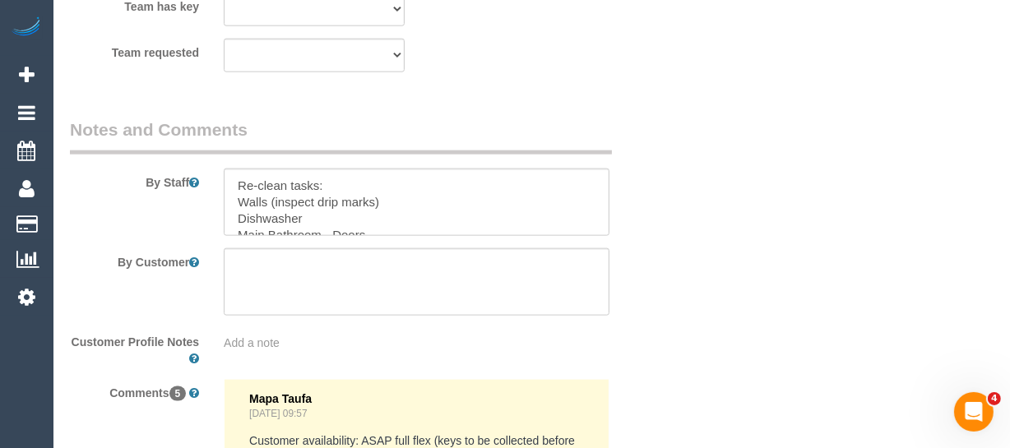
select select "number:28"
select select "number:14"
select select "number:19"
select select "number:24"
select select "number:26"
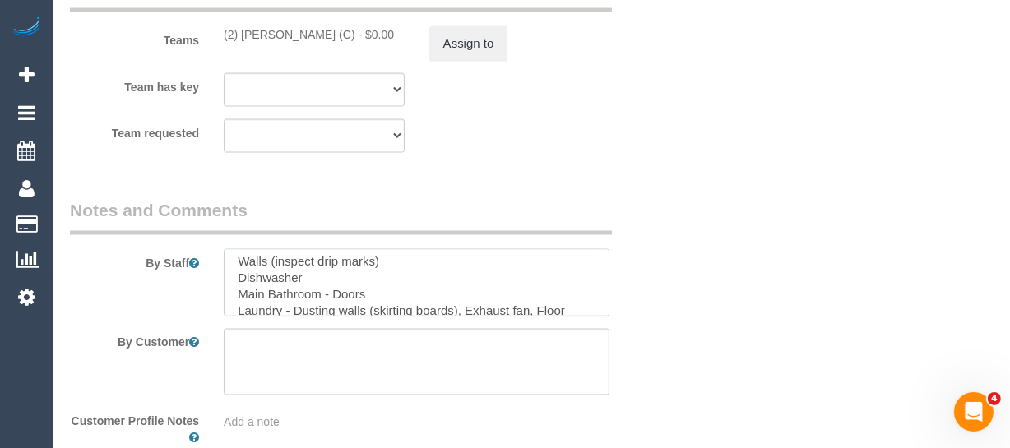
scroll to position [30, 0]
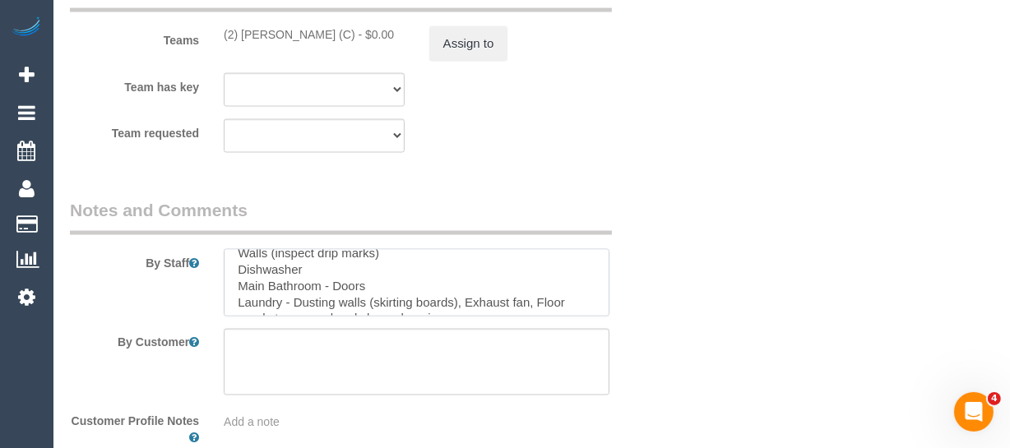
click at [608, 309] on textarea at bounding box center [417, 282] width 386 height 67
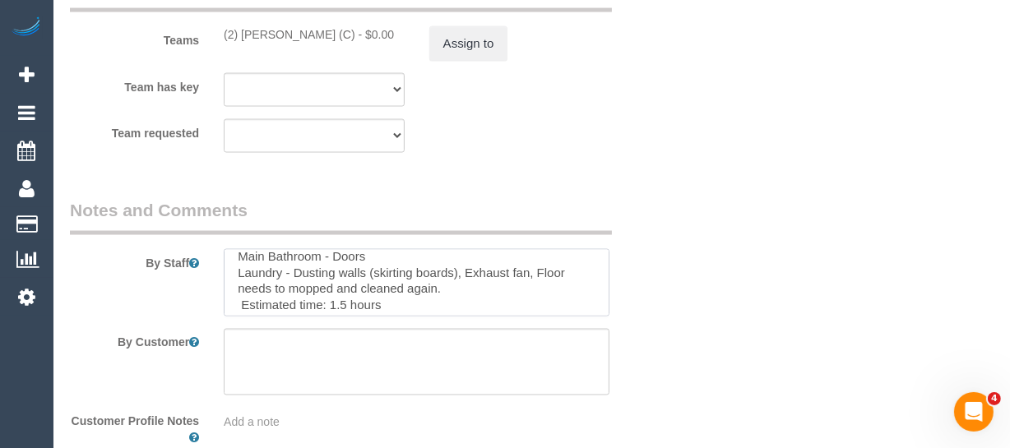
scroll to position [81, 0]
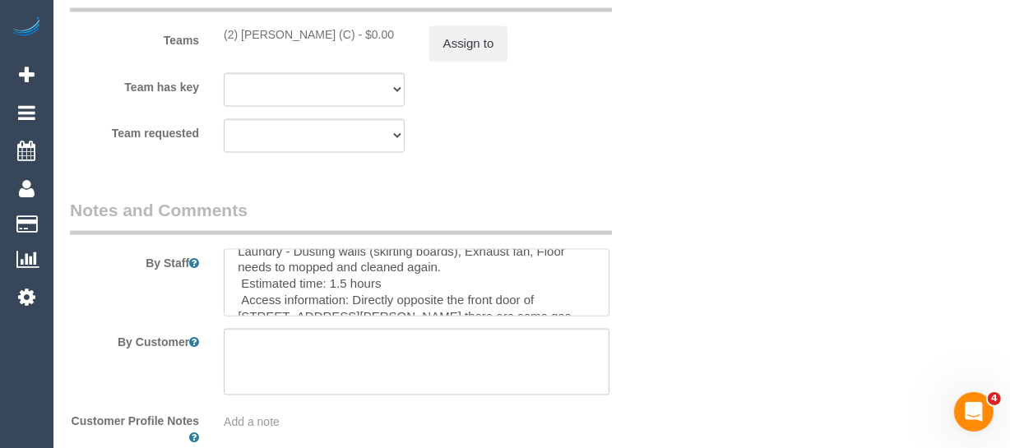
click at [539, 294] on textarea at bounding box center [417, 282] width 386 height 67
click at [459, 262] on textarea at bounding box center [417, 282] width 386 height 67
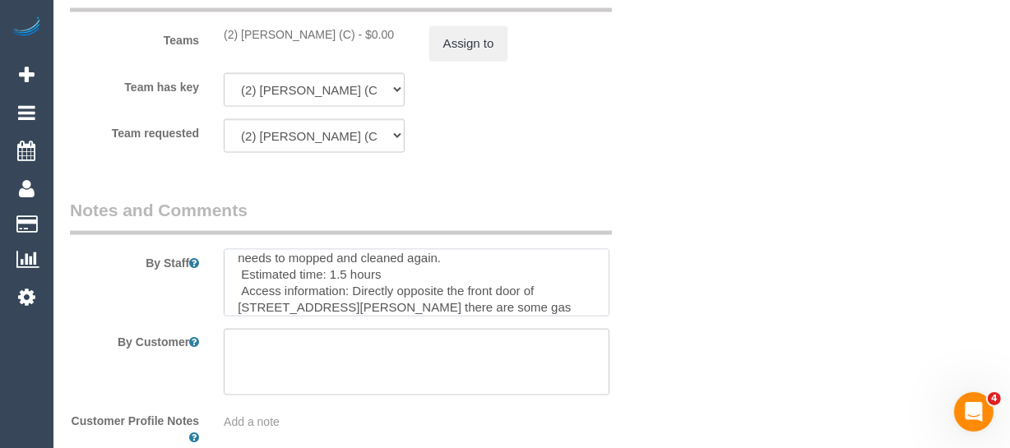
click at [514, 288] on textarea at bounding box center [417, 282] width 386 height 67
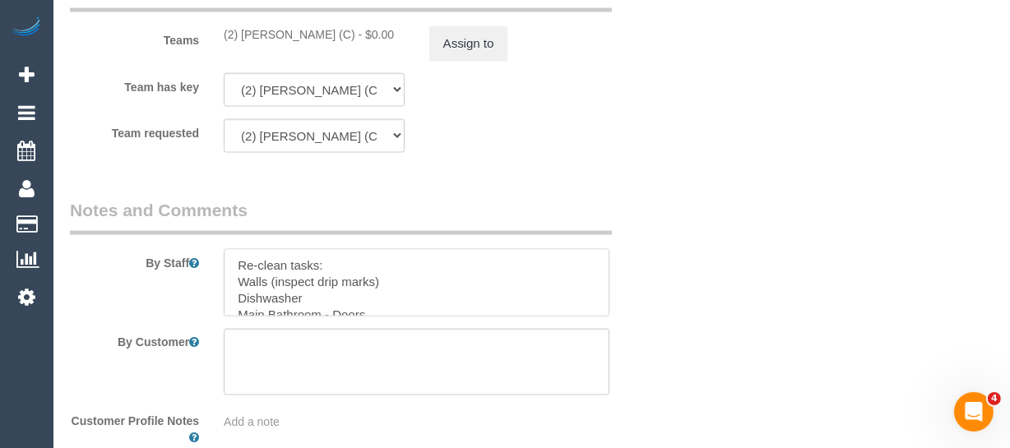
scroll to position [0, 0]
drag, startPoint x: 442, startPoint y: 257, endPoint x: 206, endPoint y: 280, distance: 237.2
click at [206, 280] on div "By Staff" at bounding box center [366, 257] width 616 height 118
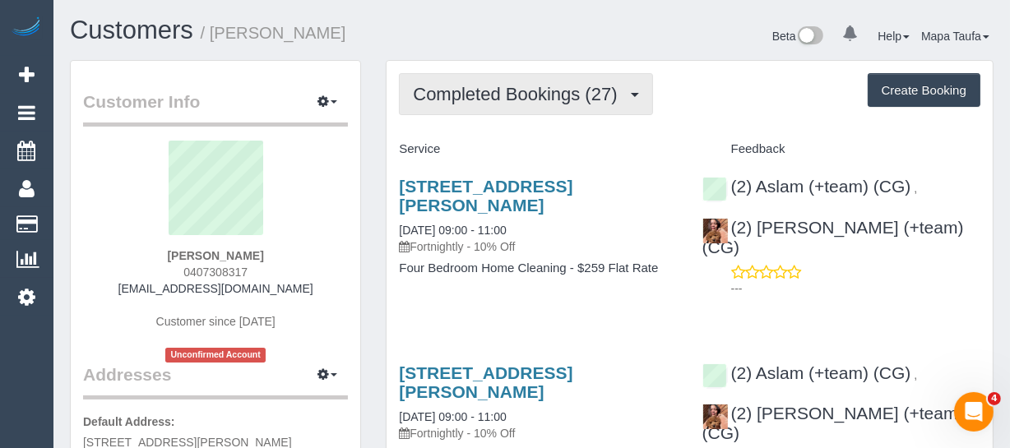
click at [510, 90] on span "Completed Bookings (27)" at bounding box center [519, 94] width 212 height 21
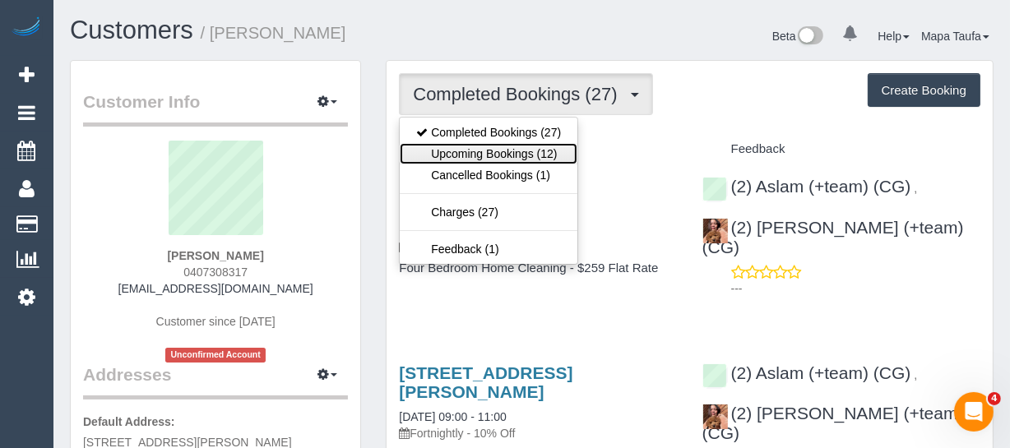
click at [502, 145] on link "Upcoming Bookings (12)" at bounding box center [489, 153] width 178 height 21
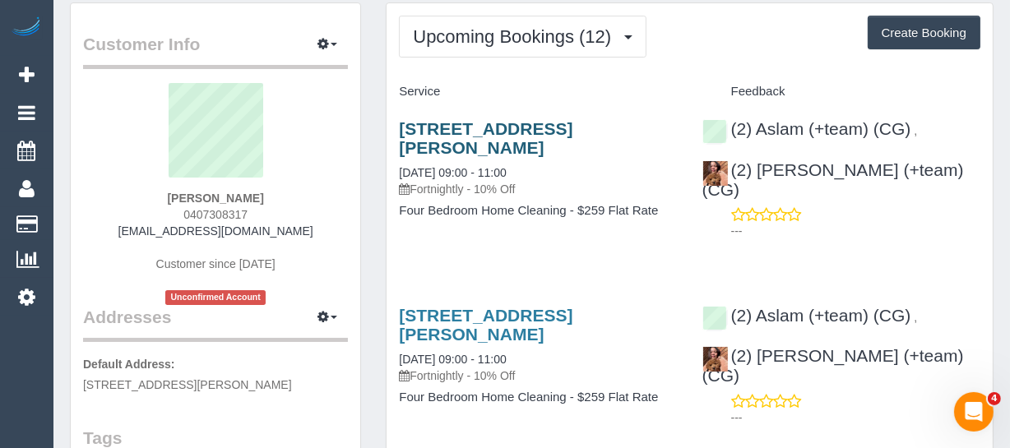
scroll to position [149, 0]
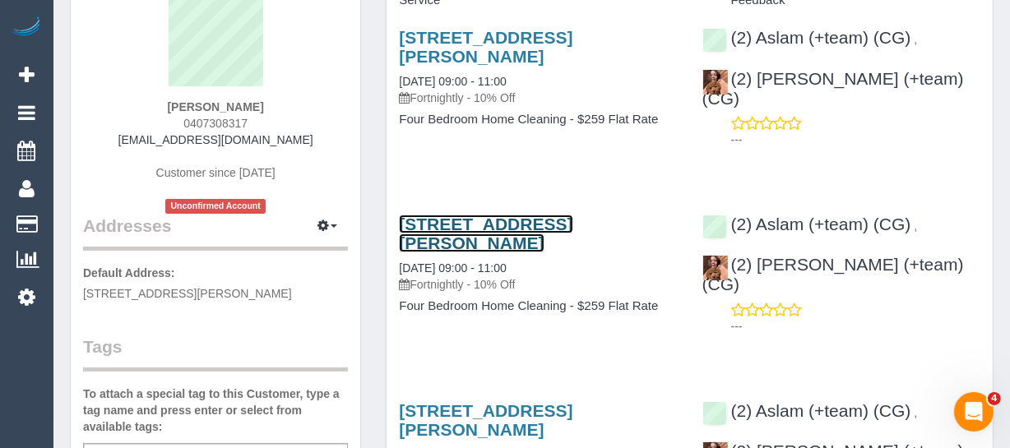
click at [476, 215] on link "[STREET_ADDRESS][PERSON_NAME]" at bounding box center [485, 234] width 173 height 38
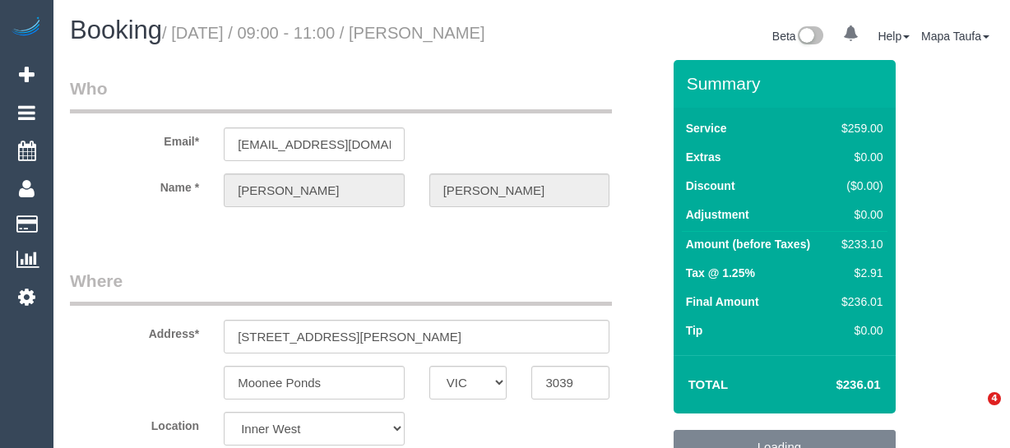
select select "VIC"
select select "string:stripe-pm_1PpjGy2GScqysDRVaapUd60r"
select select "string:AU"
select select "object:635"
select select "number:28"
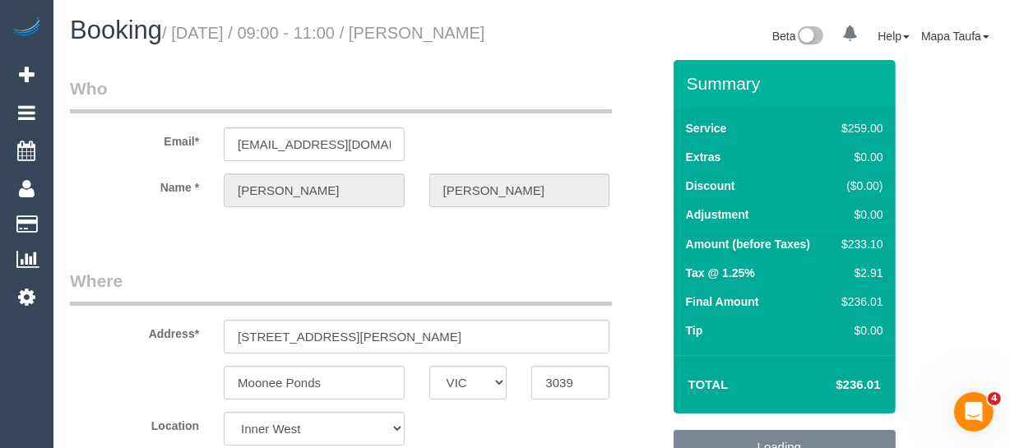
select select "number:14"
select select "number:19"
select select "number:36"
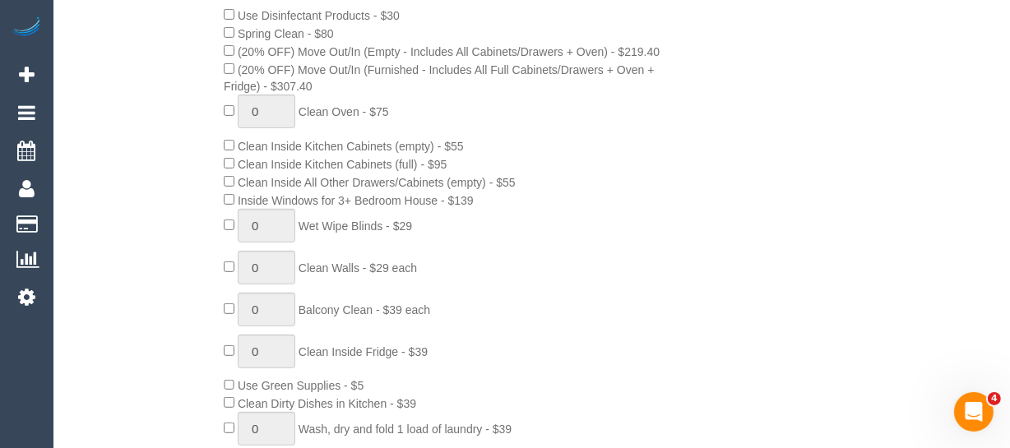
scroll to position [3035, 0]
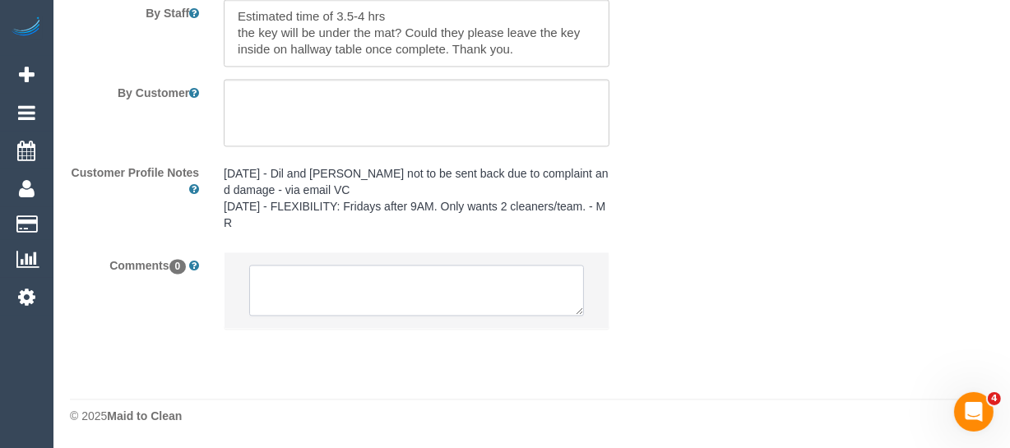
click at [493, 278] on textarea at bounding box center [416, 290] width 335 height 51
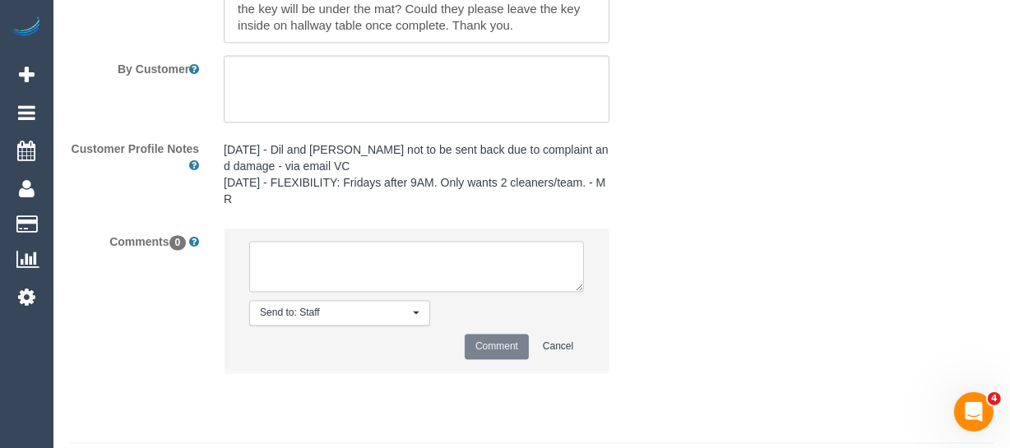
paste textarea "If our cleaning team is unavailable on the Public Holiday, then a couple of alt…"
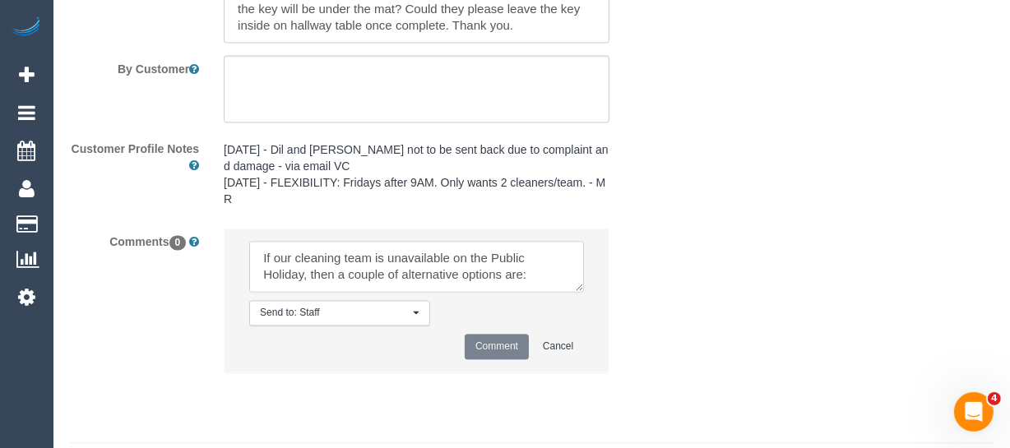
scroll to position [55, 0]
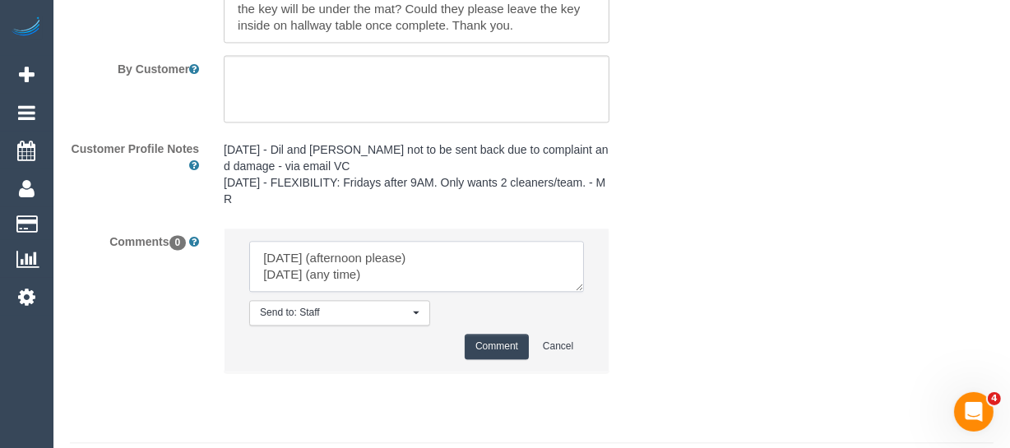
type textarea "If our cleaning team is unavailable on the Public Holiday, then a couple of alt…"
click at [470, 359] on button "Comment" at bounding box center [497, 346] width 64 height 25
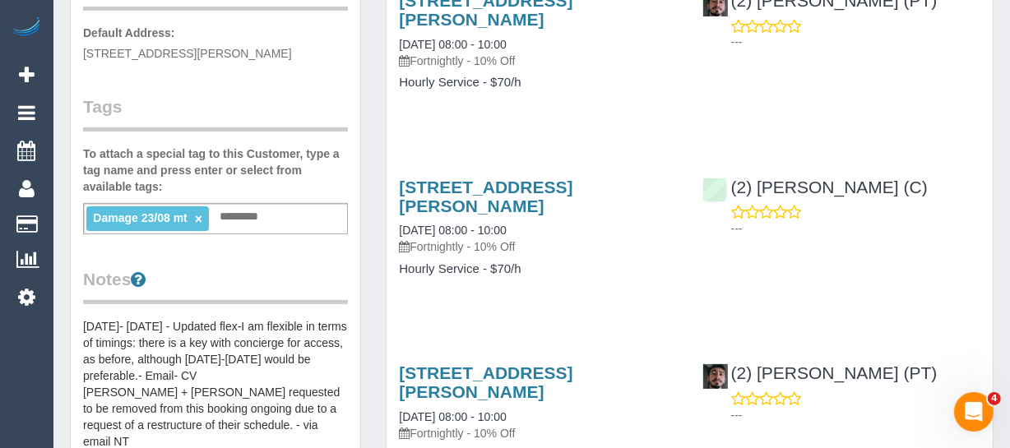
scroll to position [373, 0]
click at [201, 216] on ti-tag-item "Damage 23/08 mt ×" at bounding box center [147, 216] width 109 height 13
click at [199, 215] on link "×" at bounding box center [198, 218] width 7 height 14
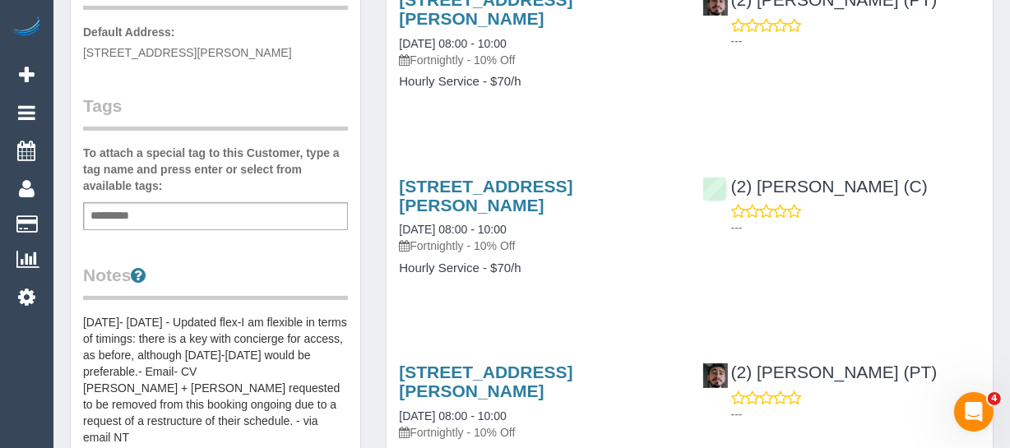
click at [608, 304] on div "[STREET_ADDRESS][PERSON_NAME] [DATE] 08:00 - 10:00 Fortnightly - 10% Off Hourly…" at bounding box center [537, 236] width 303 height 146
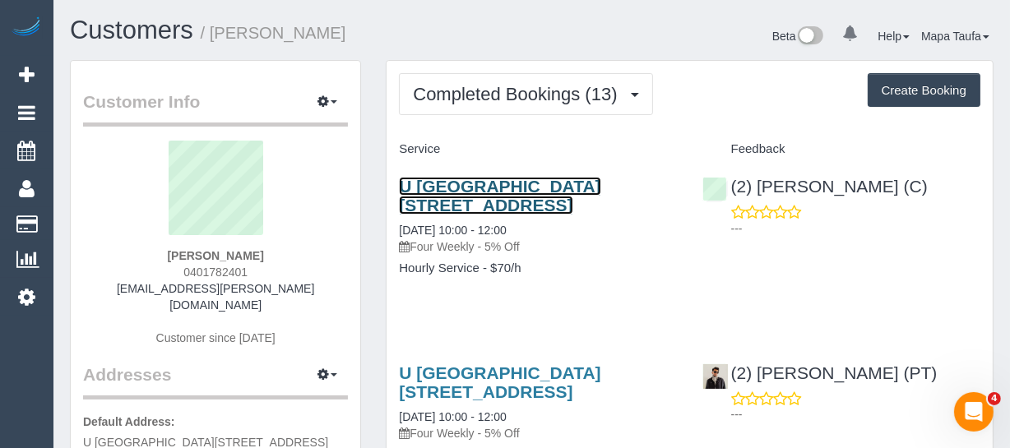
click at [491, 196] on link "U 2705 250 City Rd, 2705, Southbank, VIC 3006" at bounding box center [499, 196] width 201 height 38
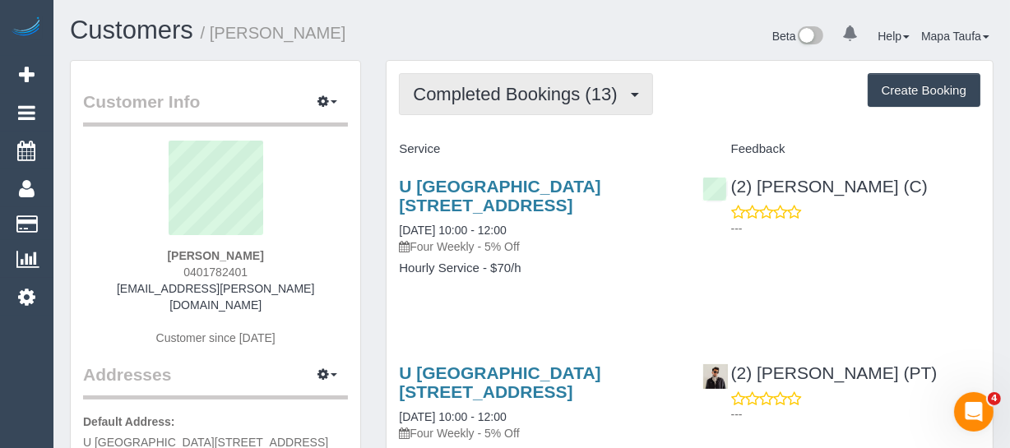
click at [470, 96] on span "Completed Bookings (13)" at bounding box center [519, 94] width 212 height 21
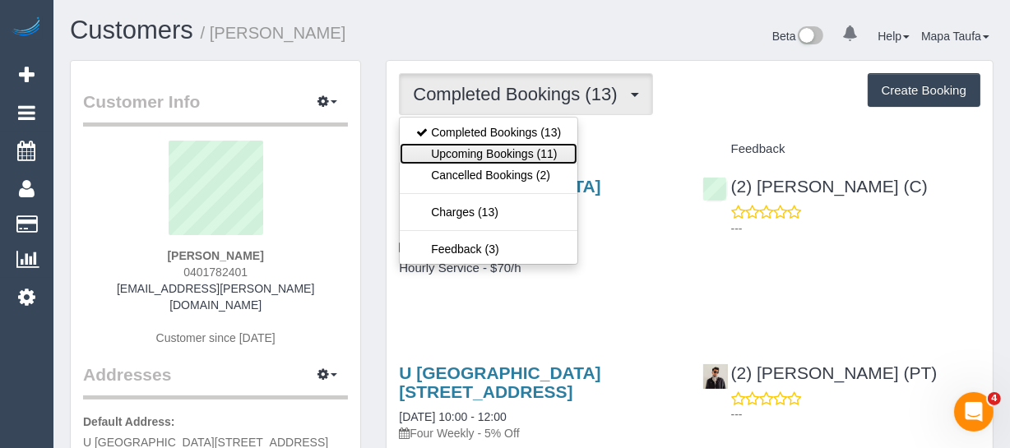
click at [467, 147] on link "Upcoming Bookings (11)" at bounding box center [489, 153] width 178 height 21
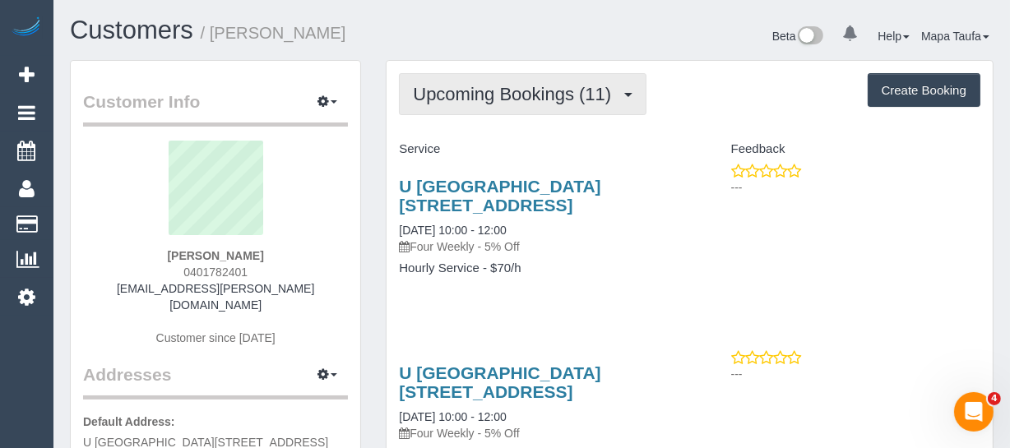
click at [451, 98] on span "Upcoming Bookings (11)" at bounding box center [516, 94] width 206 height 21
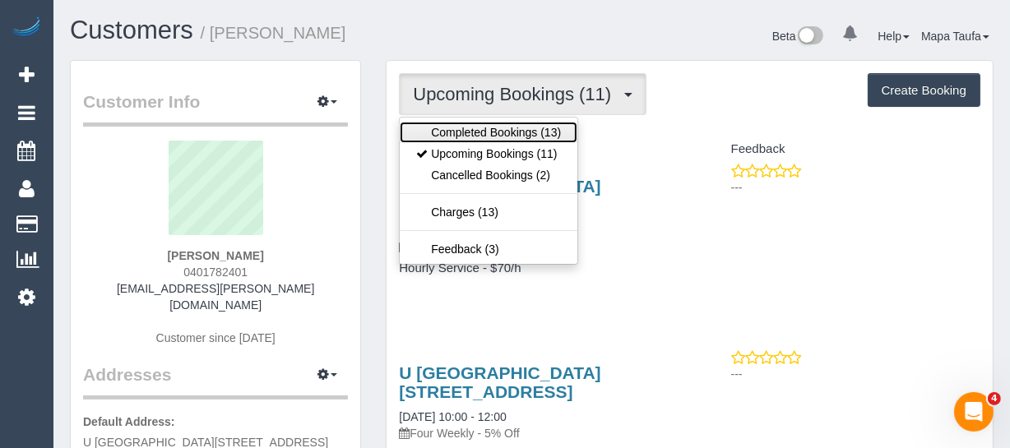
click at [451, 130] on link "Completed Bookings (13)" at bounding box center [489, 132] width 178 height 21
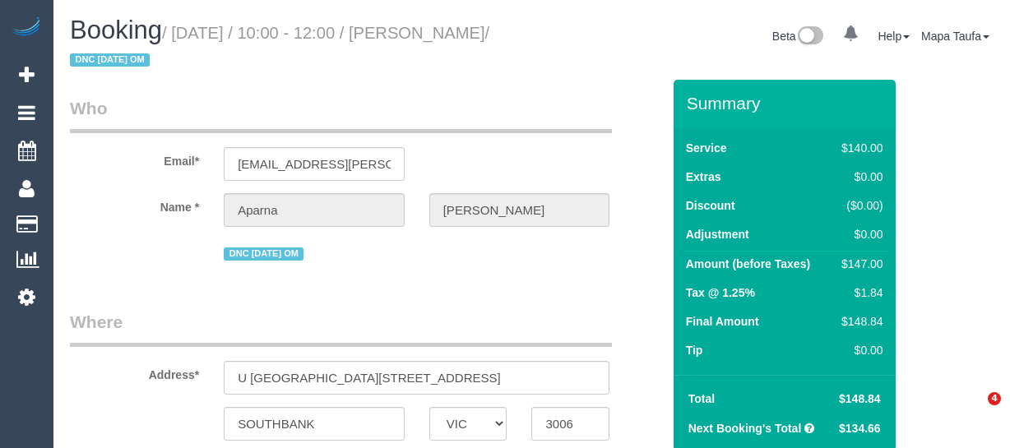
select select "VIC"
select select "string:stripe-pm_1QTg8z2GScqysDRVAjIMsjXD"
select select "object:1321"
select select "number:28"
select select "number:14"
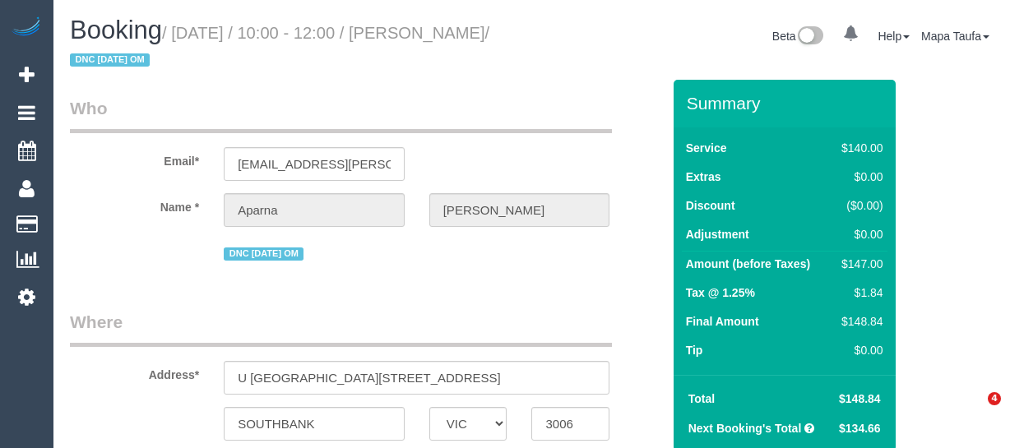
select select "number:20"
select select "number:24"
select select "number:35"
select select "number:12"
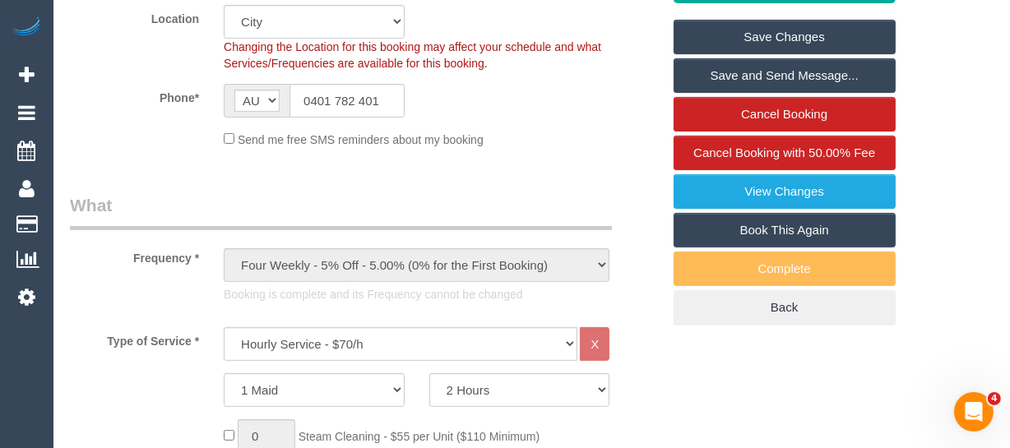
scroll to position [309, 0]
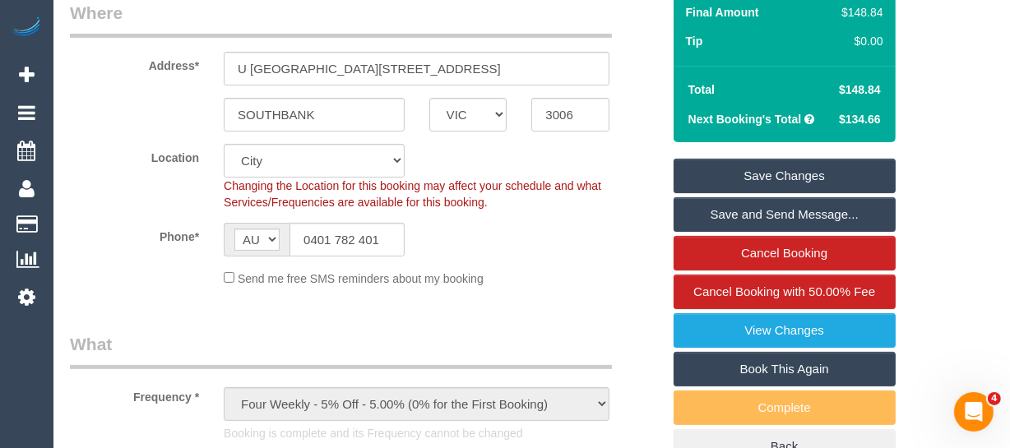
drag, startPoint x: 892, startPoint y: 79, endPoint x: 847, endPoint y: 83, distance: 45.4
click at [847, 83] on div "Total $148.84 Next Booking's Total $134.66" at bounding box center [784, 104] width 222 height 76
click at [881, 81] on td "$148.84" at bounding box center [858, 90] width 58 height 30
click at [885, 85] on td "$148.84" at bounding box center [858, 90] width 58 height 30
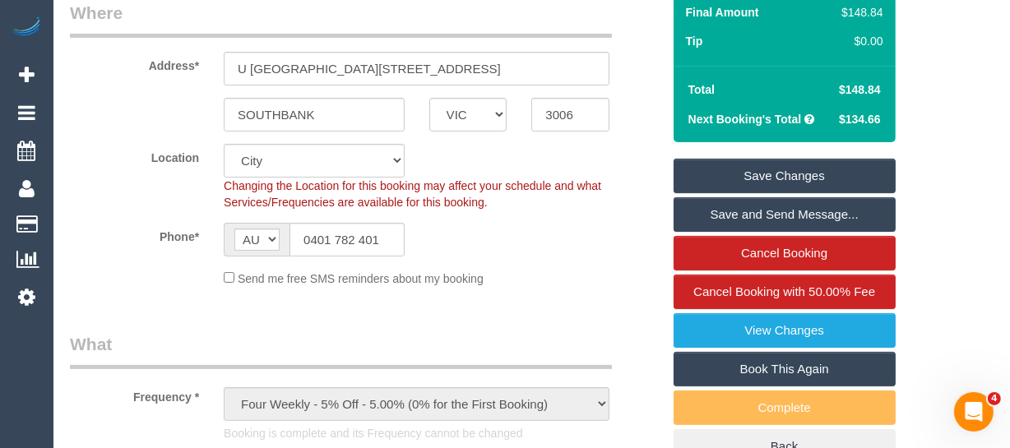
click at [882, 86] on td "$148.84" at bounding box center [858, 90] width 58 height 30
drag, startPoint x: 890, startPoint y: 90, endPoint x: 837, endPoint y: 88, distance: 52.6
click at [837, 88] on div "Total $148.84 Next Booking's Total $134.66" at bounding box center [784, 104] width 222 height 76
click at [362, 226] on input "0401 782 401" at bounding box center [346, 240] width 115 height 34
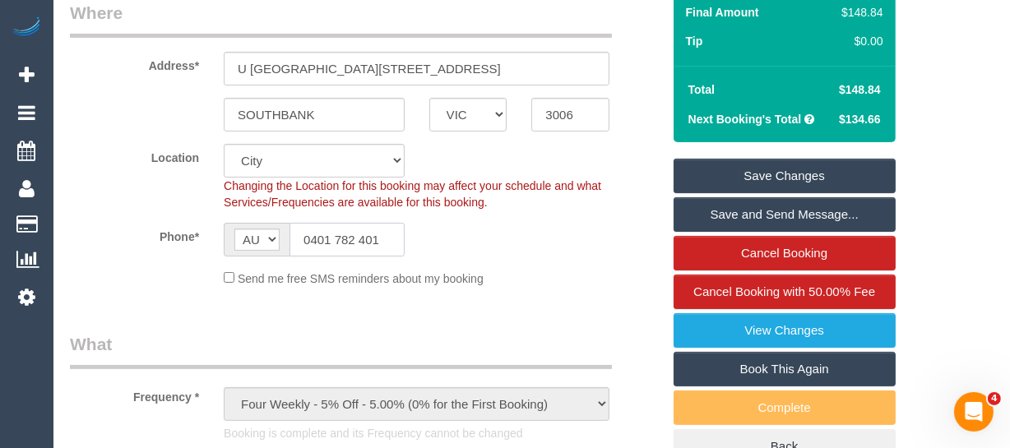
click at [362, 226] on input "0401 782 401" at bounding box center [346, 240] width 115 height 34
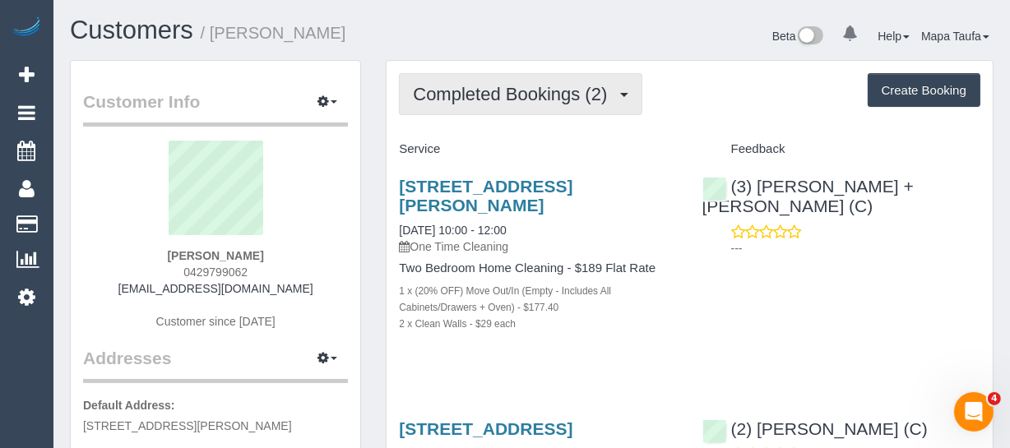
click at [479, 96] on span "Completed Bookings (2)" at bounding box center [514, 94] width 202 height 21
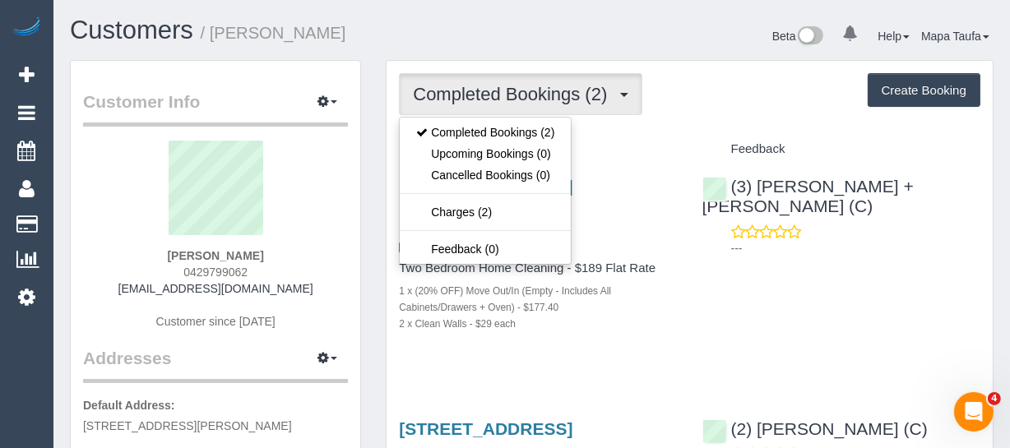
click at [644, 145] on h4 "Service" at bounding box center [538, 149] width 278 height 14
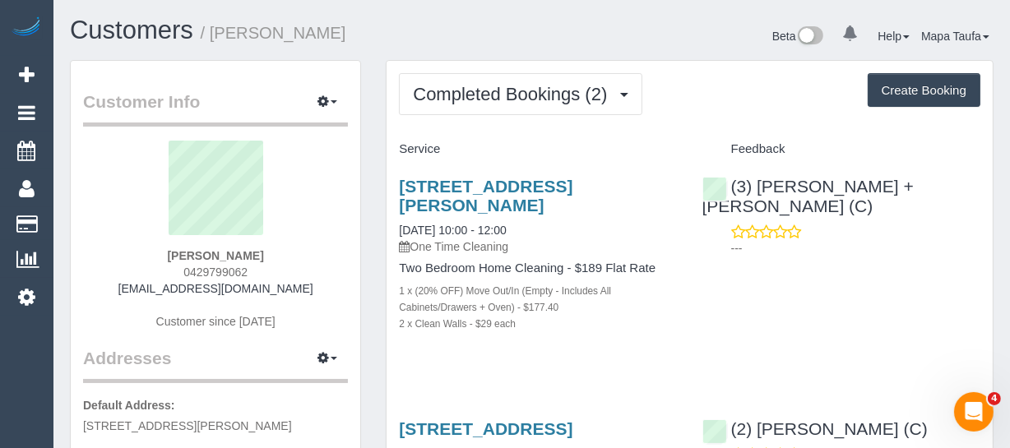
drag, startPoint x: 260, startPoint y: 254, endPoint x: 58, endPoint y: 236, distance: 203.1
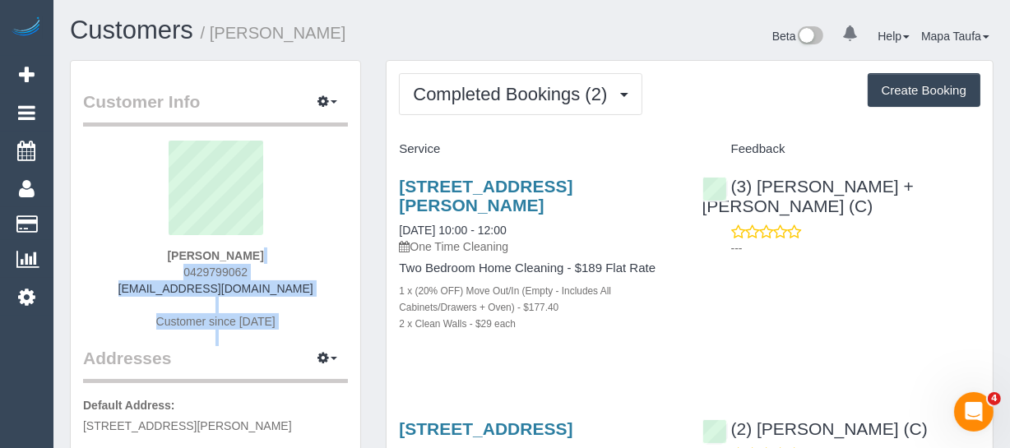
click at [275, 261] on div "[PERSON_NAME] 0429799062 [EMAIL_ADDRESS][DOMAIN_NAME] Customer since [DATE]" at bounding box center [215, 244] width 265 height 206
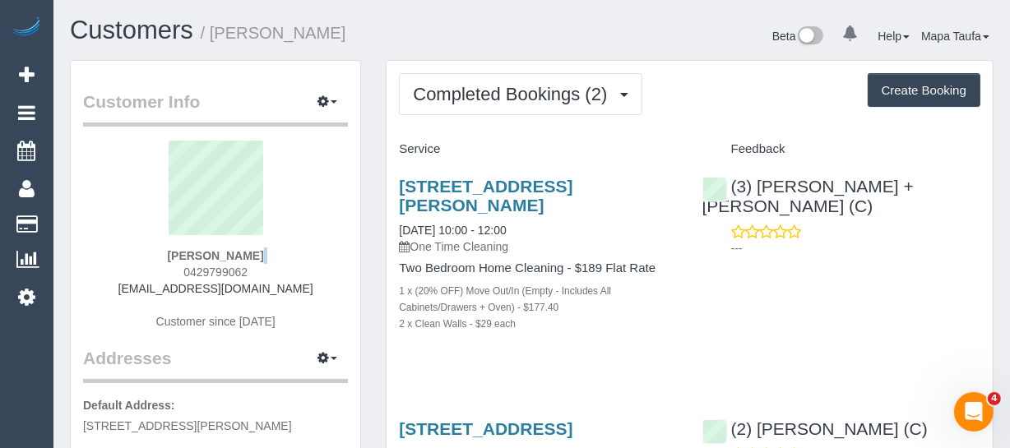
drag, startPoint x: 281, startPoint y: 255, endPoint x: 143, endPoint y: 263, distance: 138.4
click at [143, 263] on div "[PERSON_NAME] 0429799062 [EMAIL_ADDRESS][DOMAIN_NAME] Customer since [DATE]" at bounding box center [215, 244] width 265 height 206
click at [280, 257] on div "[PERSON_NAME] 0429799062 [EMAIL_ADDRESS][DOMAIN_NAME] Customer since [DATE]" at bounding box center [215, 244] width 265 height 206
drag, startPoint x: 280, startPoint y: 257, endPoint x: 171, endPoint y: 256, distance: 108.5
click at [171, 256] on div "[PERSON_NAME] 0429799062 [EMAIL_ADDRESS][DOMAIN_NAME] Customer since [DATE]" at bounding box center [215, 244] width 265 height 206
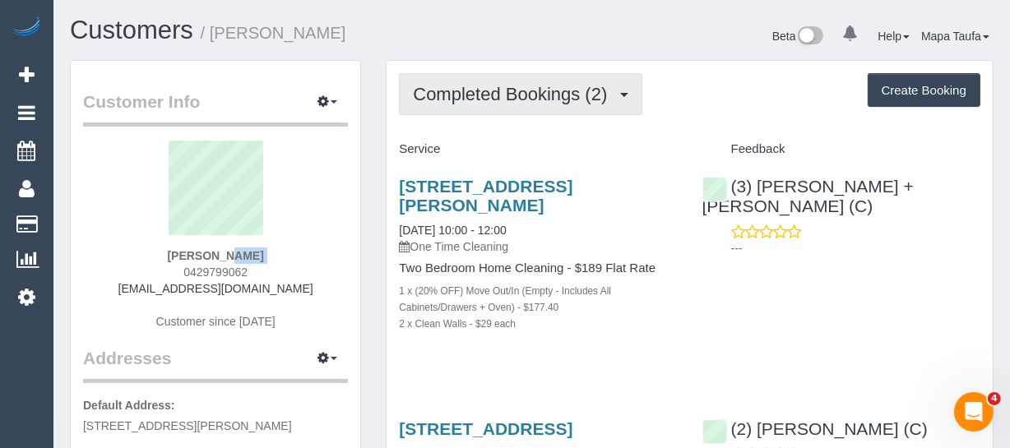
click at [562, 99] on span "Completed Bookings (2)" at bounding box center [514, 94] width 202 height 21
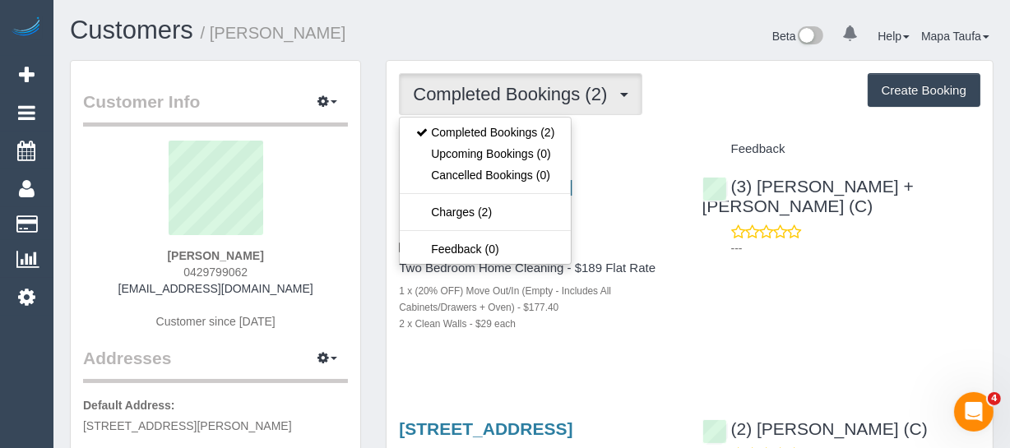
click at [691, 113] on div "Completed Bookings (2) Completed Bookings (2) Upcoming Bookings (0) Cancelled B…" at bounding box center [689, 94] width 581 height 42
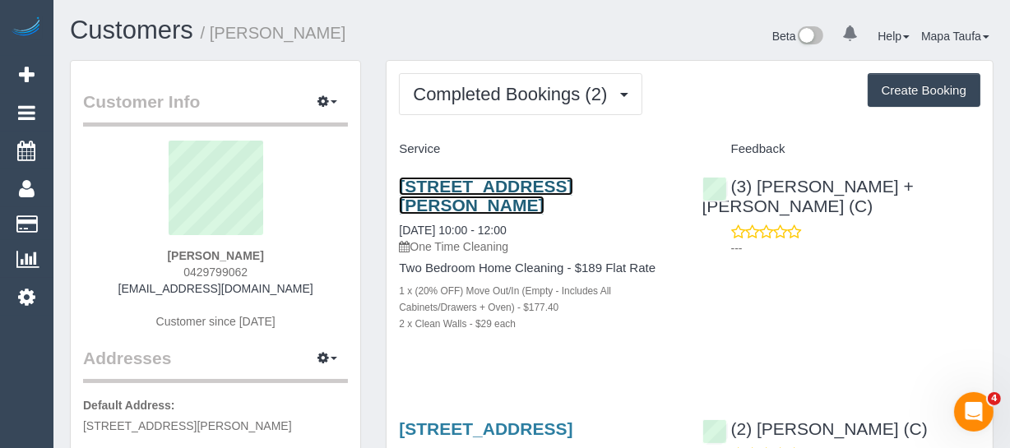
click at [465, 190] on link "[STREET_ADDRESS][PERSON_NAME]" at bounding box center [485, 196] width 173 height 38
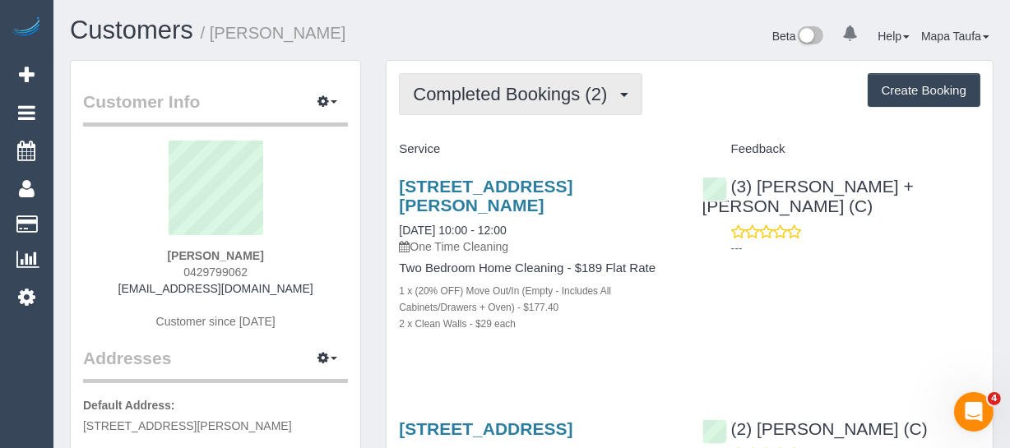
click at [437, 84] on span "Completed Bookings (2)" at bounding box center [514, 94] width 202 height 21
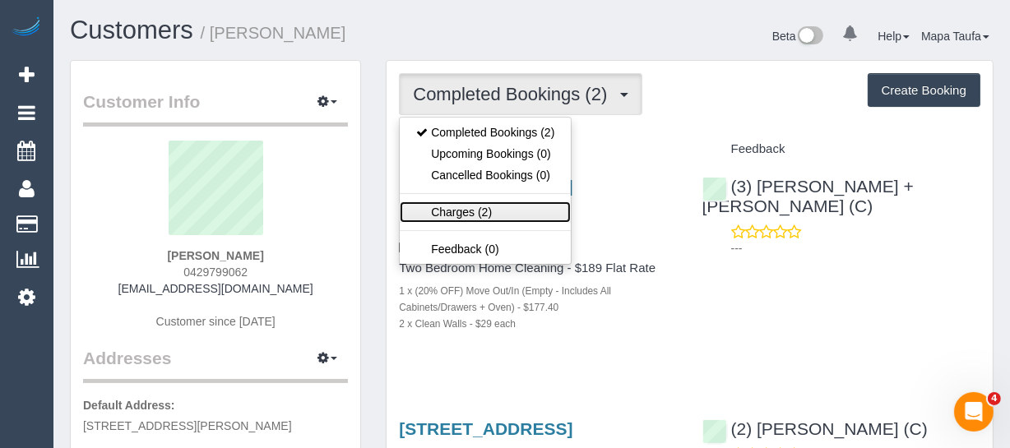
click at [497, 208] on link "Charges (2)" at bounding box center [485, 211] width 171 height 21
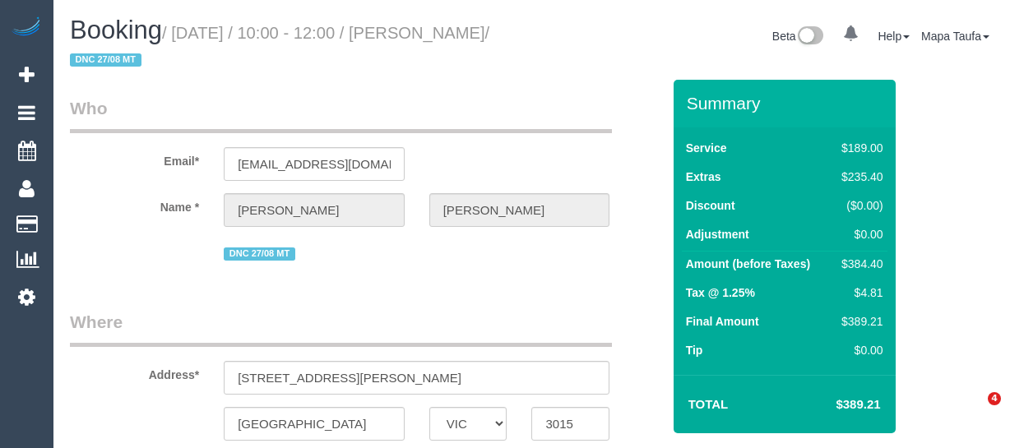
select select "VIC"
select select "string:AU"
select select "object:546"
select select "string:stripe-pm_1RmTGU2GScqysDRV0mM01N57"
select select "number:27"
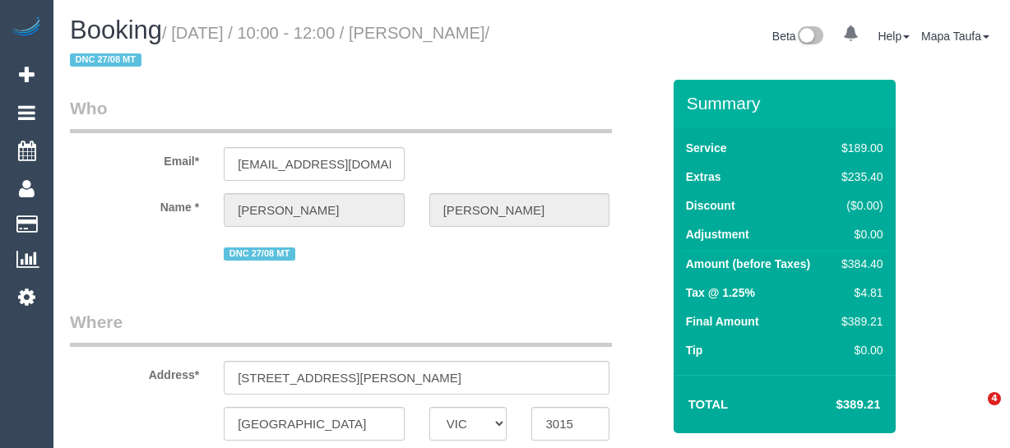
select select "number:14"
select select "number:19"
select select "number:24"
select select "number:26"
select select "object:1265"
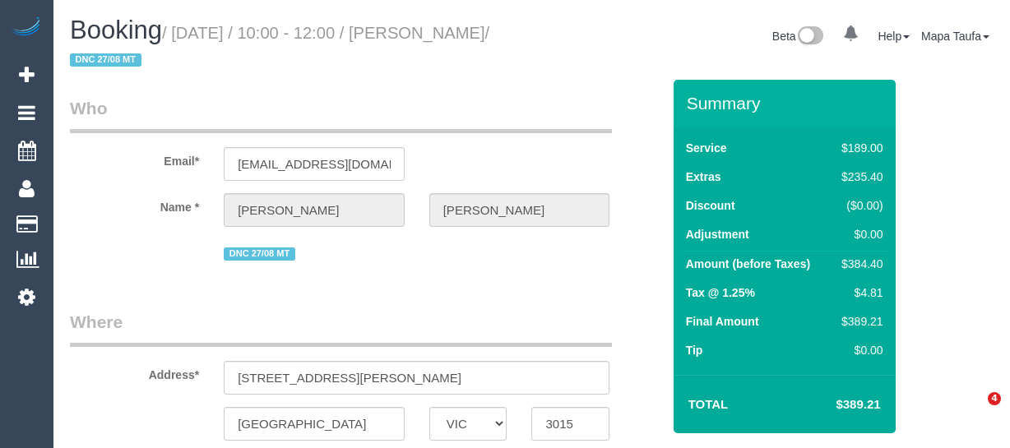
select select "spot1"
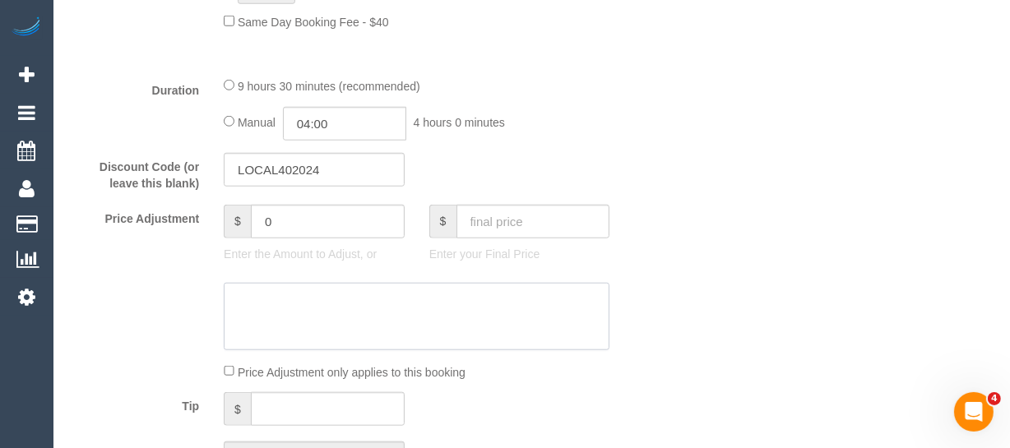
scroll to position [1420, 0]
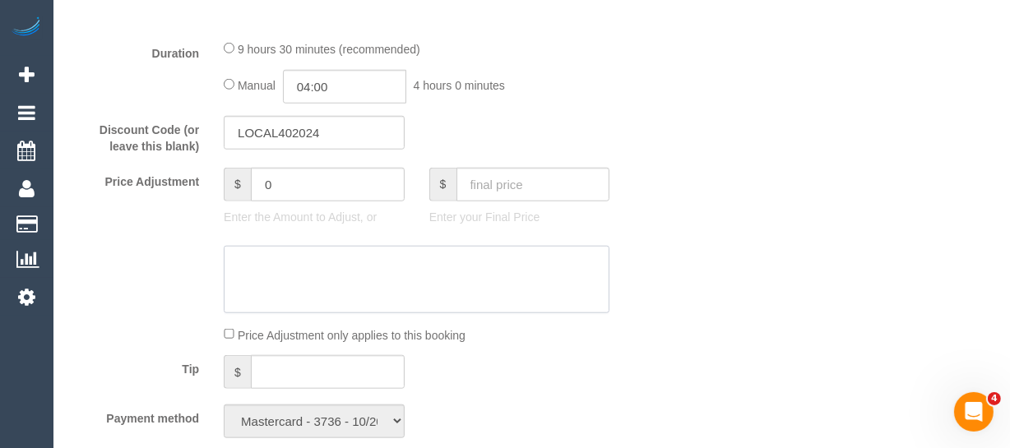
drag, startPoint x: 263, startPoint y: 275, endPoint x: 257, endPoint y: 222, distance: 53.8
click at [209, 257] on sui-booking-price-adjustment "Price Adjustment $ 0 Enter the Amount to Adjust, or $ Enter your Final Price Pr…" at bounding box center [365, 256] width 591 height 176
drag, startPoint x: 248, startPoint y: 202, endPoint x: 173, endPoint y: 198, distance: 75.8
click at [178, 197] on div "Price Adjustment $ 0 Enter the Amount to Adjust, or $ Enter your Final Price" at bounding box center [366, 201] width 616 height 66
type input "-77.84"
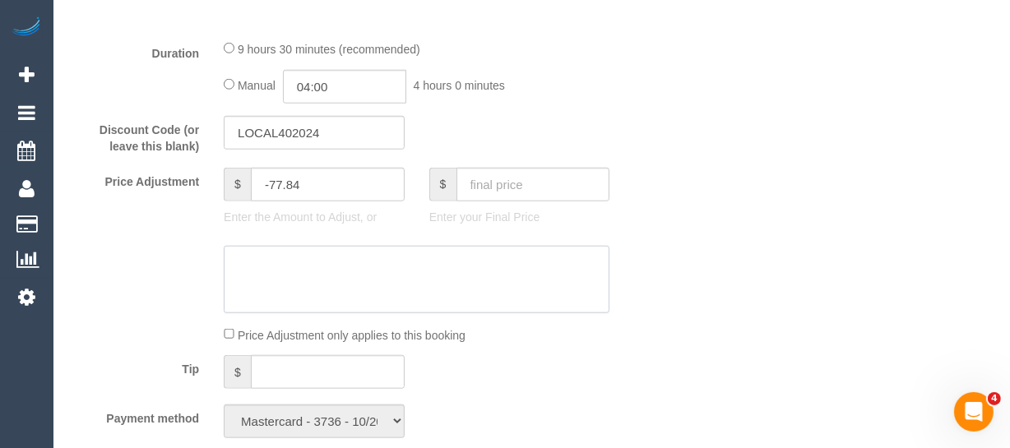
click at [348, 313] on textarea at bounding box center [417, 279] width 386 height 67
type textarea "20% discount for complaint -MT"
click at [728, 154] on div "Who Email* [EMAIL_ADDRESS][DOMAIN_NAME] Name * [PERSON_NAME] DNC 27/08 MT Where…" at bounding box center [531, 293] width 923 height 3266
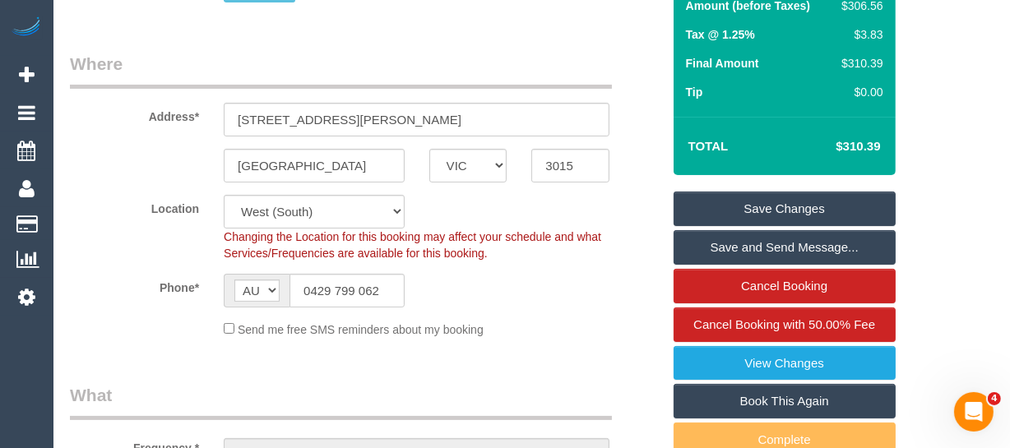
scroll to position [173, 0]
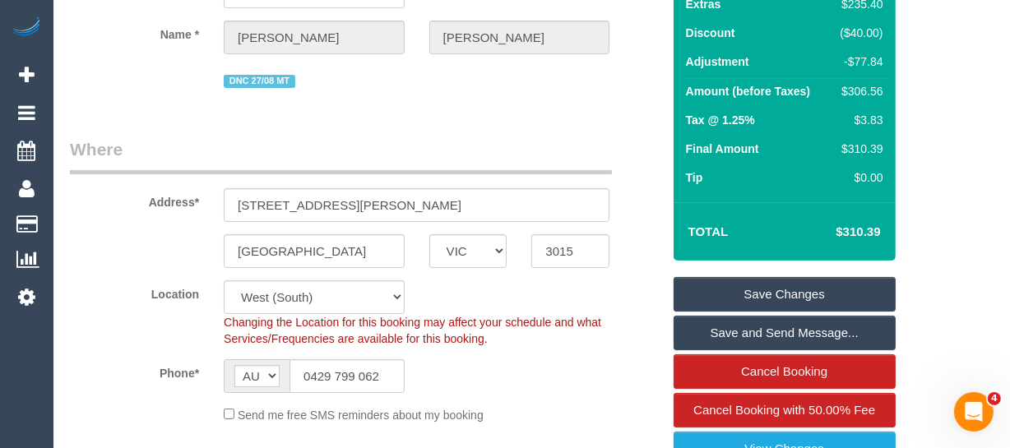
click at [816, 282] on link "Save Changes" at bounding box center [784, 294] width 222 height 35
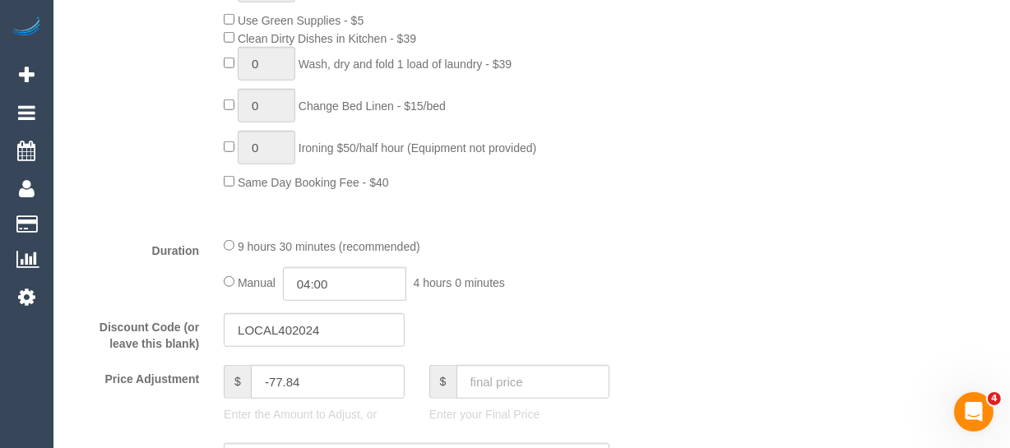
scroll to position [1369, 0]
